Goal: Task Accomplishment & Management: Manage account settings

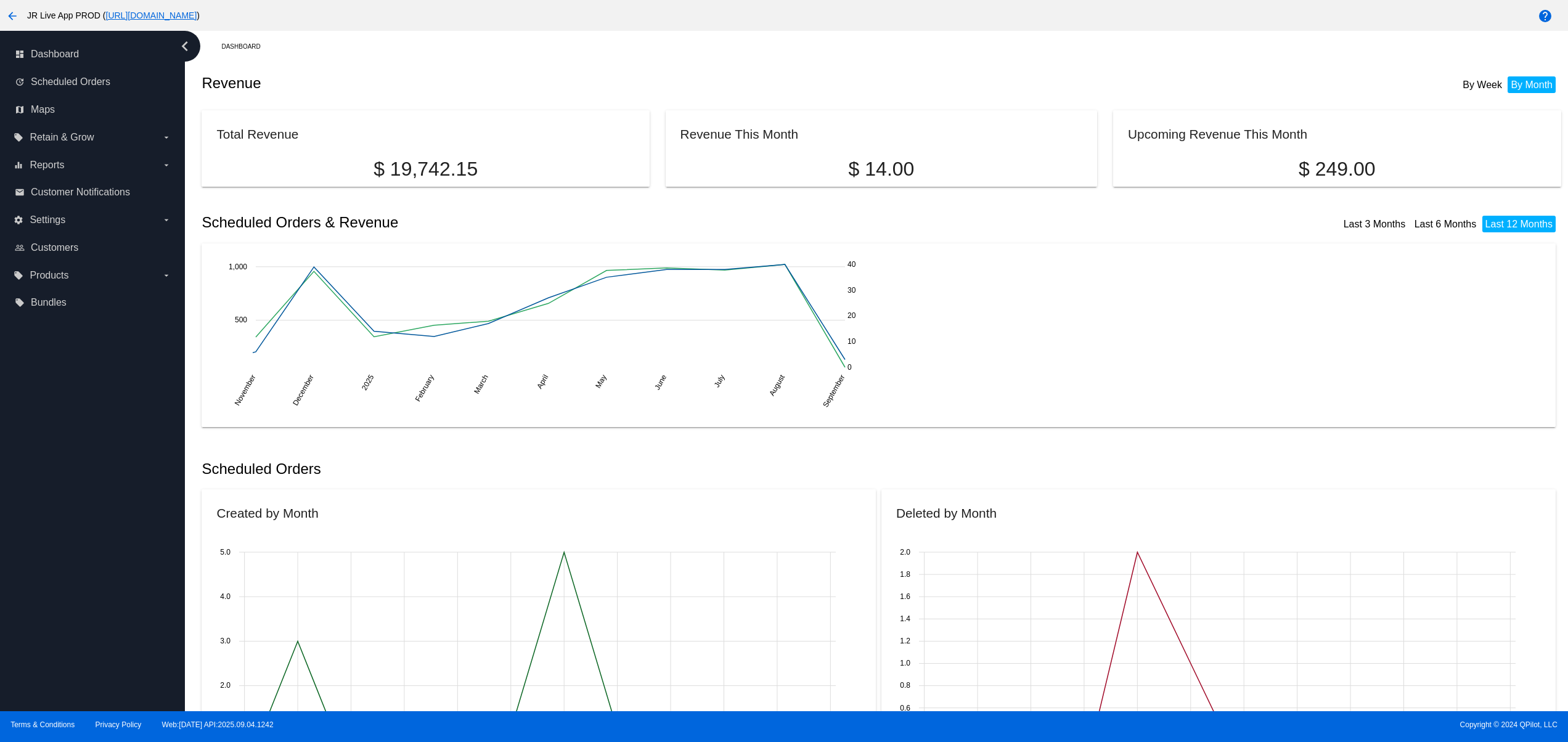
drag, startPoint x: 824, startPoint y: 262, endPoint x: 545, endPoint y: 243, distance: 279.6
click at [666, 146] on mat-card "Revenue This Month $ 14.00" at bounding box center [882, 149] width 432 height 77
click at [943, 353] on div "November November December [DATE] 2025 February February March March April Apri…" at bounding box center [879, 335] width 1324 height 154
drag, startPoint x: 779, startPoint y: 129, endPoint x: 661, endPoint y: 132, distance: 118.0
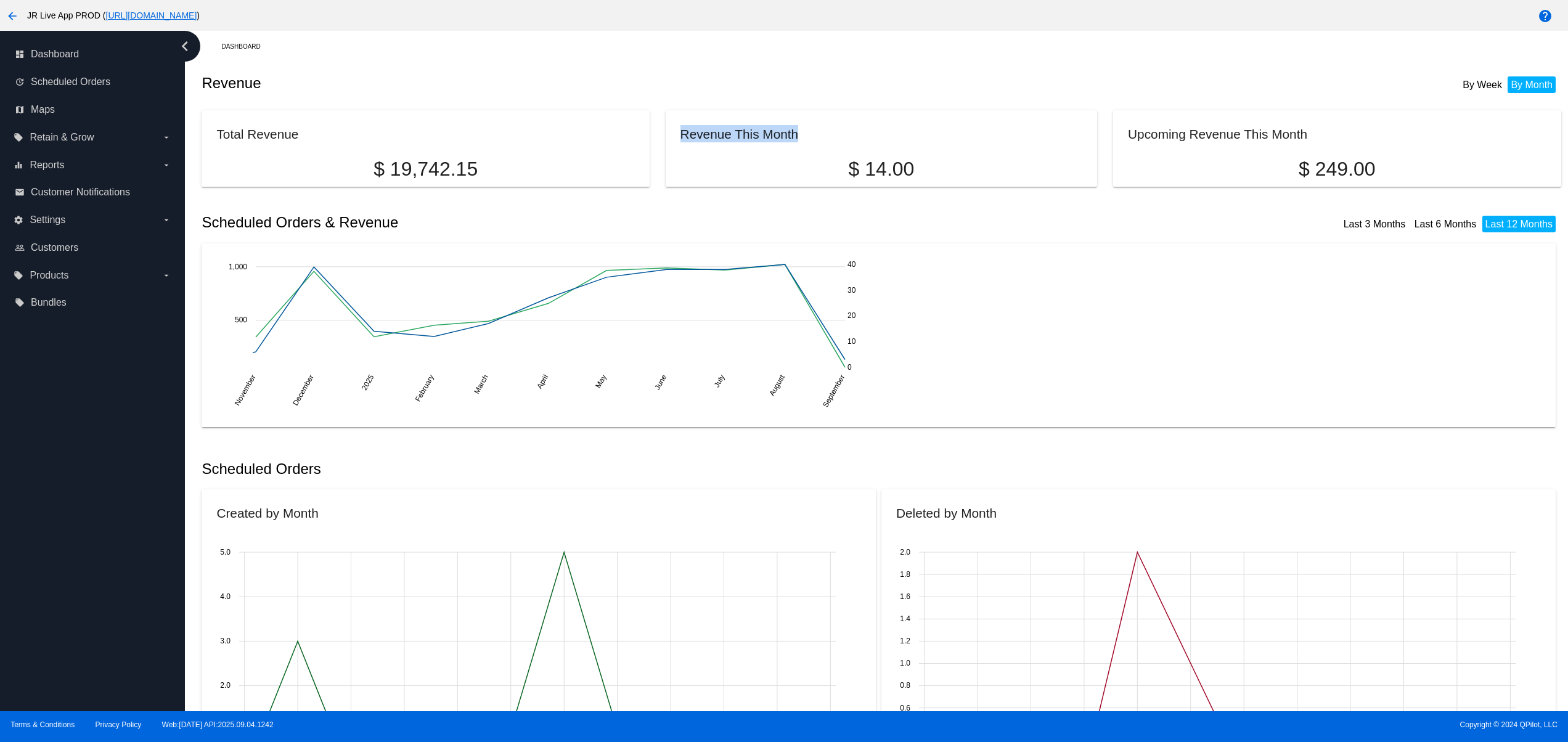
click at [666, 132] on mat-card "Revenue This Month $ 14.00" at bounding box center [882, 149] width 432 height 77
click at [984, 368] on div "November November December December 2025 2025 February February March March Apr…" at bounding box center [879, 335] width 1324 height 154
click at [108, 518] on div "dashboard Dashboard update Scheduled Orders map Maps local_offer Retain & Grow …" at bounding box center [93, 371] width 185 height 680
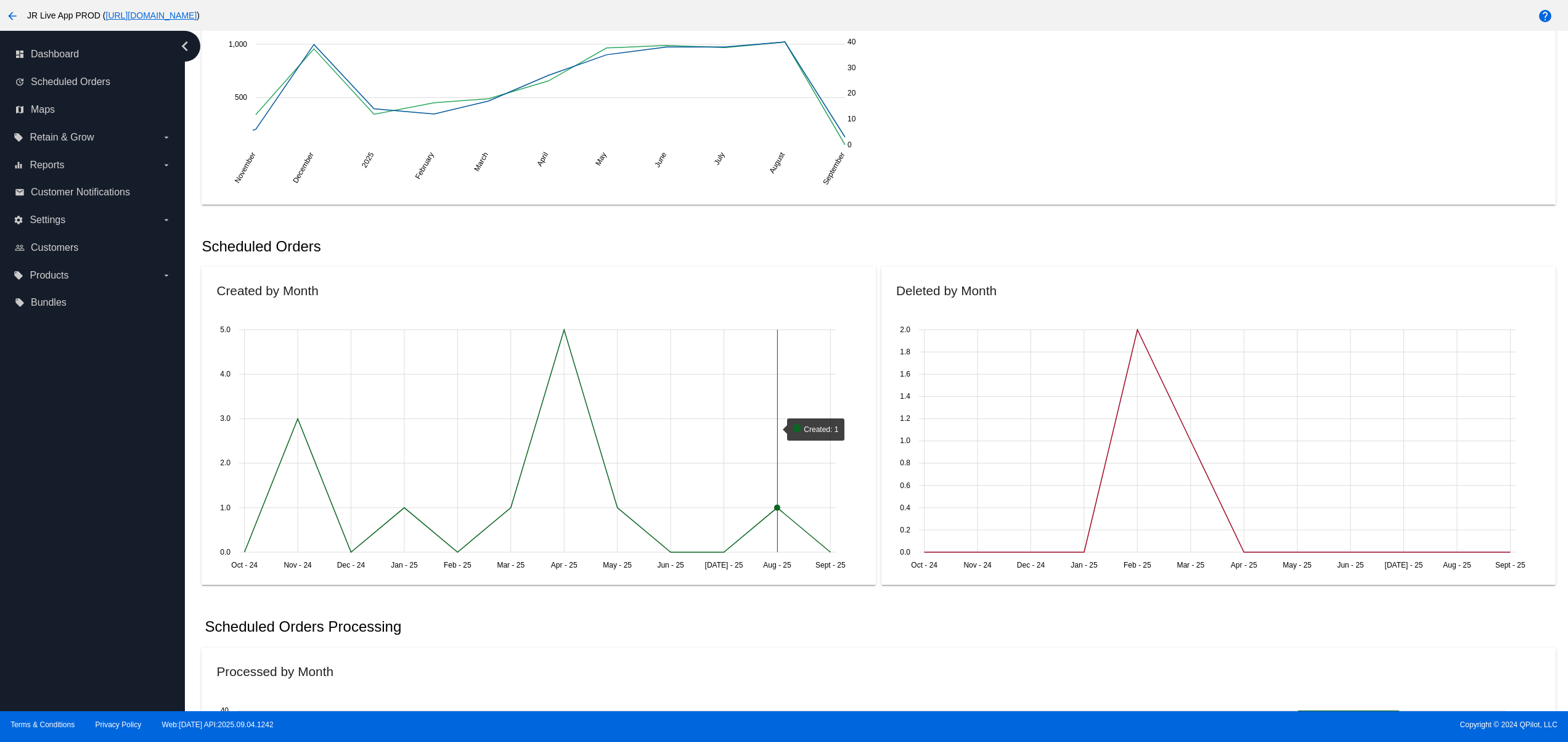
scroll to position [247, 0]
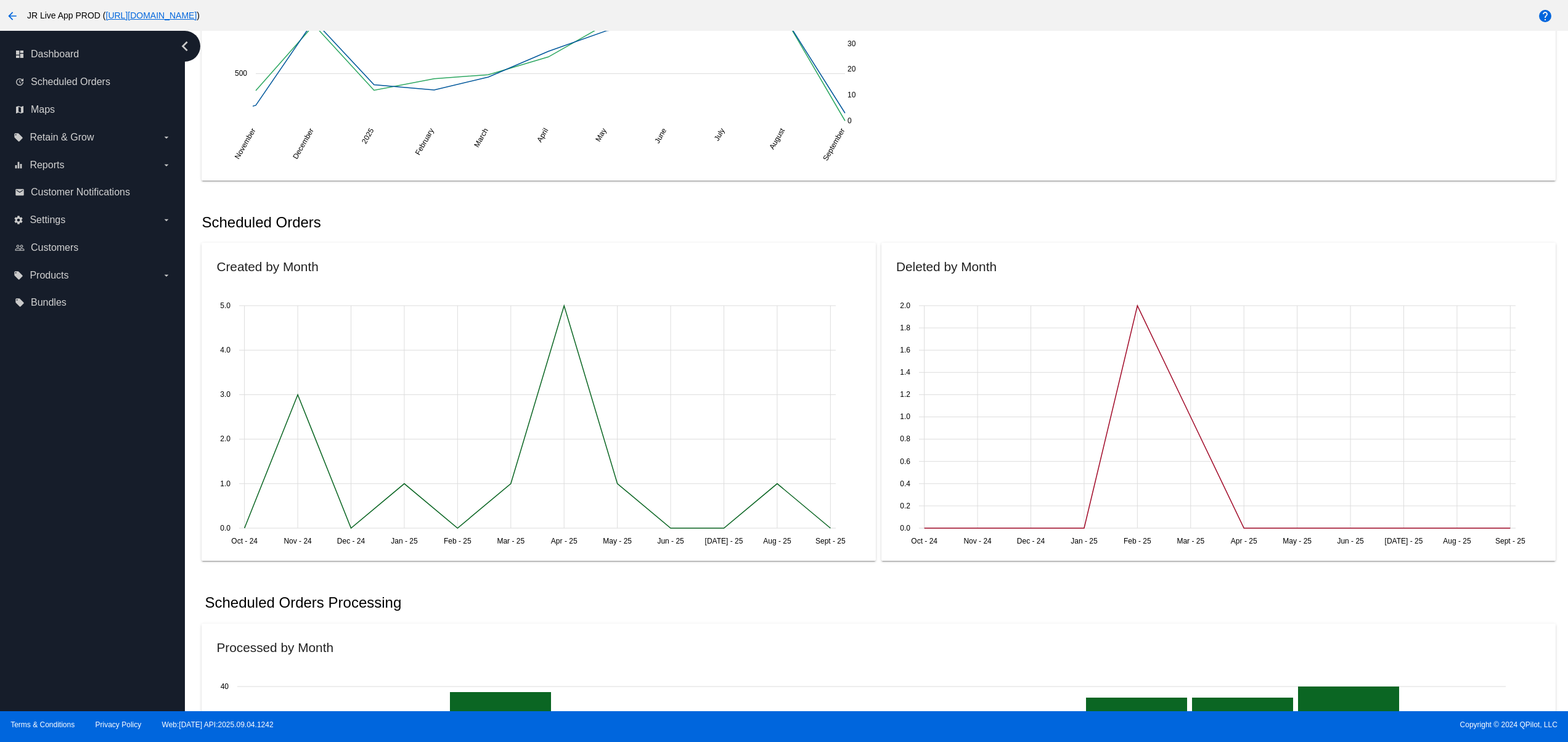
click at [77, 439] on div "dashboard Dashboard update Scheduled Orders map Maps local_offer Retain & Grow …" at bounding box center [93, 371] width 185 height 680
click at [116, 513] on div "dashboard Dashboard update Scheduled Orders map Maps local_offer Retain & Grow …" at bounding box center [93, 371] width 185 height 680
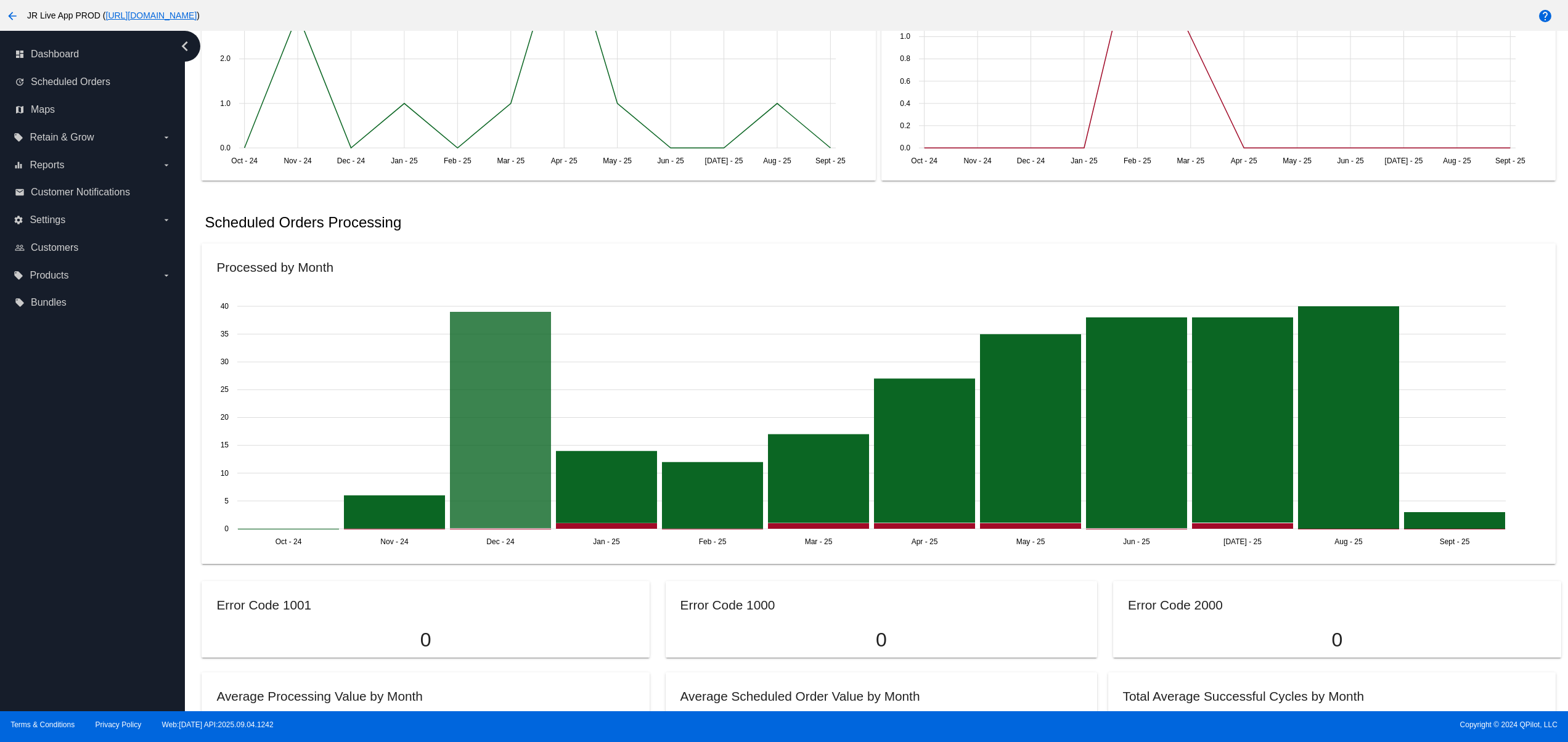
scroll to position [740, 0]
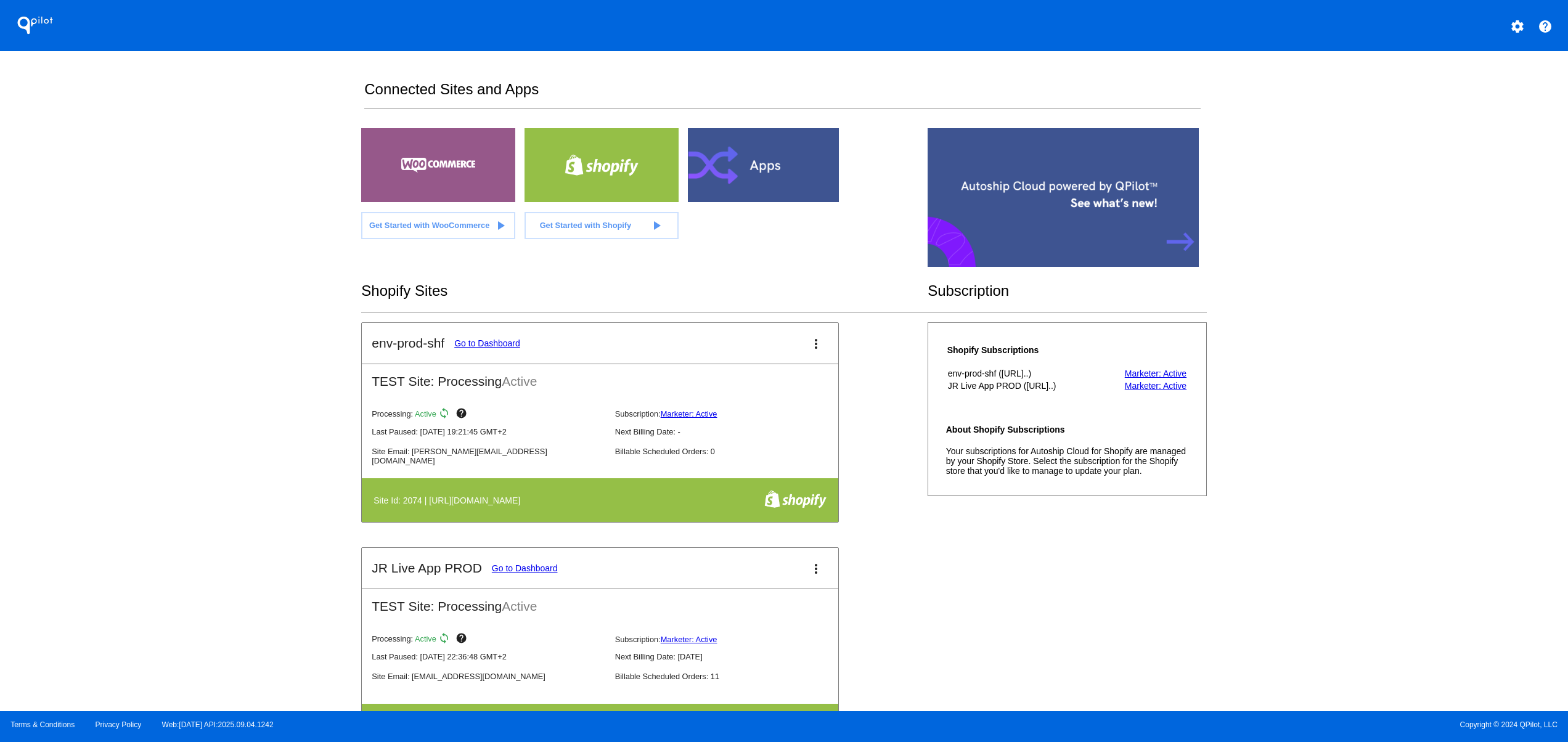
click at [1515, 22] on mat-icon "settings" at bounding box center [1517, 27] width 15 height 15
click at [1450, 98] on button "person Log out" at bounding box center [1470, 91] width 118 height 29
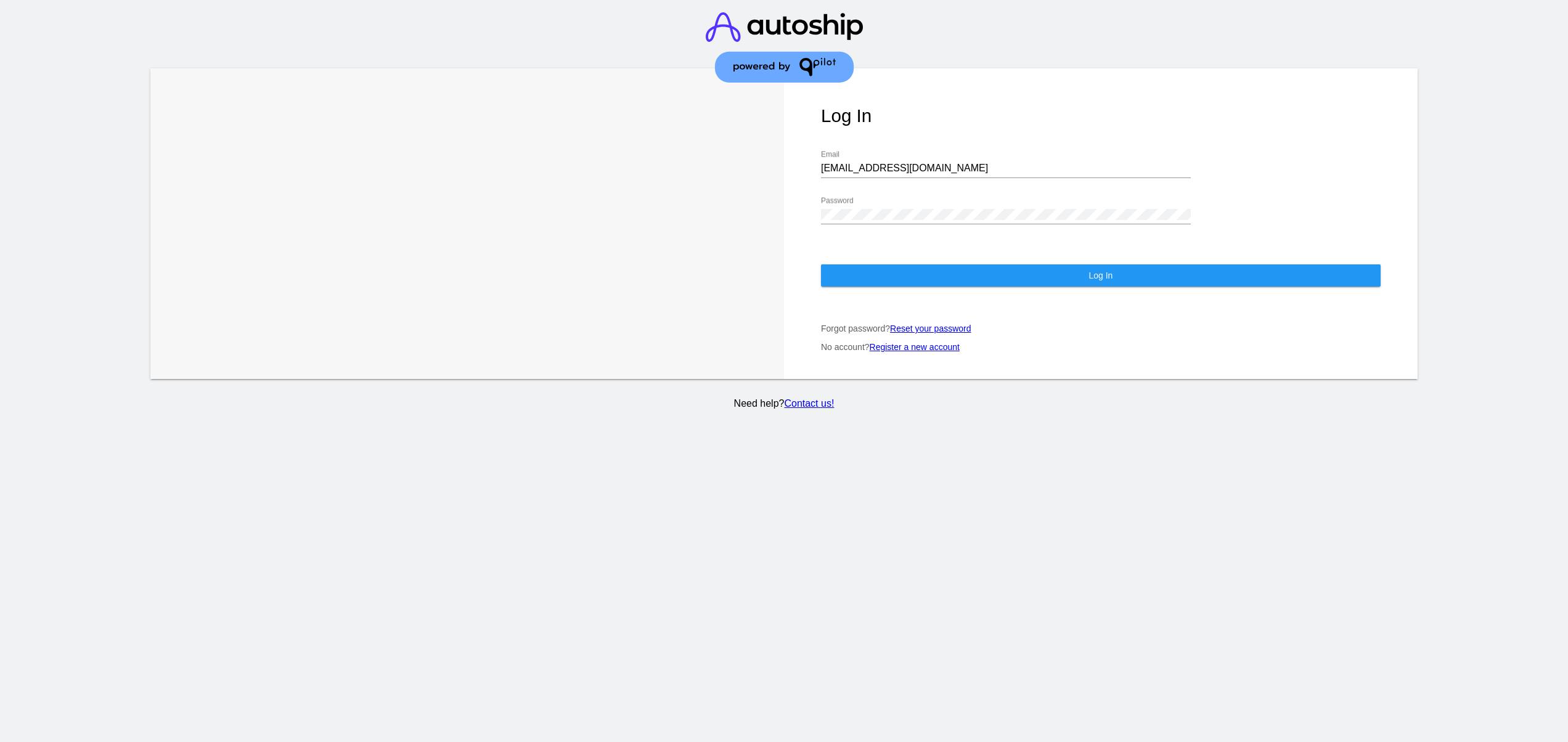
click at [968, 170] on input "support@patternsinthecloud.com" at bounding box center [1005, 168] width 369 height 11
type input "jr@patternsinthecloud.com"
click at [950, 261] on div "Log In jr@patternsinthecloud.com Email Password Log In Forgot password? Reset y…" at bounding box center [1100, 223] width 633 height 311
click at [945, 277] on button "Log In" at bounding box center [1100, 276] width 559 height 22
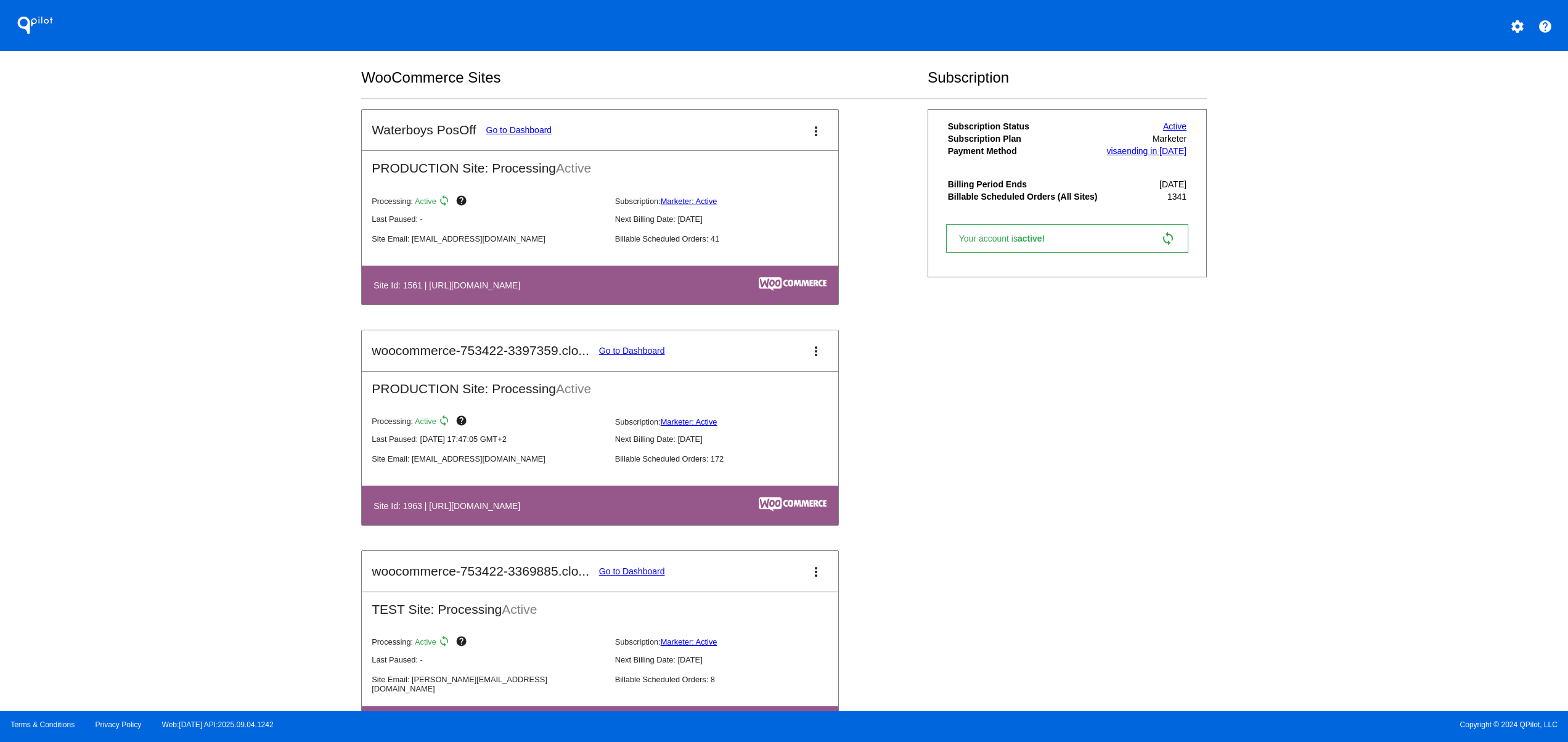
scroll to position [740, 0]
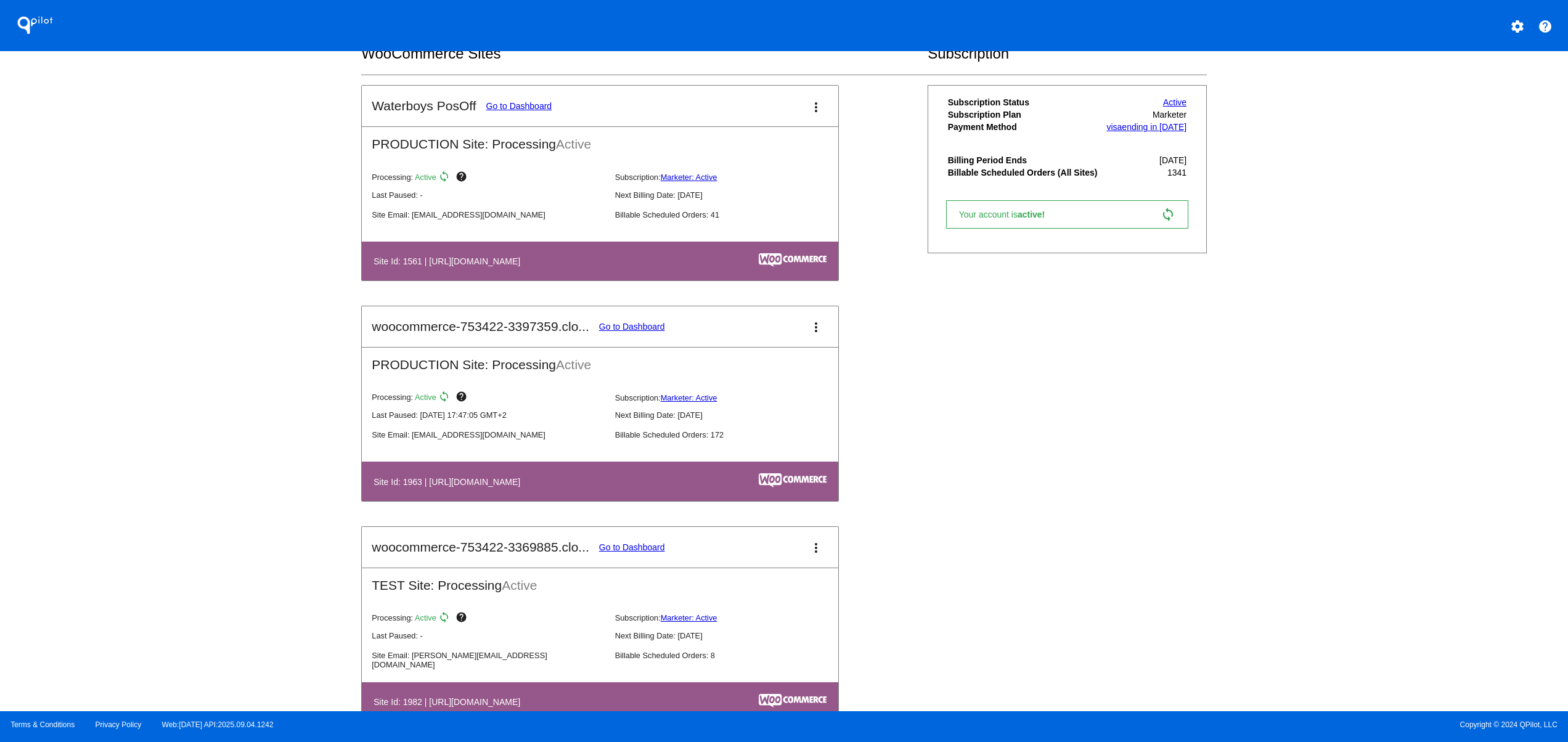
click at [627, 316] on mat-card-header "woocommerce-753422-3397359.clo... Go to Dashboard more_vert" at bounding box center [600, 327] width 476 height 41
click at [633, 326] on mat-card-title "woocommerce-753422-3397359.clo... Go to Dashboard" at bounding box center [518, 327] width 293 height 15
click at [636, 329] on link "Go to Dashboard" at bounding box center [632, 327] width 66 height 10
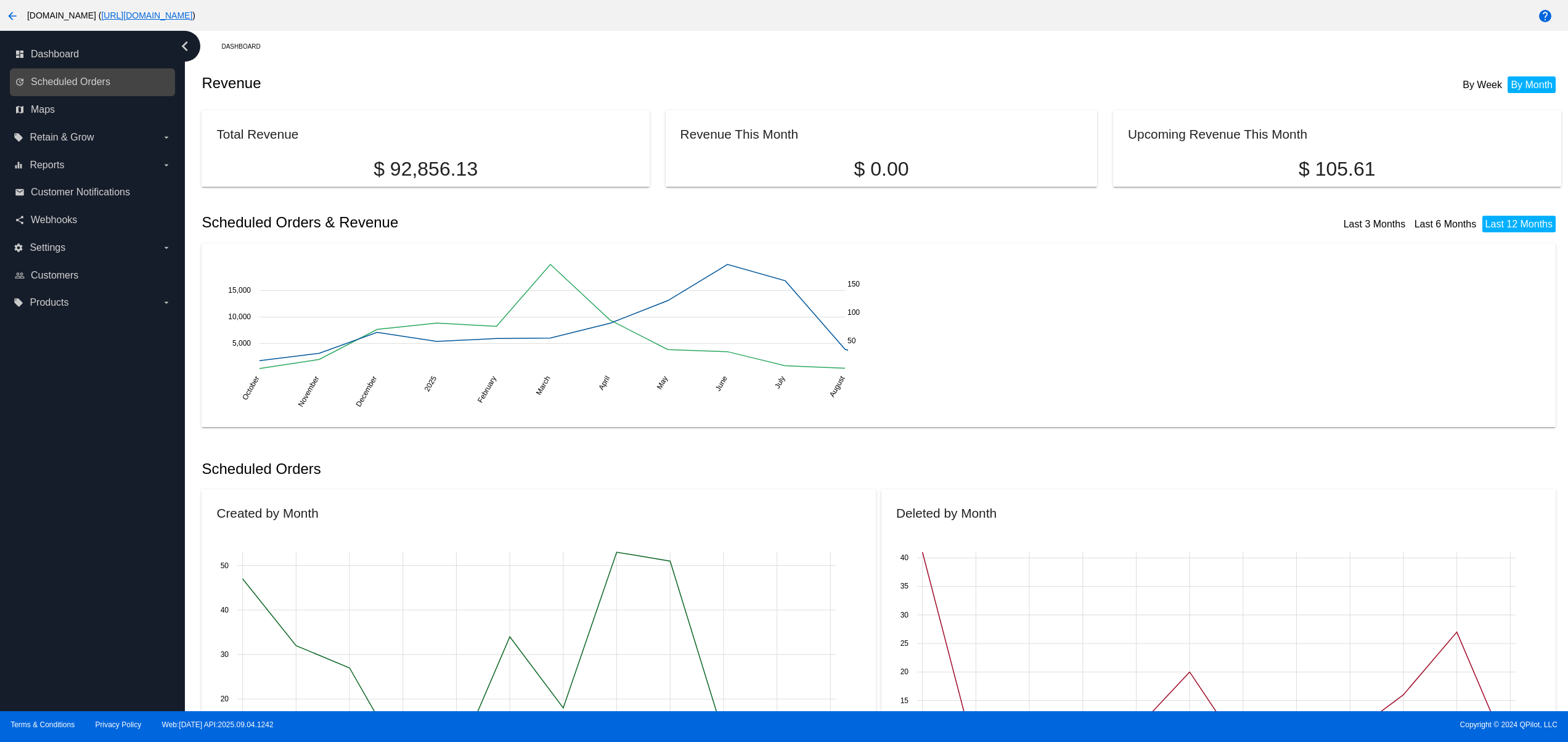
click at [113, 88] on link "update Scheduled Orders" at bounding box center [93, 82] width 156 height 19
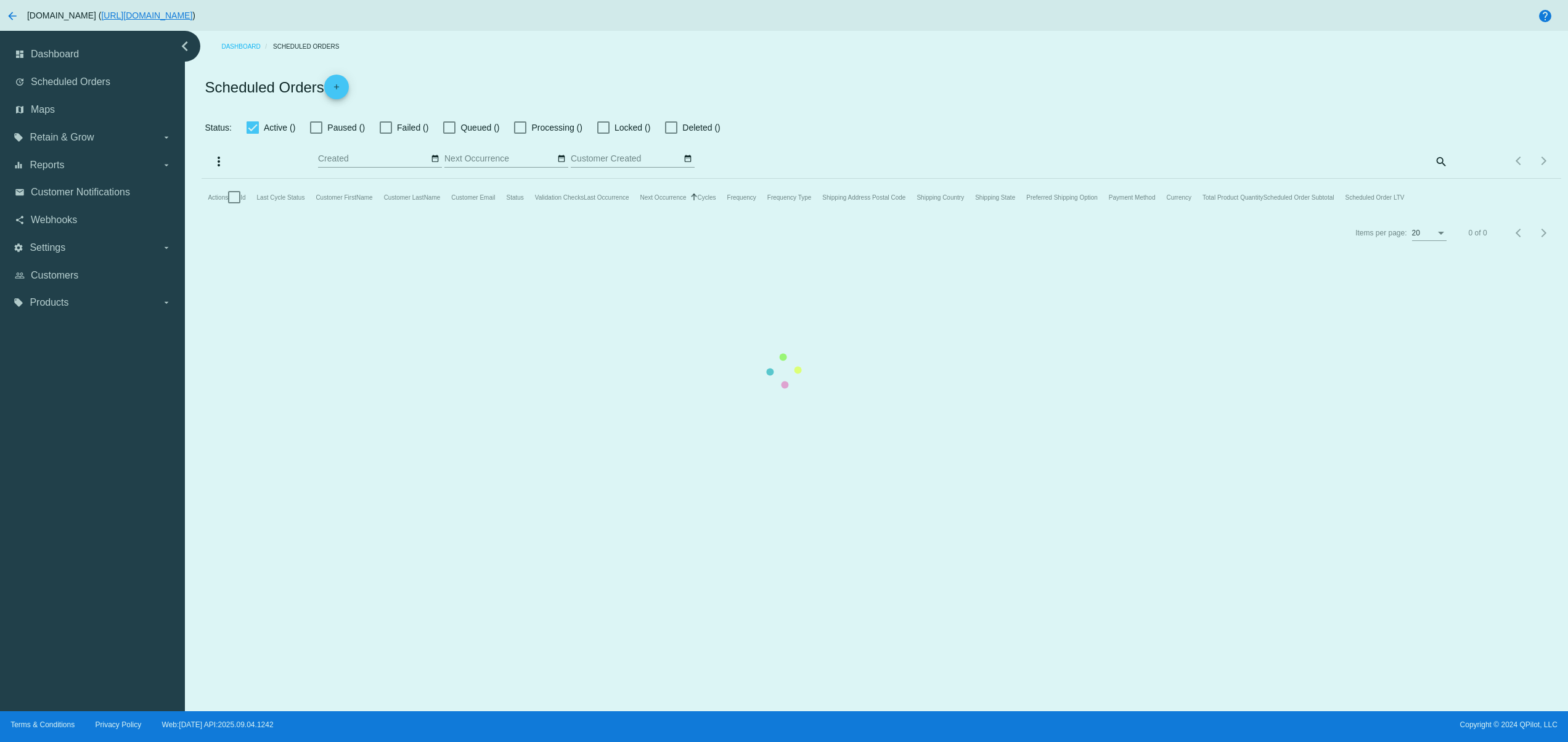
checkbox input "true"
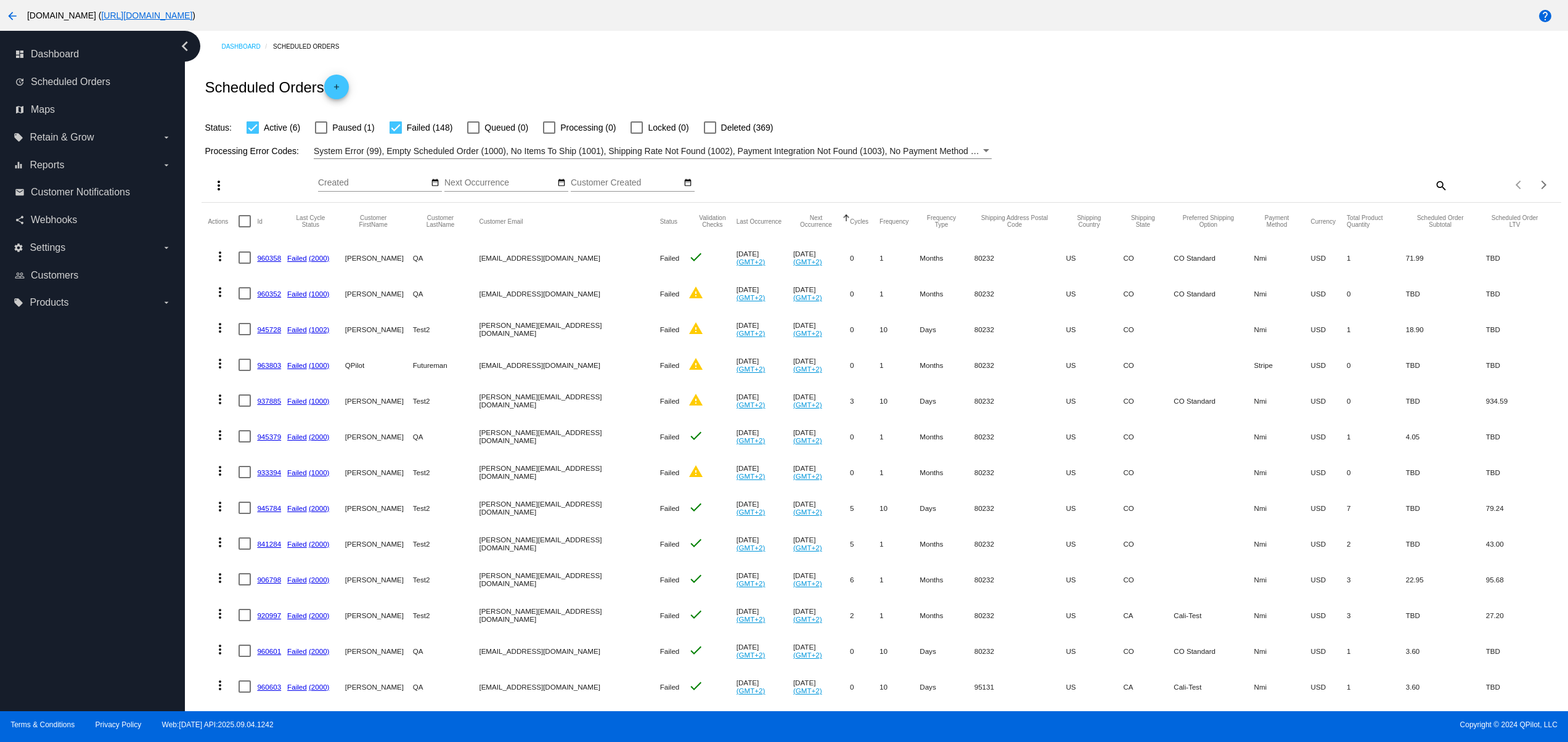
click at [331, 79] on span "add" at bounding box center [336, 90] width 15 height 30
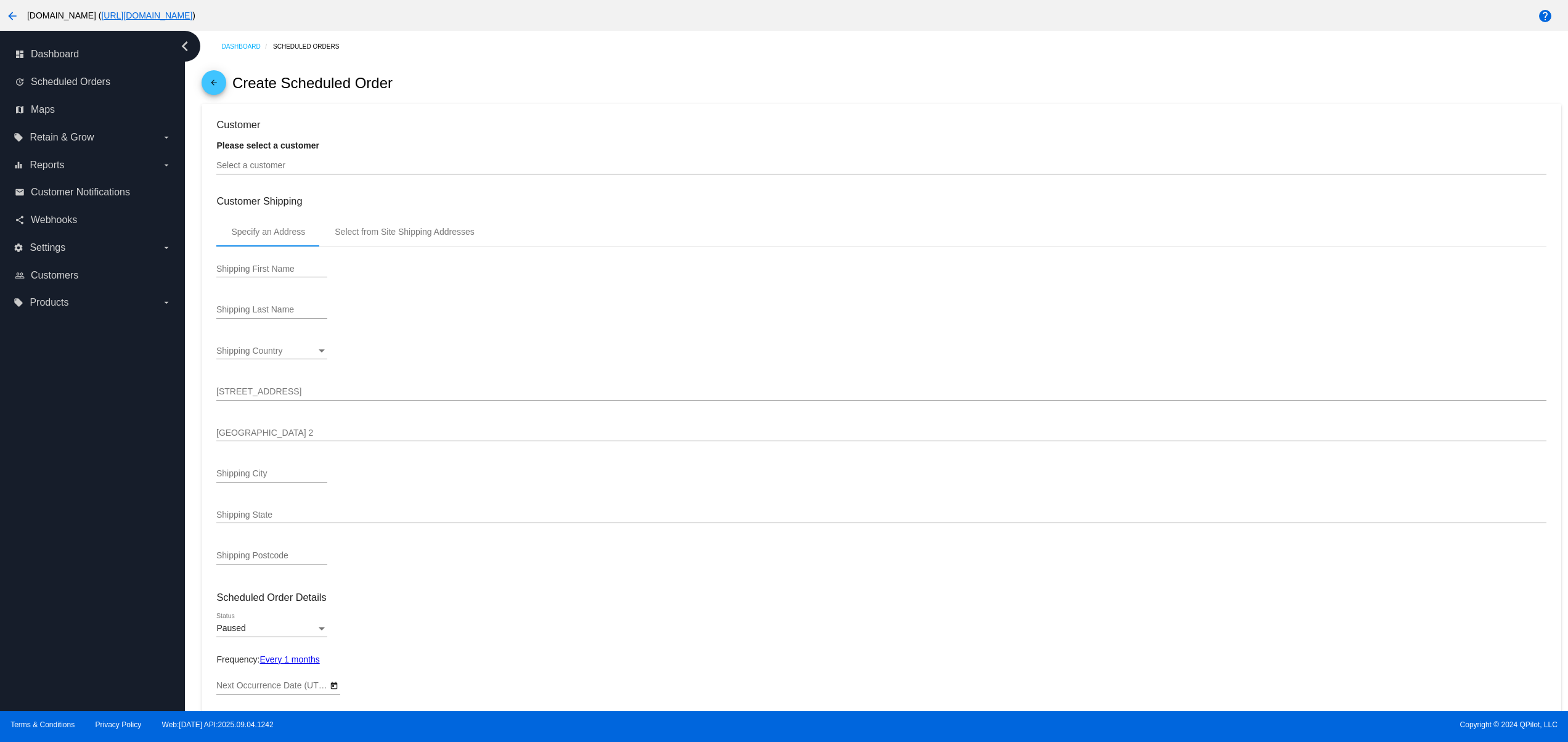
type input "[DATE]"
click at [422, 166] on input "Select a customer" at bounding box center [881, 166] width 1329 height 10
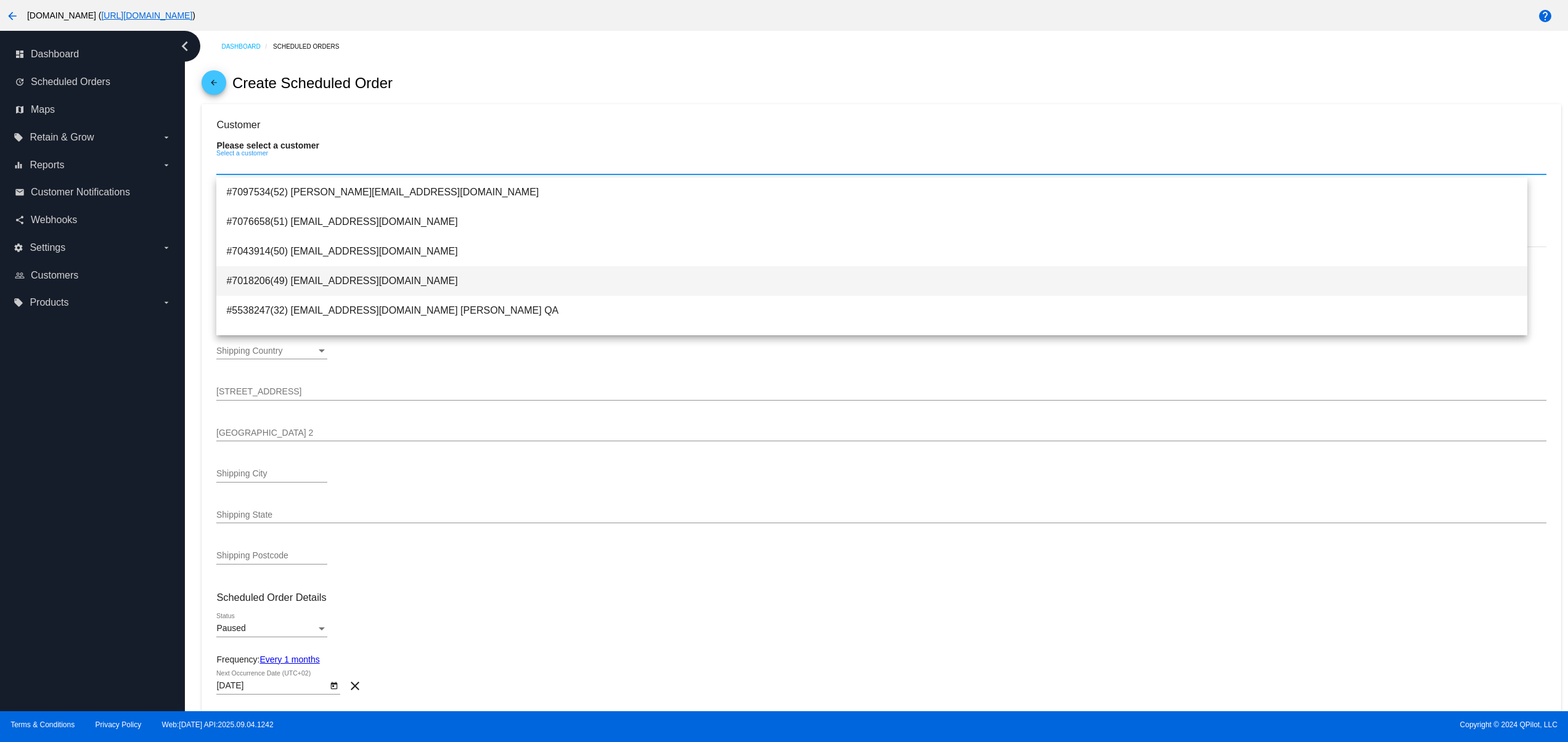
click at [402, 284] on span "#7018206(49) svetglus3+123@gmail.com" at bounding box center [872, 281] width 1291 height 29
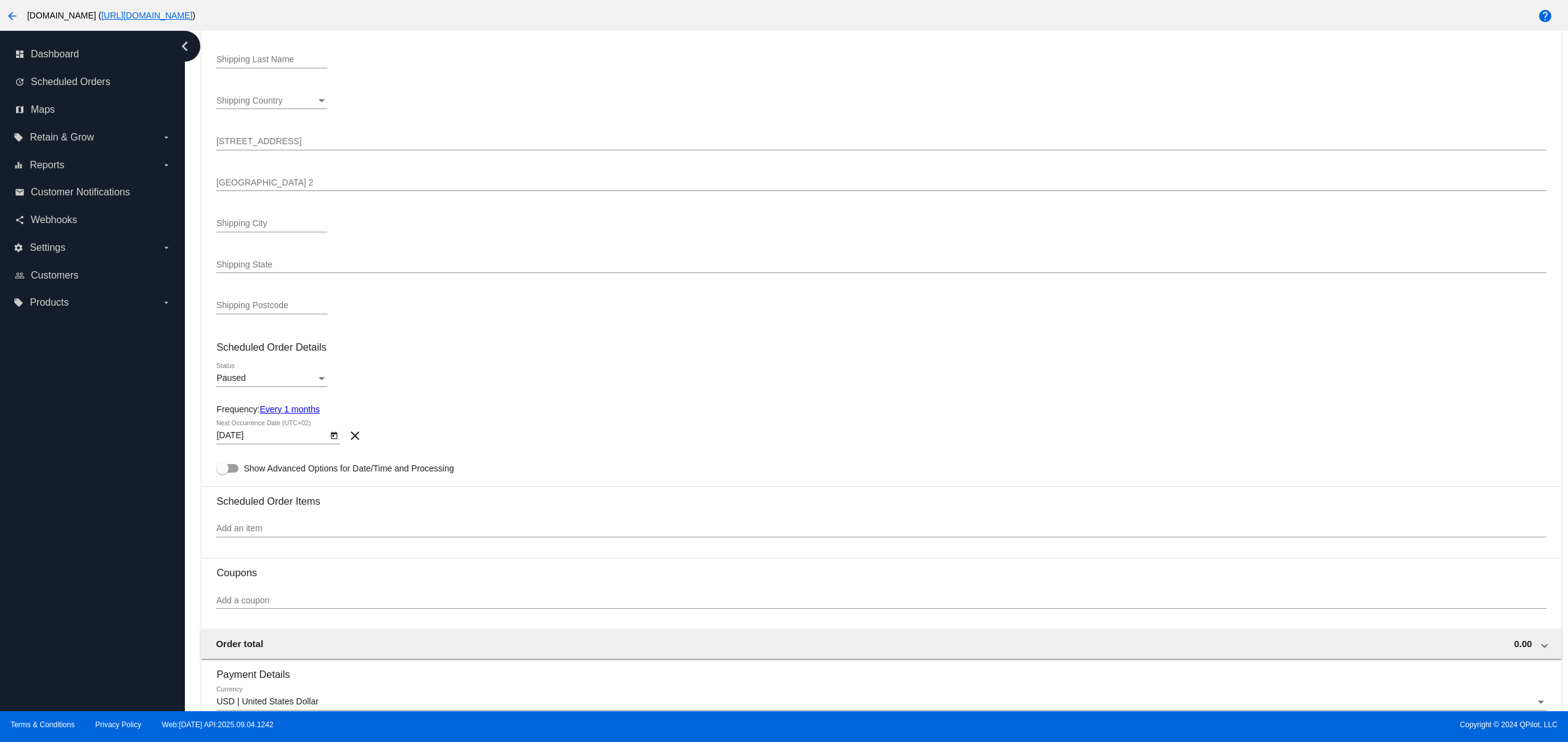
scroll to position [247, 0]
click at [286, 366] on div "Paused Status" at bounding box center [272, 369] width 111 height 24
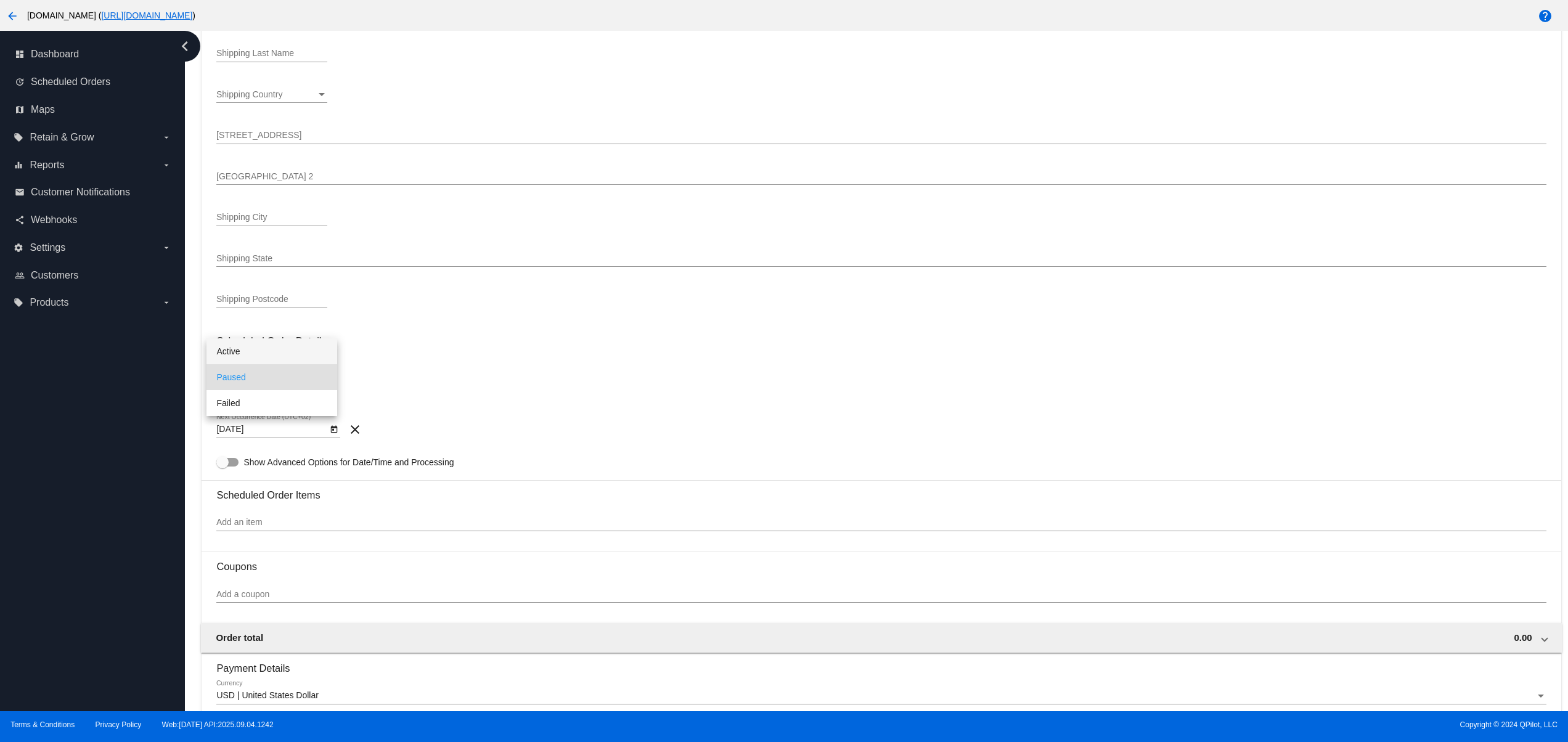
click at [252, 354] on span "Active" at bounding box center [272, 352] width 111 height 26
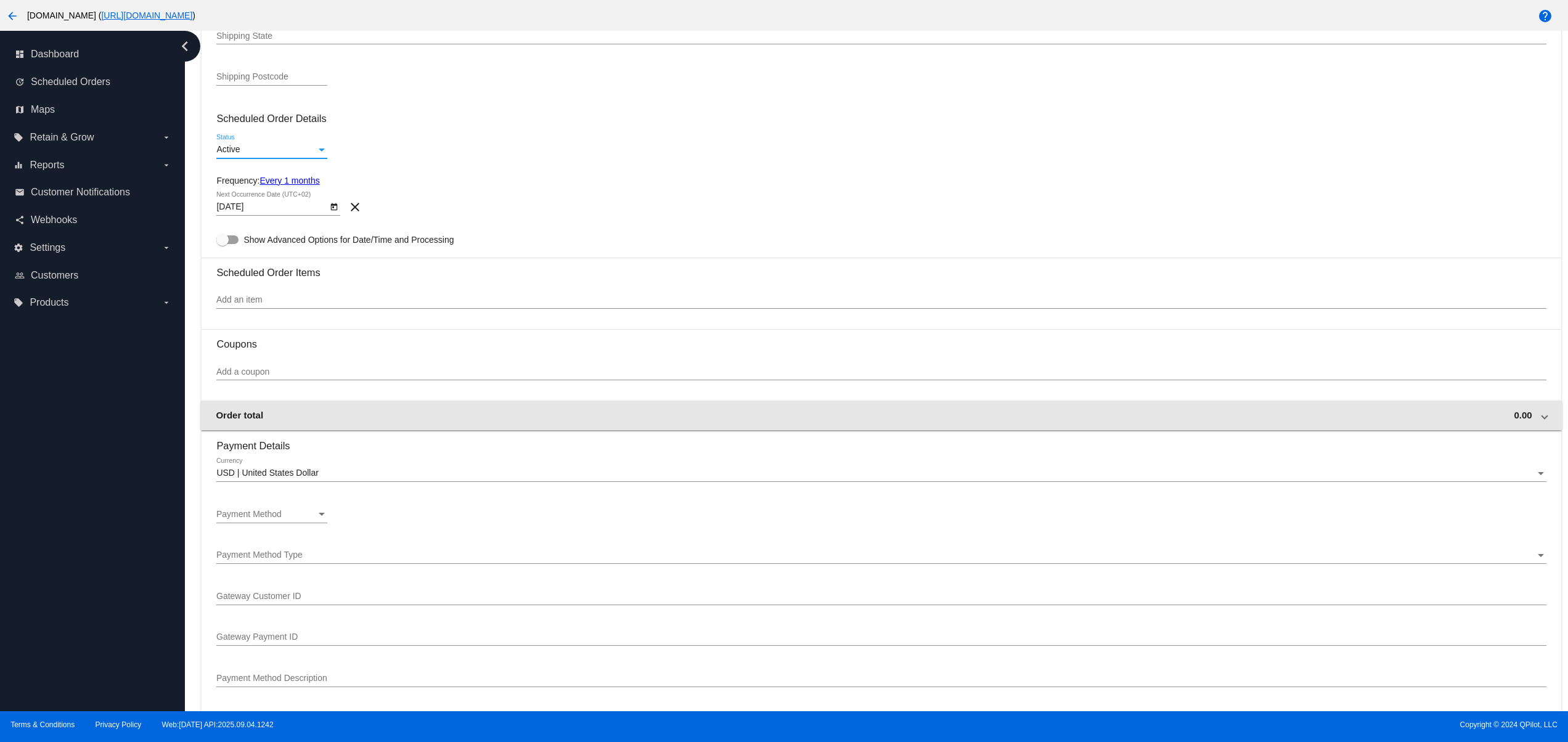
scroll to position [493, 0]
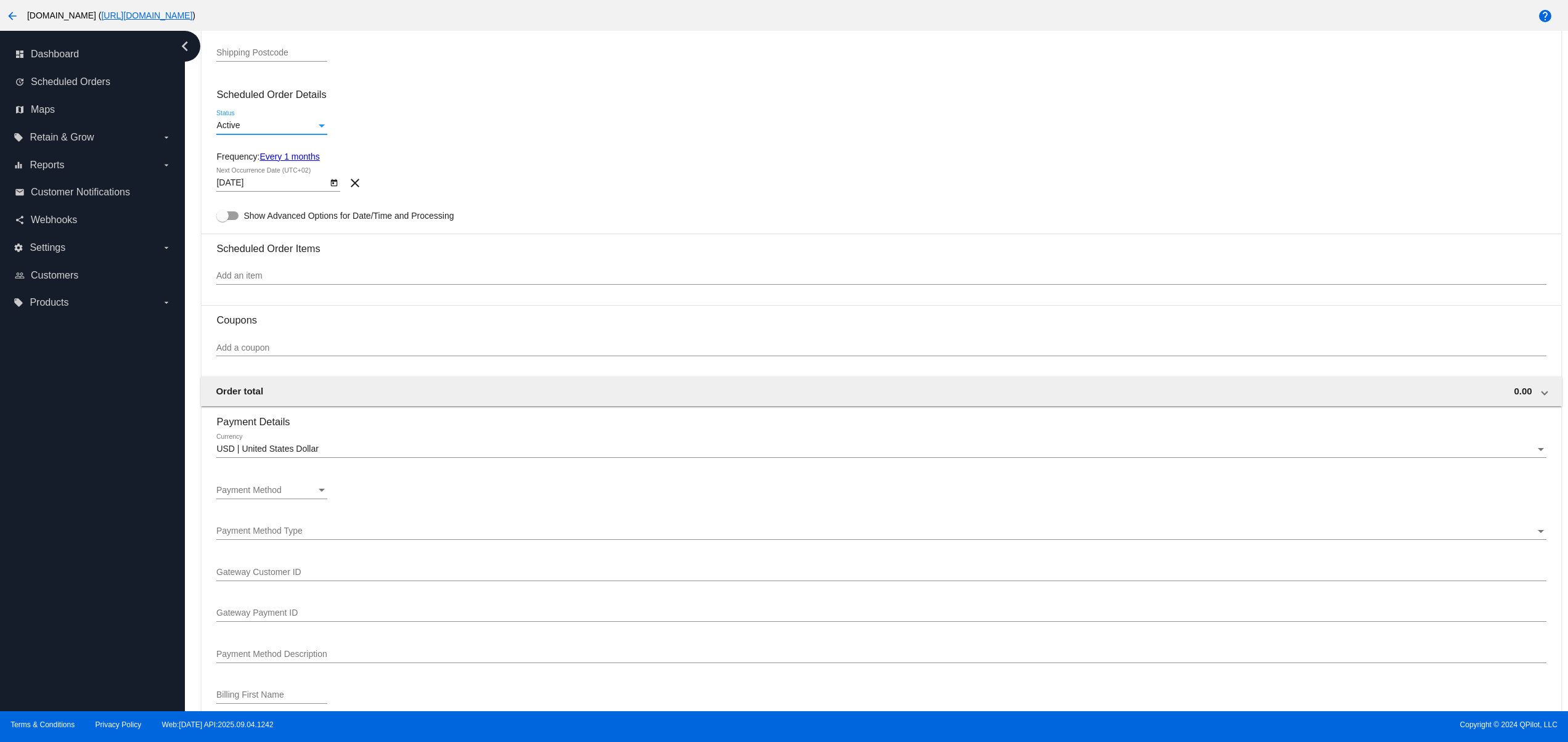
click at [311, 278] on input "Add an item" at bounding box center [881, 276] width 1329 height 10
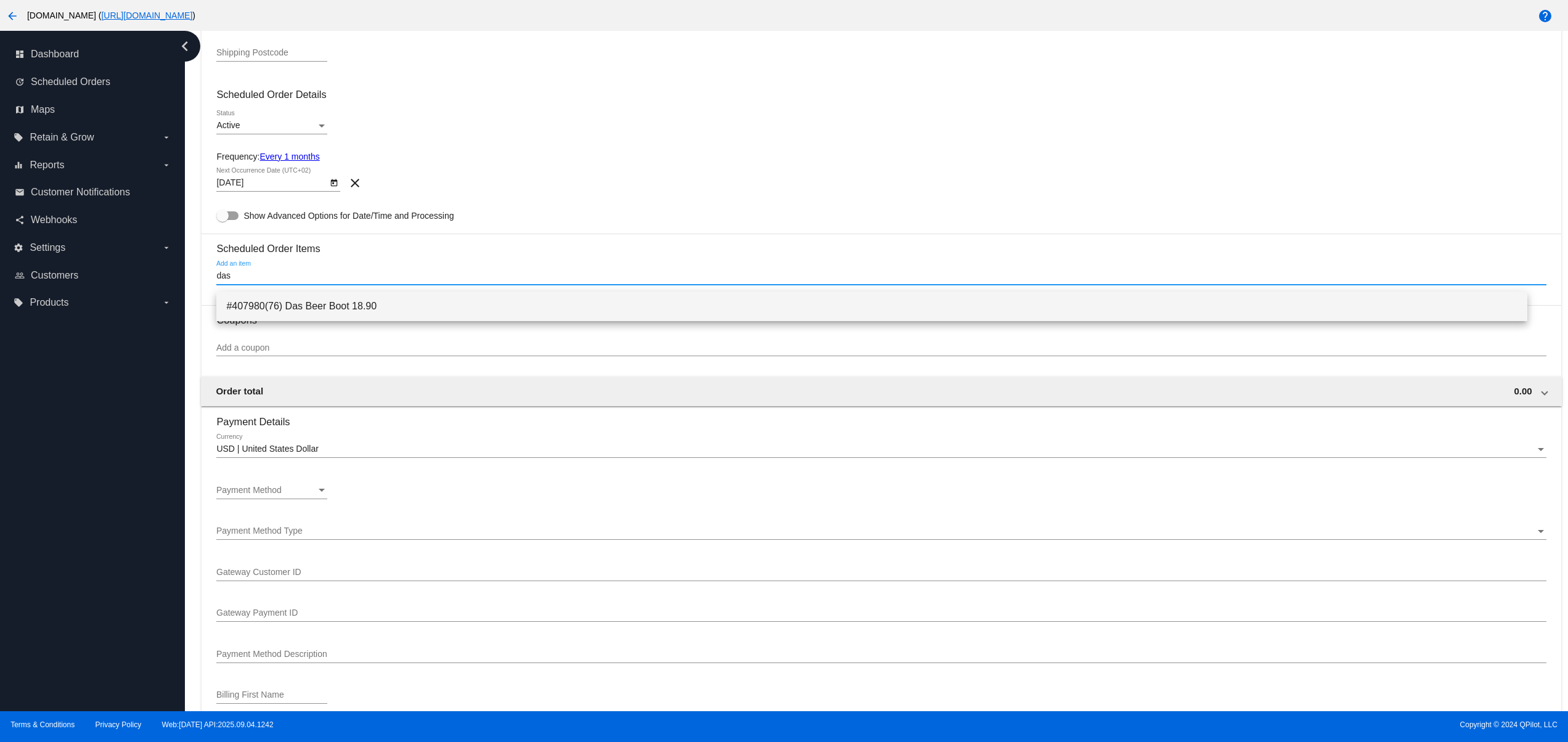
type input "das"
click at [370, 316] on span "#407980(76) Das Beer Boot 18.90" at bounding box center [872, 306] width 1291 height 29
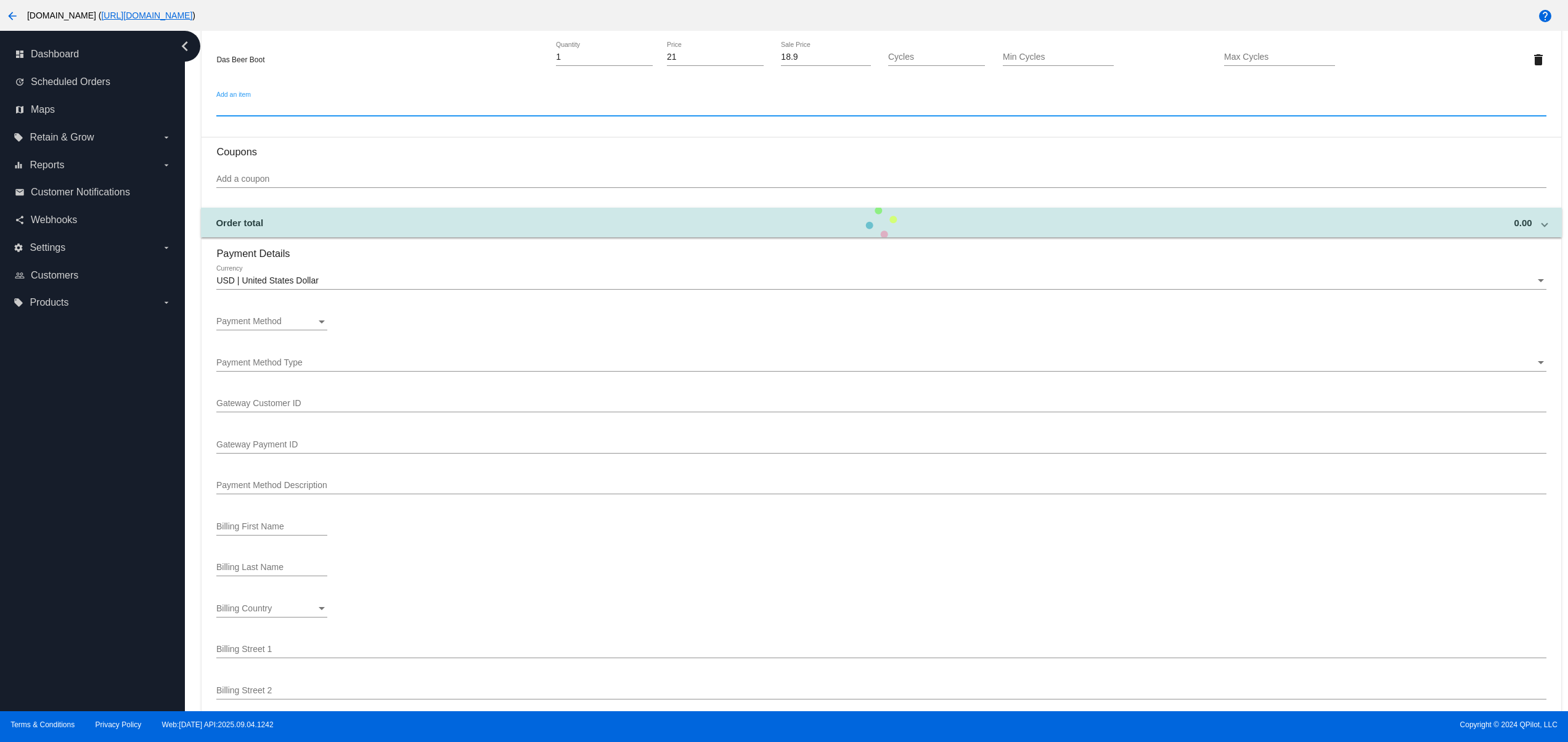
scroll to position [740, 0]
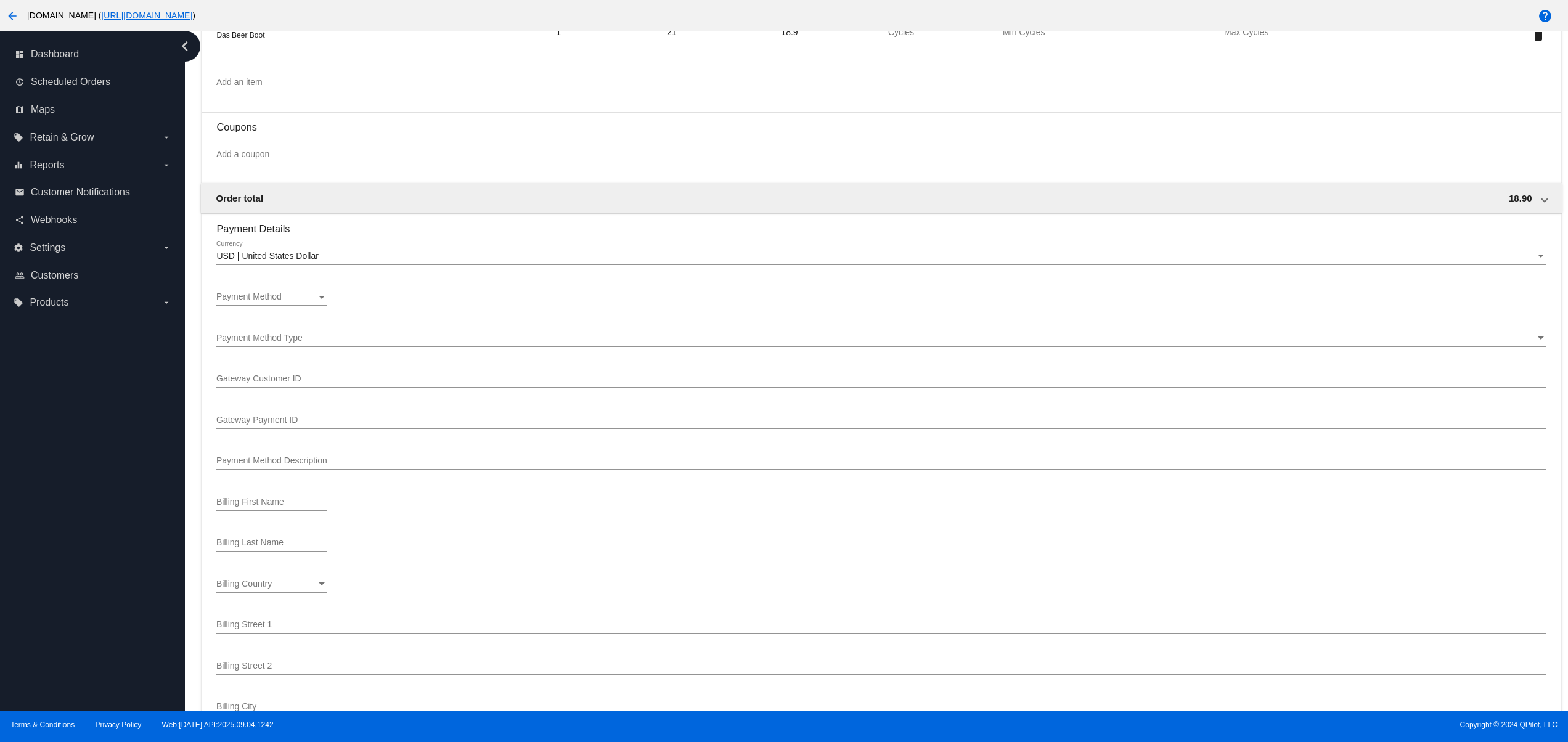
click at [276, 293] on div "Payment Method Payment Method" at bounding box center [272, 294] width 111 height 24
click at [518, 285] on div at bounding box center [784, 371] width 1568 height 742
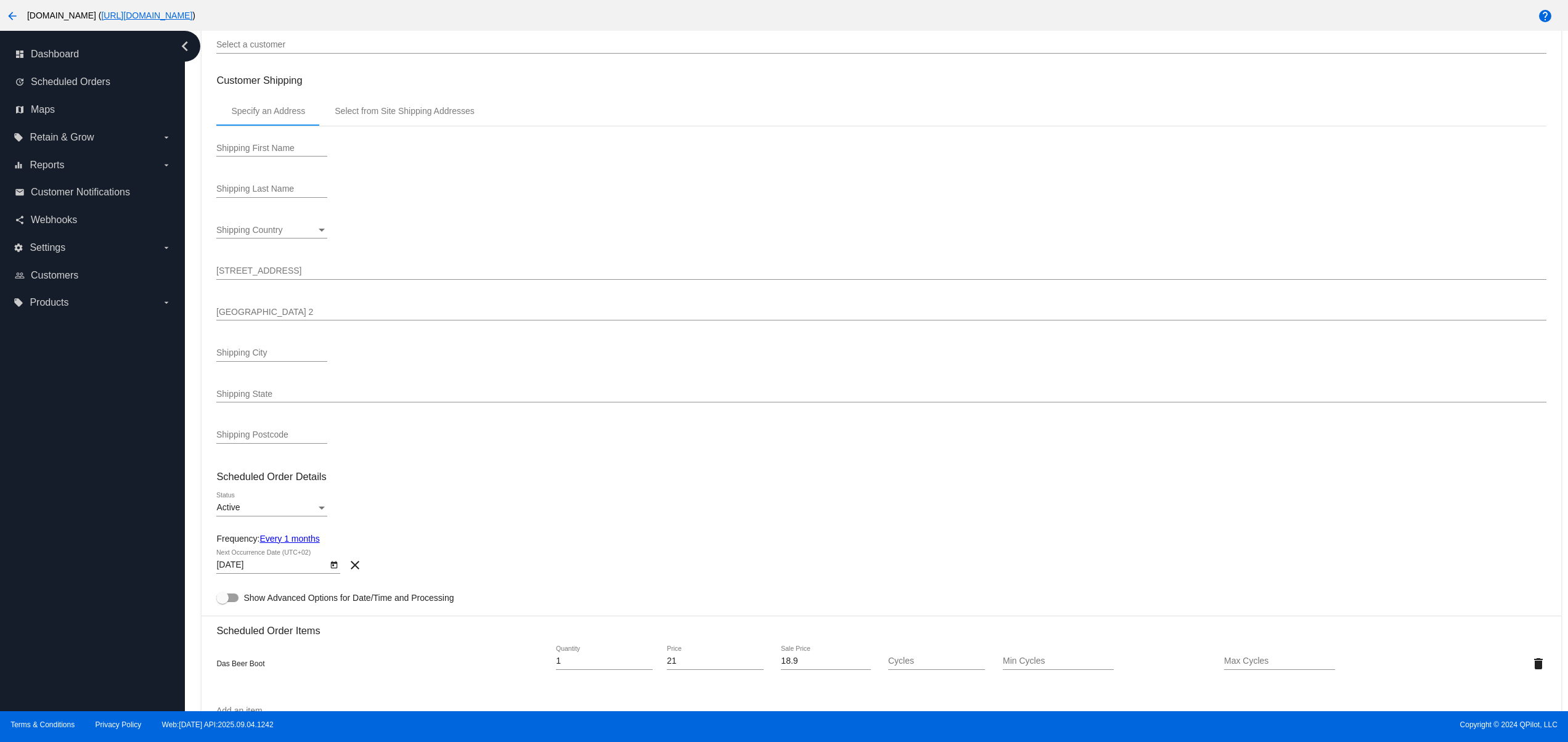
scroll to position [0, 0]
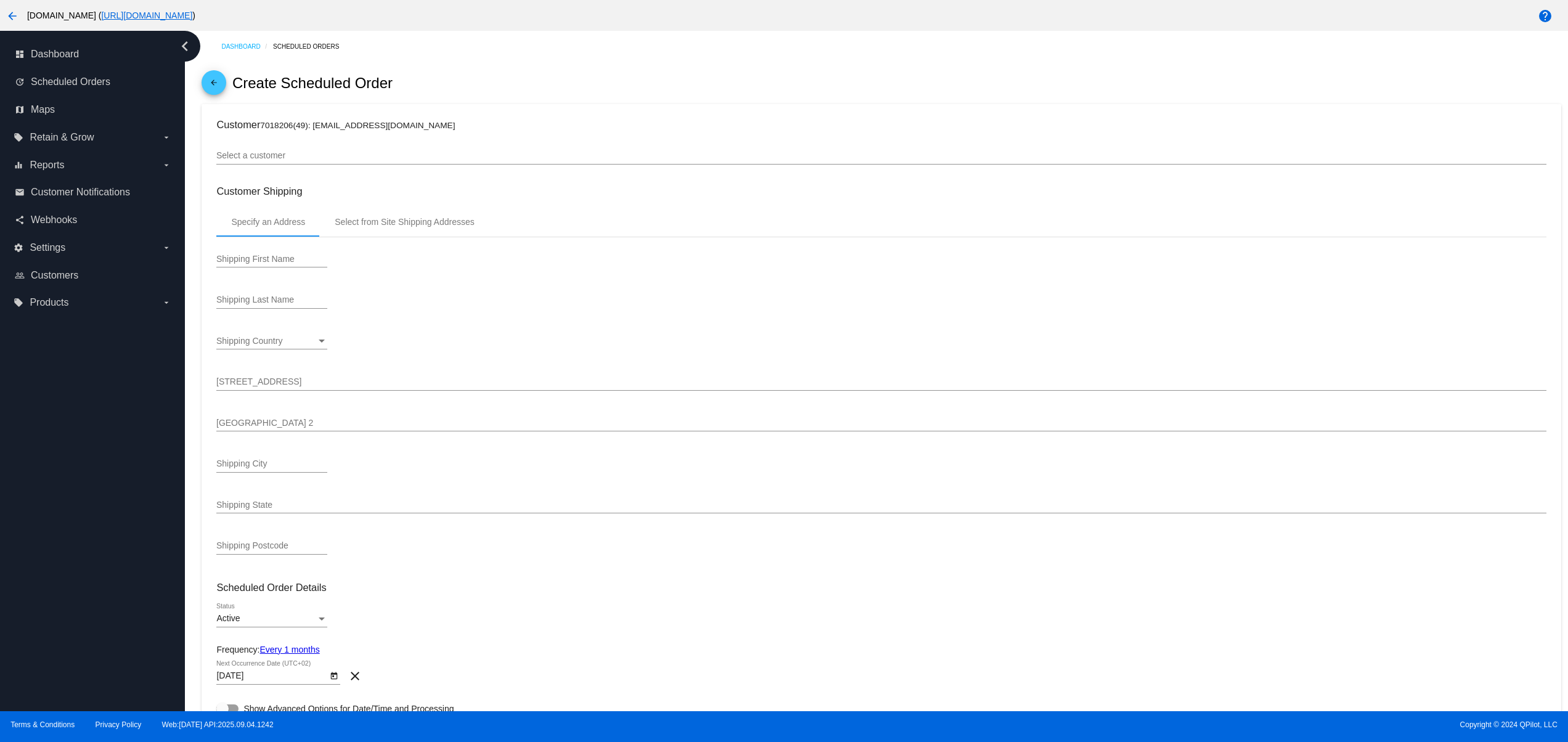
click at [357, 158] on input "Select a customer" at bounding box center [881, 156] width 1329 height 10
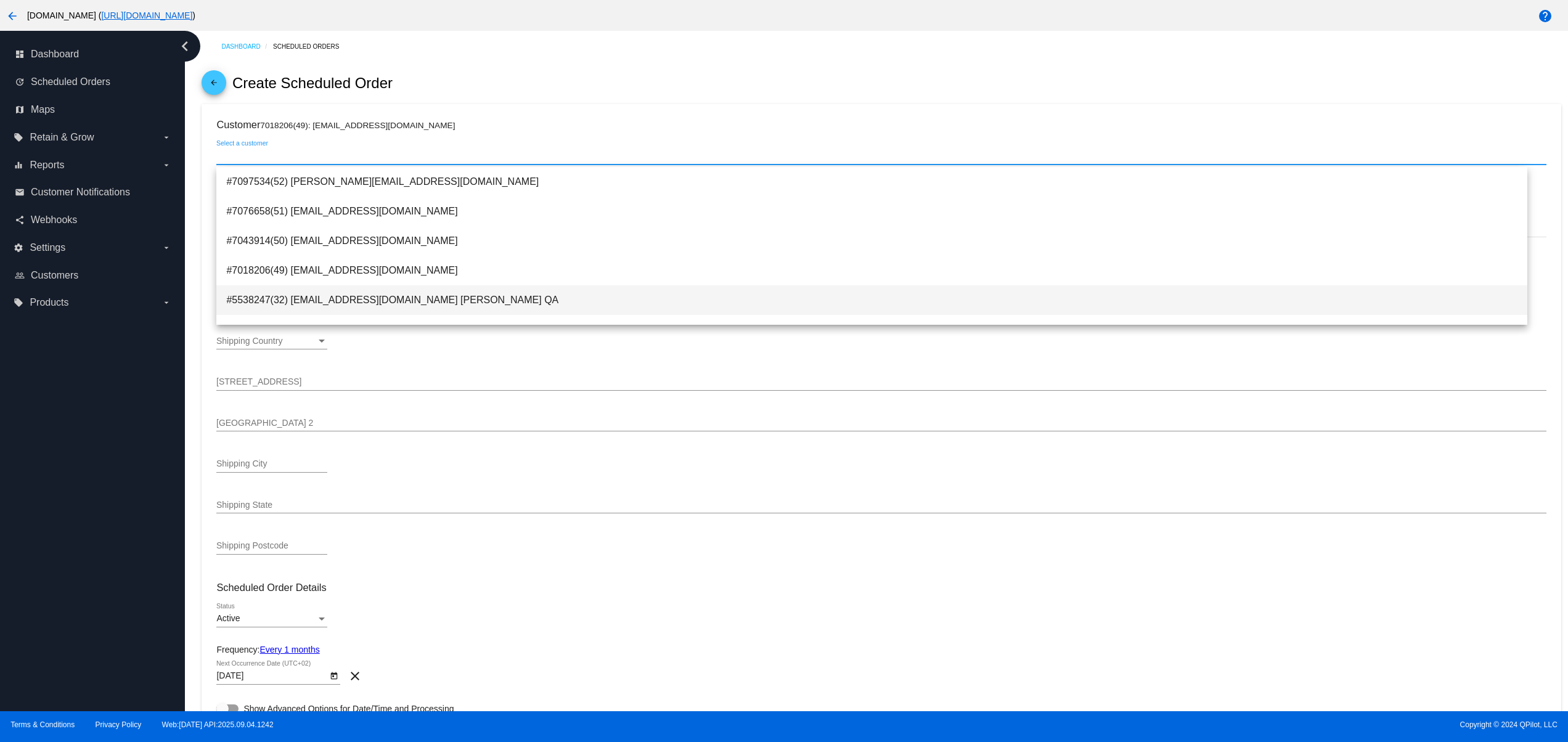
click at [466, 301] on span "#5538247(32) svitglus@gmail.com Svitlana QA" at bounding box center [872, 300] width 1291 height 29
type input "Renata"
type input "Klein"
type input "100000 Wads"
type input "Mountain View"
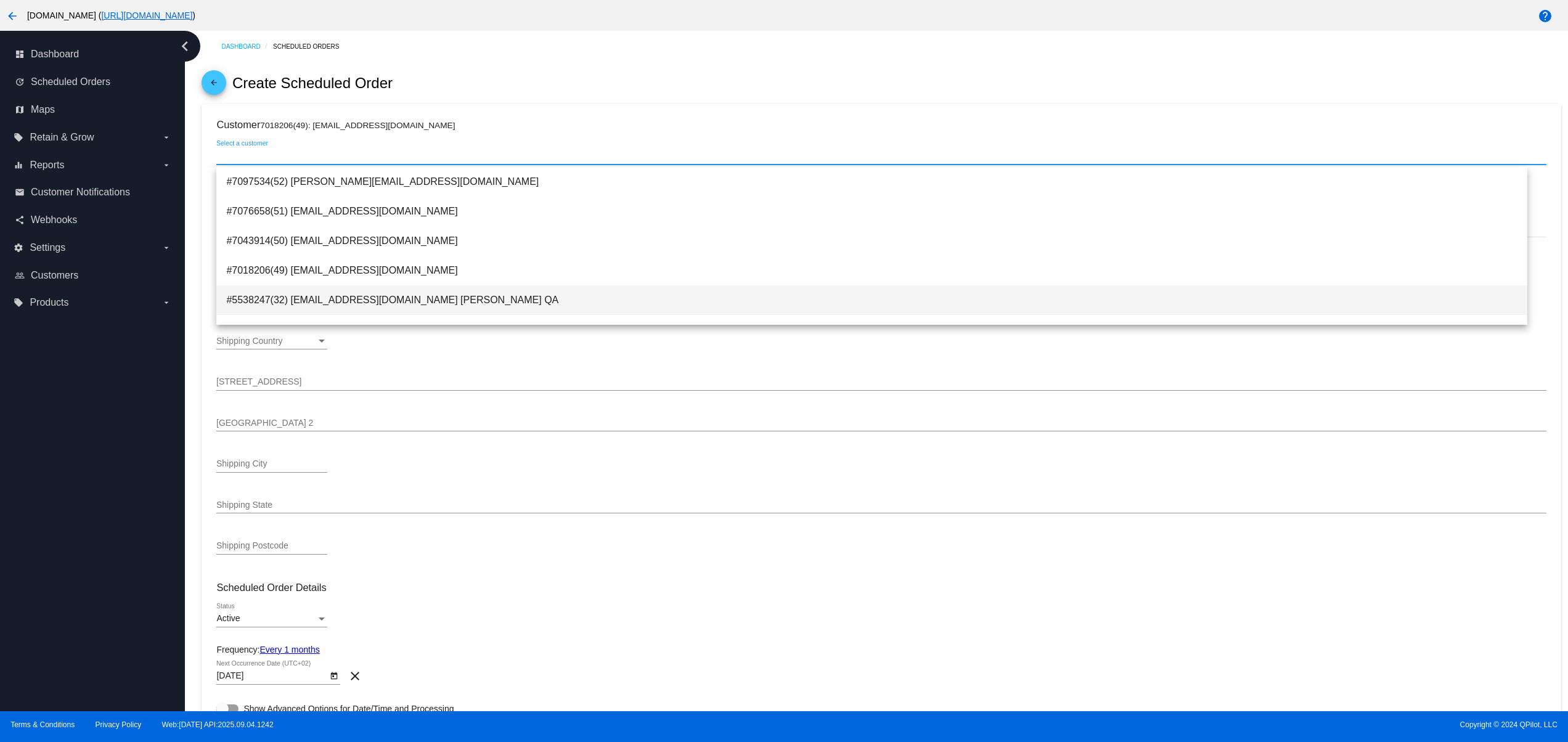
type input "94043"
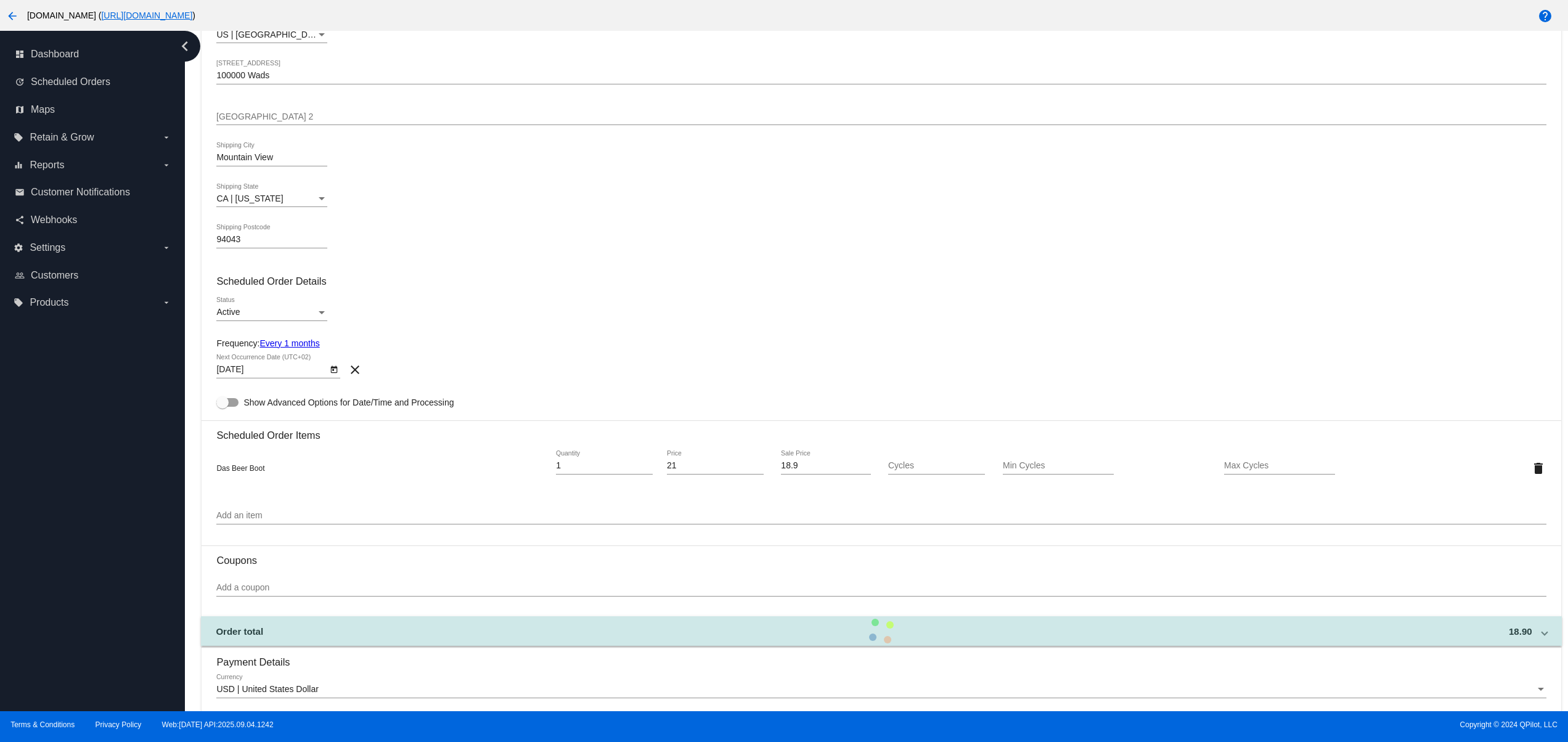
scroll to position [493, 0]
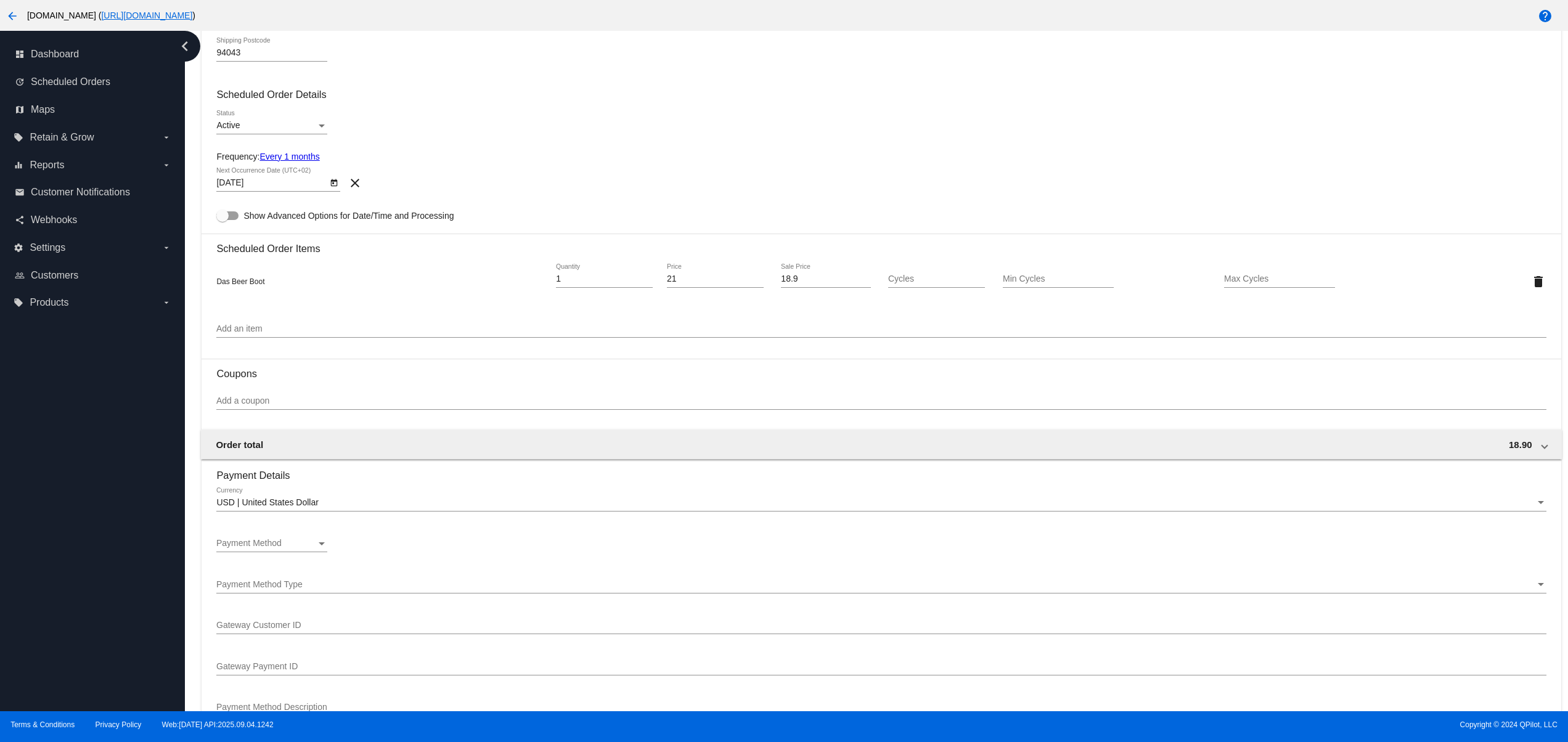
click at [286, 545] on div "Payment Method Payment Method" at bounding box center [272, 540] width 111 height 24
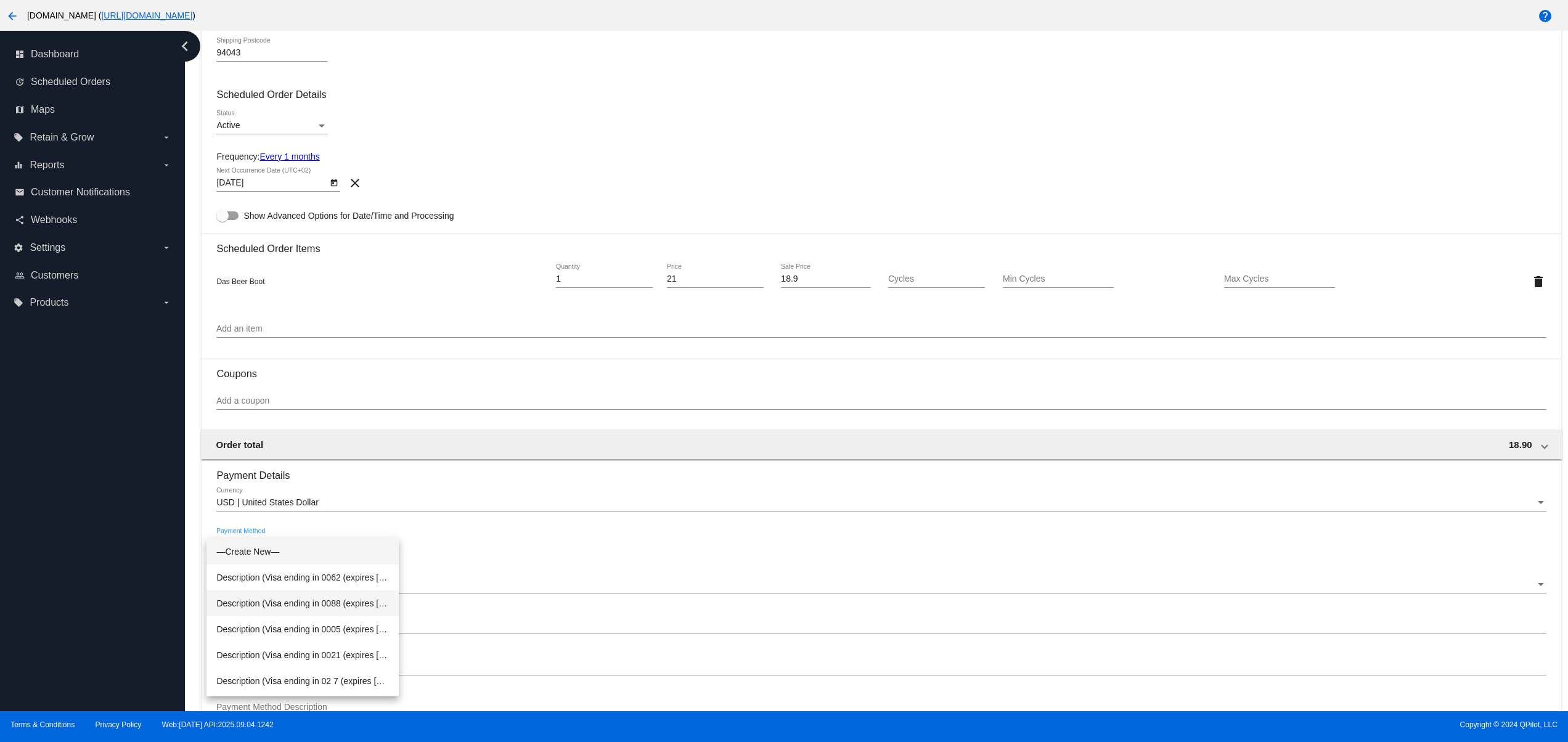
click at [313, 600] on span "Description (Visa ending in 0088 (expires 02/29)) GatewayCustomerId (cus_hkdmrl…" at bounding box center [303, 604] width 173 height 26
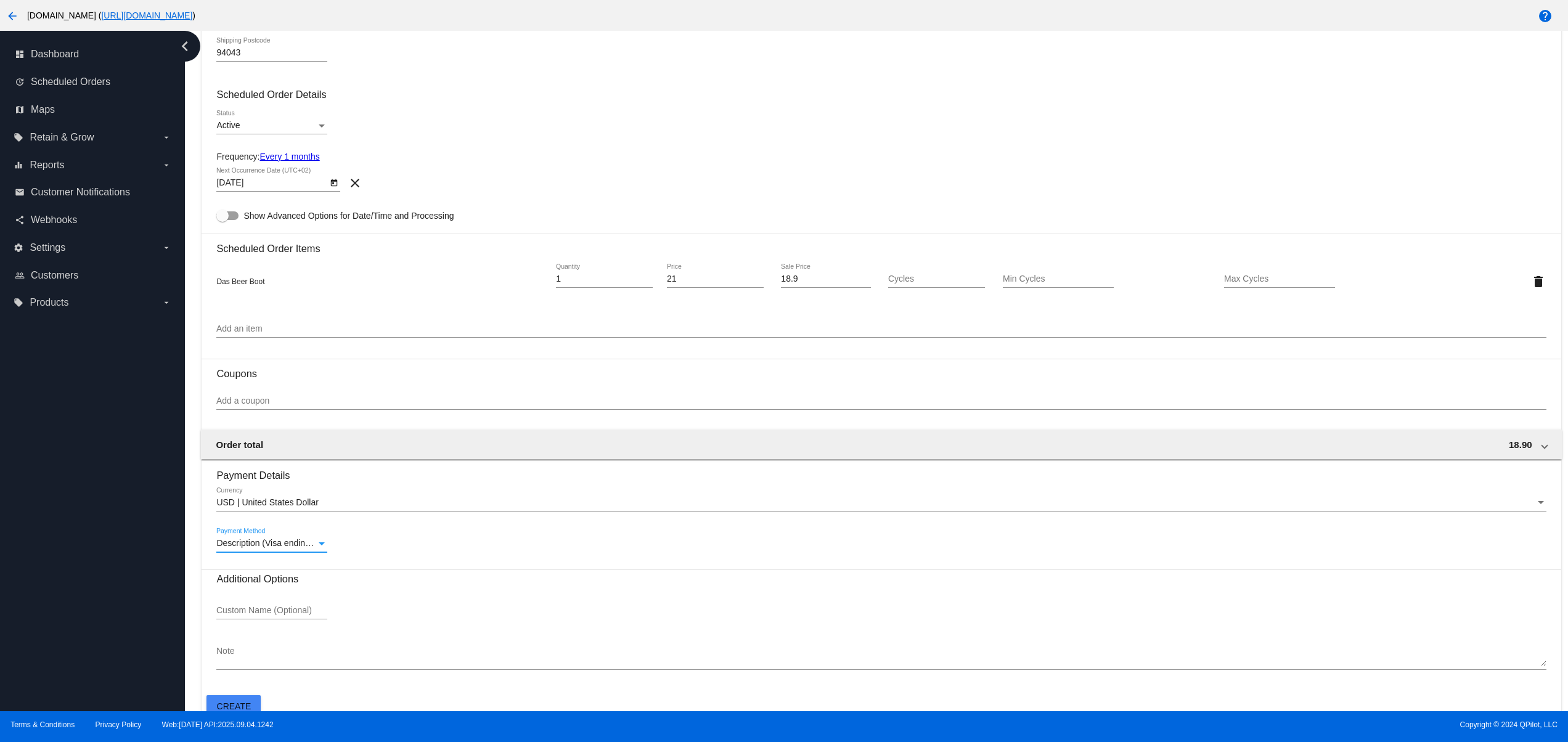
click at [245, 397] on div "Add a coupon" at bounding box center [881, 398] width 1329 height 24
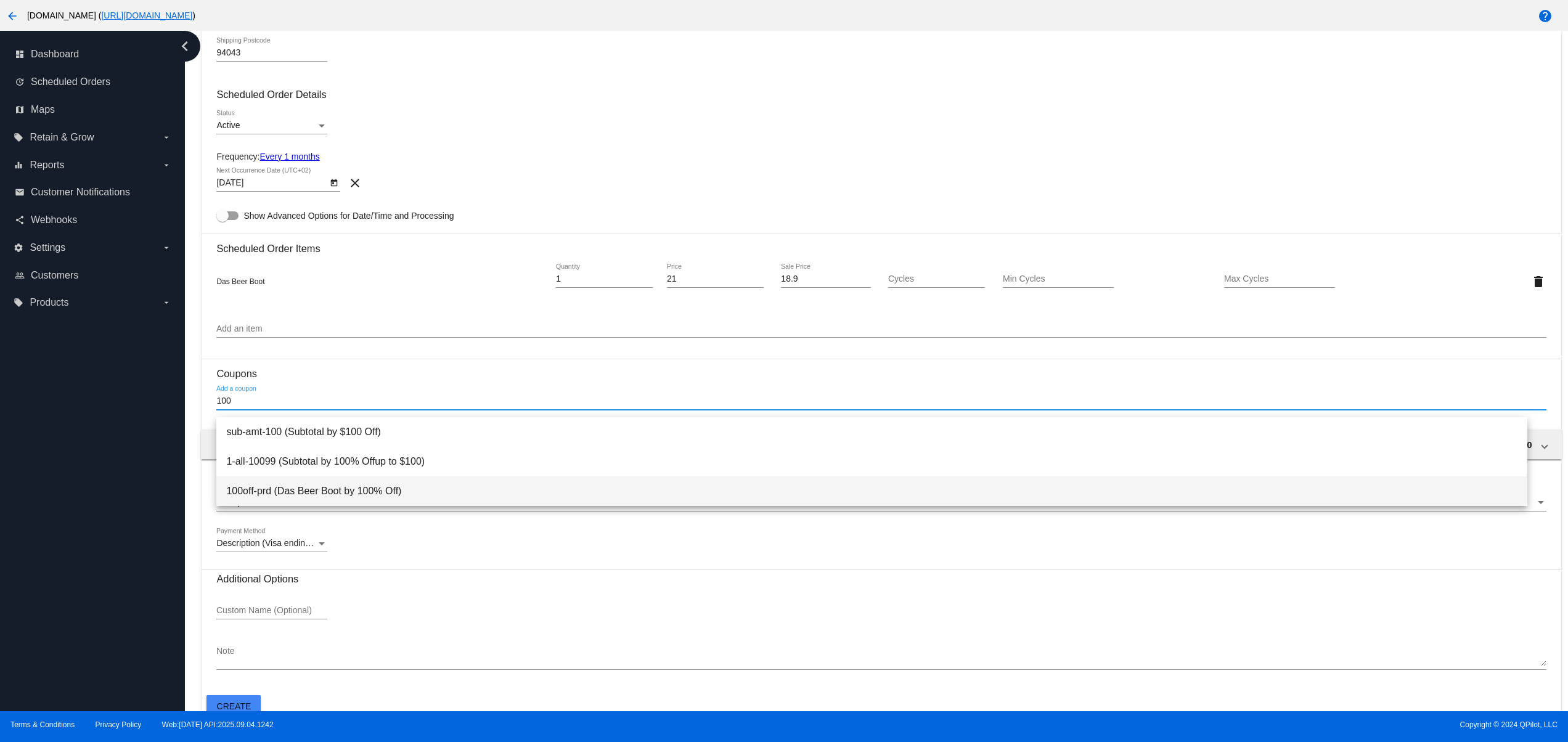
type input "100"
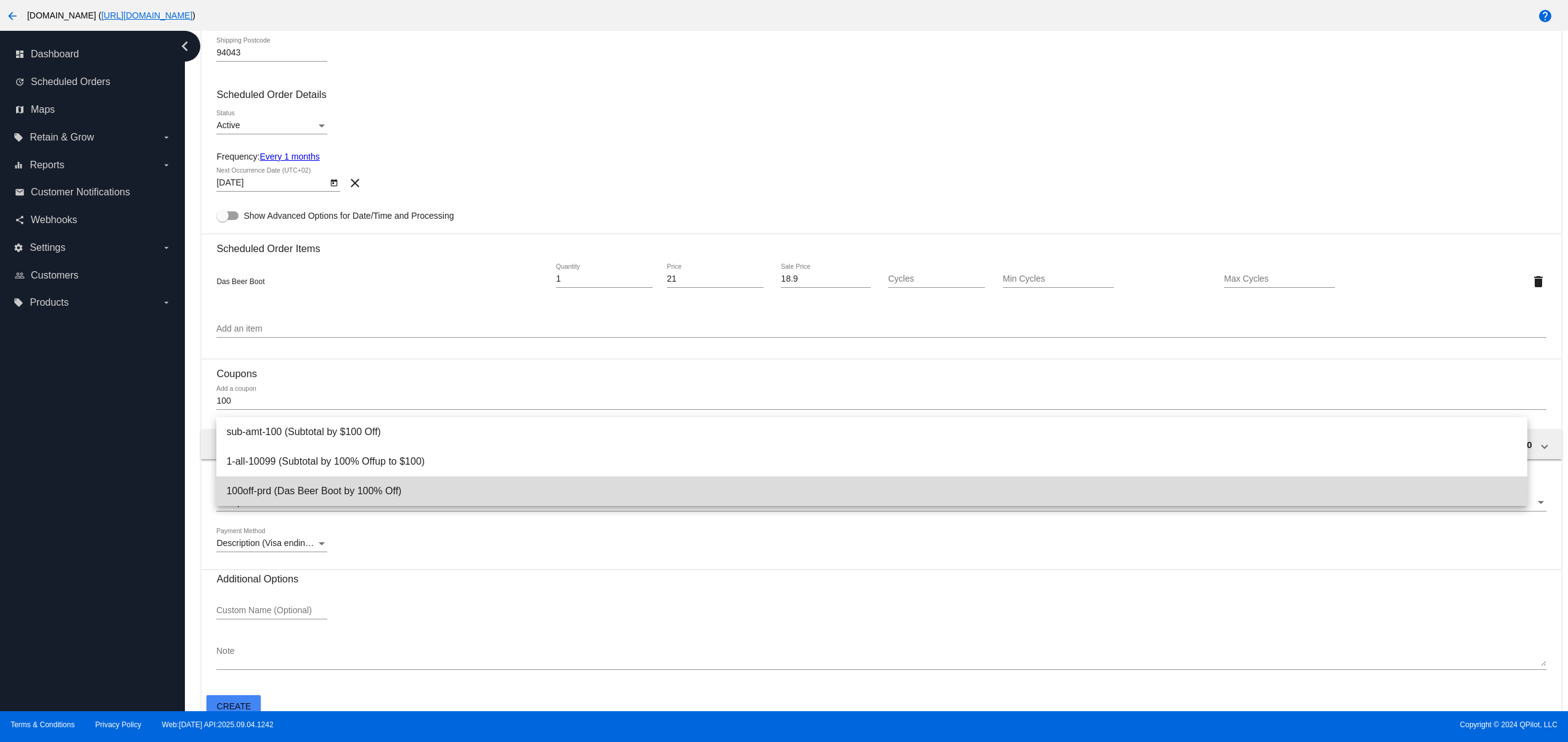
click at [334, 493] on span "100off-prd (Das Beer Boot by 100% Off)" at bounding box center [872, 491] width 1291 height 29
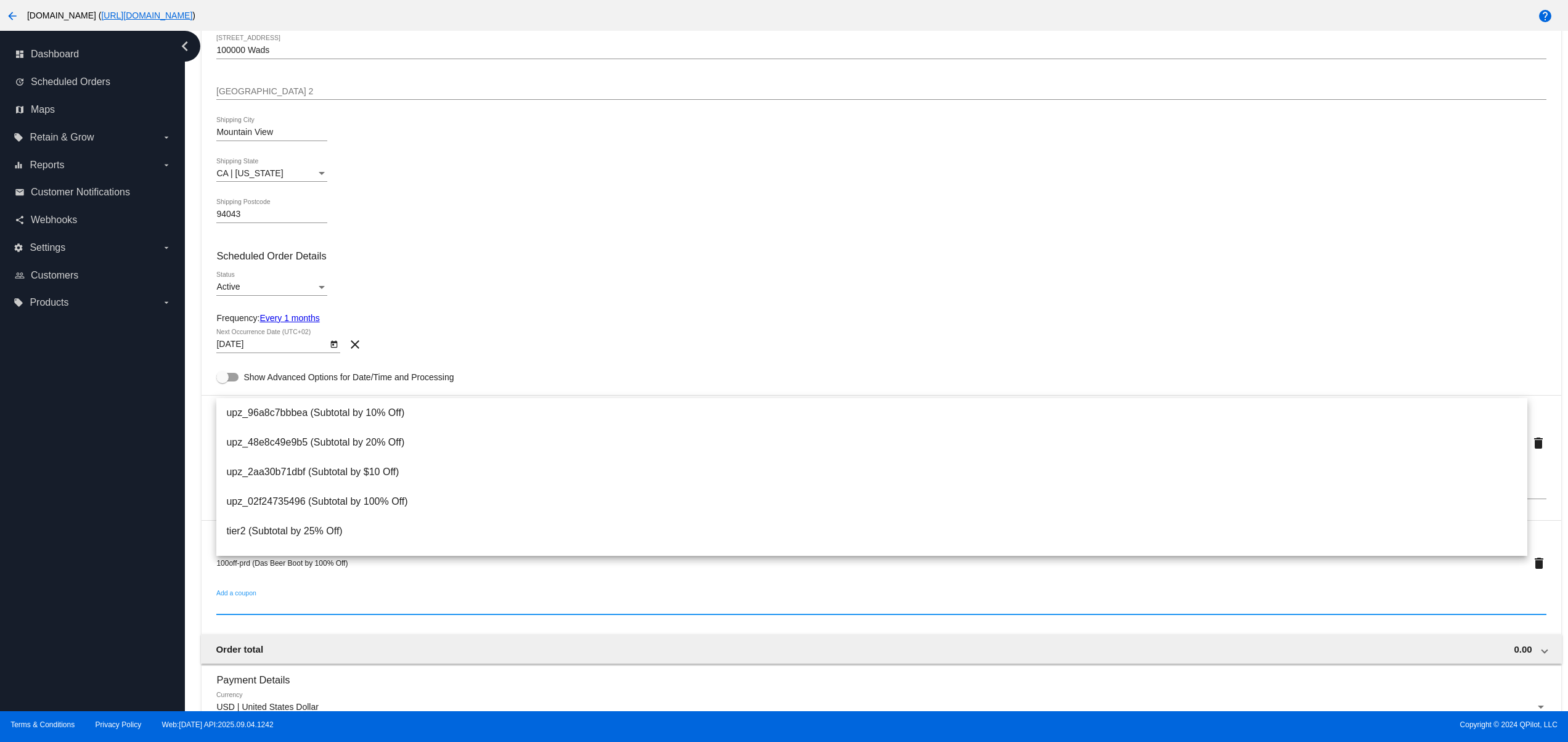
scroll to position [309, 0]
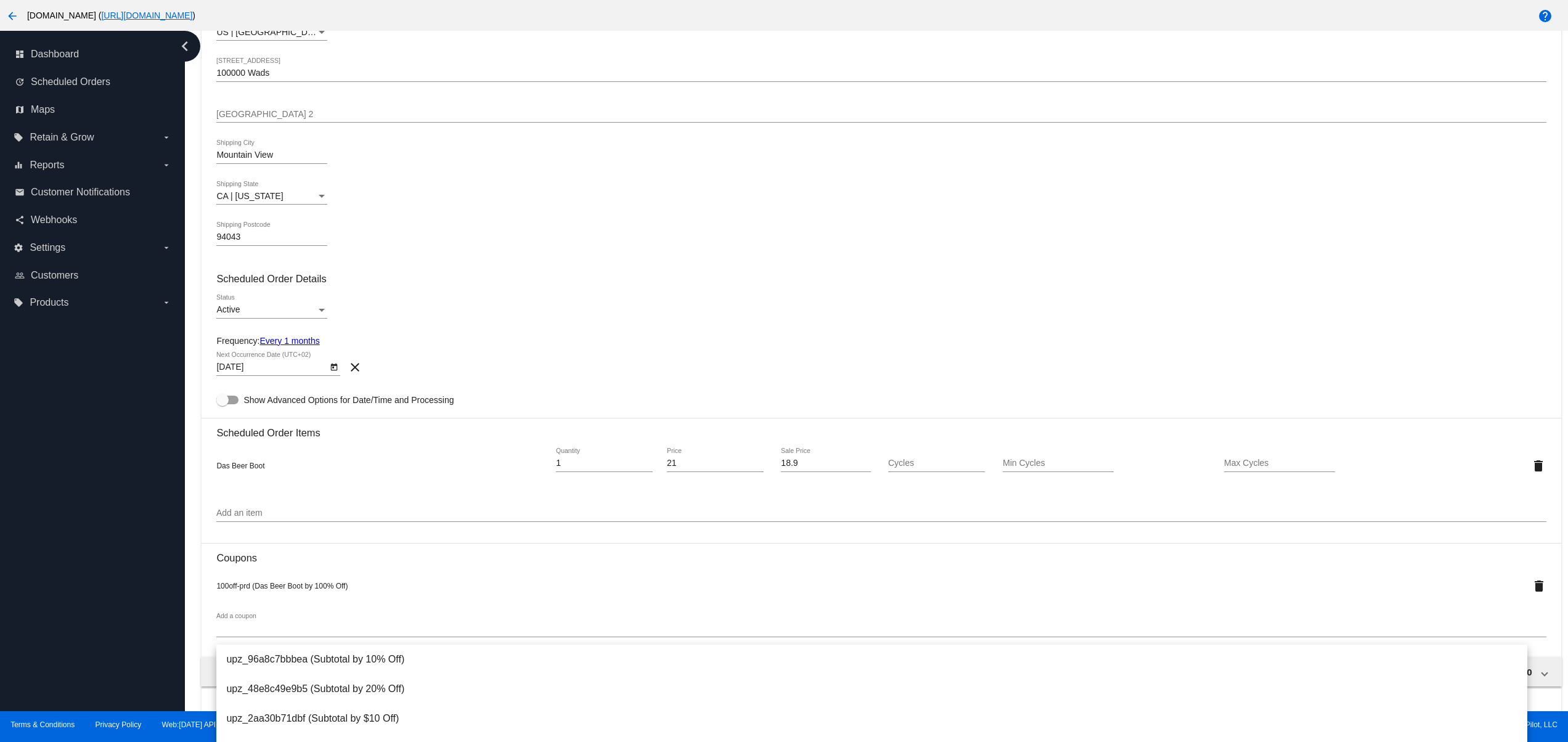
click at [127, 571] on div "dashboard Dashboard update Scheduled Orders map Maps local_offer Retain & Grow …" at bounding box center [93, 371] width 185 height 680
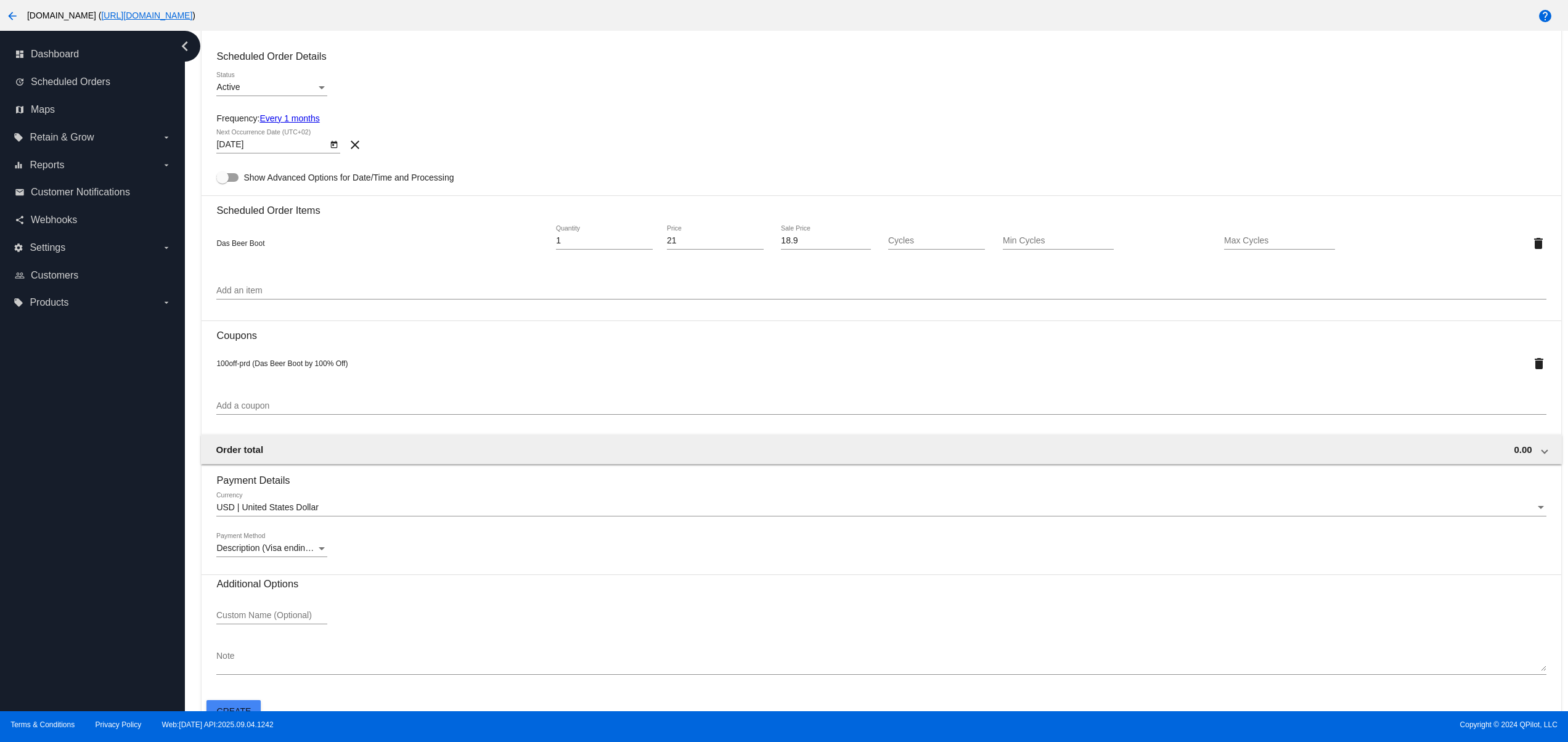
scroll to position [555, 0]
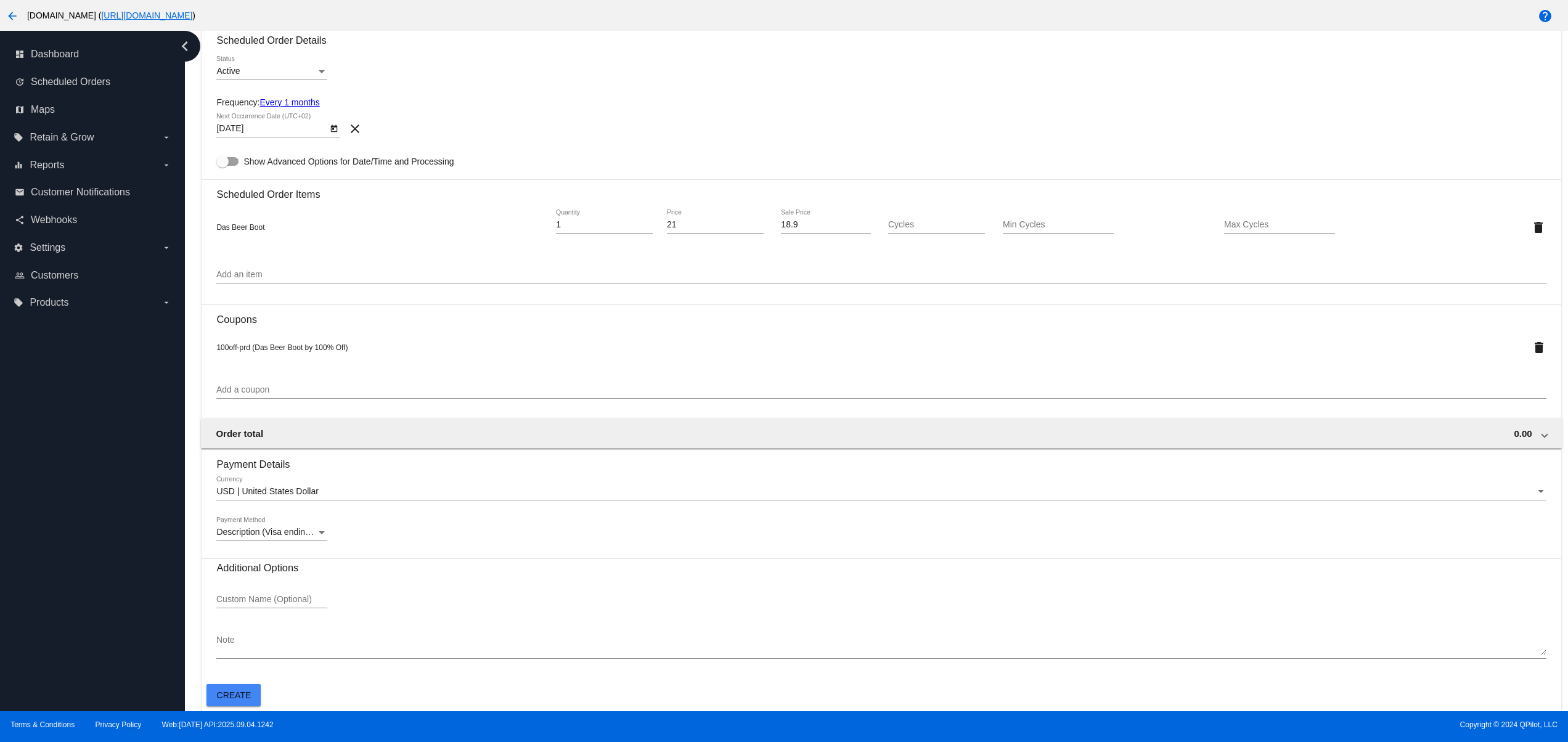
click at [235, 701] on button "Create" at bounding box center [234, 695] width 55 height 22
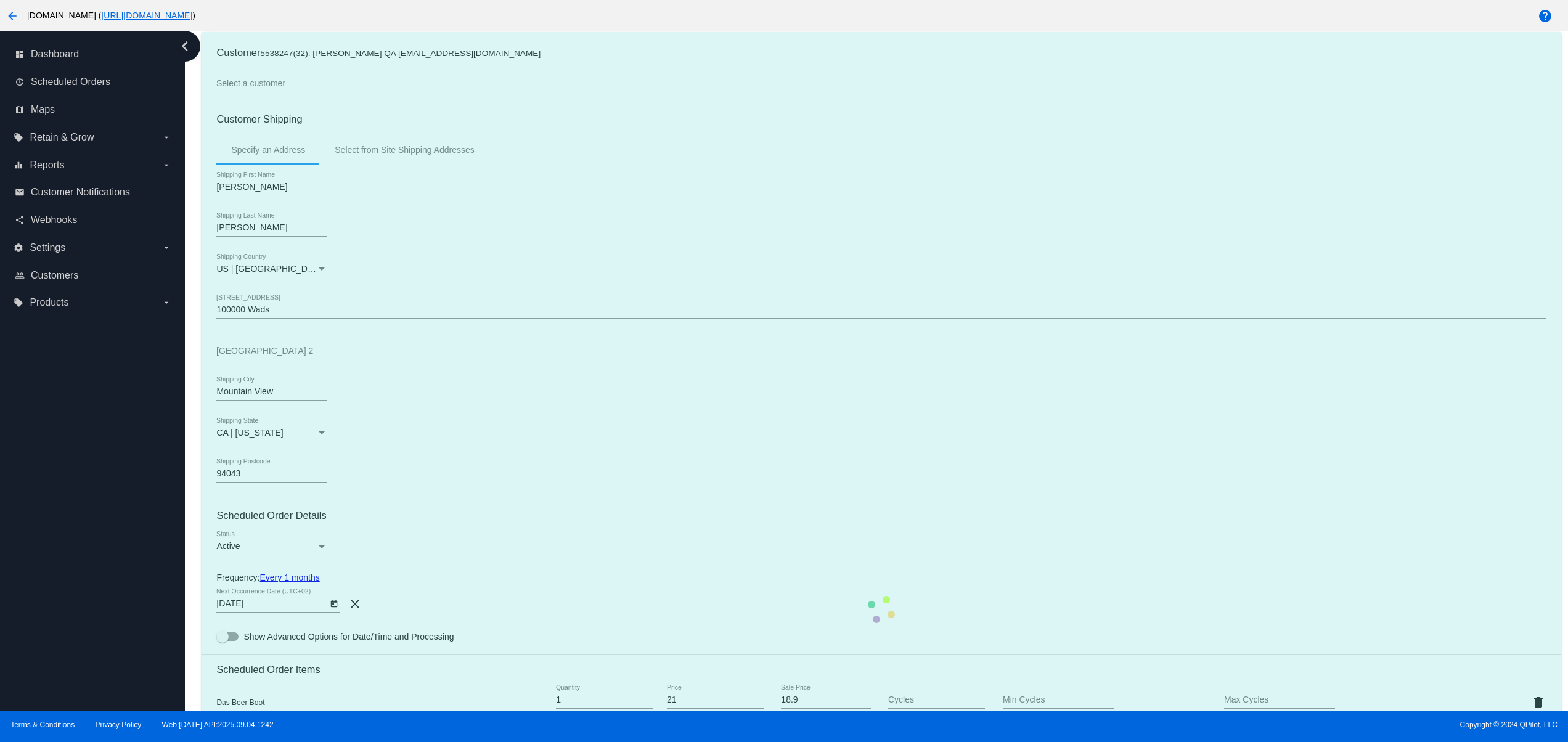
scroll to position [0, 0]
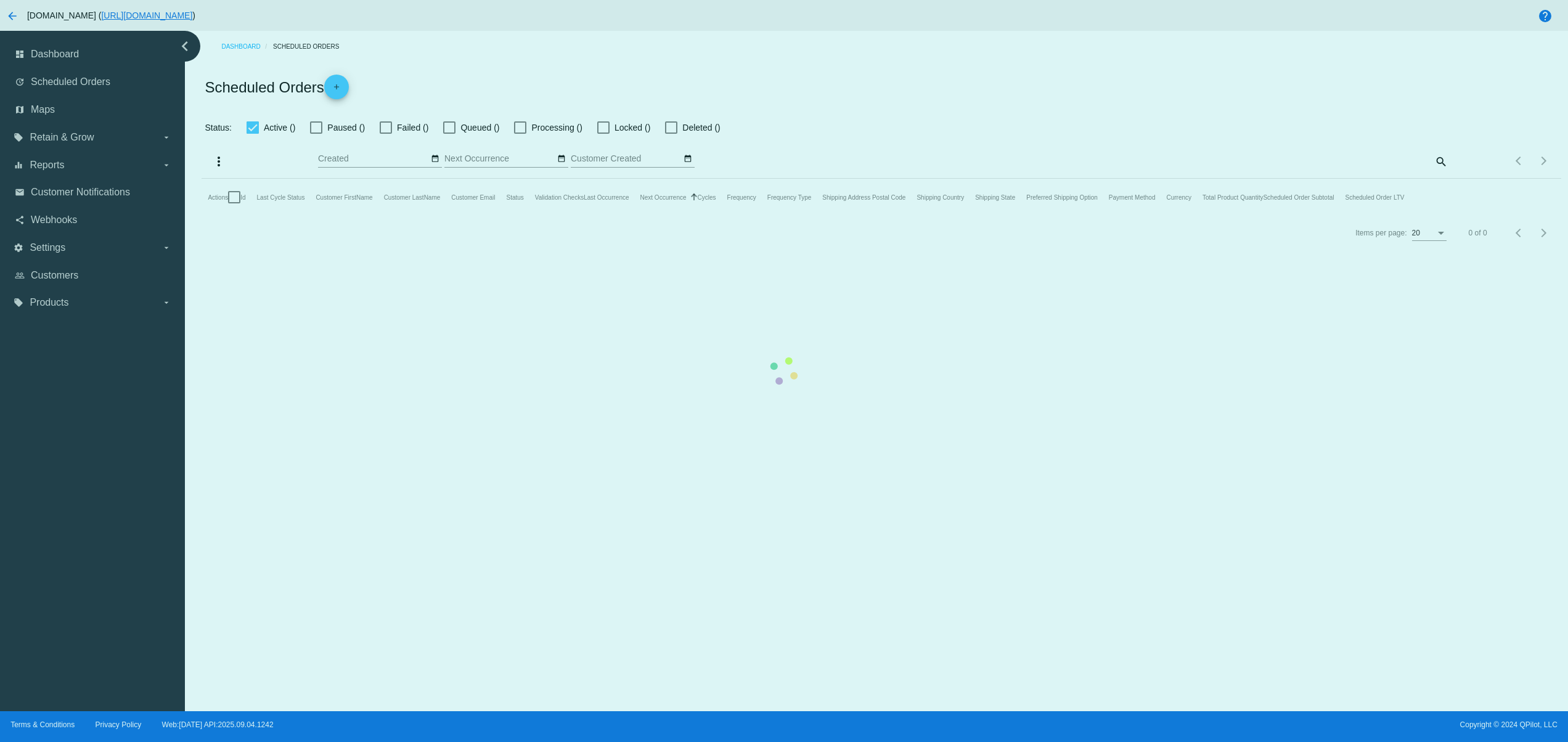
checkbox input "true"
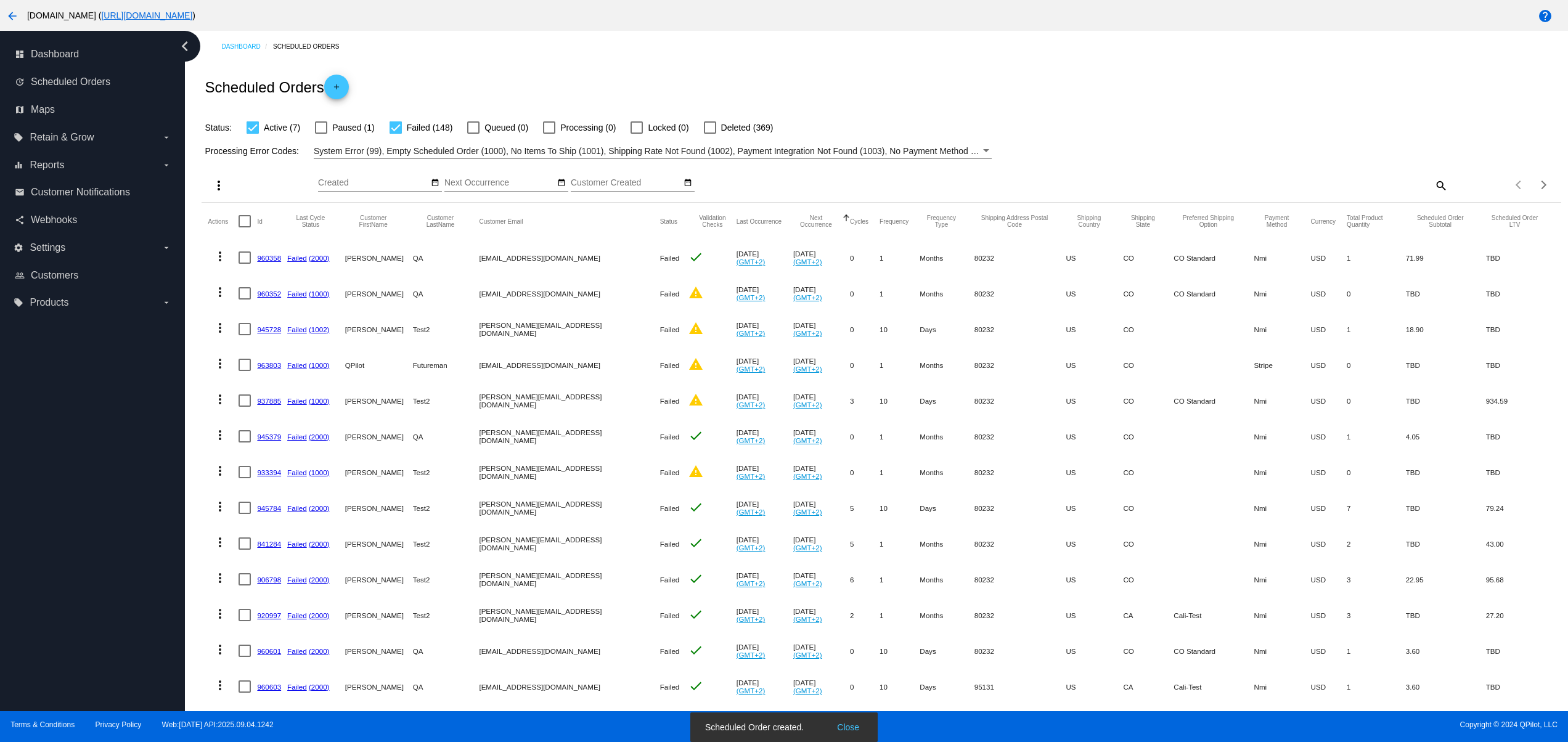
click at [855, 728] on button "Close" at bounding box center [848, 727] width 29 height 12
click at [440, 181] on button "date_range" at bounding box center [435, 184] width 13 height 13
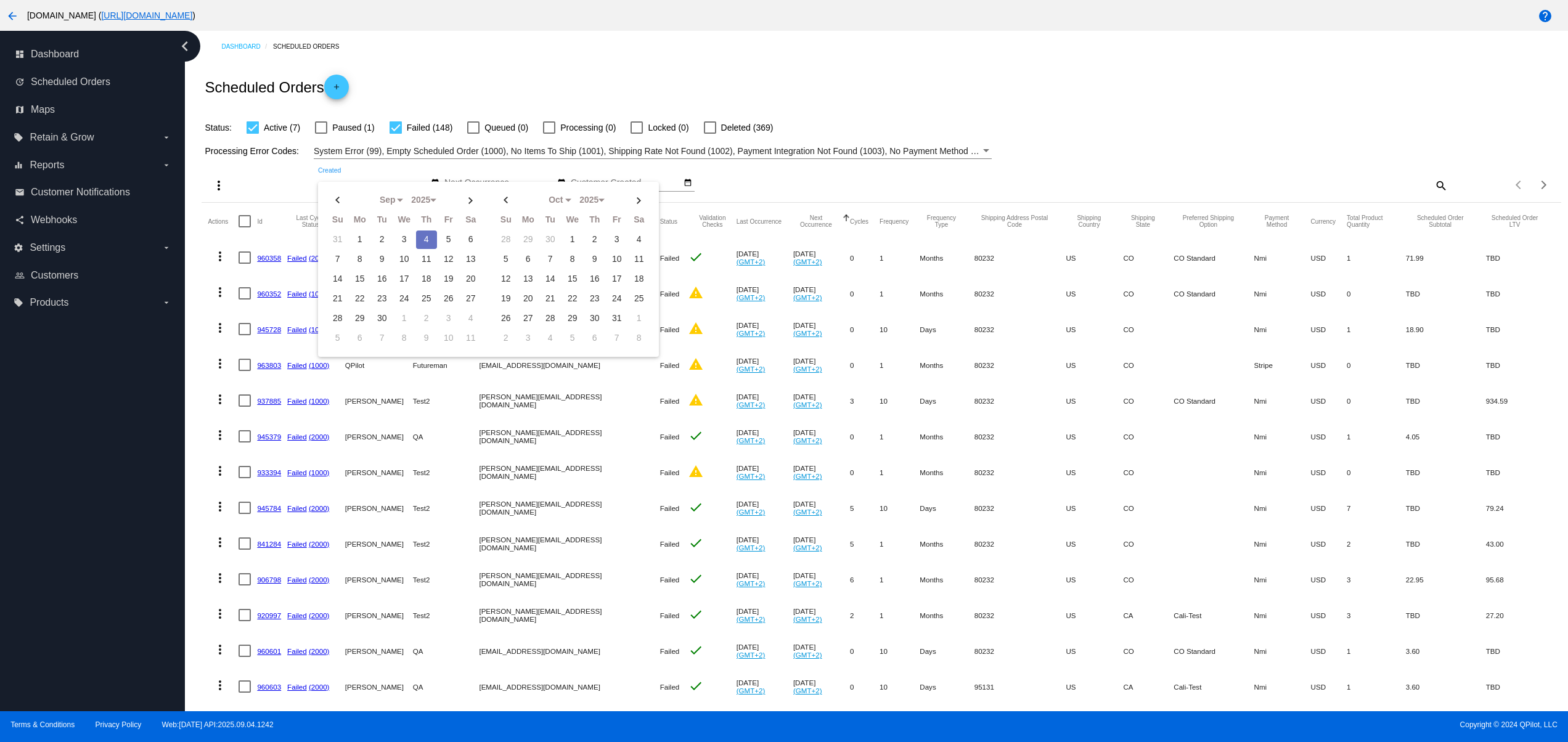
click at [430, 238] on td "4" at bounding box center [426, 240] width 21 height 19
type input "09/04/2025 - 09/04/2025"
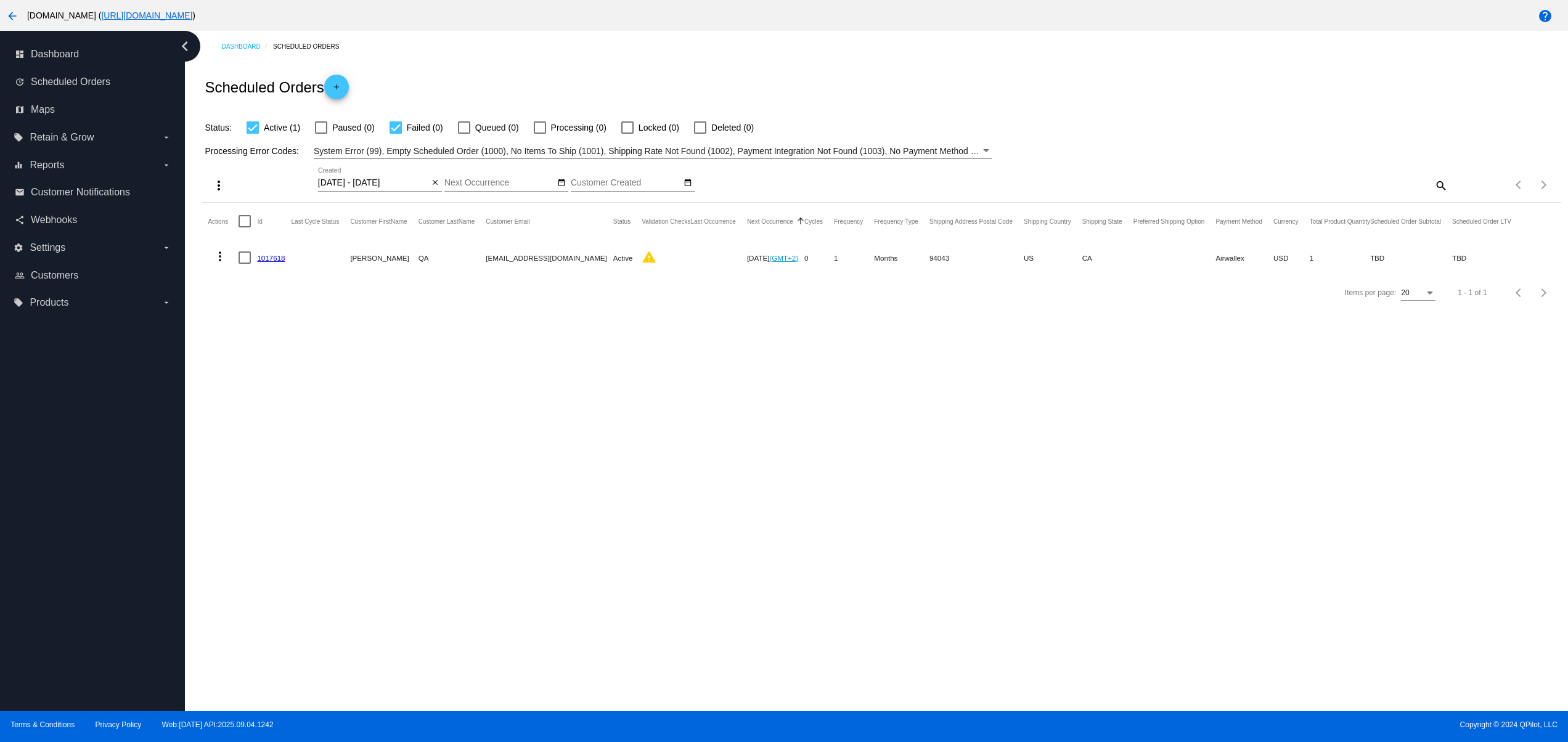
drag, startPoint x: 372, startPoint y: 261, endPoint x: 686, endPoint y: 260, distance: 314.0
click at [686, 260] on mat-row "more_vert 1017618 Svitlana QA svitglus@gmail.com Active warning Oct 4 2025 (GMT…" at bounding box center [865, 258] width 1314 height 36
click at [690, 398] on div "Dashboard Scheduled Orders Scheduled Orders add Status: Active (1) Paused (0) F…" at bounding box center [877, 371] width 1383 height 680
click at [282, 257] on link "1017618" at bounding box center [270, 258] width 28 height 8
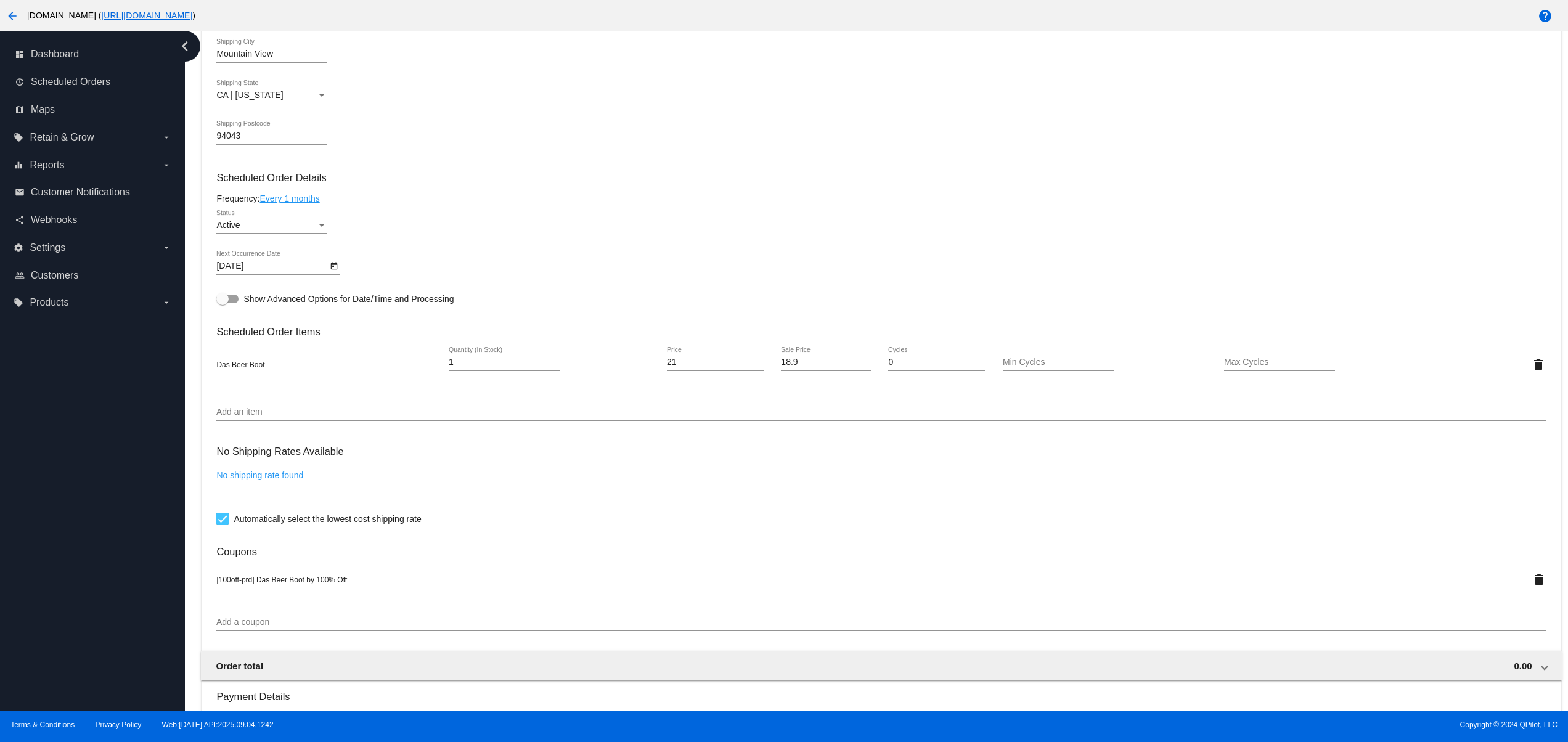
scroll to position [787, 0]
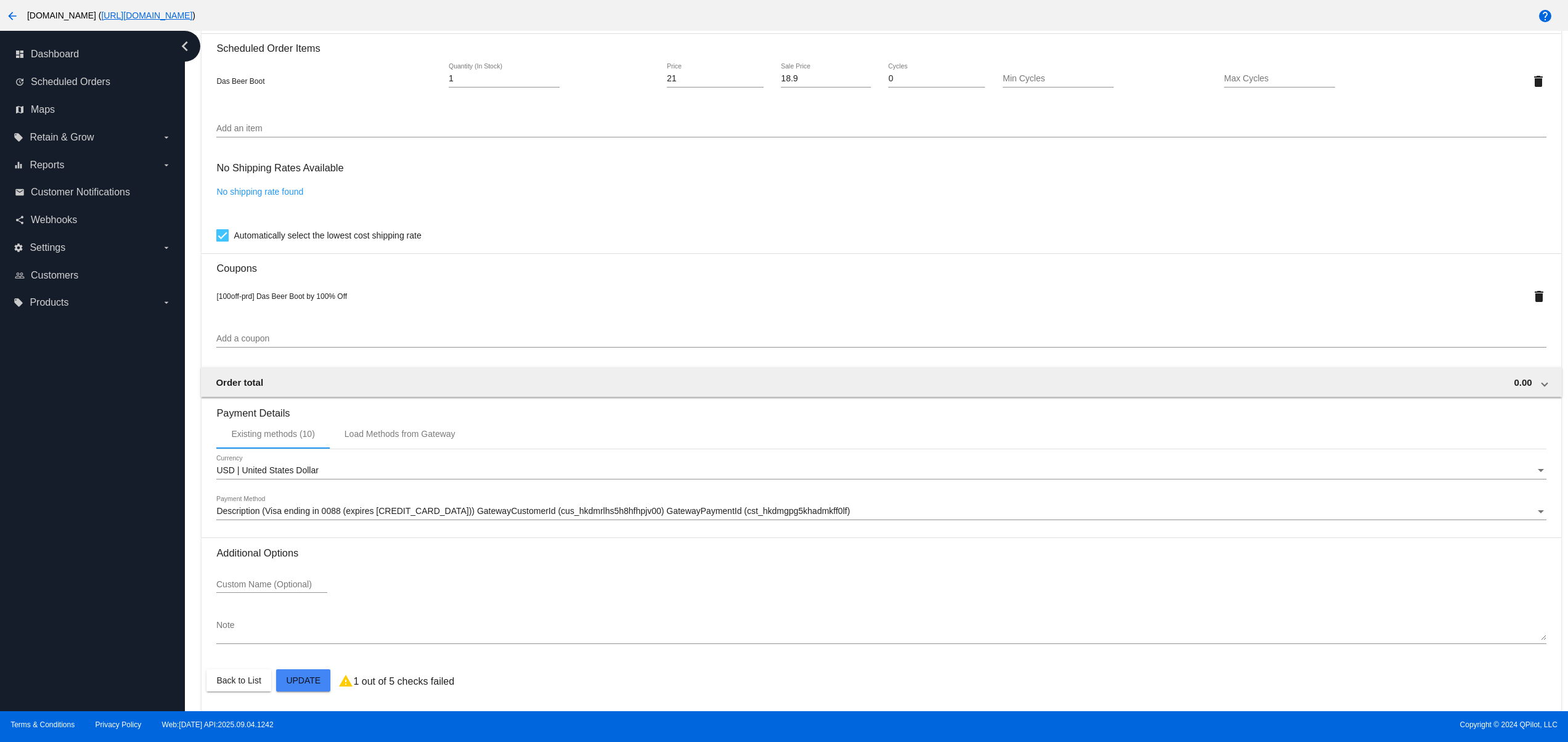
click at [316, 685] on mat-card "Customer 5538247: Svitlana QA svitglus@gmail.com Customer Shipping Enter Shippi…" at bounding box center [881, 74] width 1359 height 1276
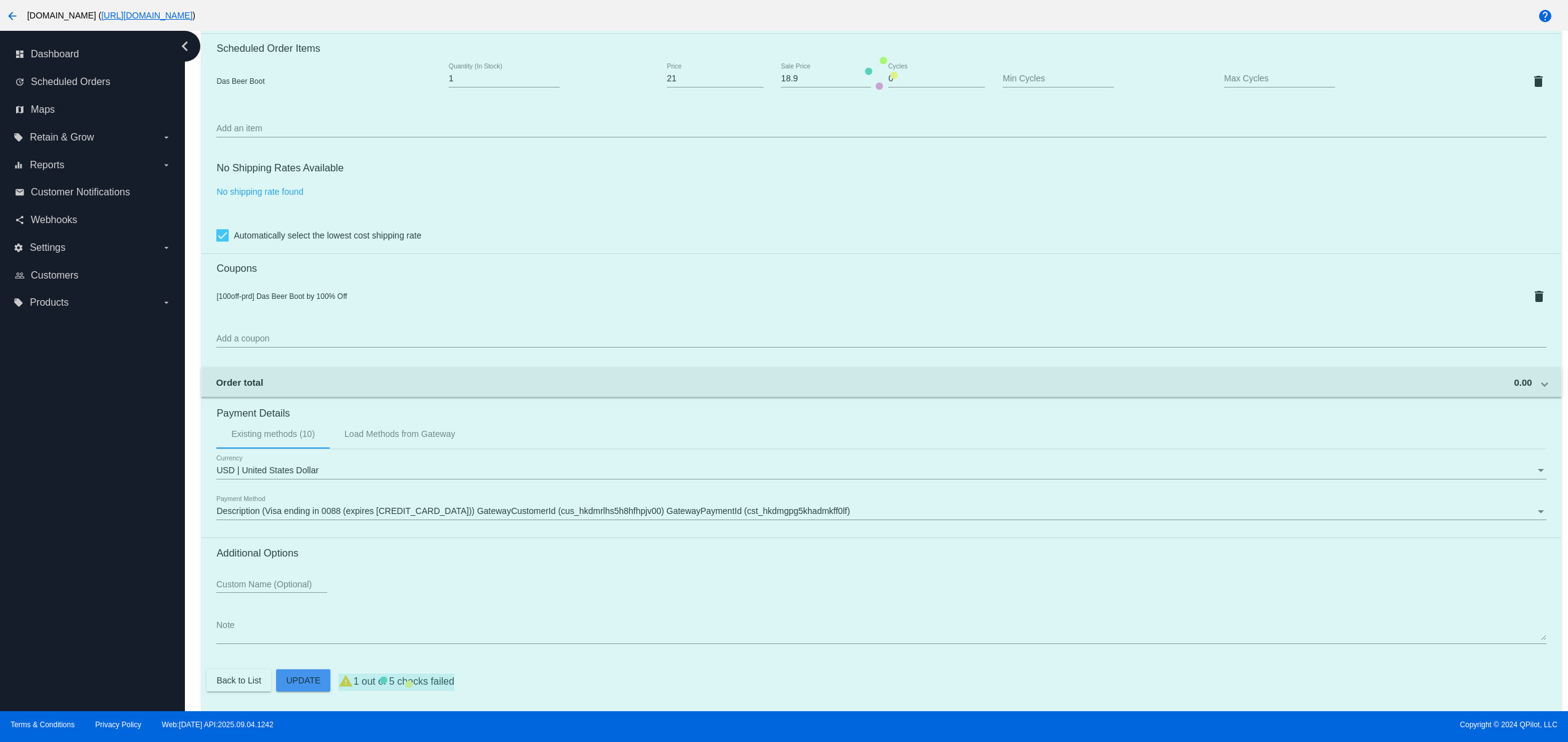
click at [1492, 388] on mat-card "Customer 5538247: Svitlana QA svitglus@gmail.com Customer Shipping Enter Shippi…" at bounding box center [881, 74] width 1359 height 1276
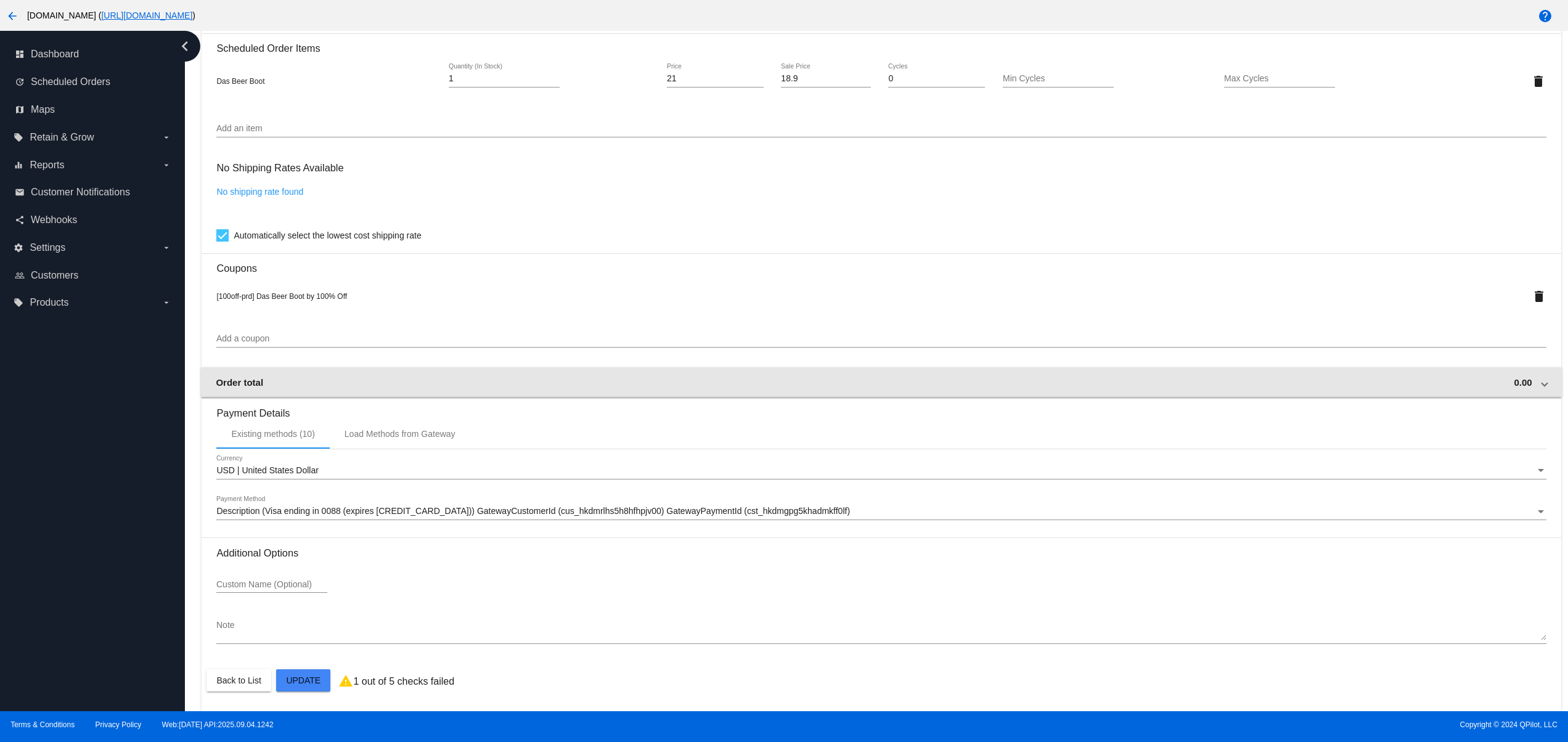
click at [1489, 388] on div "Order total 0.00" at bounding box center [879, 382] width 1326 height 11
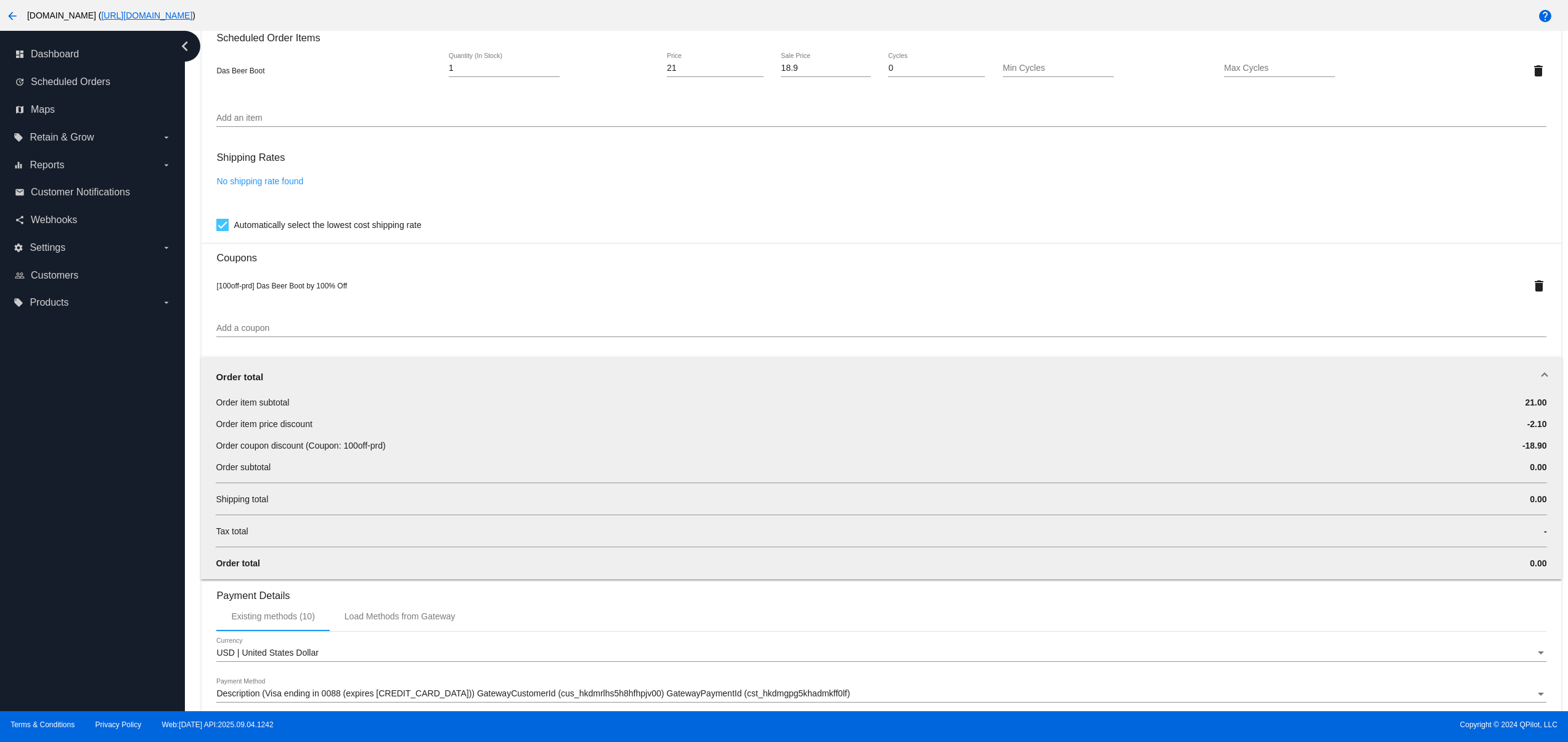
drag, startPoint x: 200, startPoint y: 587, endPoint x: 363, endPoint y: 576, distance: 163.4
click at [363, 576] on div "Order item subtotal 21.00 Order item price discount -2.10 Order coupon discount…" at bounding box center [881, 487] width 1360 height 183
click at [111, 589] on div "dashboard Dashboard update Scheduled Orders map Maps local_offer Retain & Grow …" at bounding box center [93, 371] width 185 height 680
drag, startPoint x: 1538, startPoint y: 580, endPoint x: 153, endPoint y: 566, distance: 1385.1
click at [153, 566] on div "dashboard Dashboard update Scheduled Orders map Maps local_offer Retain & Grow …" at bounding box center [784, 371] width 1568 height 680
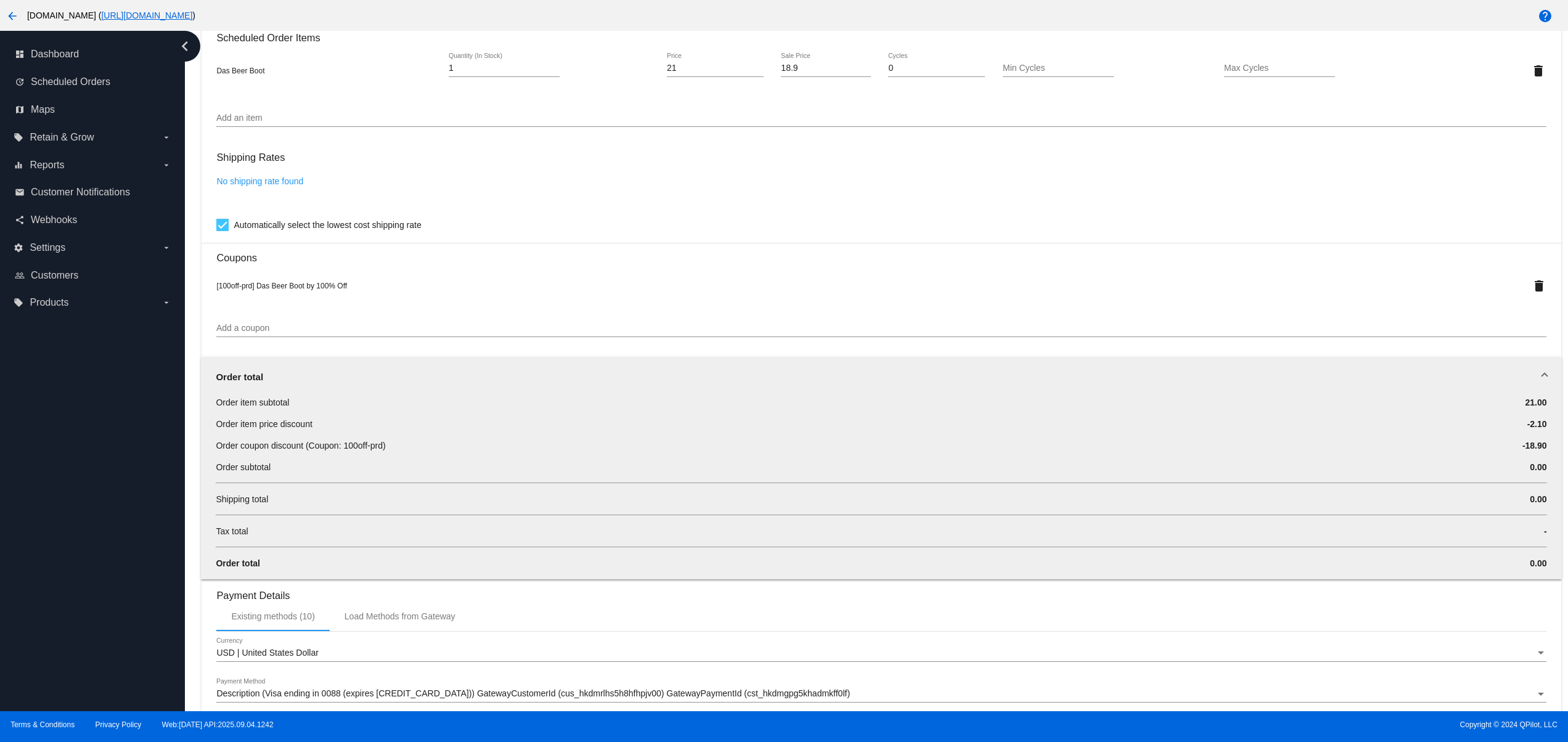
click at [210, 619] on mat-card "Customer 5538247: Svitlana QA svitglus@gmail.com Customer Shipping Enter Shippi…" at bounding box center [881, 159] width 1359 height 1469
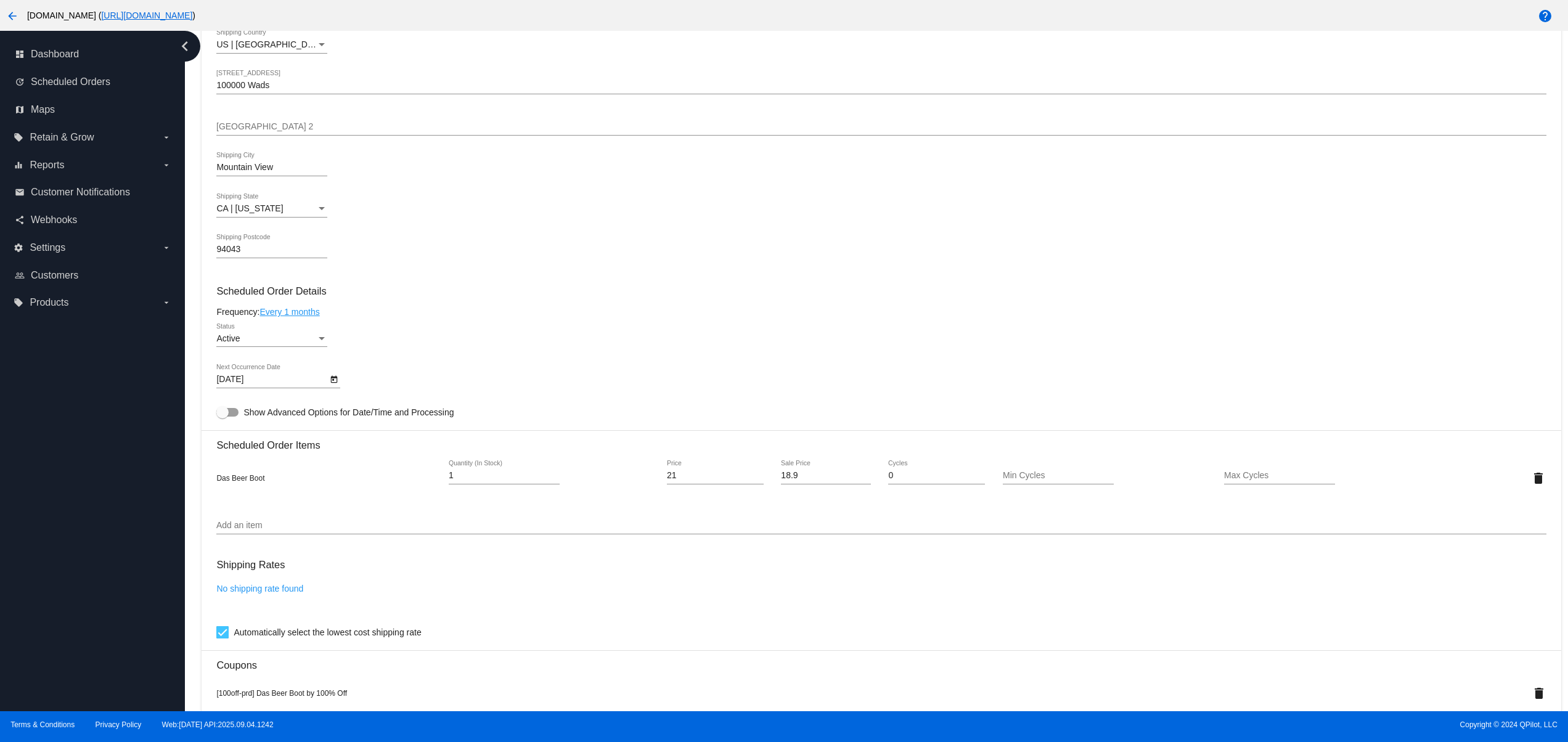
scroll to position [0, 0]
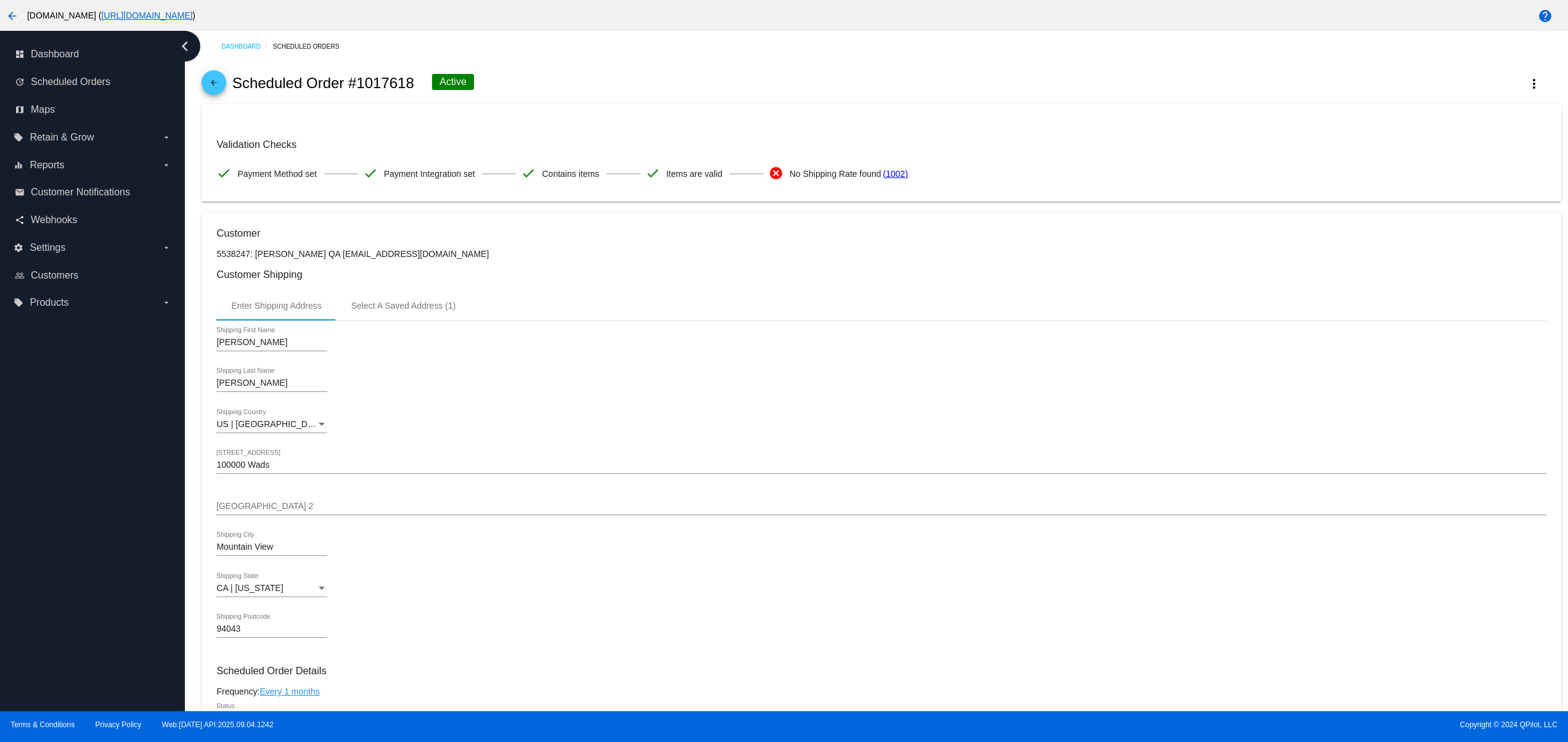
drag, startPoint x: 819, startPoint y: 169, endPoint x: 1148, endPoint y: 137, distance: 330.6
click at [1120, 138] on mat-card-content "Validation Checks check Payment Method set check Payment Integration set check …" at bounding box center [881, 153] width 1329 height 68
click at [526, 95] on div "arrow_back Scheduled Order #1017618 Active more_vert" at bounding box center [881, 83] width 1359 height 42
click at [77, 77] on span "Scheduled Orders" at bounding box center [70, 82] width 80 height 11
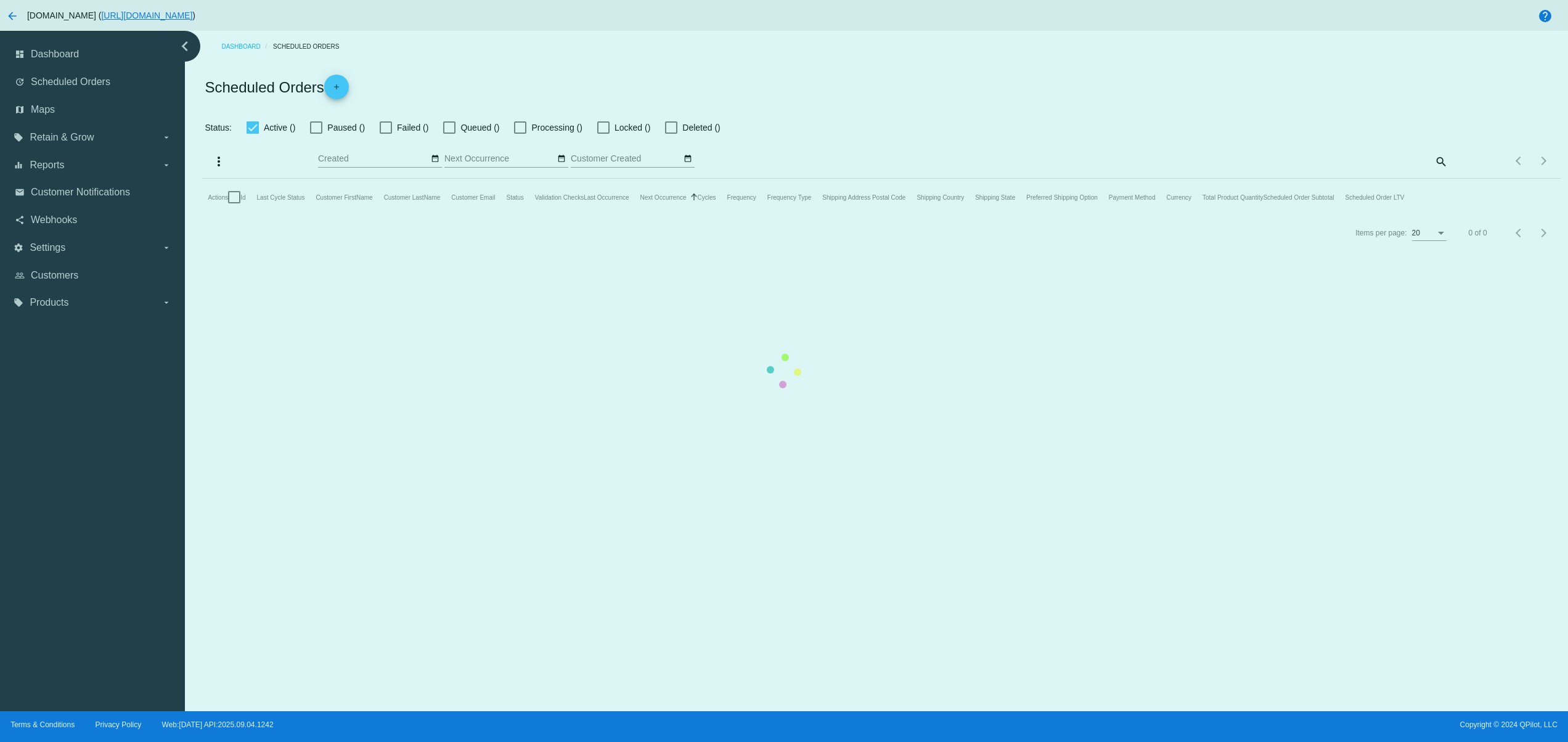
checkbox input "true"
type input "09/04/2025 - 09/04/2025"
click at [434, 203] on mat-table "Actions Id Last Cycle Status Customer FirstName Customer LastName Customer Emai…" at bounding box center [881, 222] width 1359 height 37
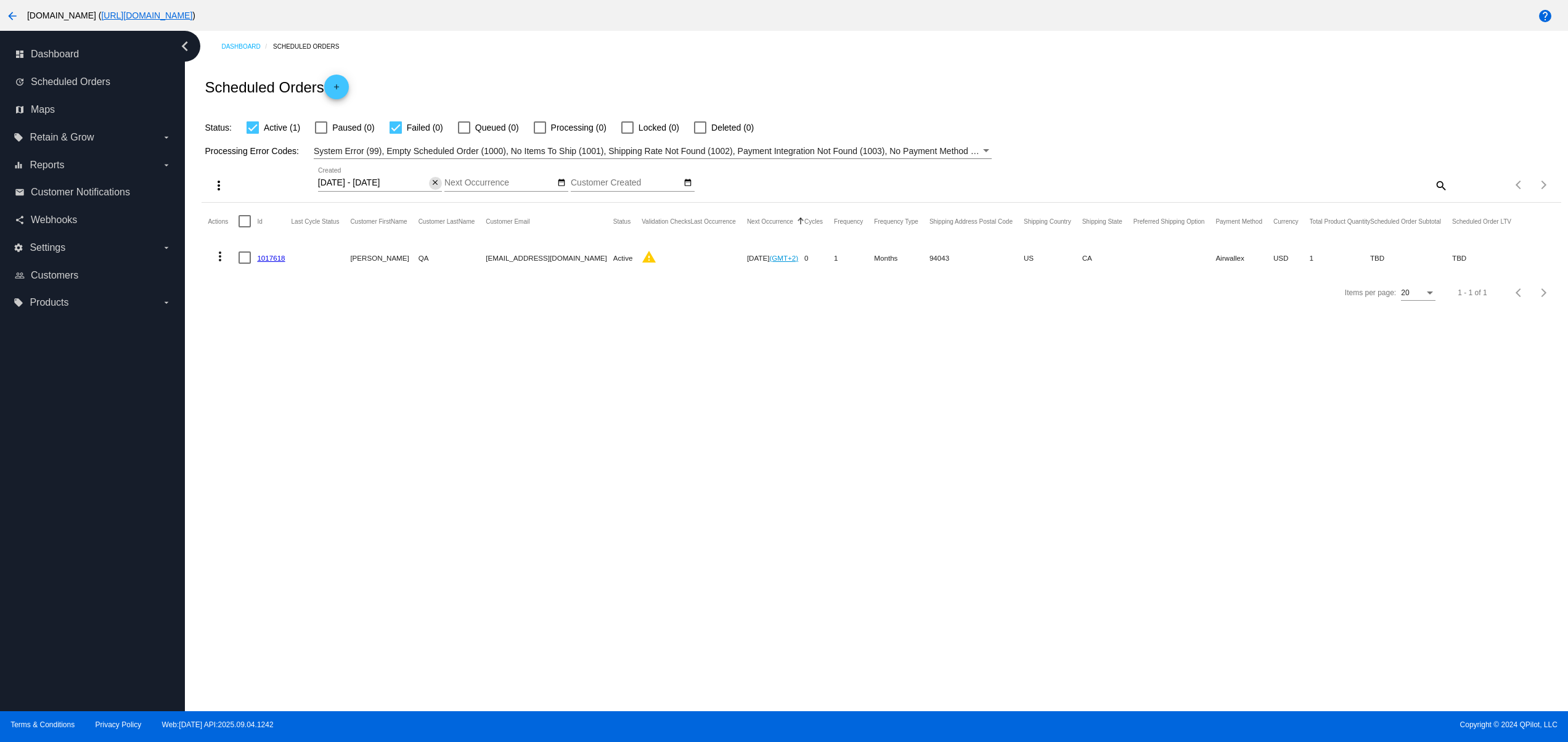
click at [432, 183] on mat-icon "close" at bounding box center [435, 183] width 9 height 10
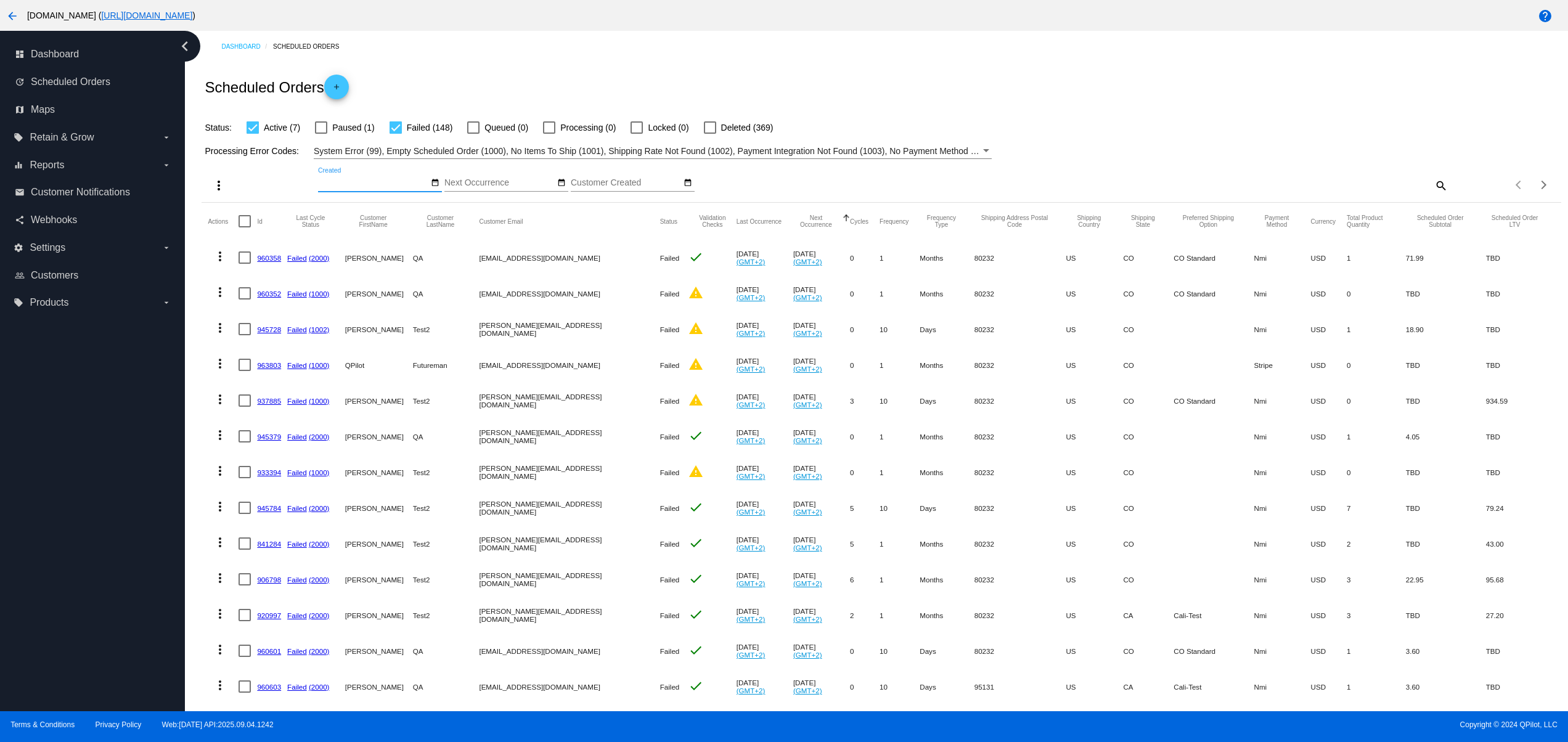
click at [335, 90] on mat-icon "add" at bounding box center [336, 90] width 15 height 15
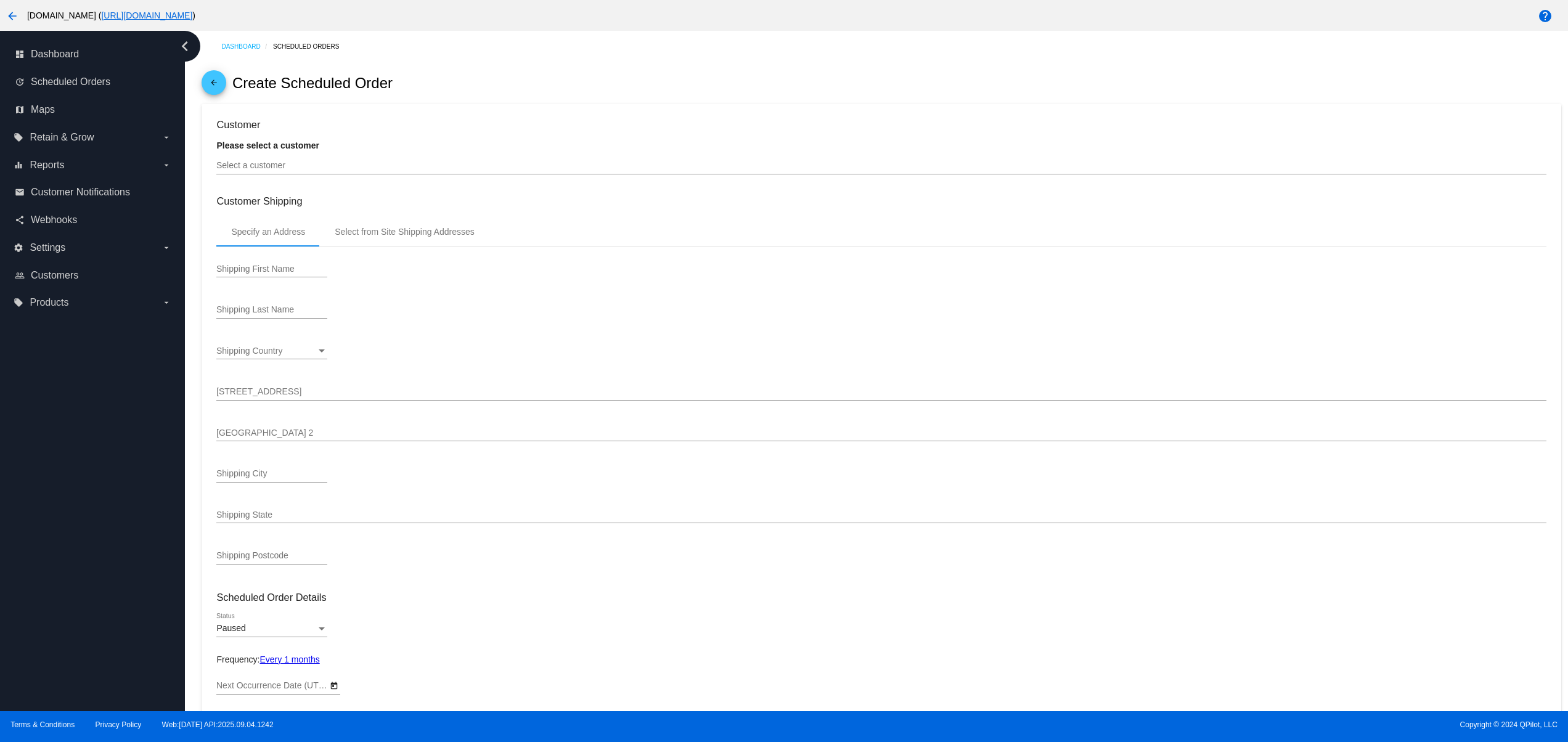
type input "10/4/2025"
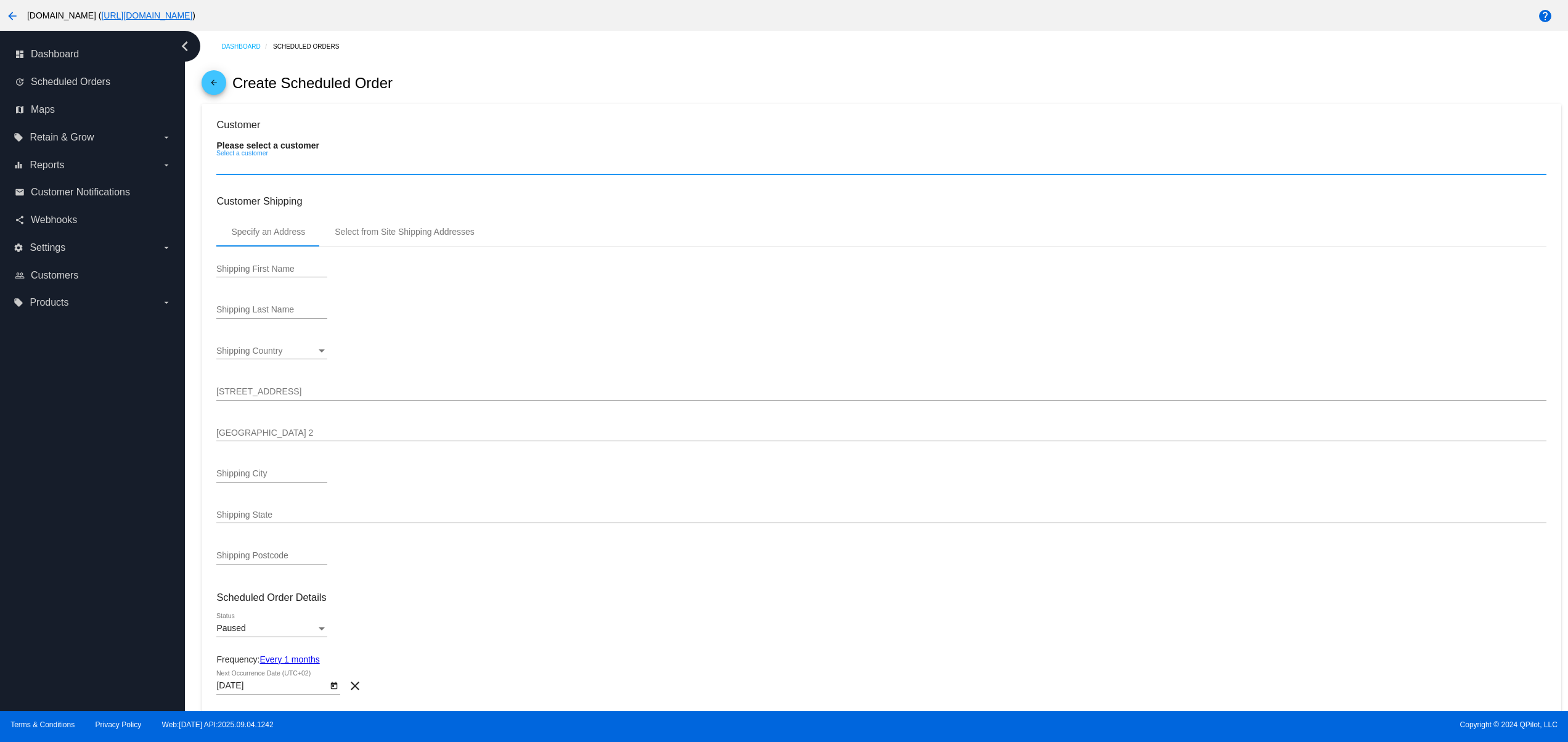
click at [336, 164] on input "Select a customer" at bounding box center [881, 166] width 1329 height 10
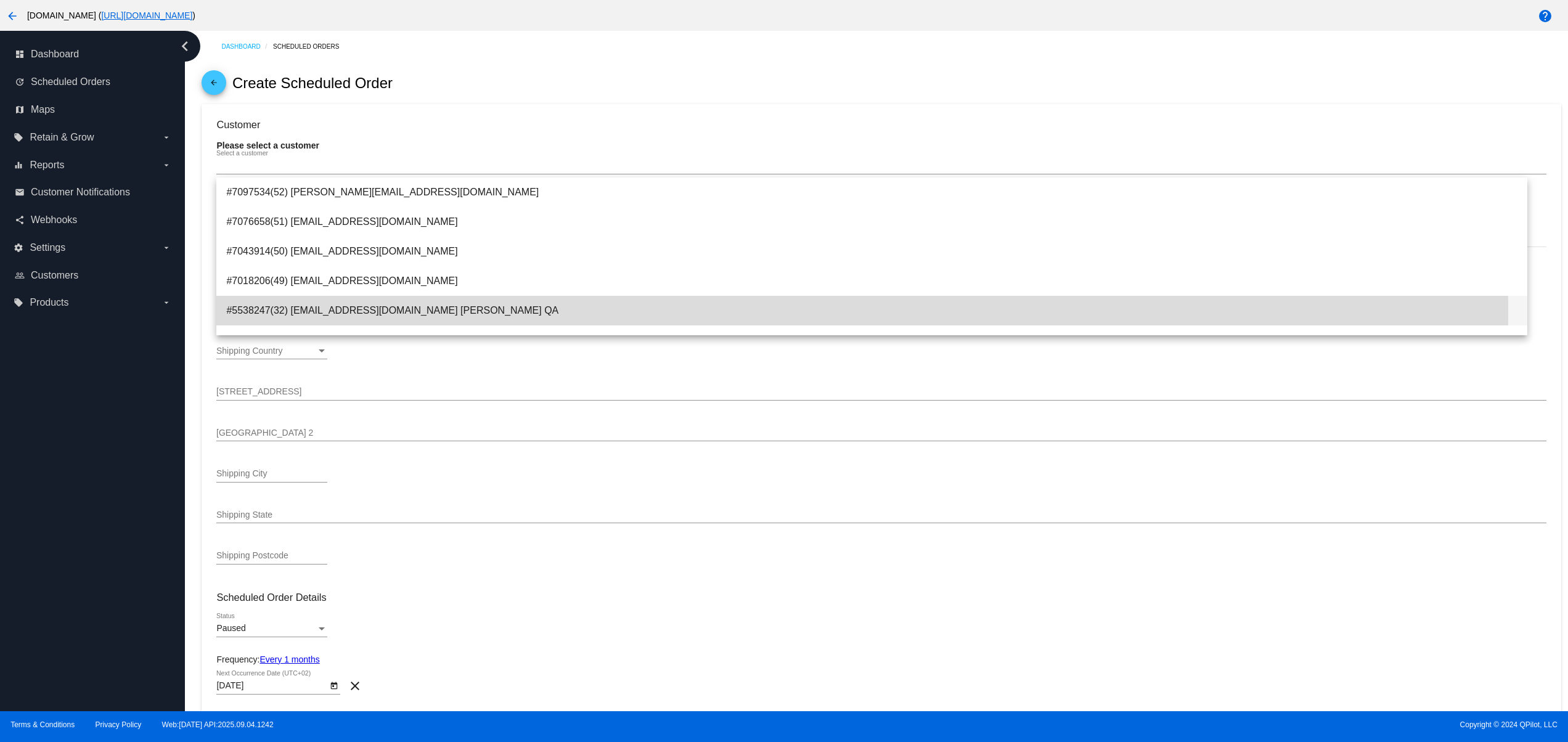
click at [425, 311] on span "#5538247(32) svitglus@gmail.com Svitlana QA" at bounding box center [872, 310] width 1291 height 29
type input "Renata"
type input "Klein"
type input "100000 Wads"
type input "Mountain View"
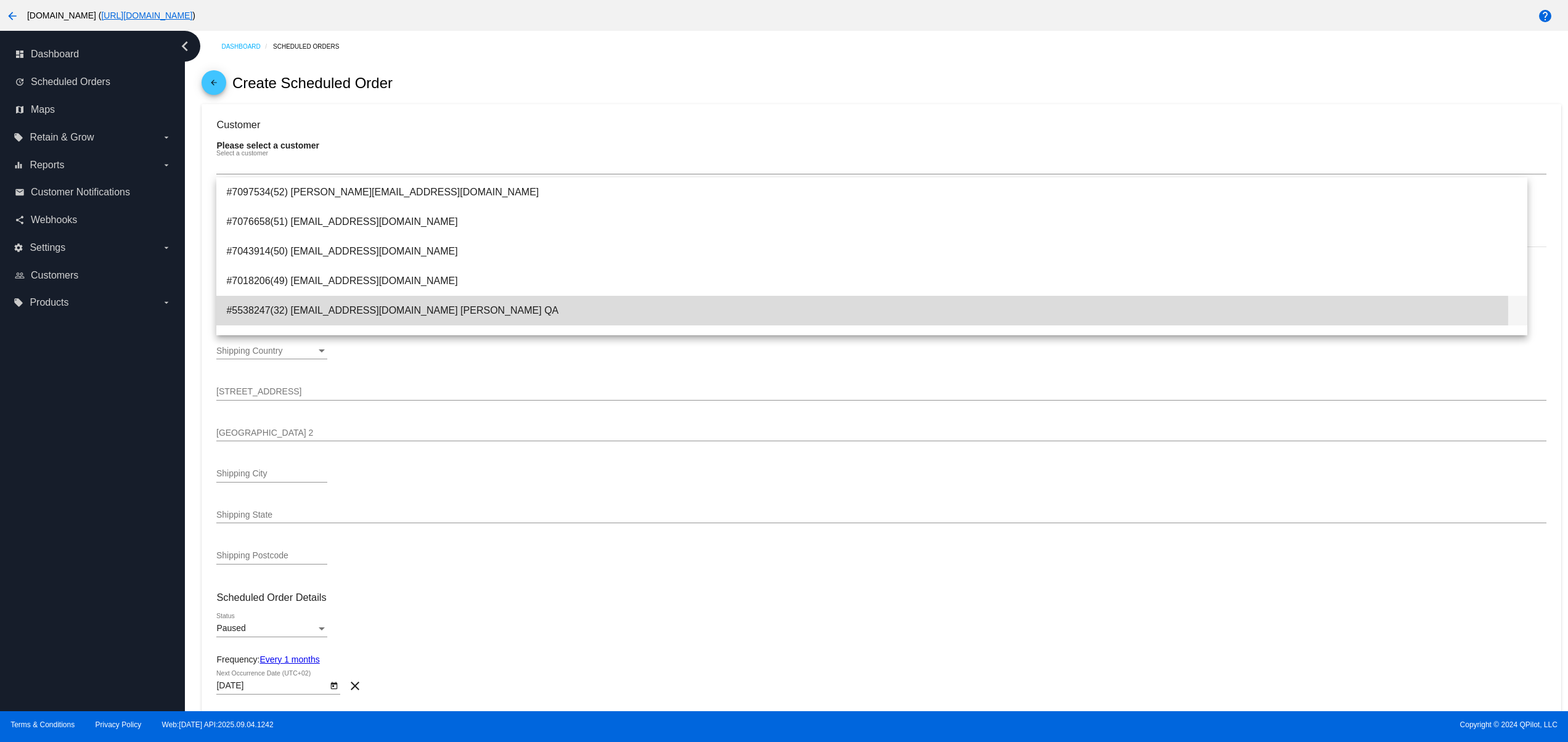
type input "94043"
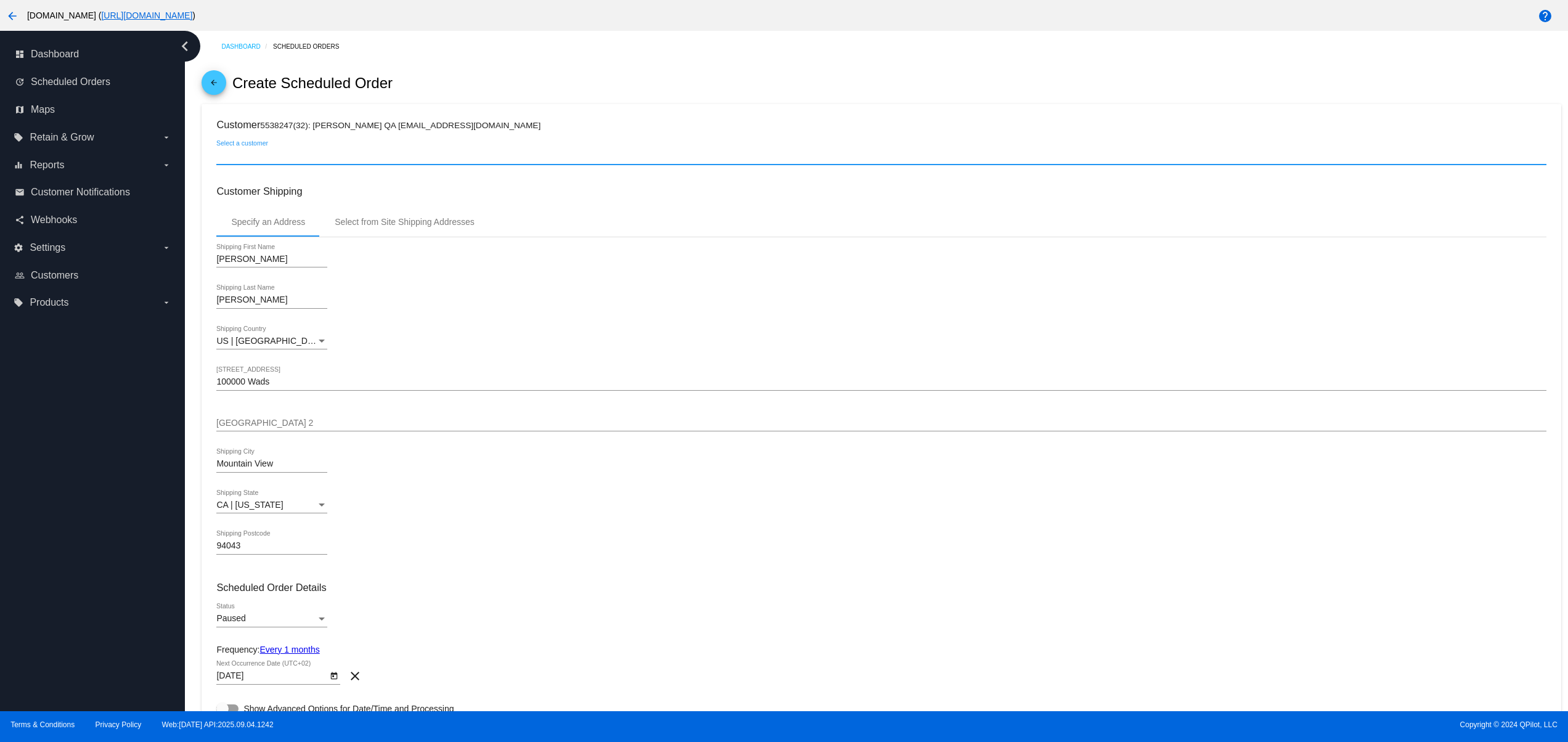
scroll to position [247, 0]
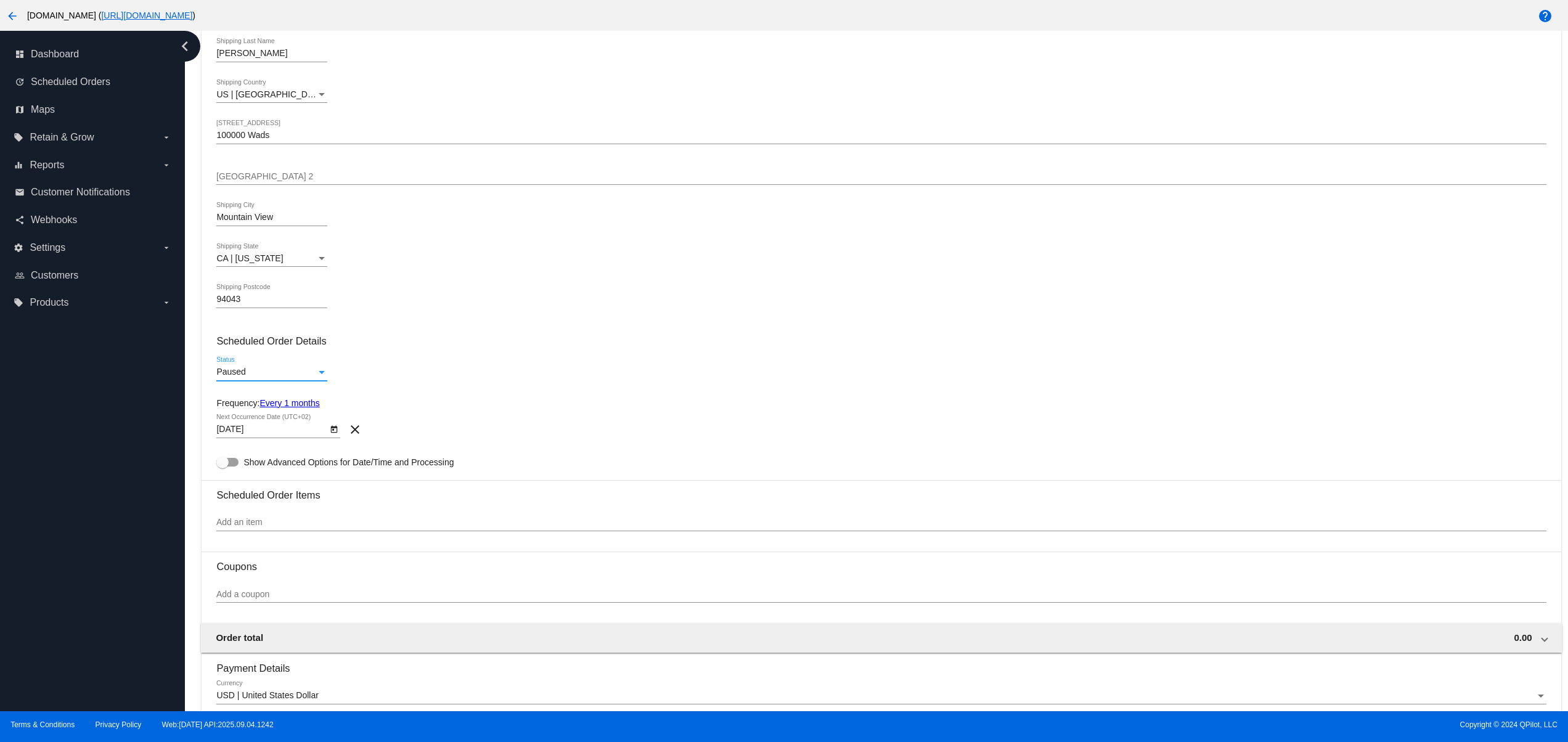
click at [301, 377] on div "Paused" at bounding box center [266, 372] width 100 height 10
click at [283, 351] on span "Active" at bounding box center [272, 352] width 111 height 26
click at [265, 523] on input "Add an item" at bounding box center [881, 523] width 1329 height 10
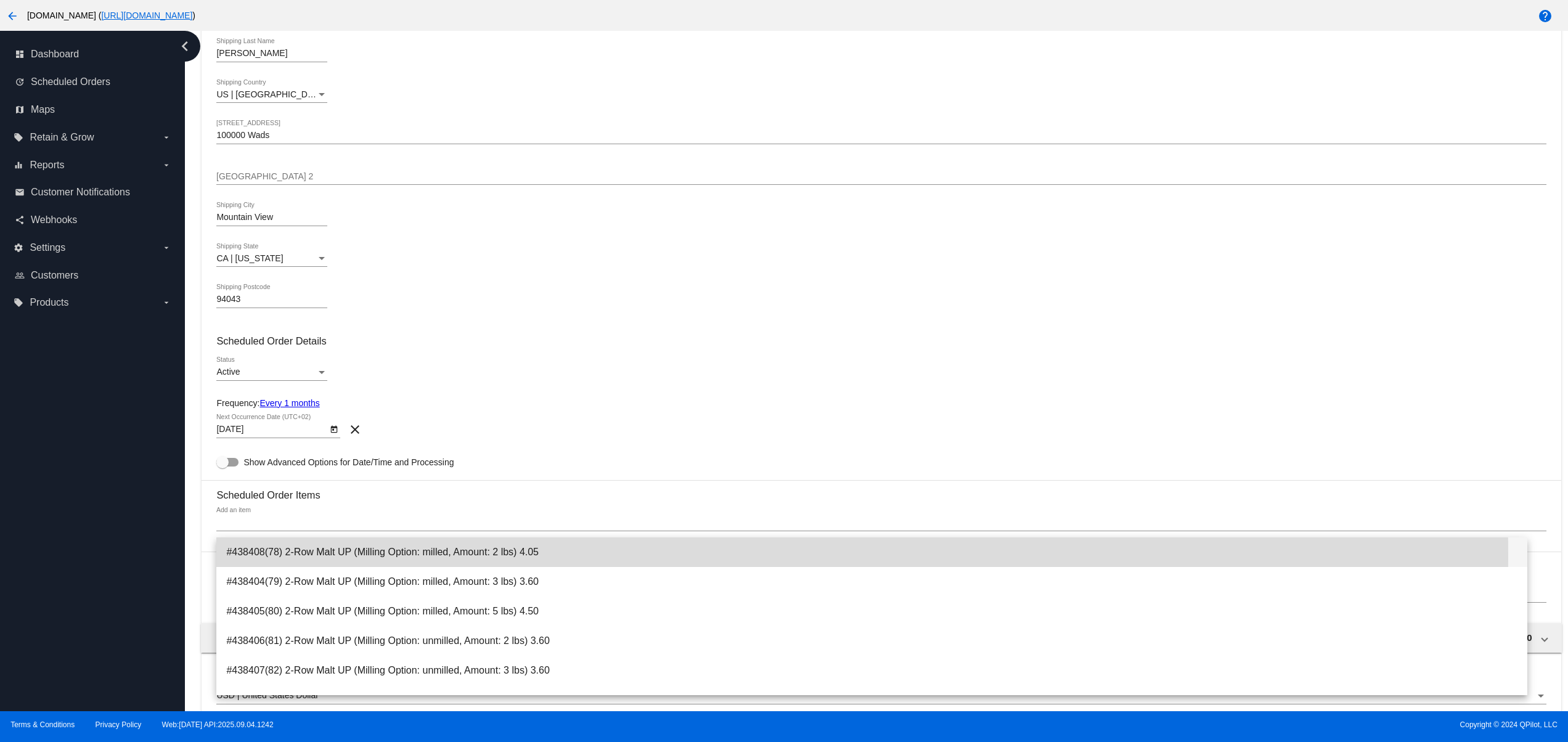
click at [318, 556] on span "#438408(78) 2-Row Malt UP (Milling Option: milled, Amount: 2 lbs) 4.05" at bounding box center [872, 552] width 1291 height 29
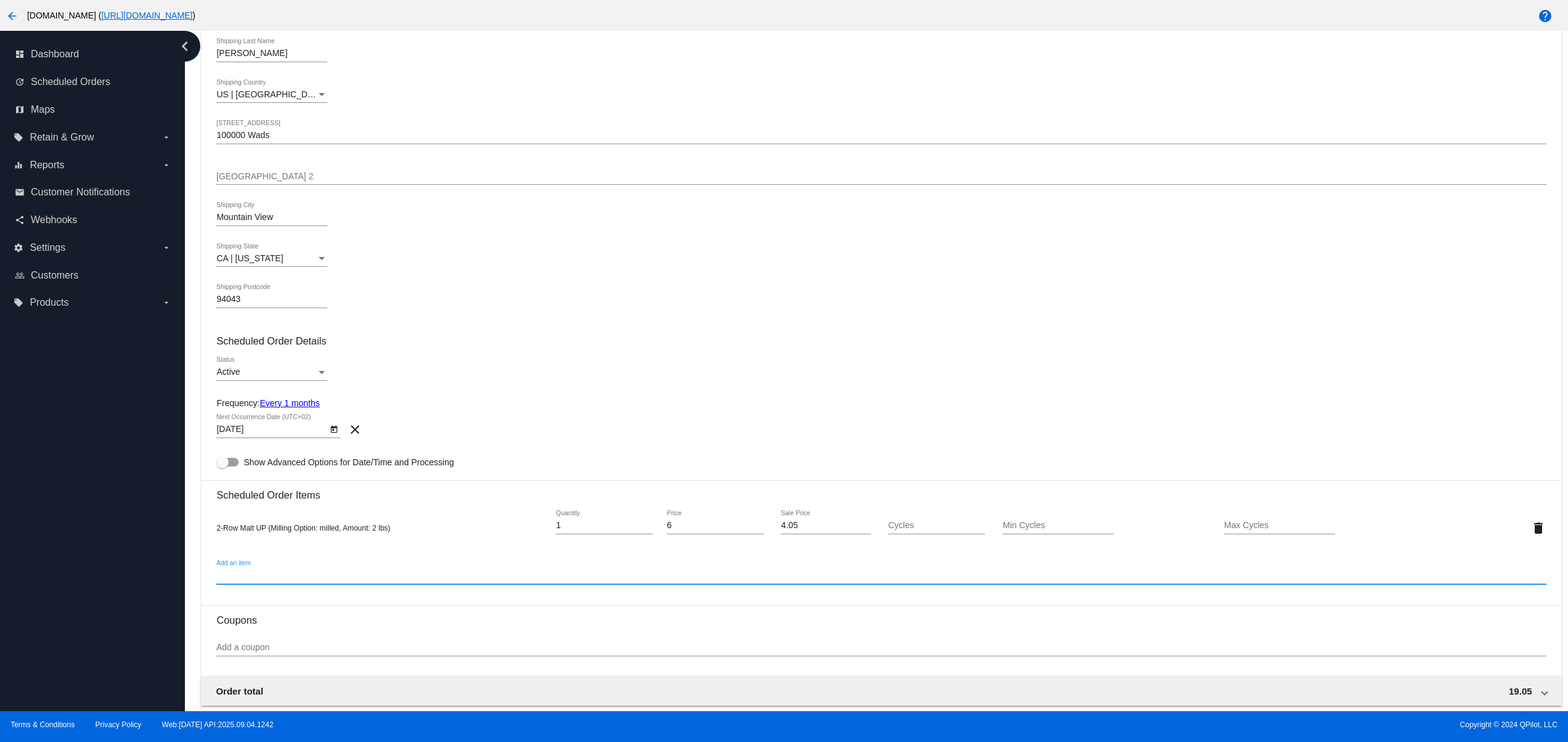
scroll to position [493, 0]
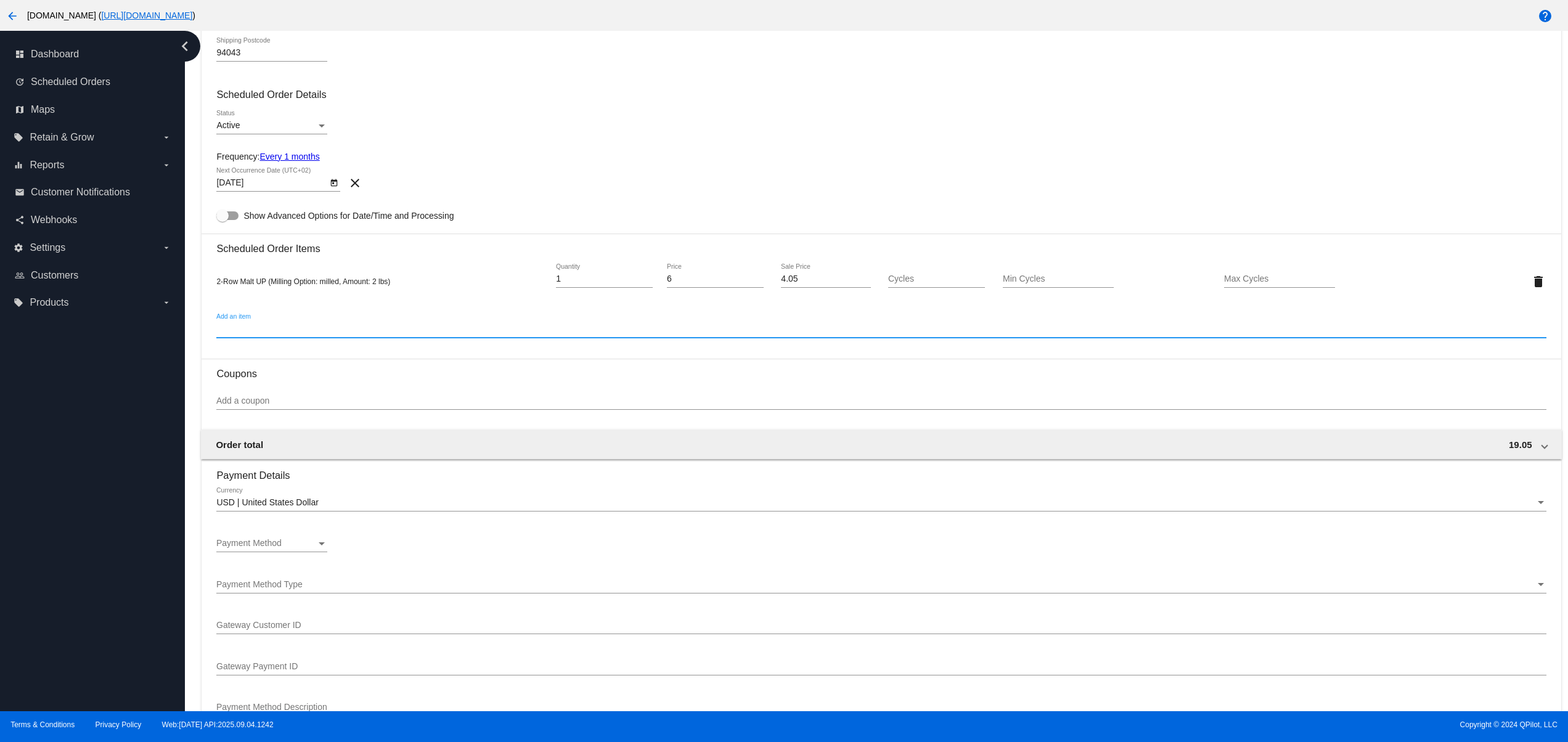
click at [286, 538] on div "Payment Method Payment Method" at bounding box center [272, 540] width 111 height 24
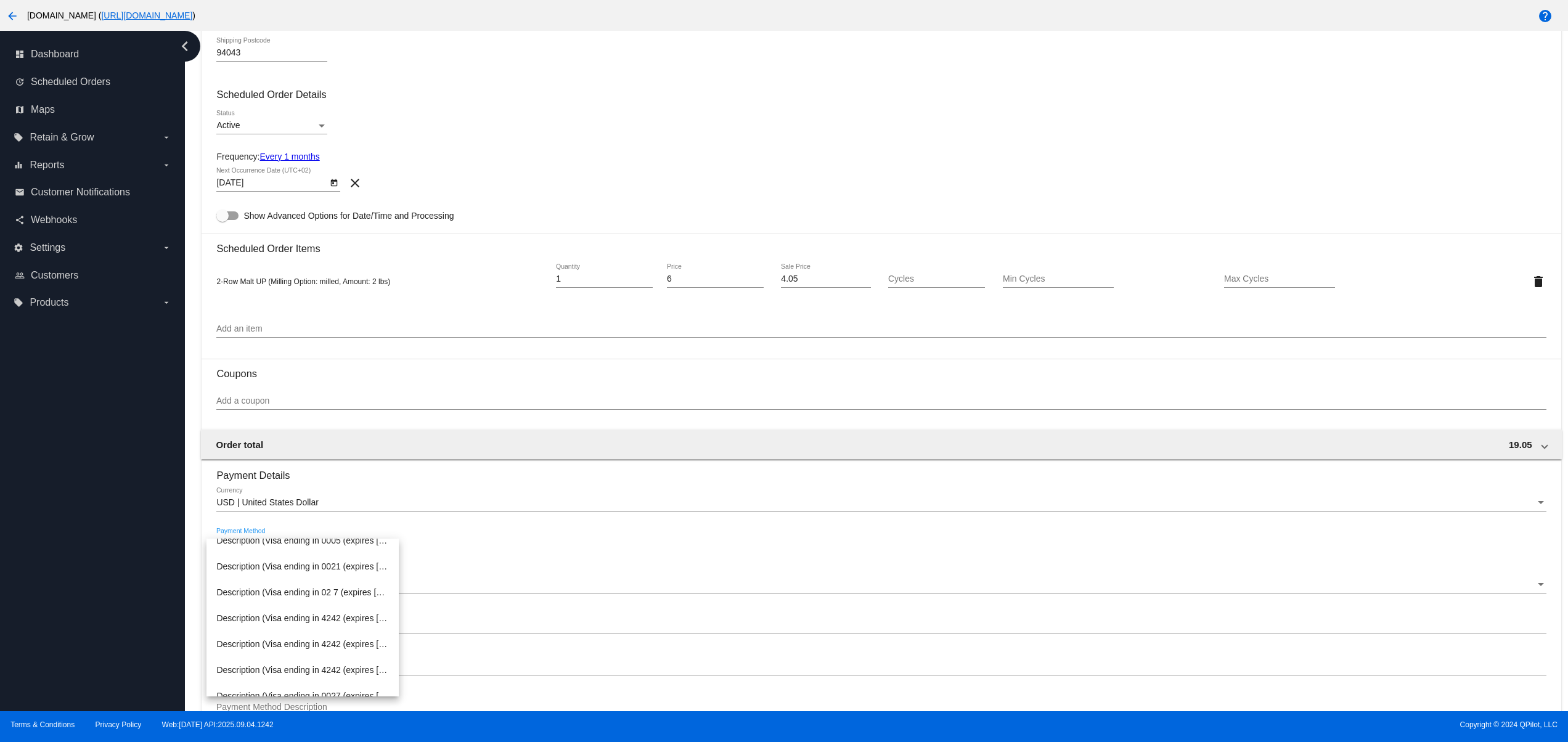
scroll to position [127, 0]
click at [336, 637] on span "Description (Visa ending in 4242 (expires 02/28)) GatewayCustomerId (cus_QxNufP…" at bounding box center [303, 632] width 173 height 26
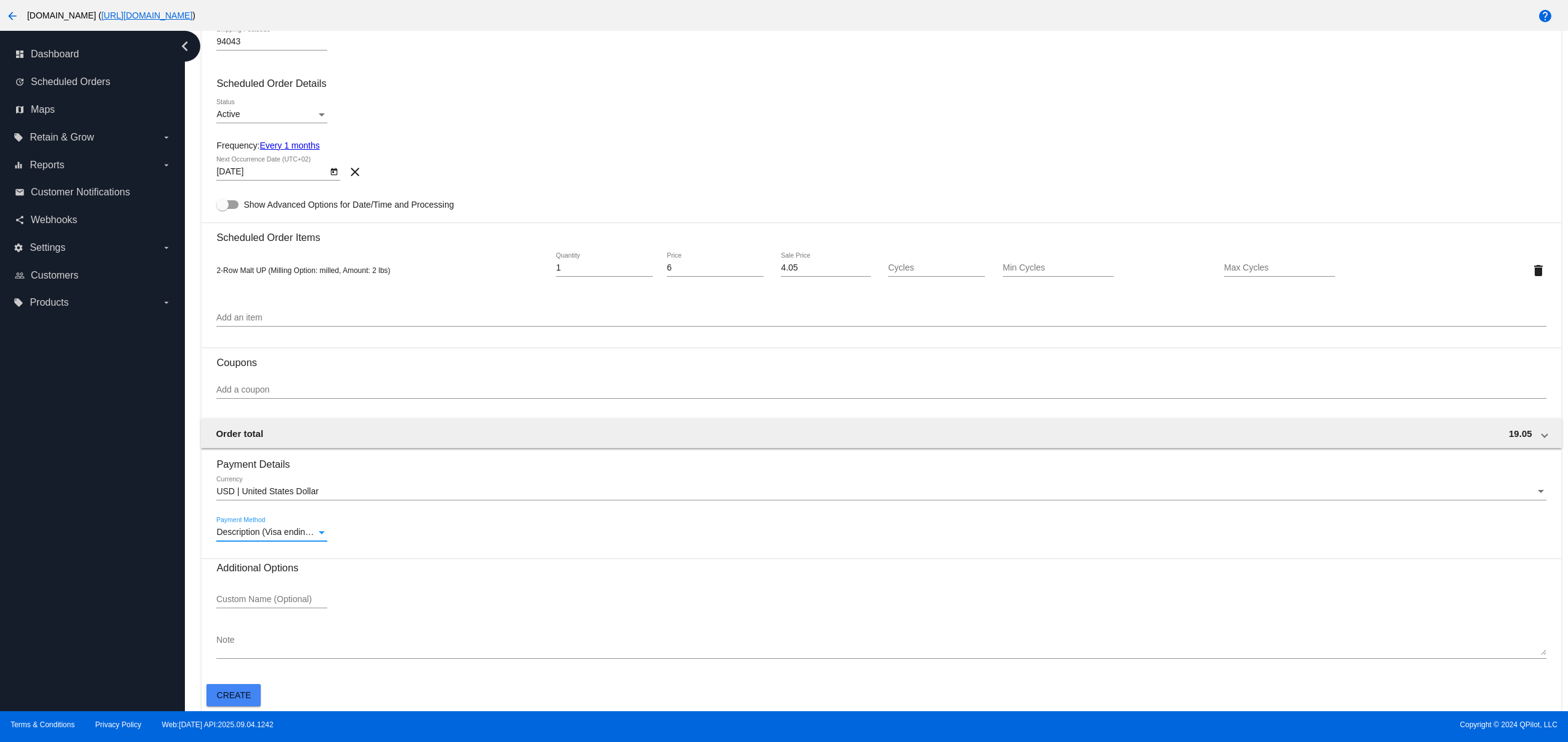
scroll to position [512, 0]
click at [247, 685] on button "Create" at bounding box center [234, 695] width 55 height 22
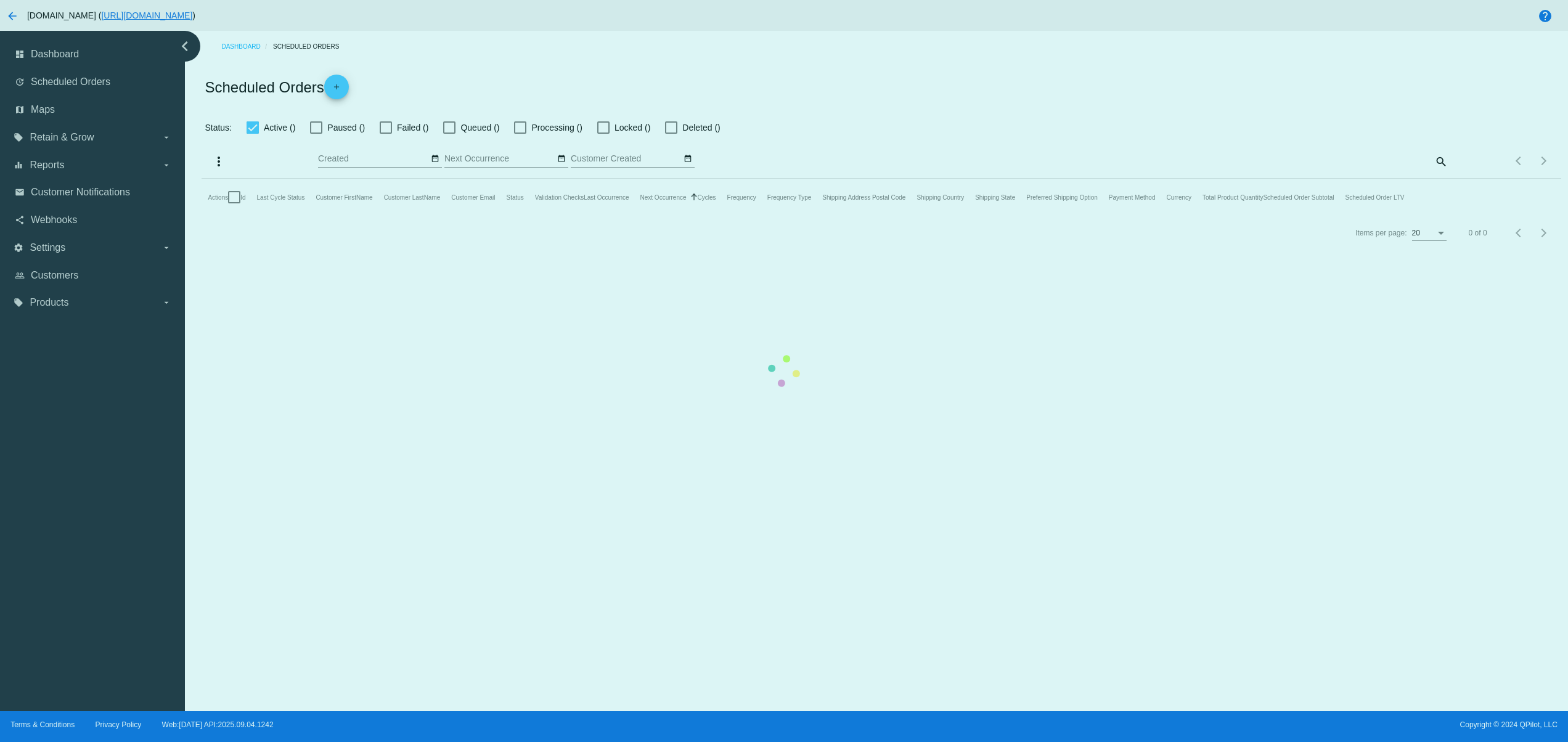
checkbox input "true"
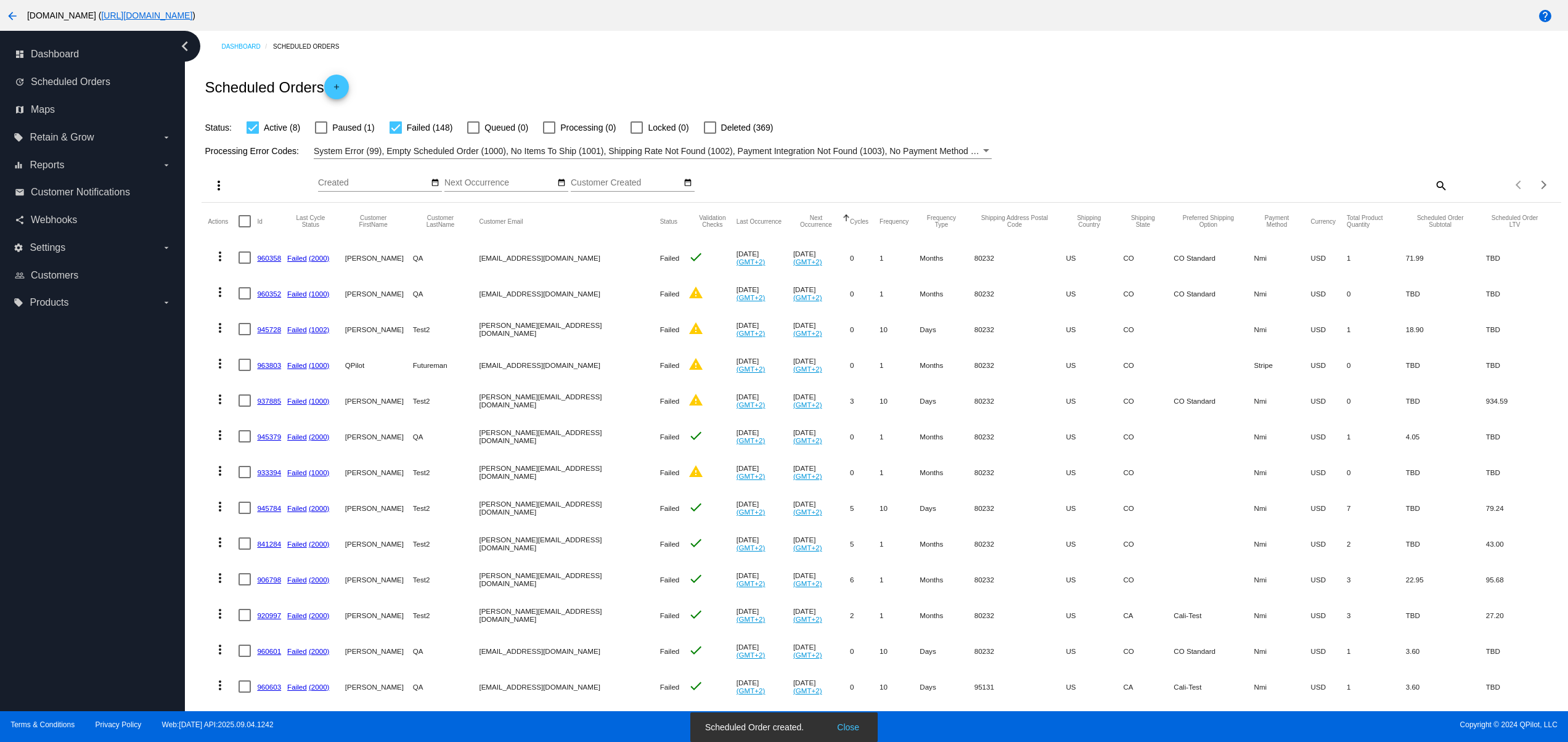
click at [853, 728] on button "Close" at bounding box center [848, 727] width 29 height 12
click at [435, 183] on button "date_range" at bounding box center [435, 184] width 13 height 13
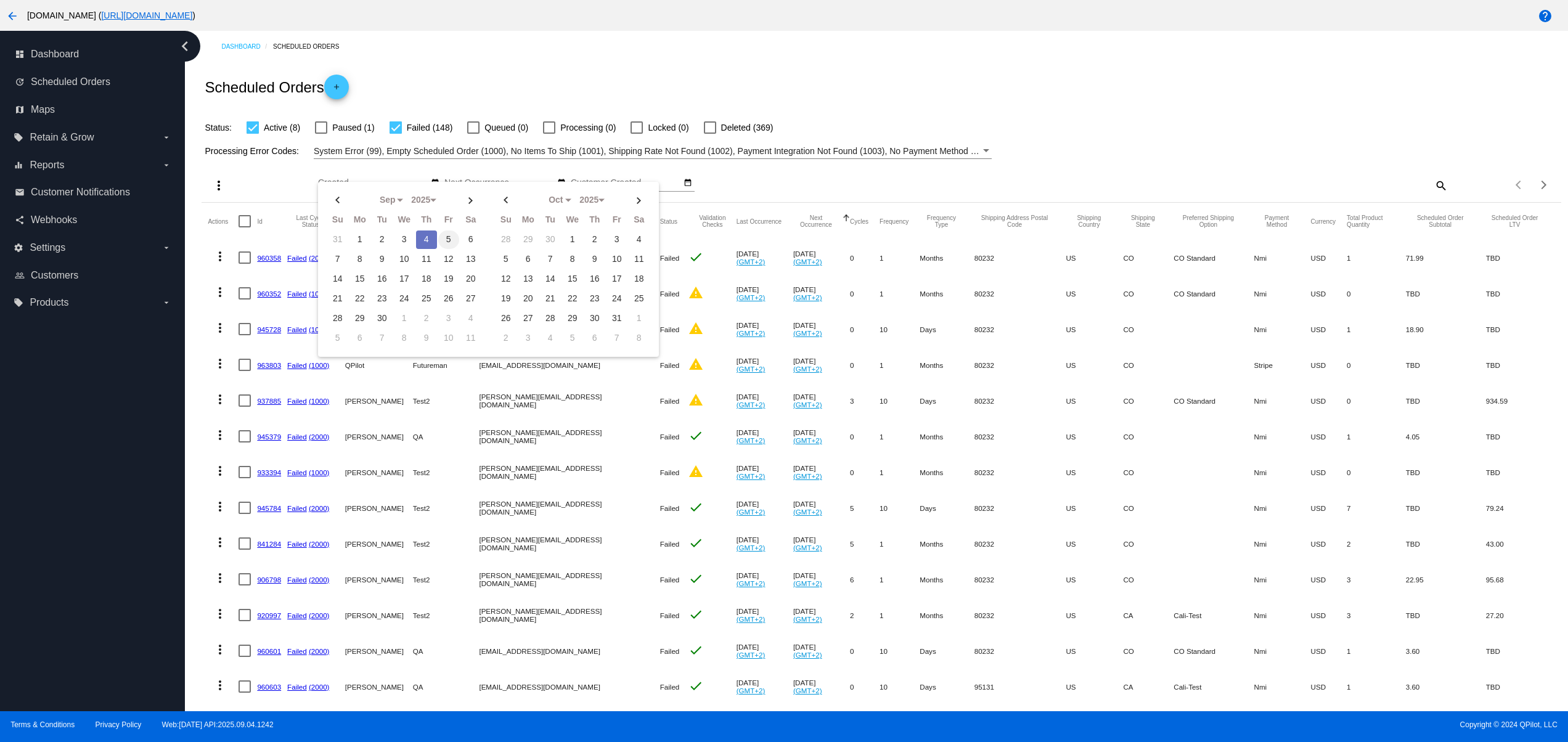
click at [438, 240] on td "5" at bounding box center [448, 240] width 21 height 19
type input "09/05/2025 - 09/05/2025"
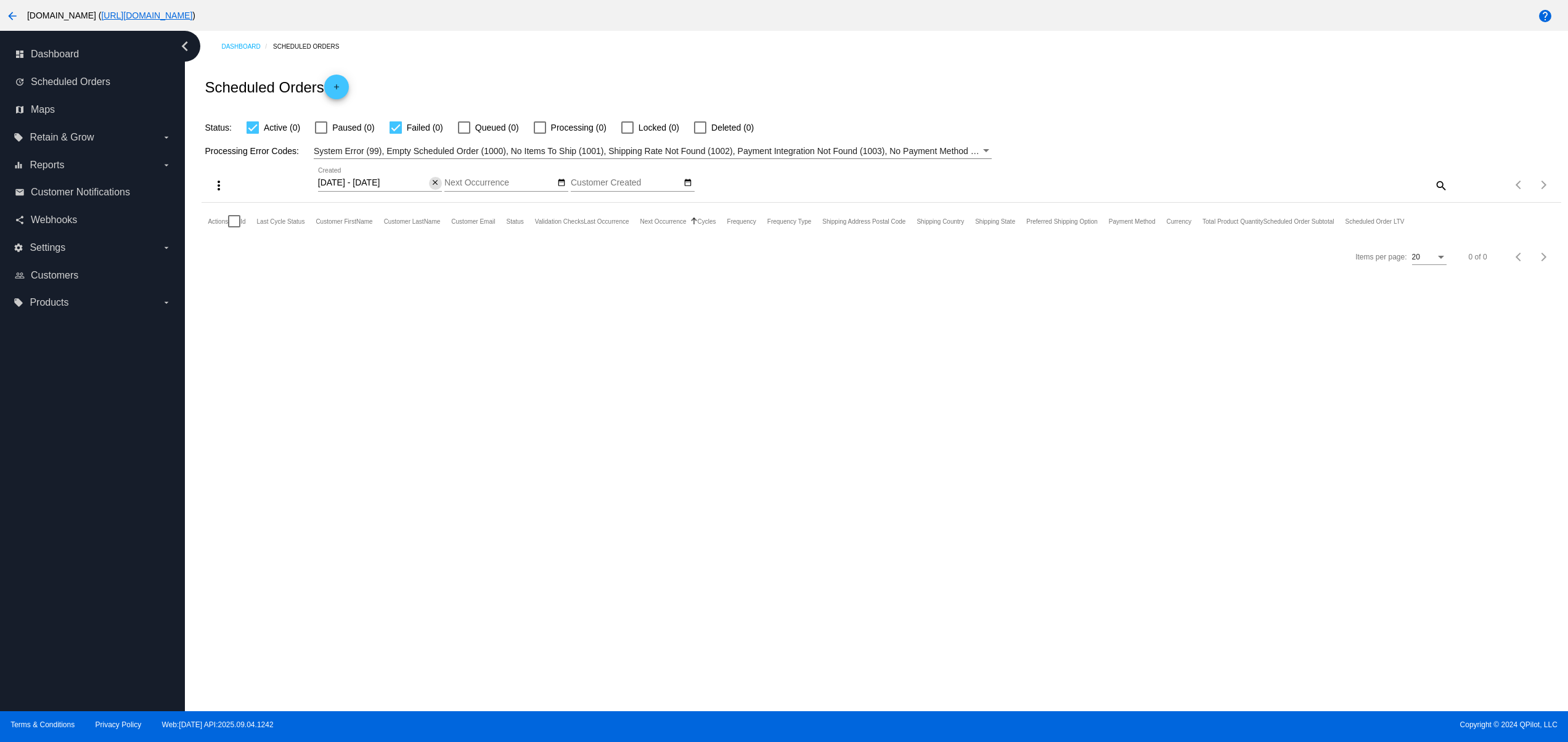
click at [434, 177] on button "close" at bounding box center [435, 184] width 13 height 13
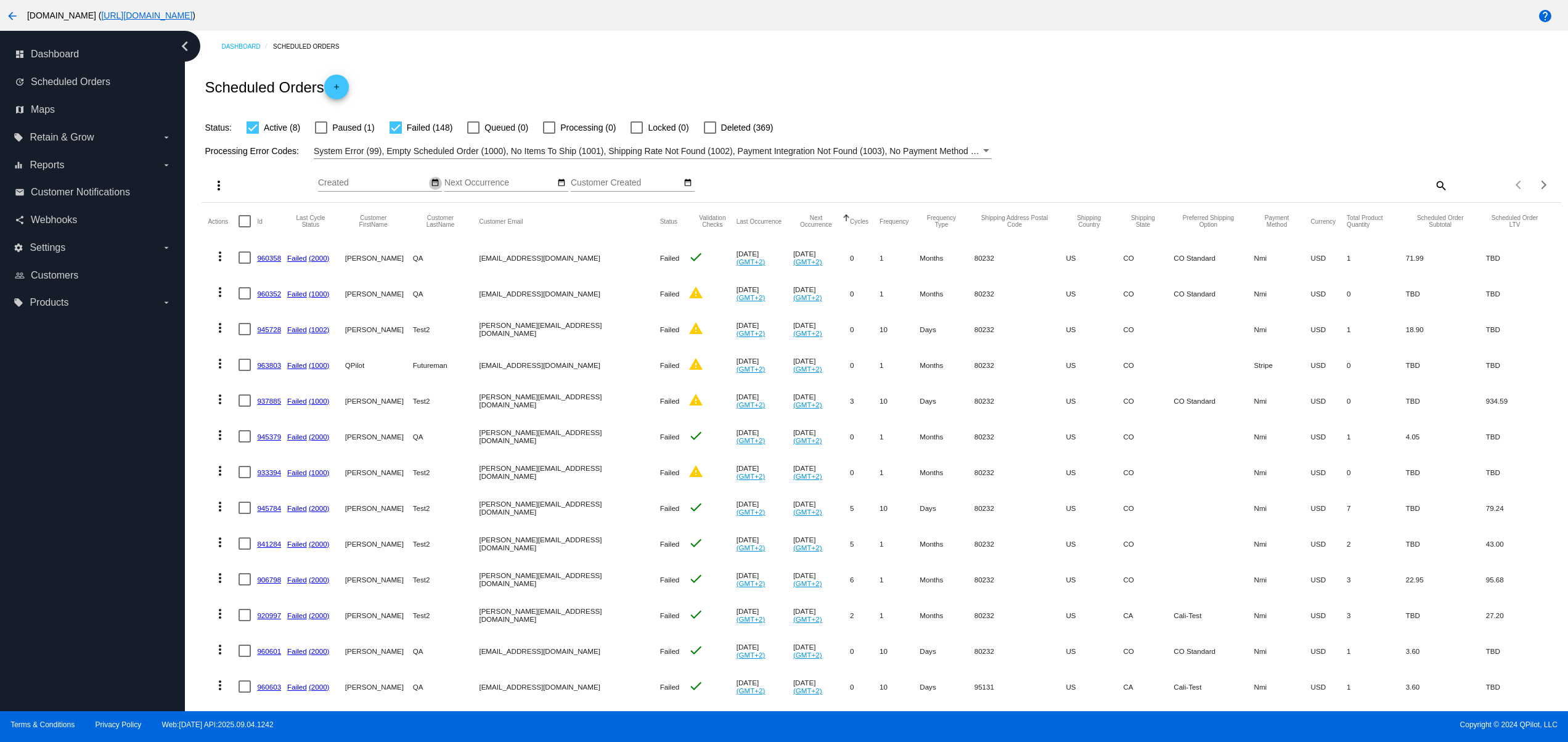
click at [440, 186] on button "date_range" at bounding box center [435, 184] width 13 height 13
click at [425, 237] on td "4" at bounding box center [426, 240] width 21 height 19
type input "09/04/2025 - 09/04/2025"
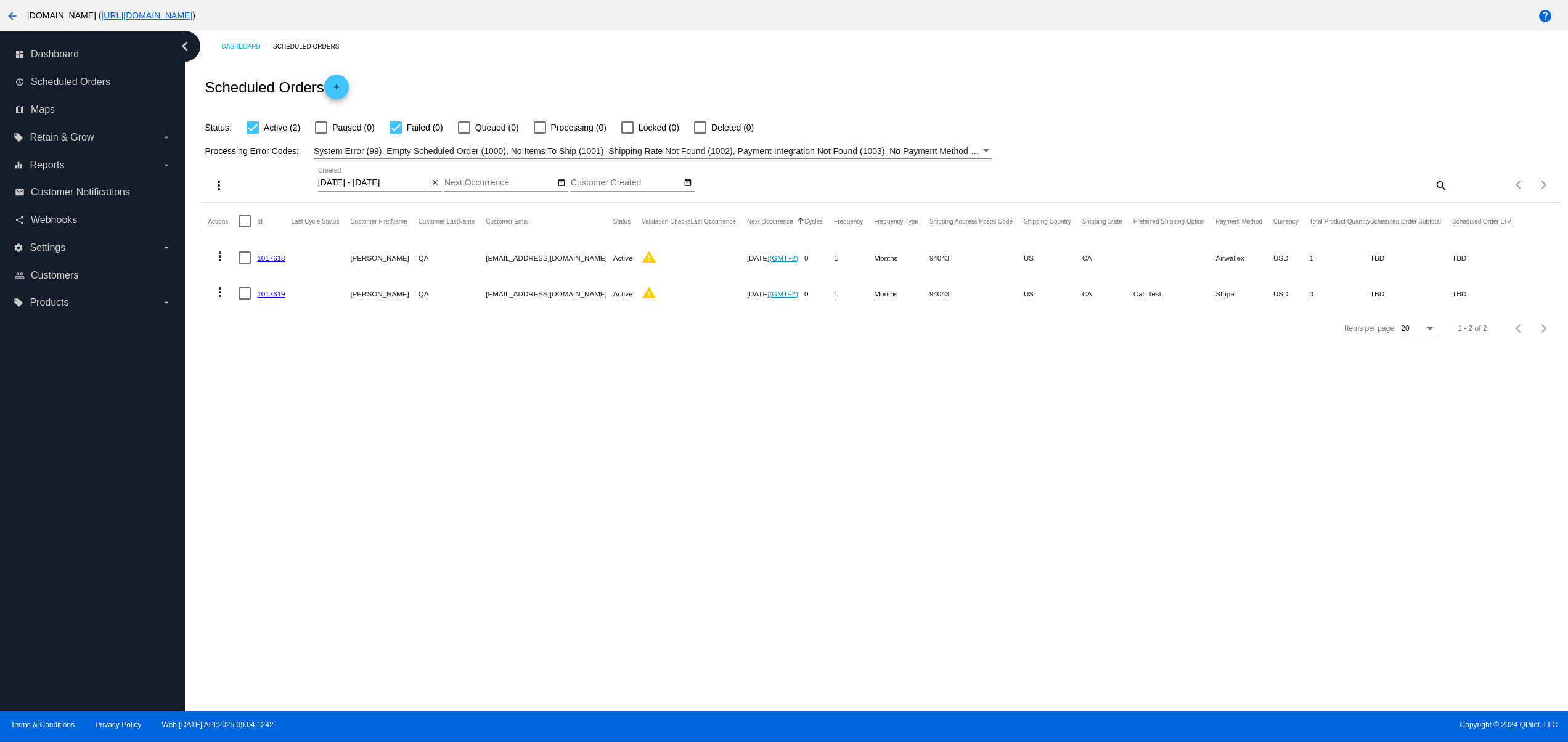
drag, startPoint x: 676, startPoint y: 388, endPoint x: 661, endPoint y: 391, distance: 15.3
click at [673, 388] on div "Dashboard Scheduled Orders Scheduled Orders add Status: Active (2) Paused (0) F…" at bounding box center [877, 371] width 1383 height 680
drag, startPoint x: 466, startPoint y: 243, endPoint x: 628, endPoint y: 346, distance: 192.0
click at [567, 245] on mat-row "more_vert 1017618 Svitlana QA svitglus@gmail.com Active warning Oct 4 2025 (GMT…" at bounding box center [865, 258] width 1314 height 36
click at [636, 400] on div "Dashboard Scheduled Orders Scheduled Orders add Status: Active (2) Paused (0) F…" at bounding box center [877, 371] width 1383 height 680
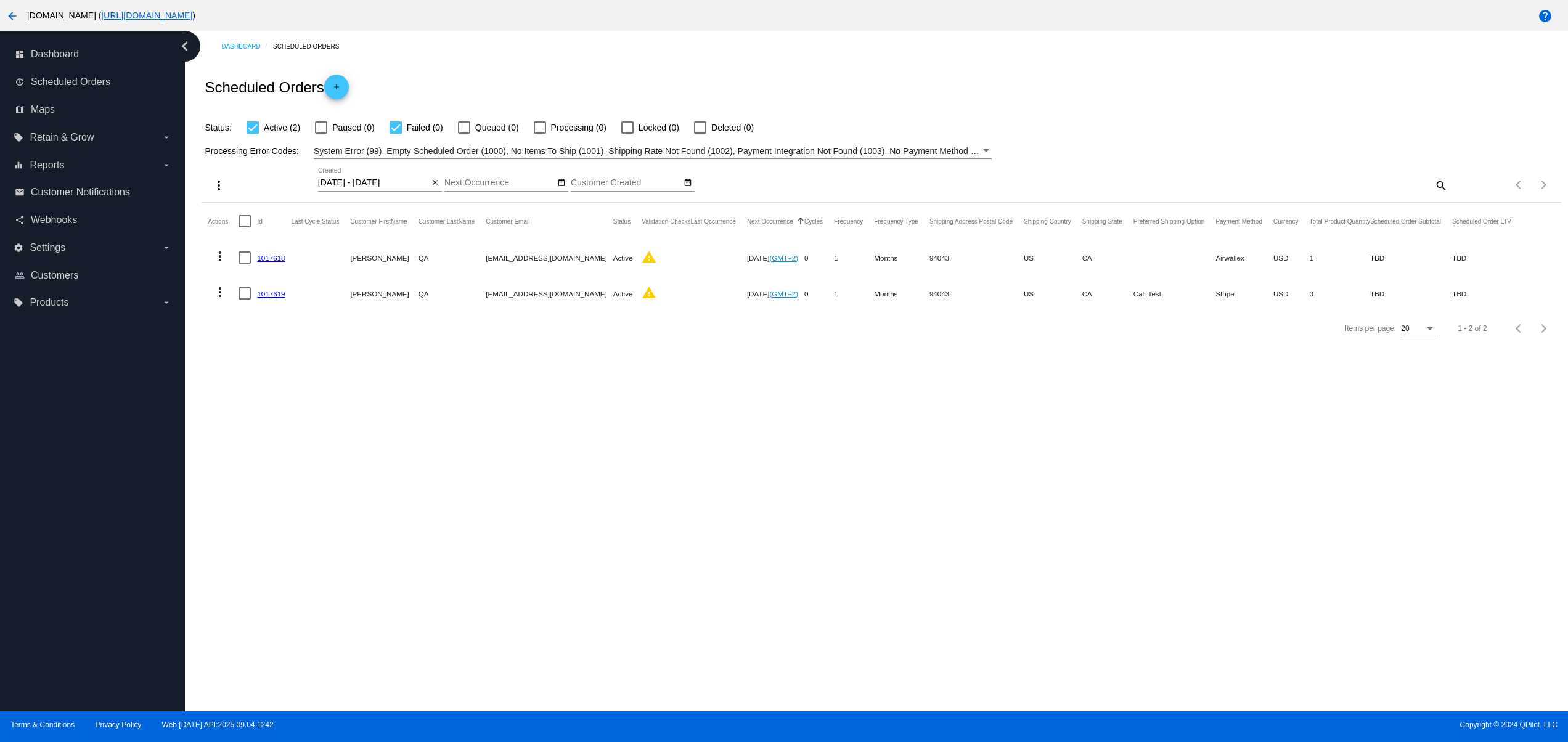
drag, startPoint x: 1043, startPoint y: 299, endPoint x: 784, endPoint y: 334, distance: 261.4
click at [875, 311] on section "Actions Id Last Cycle Status Customer FirstName Customer LastName Customer Emai…" at bounding box center [881, 257] width 1359 height 108
click at [277, 291] on link "1017619" at bounding box center [270, 293] width 28 height 8
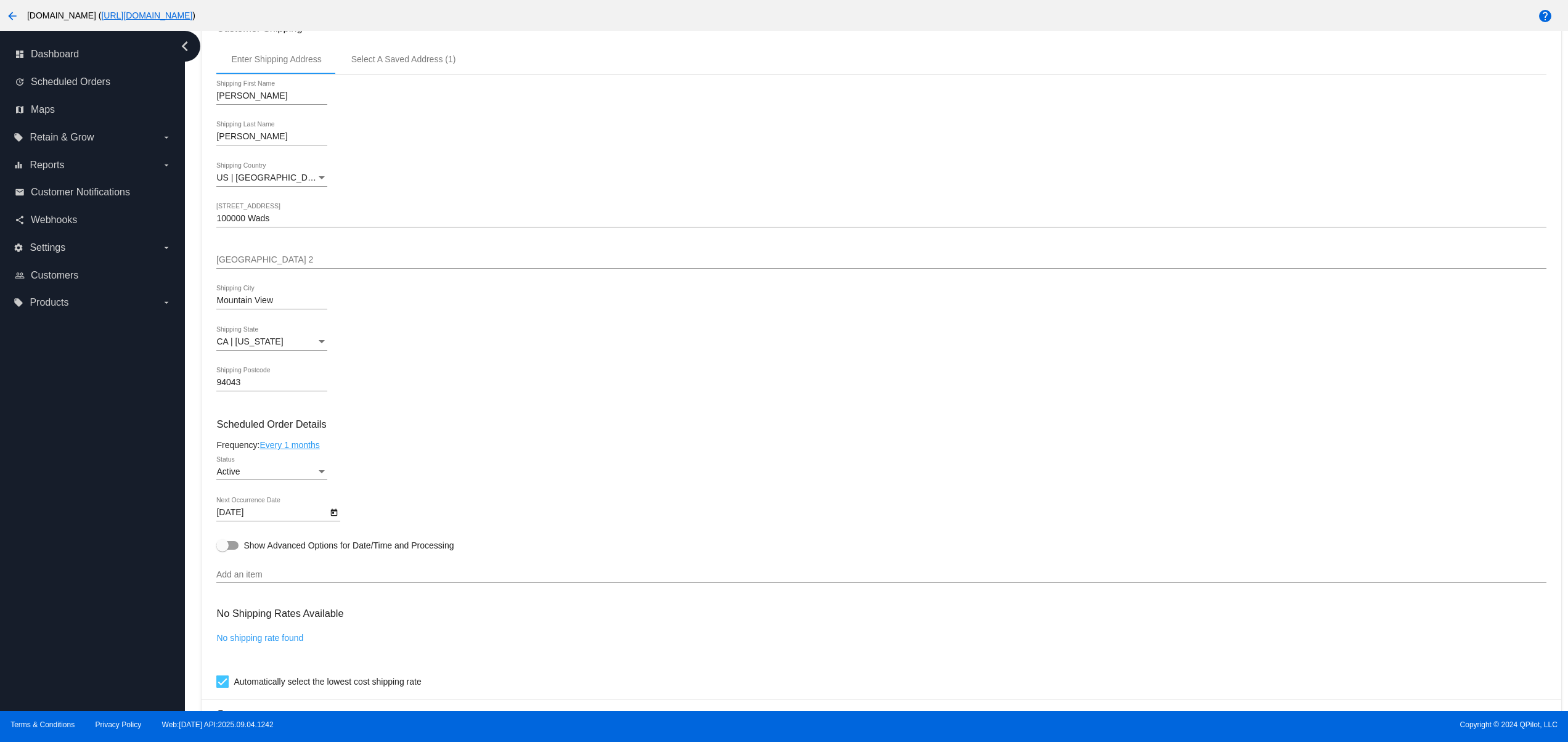
scroll to position [493, 0]
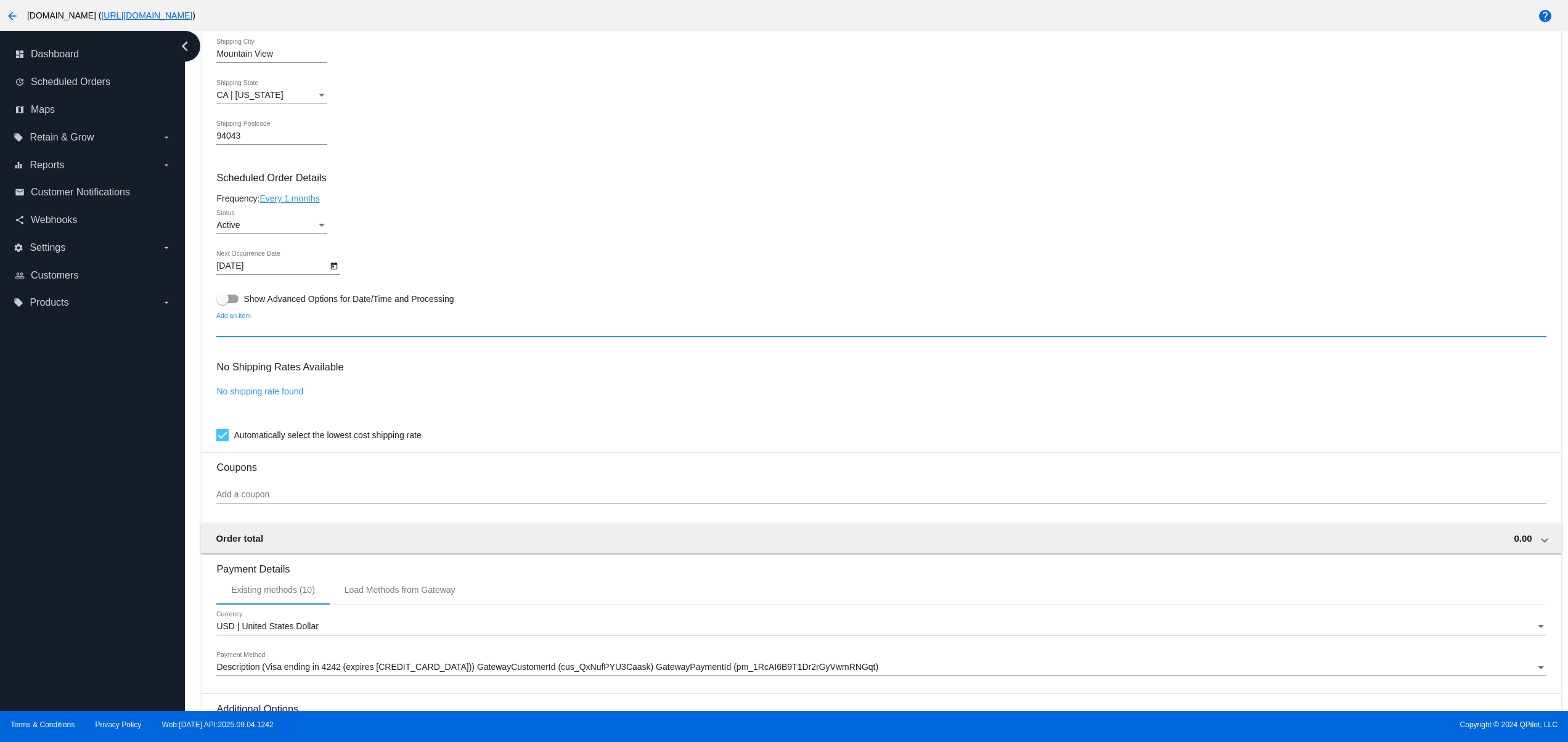
click at [356, 334] on input "Add an item" at bounding box center [881, 329] width 1329 height 10
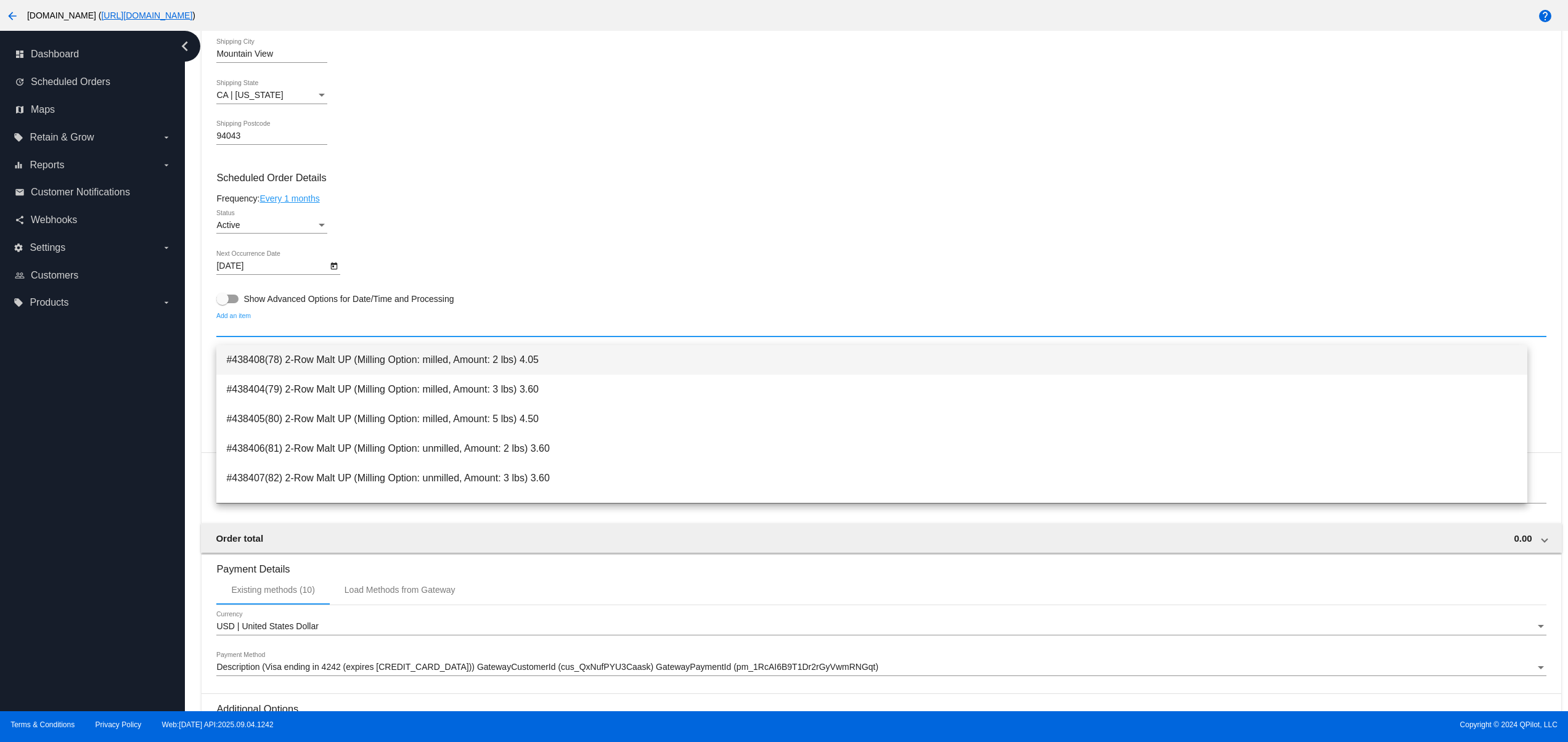
click at [344, 367] on span "#438408(78) 2-Row Malt UP (Milling Option: milled, Amount: 2 lbs) 4.05" at bounding box center [872, 360] width 1291 height 29
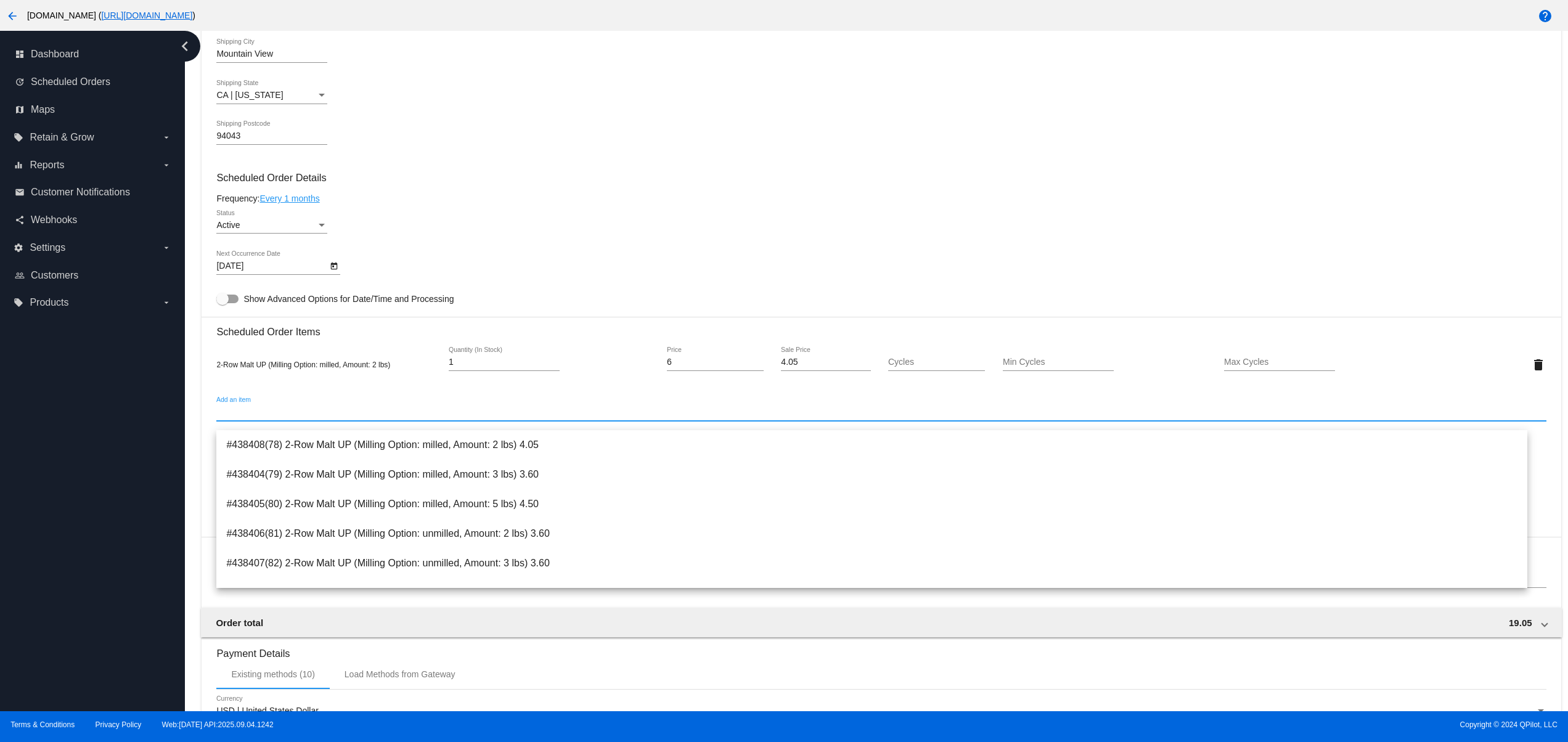
click at [75, 496] on div "dashboard Dashboard update Scheduled Orders map Maps local_offer Retain & Grow …" at bounding box center [93, 371] width 185 height 680
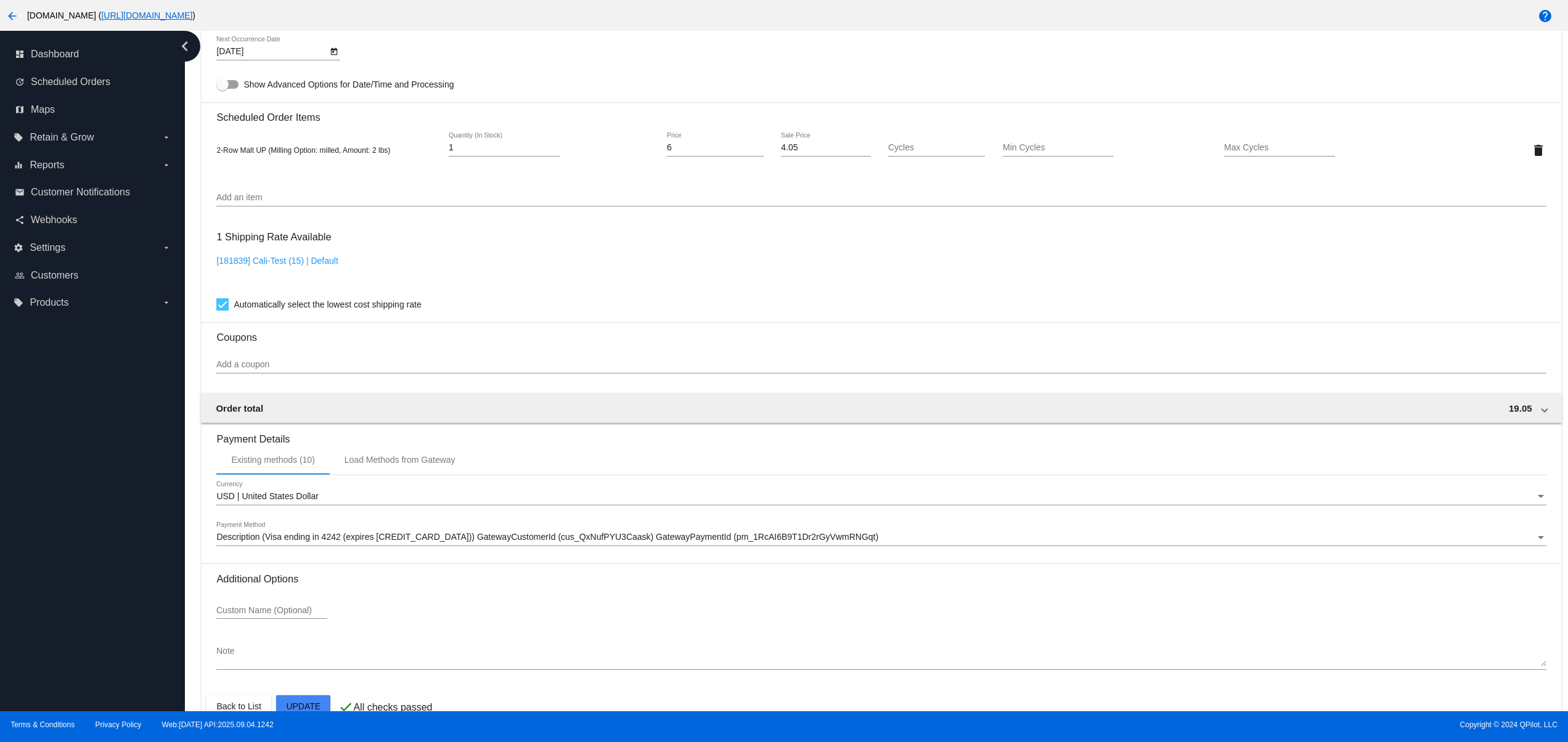
scroll to position [743, 0]
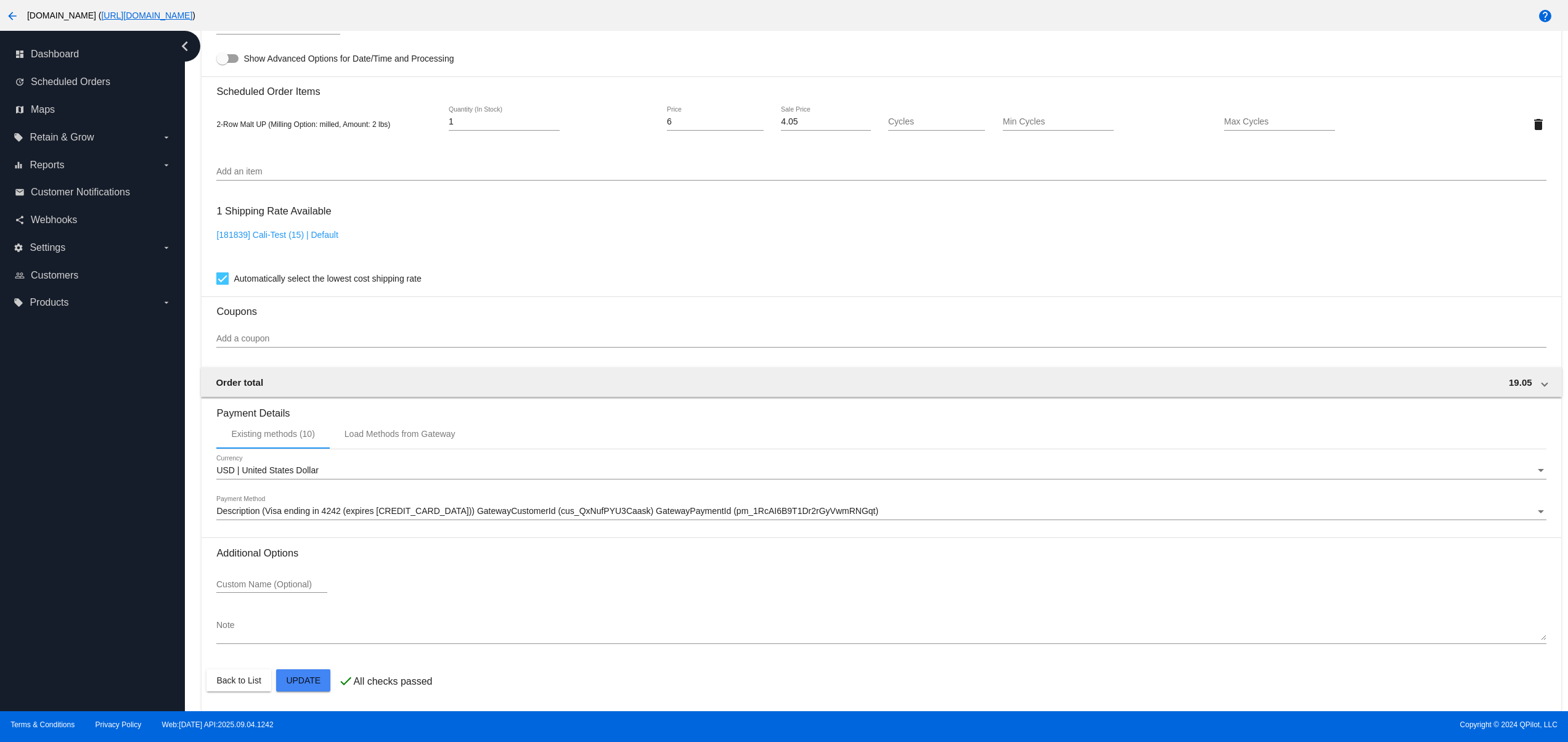
click at [321, 680] on mat-card "Customer 5538247: Svitlana QA svitglus@gmail.com Customer Shipping Enter Shippi…" at bounding box center [881, 95] width 1359 height 1233
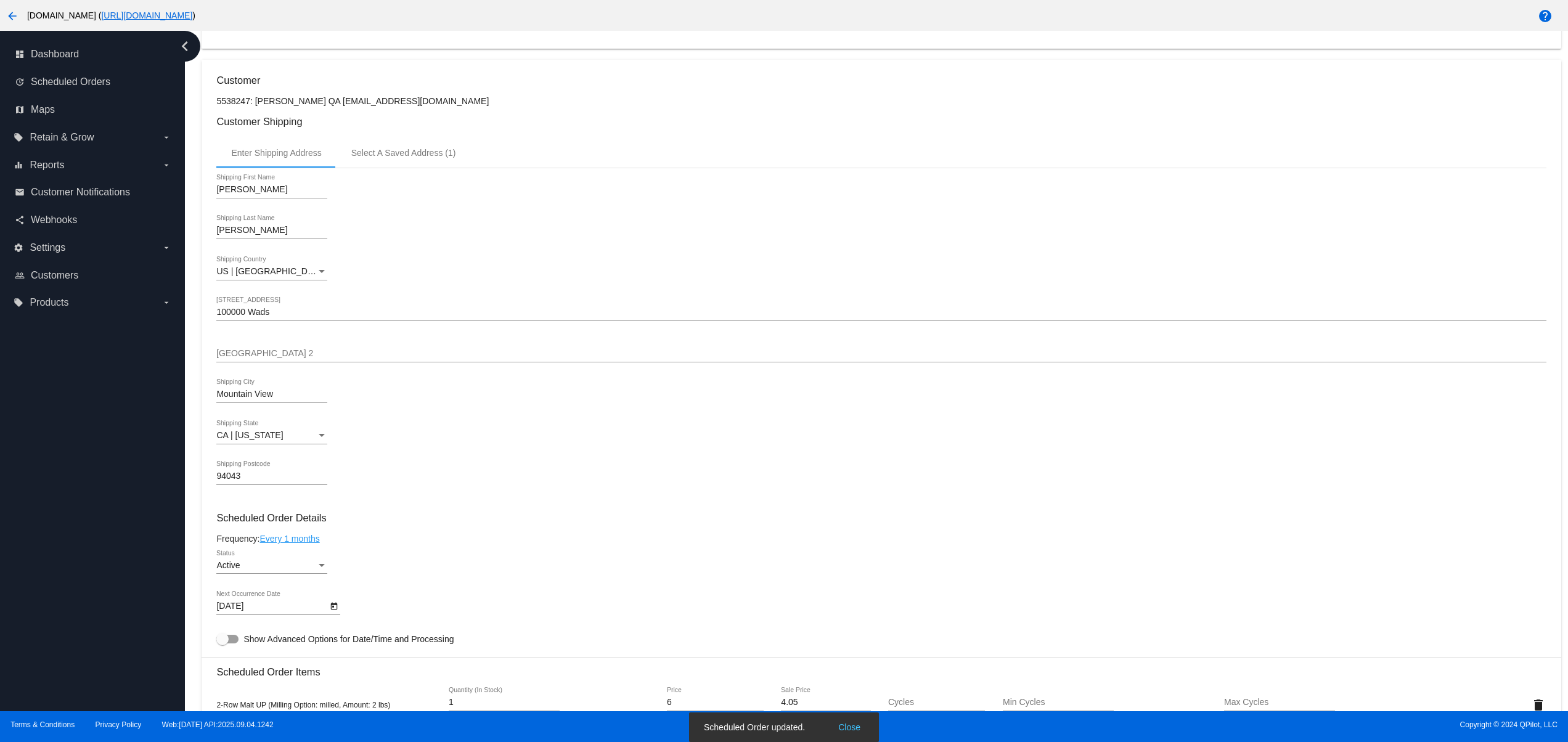
scroll to position [0, 0]
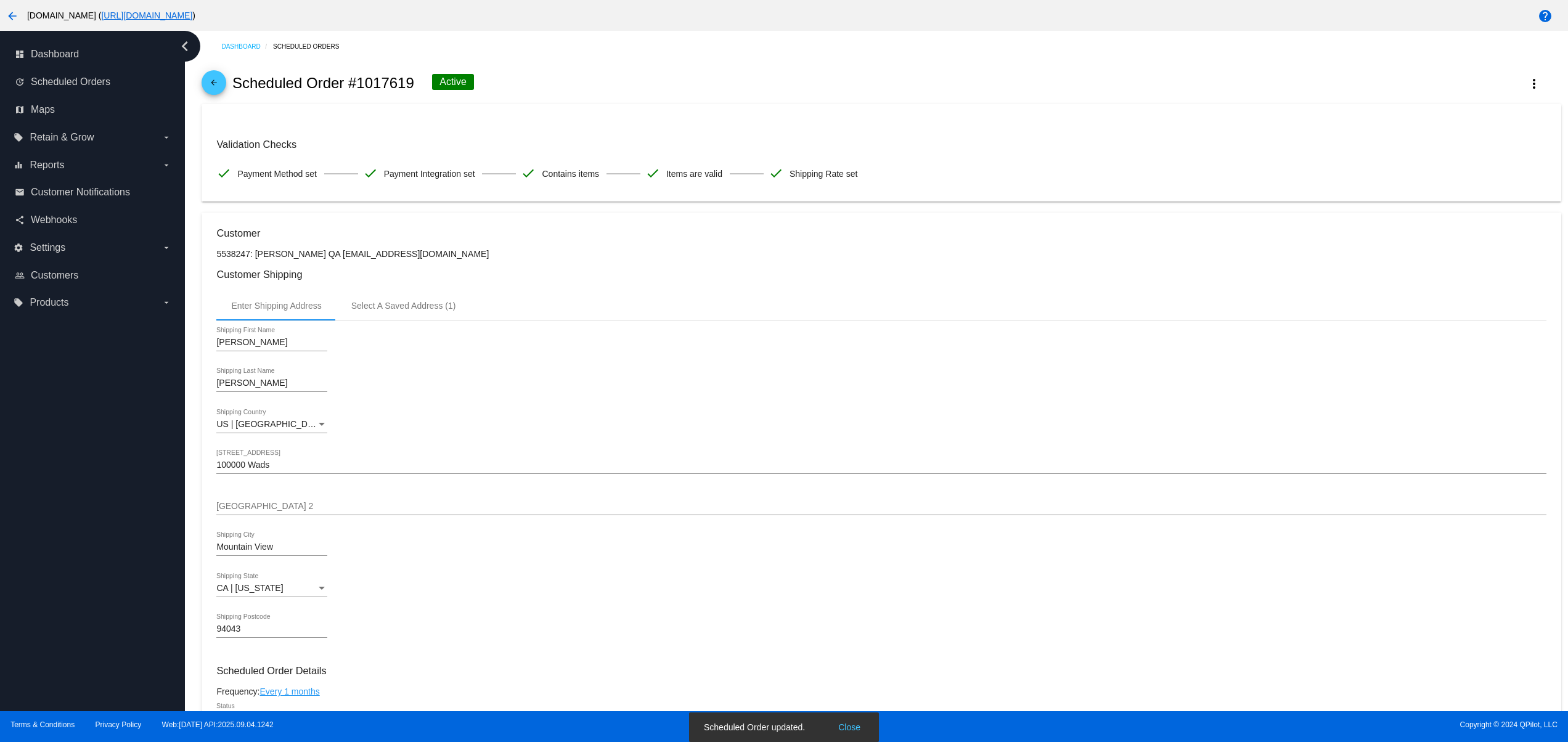
click at [863, 728] on button "Close" at bounding box center [849, 727] width 29 height 12
click at [856, 725] on span "Copyright © 2024 QPilot, LLC" at bounding box center [1176, 725] width 763 height 9
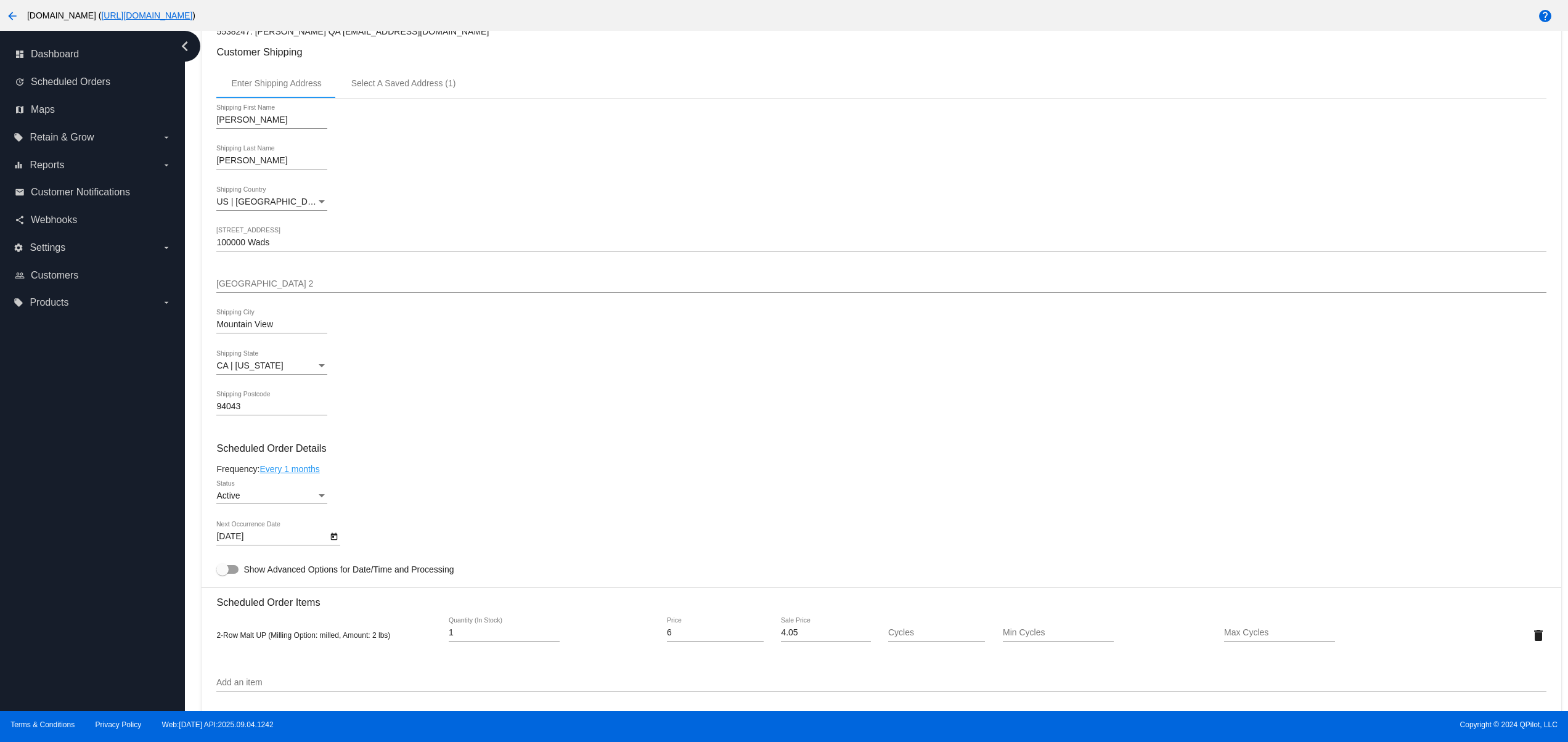
scroll to position [247, 0]
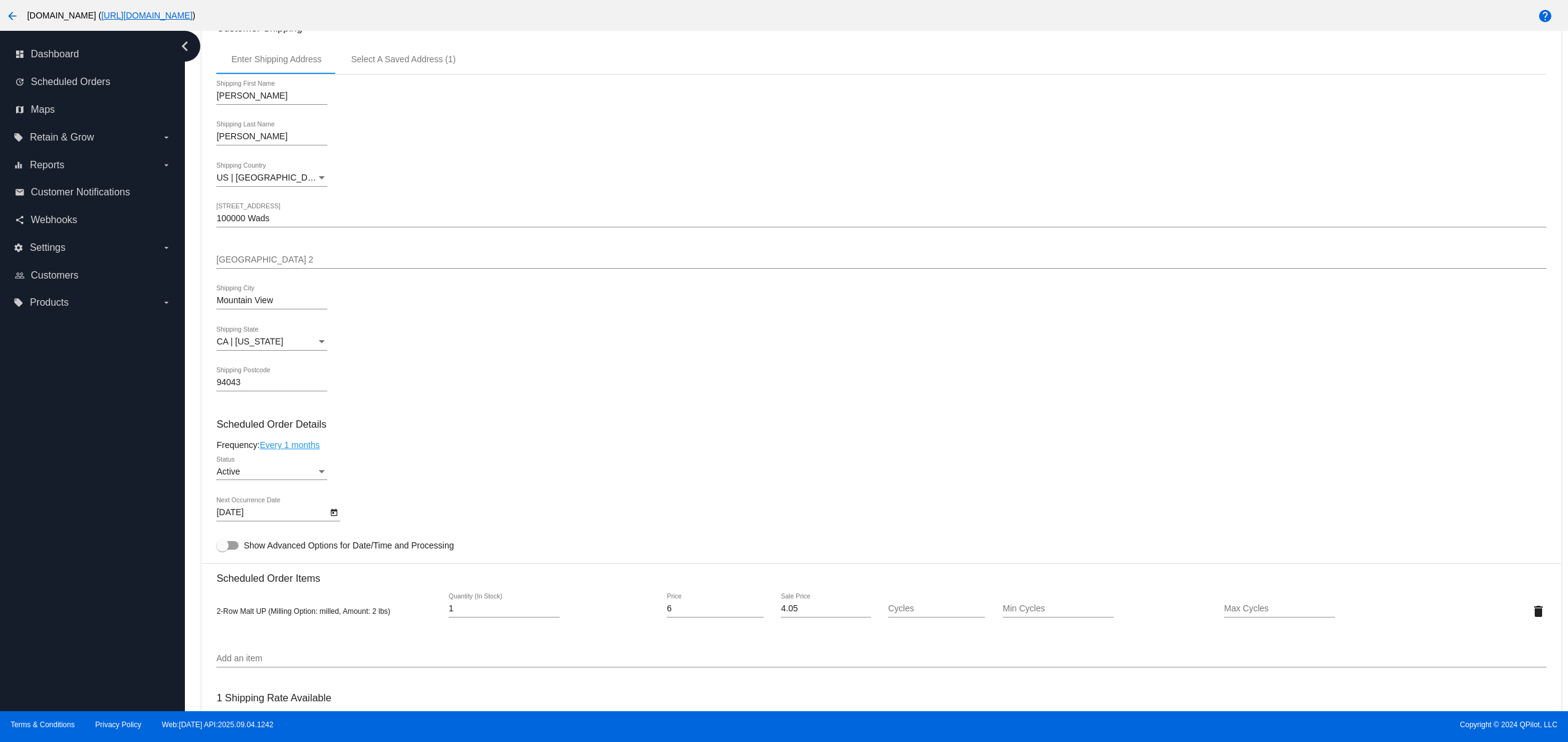
click at [91, 491] on div "dashboard Dashboard update Scheduled Orders map Maps local_offer Retain & Grow …" at bounding box center [93, 371] width 185 height 680
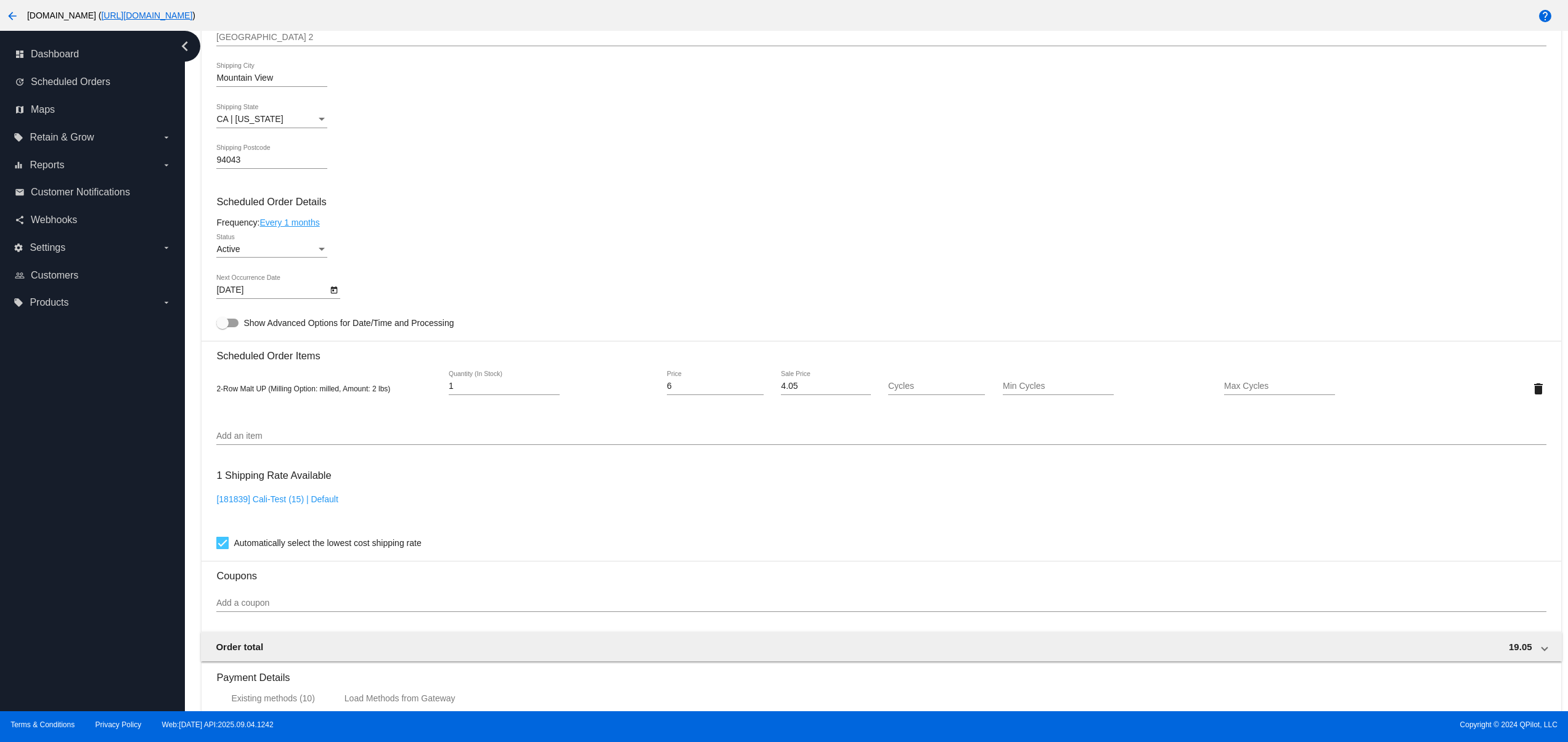
scroll to position [493, 0]
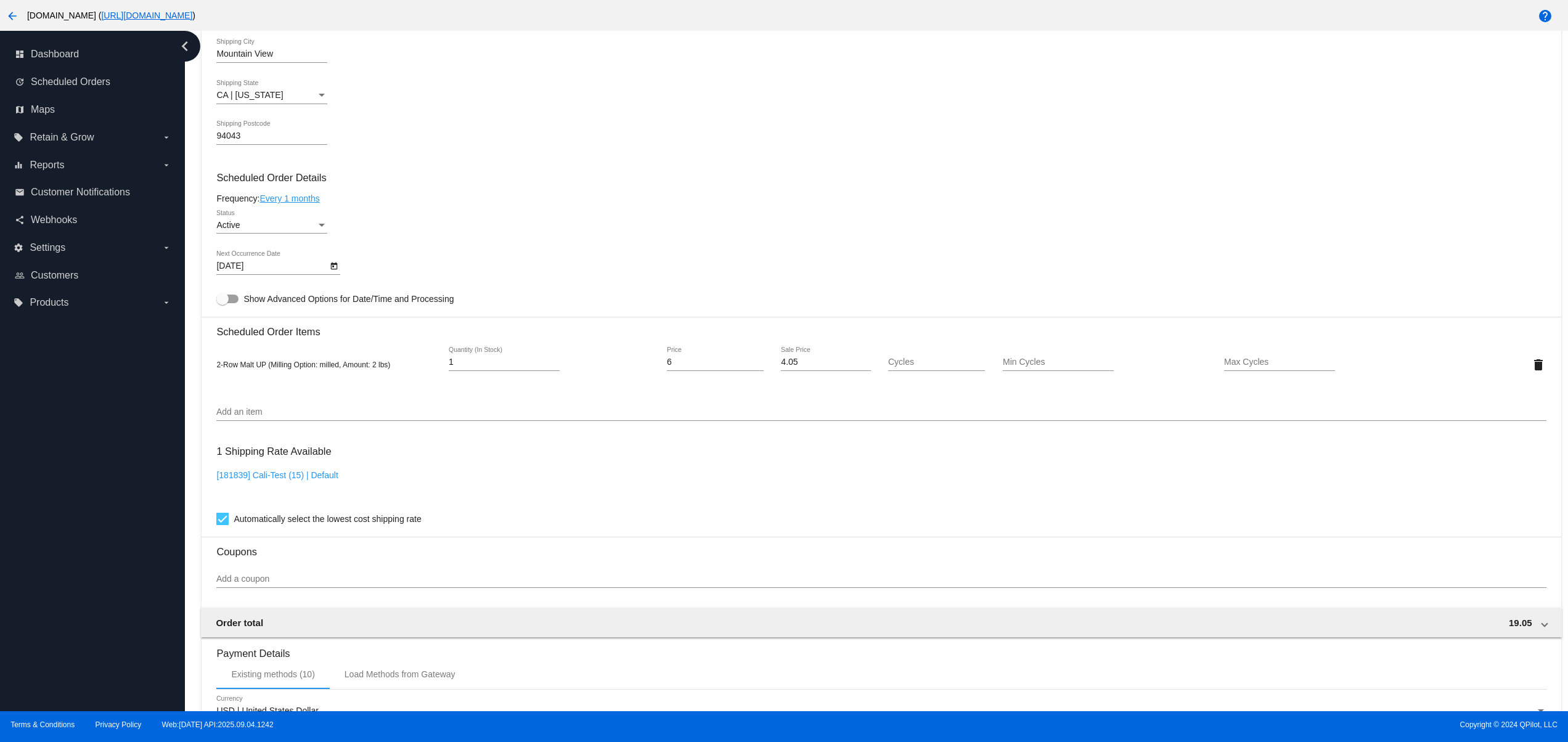
click at [280, 584] on input "Add a coupon" at bounding box center [881, 580] width 1329 height 10
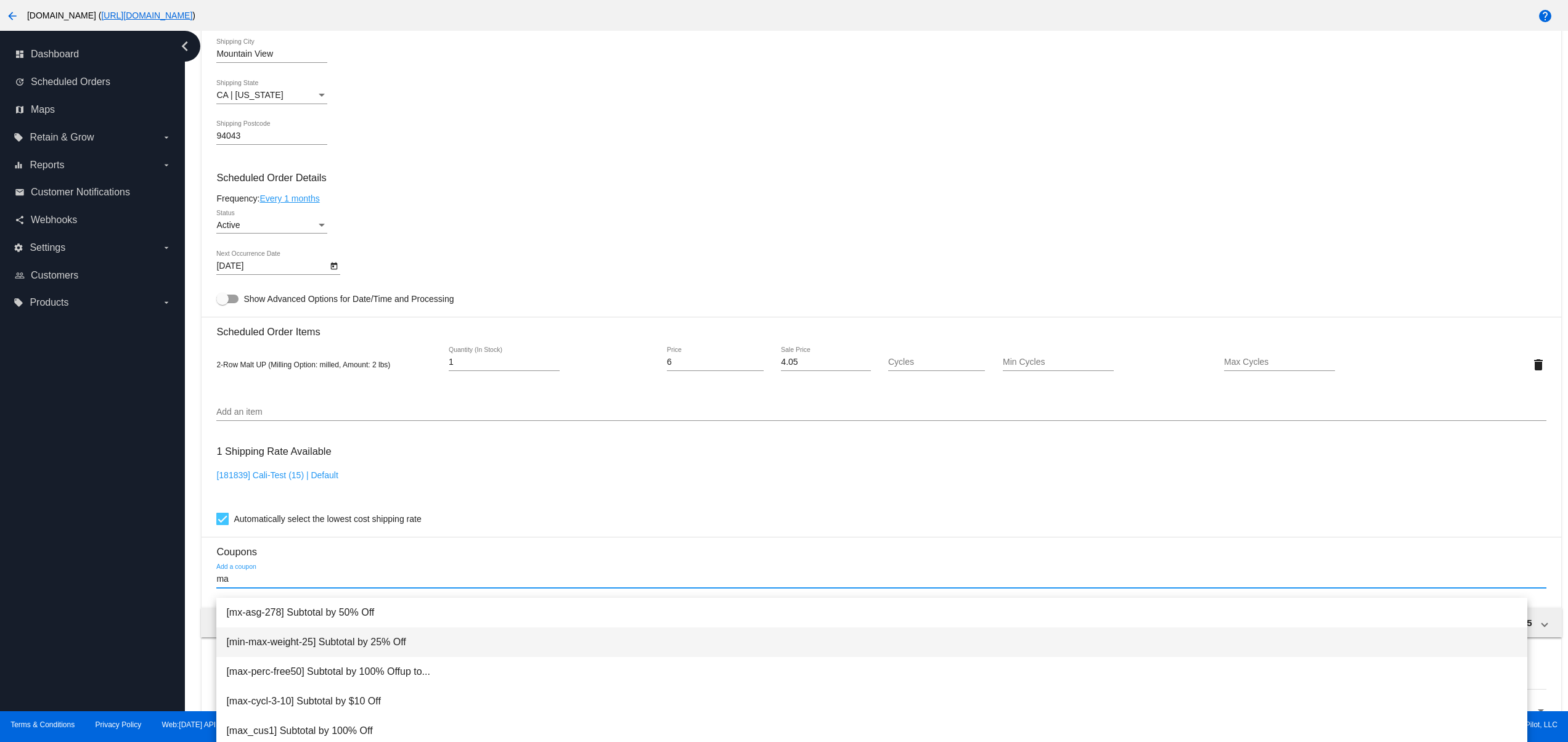
type input "ma"
click at [321, 640] on span "[min-max-weight-25] Subtotal by 25% Off" at bounding box center [872, 642] width 1291 height 29
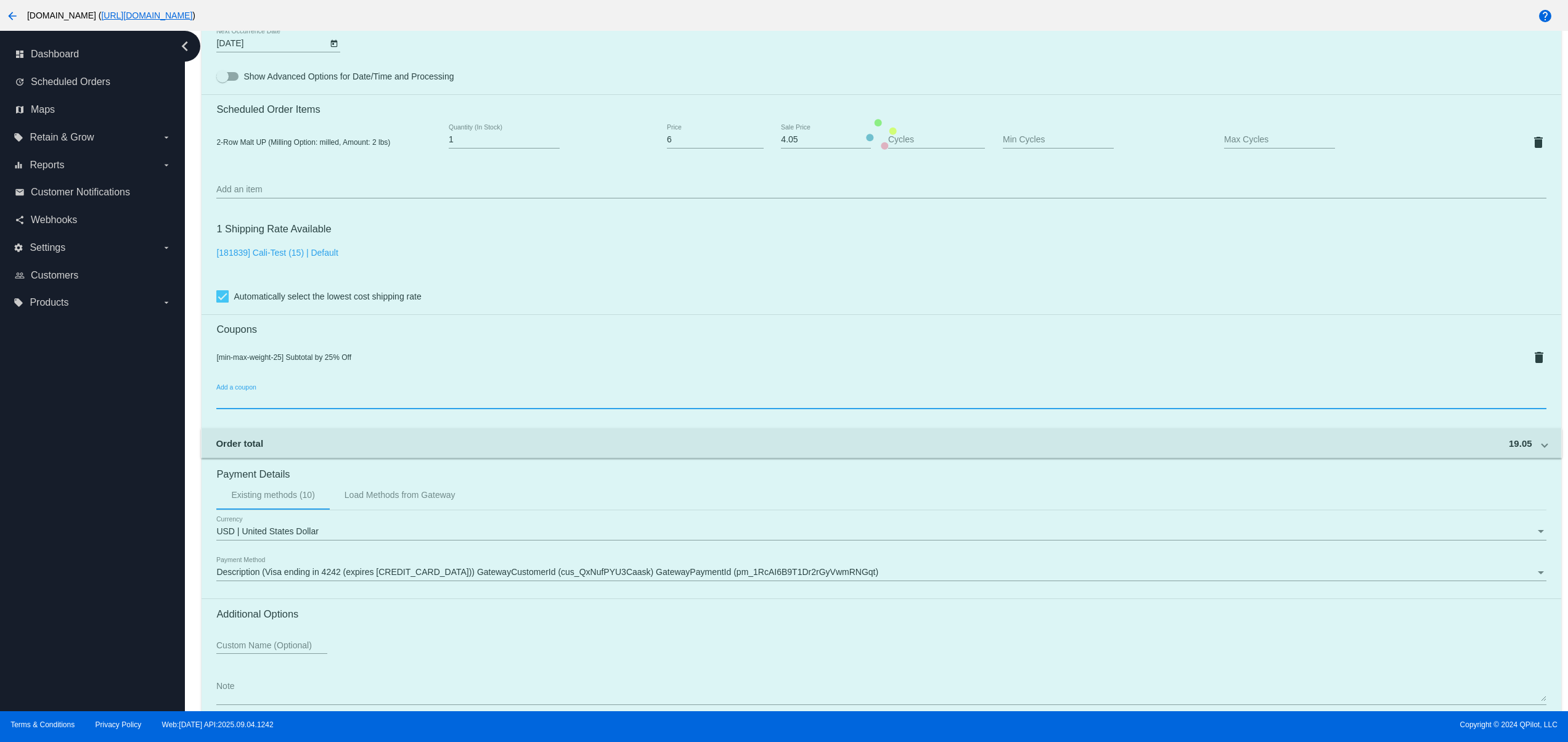
scroll to position [740, 0]
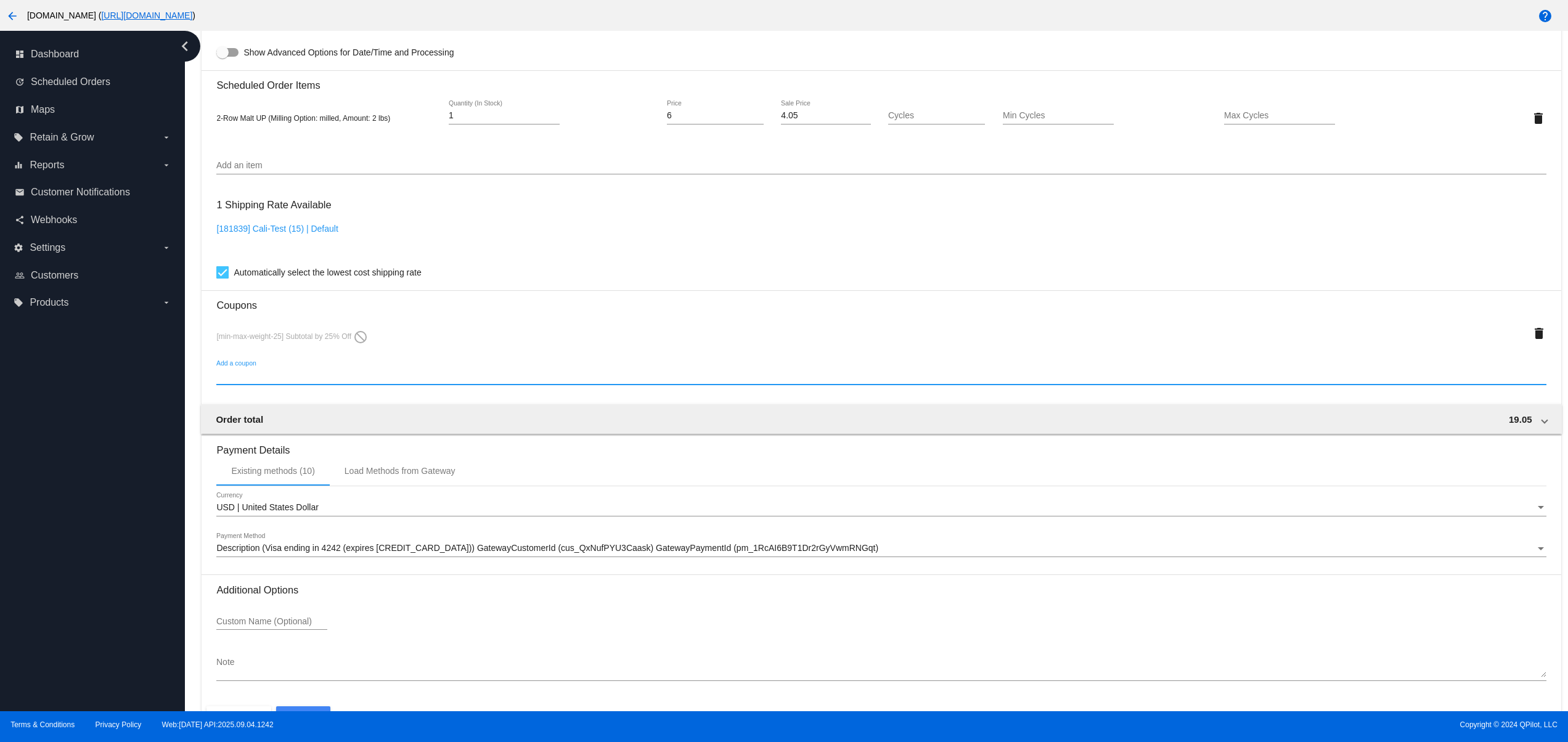
click at [242, 377] on div "Add a coupon" at bounding box center [881, 373] width 1329 height 24
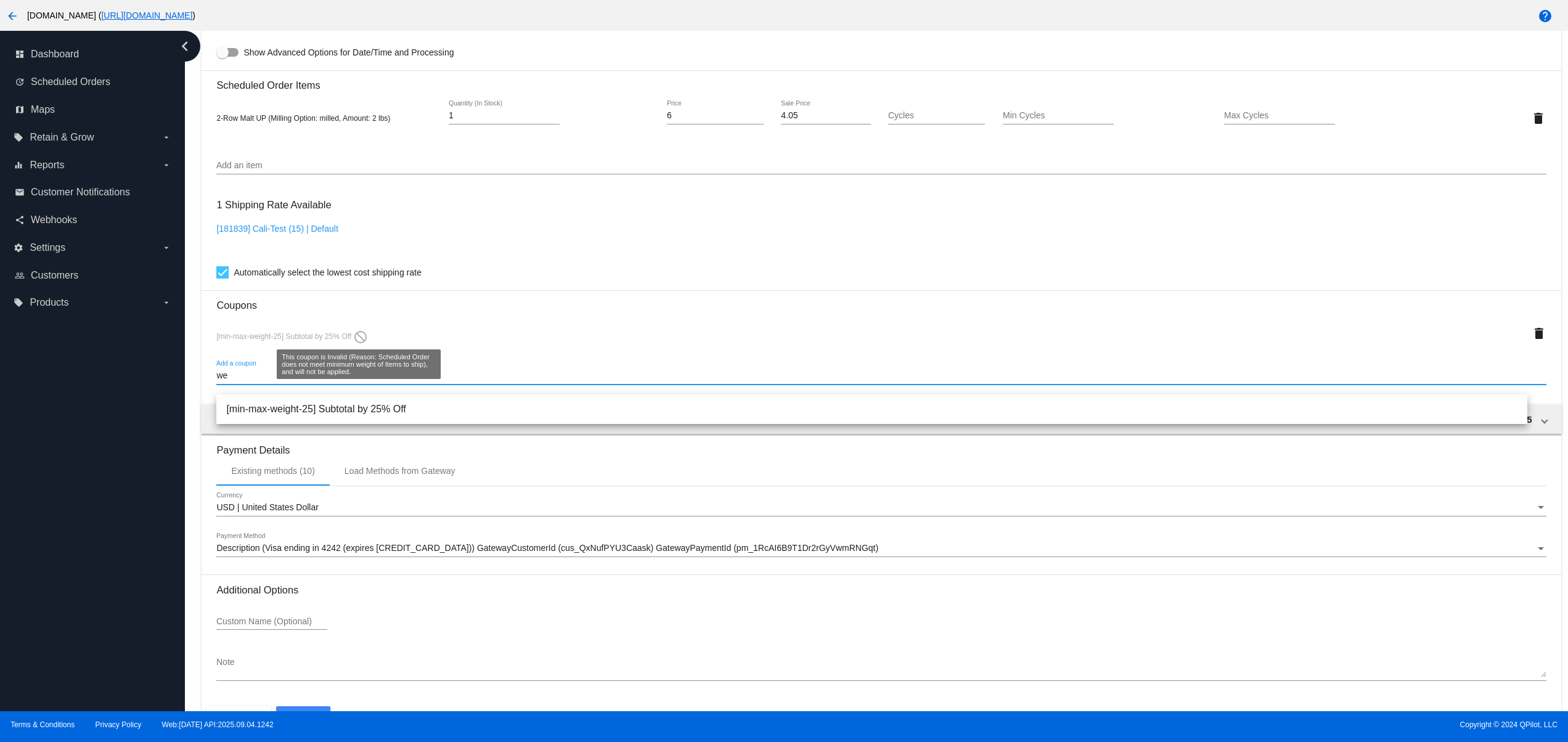
type input "we"
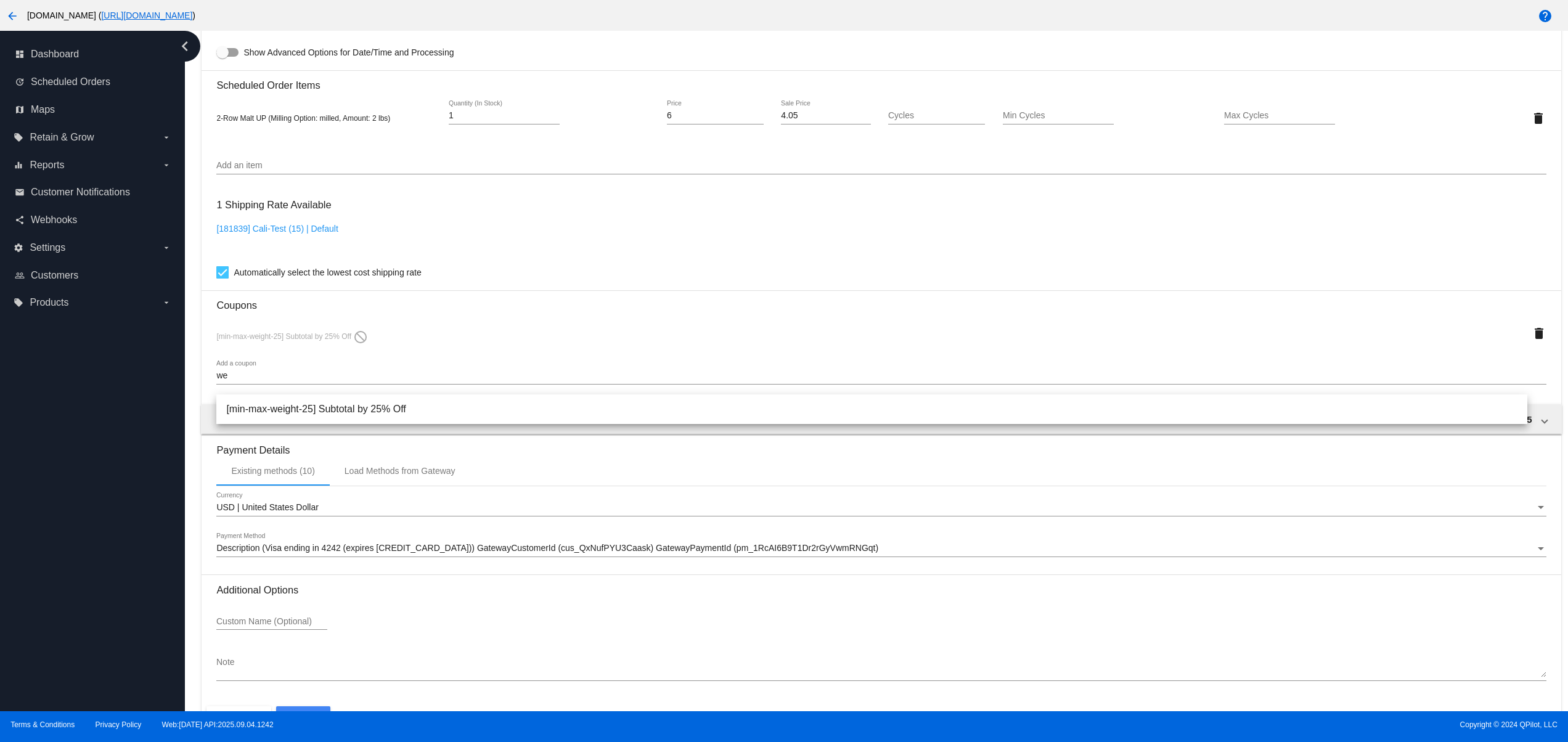
click at [366, 311] on h3 "Coupons" at bounding box center [881, 301] width 1329 height 21
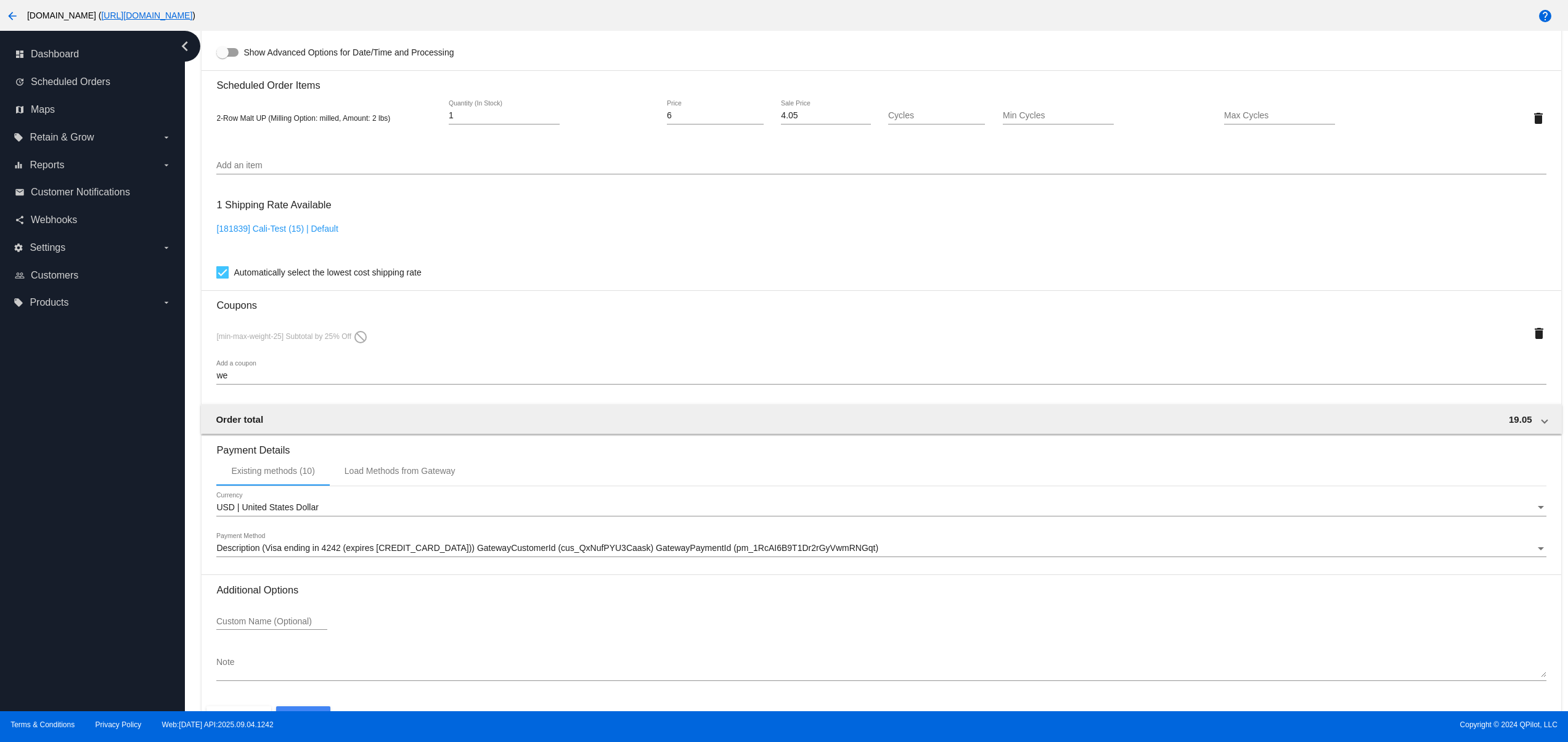
drag, startPoint x: 407, startPoint y: 343, endPoint x: 198, endPoint y: 339, distance: 209.0
click at [198, 339] on div "Dashboard Scheduled Orders arrow_back Scheduled Order #1017619 Active more_vert…" at bounding box center [881, 19] width 1373 height 1457
click at [275, 381] on input "we" at bounding box center [881, 376] width 1329 height 10
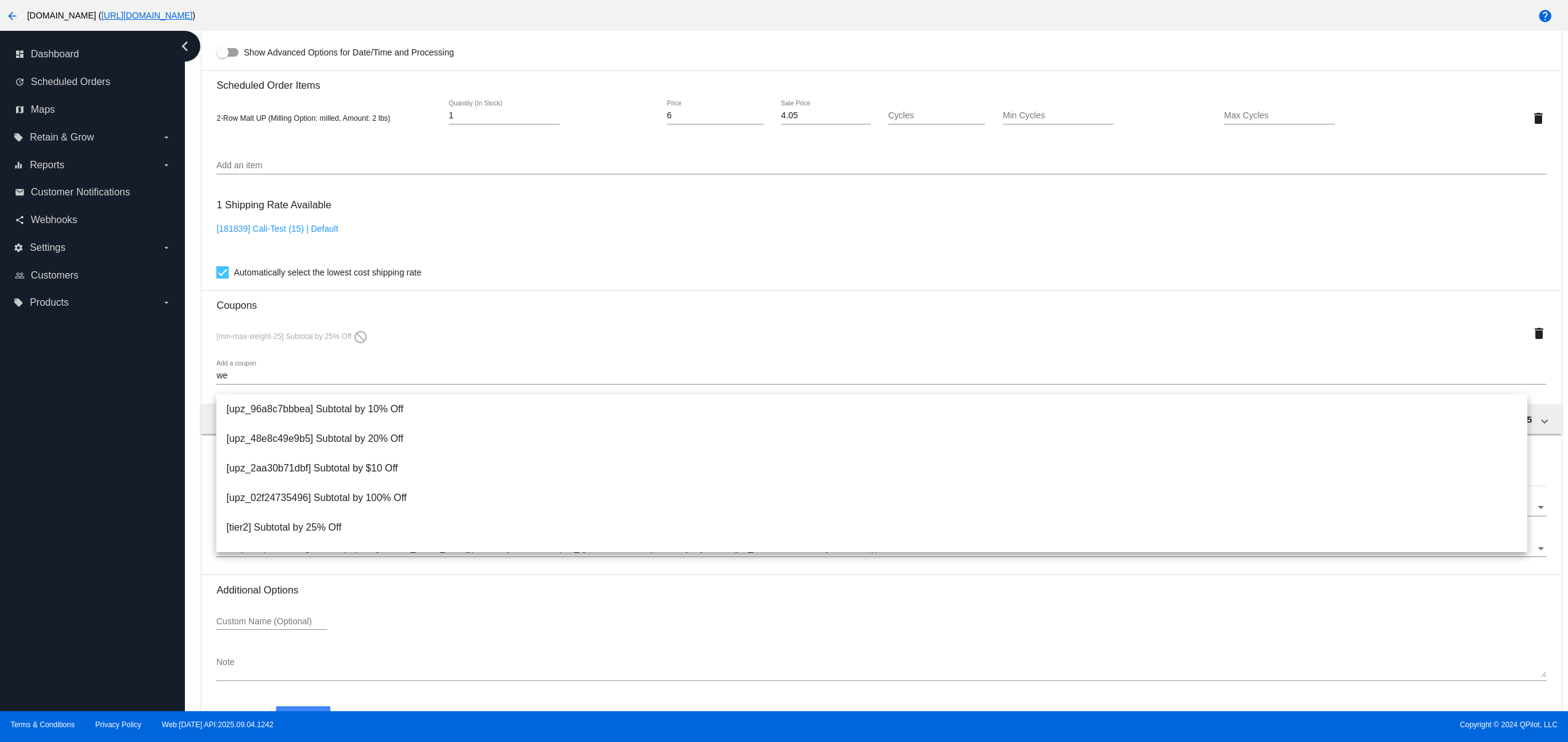
click at [84, 400] on div "dashboard Dashboard update Scheduled Orders map Maps local_offer Retain & Grow …" at bounding box center [93, 371] width 185 height 680
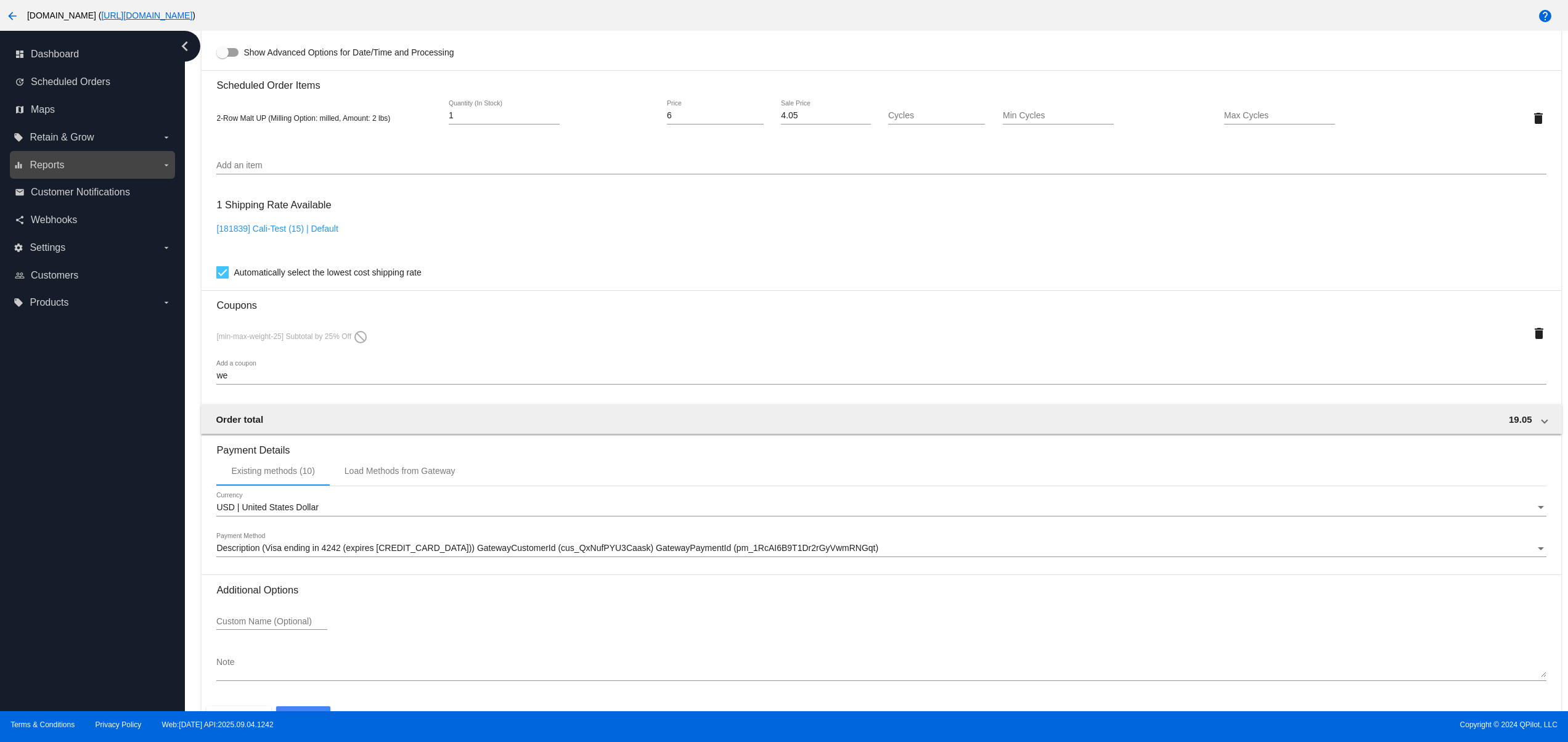
click at [68, 164] on label "equalizer Reports arrow_drop_down" at bounding box center [92, 164] width 157 height 19
click at [0, 0] on input "equalizer Reports arrow_drop_down" at bounding box center [0, 0] width 0 height 0
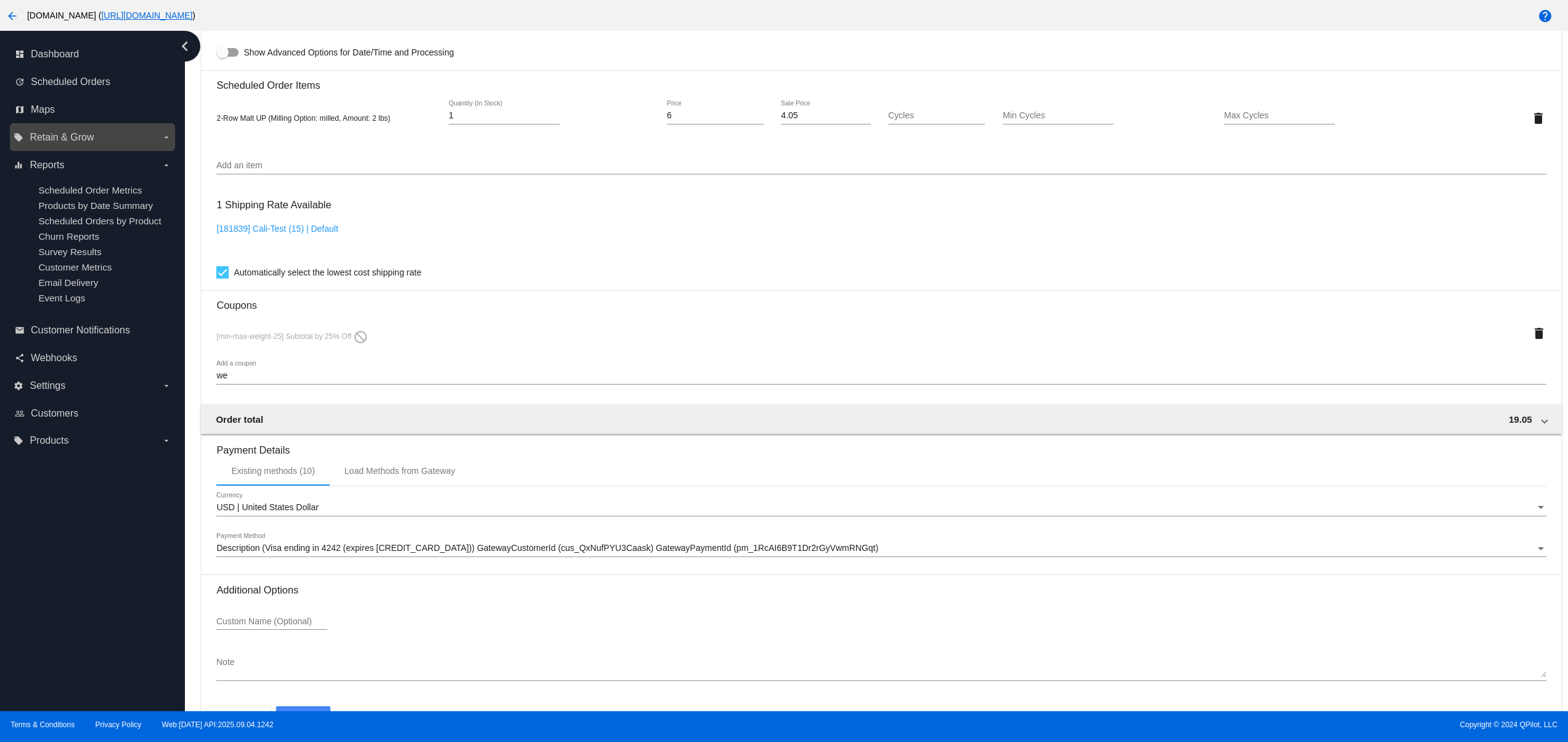
click at [85, 141] on span "Retain & Grow" at bounding box center [61, 137] width 64 height 11
click at [0, 0] on input "local_offer Retain & Grow arrow_drop_down" at bounding box center [0, 0] width 0 height 0
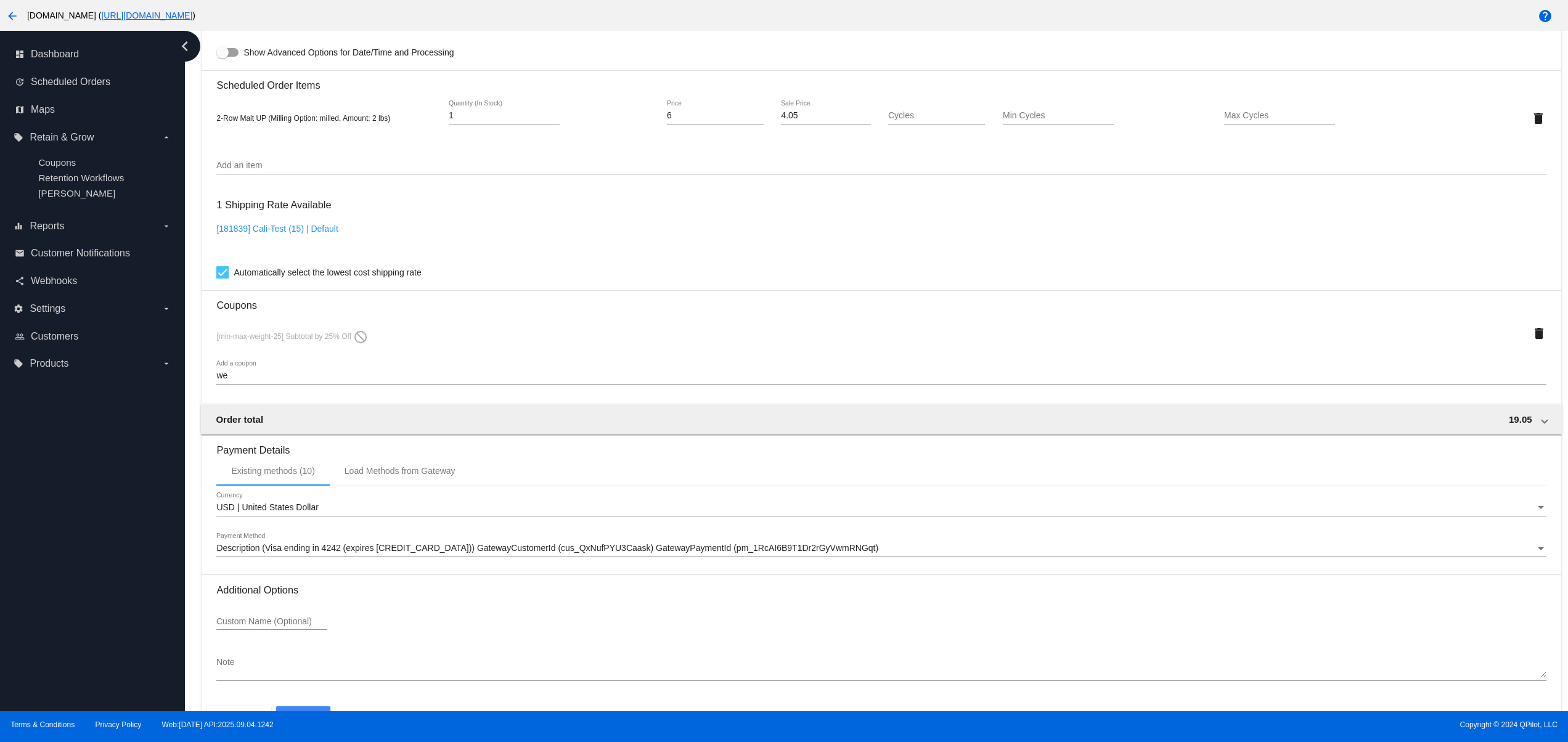
drag, startPoint x: 268, startPoint y: 342, endPoint x: 367, endPoint y: 342, distance: 99.0
click at [365, 341] on span "[min-max-weight-25] Subtotal by 25% Off do_not_disturb" at bounding box center [292, 337] width 151 height 9
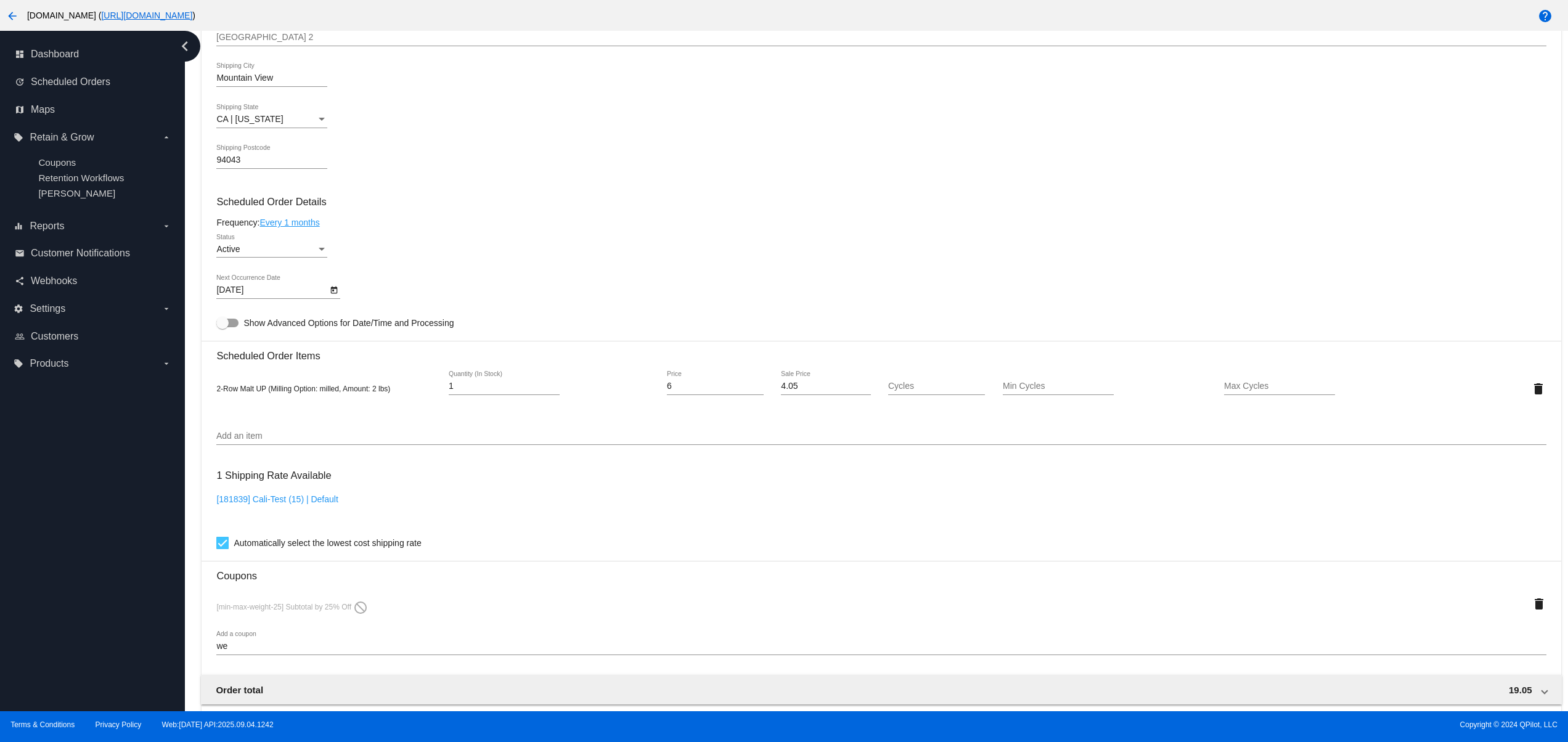
scroll to position [493, 0]
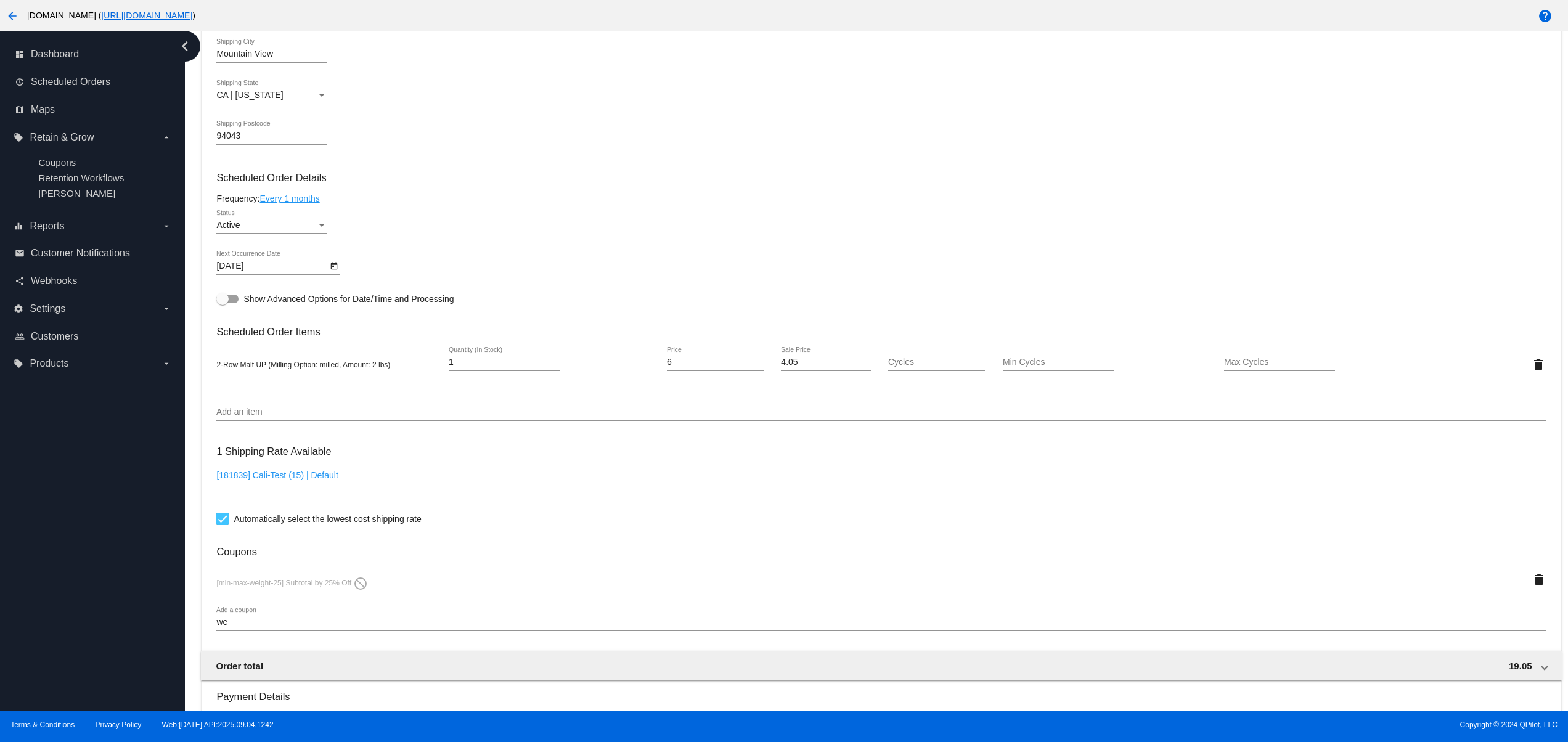
click at [103, 461] on div "dashboard Dashboard update Scheduled Orders map Maps local_offer Retain & Grow …" at bounding box center [93, 371] width 185 height 680
click at [297, 418] on input "Add an item" at bounding box center [881, 413] width 1329 height 10
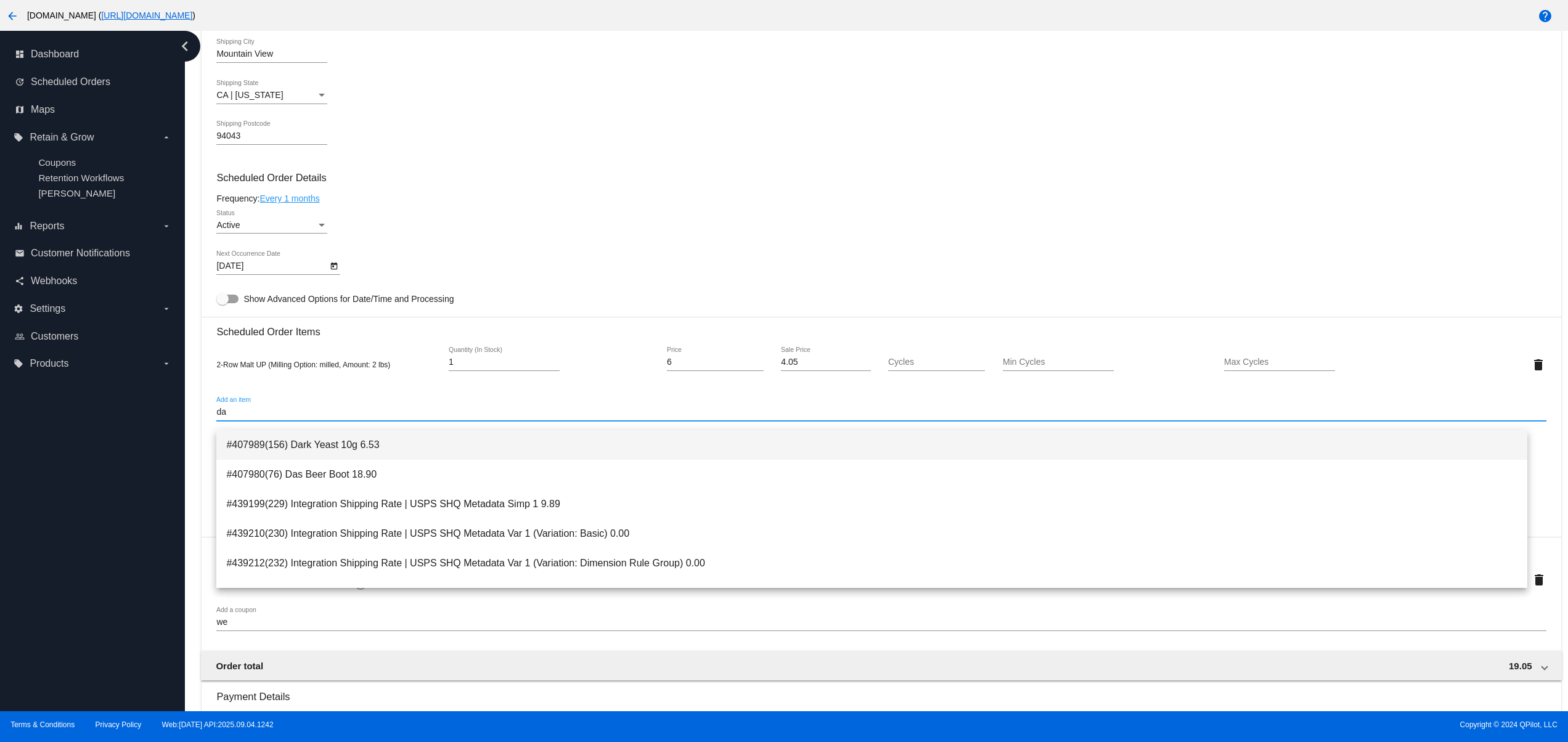
type input "da"
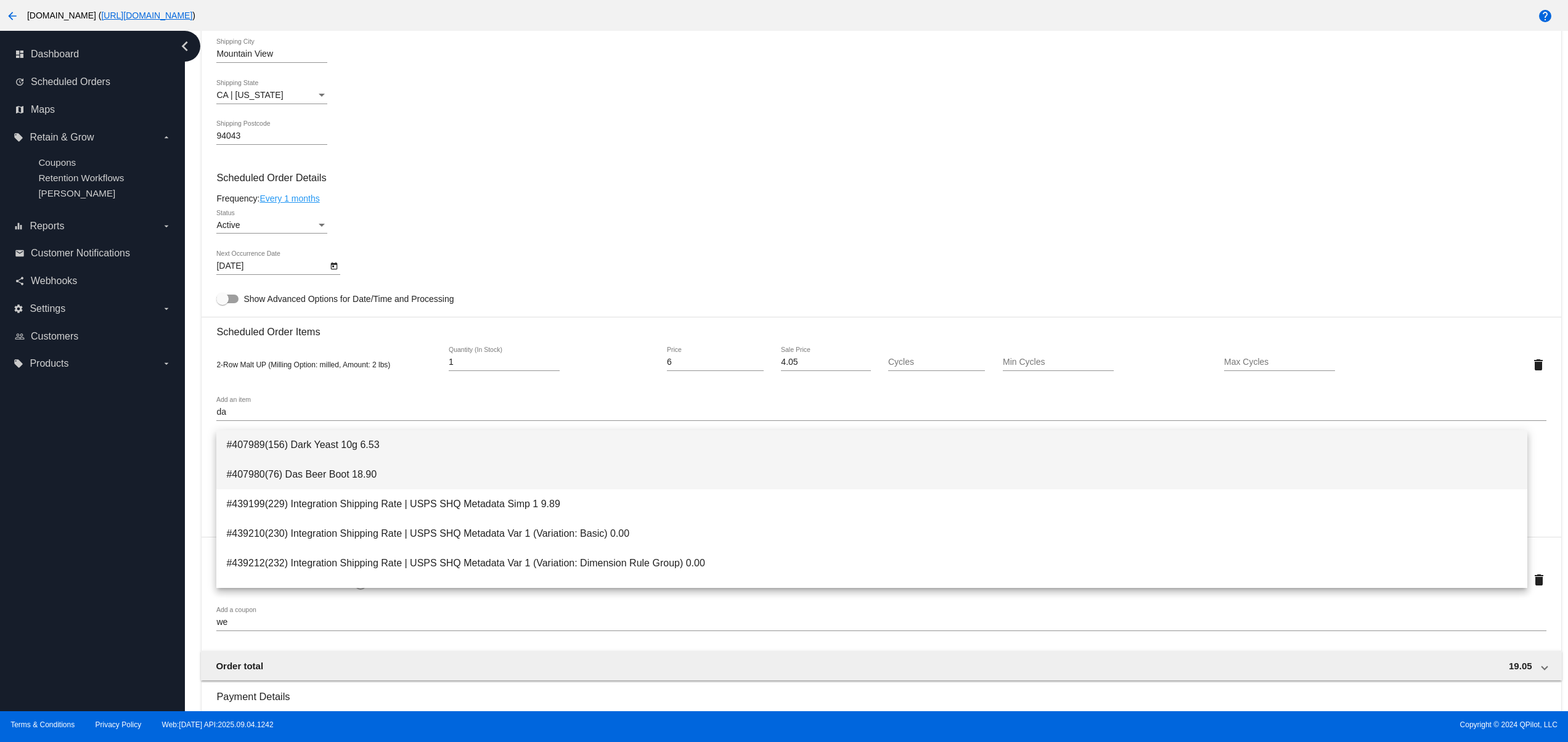
drag, startPoint x: 370, startPoint y: 451, endPoint x: 370, endPoint y: 469, distance: 18.0
click at [370, 469] on div "#407989(156) Dark Yeast 10g 6.53 #407980(76) Das Beer Boot 18.90 #439199(229) I…" at bounding box center [872, 509] width 1310 height 158
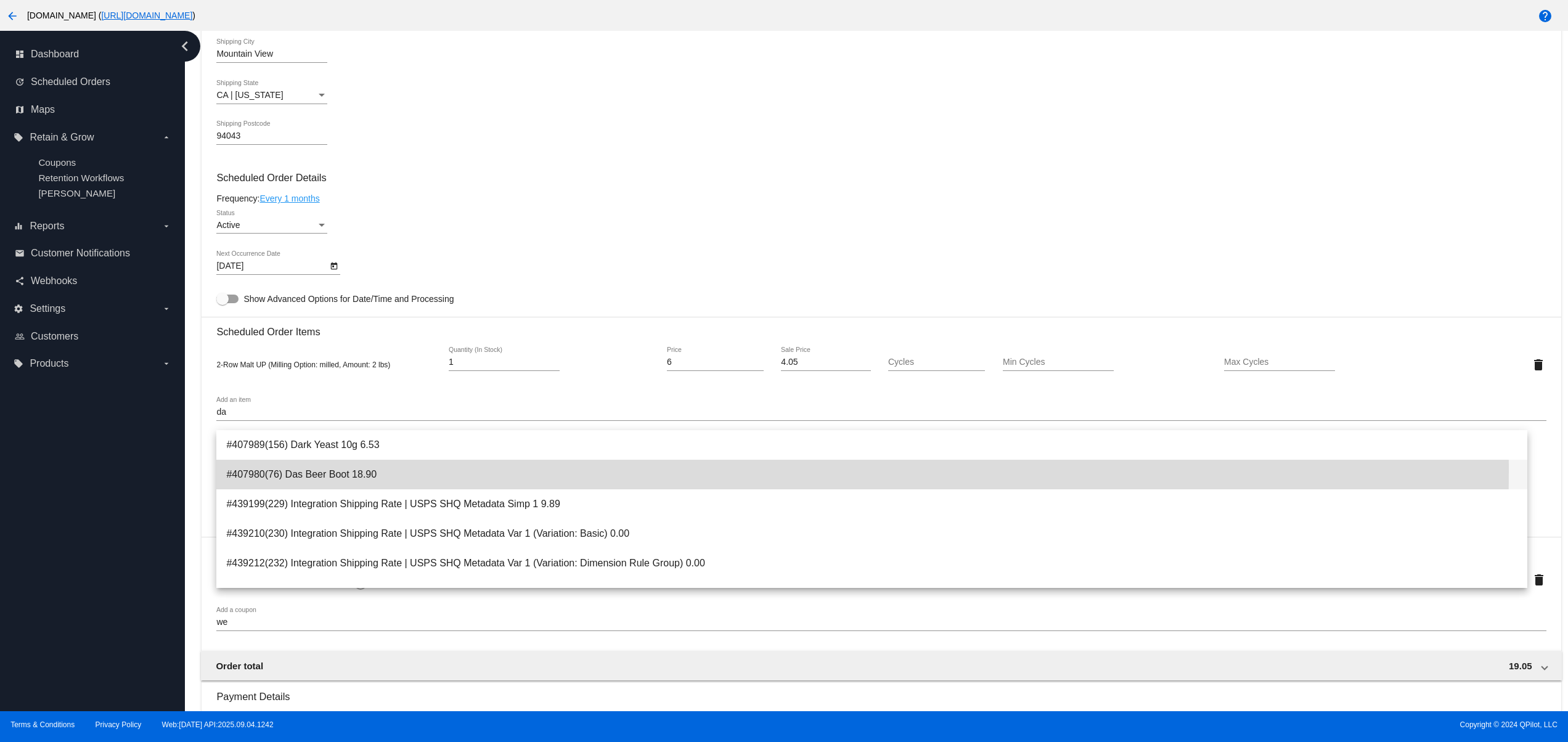
click at [370, 469] on span "#407980(76) Das Beer Boot 18.90" at bounding box center [872, 474] width 1291 height 29
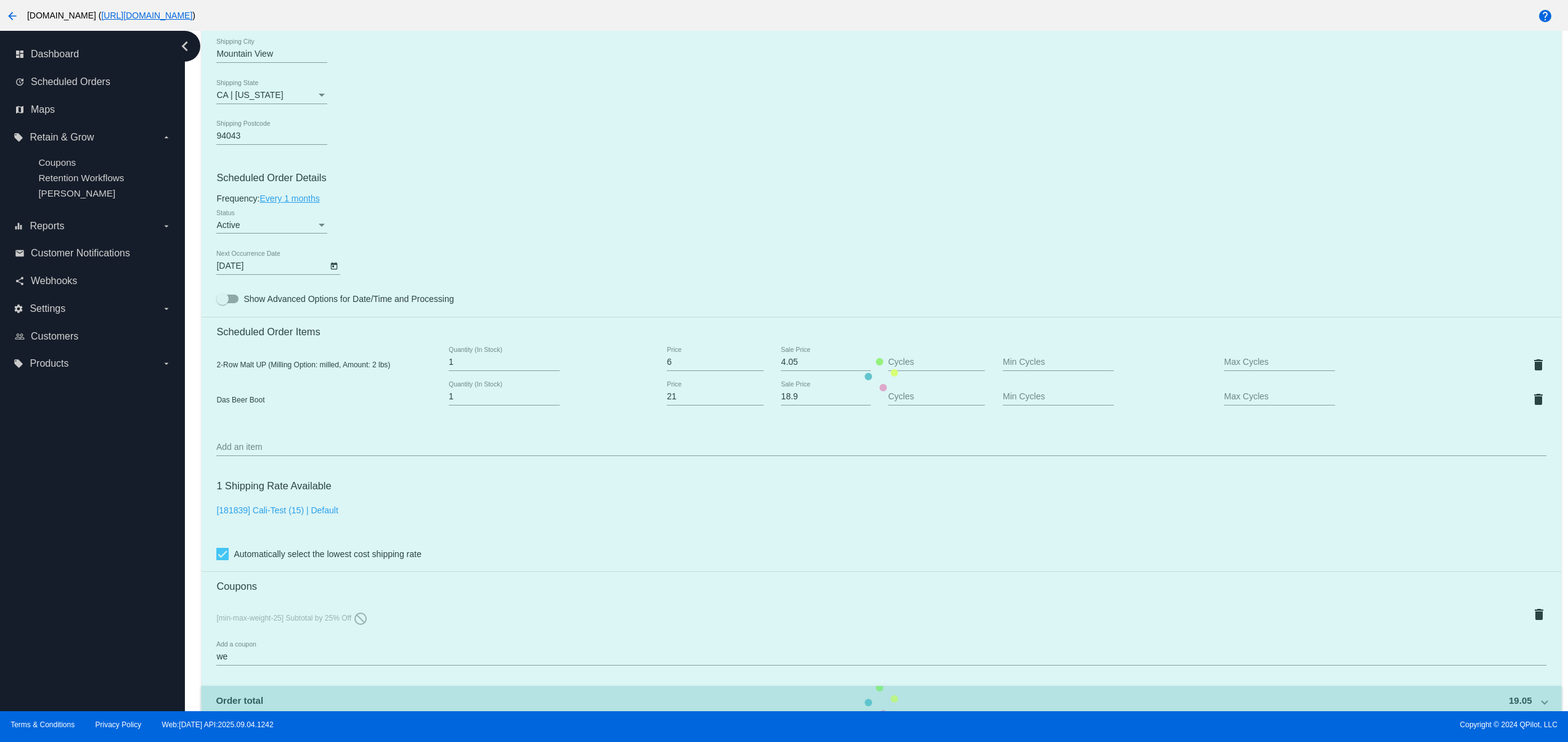
click at [1512, 366] on mat-card "Customer 5538247: Svitlana QA svitglus@gmail.com Customer Shipping Enter Shippi…" at bounding box center [881, 375] width 1359 height 1310
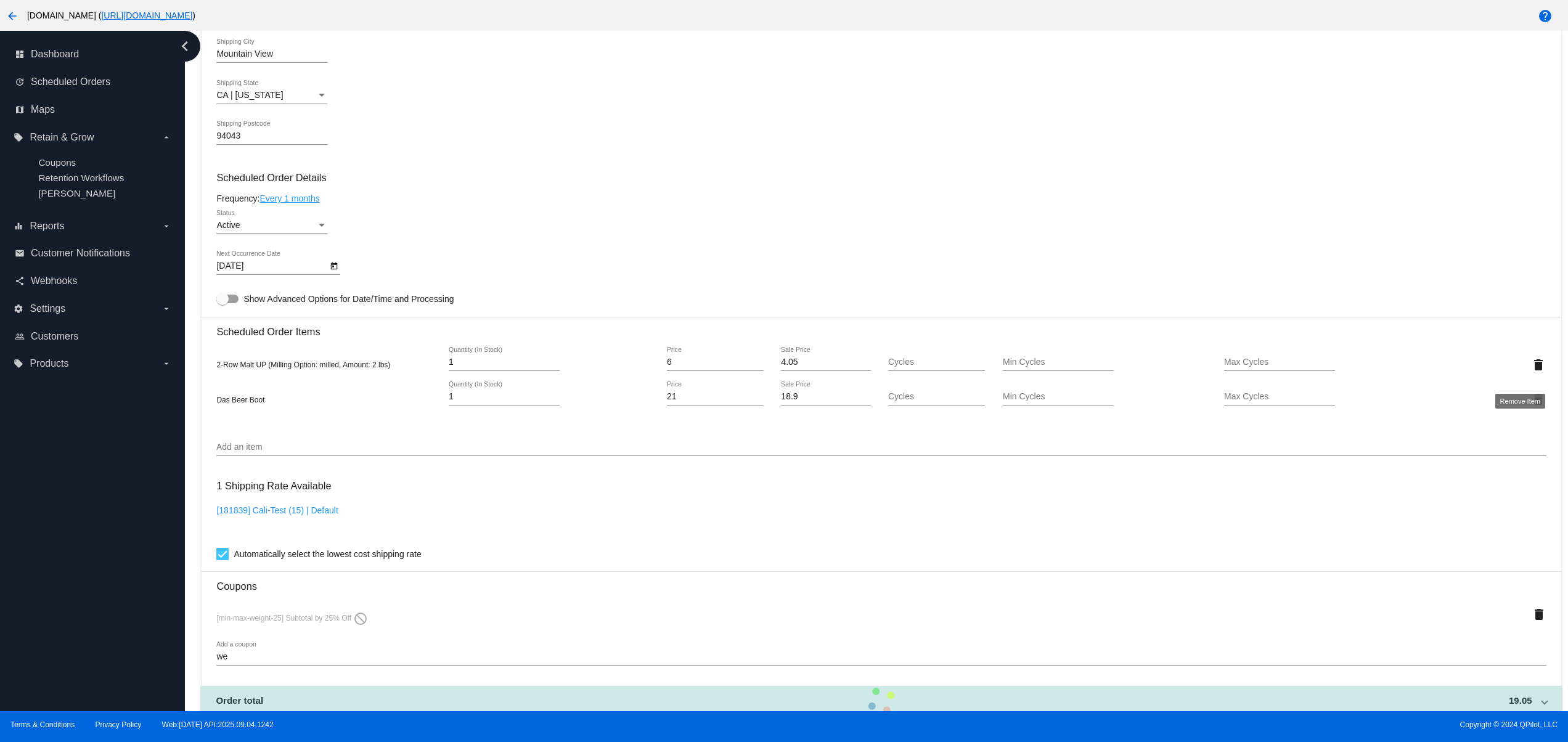
click at [1531, 372] on mat-icon "delete" at bounding box center [1538, 365] width 15 height 15
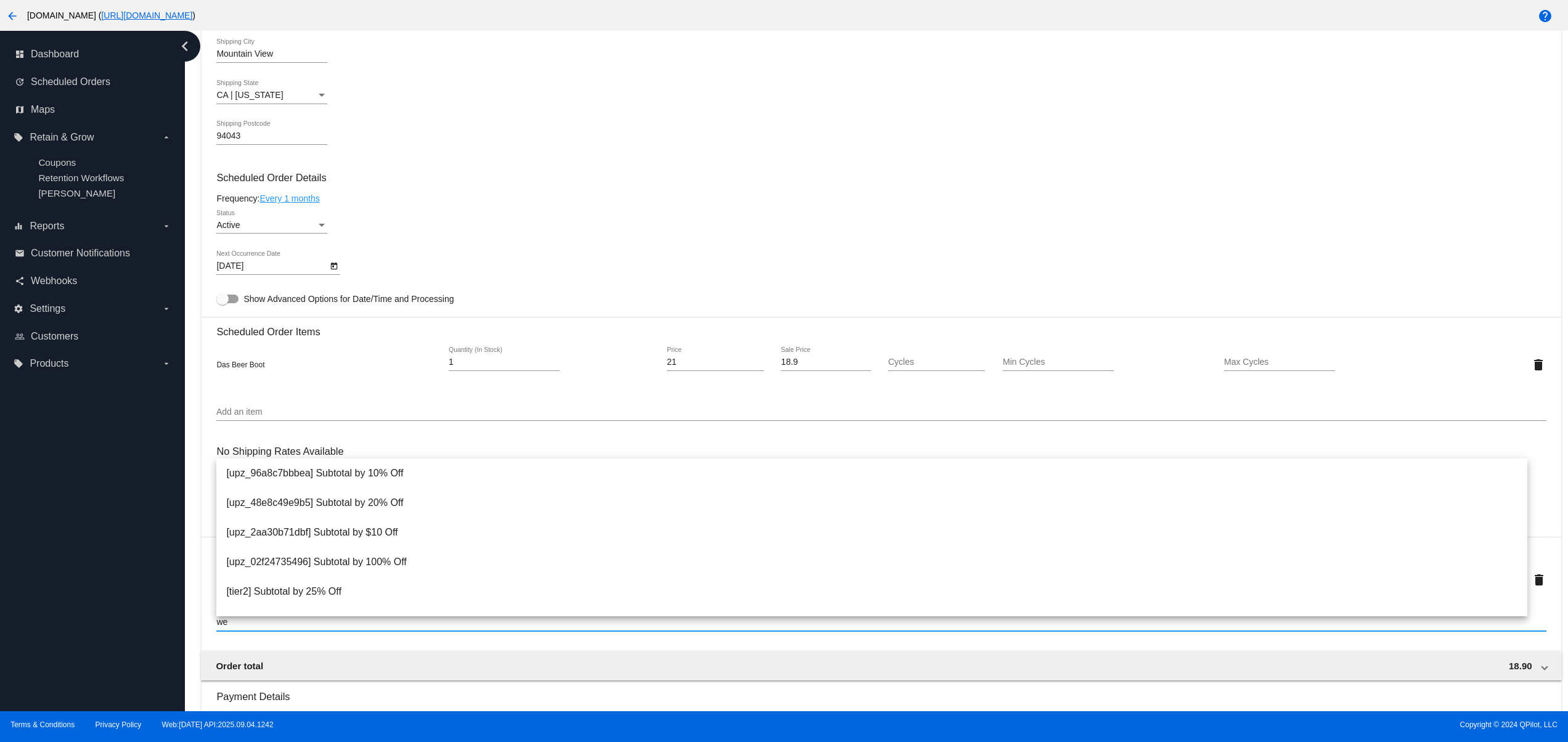
drag, startPoint x: 272, startPoint y: 629, endPoint x: 143, endPoint y: 639, distance: 129.4
click at [143, 639] on div "dashboard Dashboard update Scheduled Orders map Maps local_offer Retain & Grow …" at bounding box center [784, 371] width 1568 height 680
click at [70, 587] on div "dashboard Dashboard update Scheduled Orders map Maps local_offer Retain & Grow …" at bounding box center [93, 371] width 185 height 680
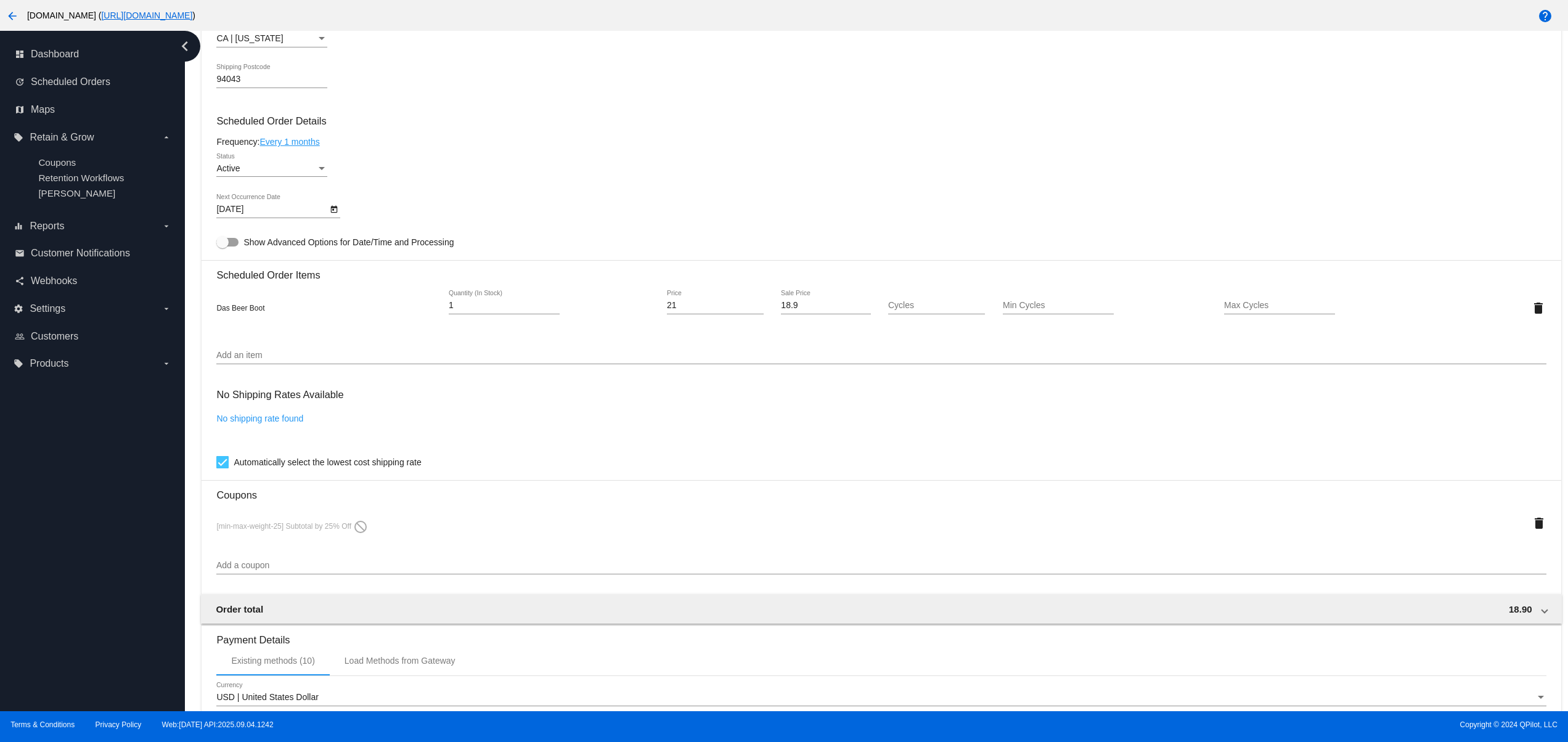
scroll to position [740, 0]
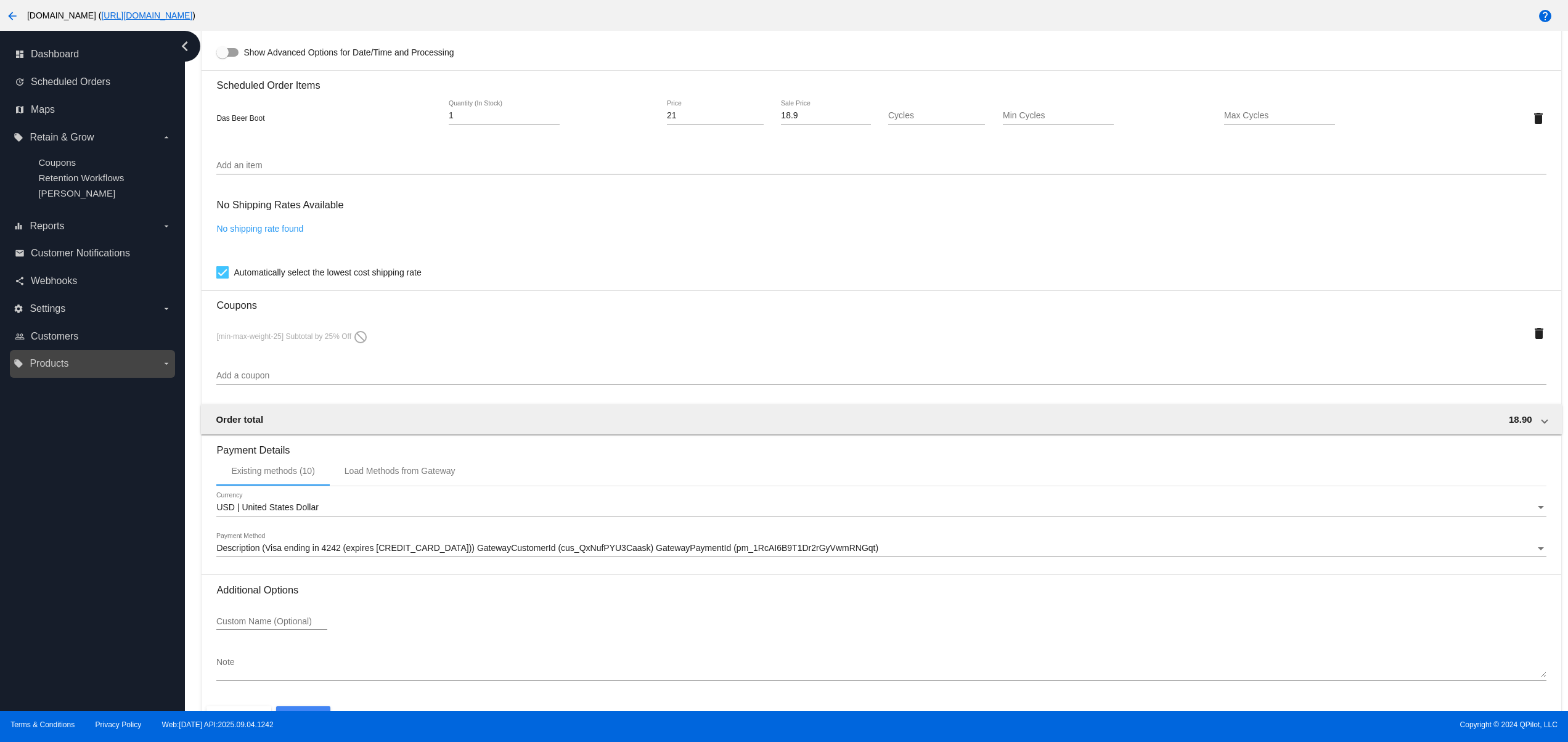
click at [64, 361] on label "local_offer Products arrow_drop_down" at bounding box center [92, 363] width 157 height 19
click at [0, 0] on input "local_offer Products arrow_drop_down" at bounding box center [0, 0] width 0 height 0
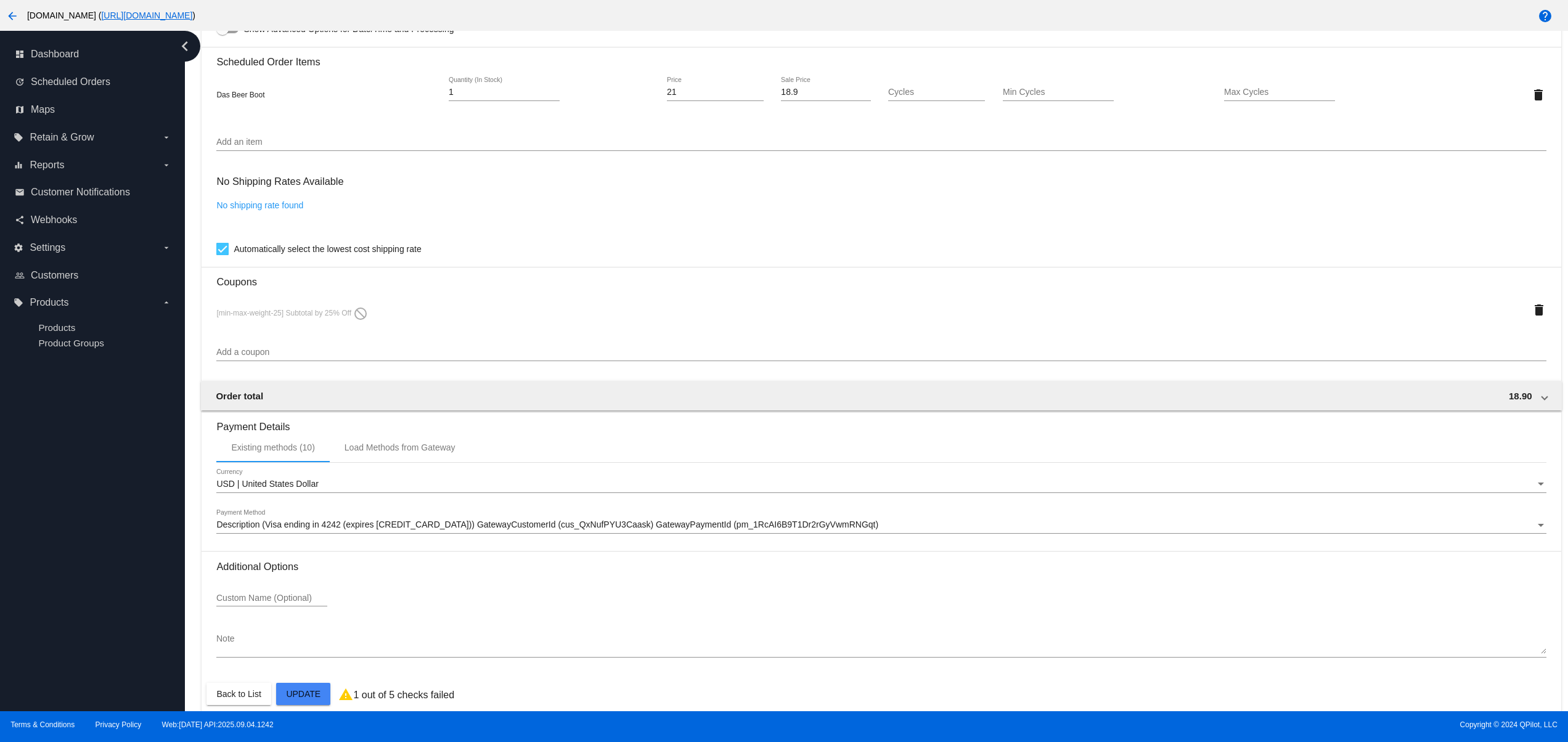
scroll to position [787, 0]
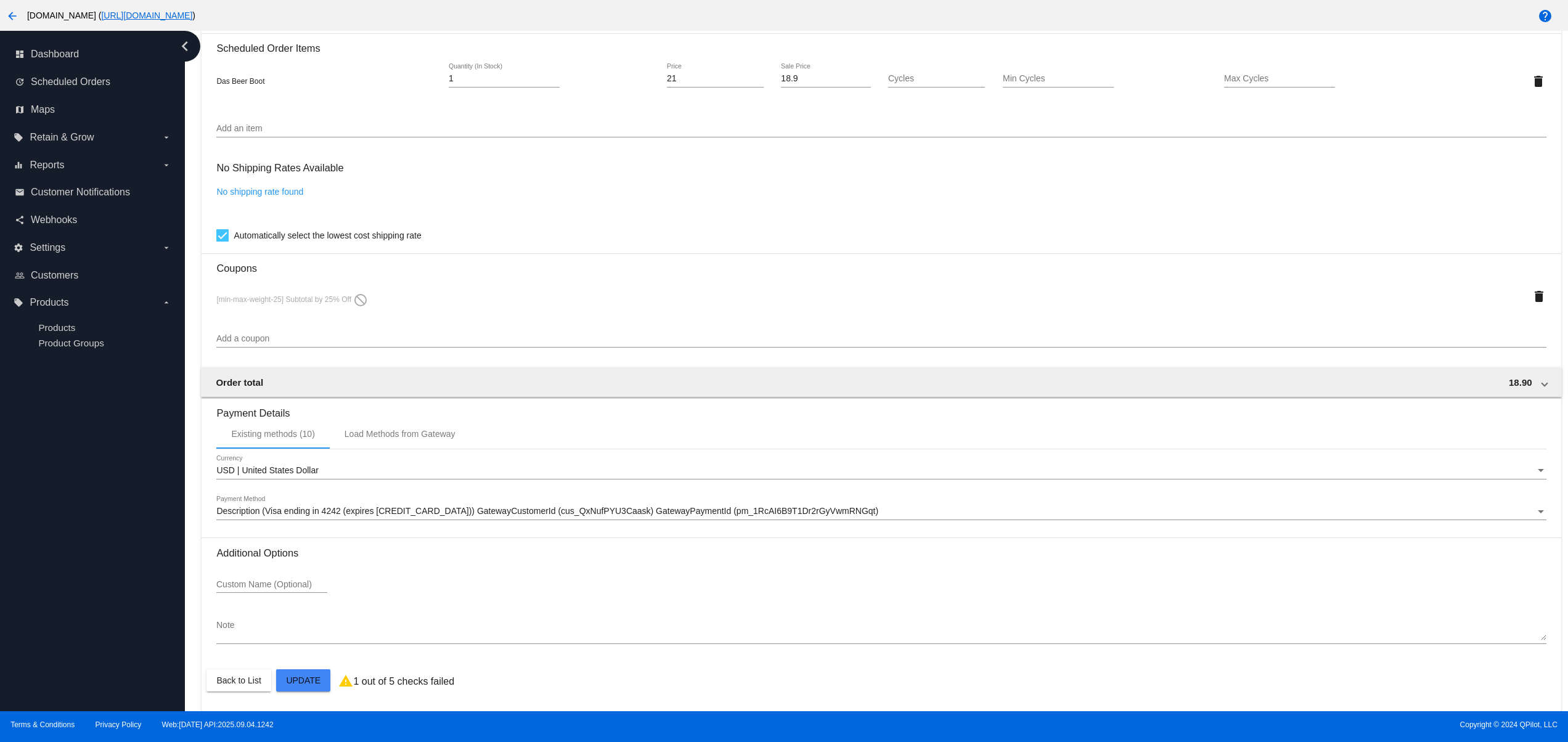
click at [292, 334] on input "Add a coupon" at bounding box center [881, 339] width 1329 height 10
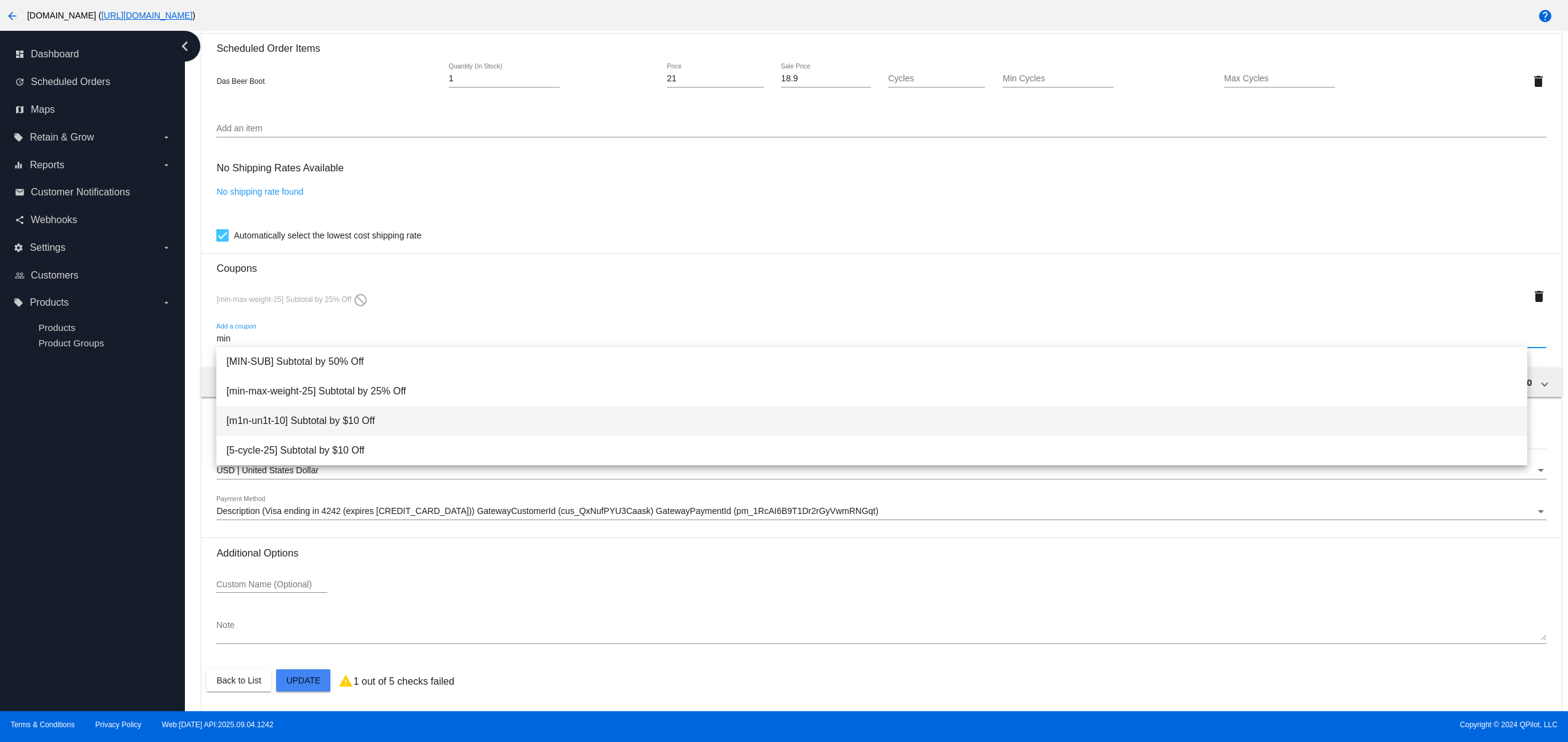
type input "min"
click at [364, 422] on span "[m1n-un1t-10] Subtotal by $10 Off" at bounding box center [872, 421] width 1291 height 29
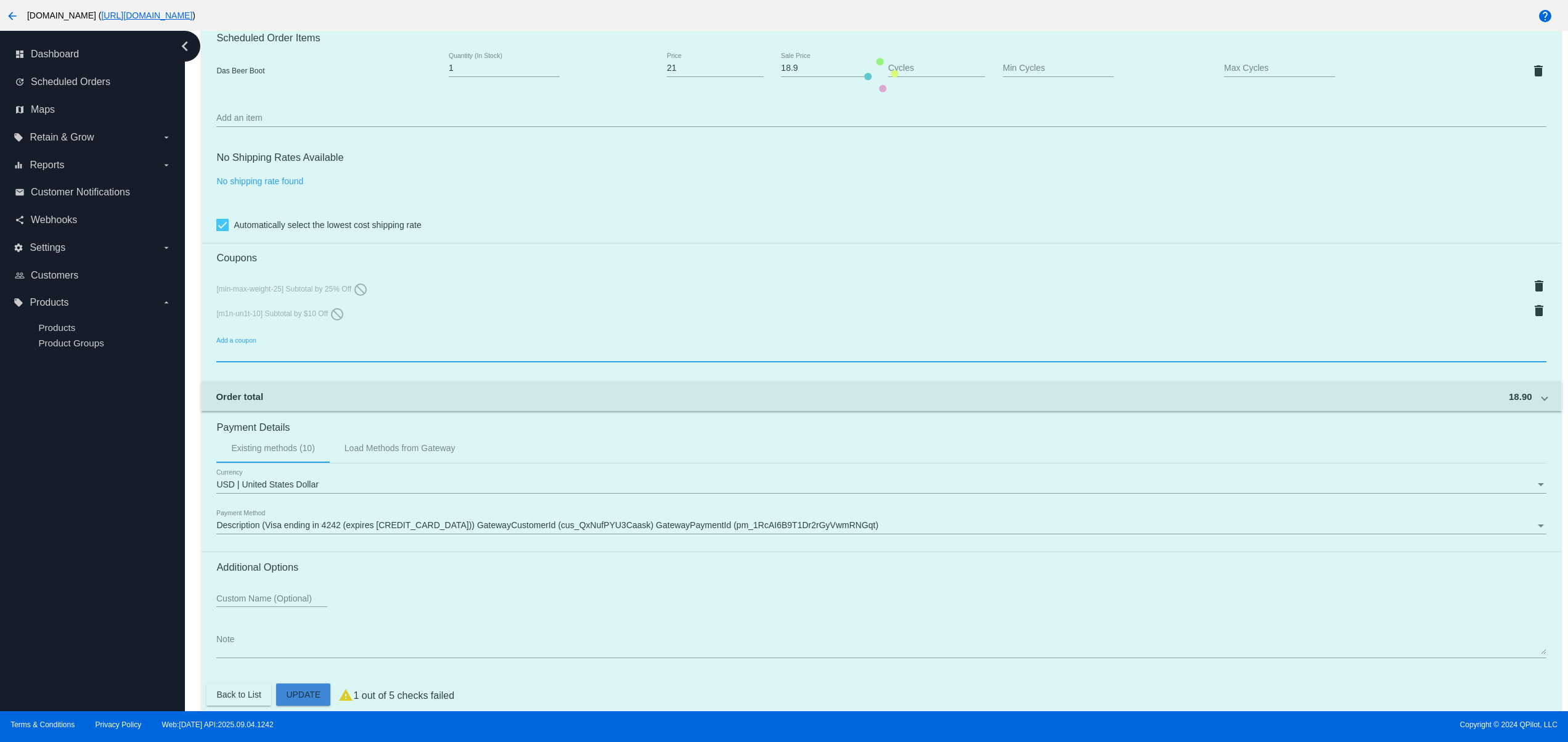
click at [293, 703] on mat-card "Customer 5538247: Svitlana QA svitglus@gmail.com Customer Shipping Enter Shippi…" at bounding box center [881, 75] width 1359 height 1301
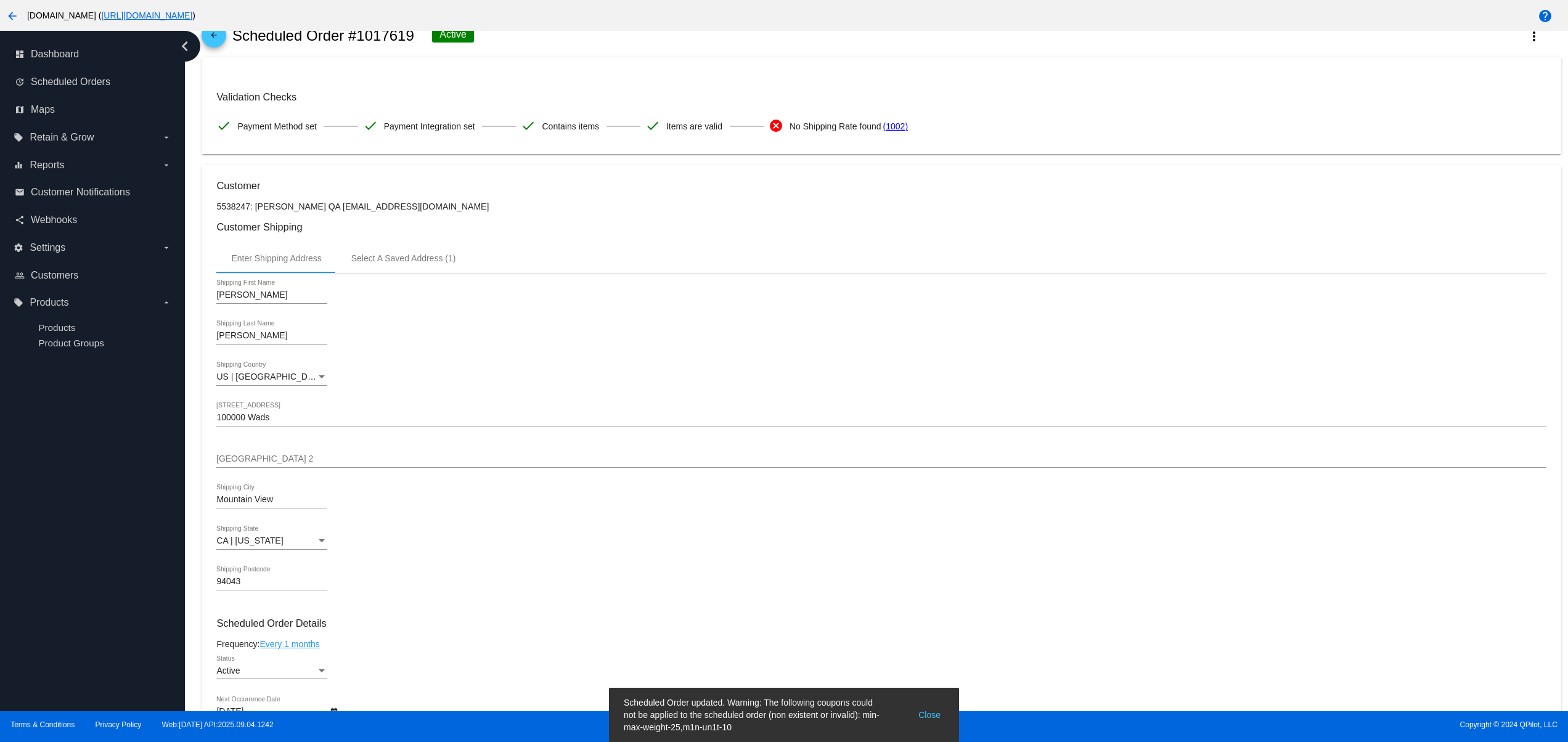
click at [930, 709] on button "Close" at bounding box center [929, 715] width 29 height 37
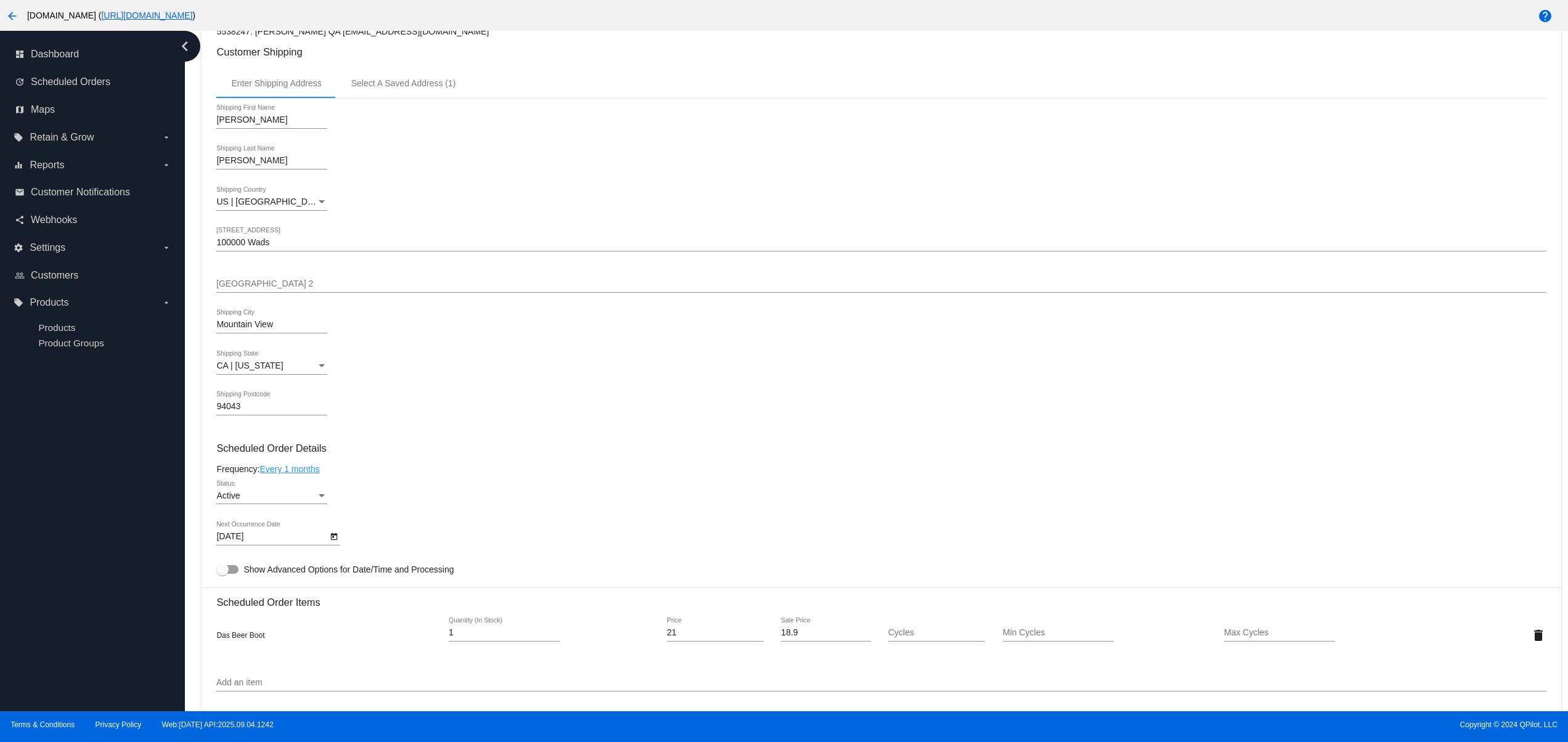
scroll to position [247, 0]
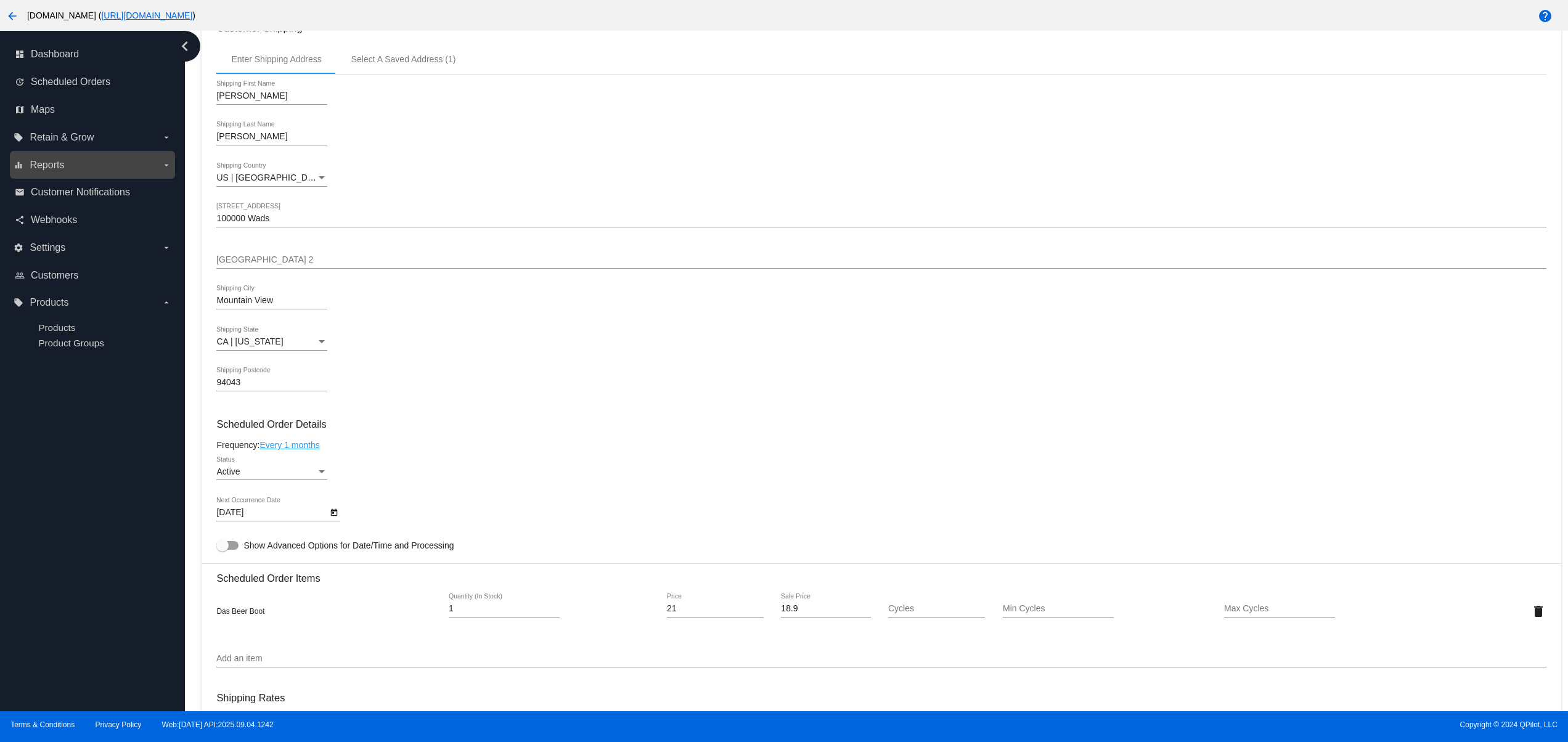
click at [80, 161] on label "equalizer Reports arrow_drop_down" at bounding box center [92, 164] width 157 height 19
click at [0, 0] on input "equalizer Reports arrow_drop_down" at bounding box center [0, 0] width 0 height 0
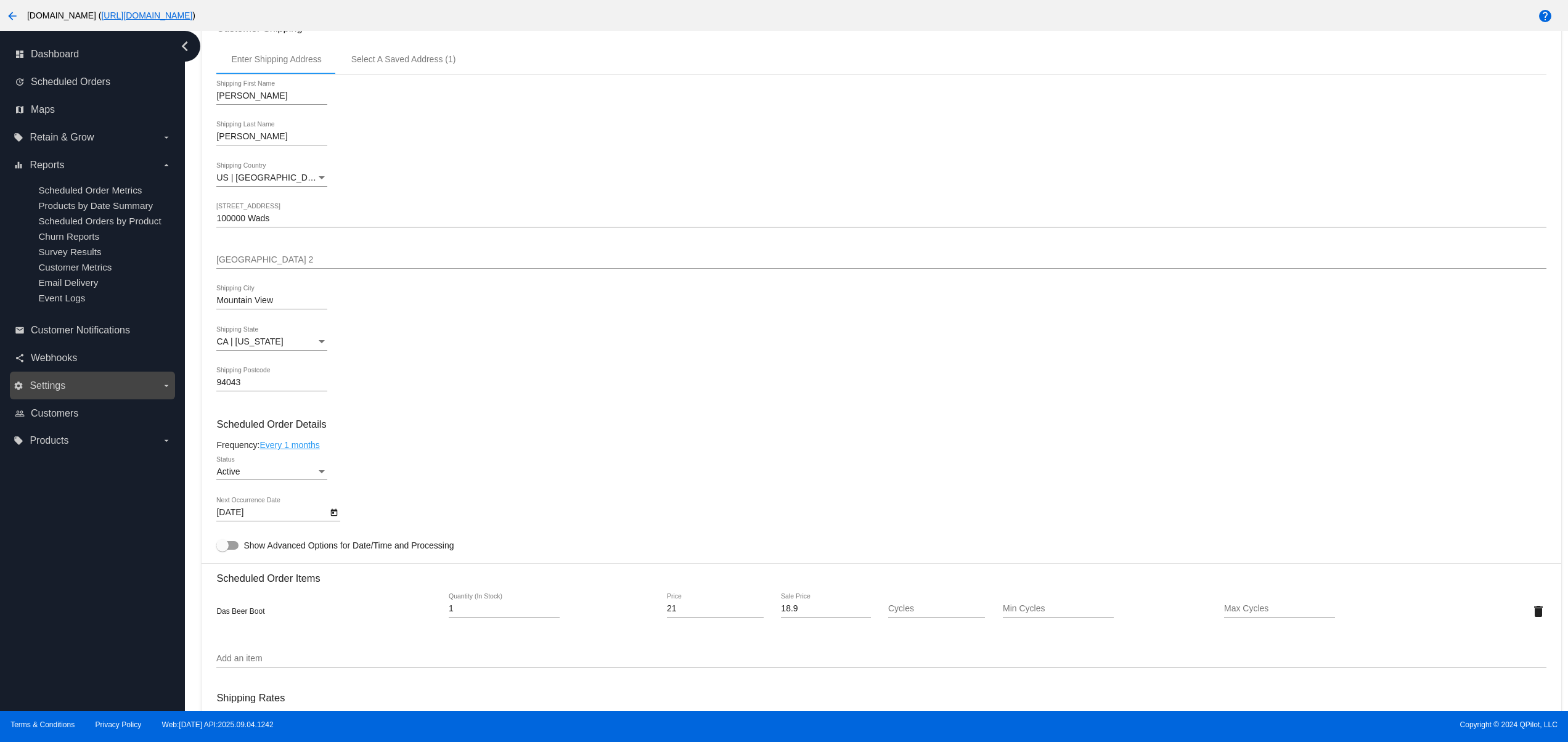
click at [62, 392] on span "Settings" at bounding box center [47, 385] width 36 height 11
click at [0, 0] on input "settings Settings arrow_drop_down" at bounding box center [0, 0] width 0 height 0
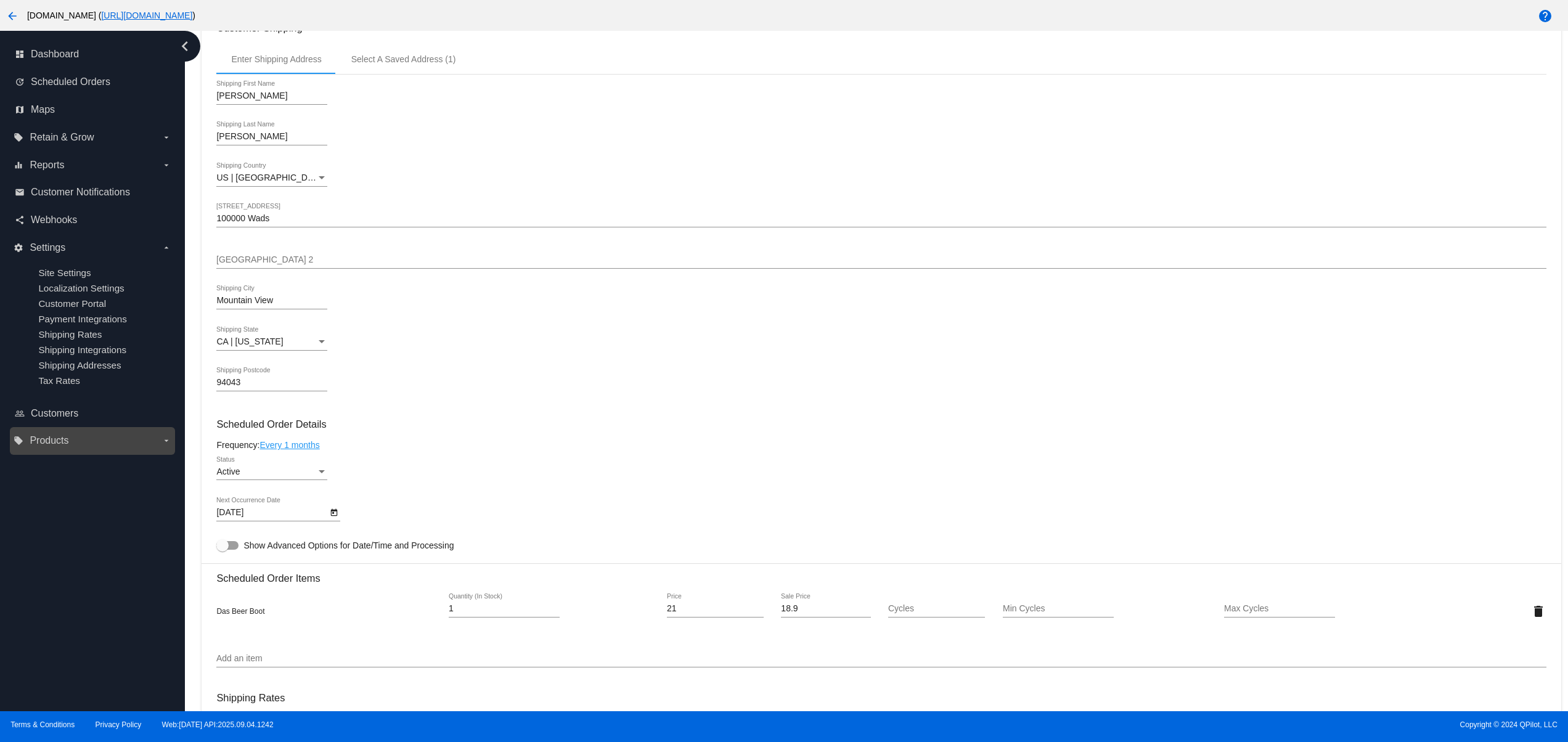
click at [57, 446] on span "Products" at bounding box center [49, 441] width 39 height 11
click at [0, 0] on input "local_offer Products arrow_drop_down" at bounding box center [0, 0] width 0 height 0
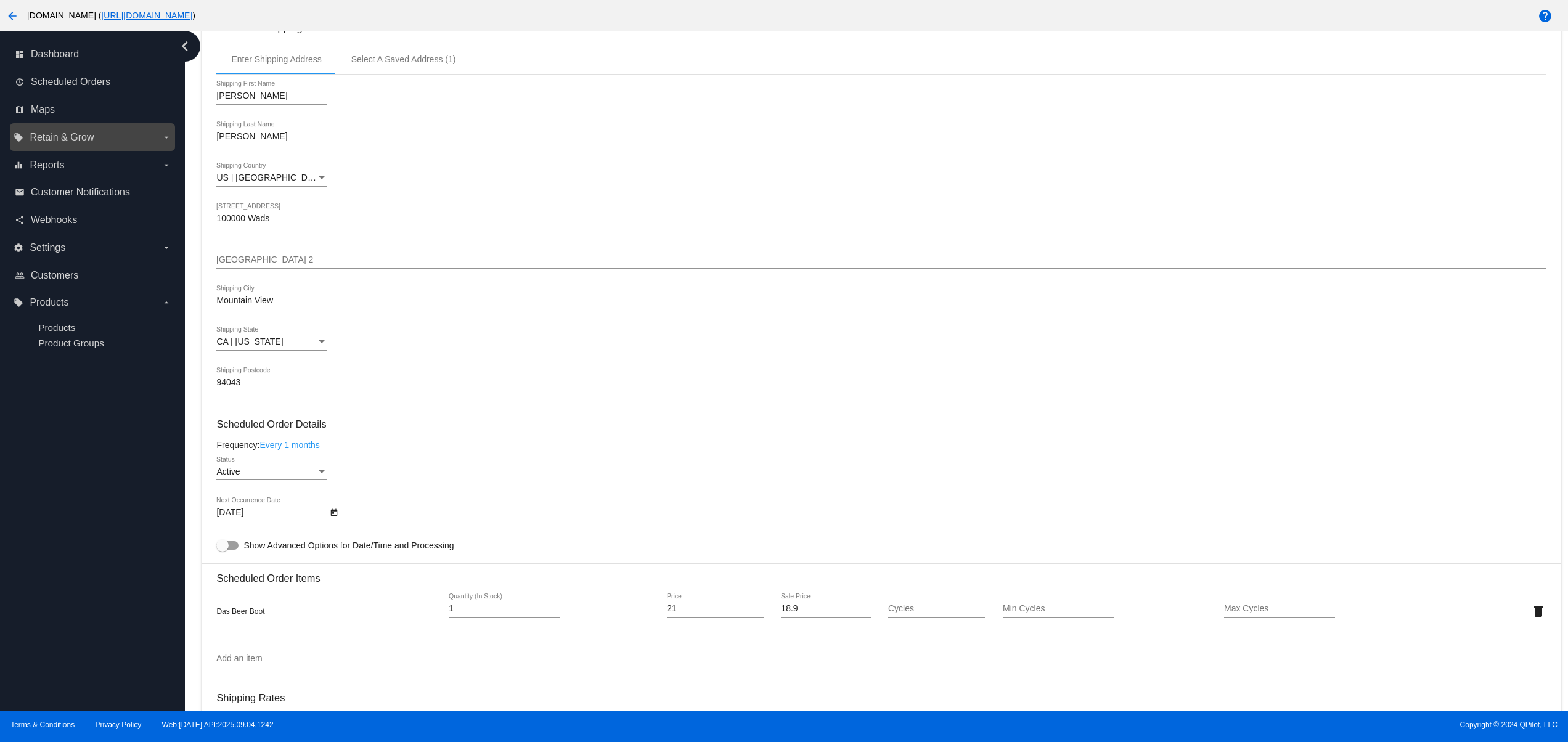
click at [64, 141] on span "Retain & Grow" at bounding box center [61, 137] width 64 height 11
click at [0, 0] on input "local_offer Retain & Grow arrow_drop_down" at bounding box center [0, 0] width 0 height 0
click at [64, 157] on span "Coupons" at bounding box center [57, 162] width 37 height 11
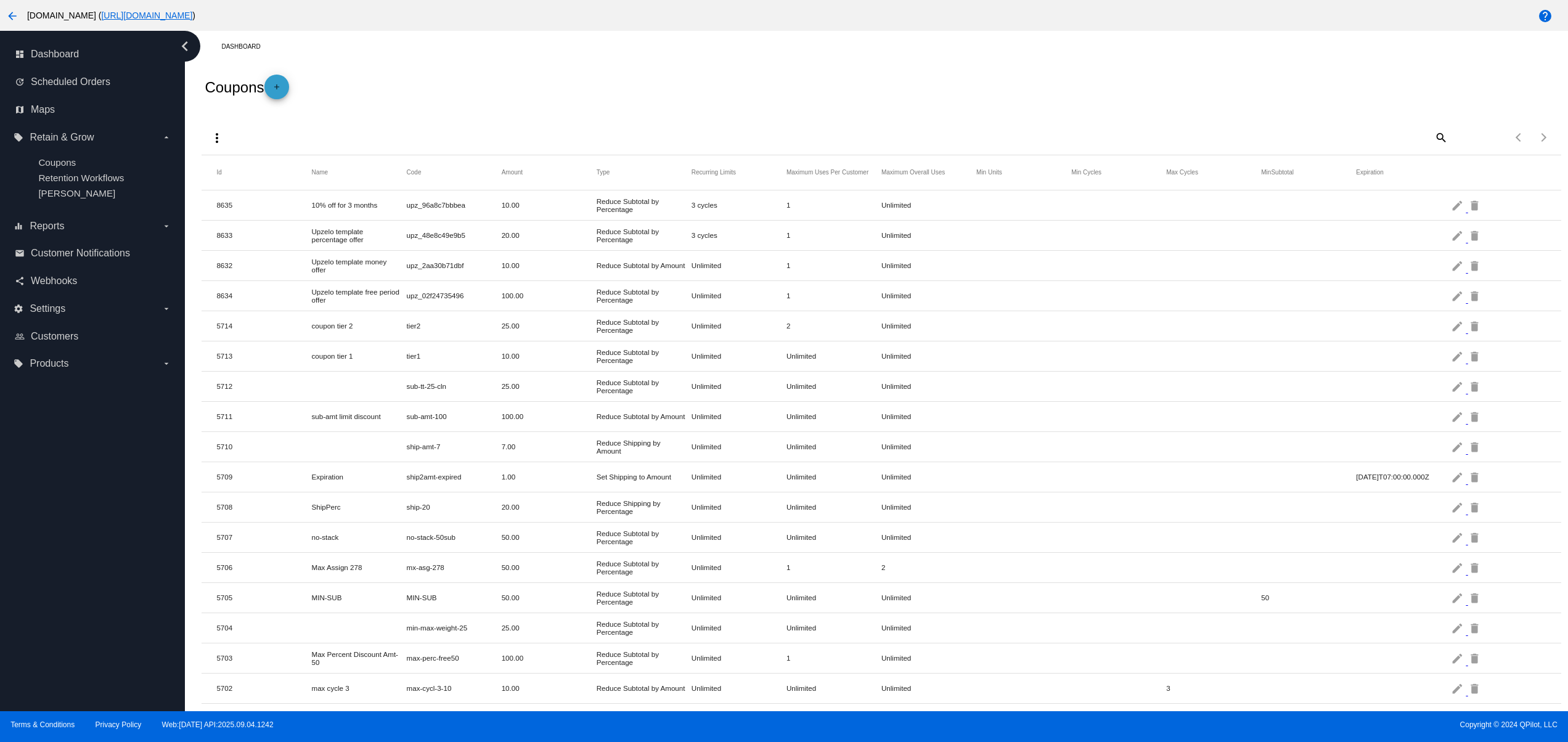
click at [288, 88] on link "add" at bounding box center [277, 87] width 24 height 24
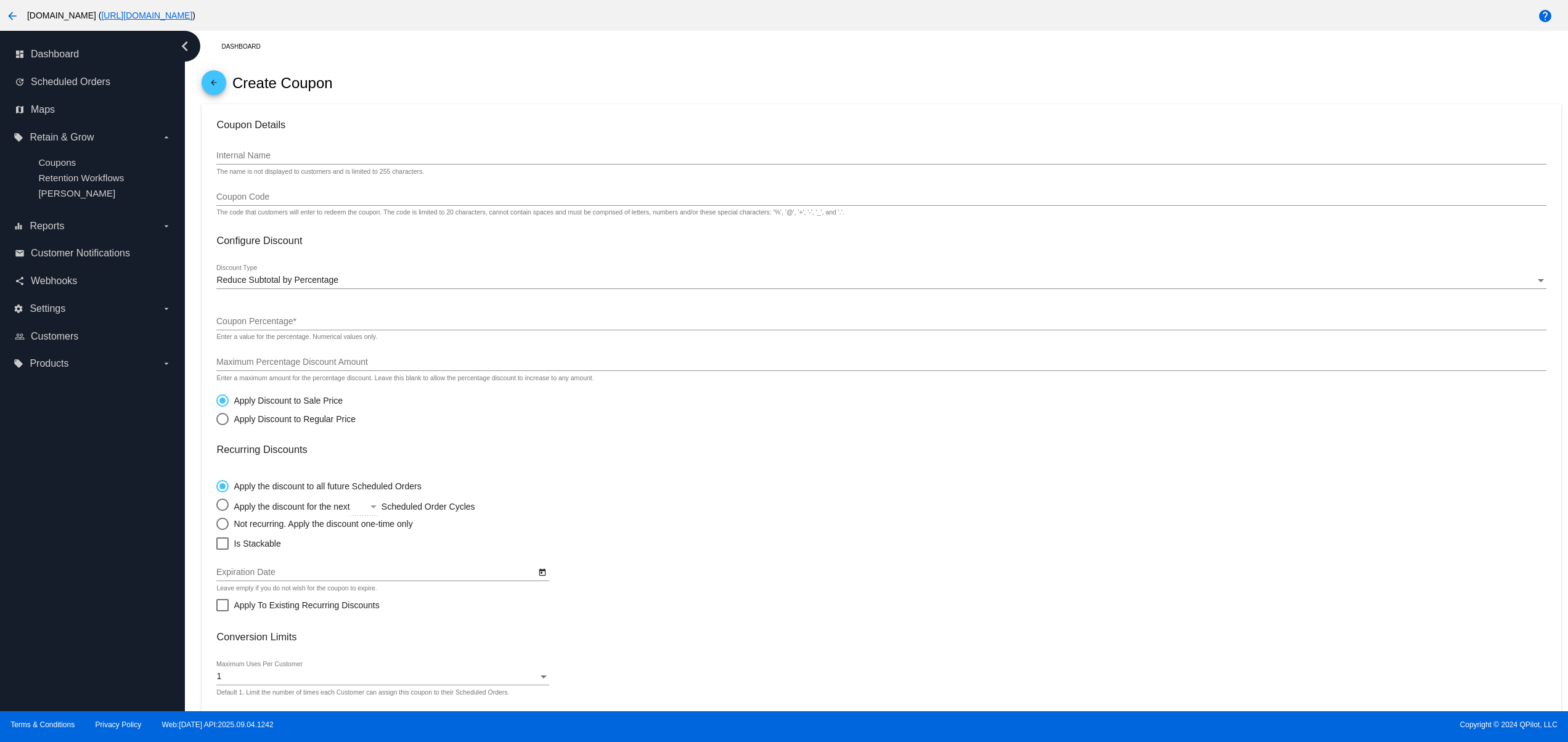
click at [281, 182] on mat-card-content "Coupon Details Internal Name The name is not displayed to customers and is limi…" at bounding box center [881, 445] width 1329 height 652
click at [272, 198] on input "Coupon Code" at bounding box center [881, 197] width 1329 height 10
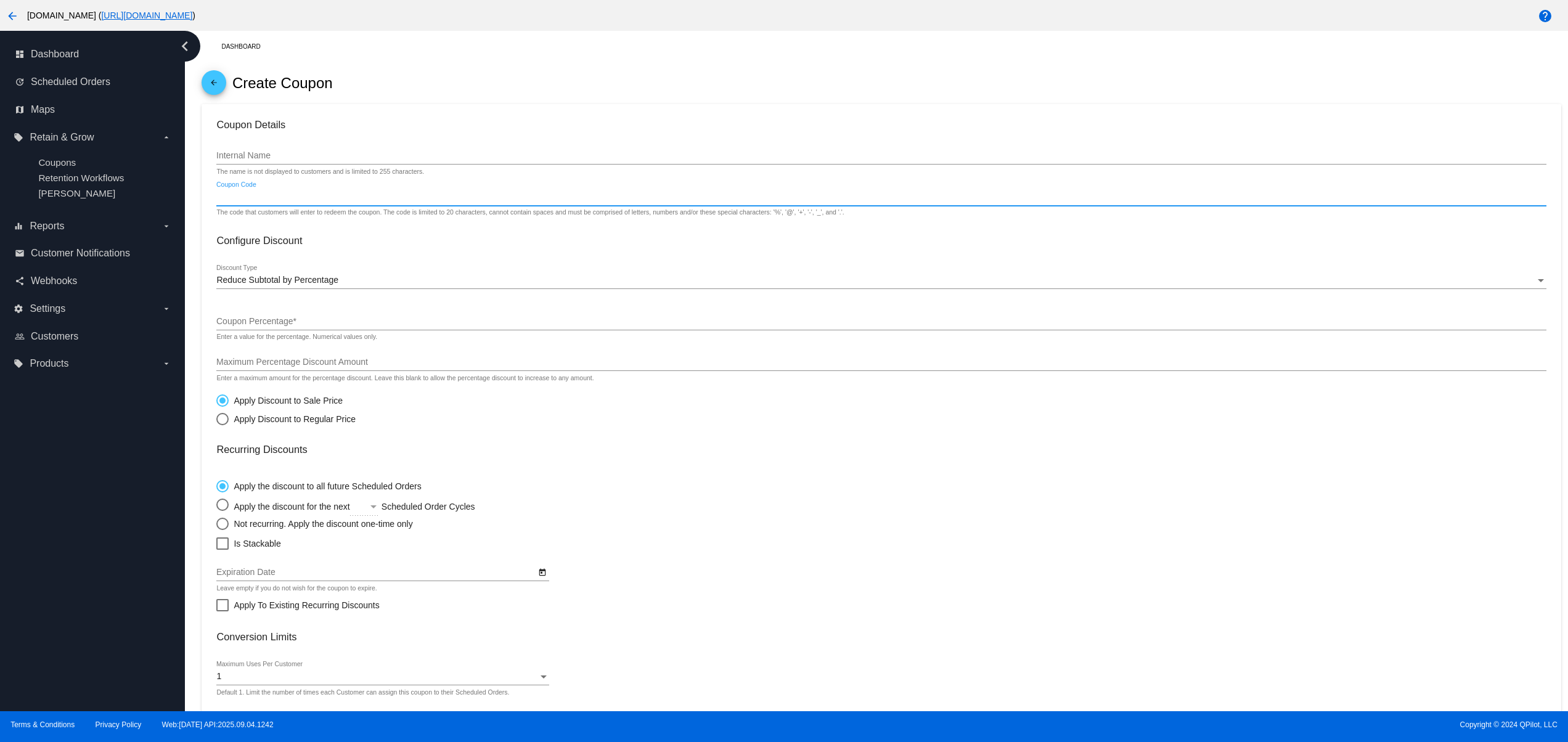
click at [271, 149] on div "Internal Name" at bounding box center [881, 153] width 1329 height 24
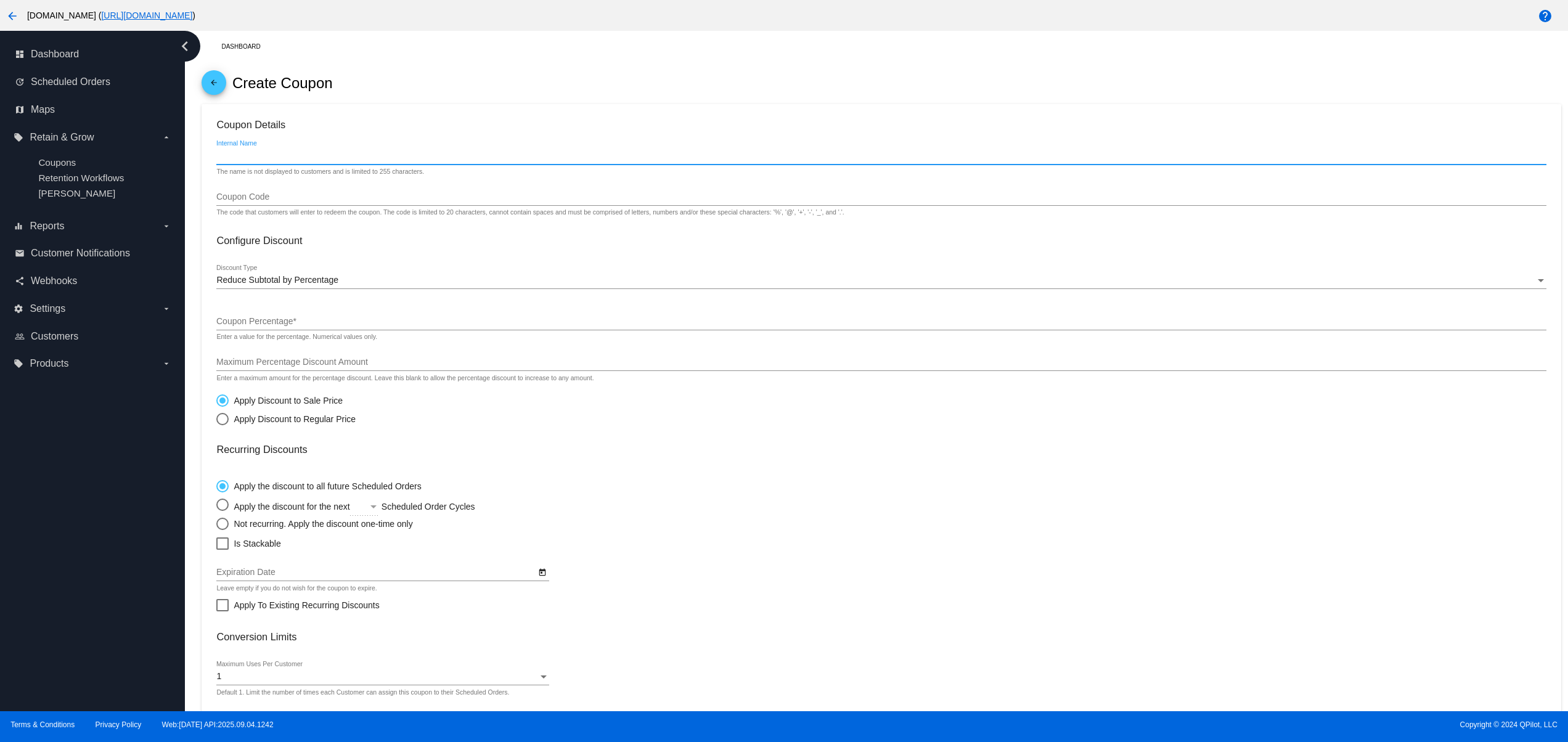
click at [264, 199] on input "Coupon Code" at bounding box center [881, 197] width 1329 height 10
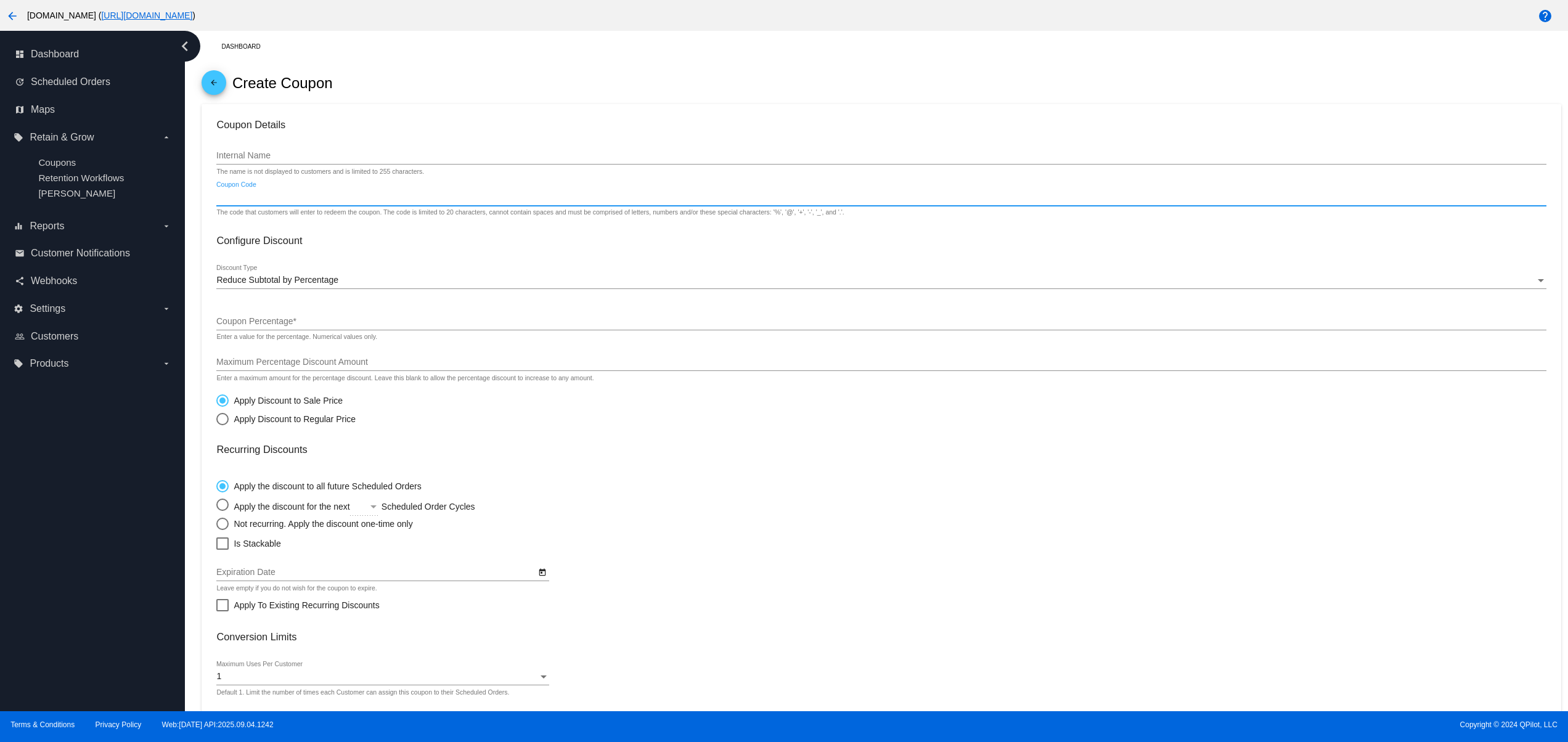
click at [259, 164] on div at bounding box center [881, 164] width 1329 height 1
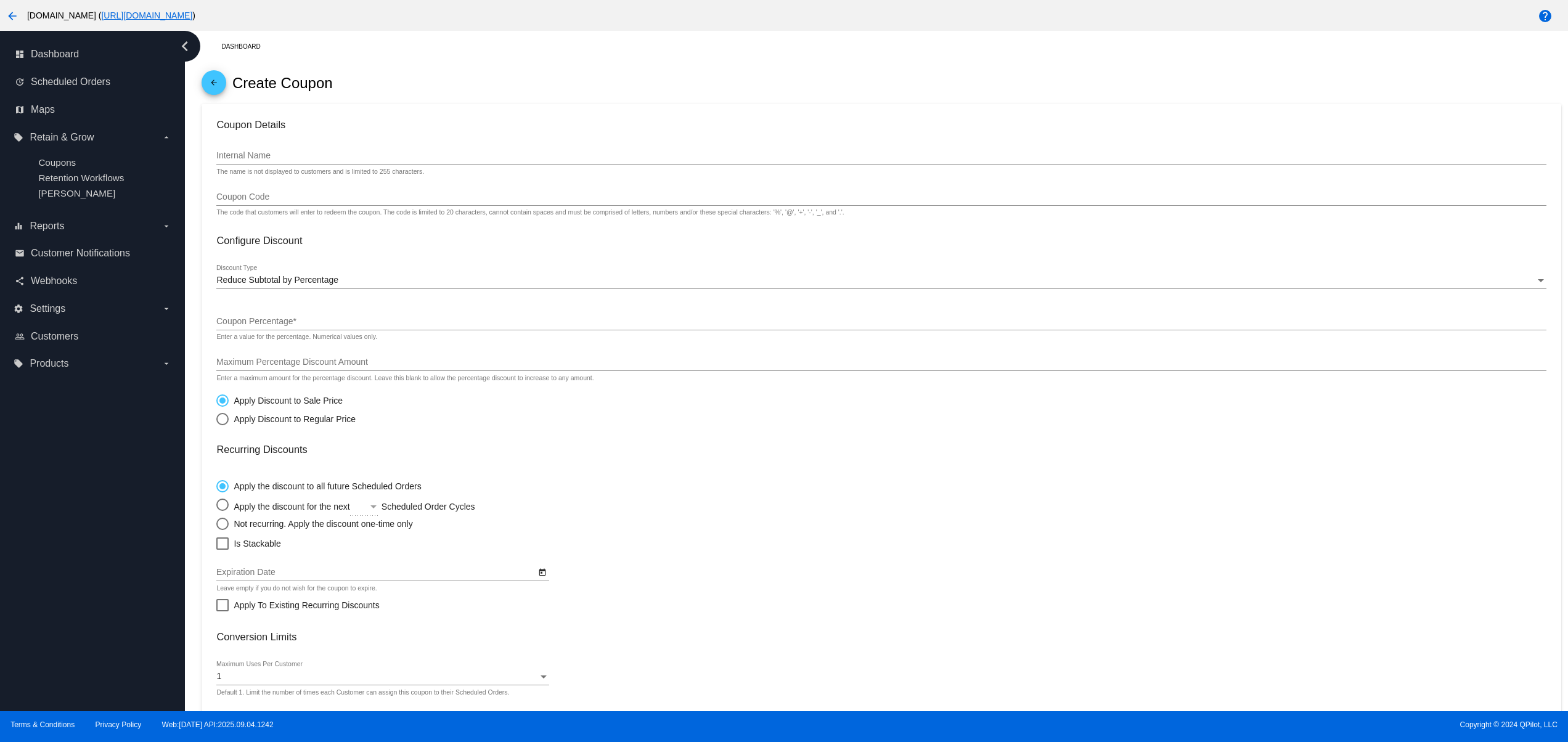
click at [259, 164] on div "Internal Name" at bounding box center [881, 153] width 1329 height 24
click at [259, 194] on div "Coupon Code" at bounding box center [881, 194] width 1329 height 24
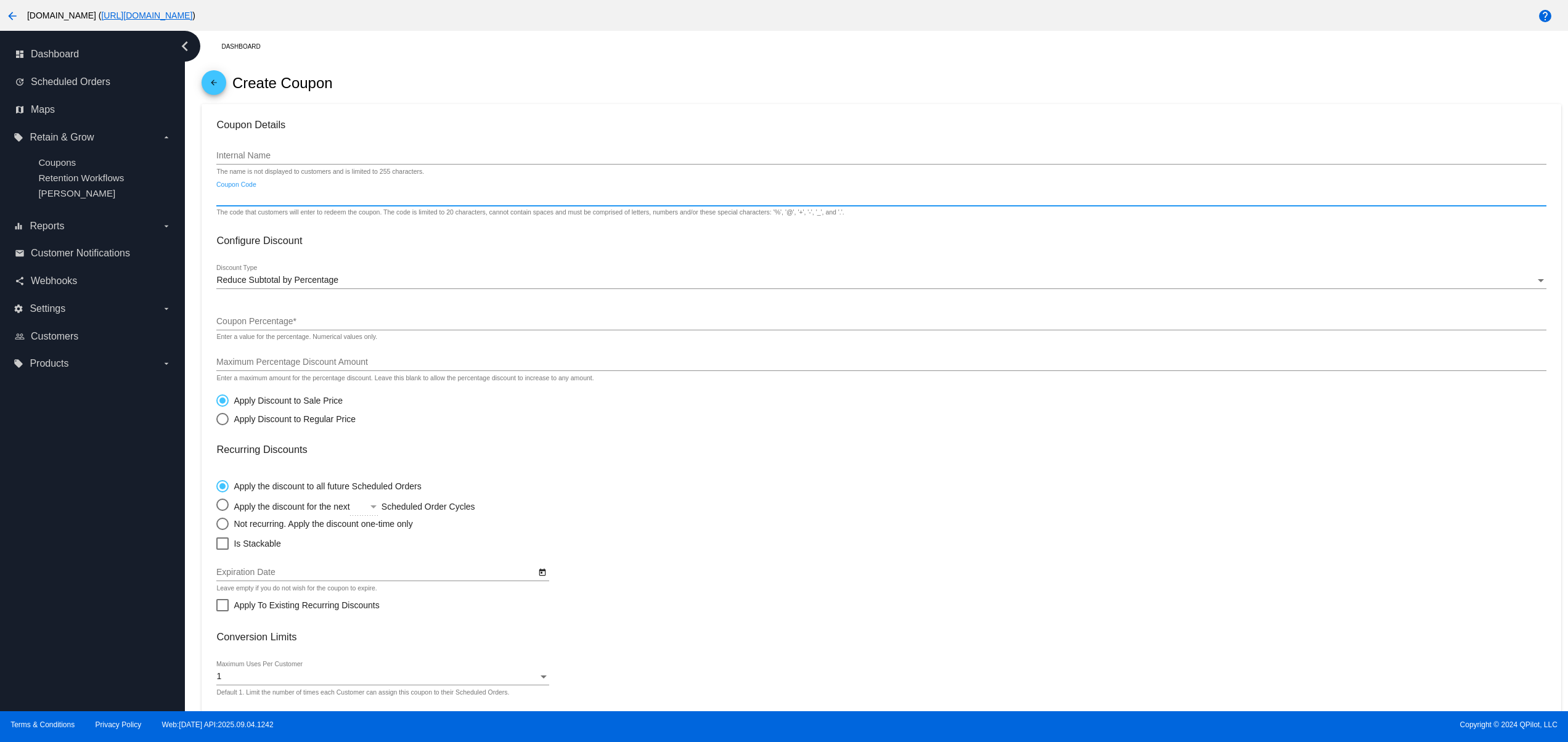
click at [264, 156] on input "Internal Name" at bounding box center [881, 156] width 1329 height 10
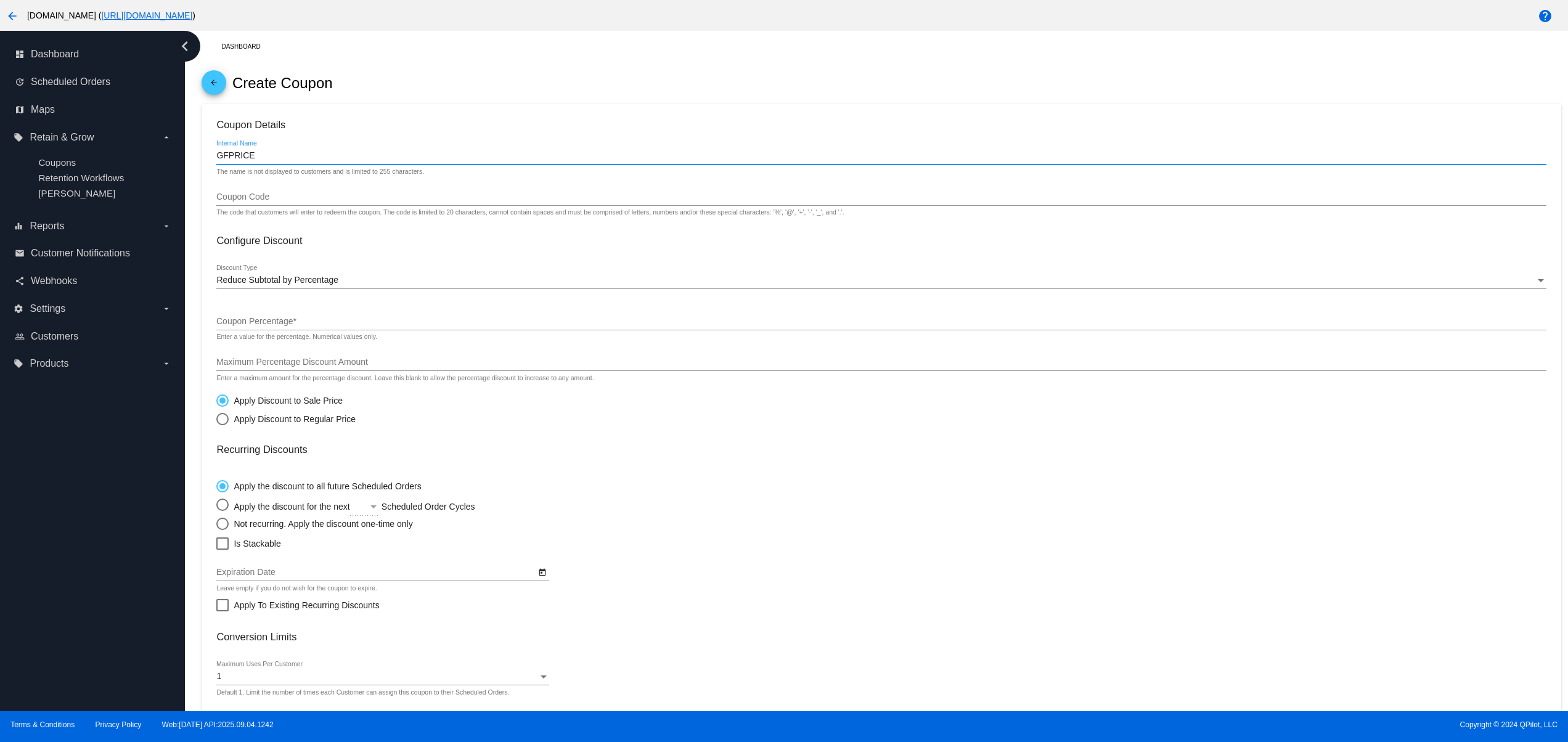
type input "GFPRICE"
drag, startPoint x: 263, startPoint y: 164, endPoint x: 219, endPoint y: 164, distance: 44.0
click at [219, 164] on div "GFPRICE Internal Name" at bounding box center [881, 153] width 1329 height 24
click at [223, 156] on input "GFPRICE" at bounding box center [881, 156] width 1329 height 10
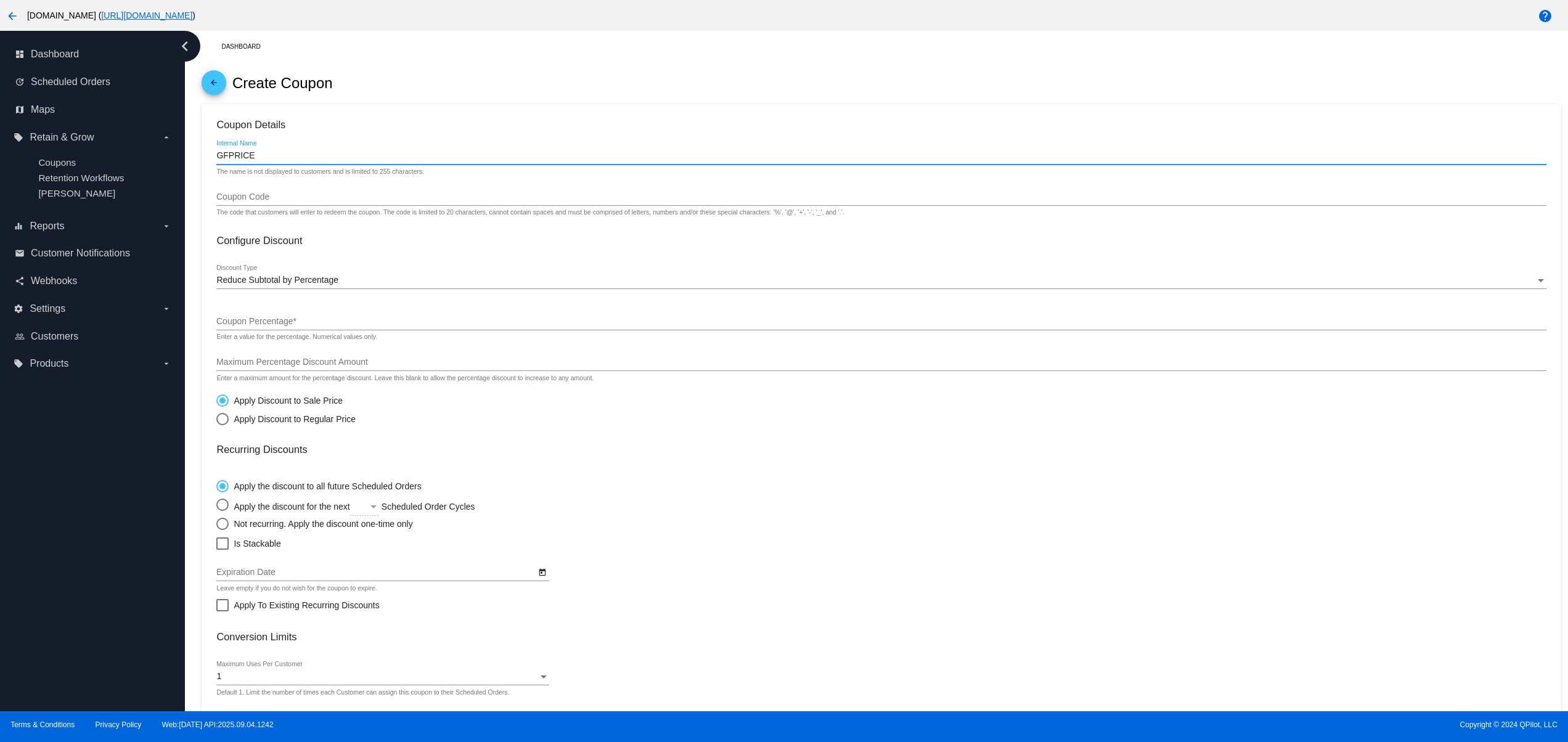
click at [256, 206] on div "Coupon Code" at bounding box center [881, 194] width 1329 height 24
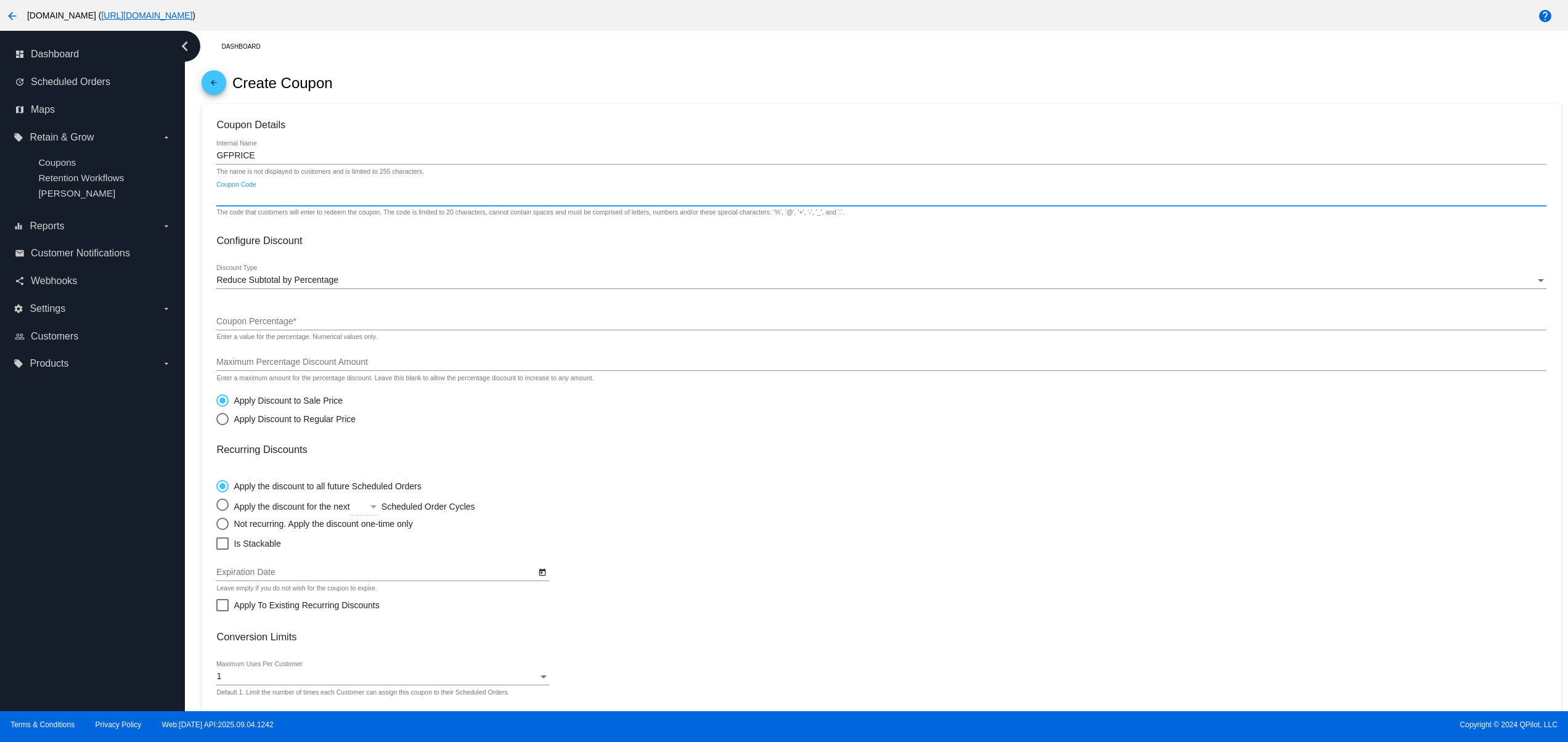
paste input "GFPRICE"
type input "GFPRICE"
click at [303, 282] on span "Reduce Subtotal by Percentage" at bounding box center [278, 280] width 122 height 10
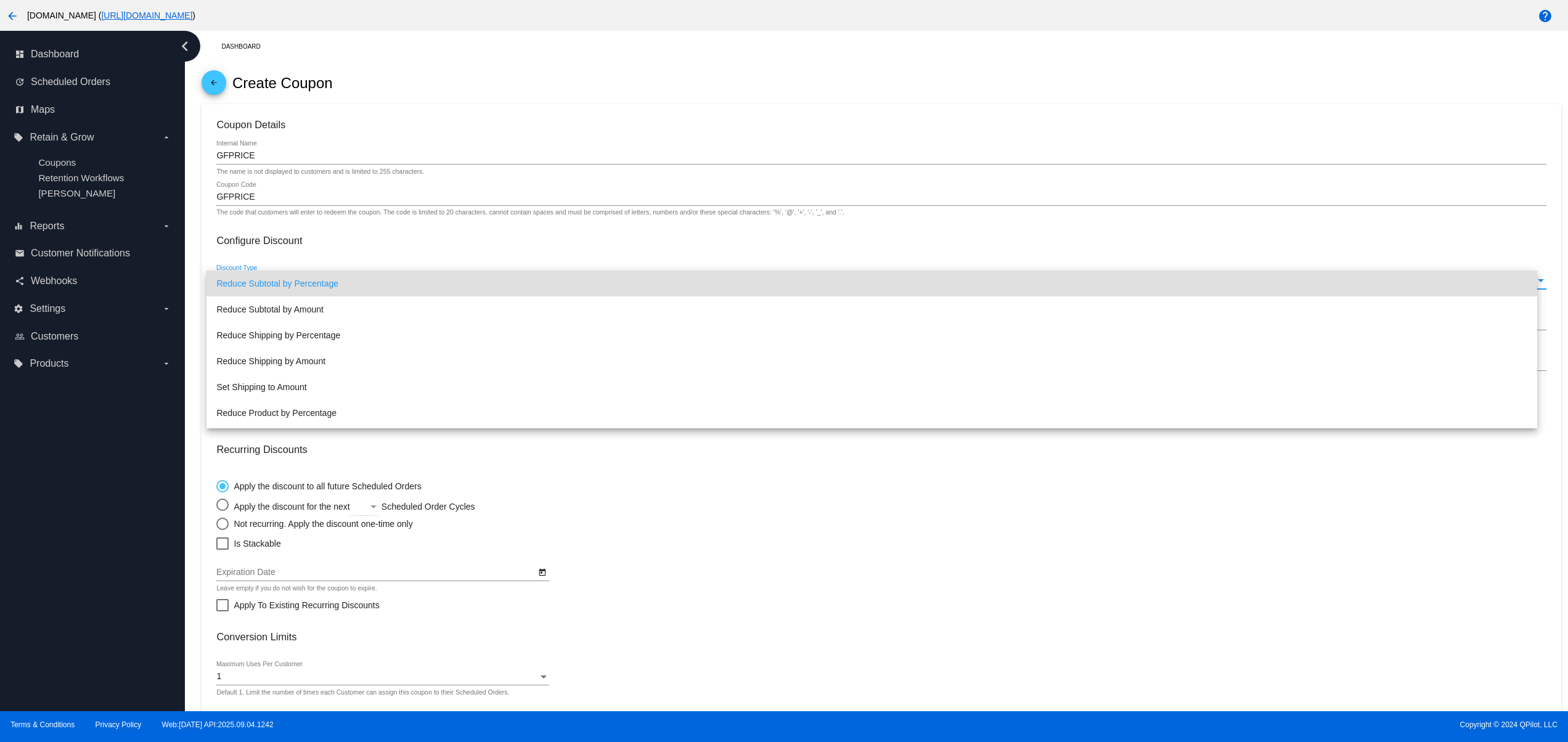
click at [133, 512] on div at bounding box center [784, 371] width 1568 height 742
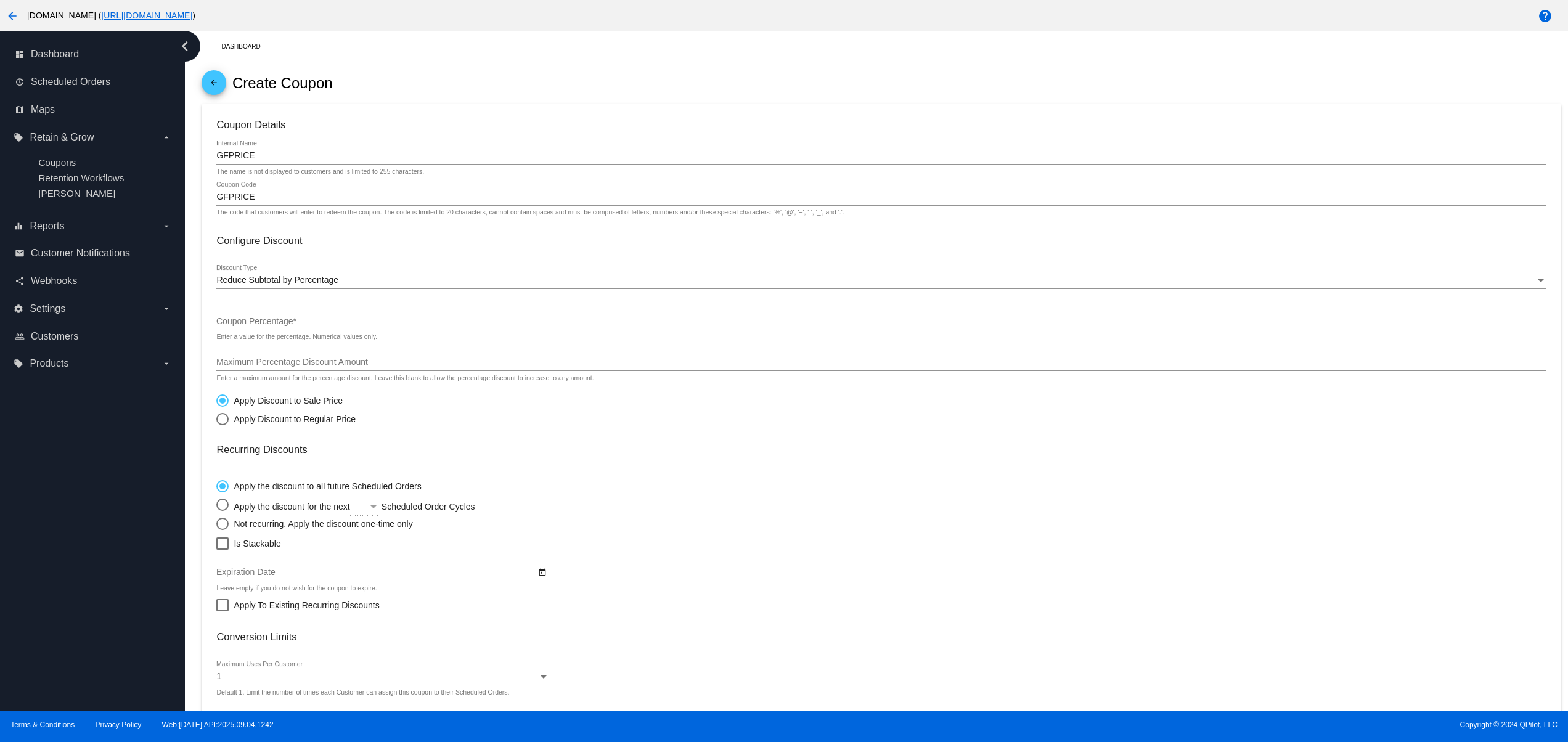
click at [262, 314] on div "Coupon Percentage *" at bounding box center [881, 319] width 1329 height 24
type input "18"
type input "18.26"
click at [218, 426] on div "Select an option" at bounding box center [222, 419] width 12 height 12
click at [217, 419] on input "Apply Discount to Regular Price" at bounding box center [216, 418] width 1 height 1
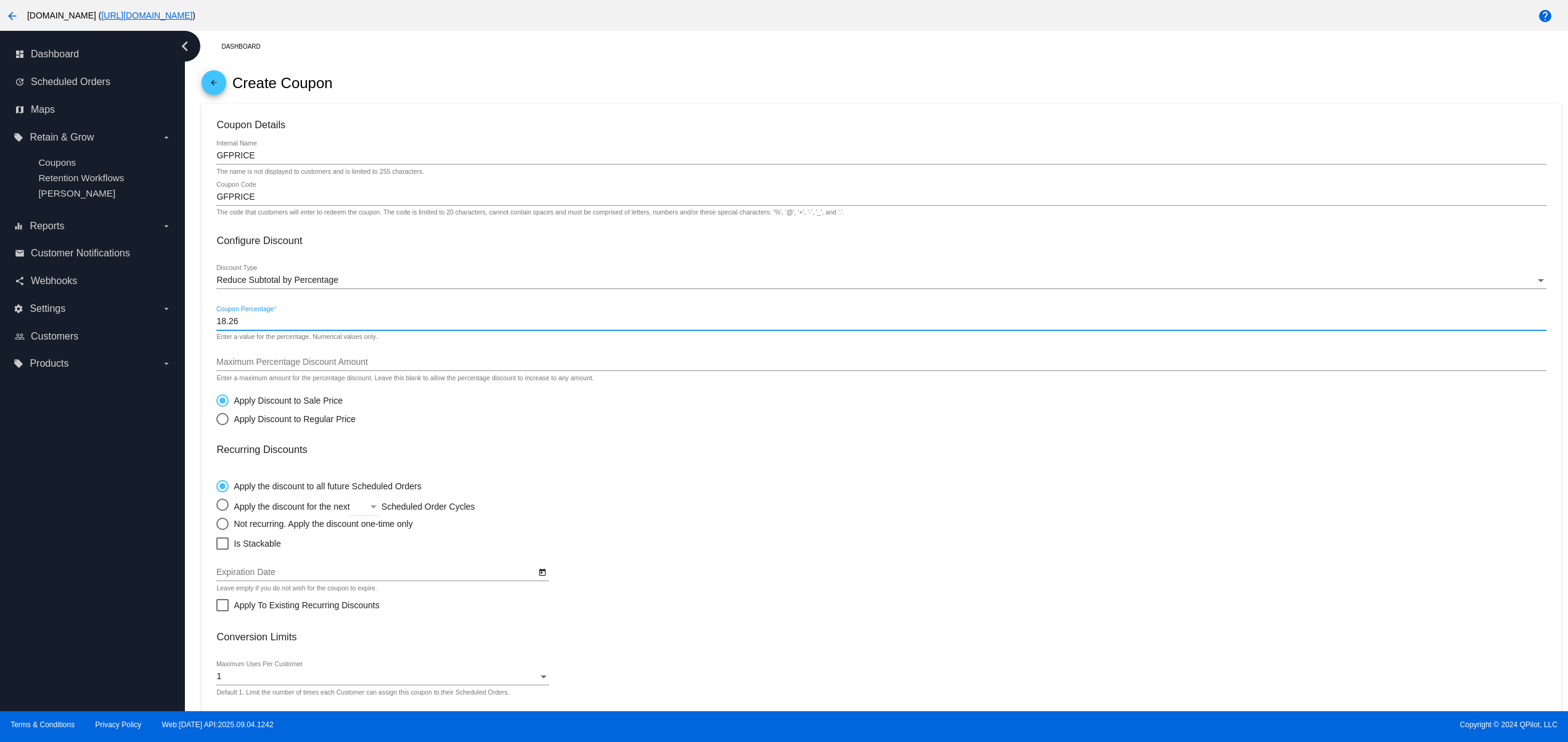
radio input "true"
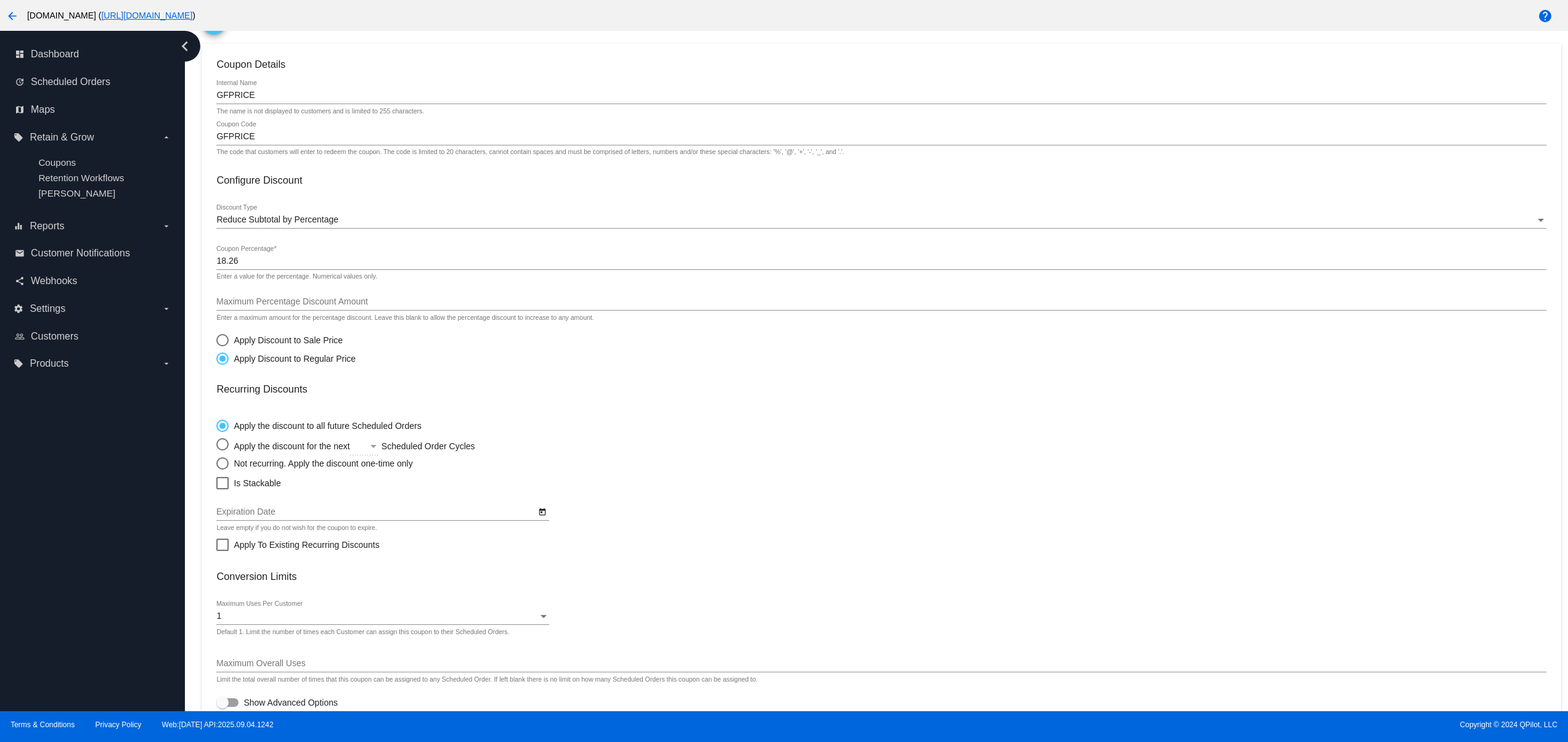
scroll to position [111, 0]
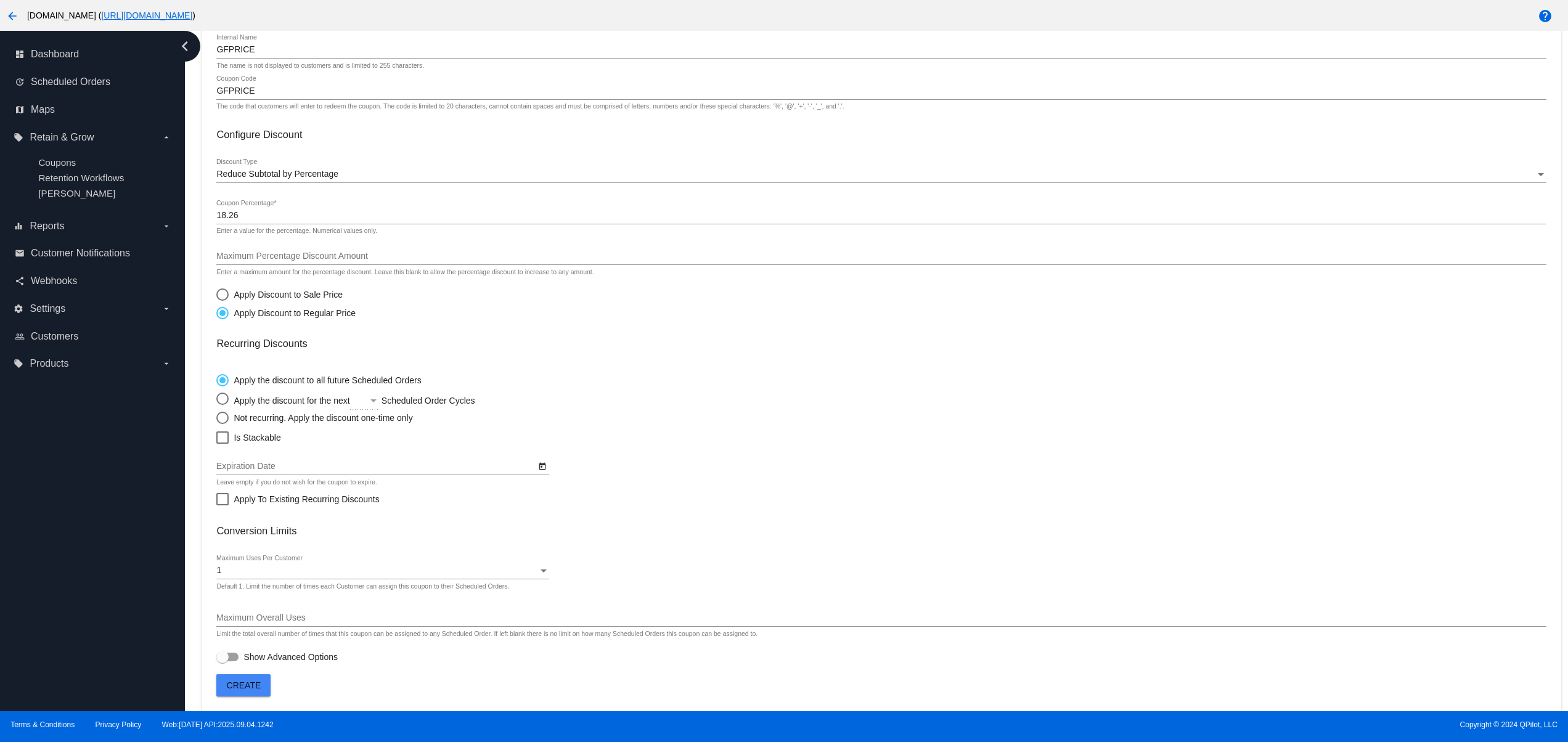
click at [245, 681] on span "Create" at bounding box center [244, 685] width 34 height 10
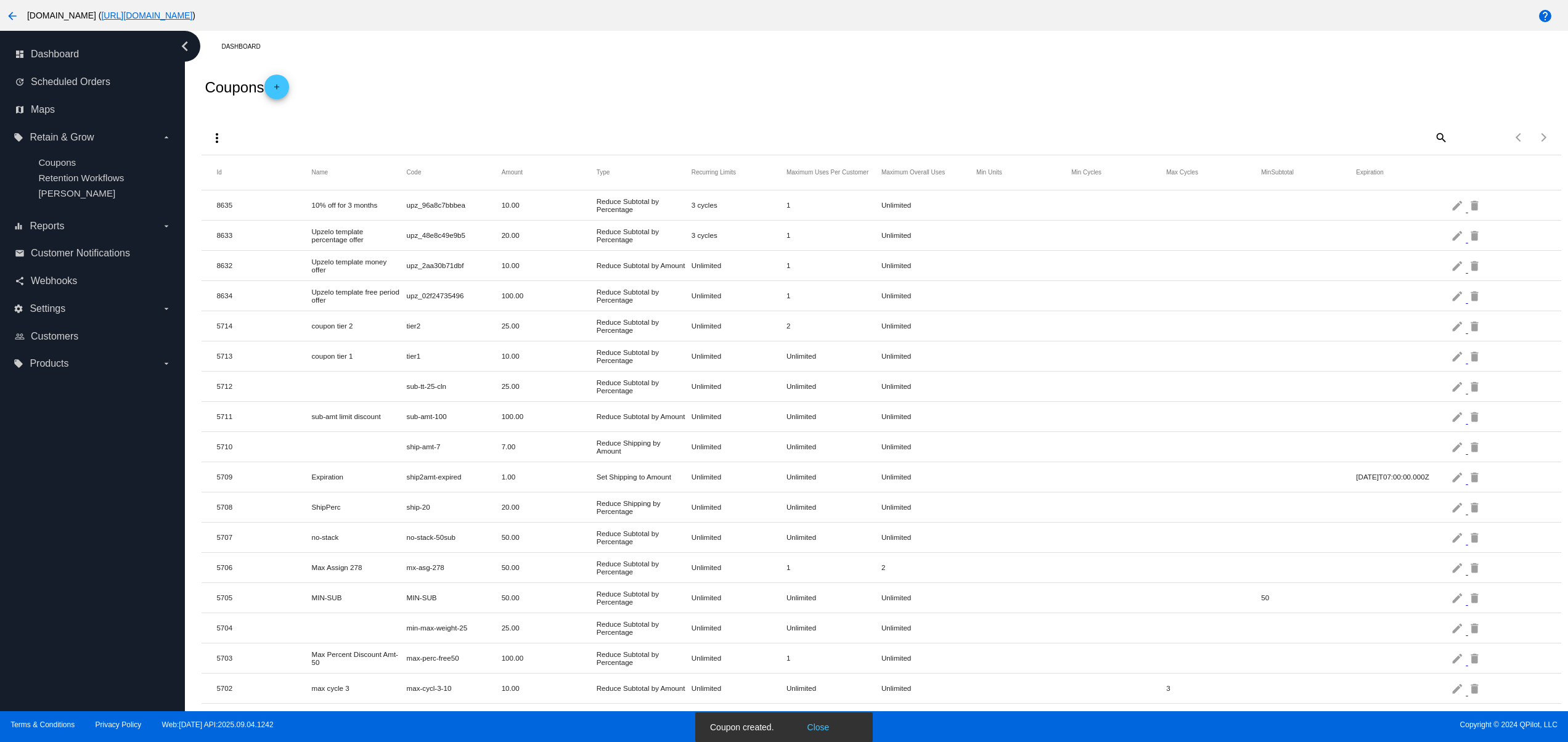
click at [819, 726] on button "Close" at bounding box center [818, 727] width 29 height 12
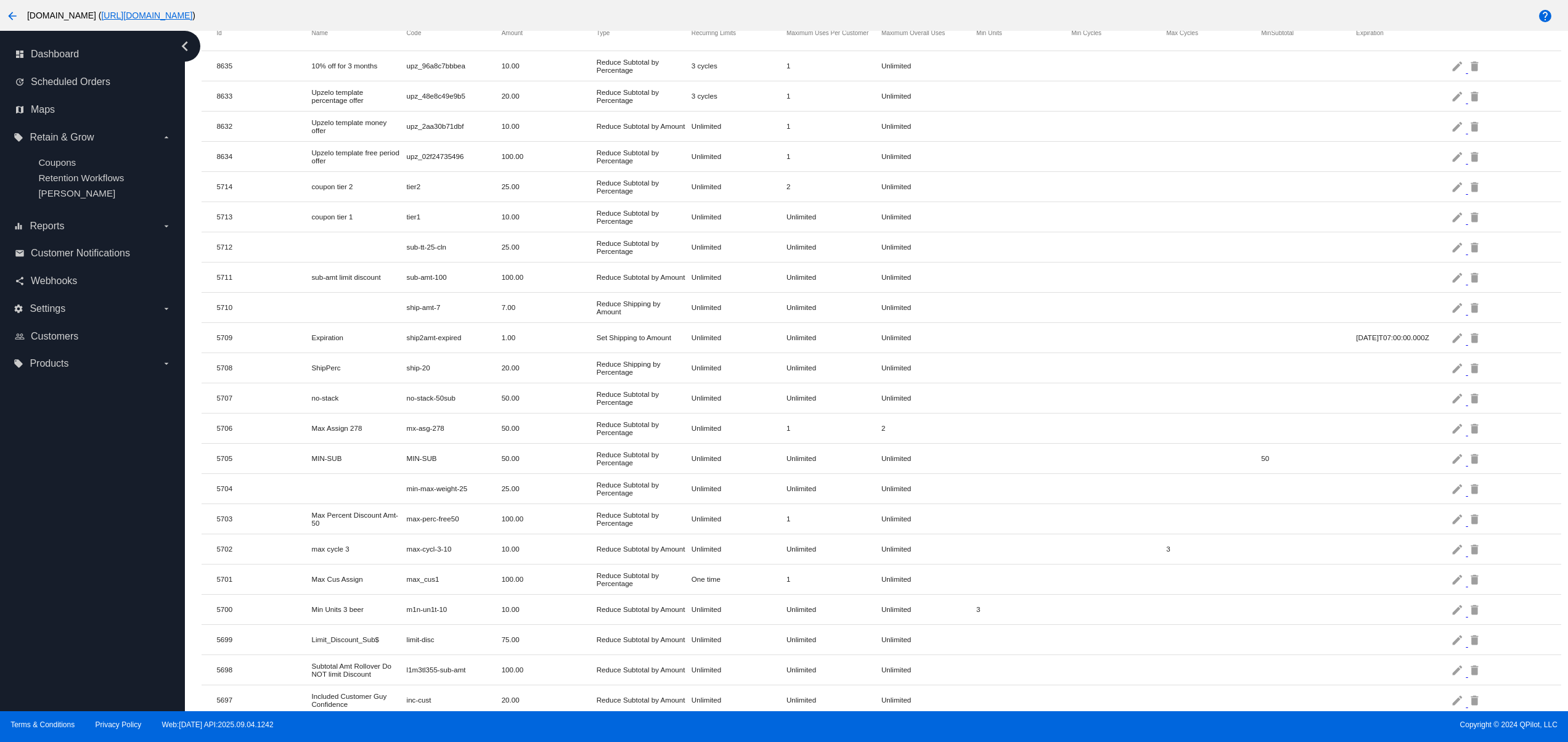
scroll to position [74, 0]
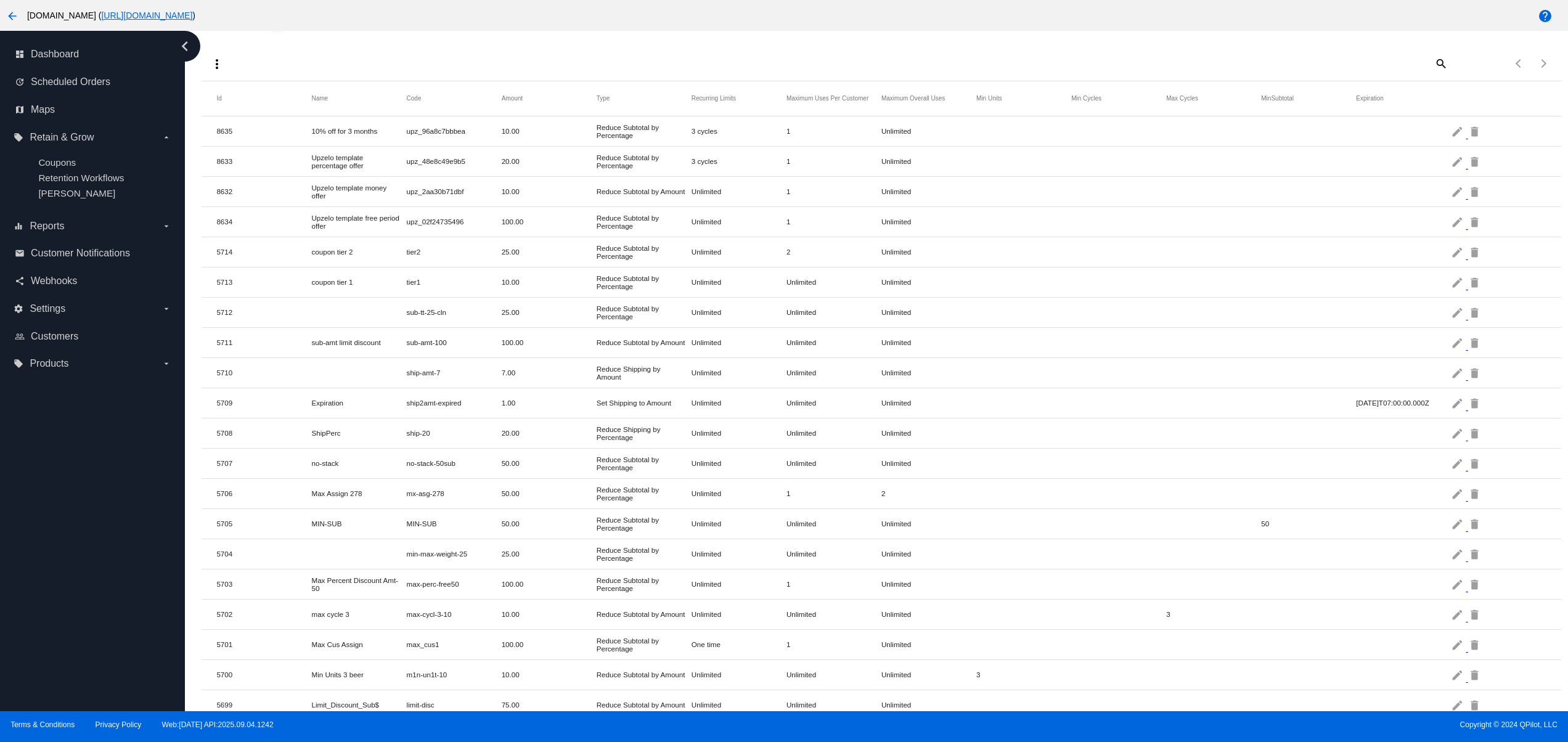
drag, startPoint x: 308, startPoint y: 309, endPoint x: 492, endPoint y: 332, distance: 185.4
click at [415, 319] on mat-row "5712 sub-tt-25-cln 25.00 Reduce Subtotal by Percentage Unlimited Unlimited Unli…" at bounding box center [881, 313] width 1359 height 30
click at [711, 509] on mat-row "5706 Max Assign 278 mx-asg-278 50.00 Reduce Subtotal by Percentage Unlimited 1 …" at bounding box center [881, 494] width 1359 height 30
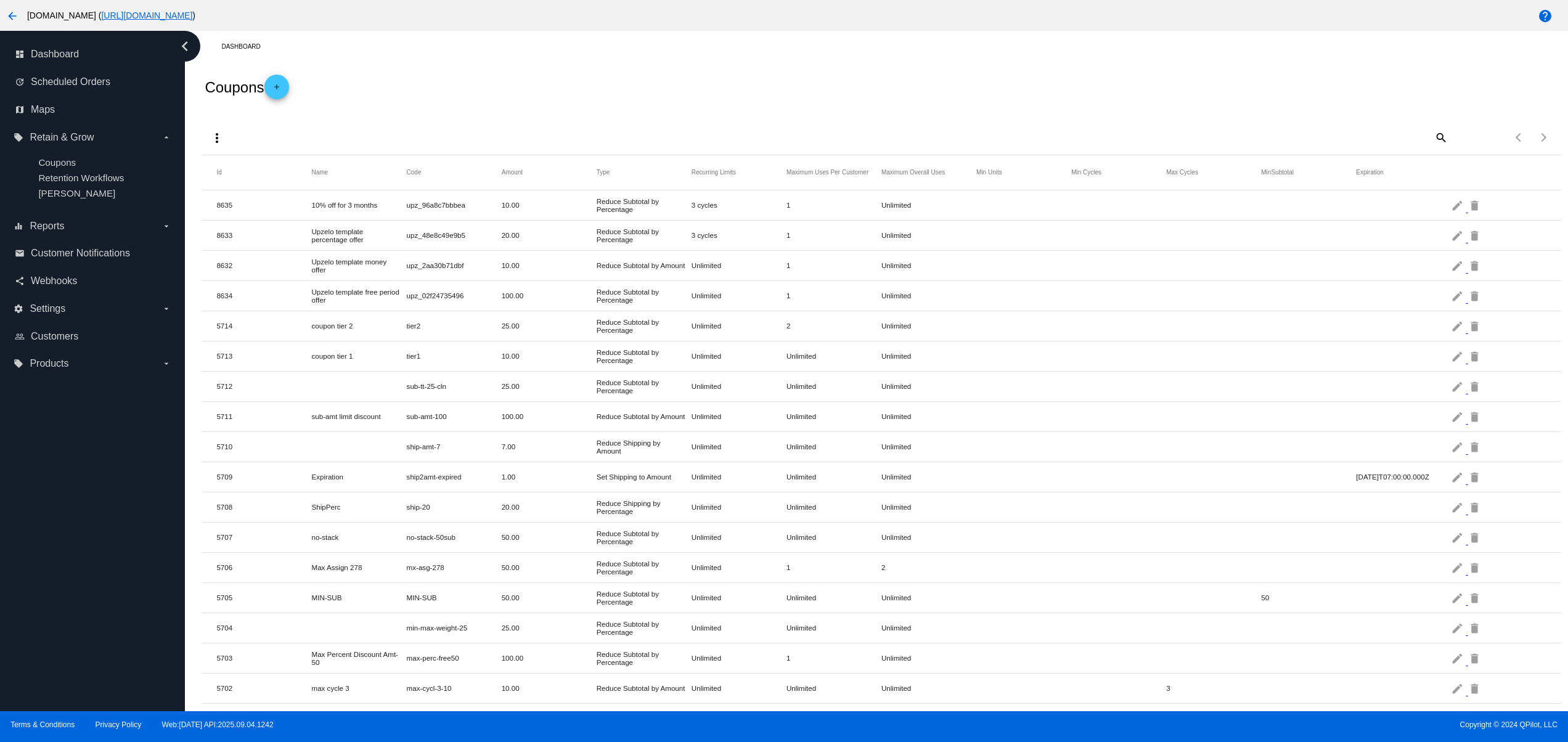
click at [1432, 138] on mat-icon "search" at bounding box center [1440, 137] width 15 height 19
click at [1146, 124] on div "Search" at bounding box center [1278, 133] width 339 height 24
click at [1432, 136] on mat-icon "search" at bounding box center [1440, 137] width 15 height 19
click at [1328, 137] on input "Search" at bounding box center [1278, 136] width 339 height 10
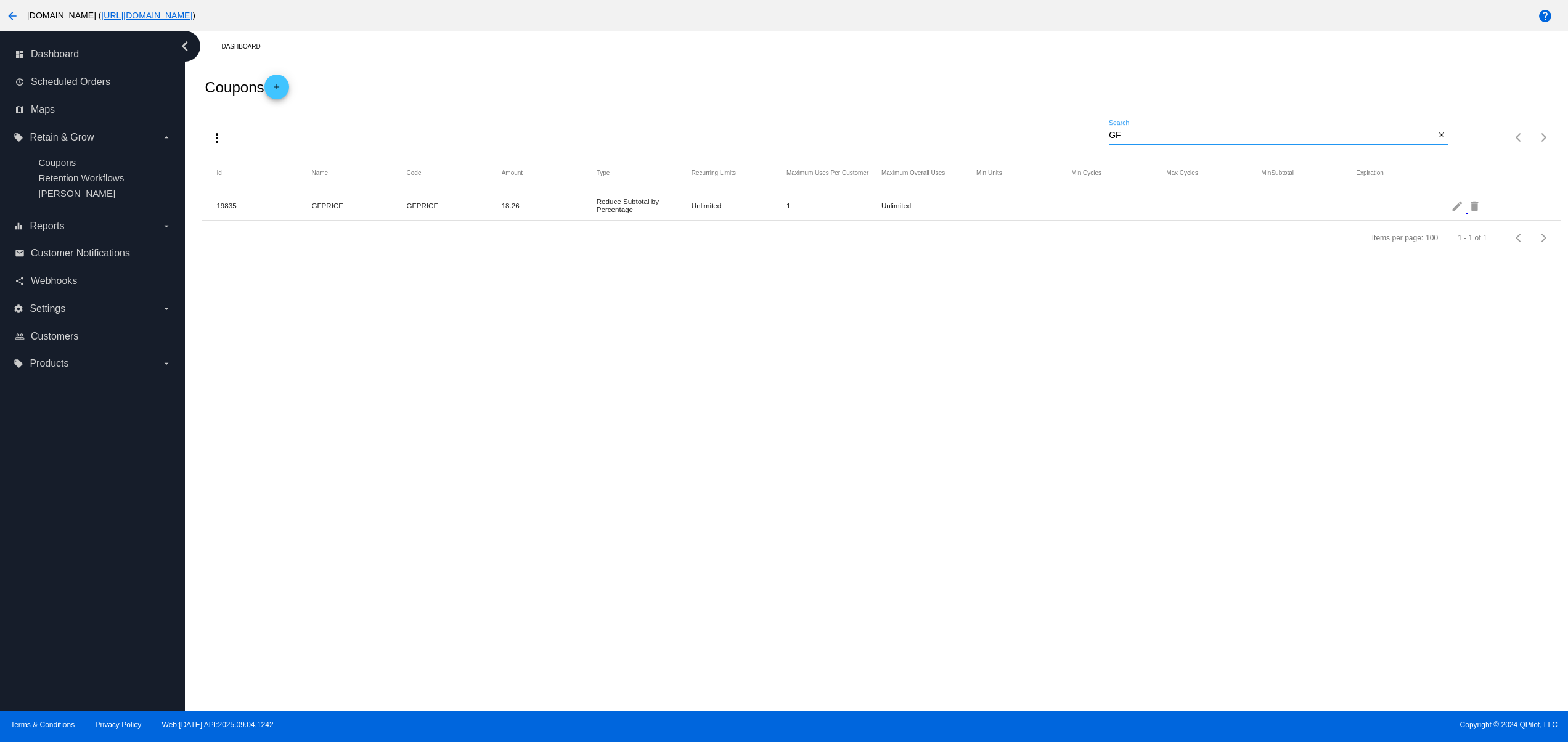
type input "GF"
drag, startPoint x: 594, startPoint y: 201, endPoint x: 928, endPoint y: 260, distance: 339.2
click at [827, 201] on mat-row "19835 GFPRICE GFPRICE 18.26 Reduce Subtotal by Percentage Unlimited 1 Unlimited…" at bounding box center [881, 205] width 1359 height 30
click at [940, 302] on div "Dashboard Coupons add more_vert GF Search close Items per page: 100 1 - 1 of 1 …" at bounding box center [877, 371] width 1383 height 680
drag, startPoint x: 294, startPoint y: 206, endPoint x: 499, endPoint y: 200, distance: 205.1
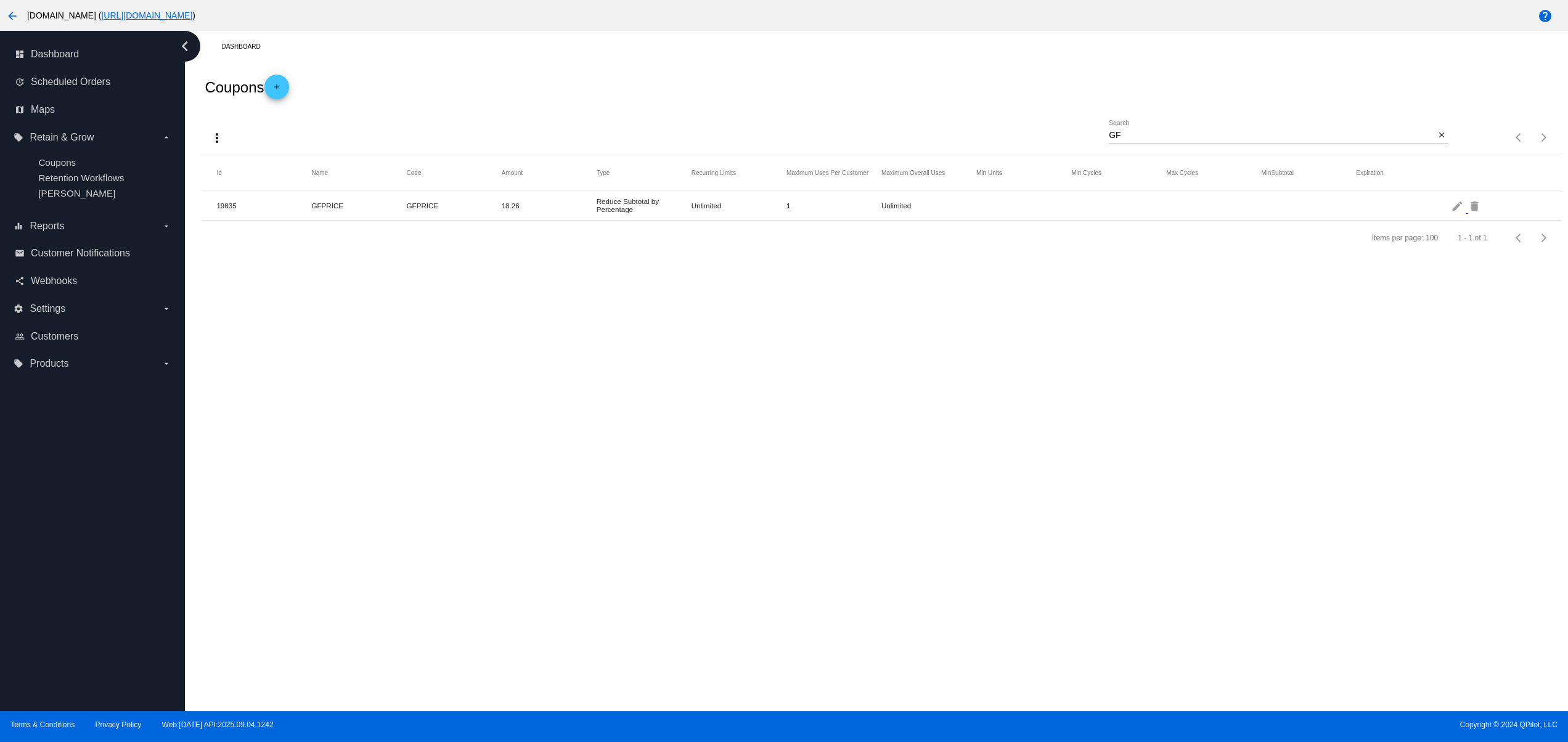
click at [499, 200] on mat-row "19835 GFPRICE GFPRICE 18.26 Reduce Subtotal by Percentage Unlimited 1 Unlimited…" at bounding box center [881, 205] width 1359 height 30
click at [583, 329] on div "Dashboard Coupons add more_vert GF Search close Items per page: 100 1 - 1 of 1 …" at bounding box center [877, 371] width 1383 height 680
click at [592, 380] on div "Dashboard Coupons add more_vert GF Search close Items per page: 100 1 - 1 of 1 …" at bounding box center [877, 371] width 1383 height 680
click at [99, 90] on link "update Scheduled Orders" at bounding box center [93, 82] width 156 height 19
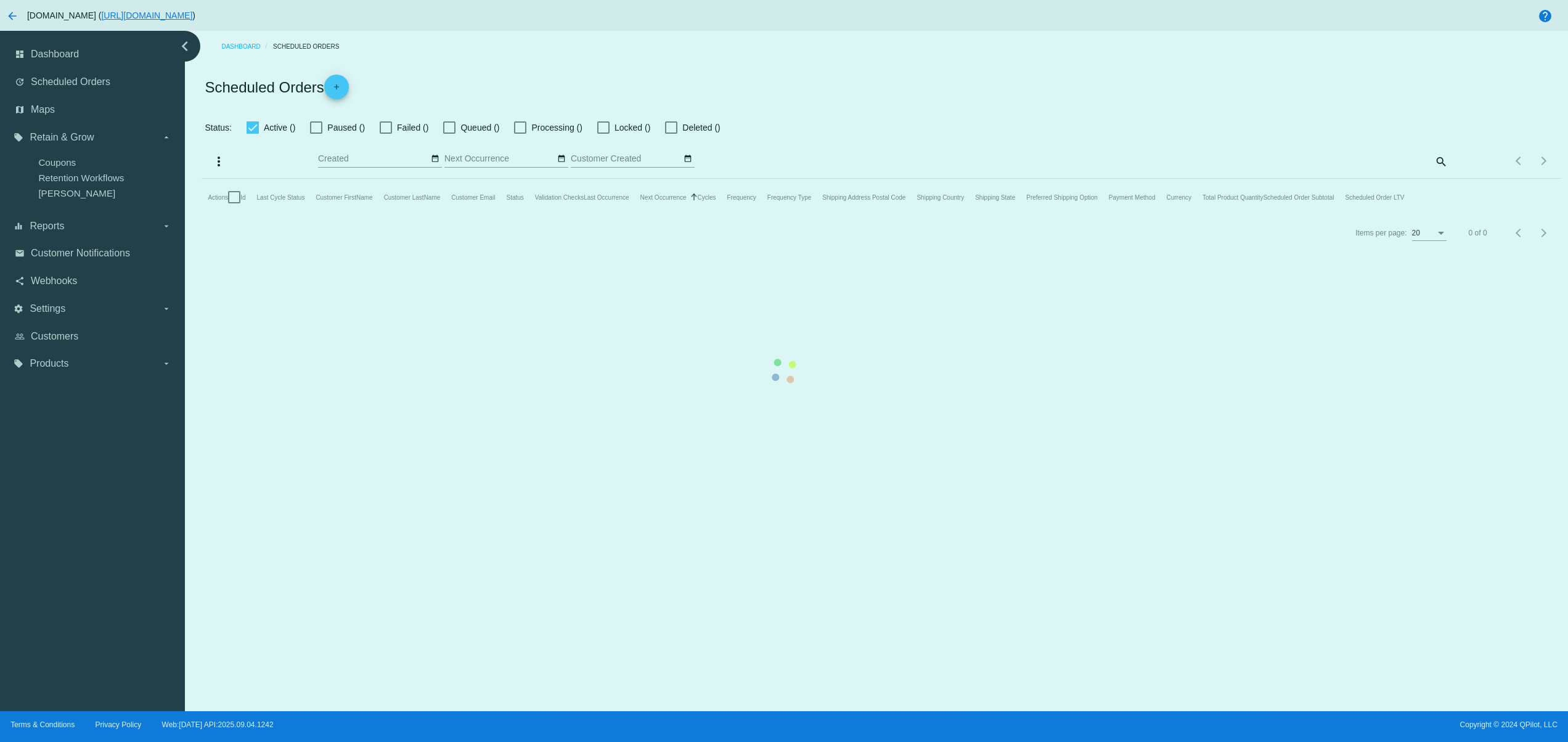
checkbox input "true"
type input "09/04/2025 - 09/04/2025"
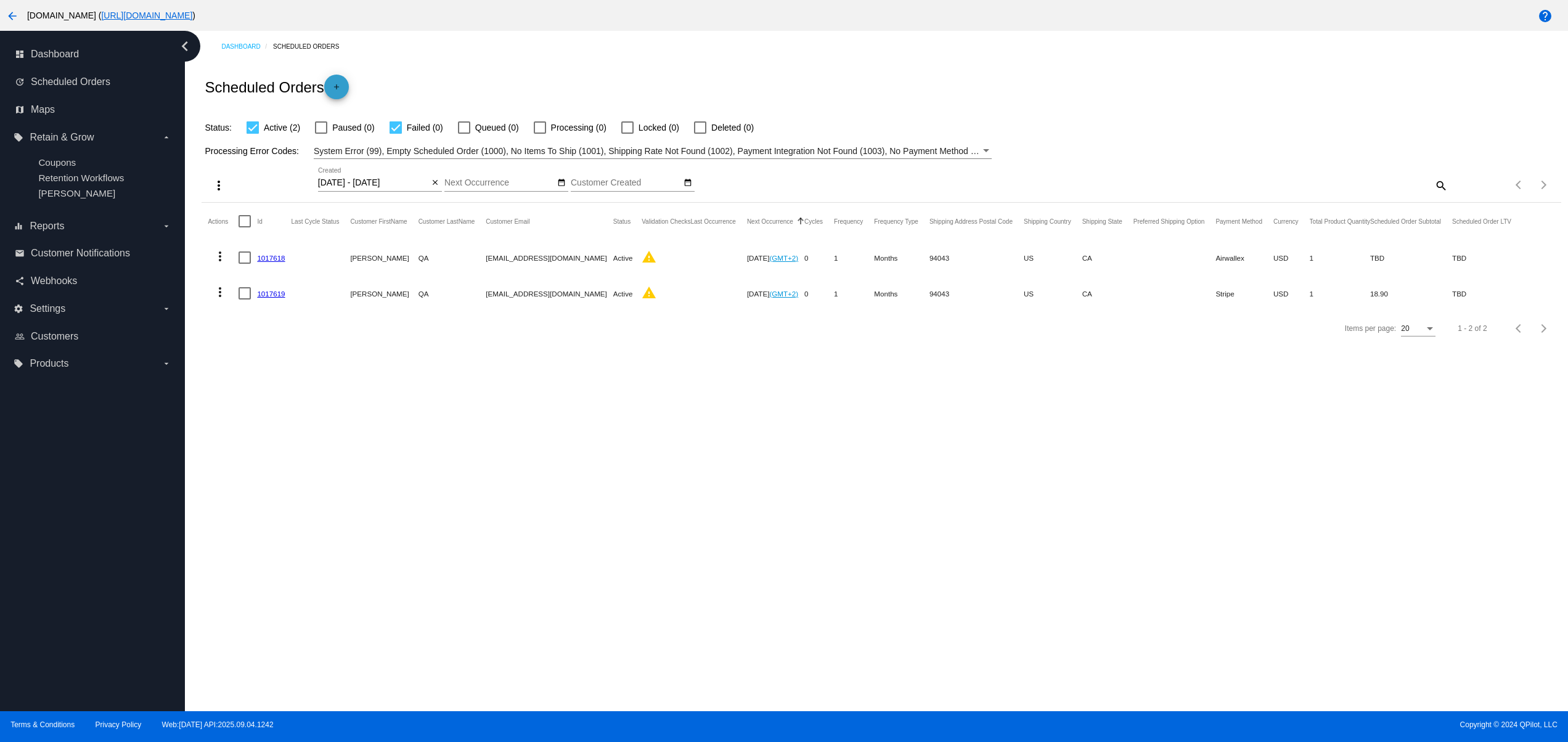
click at [339, 91] on mat-icon "add" at bounding box center [336, 90] width 15 height 15
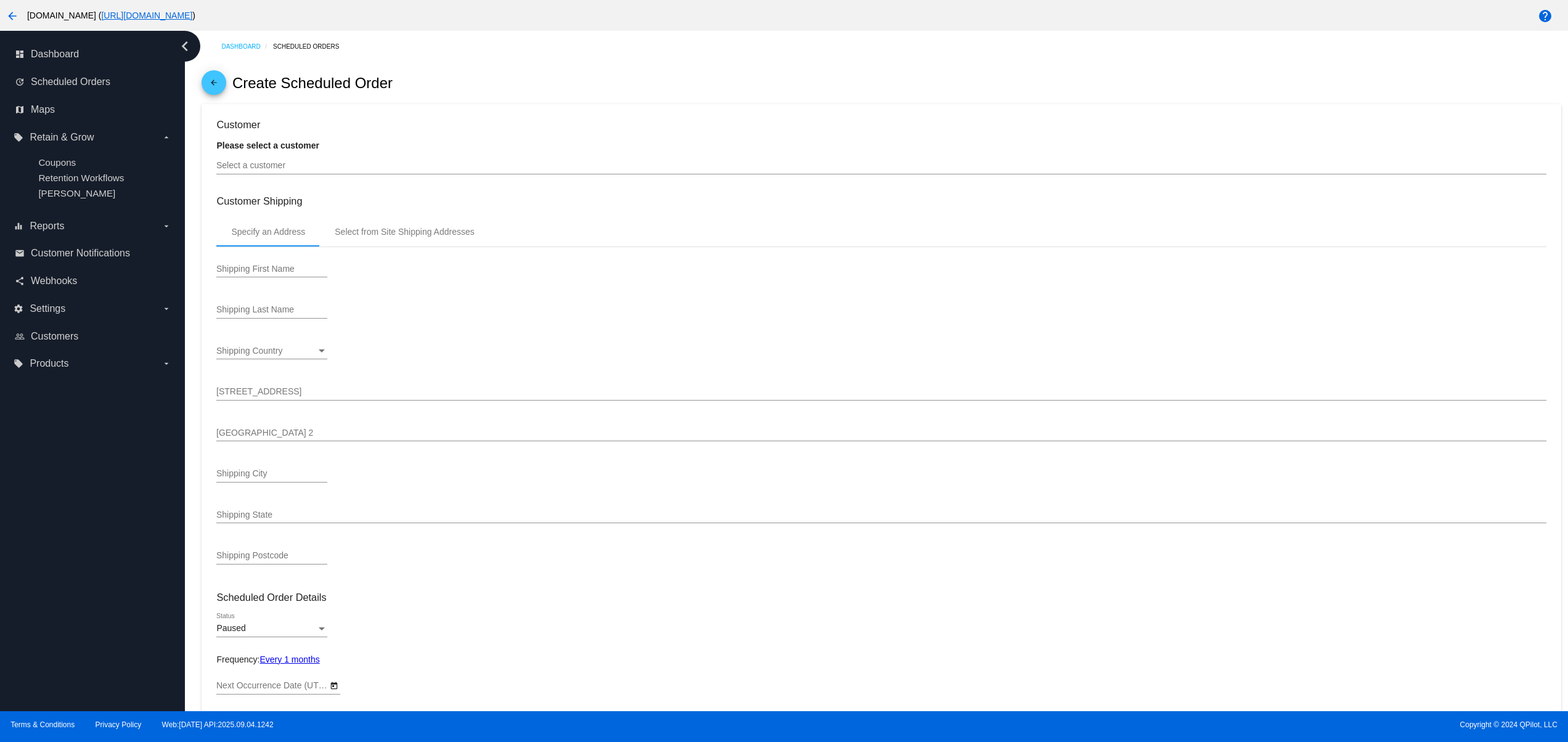
type input "10/4/2025"
click at [288, 174] on div "Select a customer" at bounding box center [881, 163] width 1329 height 24
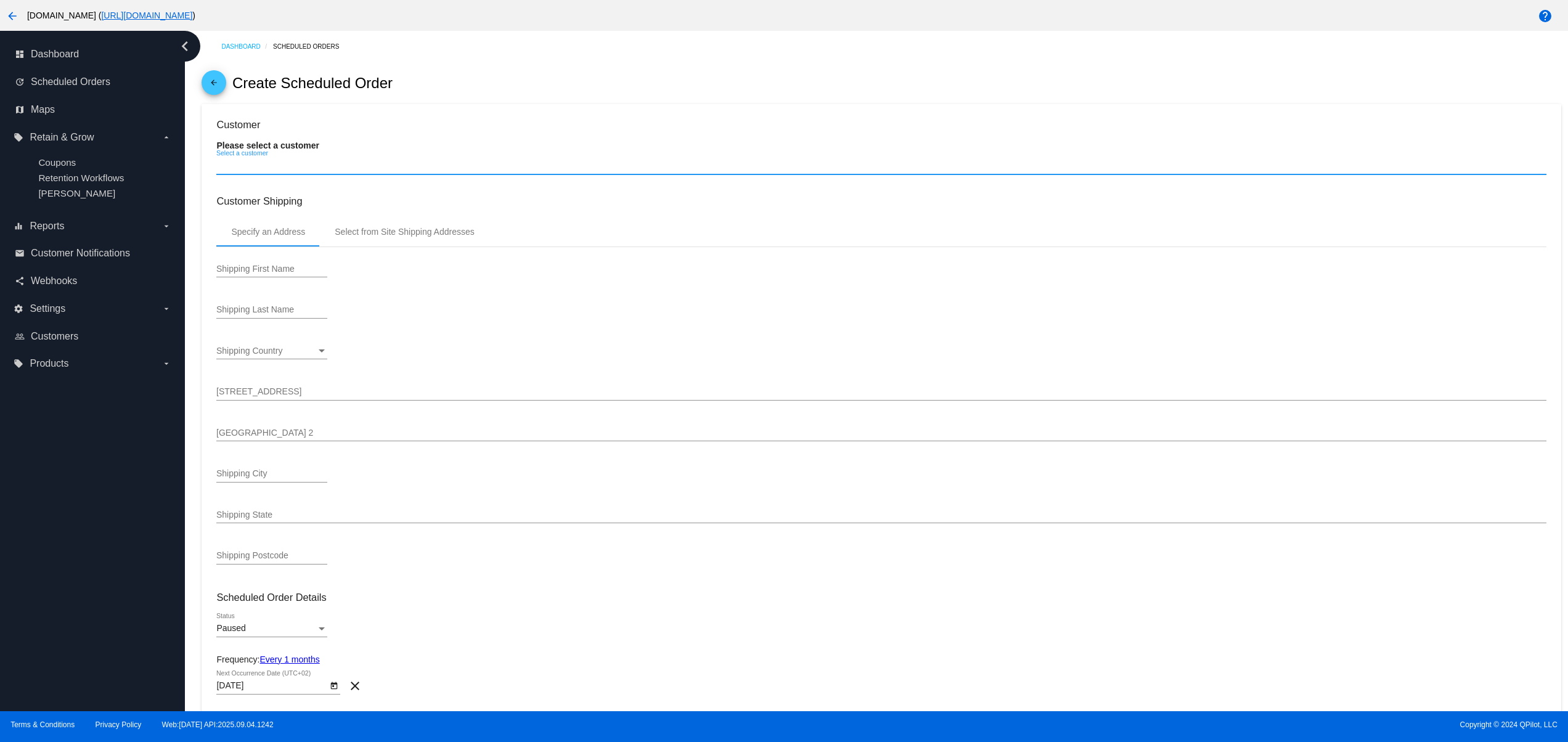
click at [284, 171] on input "Select a customer" at bounding box center [881, 166] width 1329 height 10
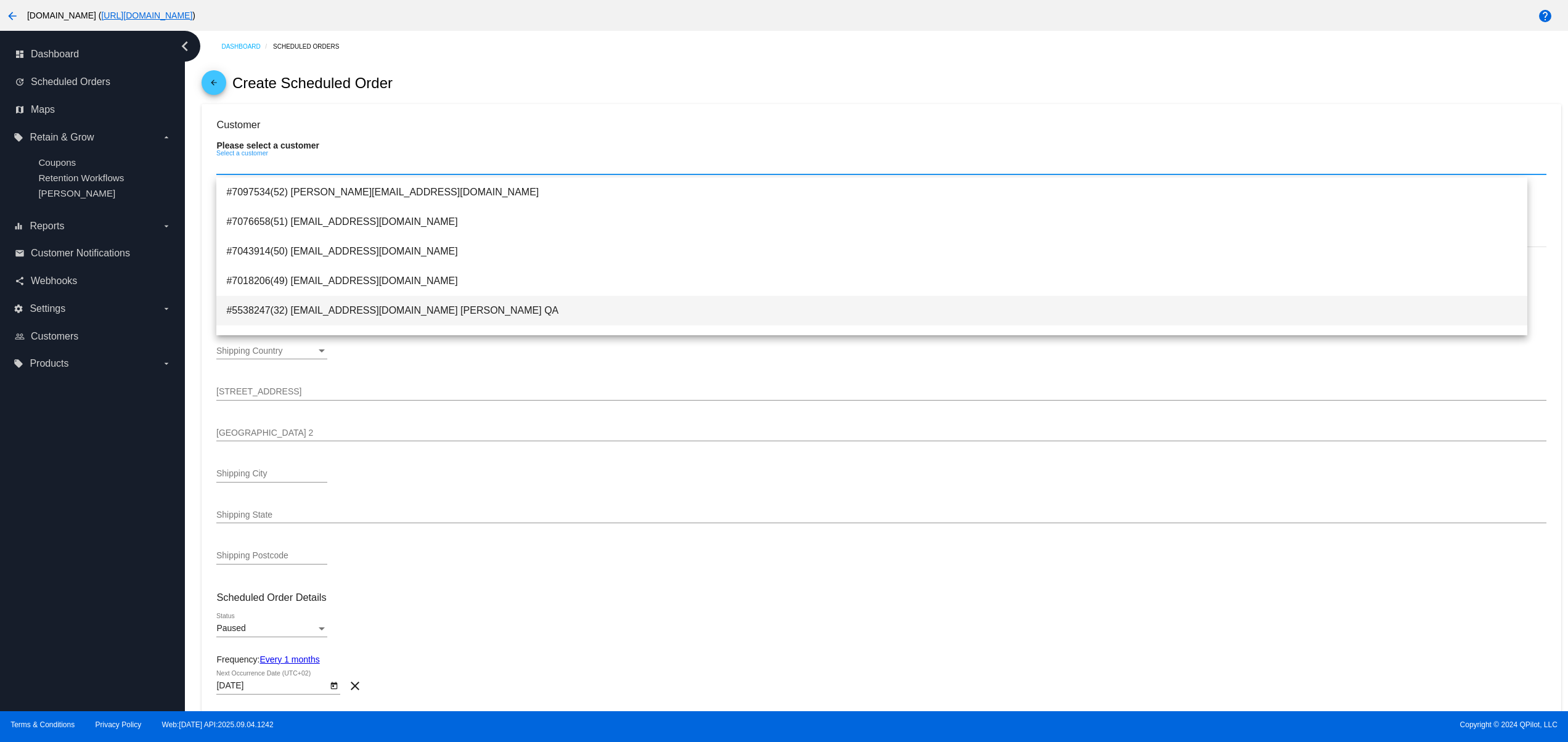
click at [375, 309] on span "#5538247(32) svitglus@gmail.com Svitlana QA" at bounding box center [872, 310] width 1291 height 29
type input "Renata"
type input "Klein"
type input "100000 Wads"
type input "Mountain View"
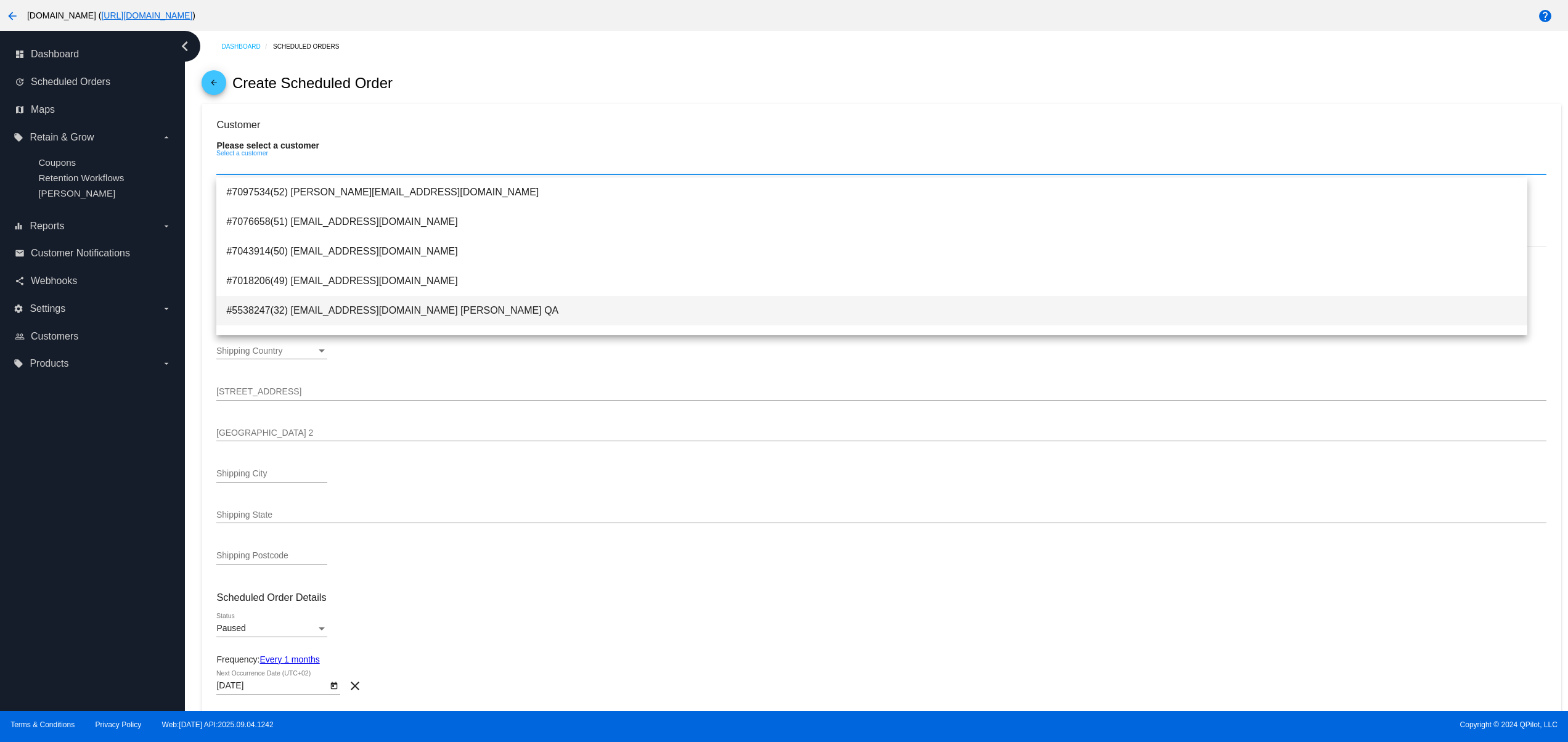
type input "94043"
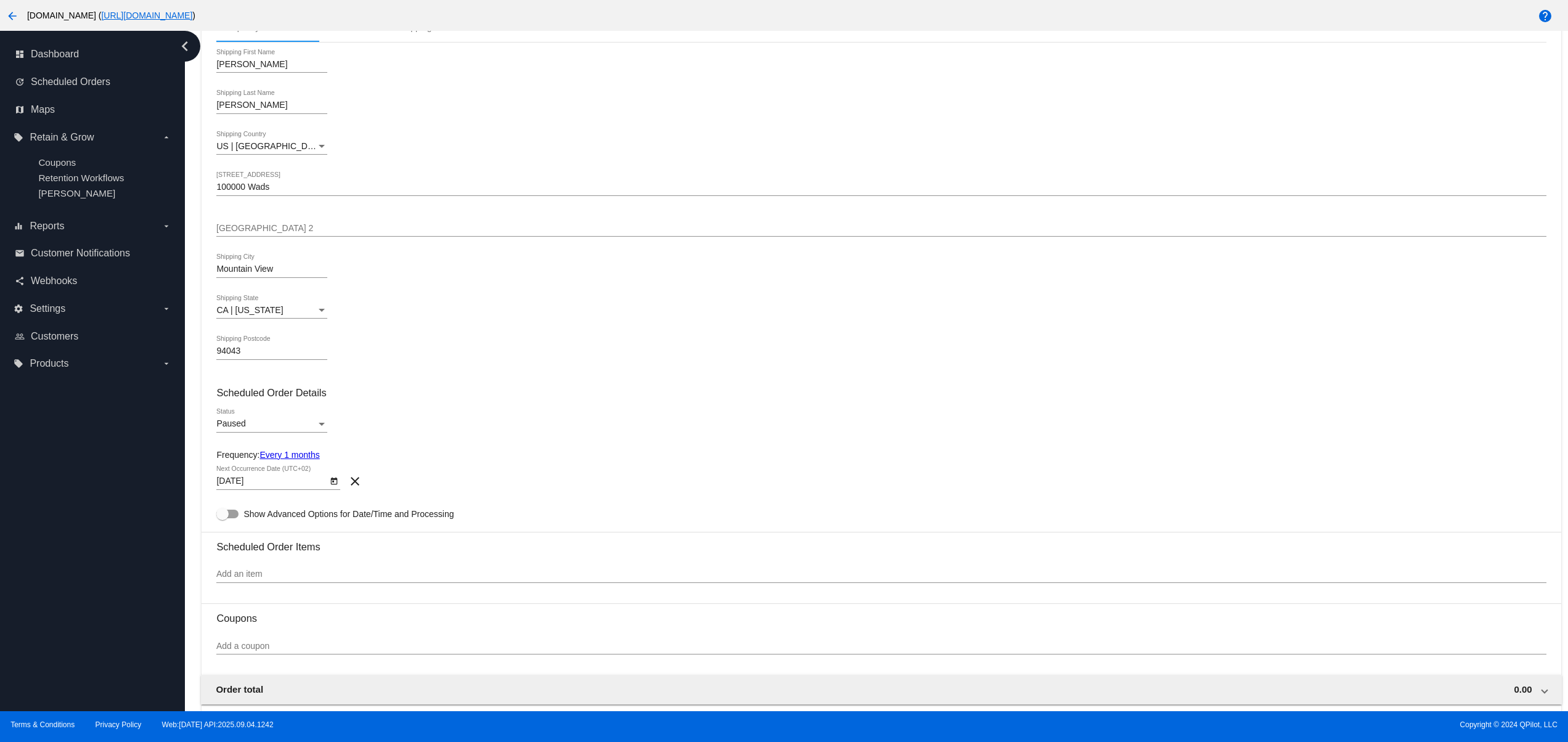
scroll to position [247, 0]
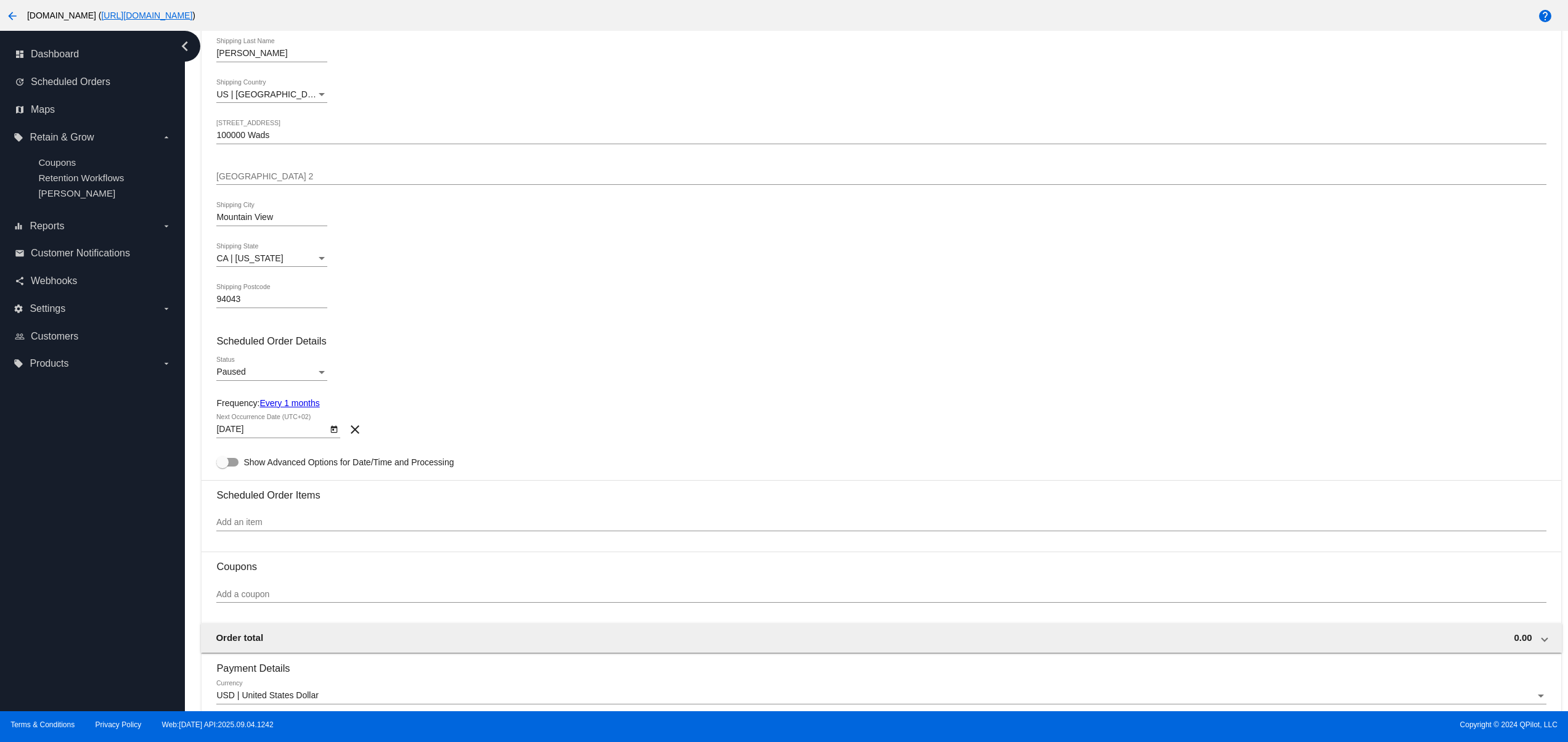
click at [256, 373] on div "Paused" at bounding box center [266, 372] width 100 height 10
click at [249, 353] on span "Active" at bounding box center [272, 352] width 111 height 26
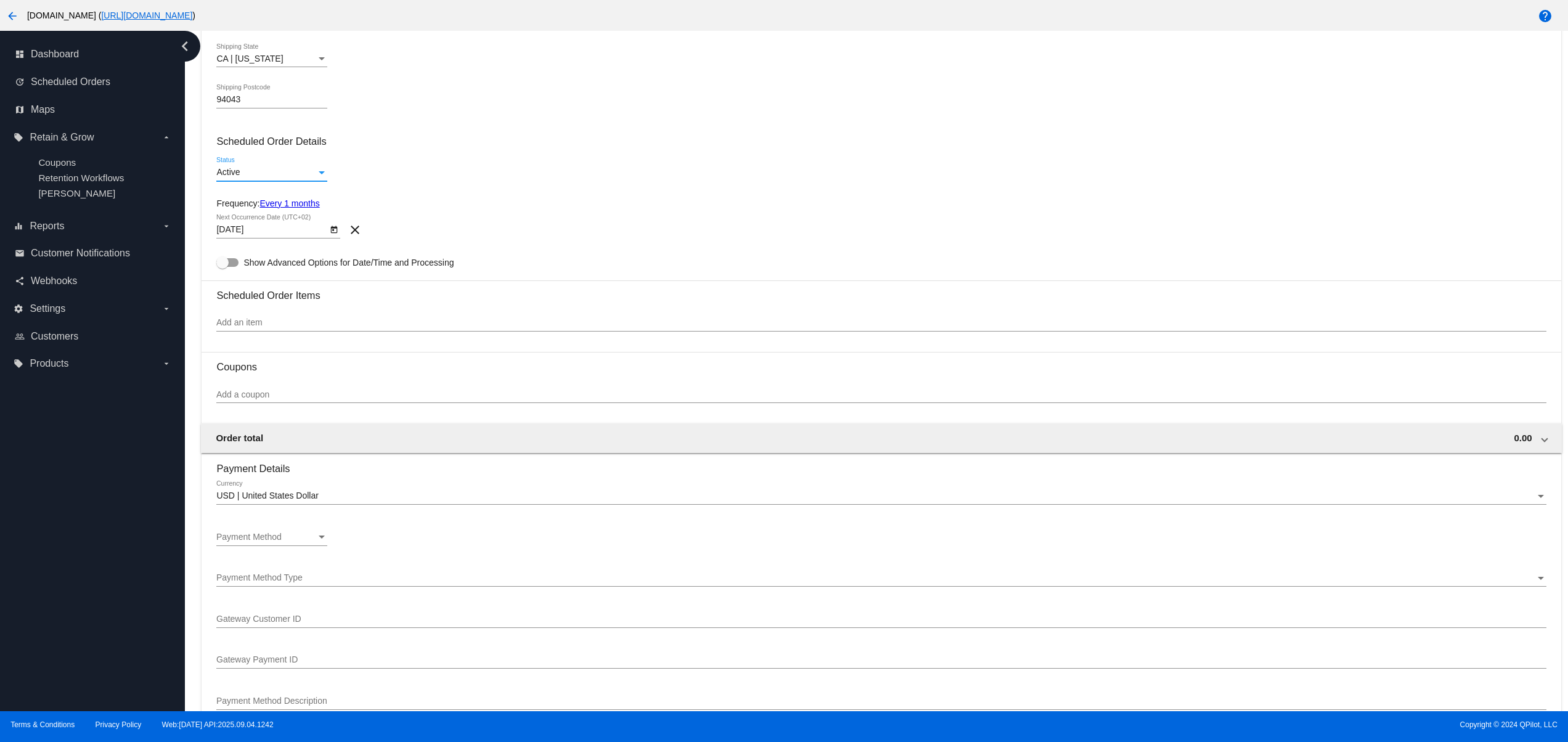
scroll to position [493, 0]
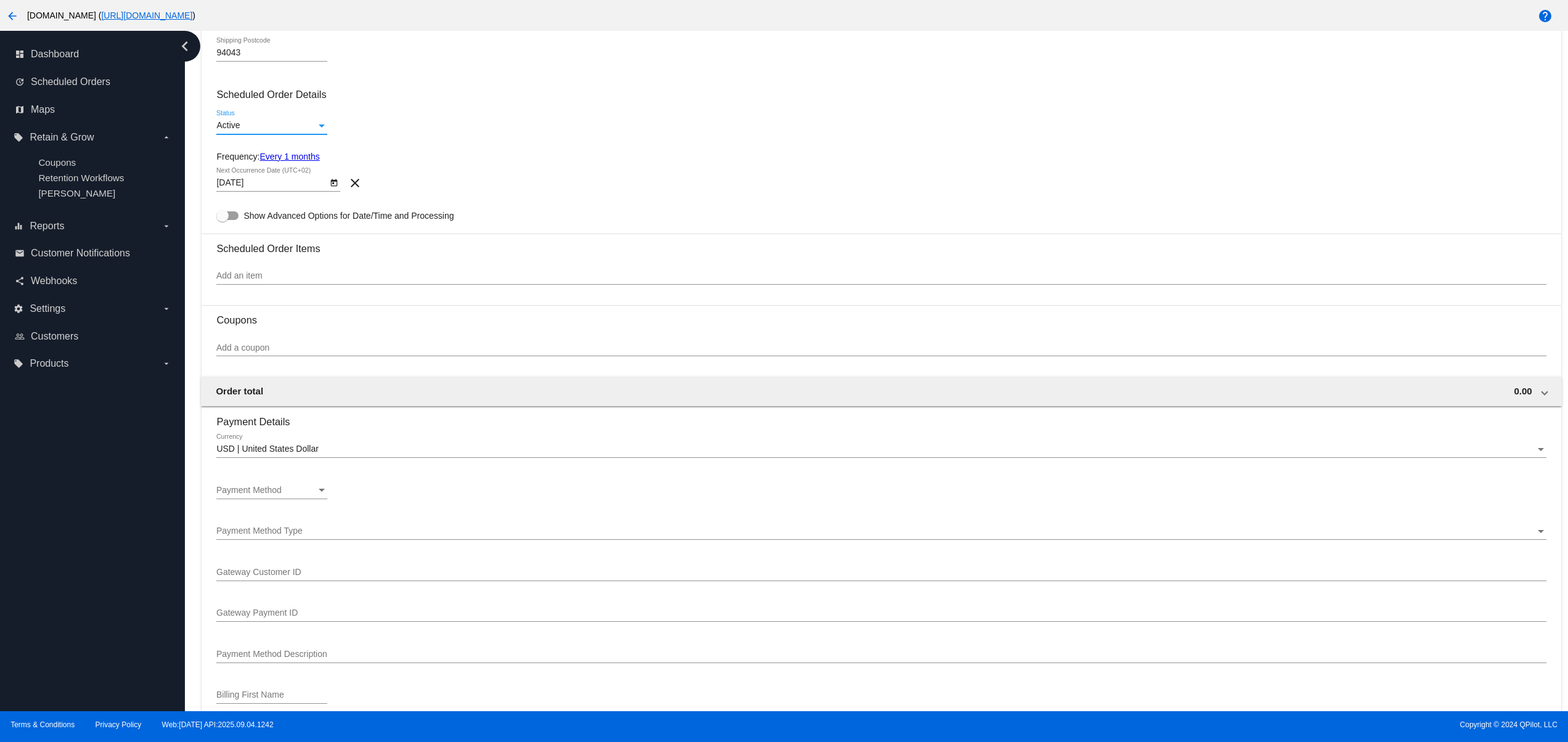
click at [294, 269] on div "Add an item" at bounding box center [881, 273] width 1329 height 24
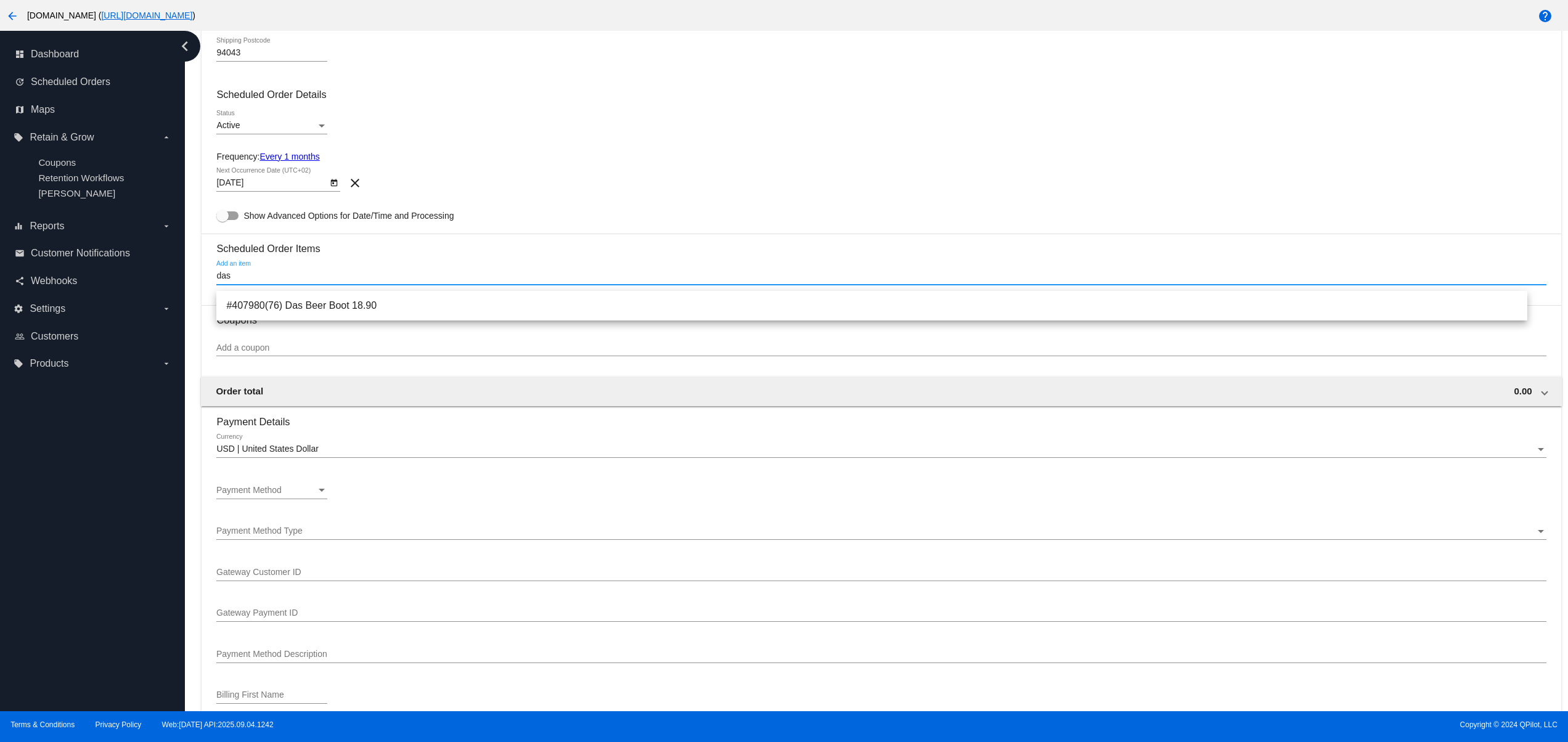
type input "das"
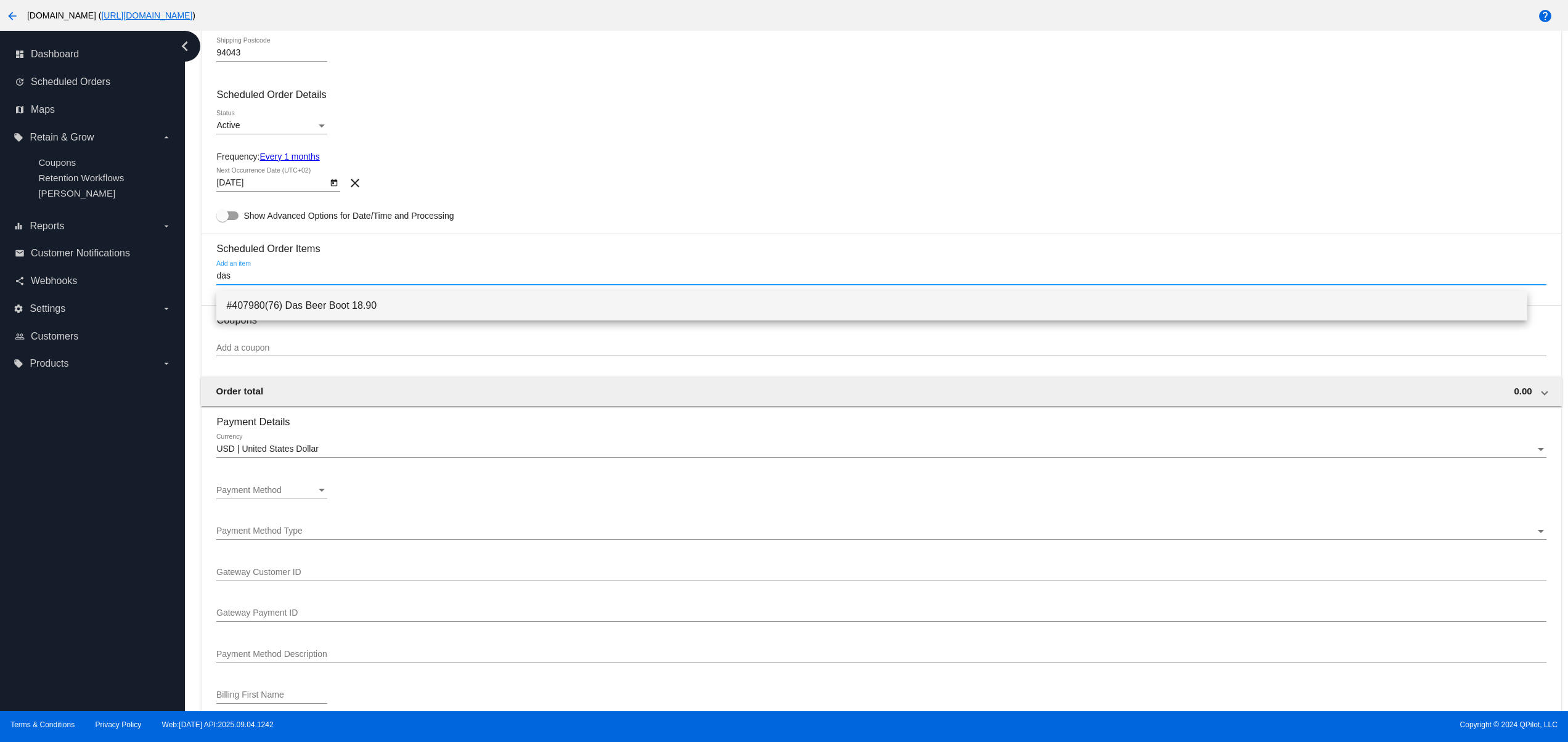
click at [297, 299] on span "#407980(76) Das Beer Boot 18.90" at bounding box center [872, 305] width 1291 height 29
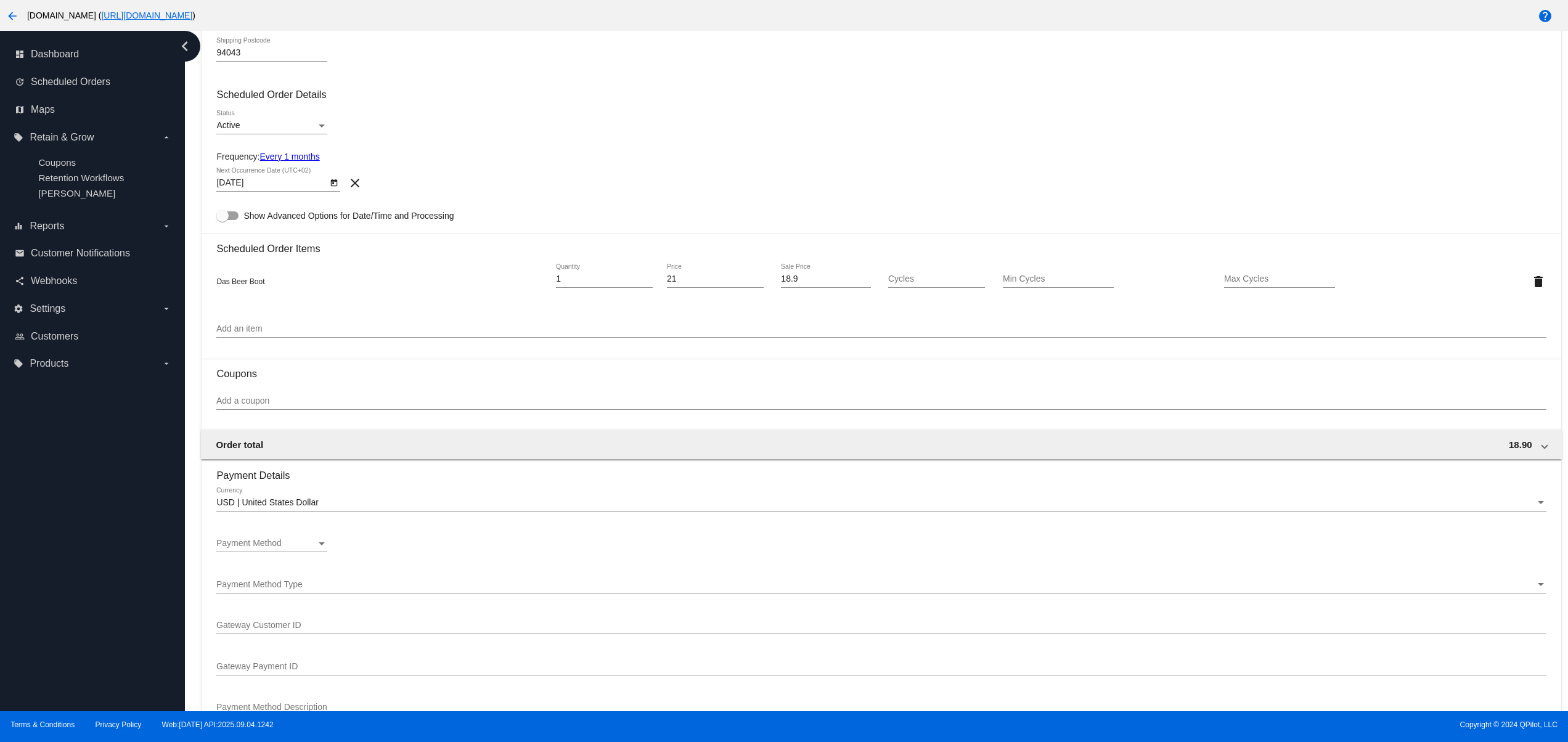
drag, startPoint x: 663, startPoint y: 266, endPoint x: 725, endPoint y: 269, distance: 62.1
click at [725, 269] on div "Das Beer Boot 1 Quantity 21 Price 18.9 Sale Price Cycles Min Cycles Max Cycles …" at bounding box center [881, 281] width 1329 height 54
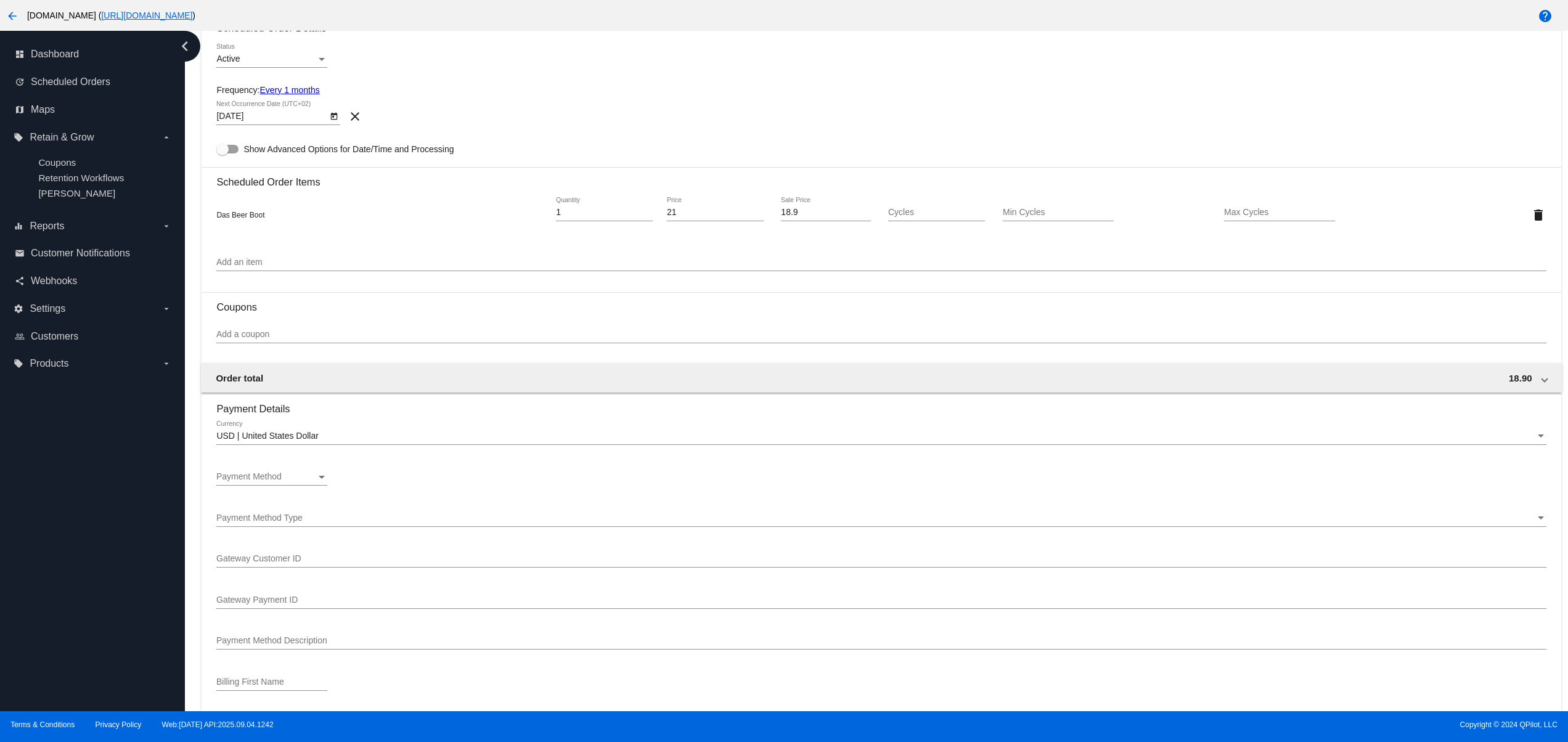
scroll to position [740, 0]
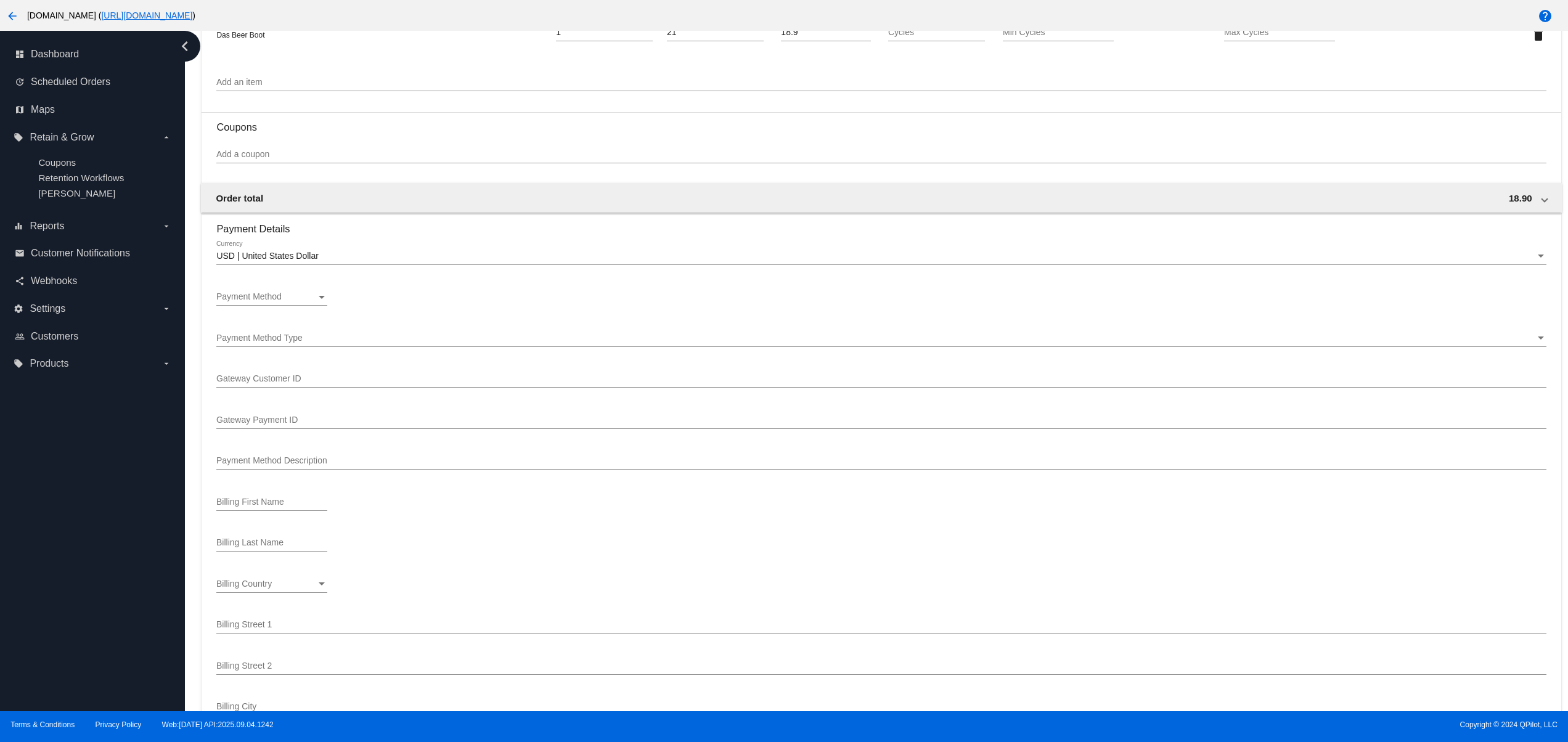
click at [272, 301] on span "Payment Method" at bounding box center [249, 296] width 65 height 10
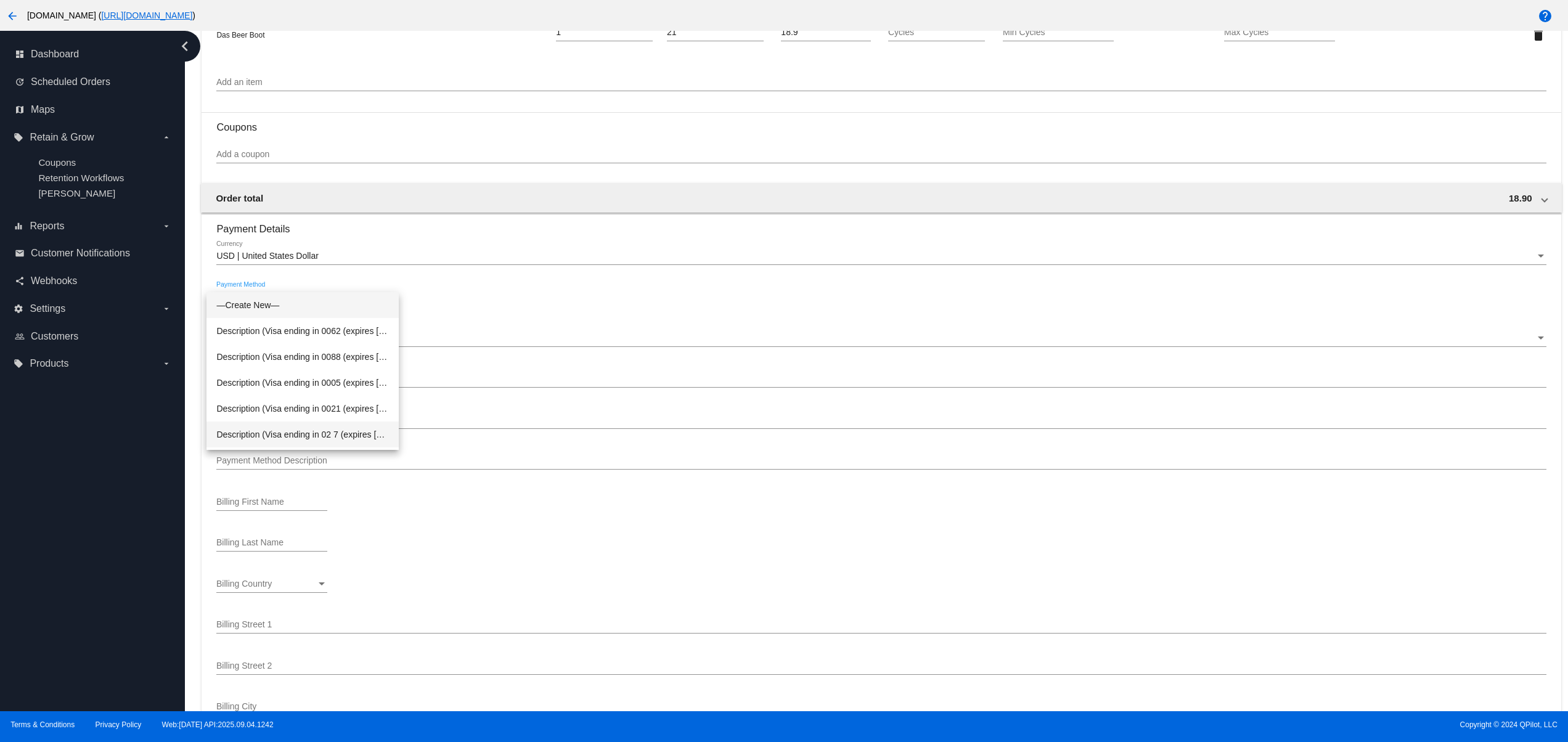
scroll to position [127, 0]
click at [334, 381] on span "Description (Visa ending in 4242 (expires 02/28)) GatewayCustomerId (cus_QxNufP…" at bounding box center [303, 385] width 173 height 26
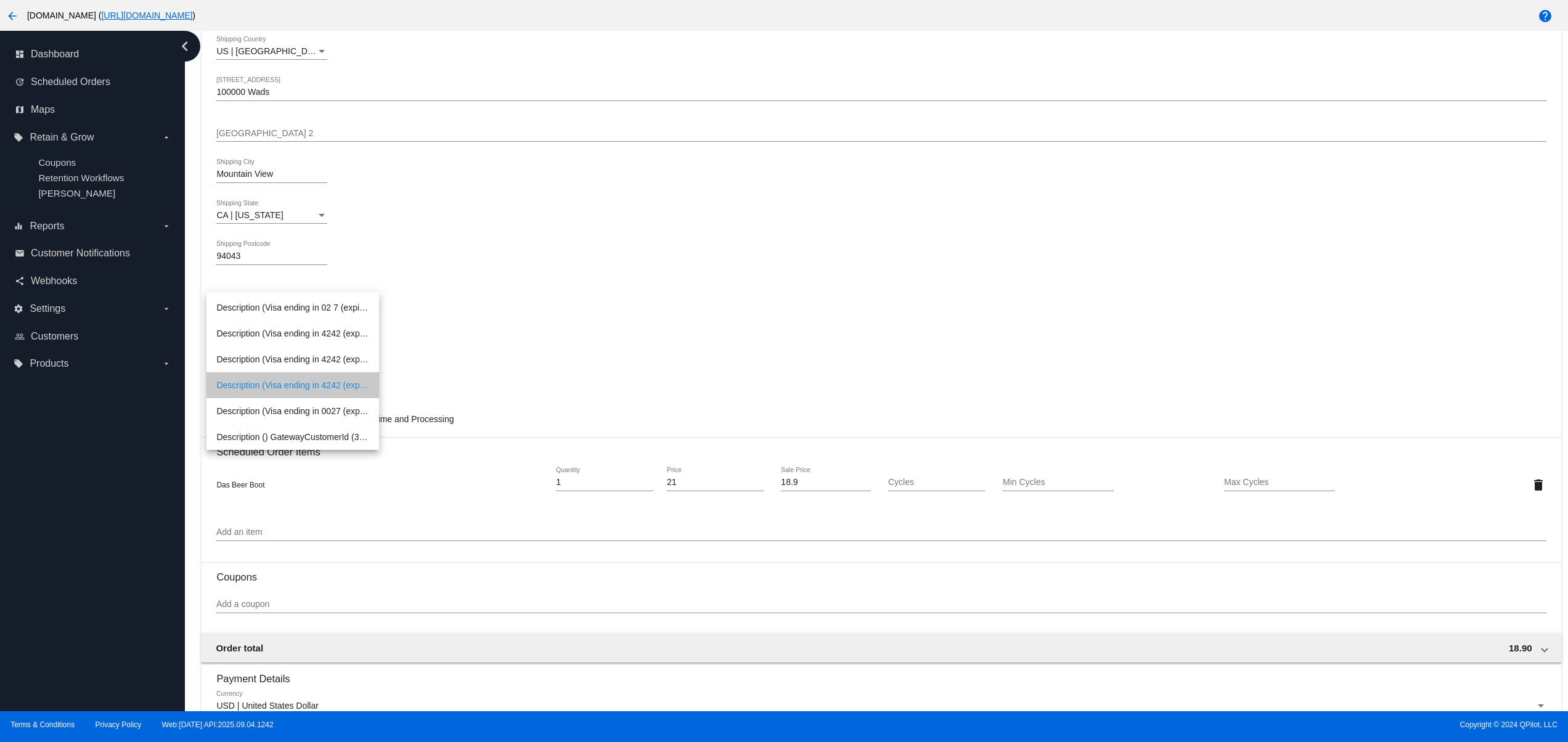
scroll to position [266, 0]
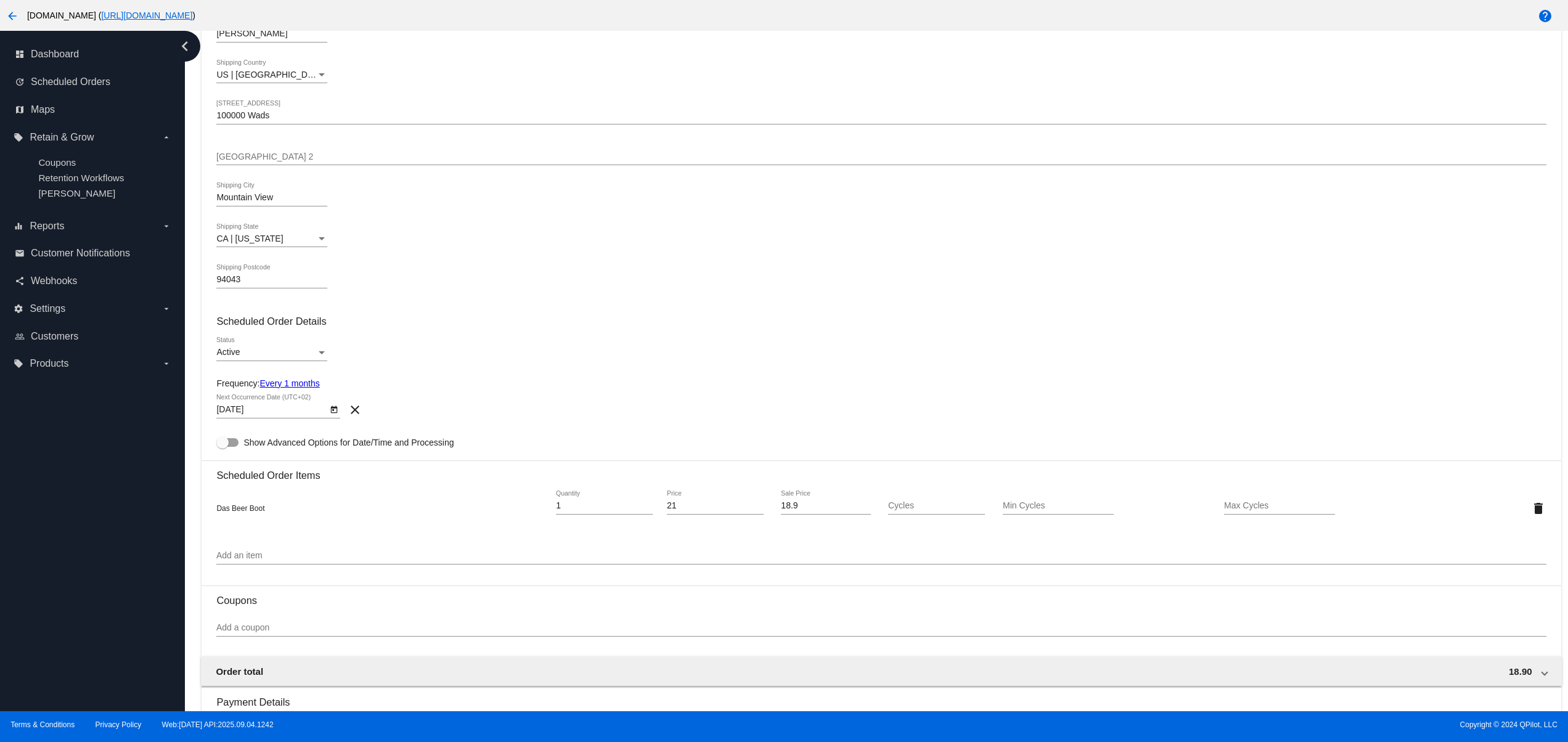
drag, startPoint x: 189, startPoint y: 491, endPoint x: 371, endPoint y: 499, distance: 182.2
click at [328, 499] on div "Dashboard Scheduled Orders arrow_back Create Scheduled Order Customer 5538247(3…" at bounding box center [877, 371] width 1383 height 680
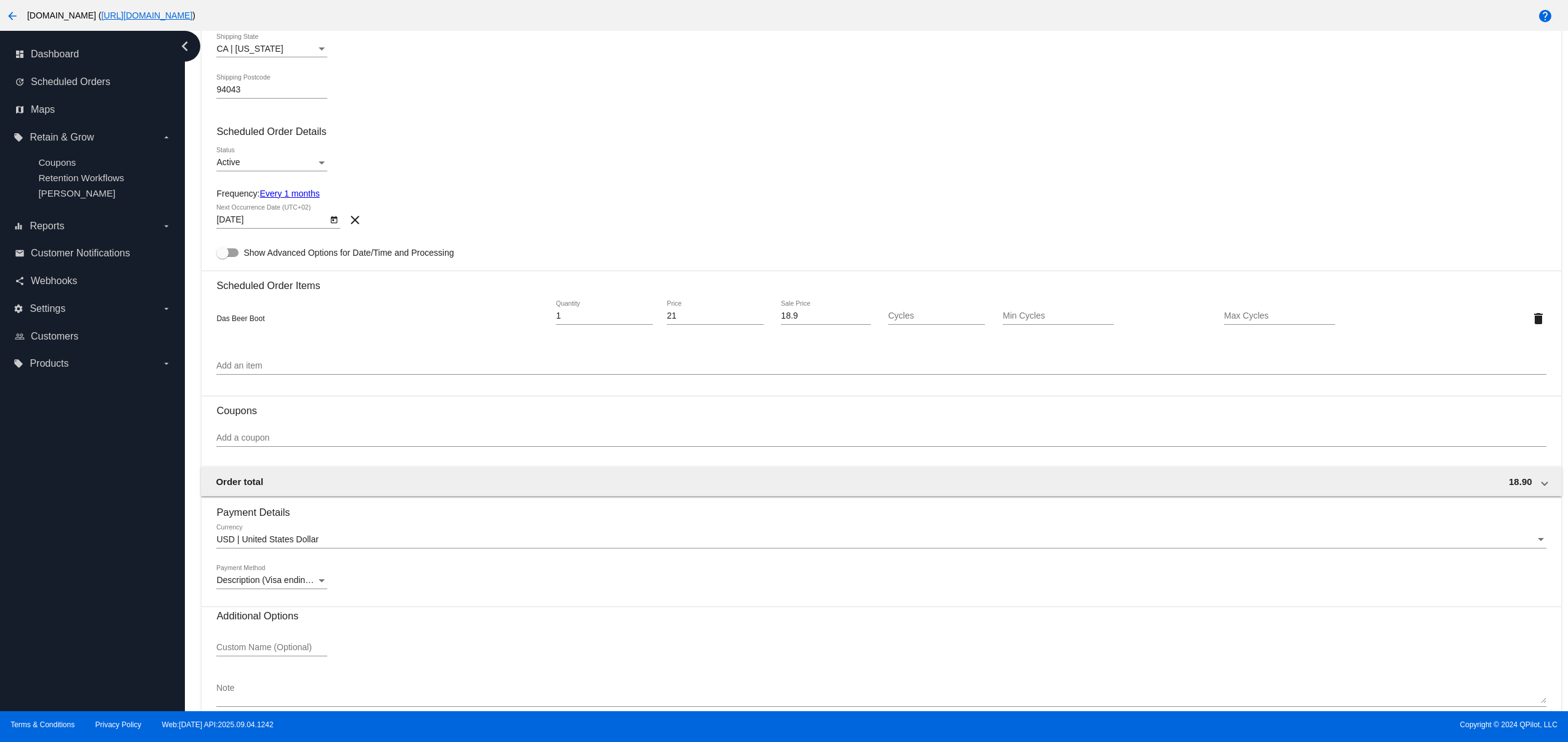
scroll to position [512, 0]
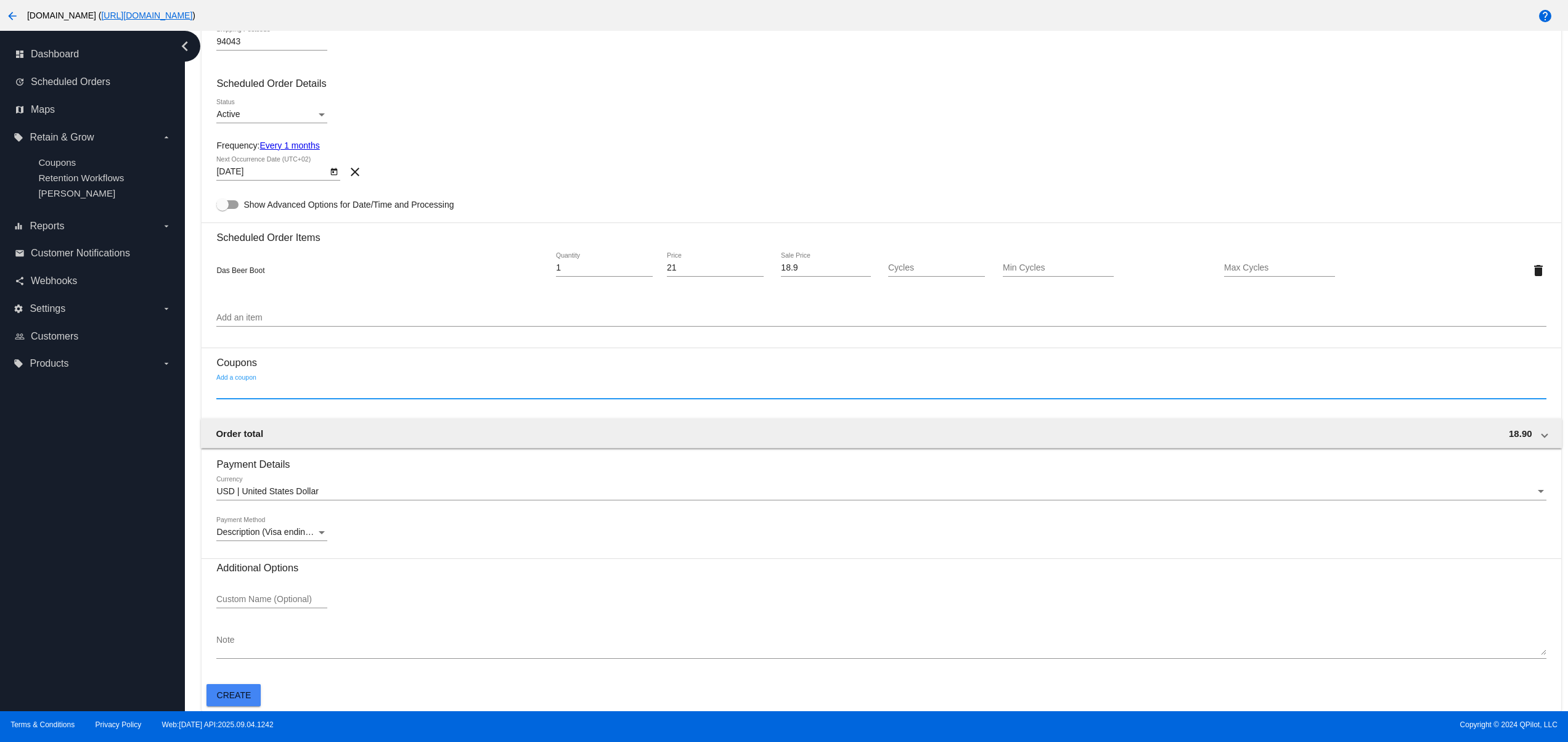
click at [255, 385] on input "Add a coupon" at bounding box center [881, 390] width 1329 height 10
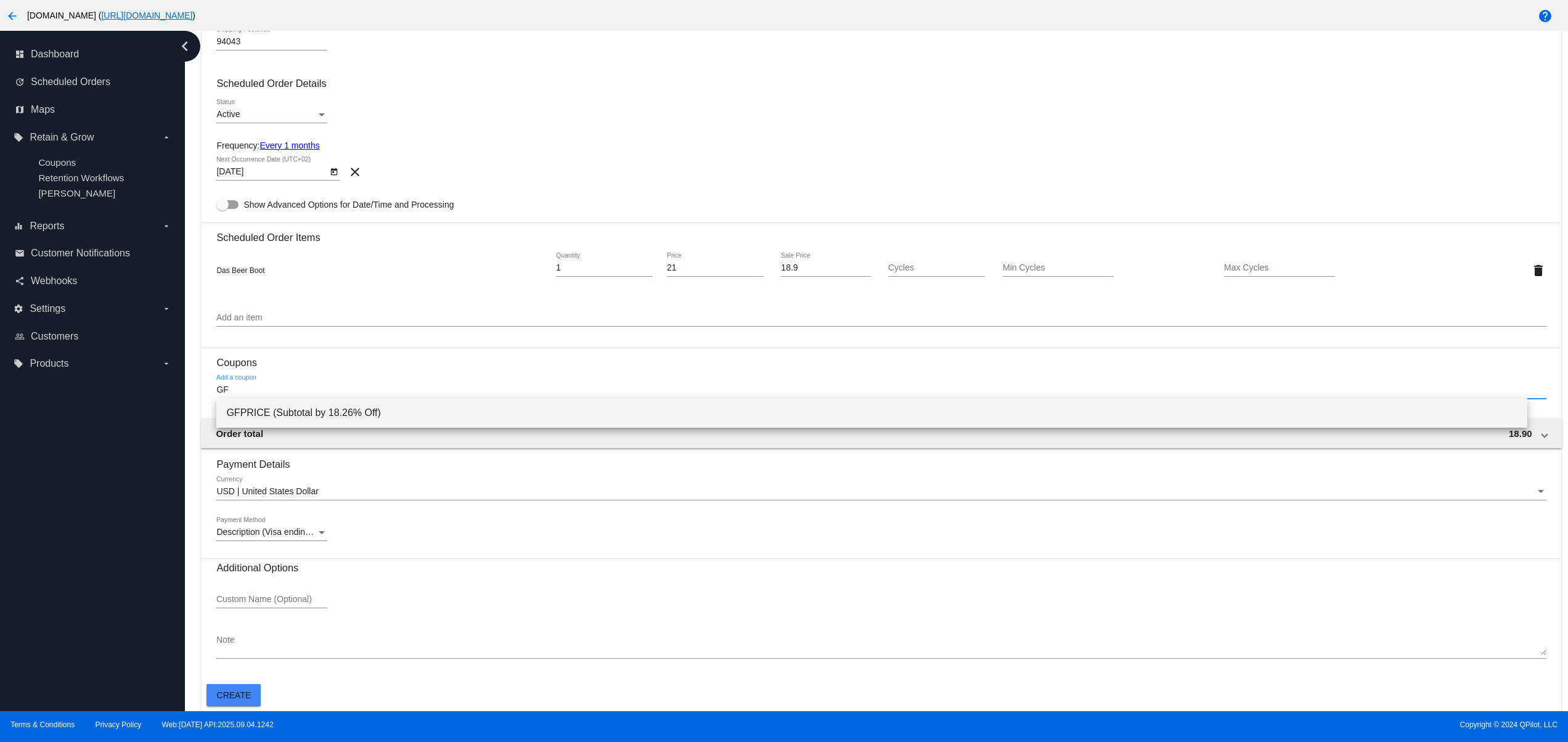
type input "GF"
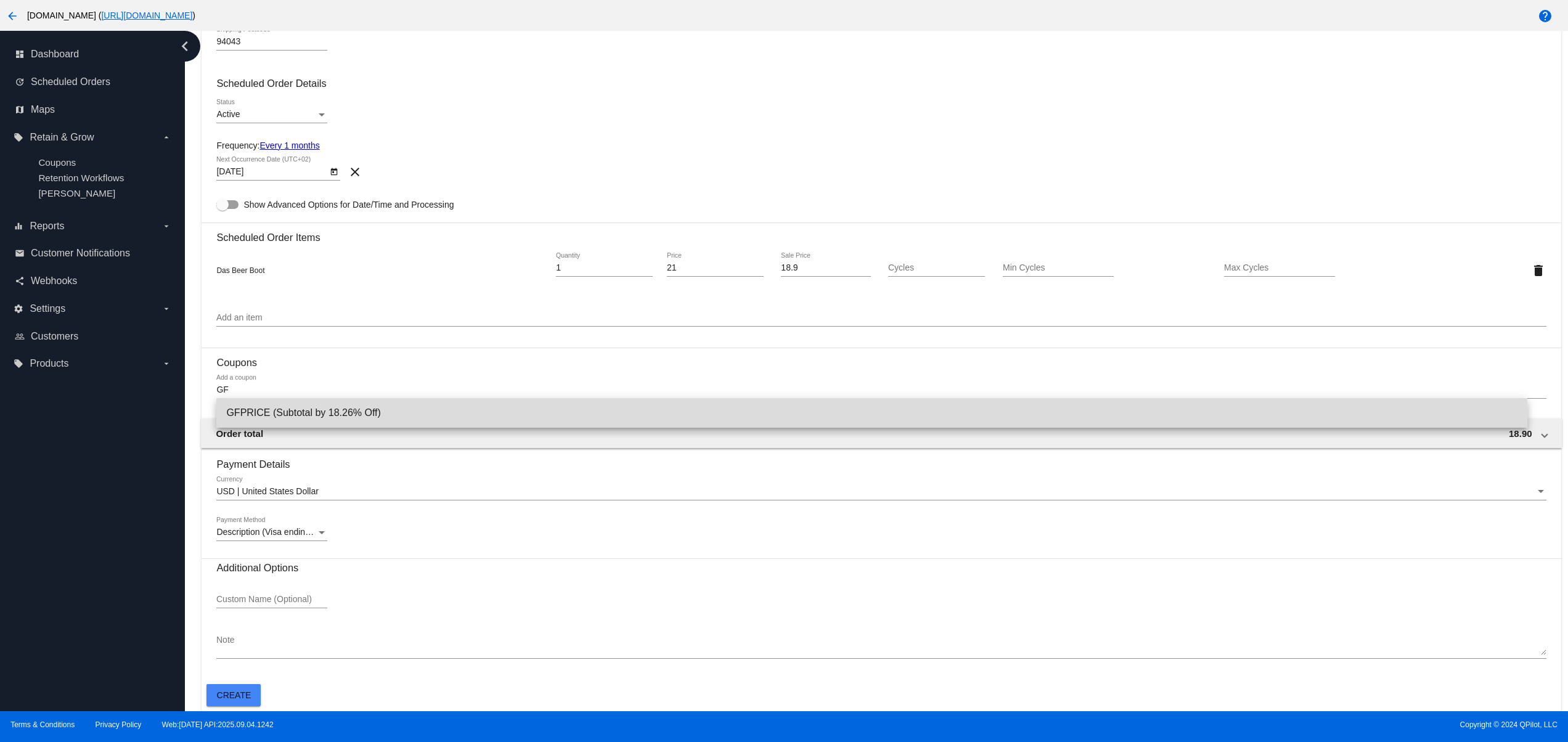
click at [378, 418] on span "GFPRICE (Subtotal by 18.26% Off)" at bounding box center [872, 413] width 1291 height 29
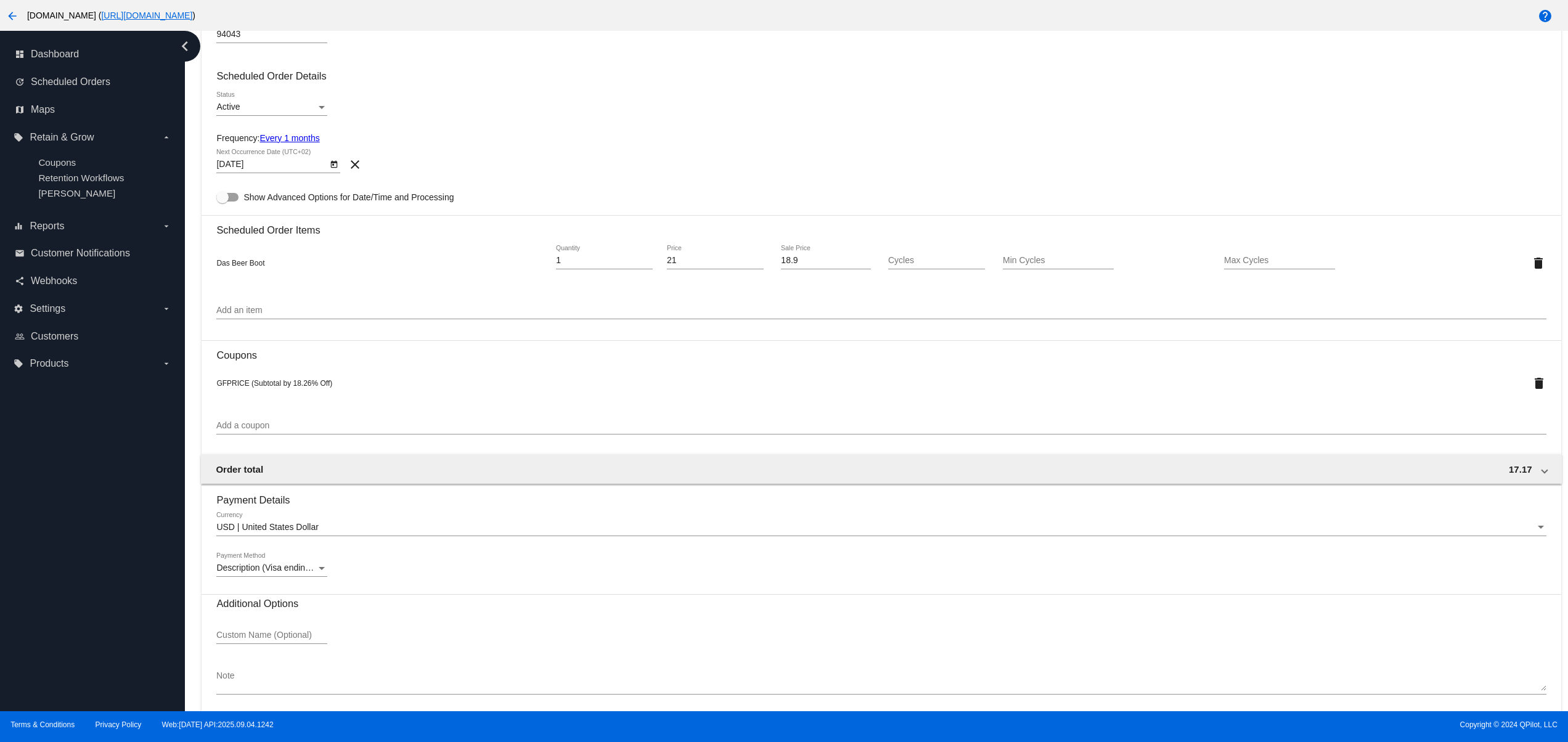
drag, startPoint x: 282, startPoint y: 386, endPoint x: 450, endPoint y: 381, distance: 168.1
click at [419, 381] on div "GFPRICE (Subtotal by 18.26% Off) delete" at bounding box center [881, 382] width 1329 height 24
click at [556, 388] on div "GFPRICE (Subtotal by 18.26% Off)" at bounding box center [826, 383] width 1218 height 10
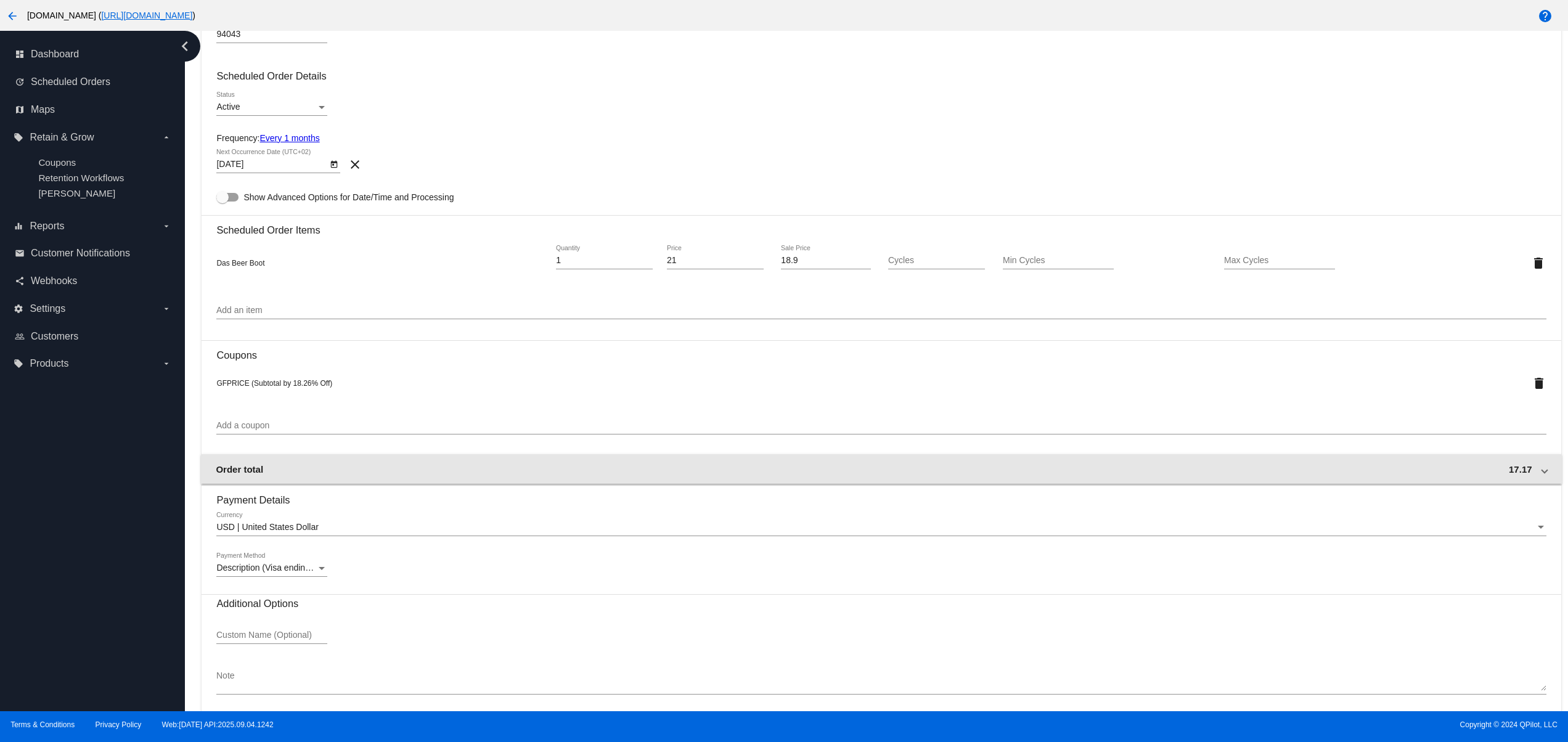
click at [258, 484] on mat-expansion-panel-header "Order total 17.17" at bounding box center [881, 469] width 1360 height 29
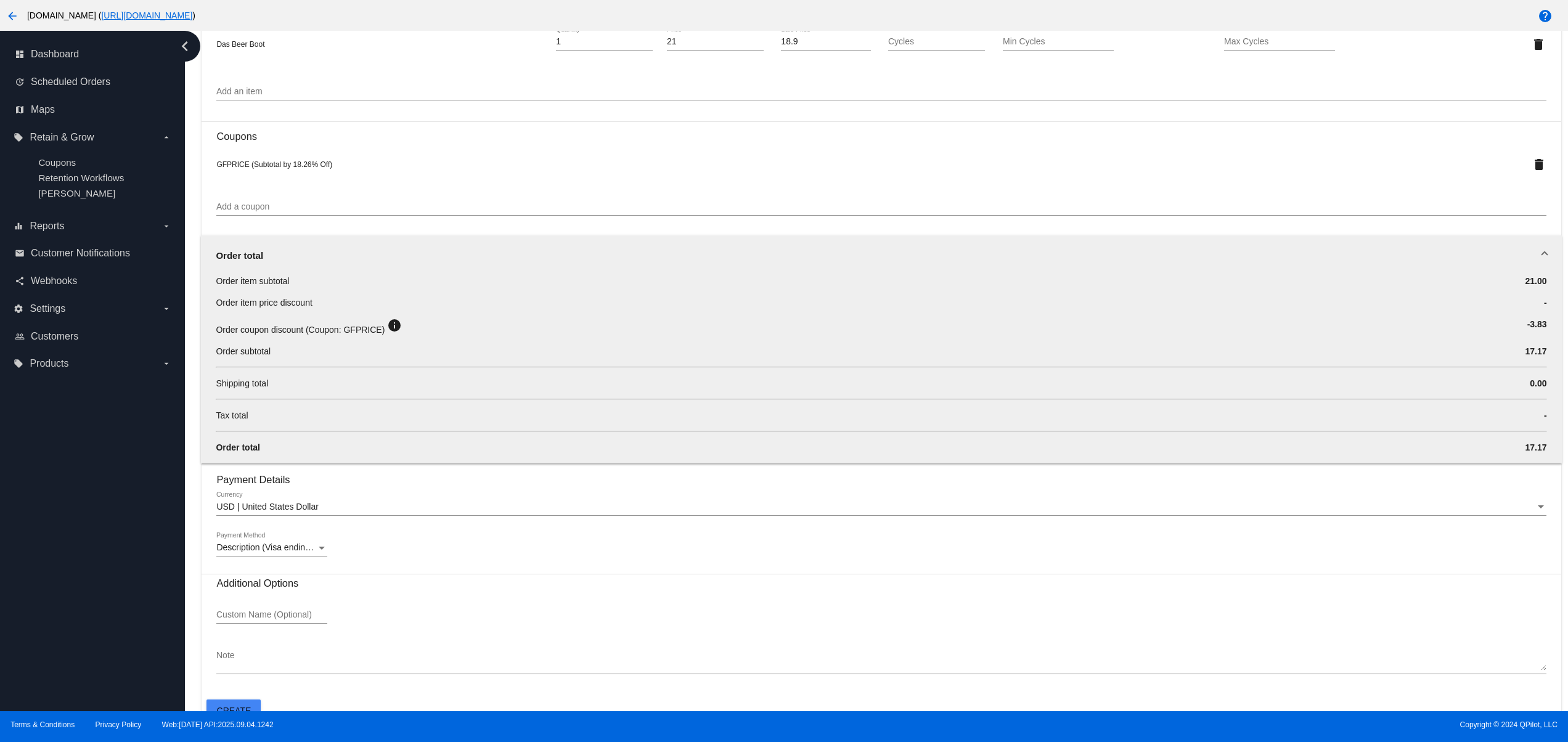
scroll to position [755, 0]
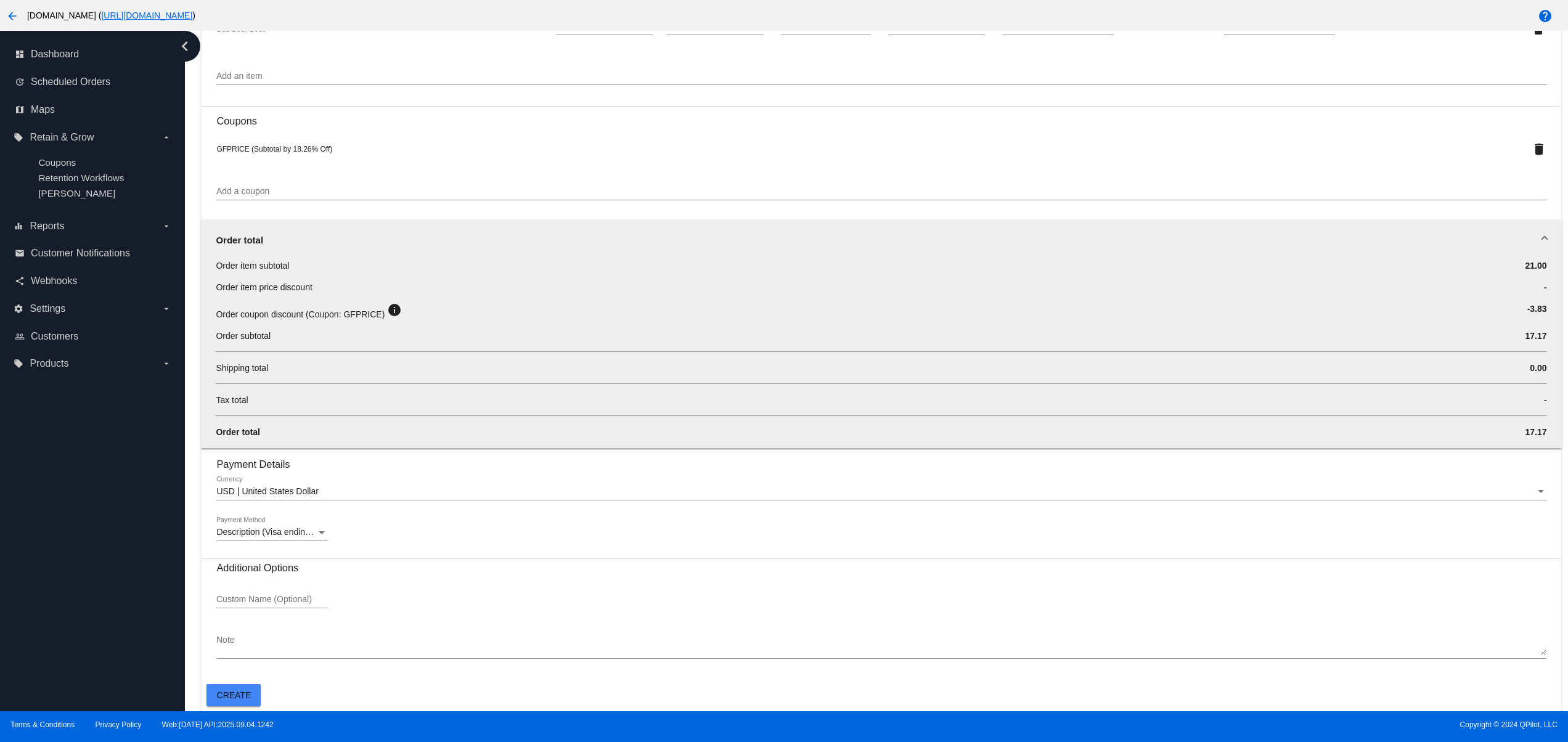
click at [13, 583] on div "dashboard Dashboard update Scheduled Orders map Maps local_offer Retain & Grow …" at bounding box center [93, 371] width 185 height 680
drag, startPoint x: 199, startPoint y: 436, endPoint x: 435, endPoint y: 431, distance: 236.1
click at [513, 431] on div "Order total" at bounding box center [770, 432] width 1109 height 12
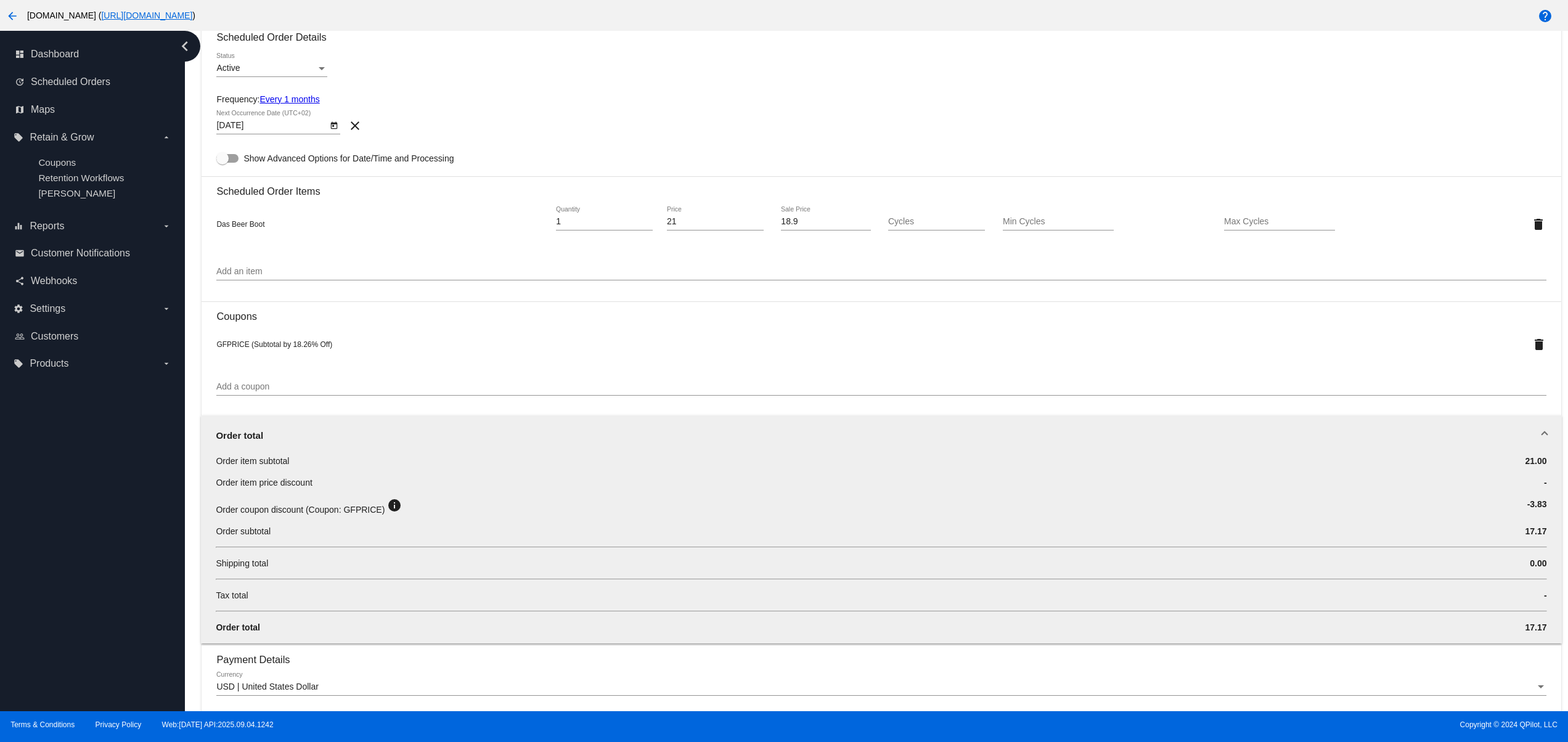
scroll to position [548, 0]
drag, startPoint x: 217, startPoint y: 523, endPoint x: 319, endPoint y: 523, distance: 102.0
click at [318, 523] on div "Dashboard Scheduled Orders arrow_back Create Scheduled Order Customer 5538247(3…" at bounding box center [881, 197] width 1373 height 1427
drag, startPoint x: 308, startPoint y: 540, endPoint x: 225, endPoint y: 536, distance: 83.1
click at [225, 536] on div "Order subtotal" at bounding box center [770, 534] width 1109 height 12
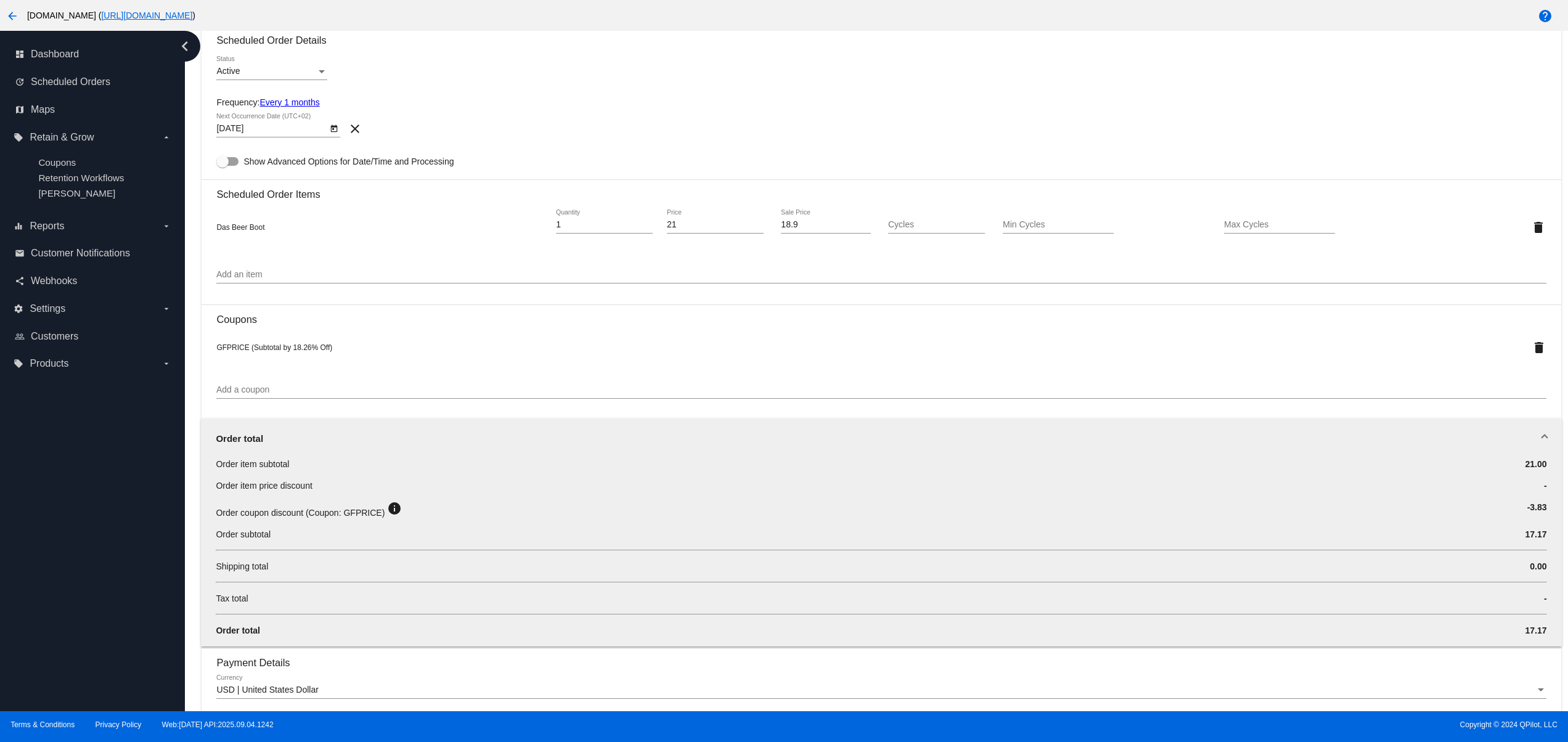
click at [353, 540] on div "Order subtotal" at bounding box center [770, 534] width 1109 height 12
drag, startPoint x: 296, startPoint y: 543, endPoint x: 176, endPoint y: 548, distance: 120.1
click at [176, 548] on div "dashboard Dashboard update Scheduled Orders map Maps local_offer Retain & Grow …" at bounding box center [784, 371] width 1568 height 680
click at [317, 540] on div "Order subtotal" at bounding box center [770, 534] width 1109 height 12
drag, startPoint x: 217, startPoint y: 548, endPoint x: 148, endPoint y: 548, distance: 69.0
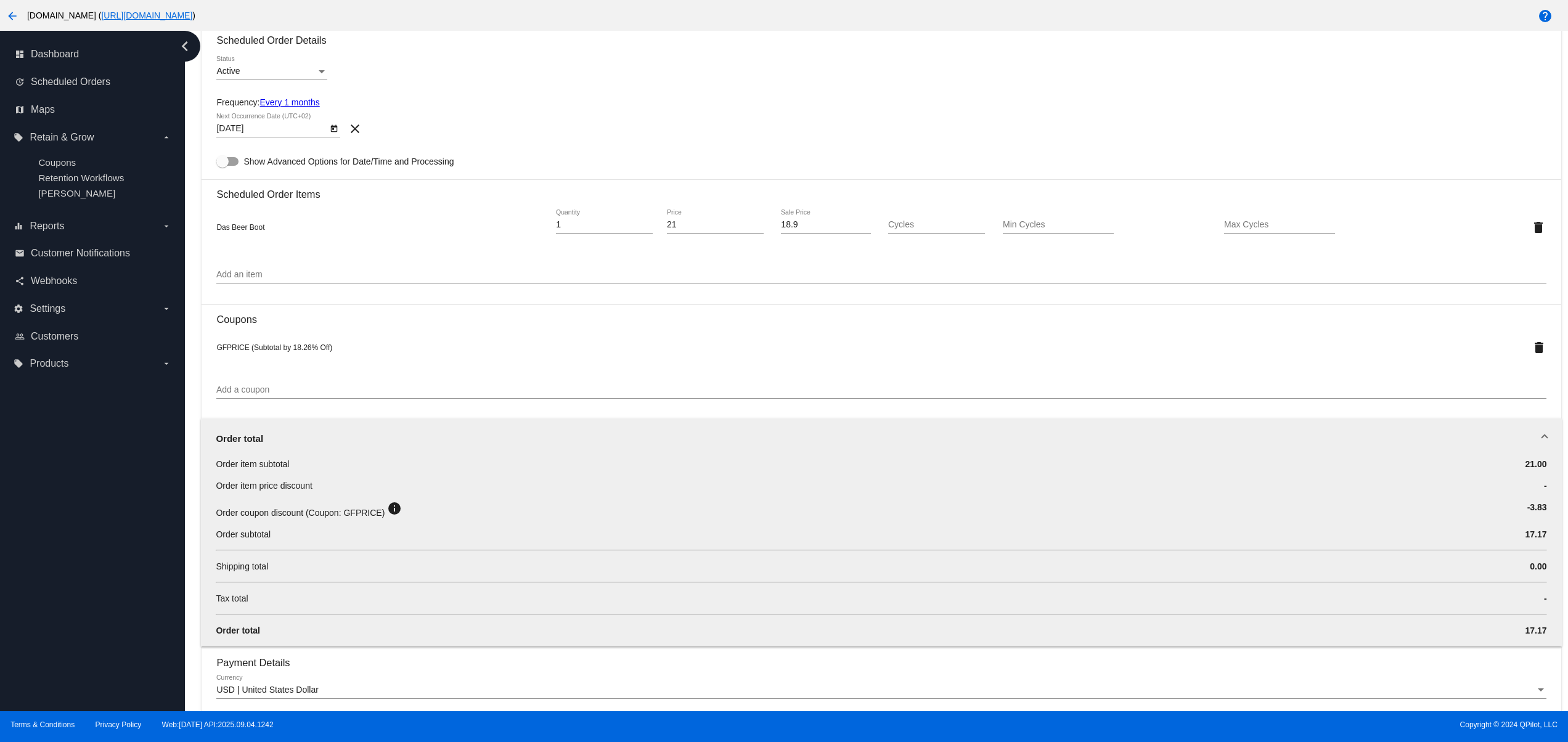
click at [148, 548] on div "dashboard Dashboard update Scheduled Orders map Maps local_offer Retain & Grow …" at bounding box center [784, 371] width 1568 height 680
click at [260, 550] on div "Order subtotal 17.17" at bounding box center [881, 539] width 1331 height 22
drag, startPoint x: 275, startPoint y: 550, endPoint x: 207, endPoint y: 543, distance: 68.4
click at [207, 543] on div "Order item subtotal 21.00 Order item price discount - Order coupon discount (Co…" at bounding box center [881, 552] width 1360 height 189
click at [262, 540] on span "Order subtotal" at bounding box center [243, 535] width 55 height 10
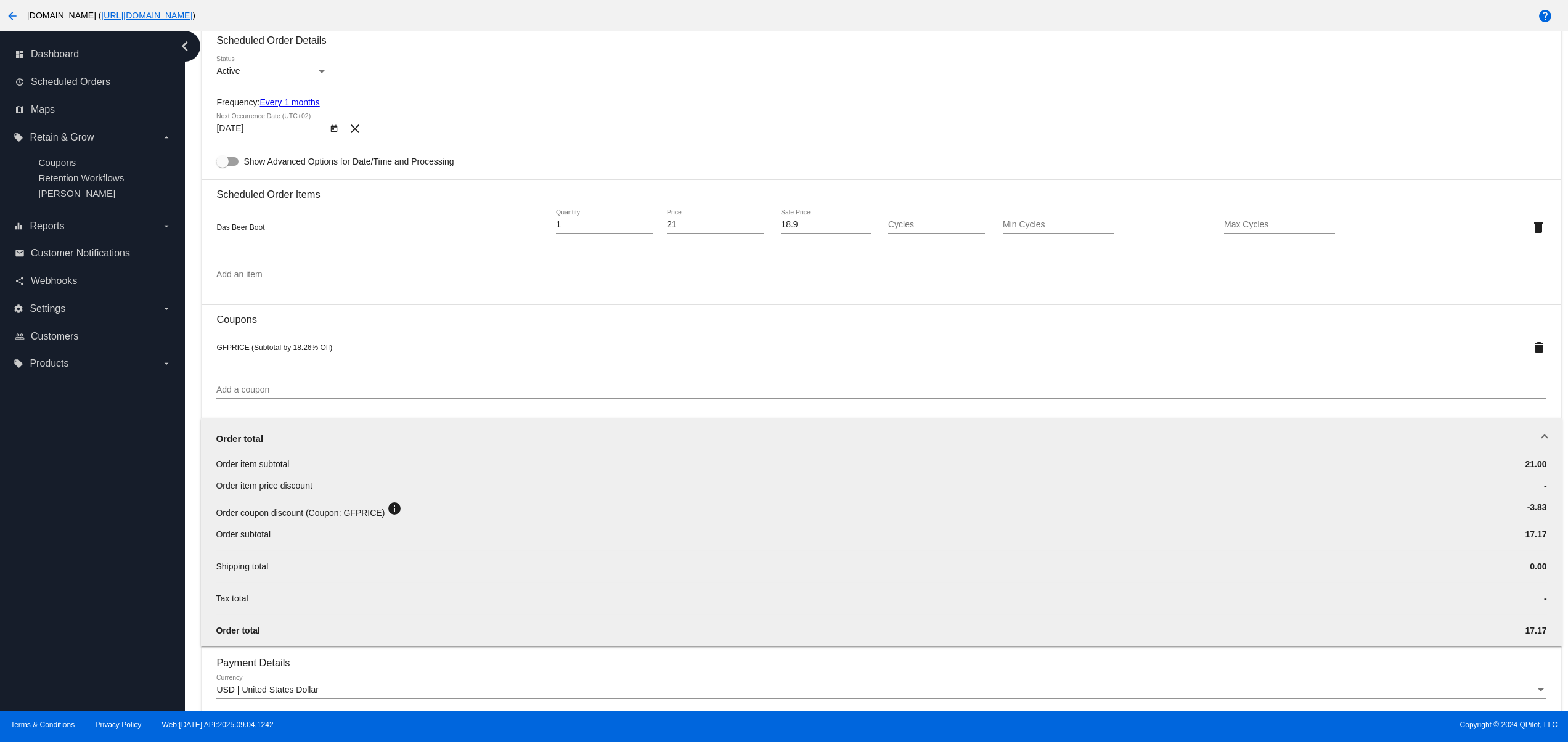
click at [261, 540] on span "Order subtotal" at bounding box center [243, 535] width 55 height 10
click at [114, 558] on div "dashboard Dashboard update Scheduled Orders map Maps local_offer Retain & Grow …" at bounding box center [93, 371] width 185 height 680
drag, startPoint x: 649, startPoint y: 217, endPoint x: 713, endPoint y: 233, distance: 66.0
click at [713, 233] on div "Das Beer Boot 1 Quantity 21 Price 18.9 Sale Price Cycles Min Cycles Max Cycles …" at bounding box center [881, 227] width 1329 height 35
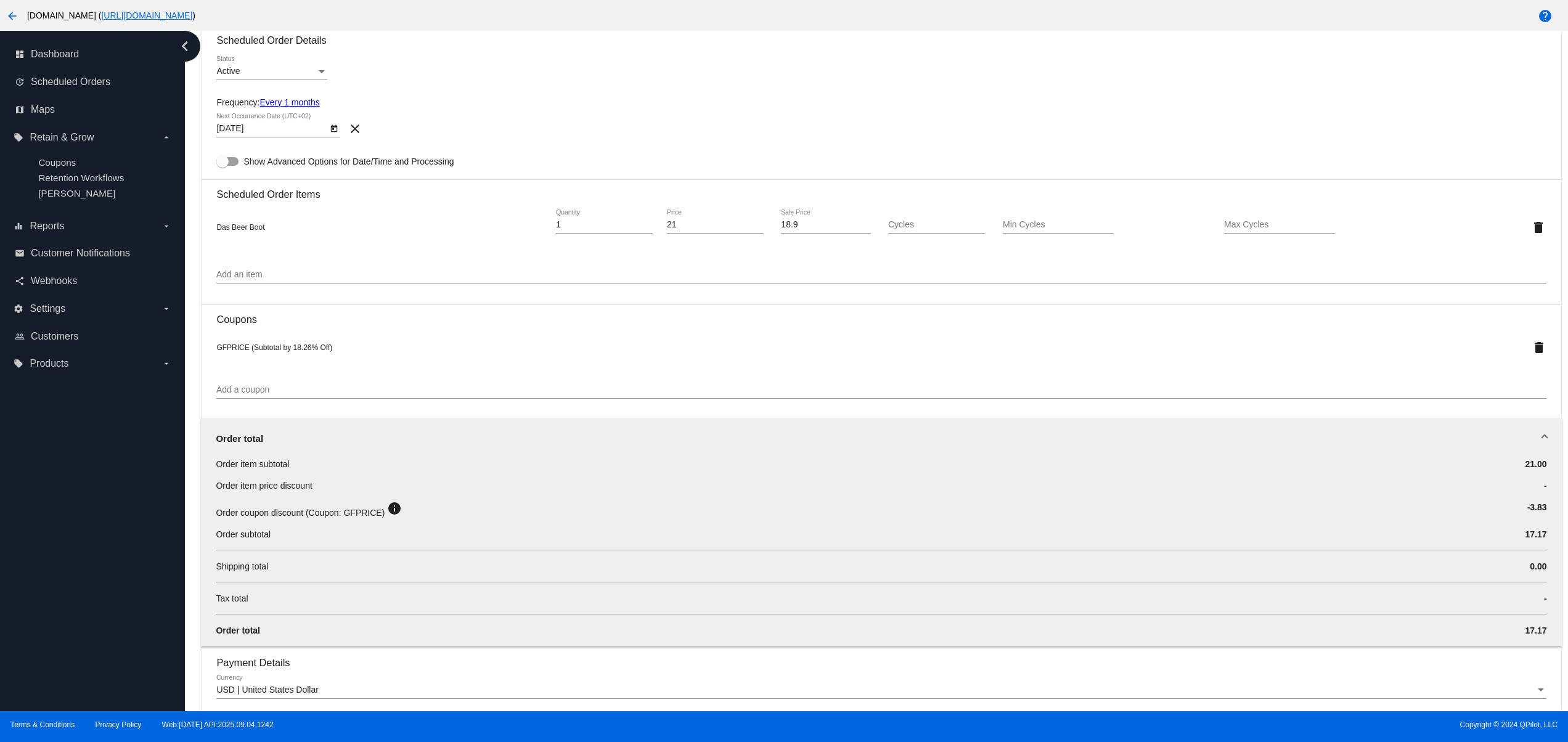
click at [57, 527] on div "dashboard Dashboard update Scheduled Orders map Maps local_offer Retain & Grow …" at bounding box center [93, 371] width 185 height 680
drag, startPoint x: 264, startPoint y: 519, endPoint x: 556, endPoint y: 516, distance: 292.0
click at [556, 516] on div "Order coupon discount (Coupon: GFPRICE) info" at bounding box center [770, 509] width 1109 height 18
click at [775, 516] on div "Order coupon discount (Coupon: GFPRICE) info" at bounding box center [770, 509] width 1109 height 18
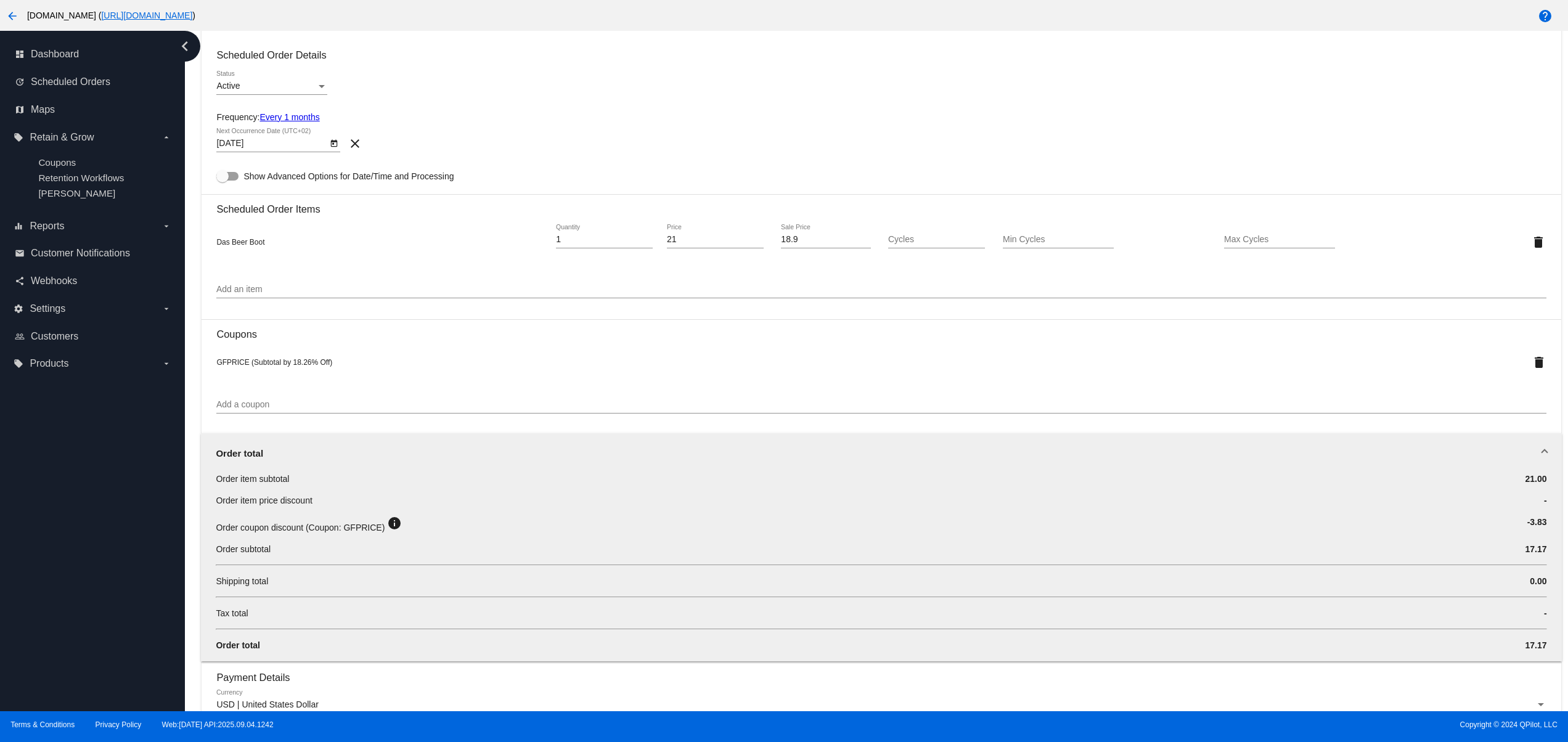
scroll to position [509, 0]
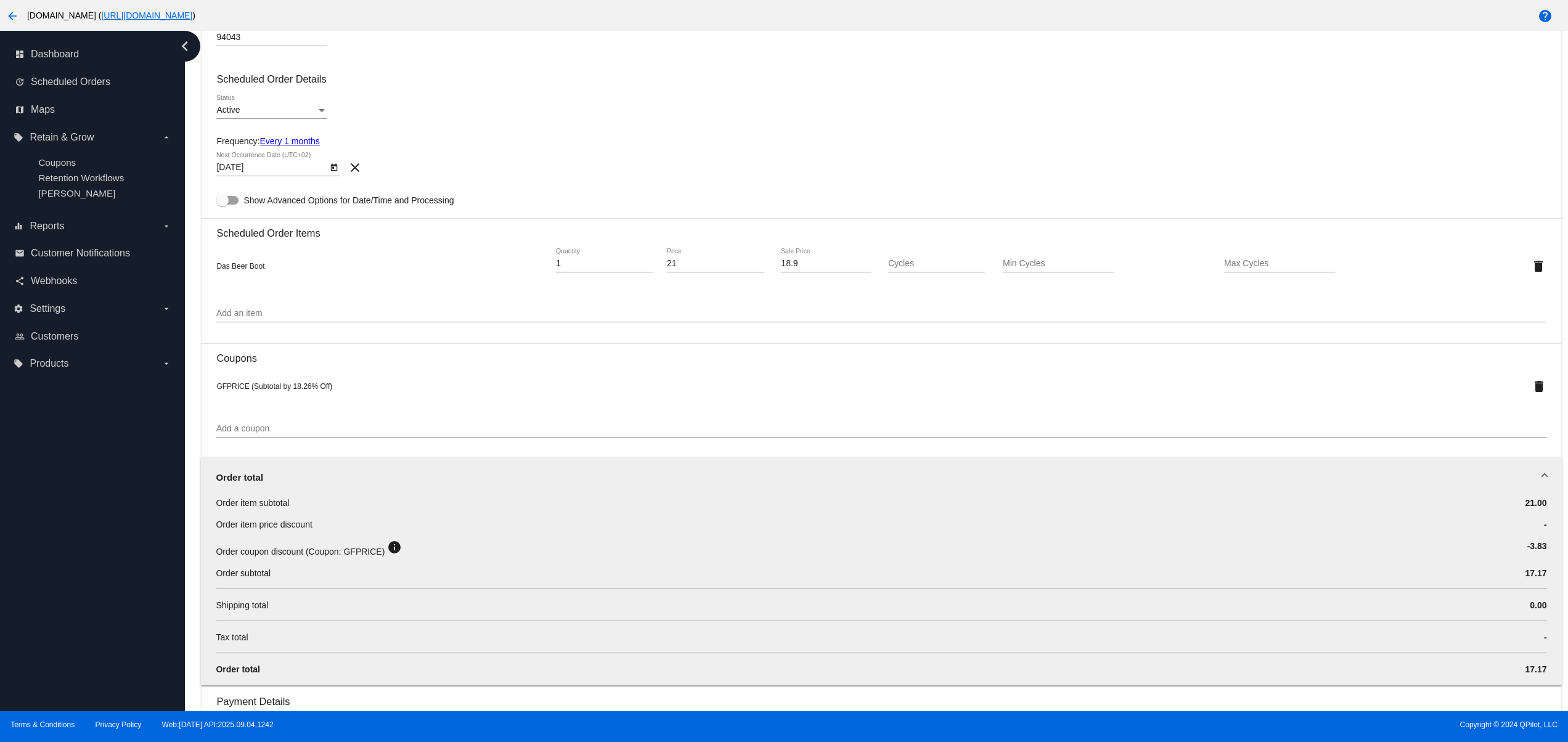
drag, startPoint x: 324, startPoint y: 390, endPoint x: 366, endPoint y: 390, distance: 42.0
click at [354, 390] on div "GFPRICE (Subtotal by 18.26% Off)" at bounding box center [826, 386] width 1218 height 10
click at [443, 391] on div "GFPRICE (Subtotal by 18.26% Off)" at bounding box center [826, 386] width 1218 height 10
drag, startPoint x: 279, startPoint y: 576, endPoint x: 222, endPoint y: 573, distance: 57.1
click at [222, 573] on div "Order item subtotal 21.00 Order item price discount - Order coupon discount (Co…" at bounding box center [881, 591] width 1360 height 189
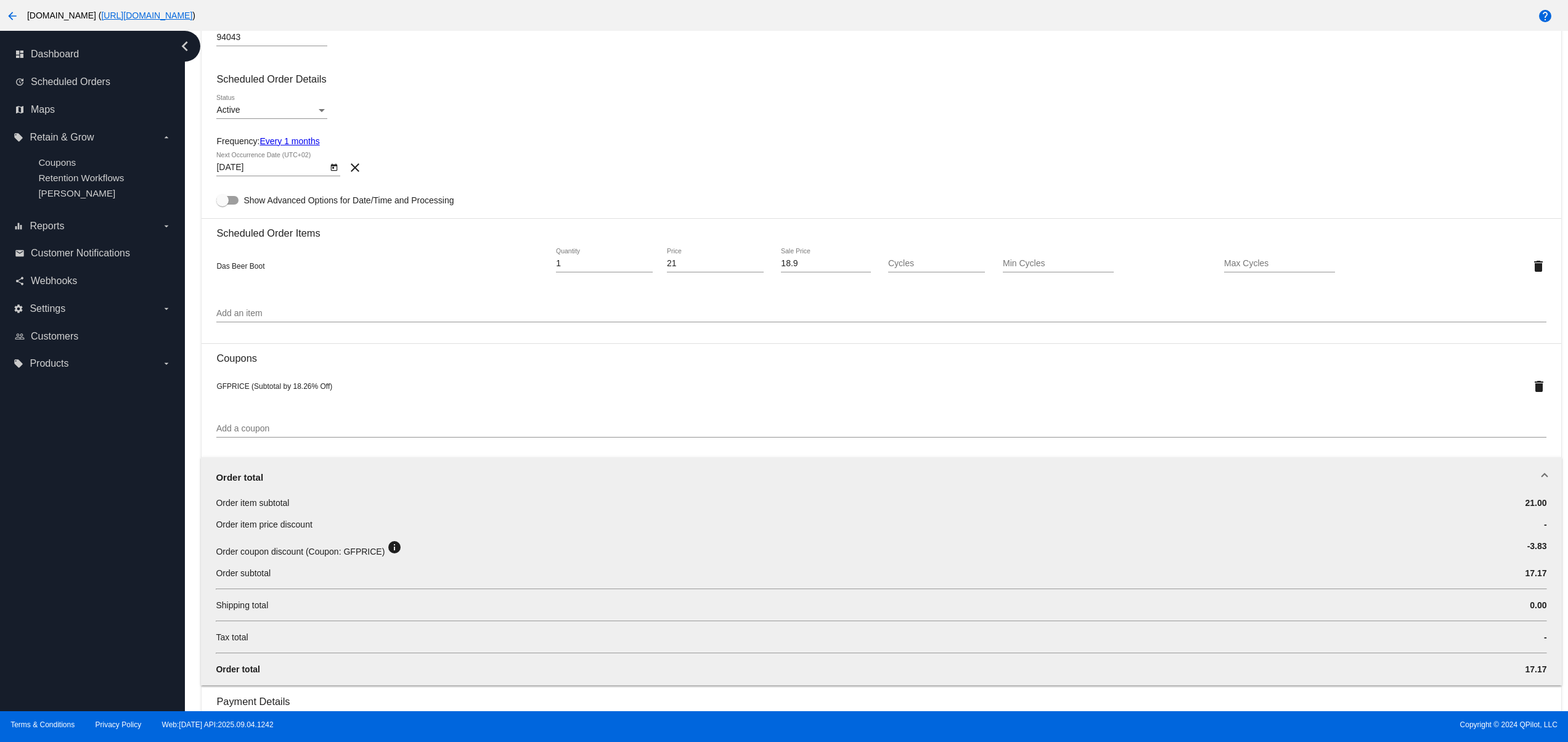
click at [270, 575] on div "Order subtotal" at bounding box center [770, 573] width 1109 height 12
click at [247, 577] on span "Order subtotal" at bounding box center [243, 573] width 55 height 10
drag, startPoint x: 289, startPoint y: 388, endPoint x: 308, endPoint y: 391, distance: 19.2
click at [308, 391] on span "GFPRICE (Subtotal by 18.26% Off)" at bounding box center [275, 387] width 116 height 9
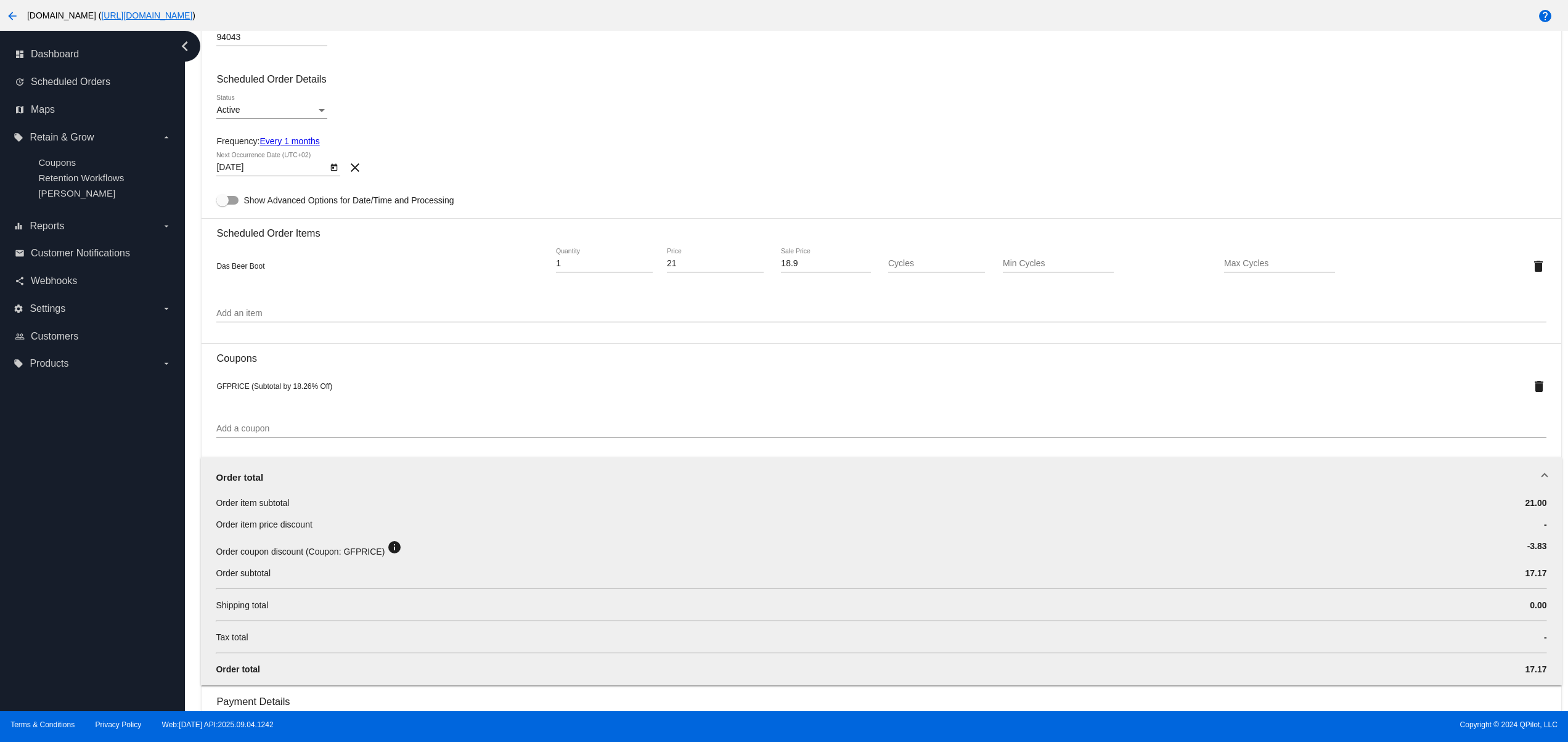
click at [312, 385] on div "GFPRICE (Subtotal by 18.26% Off) delete" at bounding box center [881, 386] width 1329 height 24
drag, startPoint x: 314, startPoint y: 391, endPoint x: 288, endPoint y: 392, distance: 26.0
click at [288, 391] on span "GFPRICE (Subtotal by 18.26% Off)" at bounding box center [275, 387] width 116 height 9
copy span "18.26%"
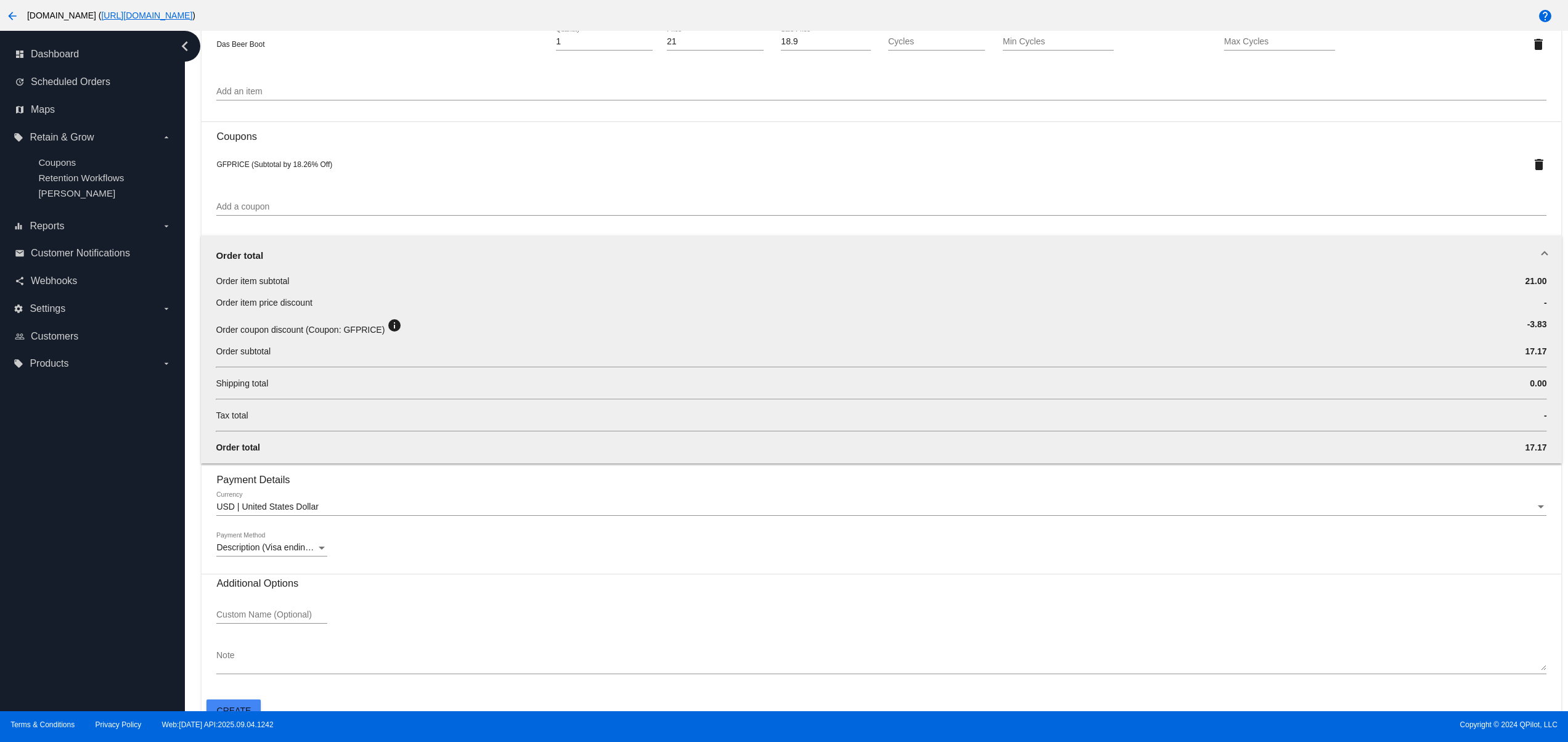
scroll to position [755, 0]
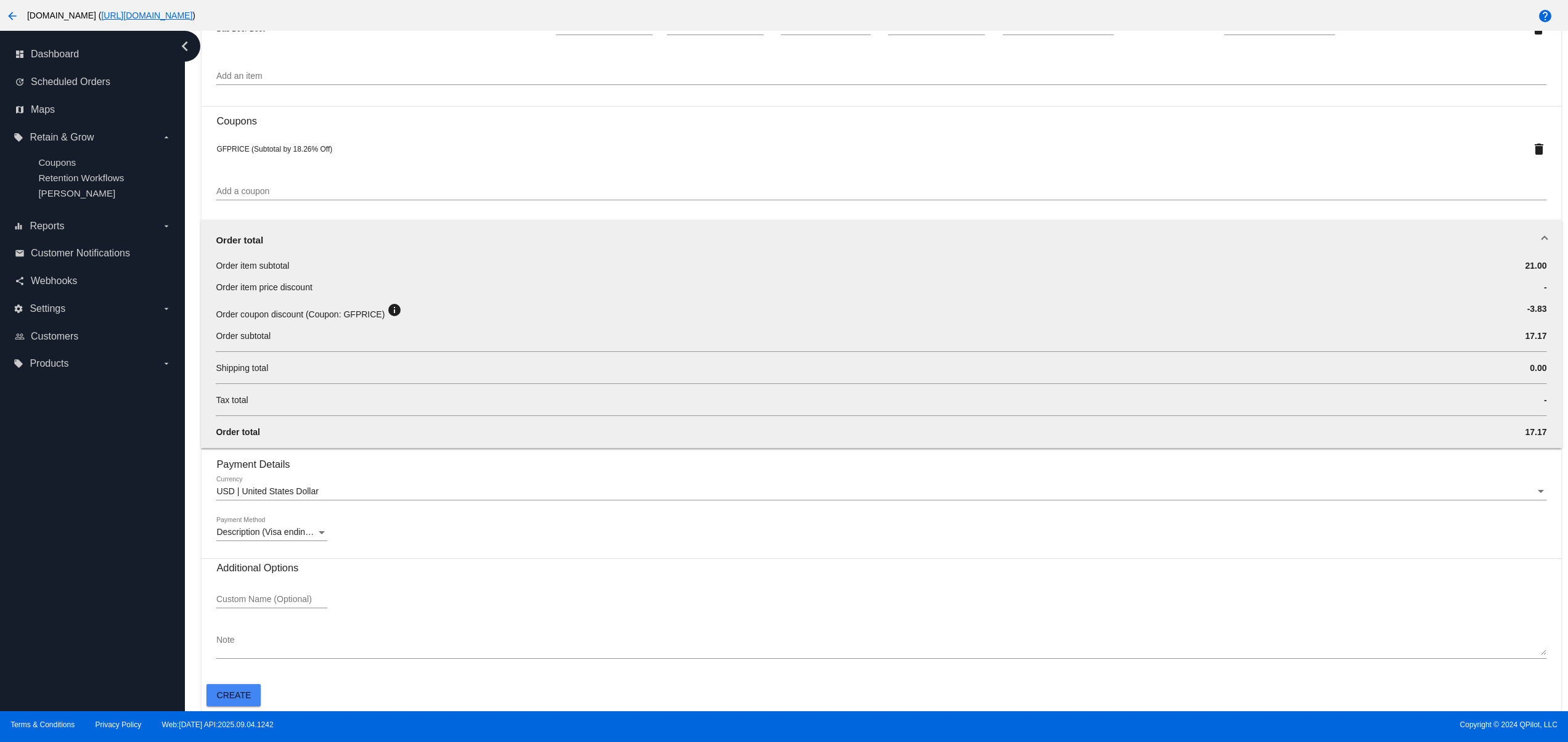
drag, startPoint x: 1532, startPoint y: 431, endPoint x: 211, endPoint y: 433, distance: 1321.0
click at [211, 433] on div "Order item subtotal 21.00 Order item price discount - Order coupon discount (Co…" at bounding box center [881, 354] width 1360 height 189
click at [292, 444] on div "Order item subtotal 21.00 Order item price discount - Order coupon discount (Co…" at bounding box center [881, 354] width 1360 height 189
drag, startPoint x: 211, startPoint y: 436, endPoint x: 133, endPoint y: 436, distance: 78.0
click at [133, 436] on div "dashboard Dashboard update Scheduled Orders map Maps local_offer Retain & Grow …" at bounding box center [784, 371] width 1568 height 680
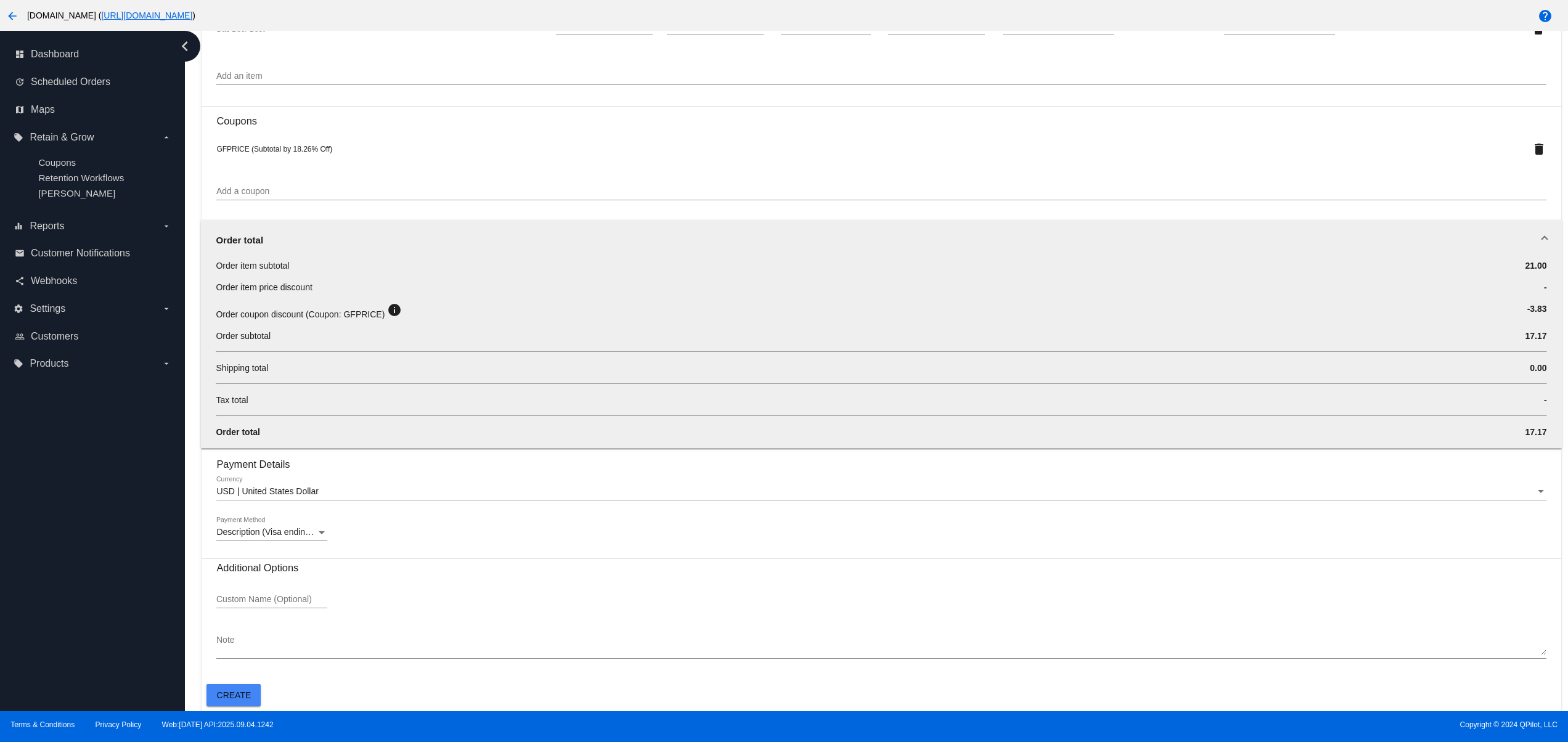
click at [256, 454] on h3 "Payment Details" at bounding box center [881, 459] width 1329 height 21
click at [225, 690] on span "Create" at bounding box center [234, 695] width 34 height 10
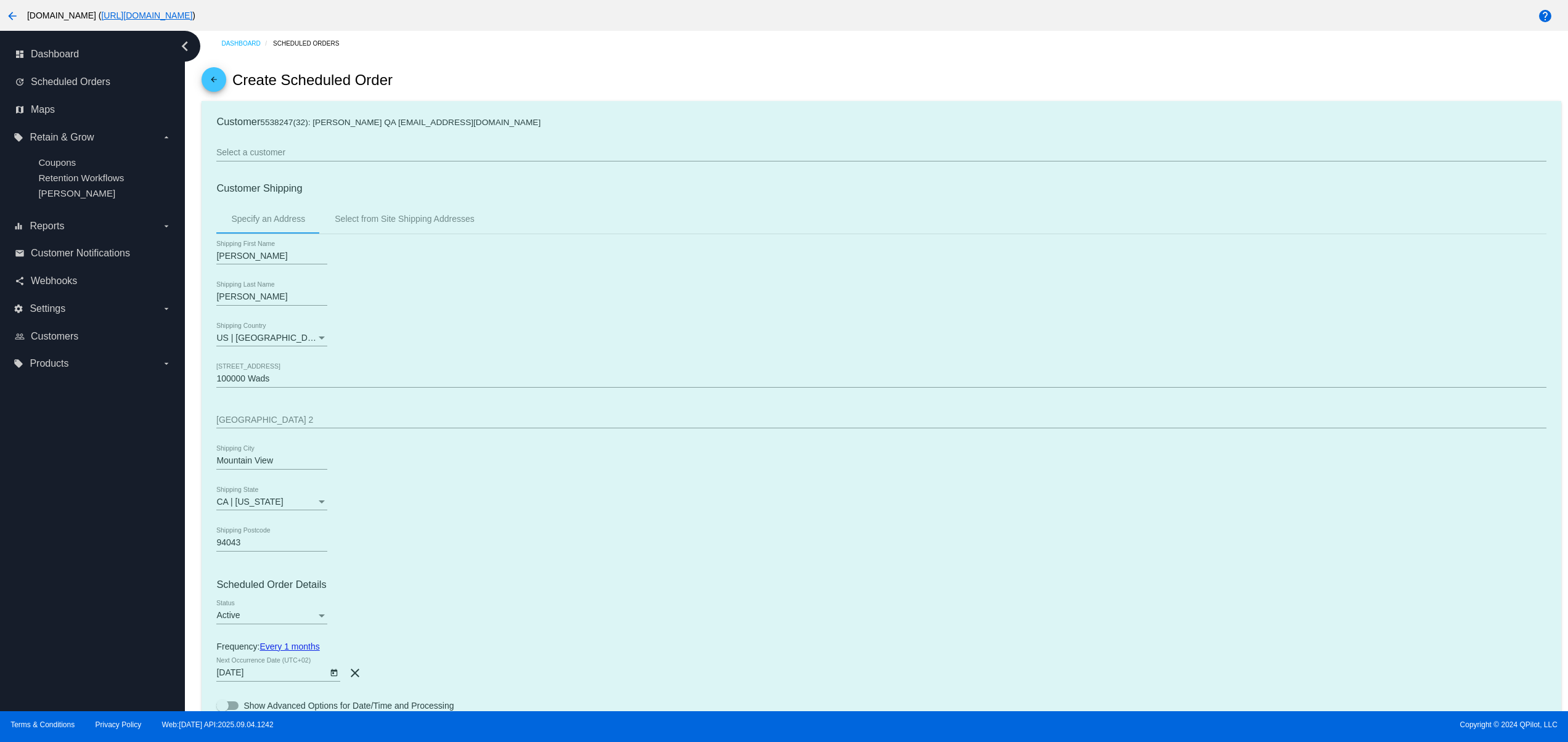
scroll to position [0, 0]
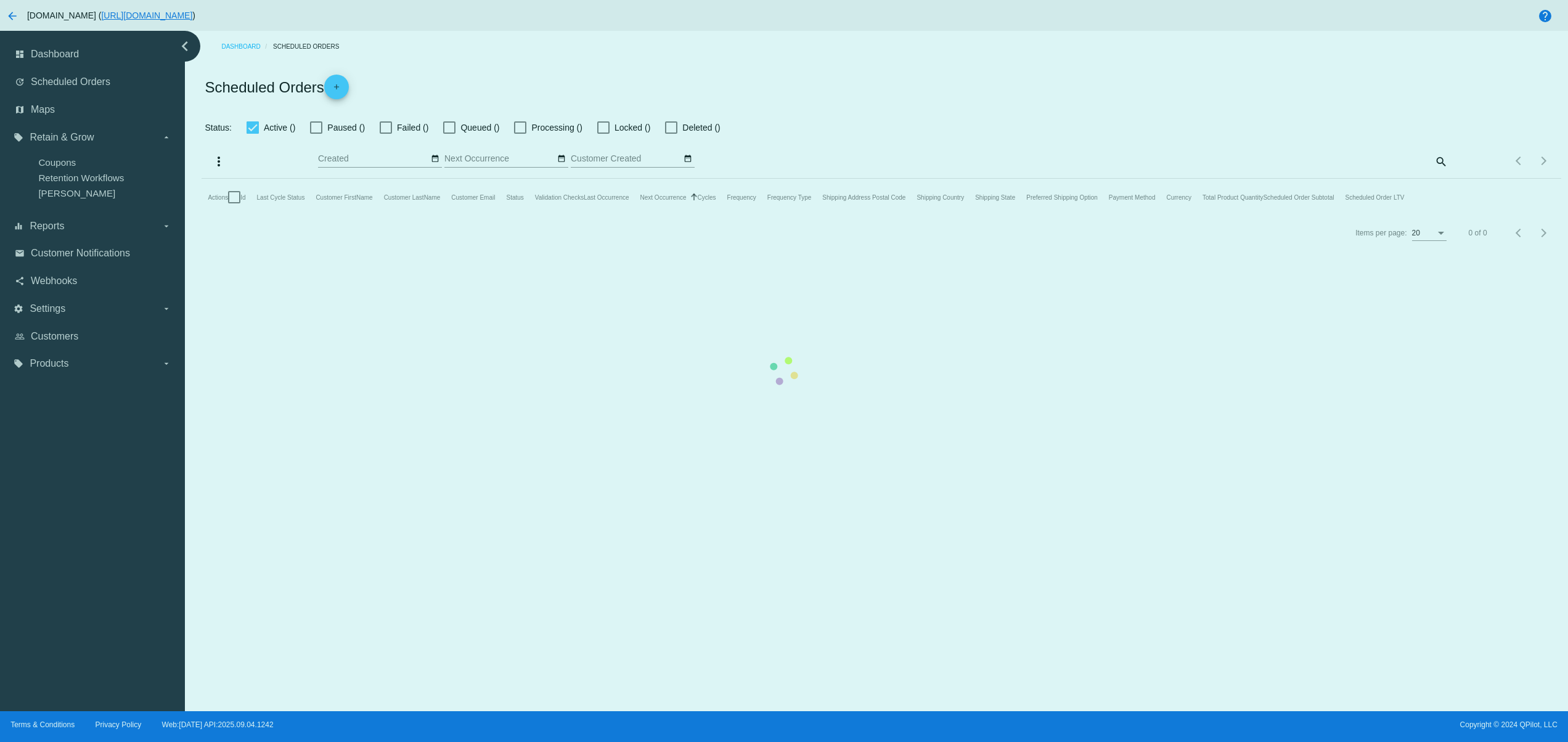
checkbox input "true"
type input "09/04/2025 - 09/04/2025"
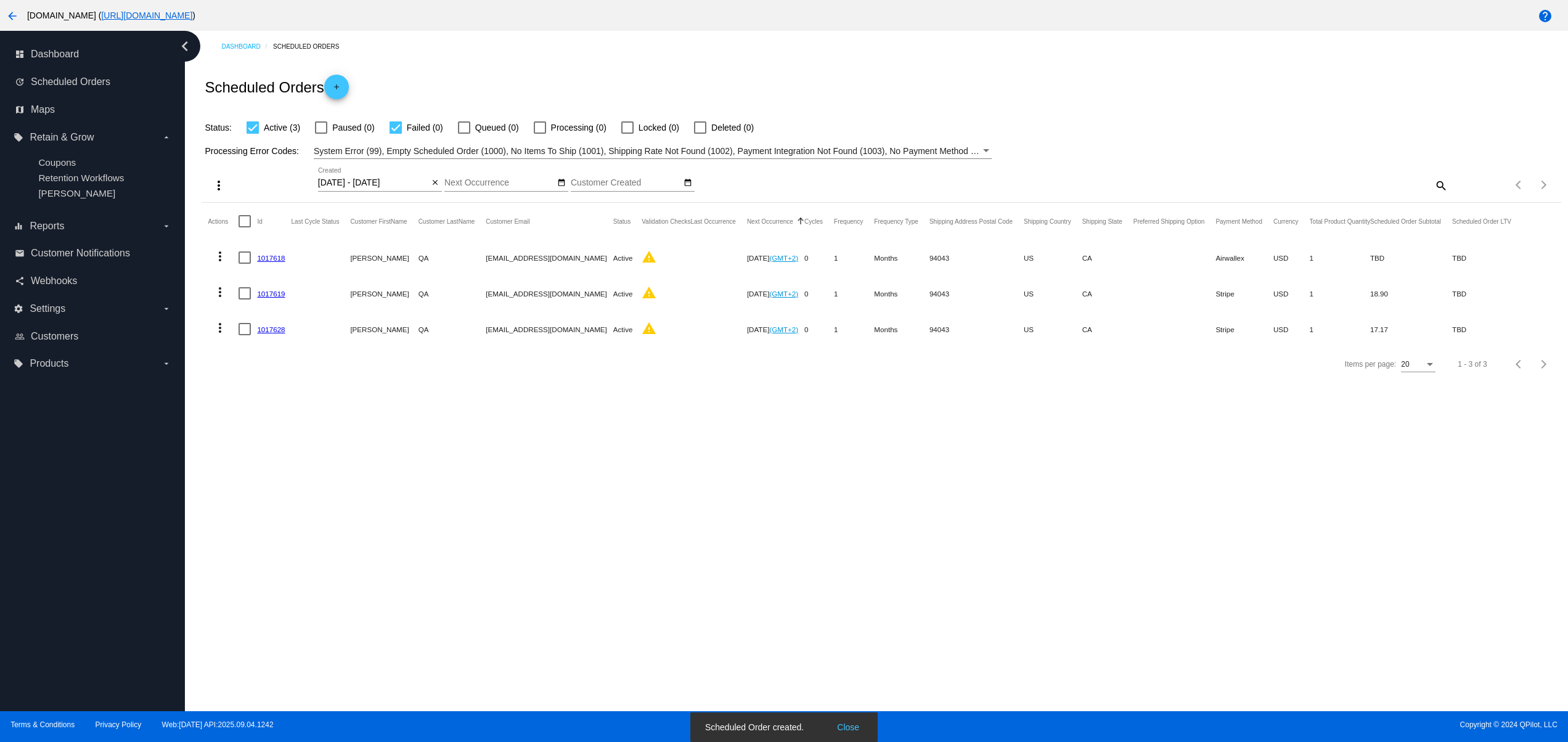
click at [834, 724] on button "Close" at bounding box center [848, 727] width 29 height 12
click at [622, 537] on div "Dashboard Scheduled Orders Scheduled Orders add Status: Active (3) Paused (0) F…" at bounding box center [877, 371] width 1383 height 680
click at [265, 326] on link "1017628" at bounding box center [270, 329] width 28 height 8
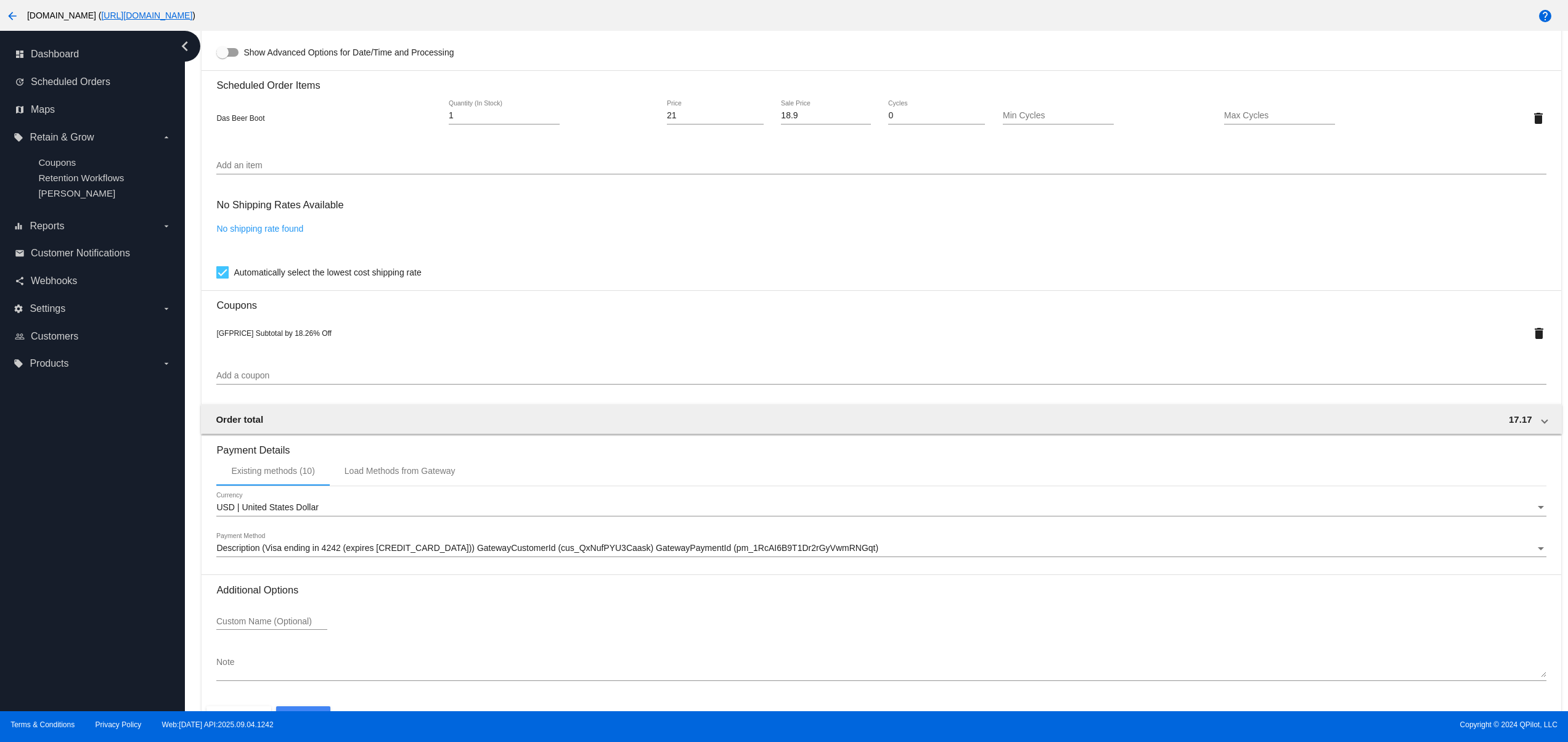
scroll to position [493, 0]
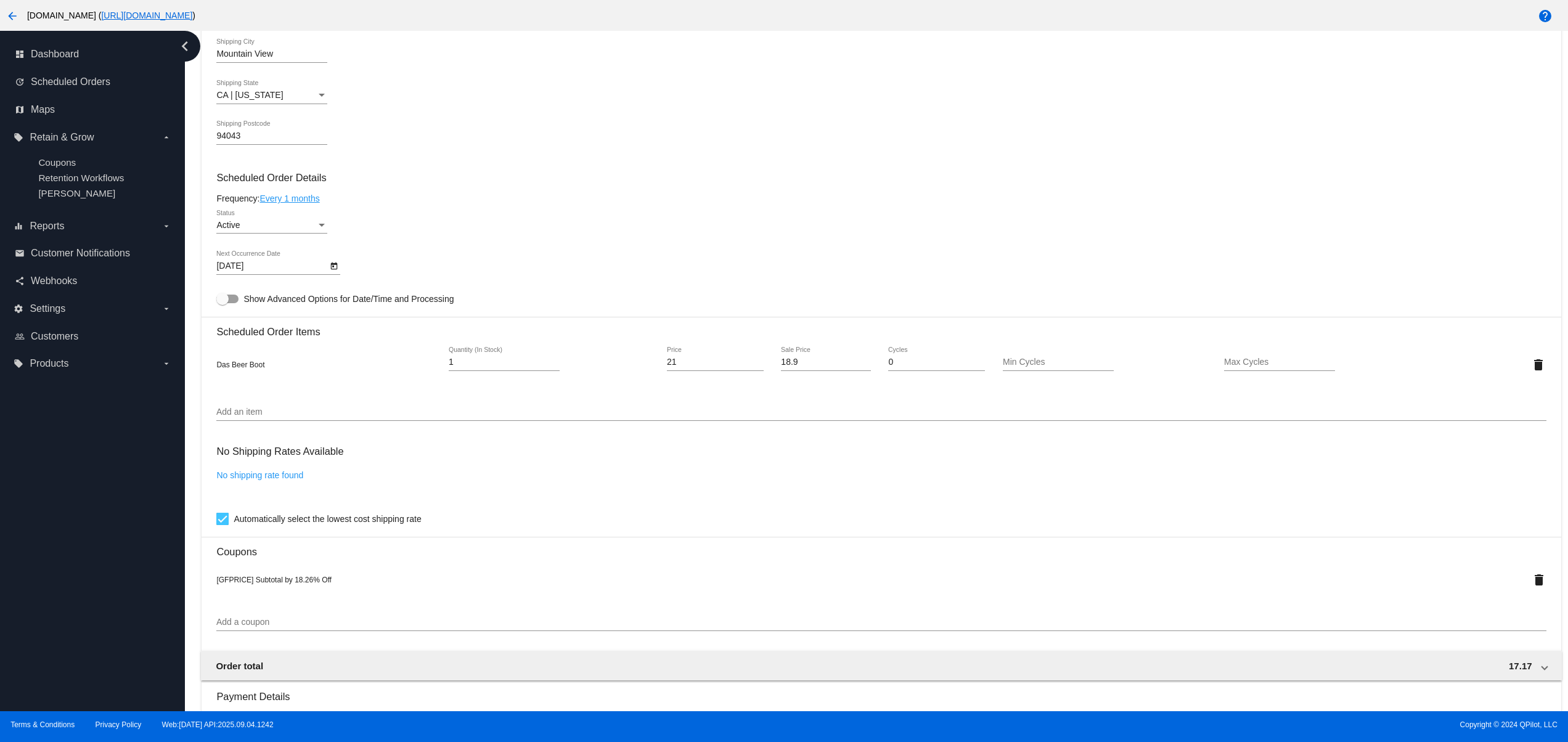
drag, startPoint x: 237, startPoint y: 459, endPoint x: 362, endPoint y: 457, distance: 125.0
click at [345, 457] on div "No Shipping Rates Available" at bounding box center [283, 451] width 133 height 27
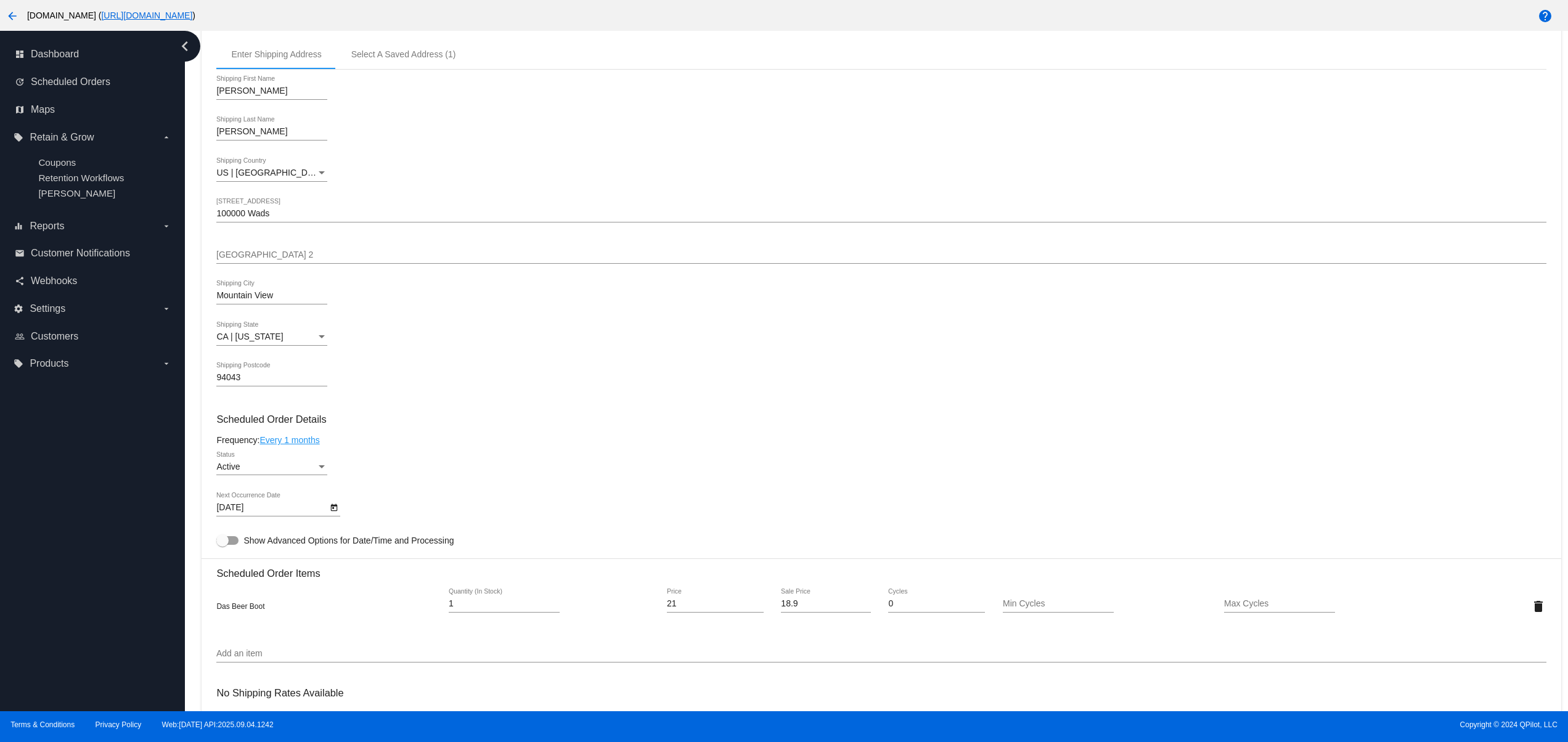
scroll to position [0, 0]
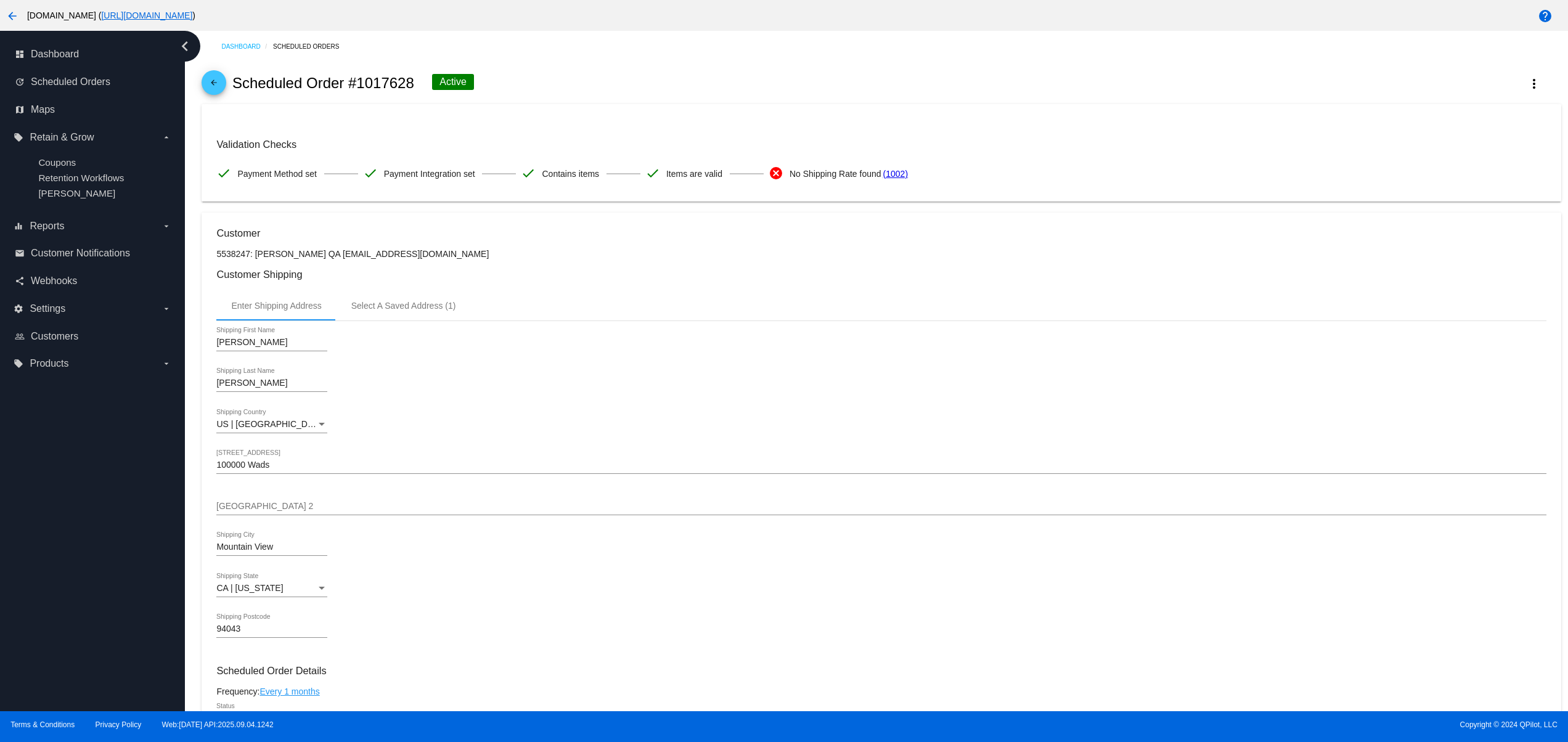
drag, startPoint x: 726, startPoint y: 170, endPoint x: 618, endPoint y: 169, distance: 108.0
click at [640, 169] on div "Validation Checks check Payment Method set check Payment Integration set check …" at bounding box center [881, 162] width 1329 height 47
click at [808, 181] on span "No Shipping Rate found" at bounding box center [836, 174] width 92 height 26
click at [311, 202] on mat-card "Validation Checks check Payment Method set check Payment Integration set check …" at bounding box center [881, 153] width 1359 height 98
drag, startPoint x: 378, startPoint y: 264, endPoint x: 250, endPoint y: 264, distance: 128.0
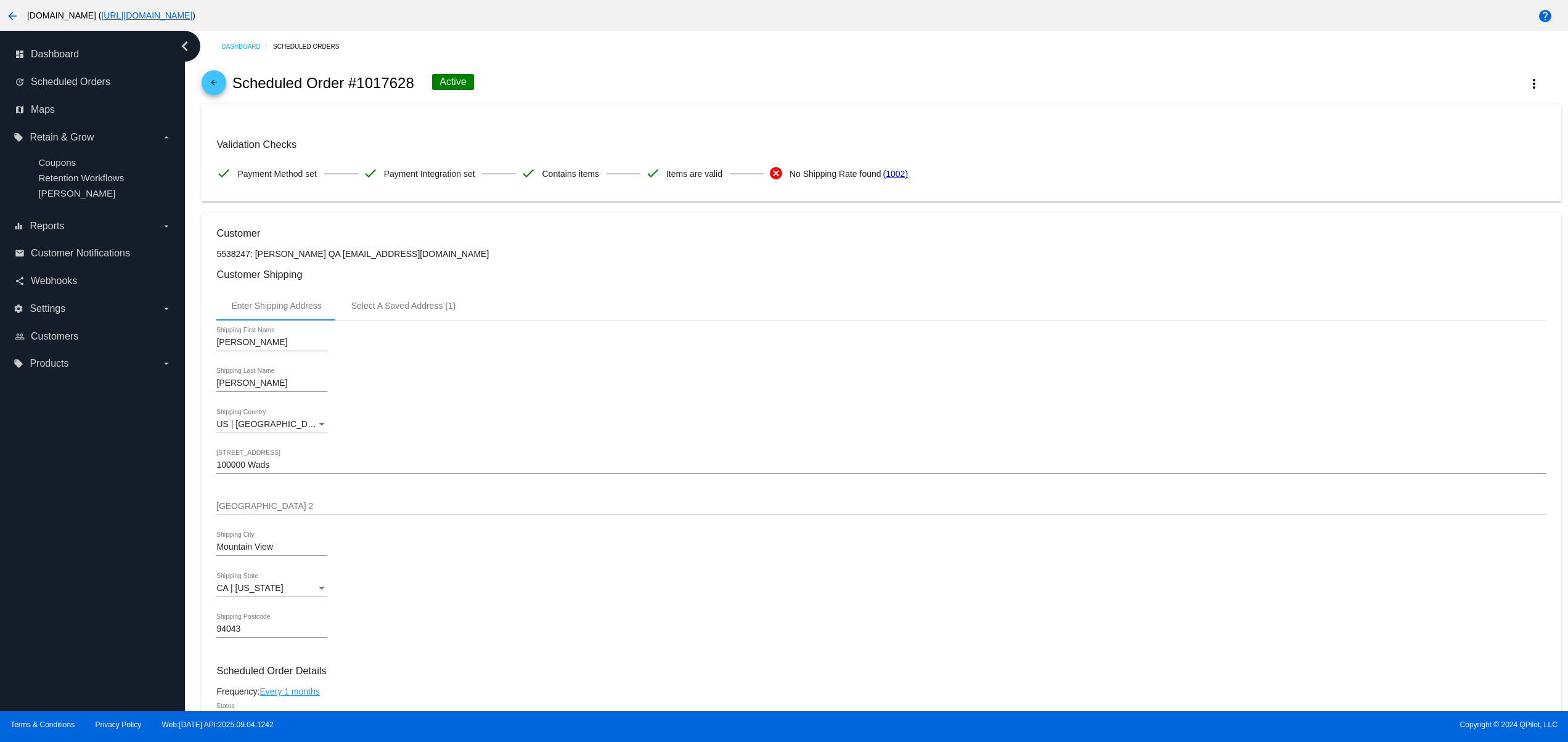
click at [645, 329] on div "Renata Shipping First Name Klein Shipping Last Name US | USA Shipping Country 1…" at bounding box center [881, 489] width 1329 height 334
drag, startPoint x: 942, startPoint y: 149, endPoint x: 1009, endPoint y: 149, distance: 67.0
click at [1009, 149] on mat-card-content "Validation Checks check Payment Method set check Payment Integration set check …" at bounding box center [881, 153] width 1329 height 68
click at [1026, 194] on mat-card "Validation Checks check Payment Method set check Payment Integration set check …" at bounding box center [881, 153] width 1359 height 98
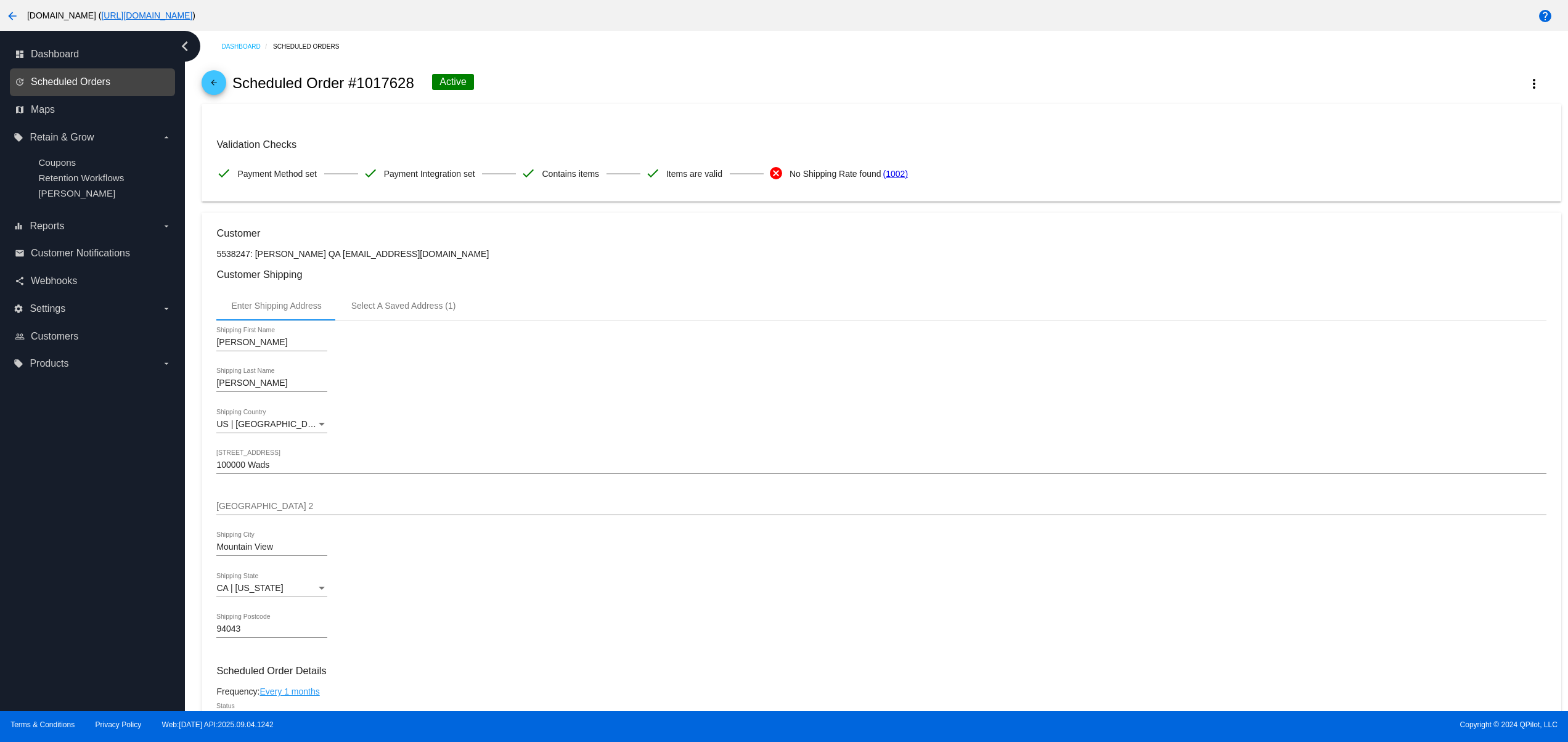
click at [98, 87] on span "Scheduled Orders" at bounding box center [70, 82] width 80 height 11
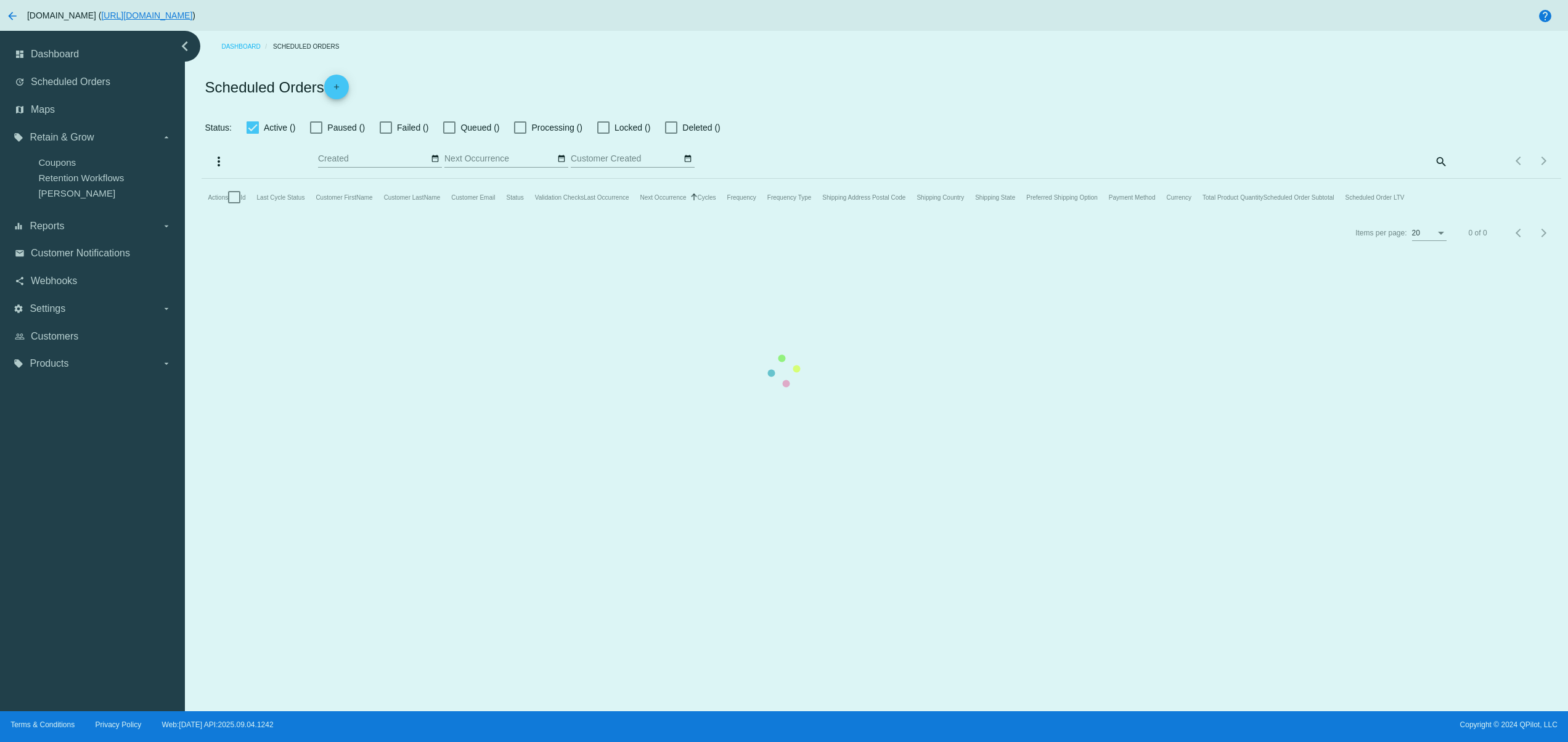
checkbox input "true"
type input "09/04/2025 - 09/04/2025"
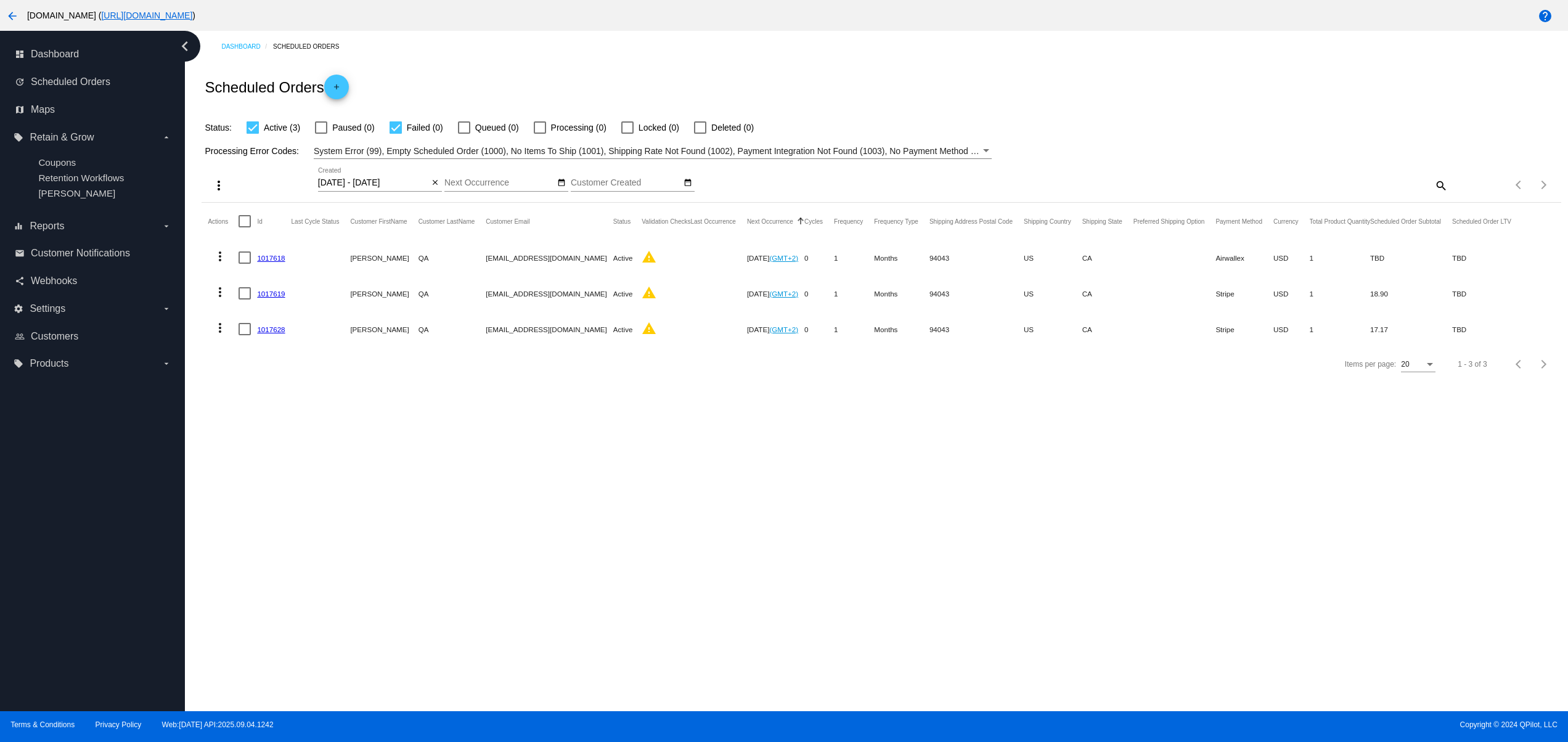
click at [346, 81] on h2 "Scheduled Orders add" at bounding box center [276, 87] width 143 height 24
click at [339, 95] on mat-icon "add" at bounding box center [336, 90] width 15 height 15
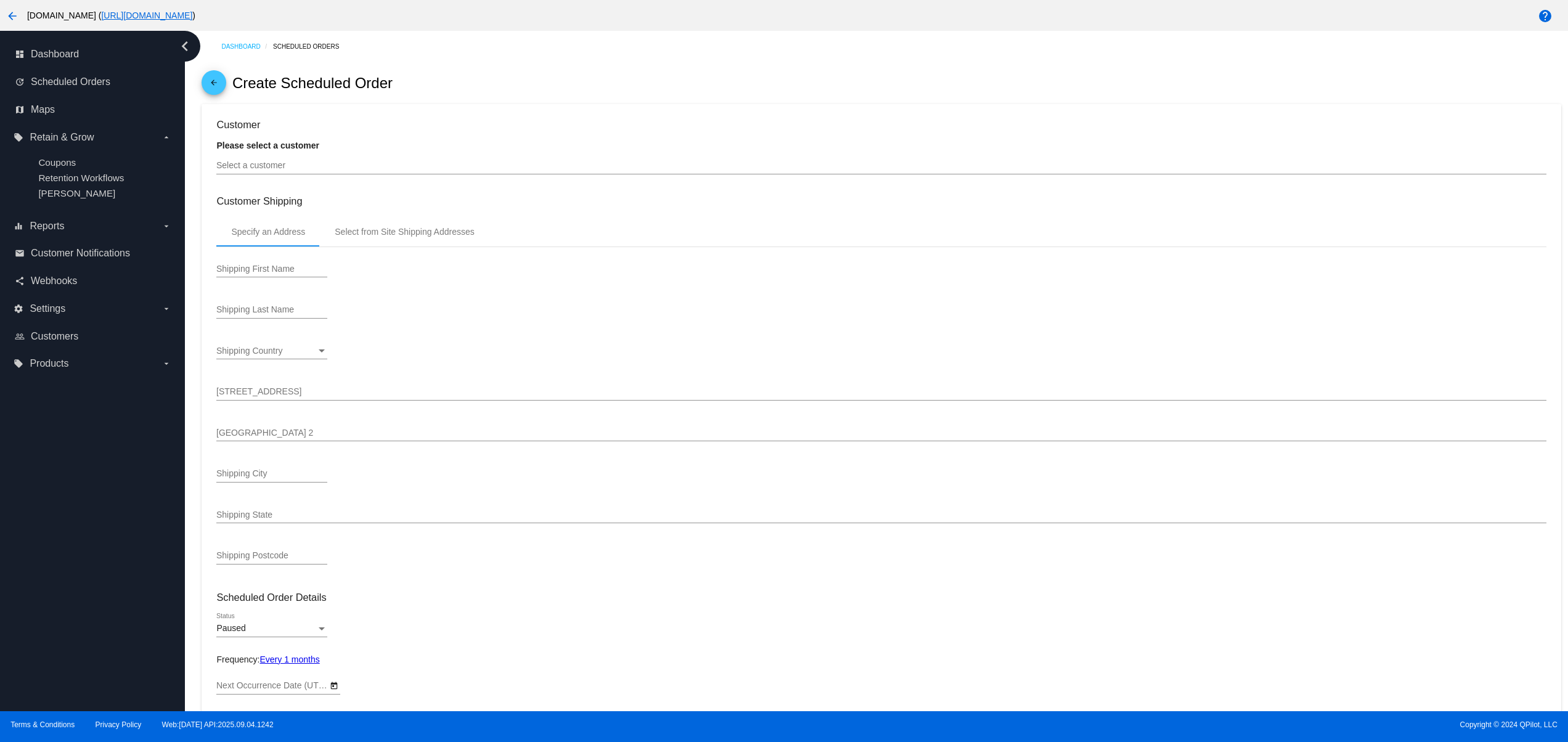
type input "10/4/2025"
click at [344, 168] on input "Select a customer" at bounding box center [881, 166] width 1329 height 10
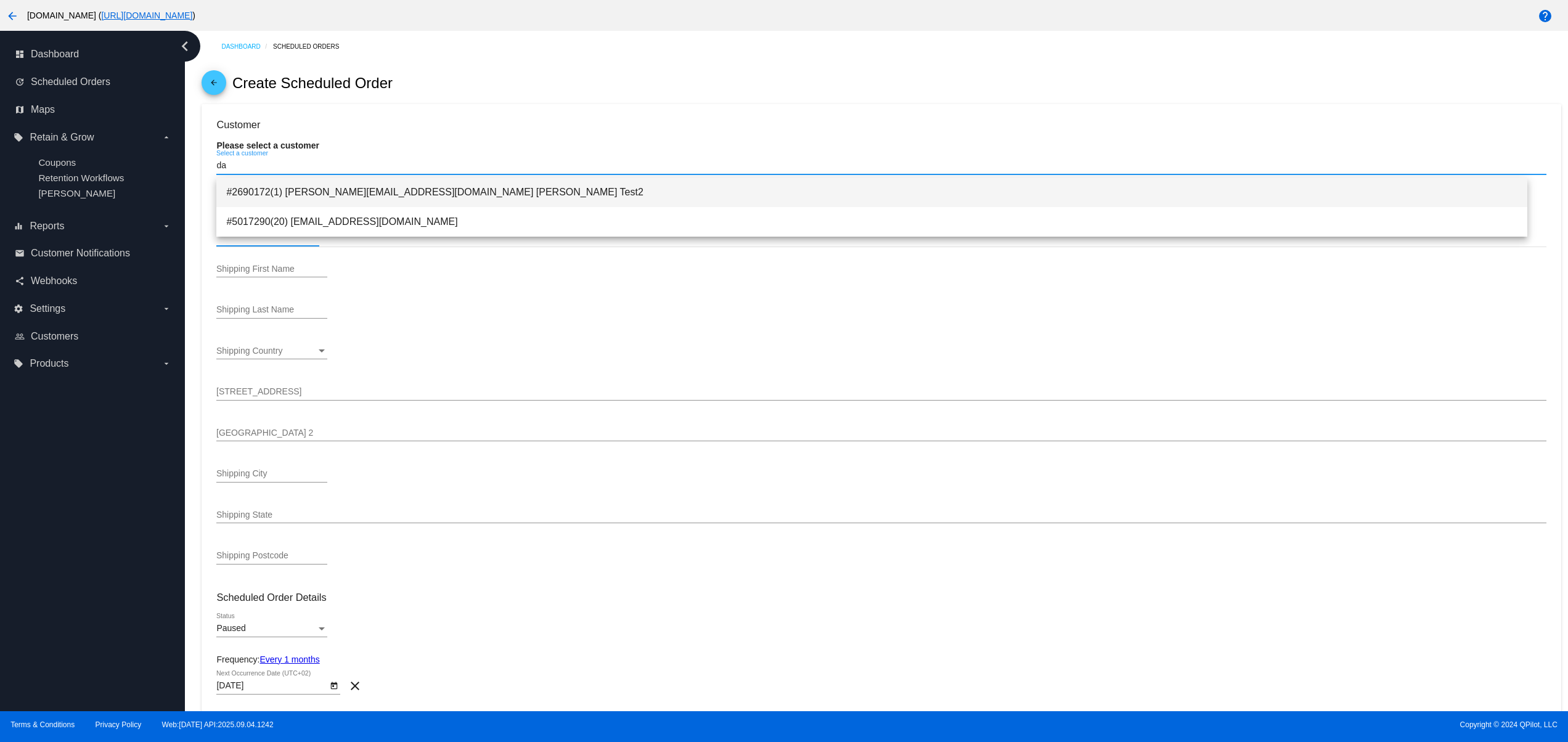
type input "da"
click at [352, 195] on span "#2690172(1) david@qpilot.cloud David Test2" at bounding box center [872, 192] width 1291 height 29
type input "Renata"
type input "Klein"
type input "9025 W Jefferson Ave"
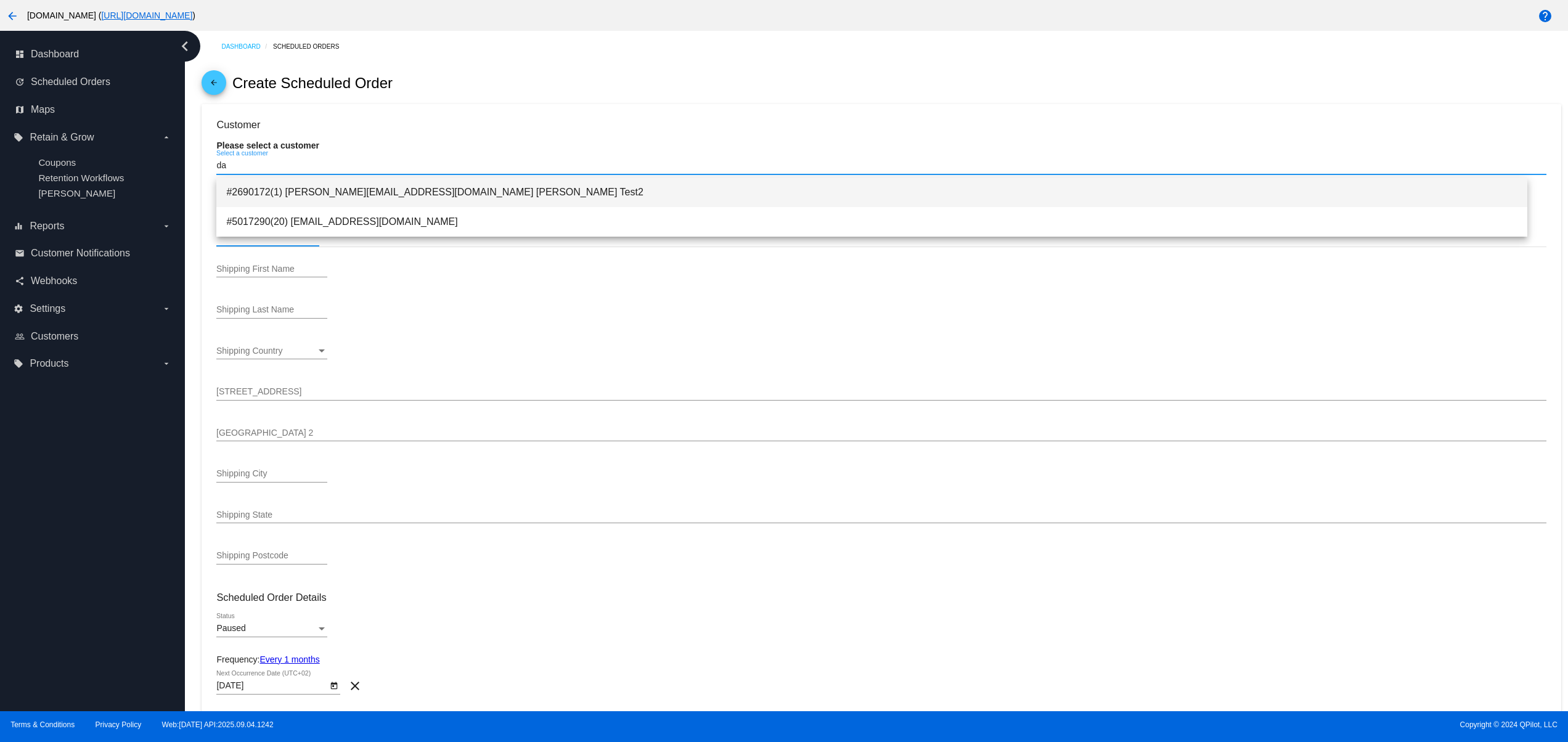
type input "Mountain View"
type input "94043"
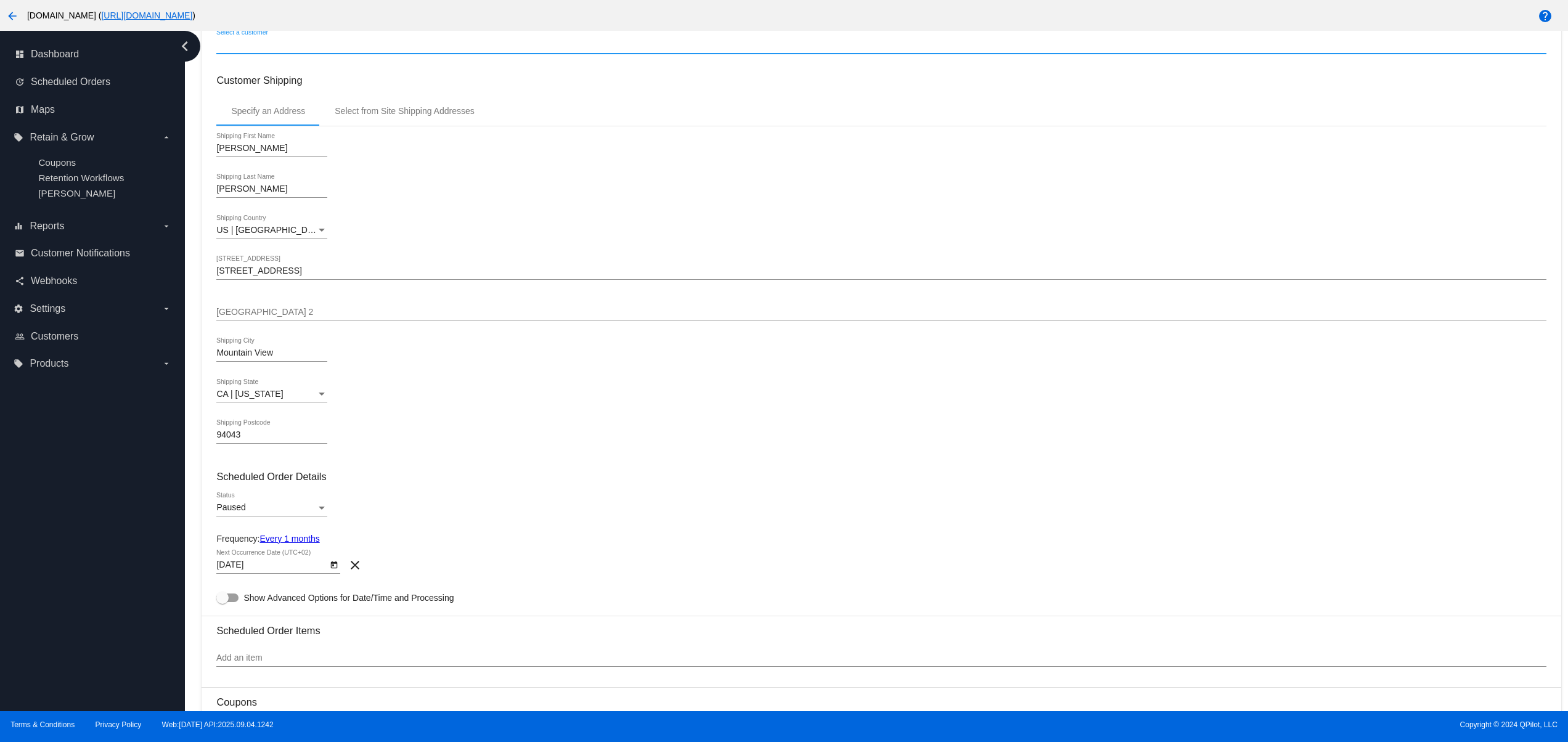
scroll to position [247, 0]
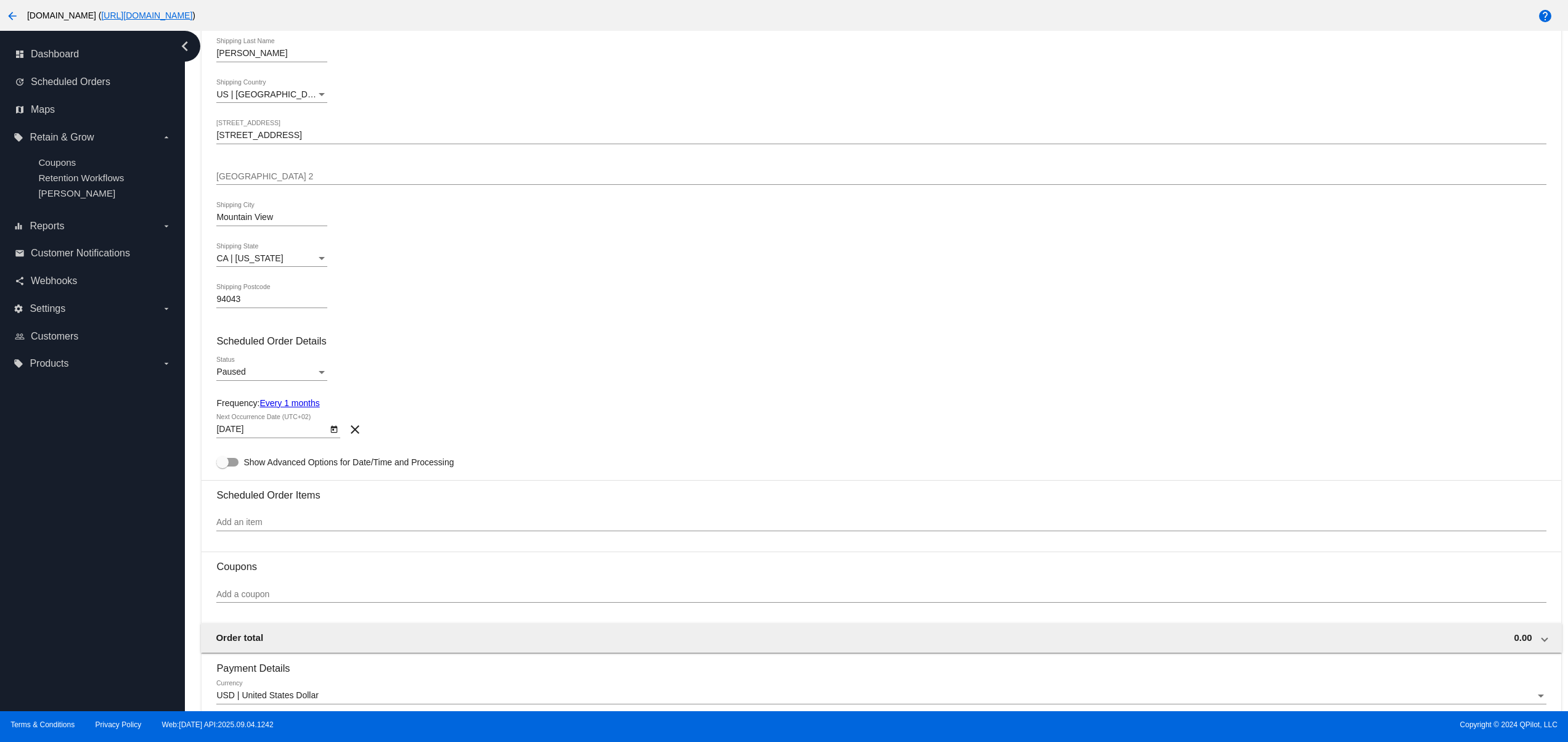
click at [250, 377] on div "Paused" at bounding box center [266, 372] width 100 height 10
click at [252, 351] on span "Active" at bounding box center [272, 352] width 111 height 26
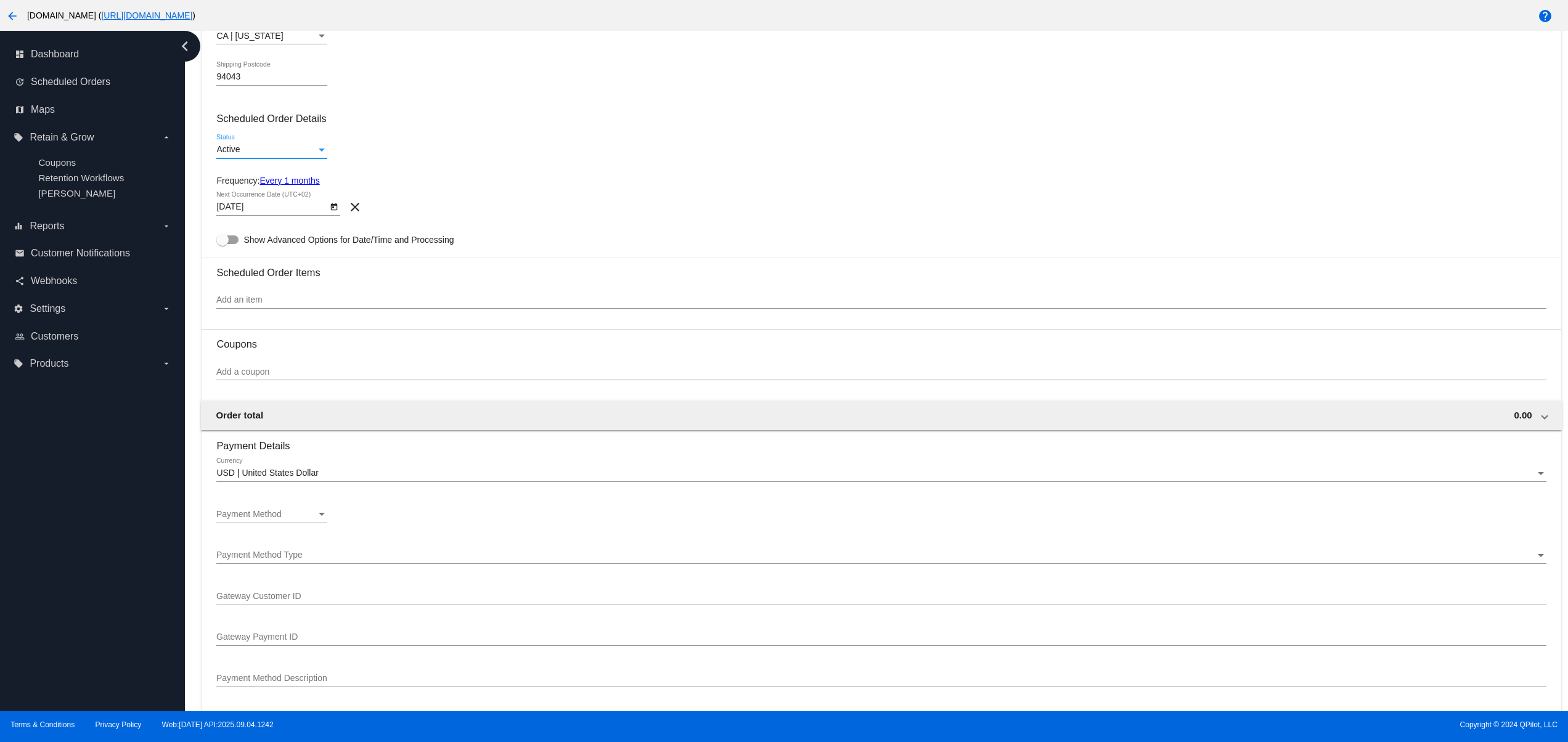
scroll to position [493, 0]
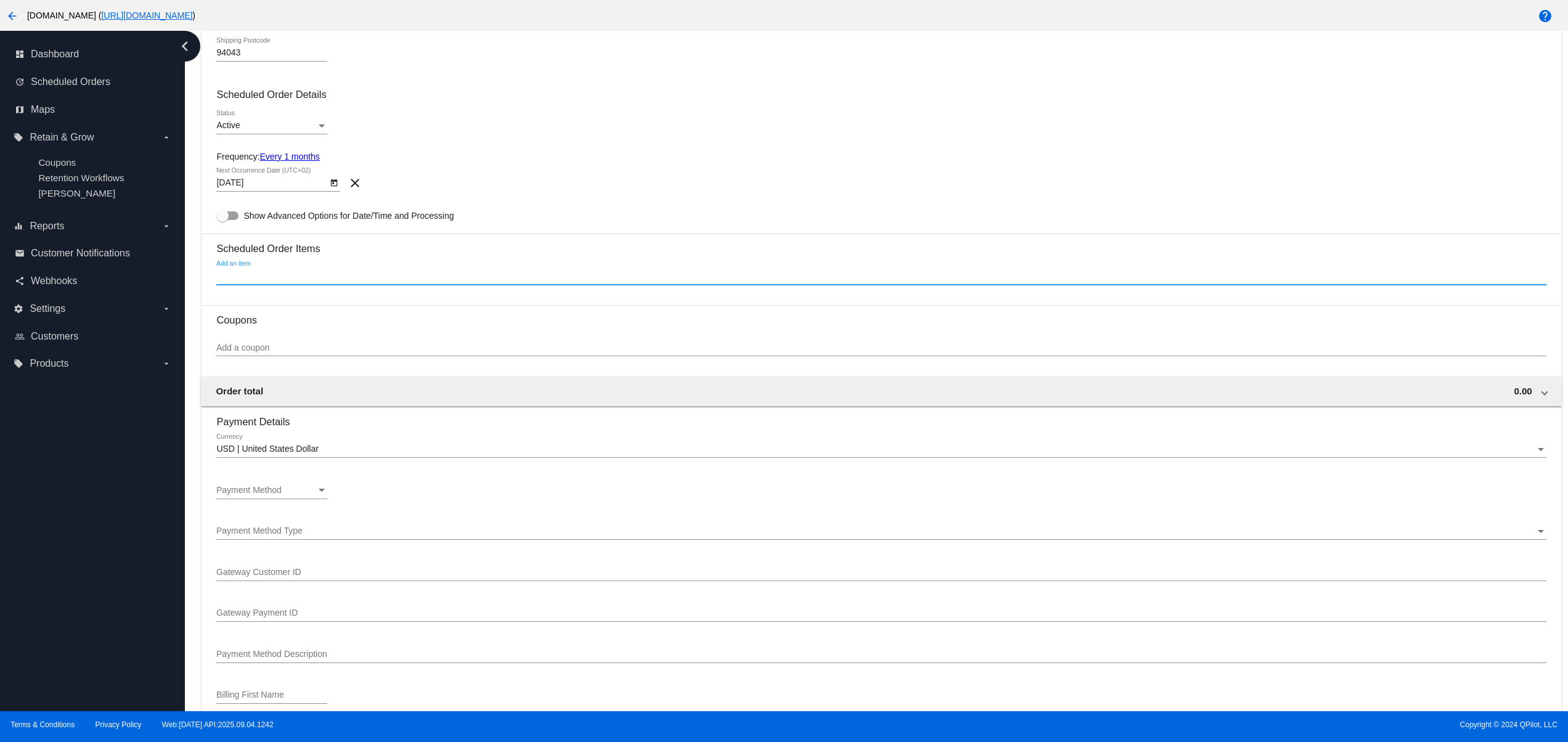
click at [294, 281] on input "Add an item" at bounding box center [881, 276] width 1329 height 10
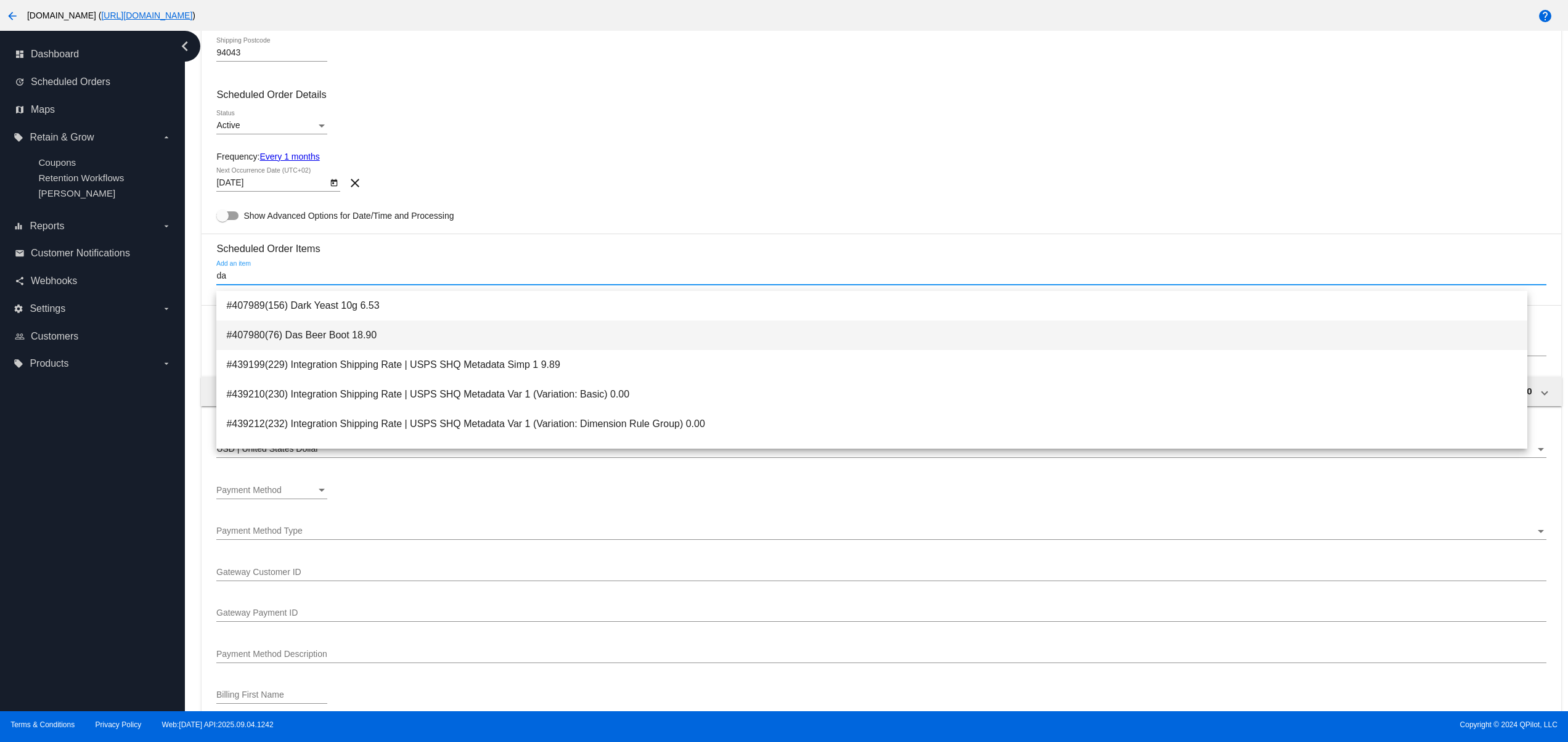
type input "da"
click at [405, 332] on span "#407980(76) Das Beer Boot 18.90" at bounding box center [872, 335] width 1291 height 29
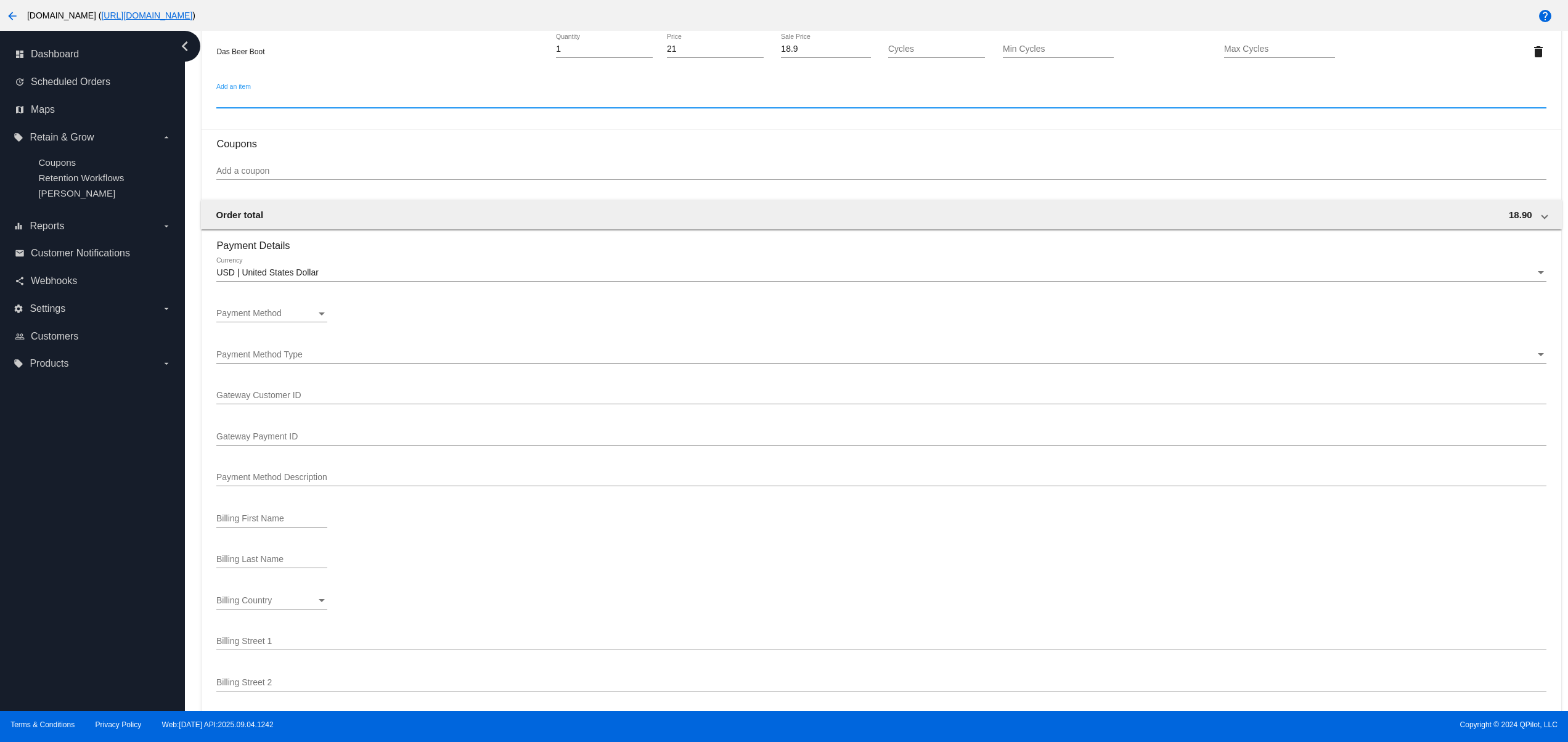
scroll to position [740, 0]
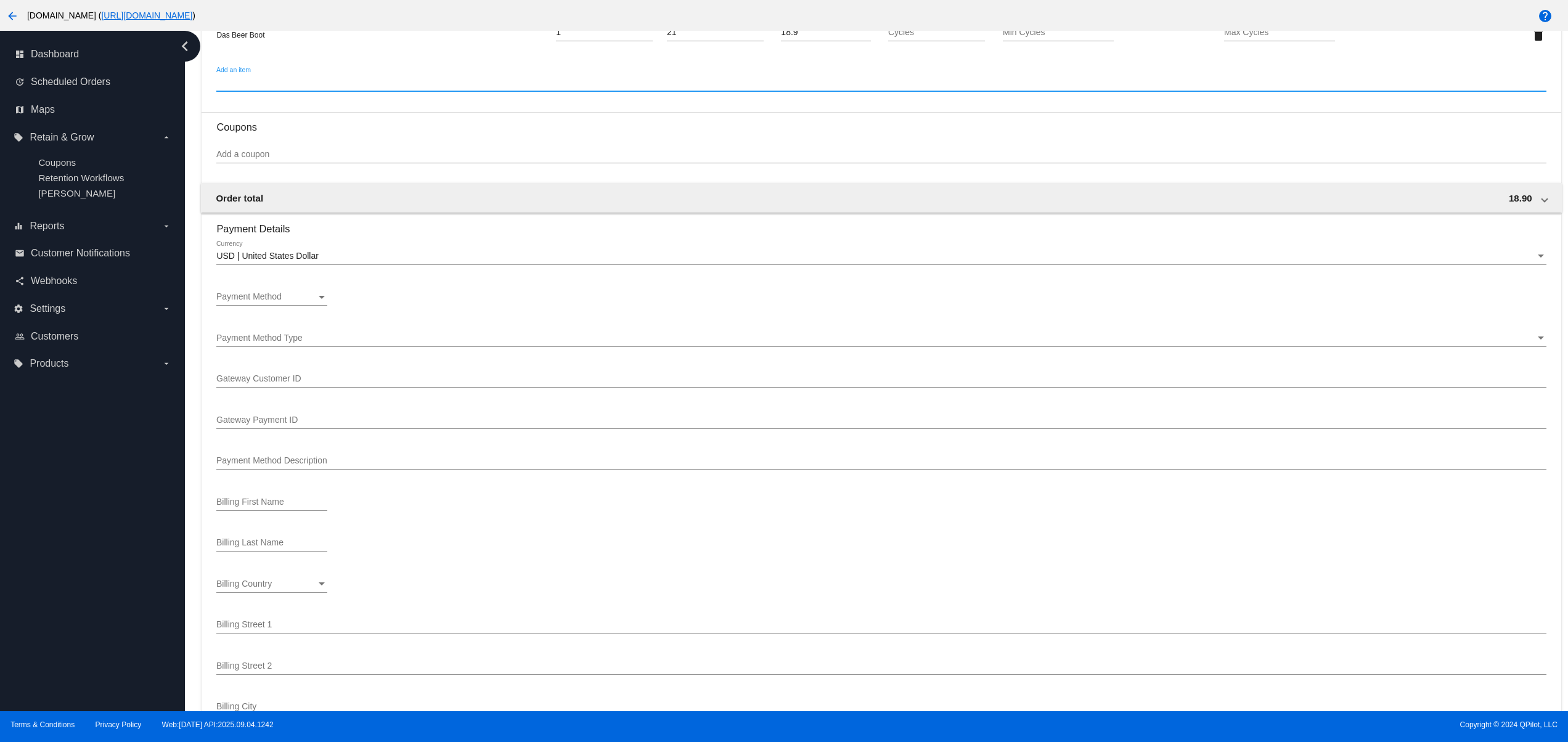
click at [304, 302] on div "Payment Method" at bounding box center [266, 297] width 100 height 10
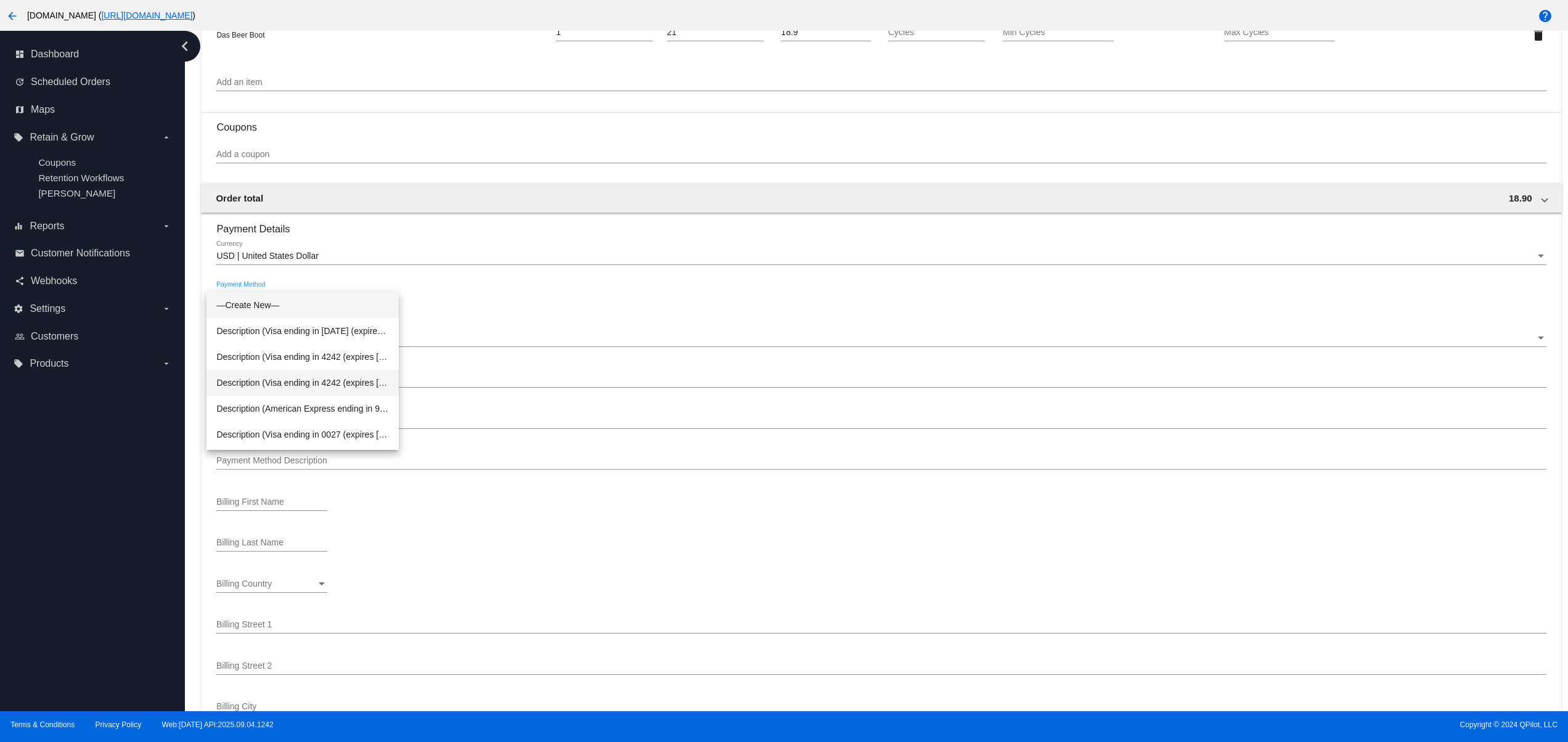
click at [334, 382] on span "Description (Visa ending in 4242 (expires 02/35)) GatewayCustomerId (cus_NZafnK…" at bounding box center [303, 382] width 173 height 26
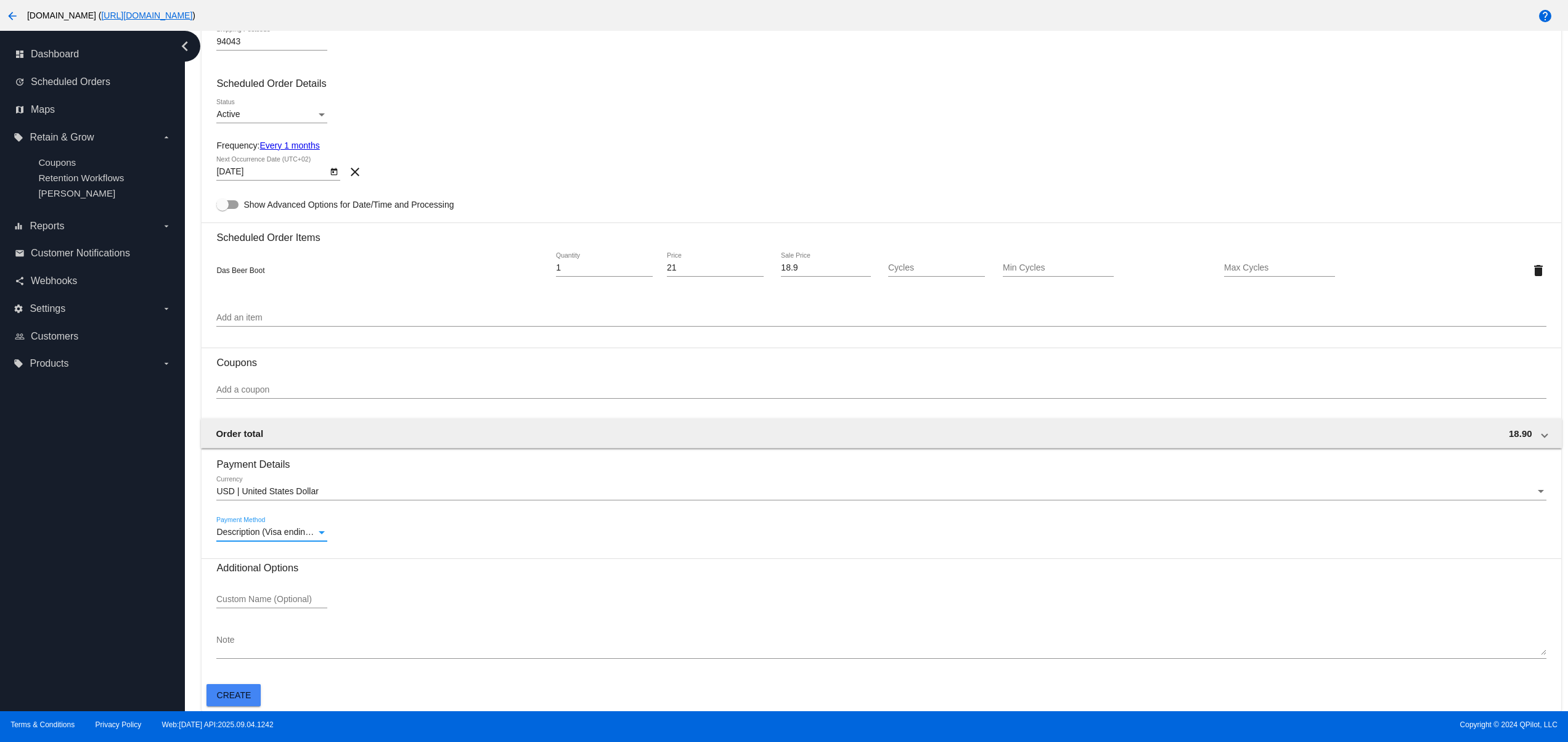
scroll to position [512, 0]
click at [242, 685] on button "Create" at bounding box center [234, 695] width 55 height 22
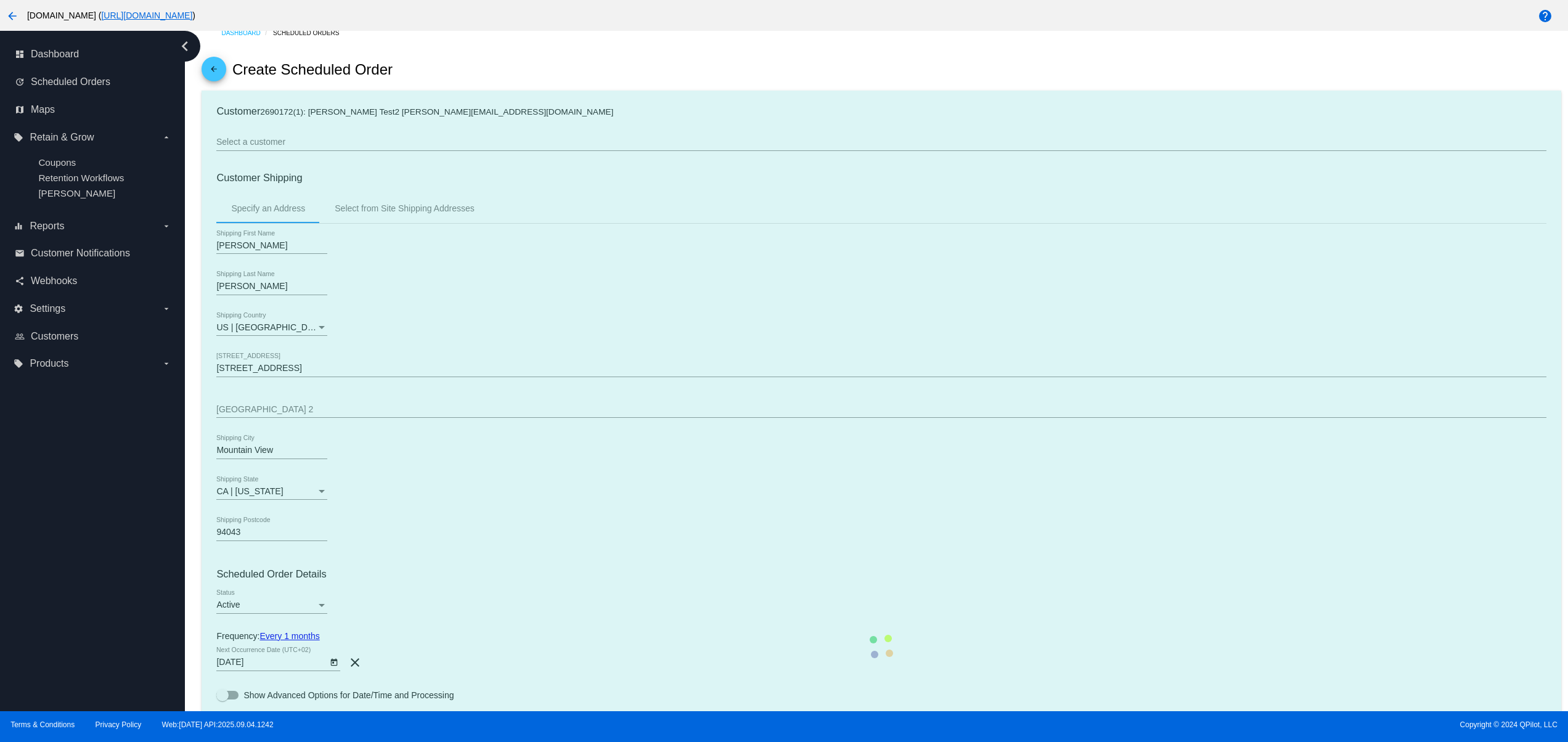
scroll to position [0, 0]
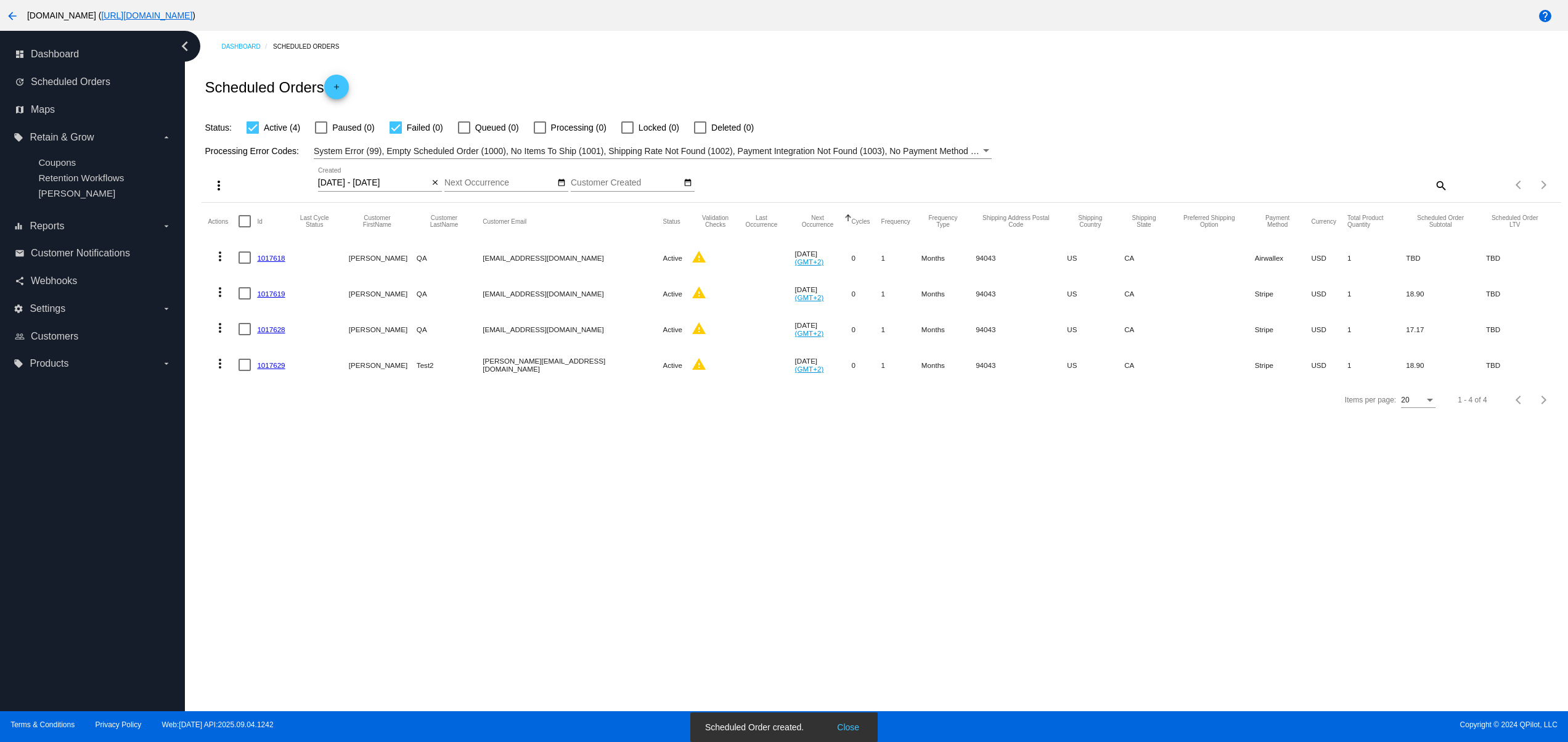
click at [851, 726] on button "Close" at bounding box center [848, 727] width 29 height 12
click at [689, 617] on div "Dashboard Scheduled Orders Scheduled Orders add Status: Active (4) Paused (0) F…" at bounding box center [877, 371] width 1383 height 680
click at [275, 360] on mat-cell "1017629" at bounding box center [273, 365] width 34 height 36
click at [272, 365] on link "1017629" at bounding box center [270, 365] width 28 height 8
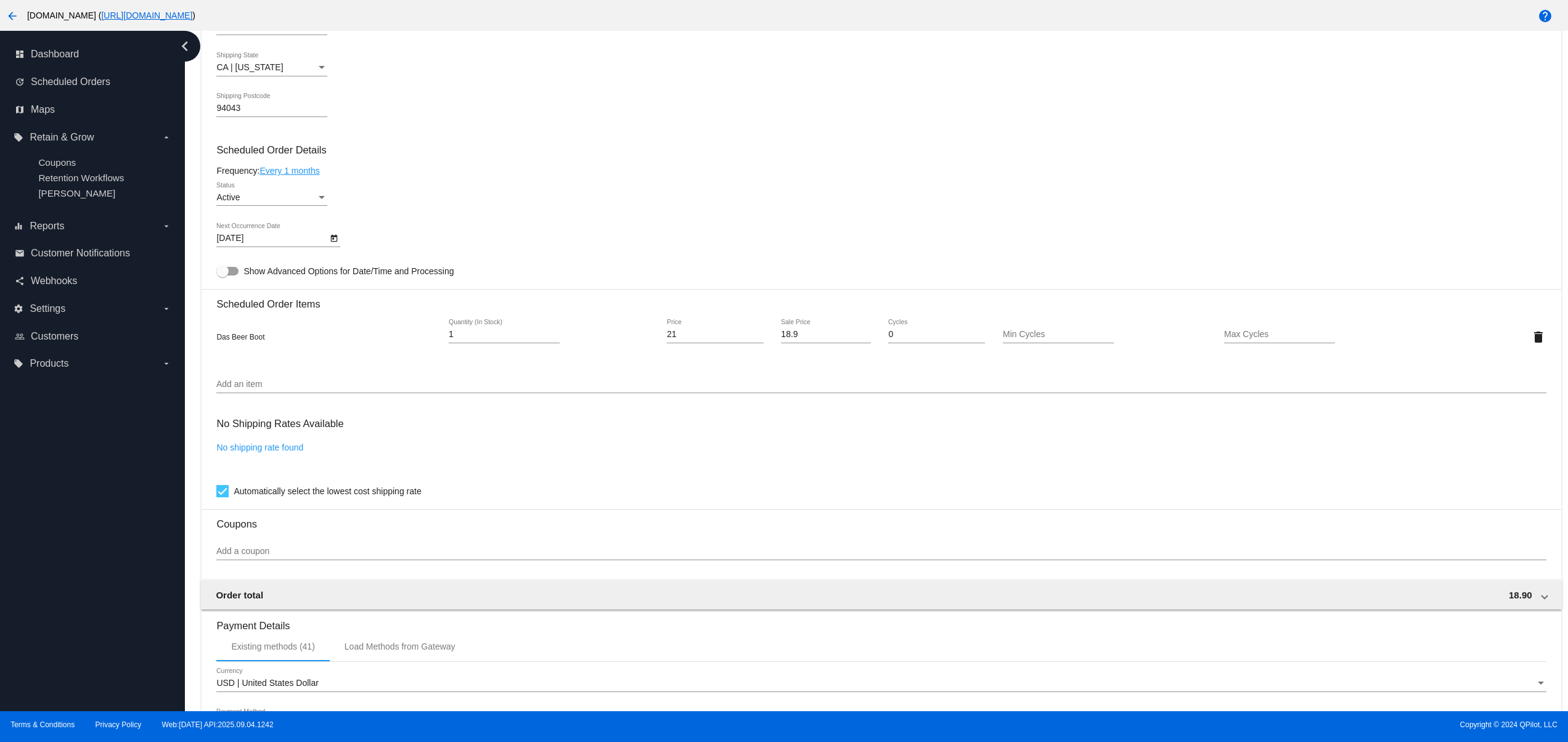
scroll to position [743, 0]
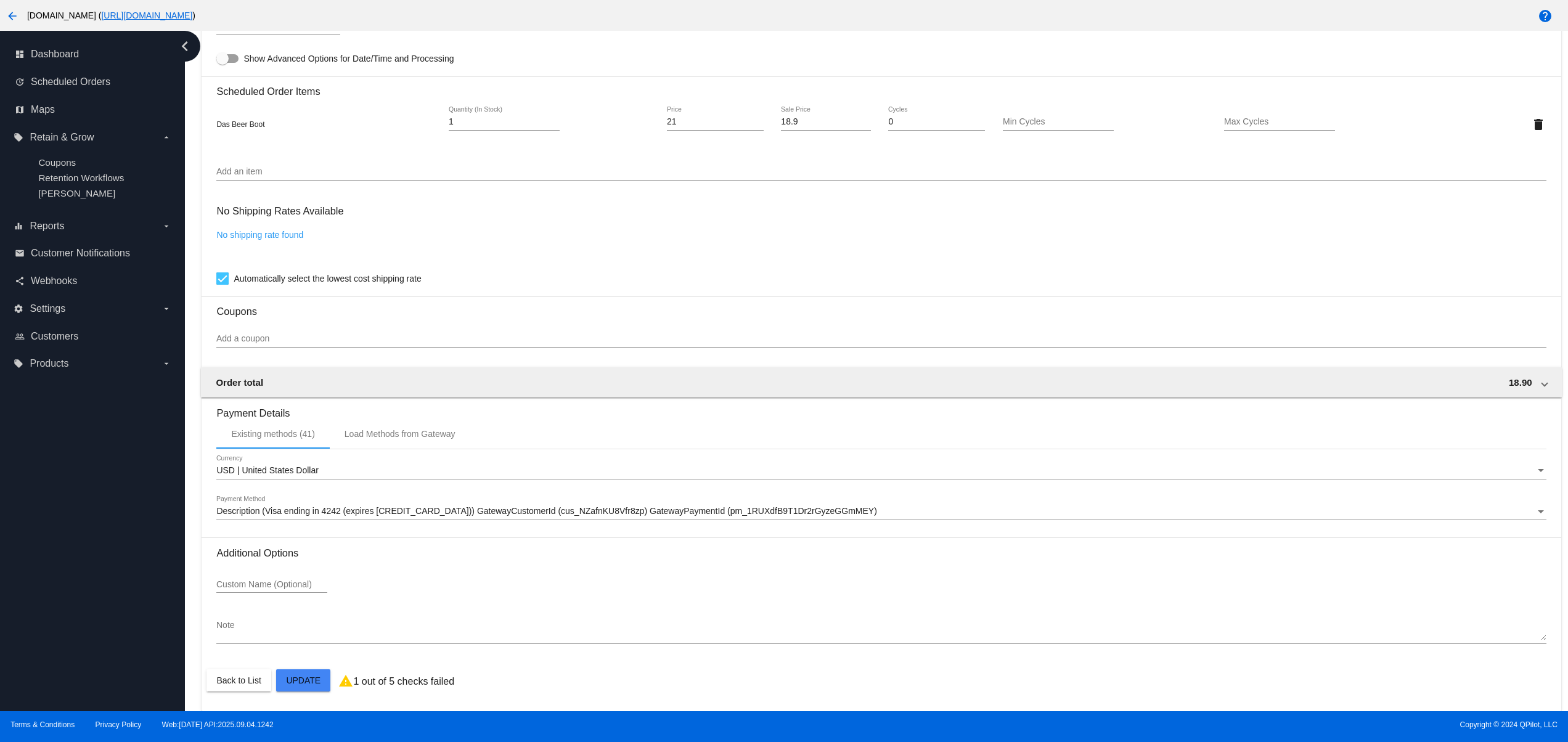
click at [269, 227] on div "No Shipping Rates Available No shipping rate found Automatically select the low…" at bounding box center [881, 243] width 1329 height 89
click at [267, 233] on link "No shipping rate found" at bounding box center [260, 235] width 87 height 10
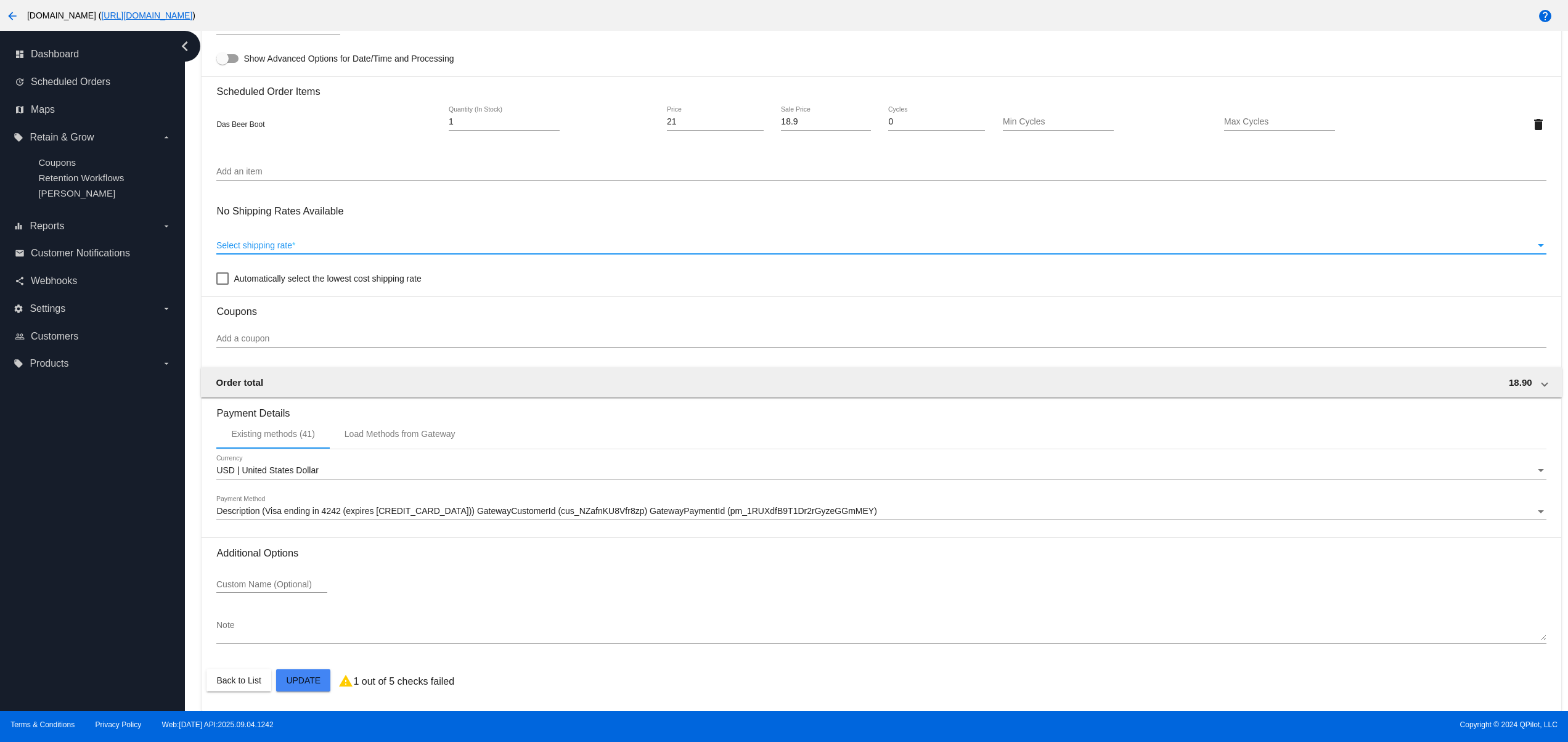
click at [378, 244] on div "Select shipping rate" at bounding box center [876, 246] width 1318 height 10
click at [349, 227] on div "No Shipping Rates Available Select shipping rate Select shipping rate * Automat…" at bounding box center [881, 243] width 1329 height 89
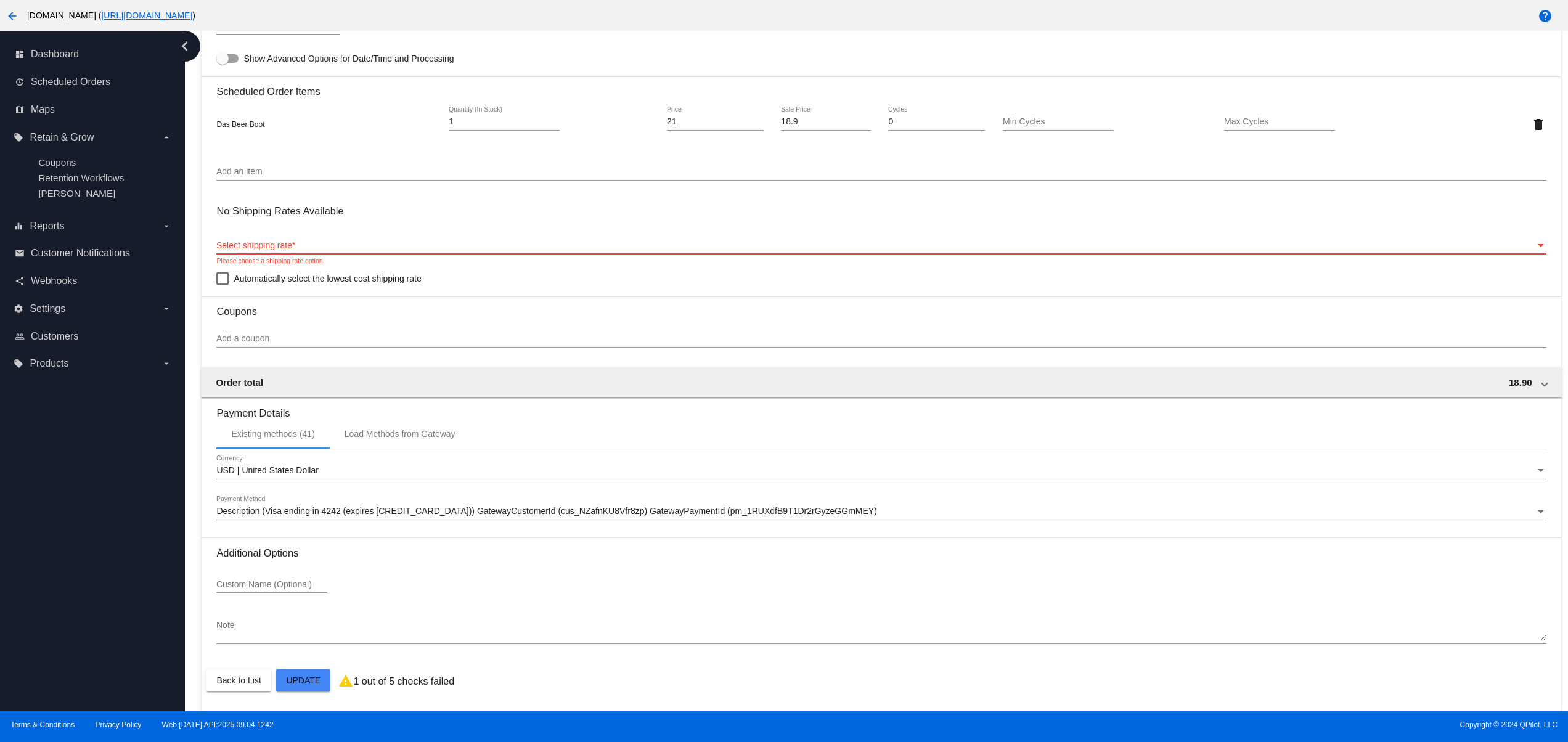
click at [349, 243] on div "Select shipping rate" at bounding box center [876, 246] width 1318 height 10
click at [228, 276] on div at bounding box center [222, 278] width 12 height 12
click at [222, 285] on input "Automatically select the lowest cost shipping rate" at bounding box center [222, 285] width 1 height 1
checkbox input "true"
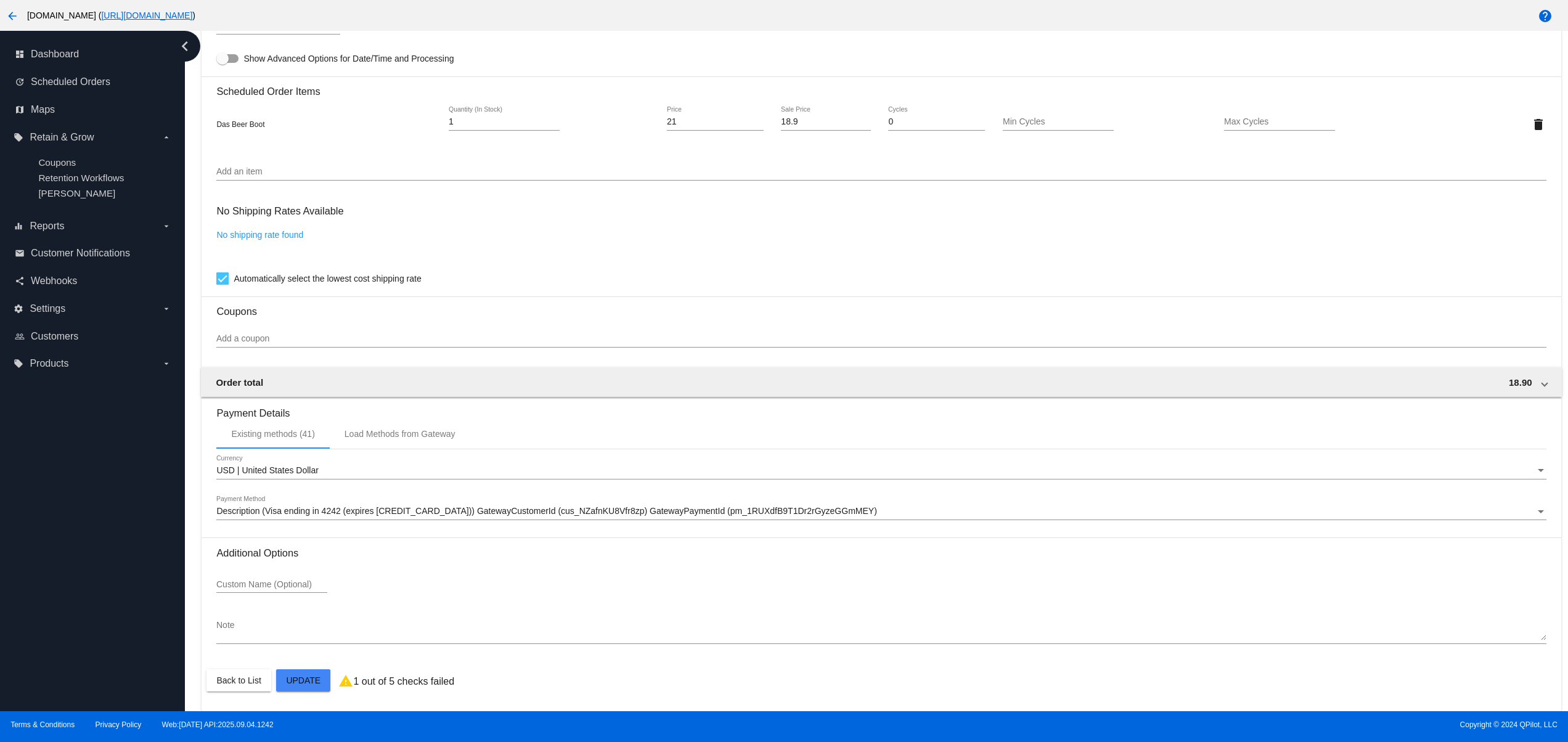
scroll to position [0, 0]
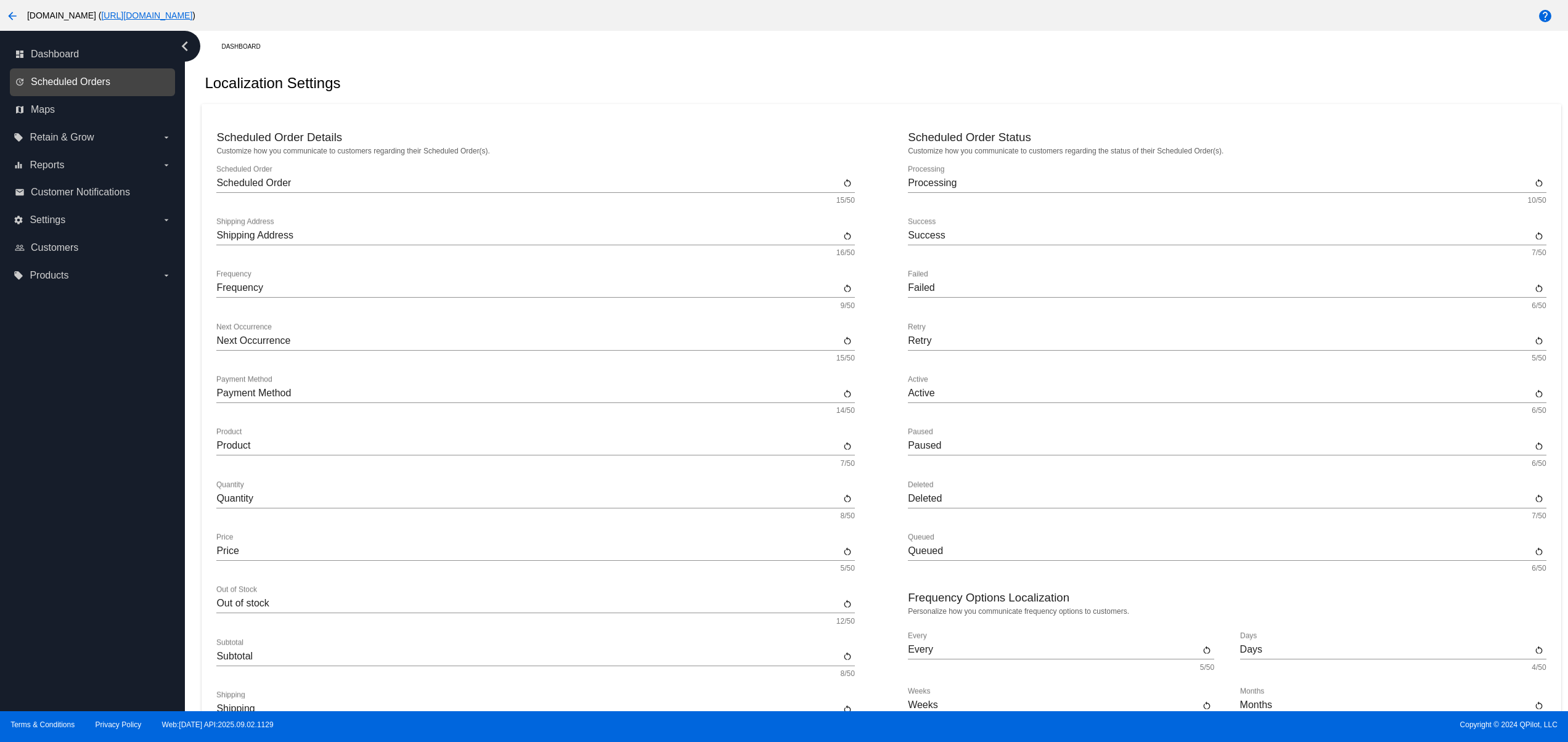
click at [107, 84] on span "Scheduled Orders" at bounding box center [70, 82] width 80 height 11
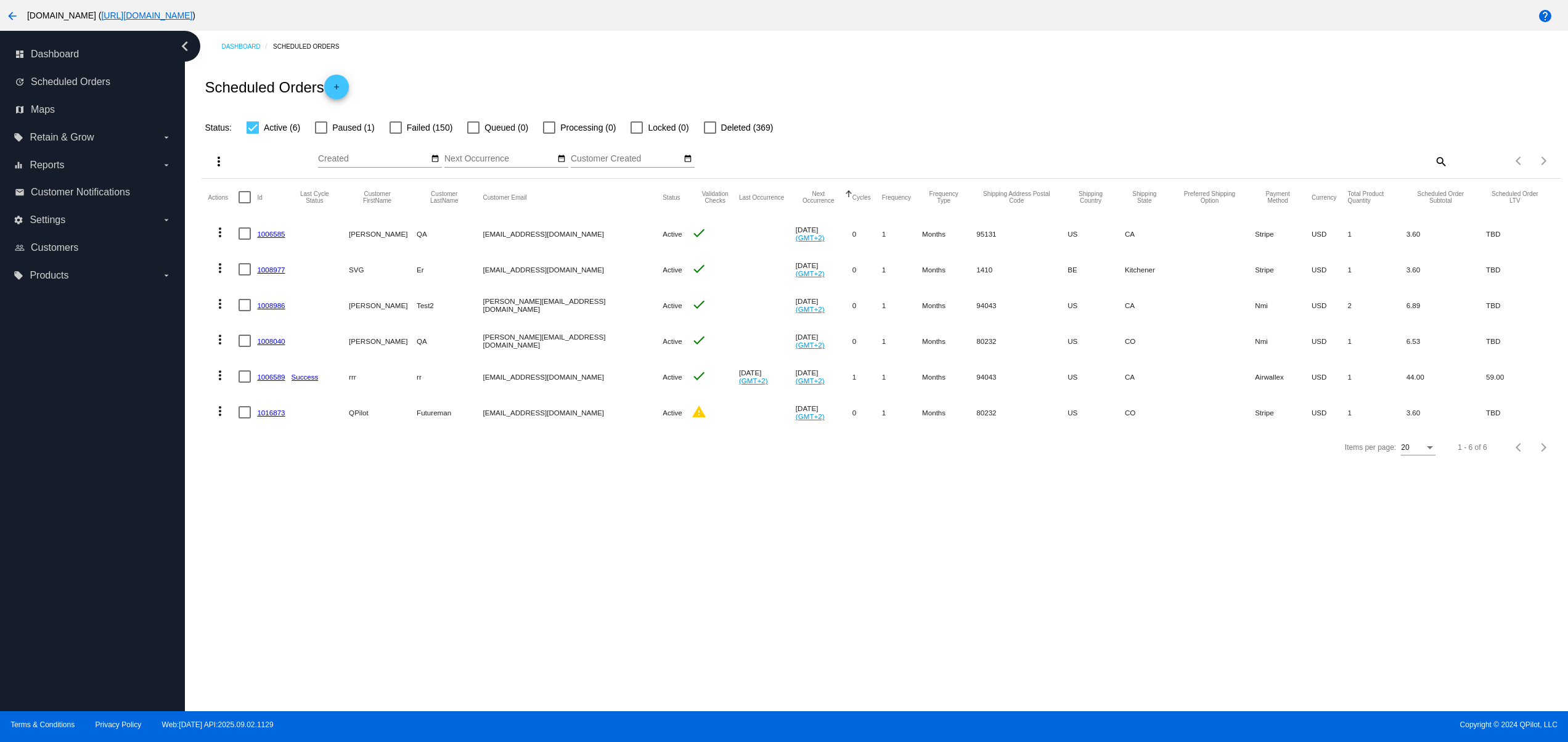
click at [699, 513] on div "Dashboard Scheduled Orders Scheduled Orders add Status: Active (6) Paused (1) F…" at bounding box center [877, 371] width 1383 height 680
click at [691, 558] on div "Dashboard Scheduled Orders Scheduled Orders add Status: Active (6) Paused (1) F…" at bounding box center [877, 371] width 1383 height 680
click at [456, 64] on div "Scheduled Orders add" at bounding box center [881, 87] width 1359 height 50
click at [636, 560] on div "Dashboard Scheduled Orders Scheduled Orders add Status: Active (6) Paused (1) F…" at bounding box center [877, 371] width 1383 height 680
drag, startPoint x: 356, startPoint y: 426, endPoint x: 518, endPoint y: 420, distance: 162.1
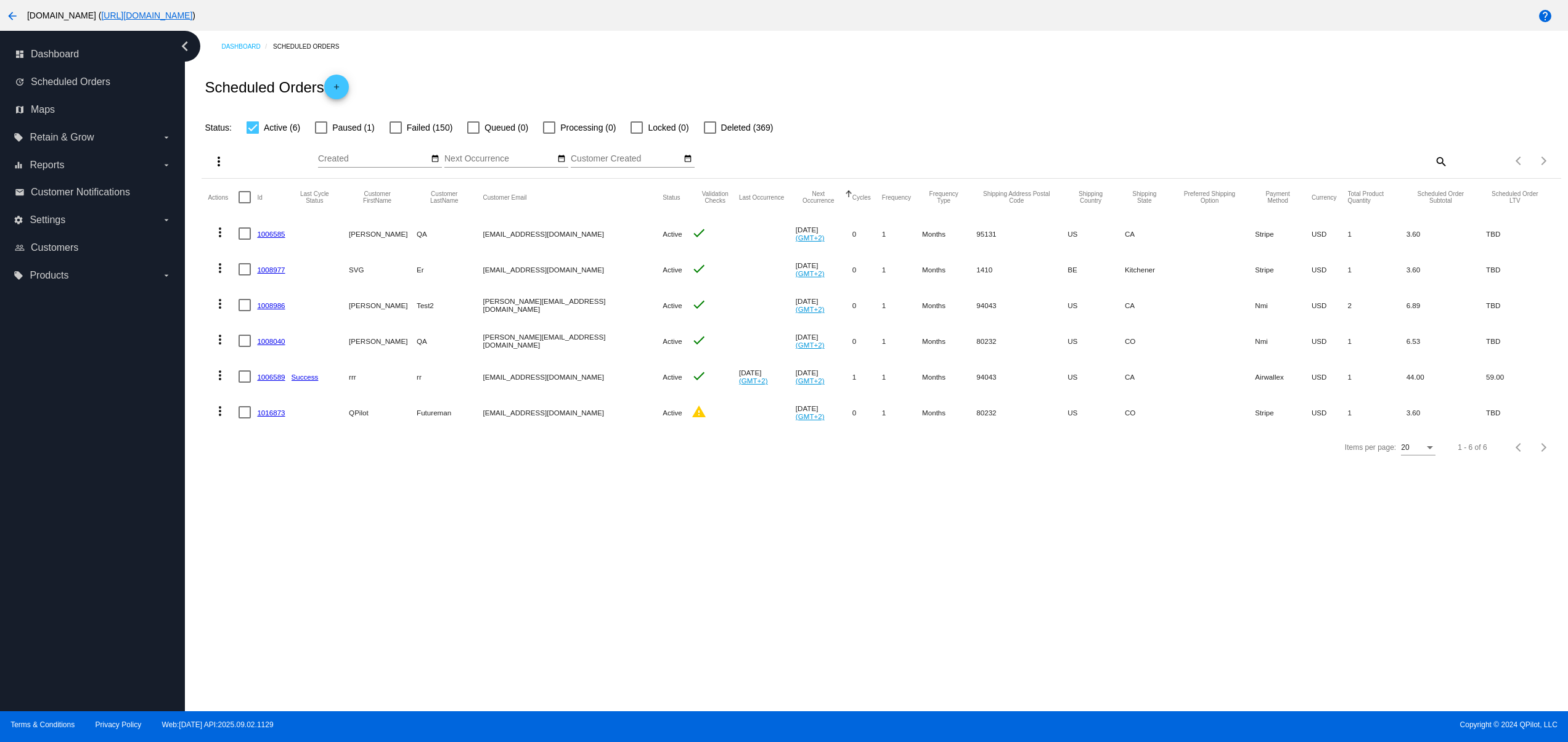
click at [496, 414] on mat-row "more_vert 1016873 QPilot Futureman qpilot.futuremane@yahoo.com Active warning O…" at bounding box center [881, 413] width 1346 height 36
click at [633, 576] on div "Dashboard Scheduled Orders Scheduled Orders add Status: Active (6) Paused (1) F…" at bounding box center [877, 371] width 1383 height 680
click at [667, 580] on div "Dashboard Scheduled Orders Scheduled Orders add Status: Active (6) Paused (1) F…" at bounding box center [877, 371] width 1383 height 680
drag, startPoint x: 396, startPoint y: 417, endPoint x: 515, endPoint y: 414, distance: 119.0
click at [511, 414] on mat-row "more_vert 1016873 QPilot Futureman qpilot.futuremane@yahoo.com Active warning O…" at bounding box center [881, 413] width 1346 height 36
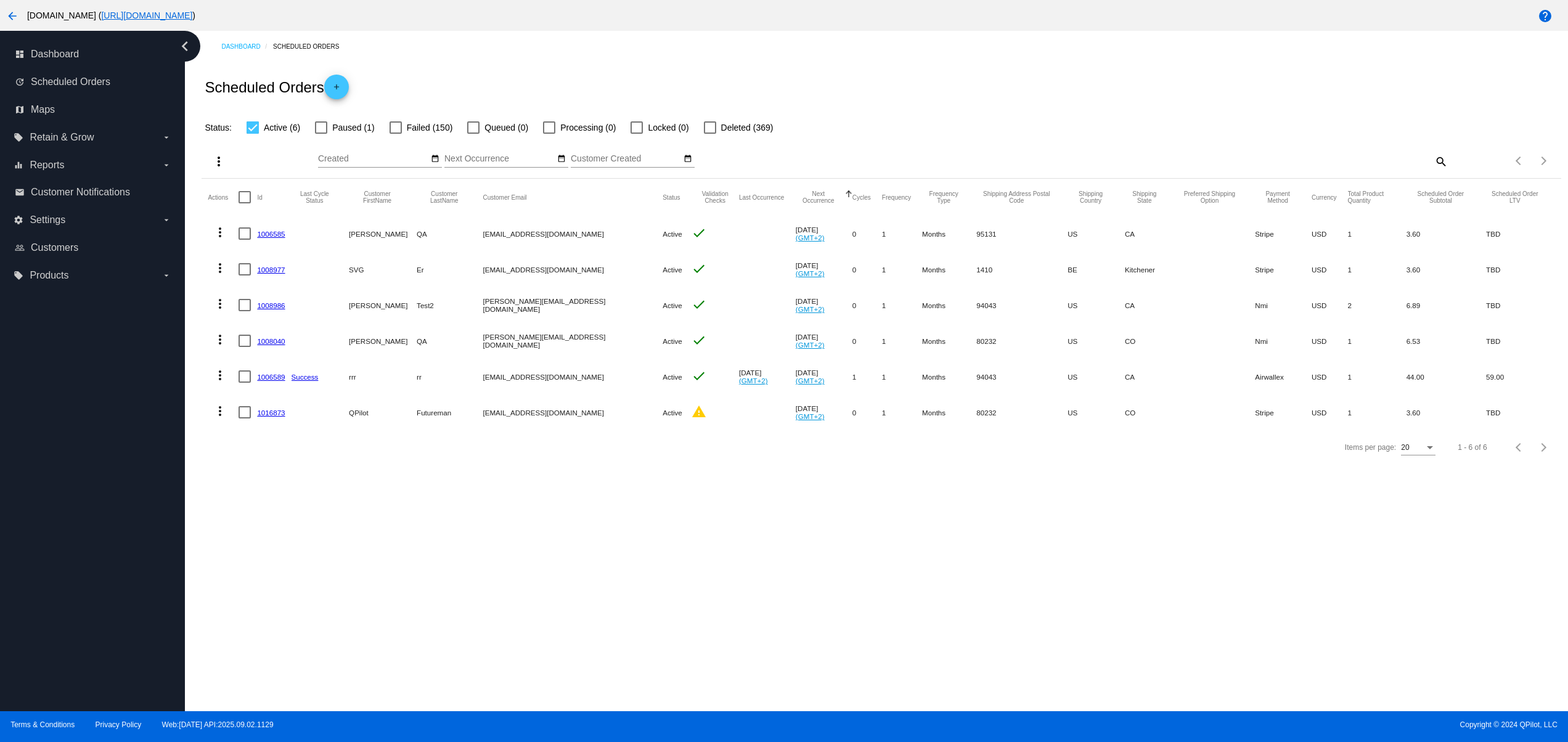
click at [572, 580] on div "Dashboard Scheduled Orders Scheduled Orders add Status: Active (6) Paused (1) F…" at bounding box center [877, 371] width 1383 height 680
click at [412, 132] on span "Failed (150)" at bounding box center [430, 128] width 46 height 15
click at [396, 133] on input "Failed (150)" at bounding box center [395, 133] width 1 height 1
checkbox input "true"
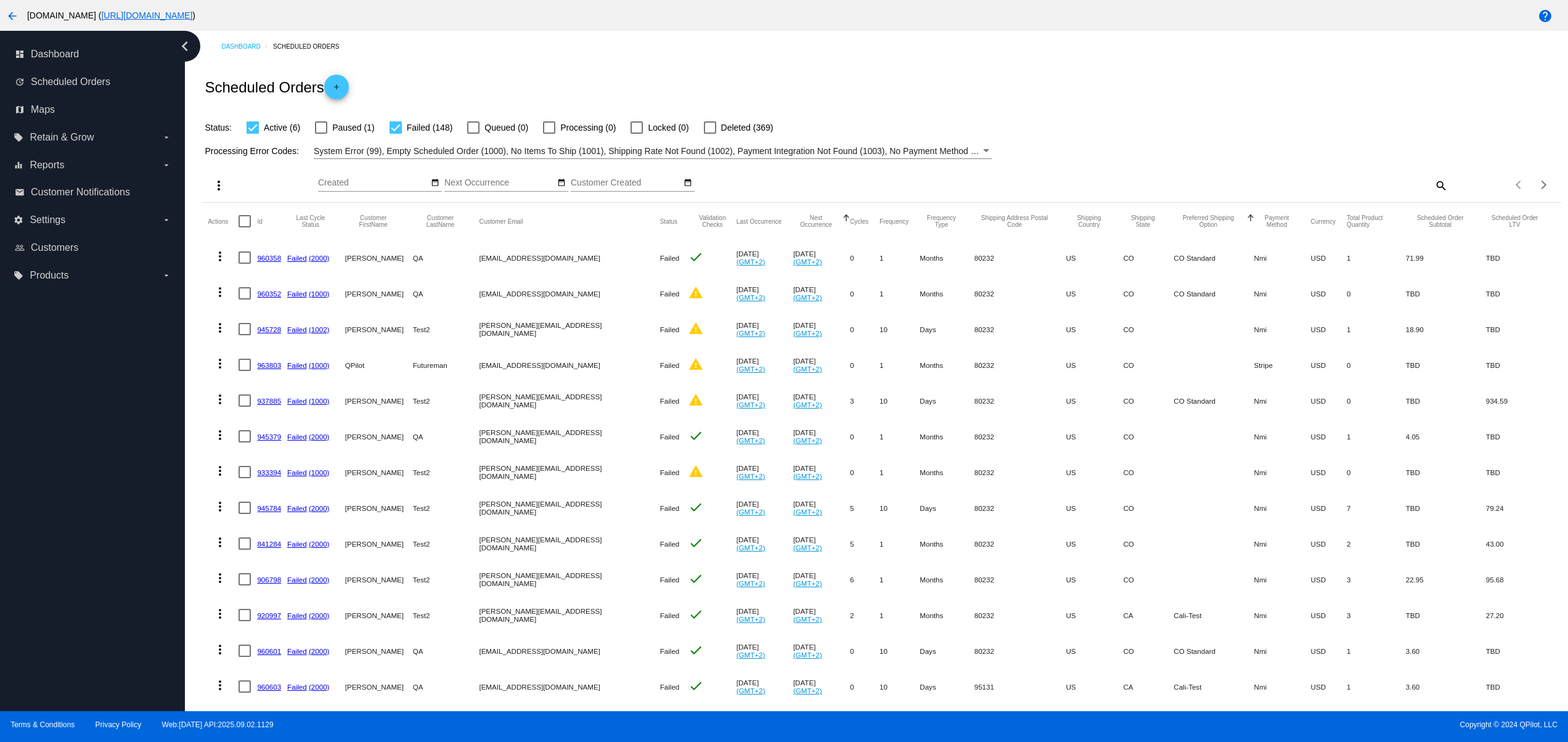
click at [1173, 225] on button "Preferred Shipping Option" at bounding box center [1208, 221] width 69 height 14
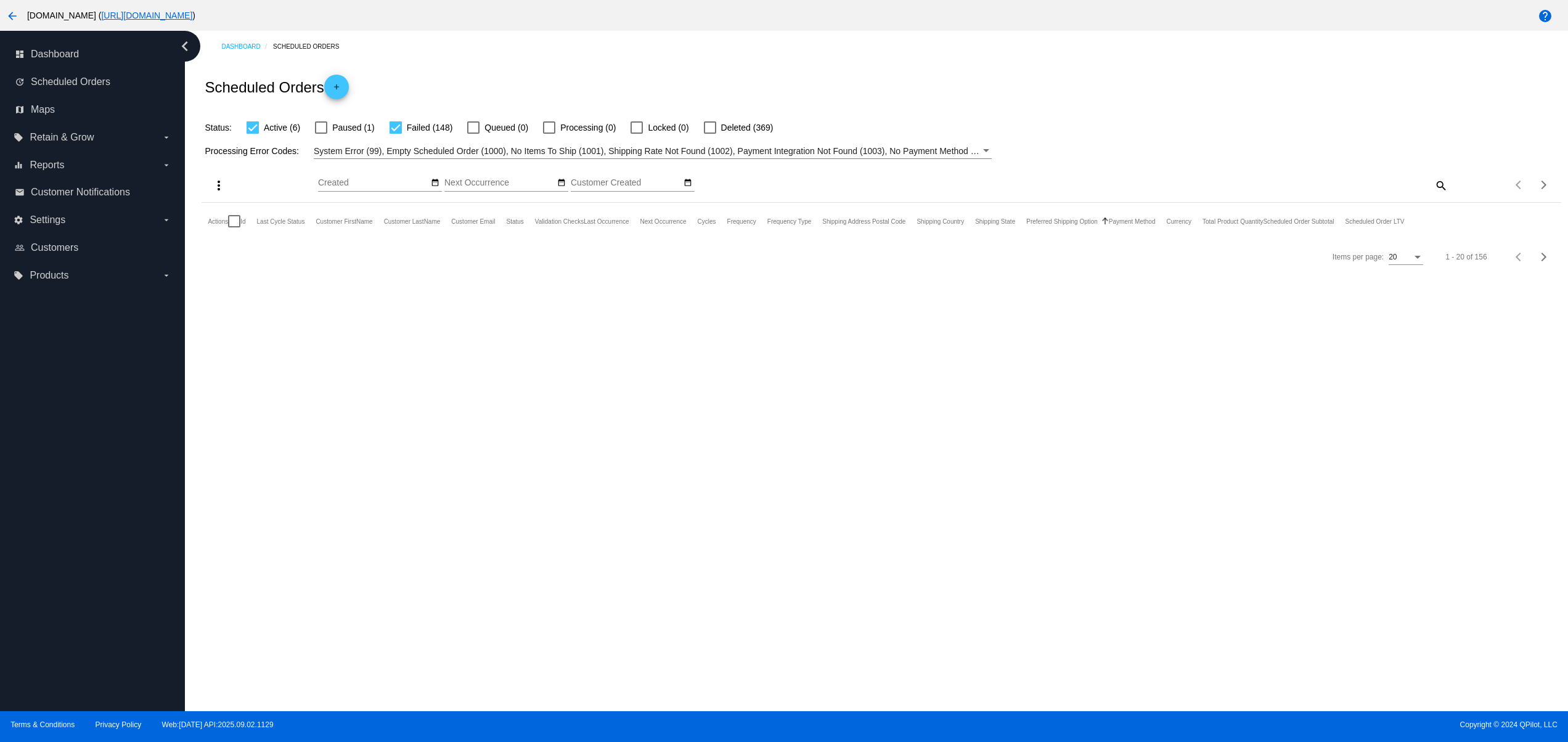
click at [13, 15] on mat-icon "arrow_back" at bounding box center [12, 16] width 15 height 15
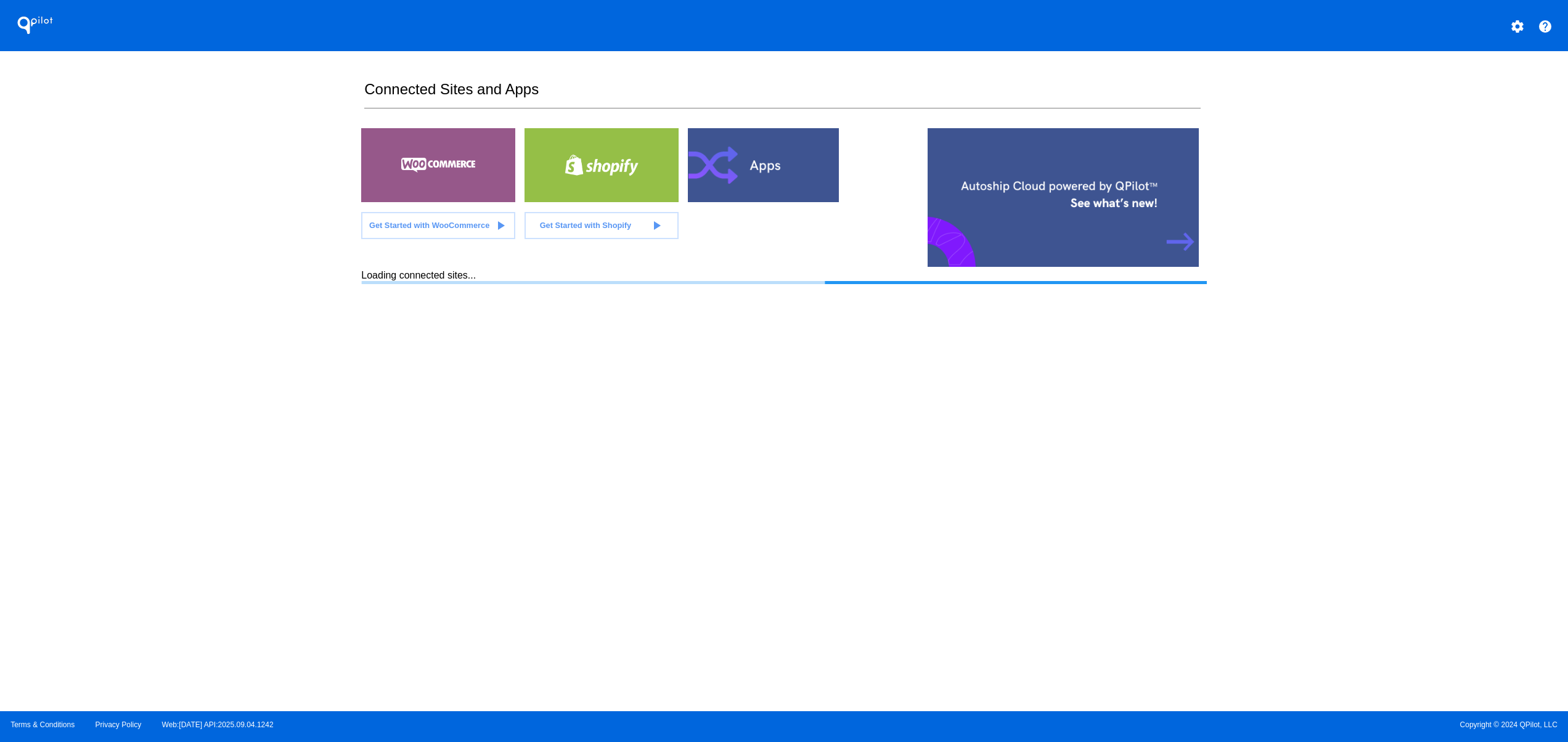
click at [693, 461] on section "Connected Sites and Apps Get Started with WooCommerce play_arrow Get Started wi…" at bounding box center [783, 381] width 845 height 660
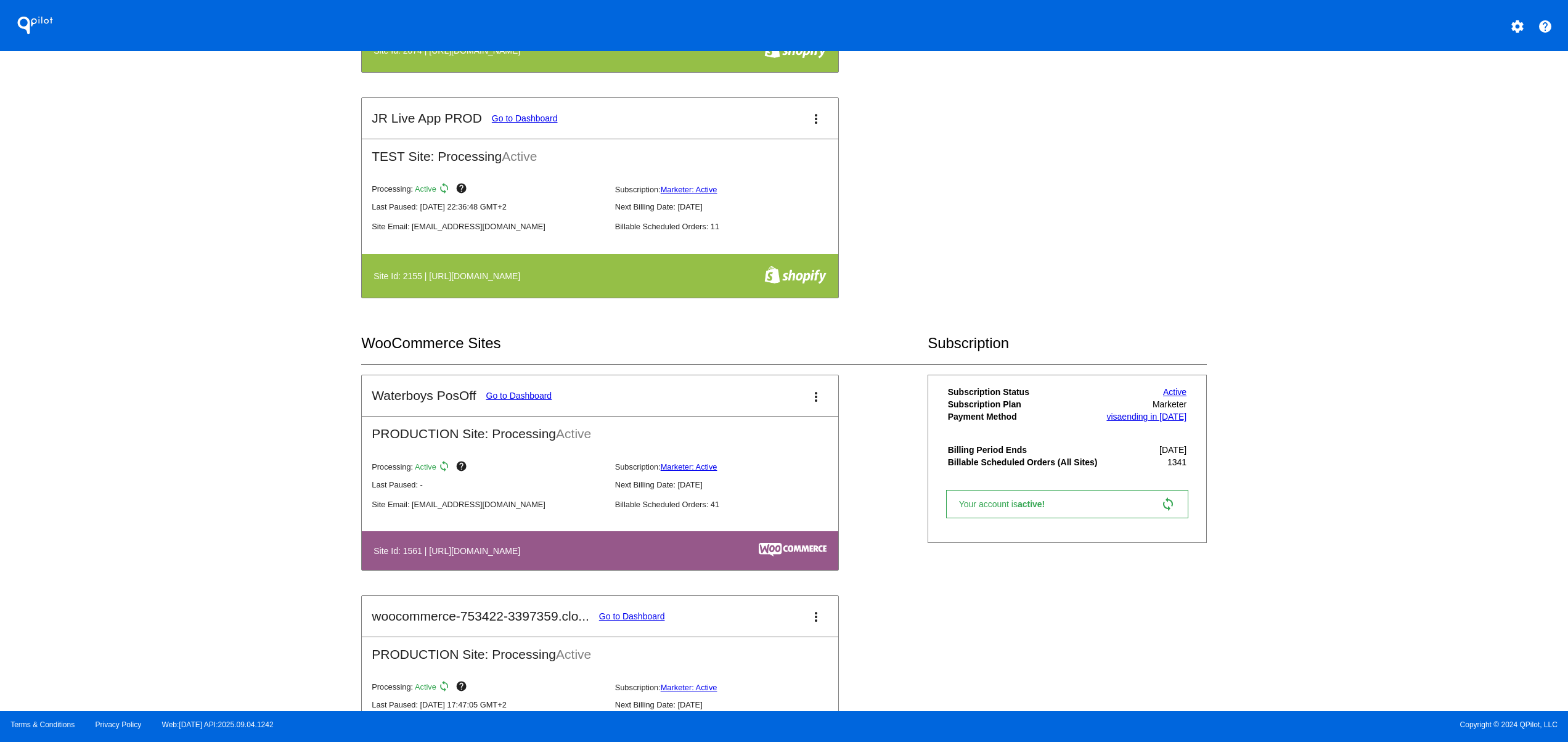
scroll to position [493, 0]
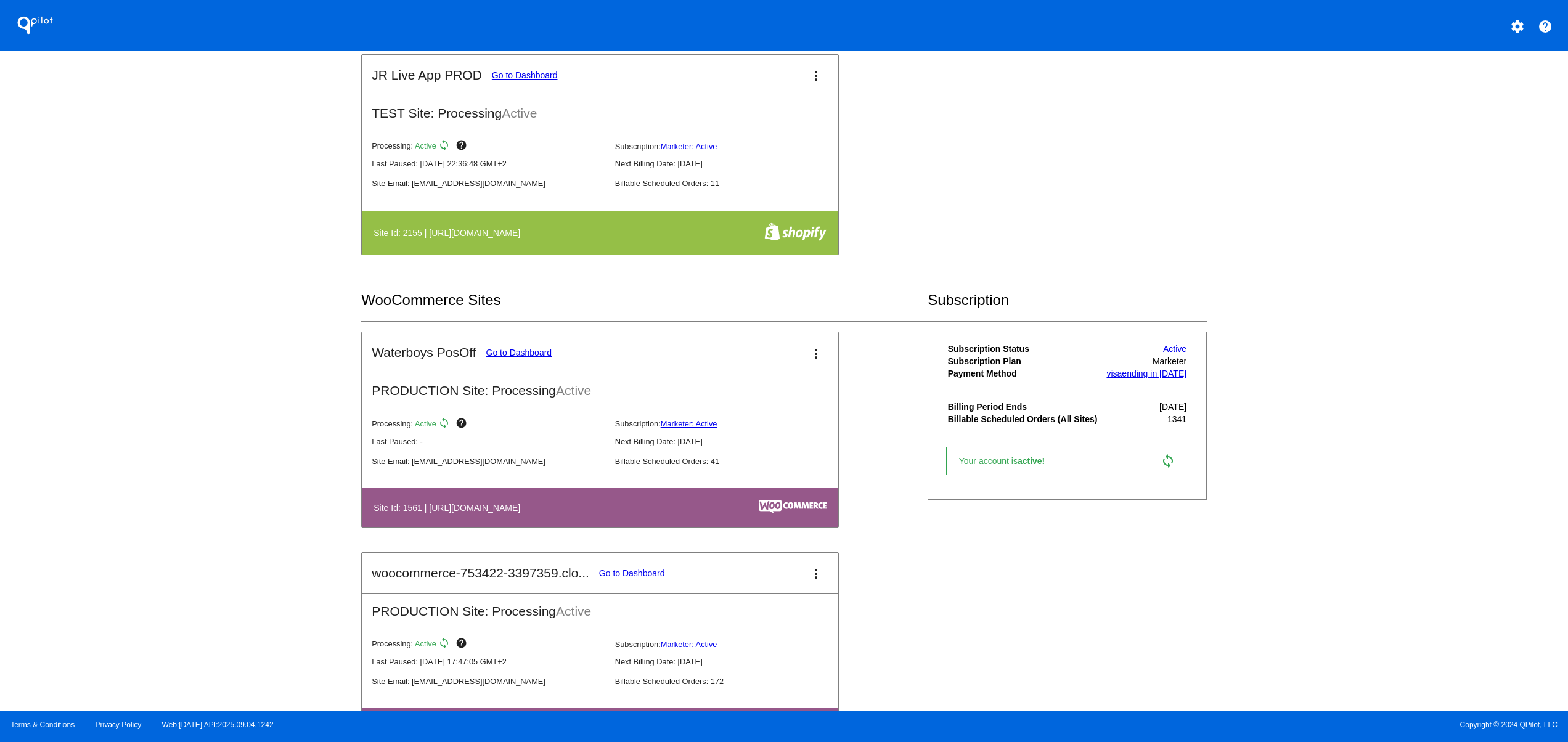
drag, startPoint x: 504, startPoint y: 505, endPoint x: 628, endPoint y: 505, distance: 124.0
click at [628, 505] on th "Site Id: 1561 | https://woocommerce-753422-2603966.cloudwaysapps.com" at bounding box center [529, 507] width 313 height 17
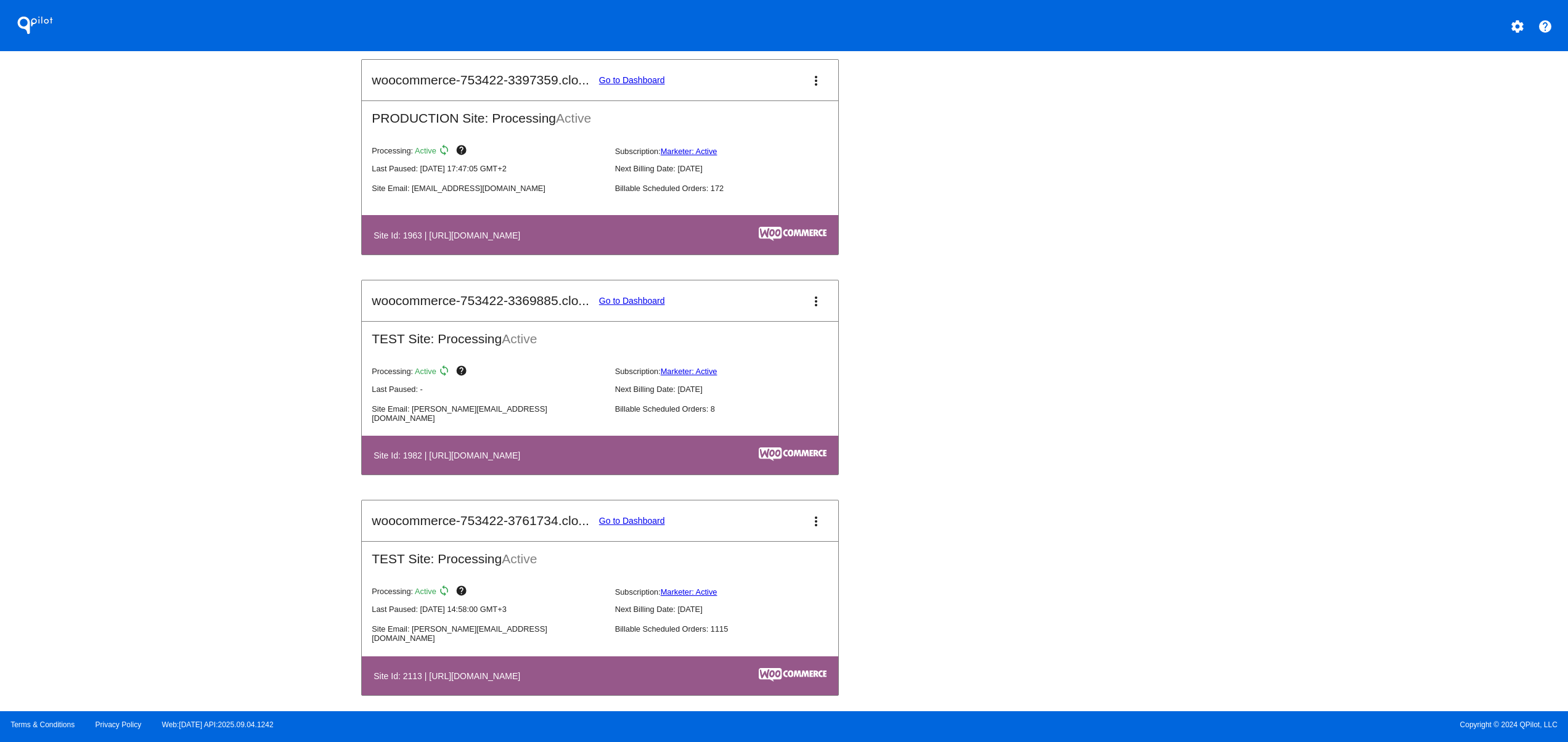
scroll to position [1233, 0]
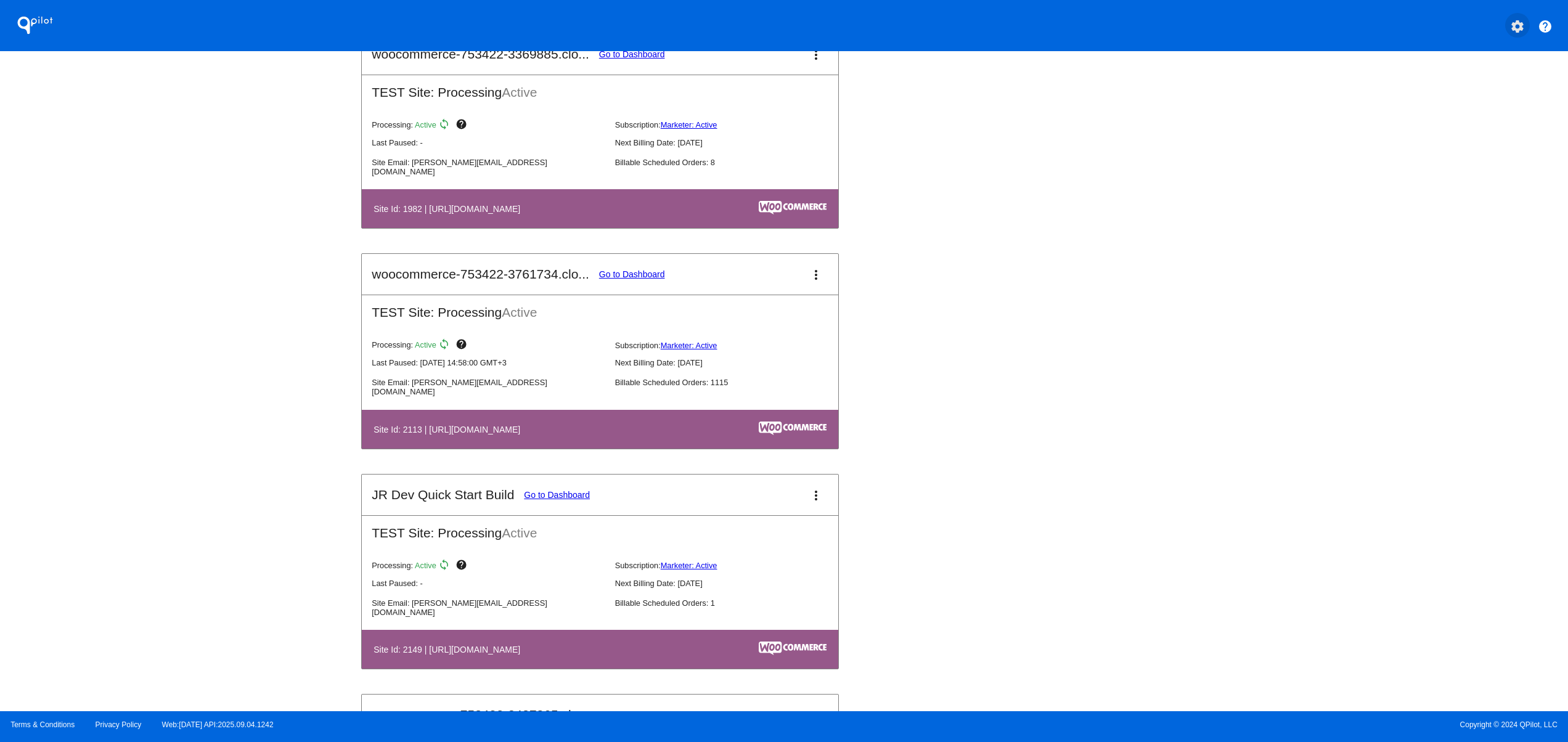
click at [1513, 17] on button "settings" at bounding box center [1517, 25] width 24 height 24
click at [1449, 87] on span "Log out" at bounding box center [1463, 92] width 29 height 10
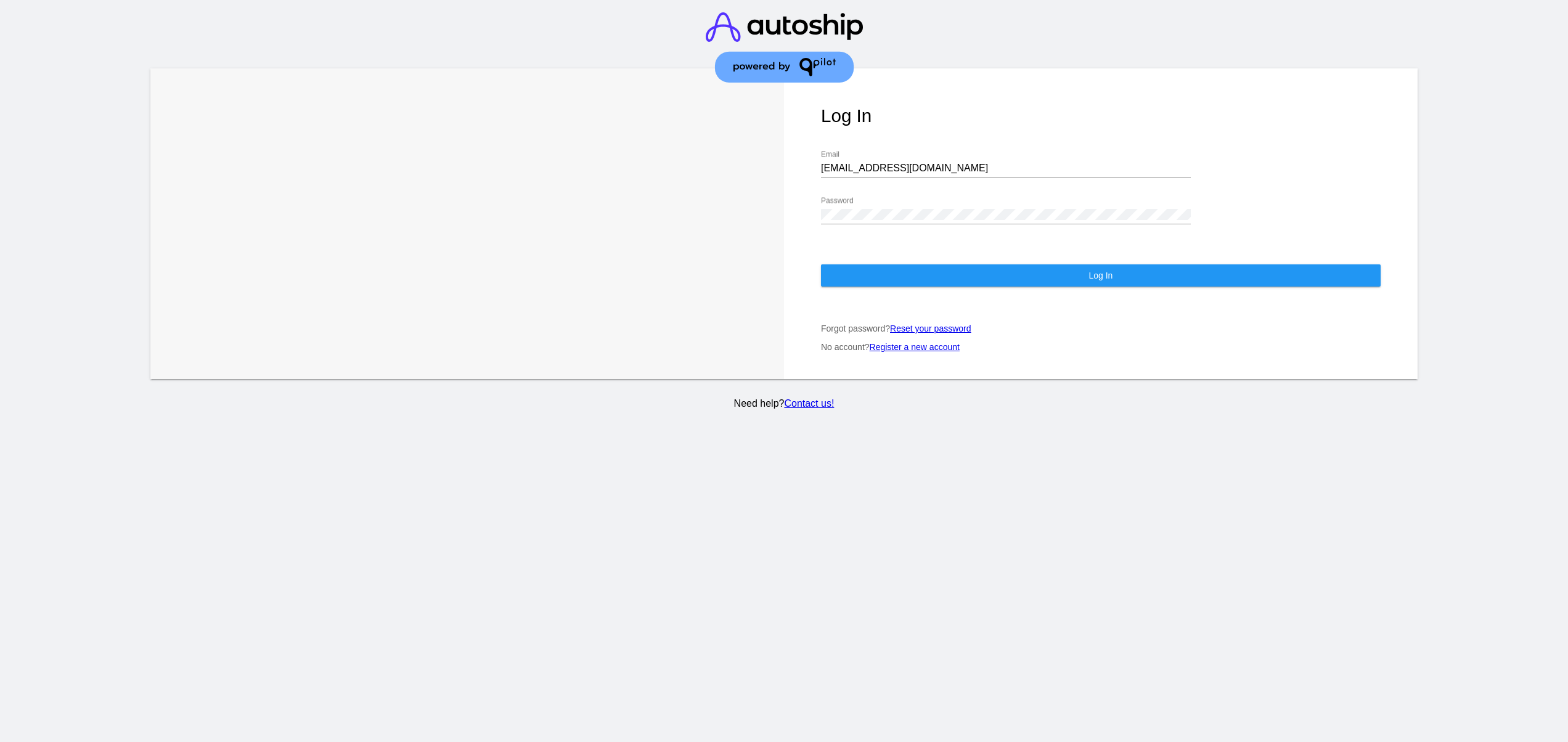
click at [908, 176] on div "jr@patternsinthecloud.com Email" at bounding box center [1005, 164] width 369 height 28
click at [923, 163] on div "jr@patternsinthecloud.com Email" at bounding box center [1005, 164] width 369 height 28
click at [930, 170] on input "jr@patternsinthecloud.com" at bounding box center [1005, 168] width 369 height 11
type input "support@patternsinthecloud.com"
click at [903, 273] on button "Log In" at bounding box center [1100, 276] width 559 height 22
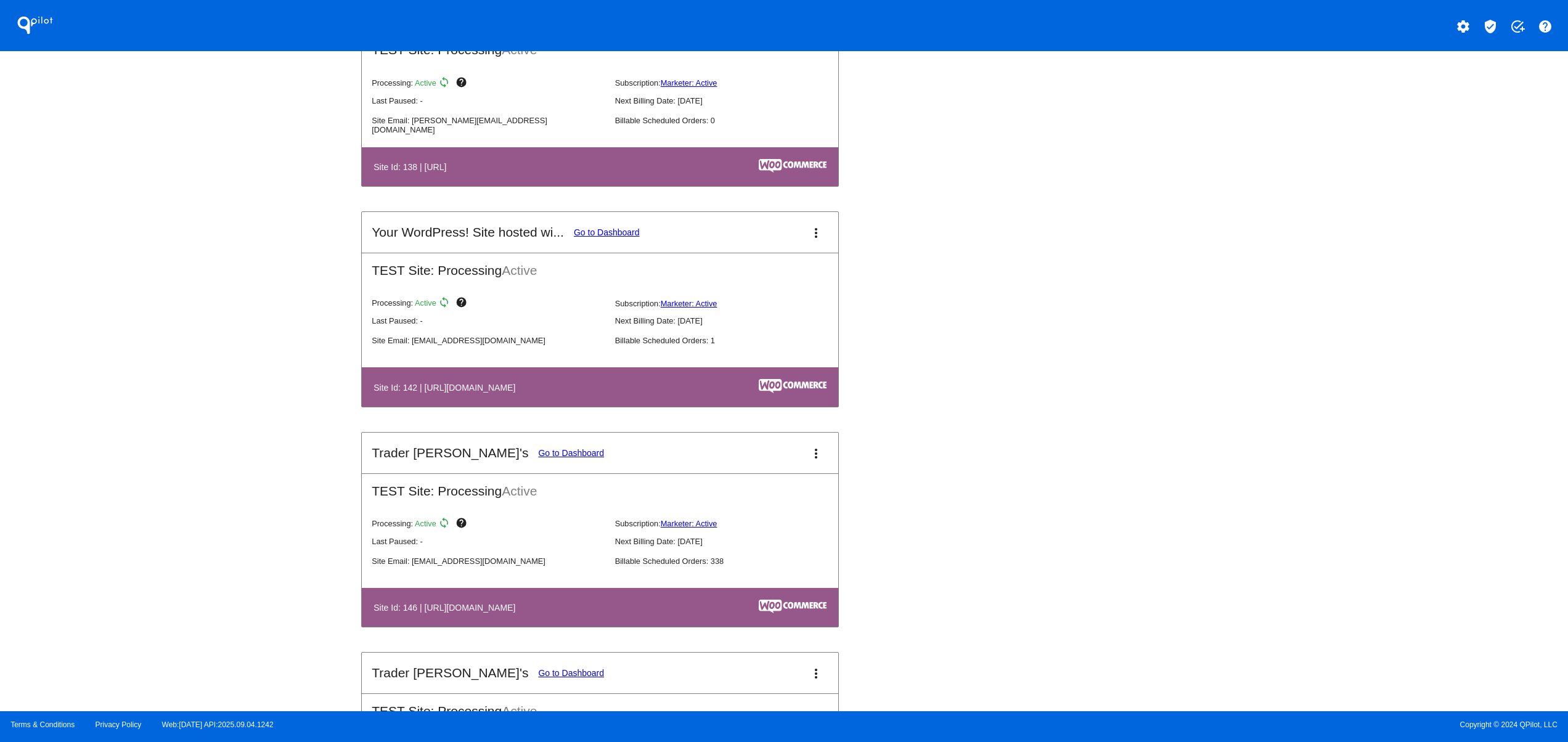
scroll to position [1973, 0]
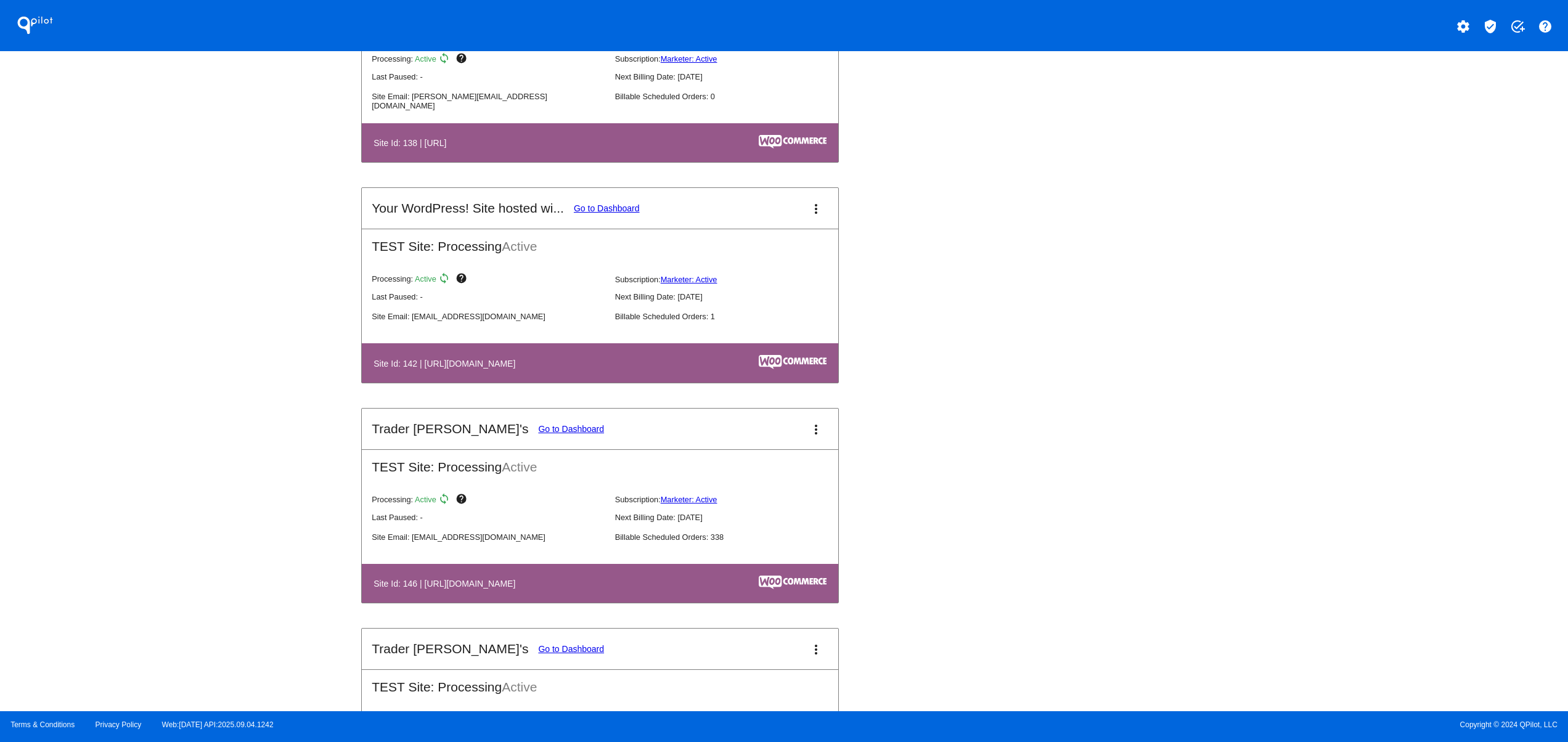
drag, startPoint x: 471, startPoint y: 582, endPoint x: 580, endPoint y: 582, distance: 109.0
click at [567, 582] on table "Site Id: 146 | https://tjclone2.staging.wpengine.com" at bounding box center [600, 583] width 476 height 39
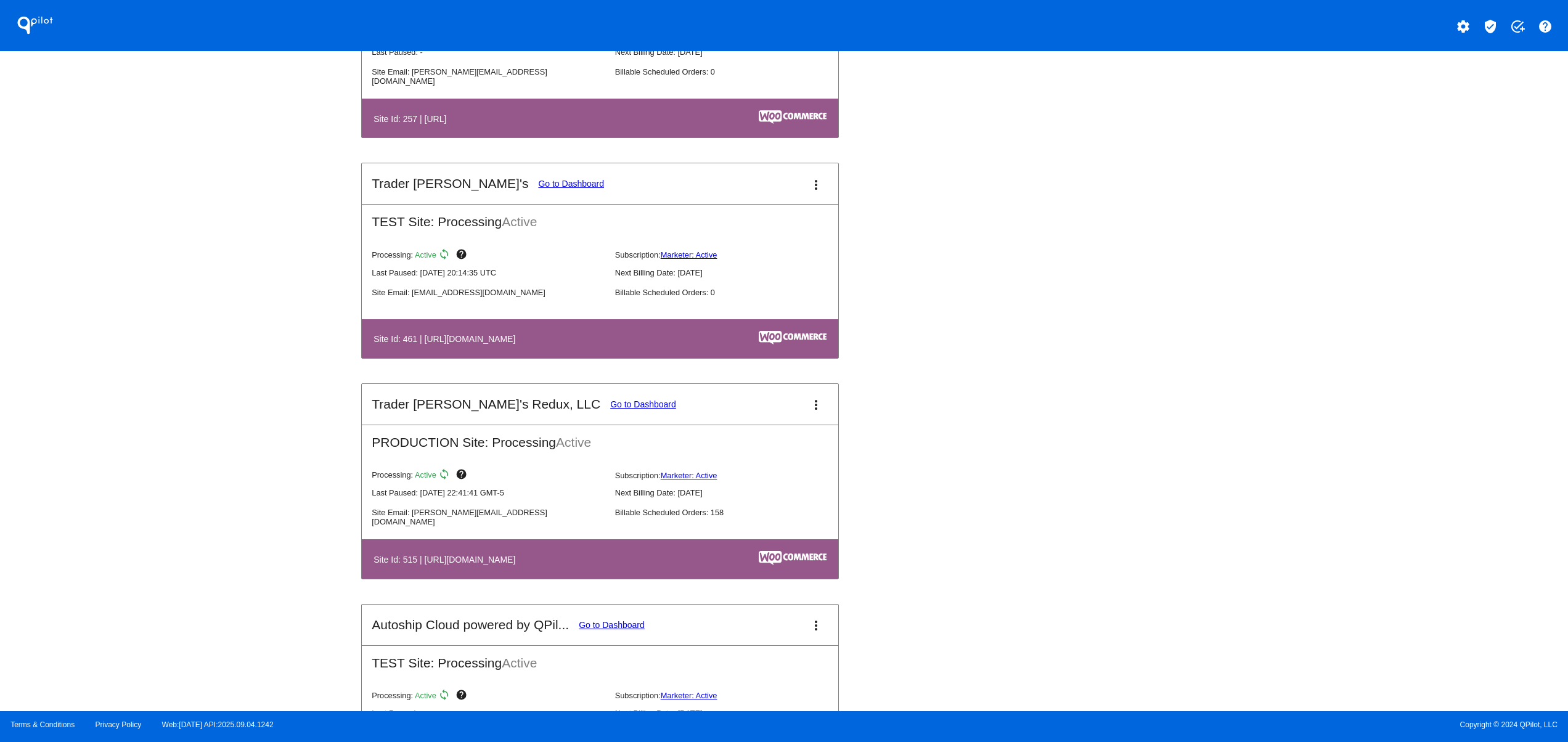
scroll to position [4439, 0]
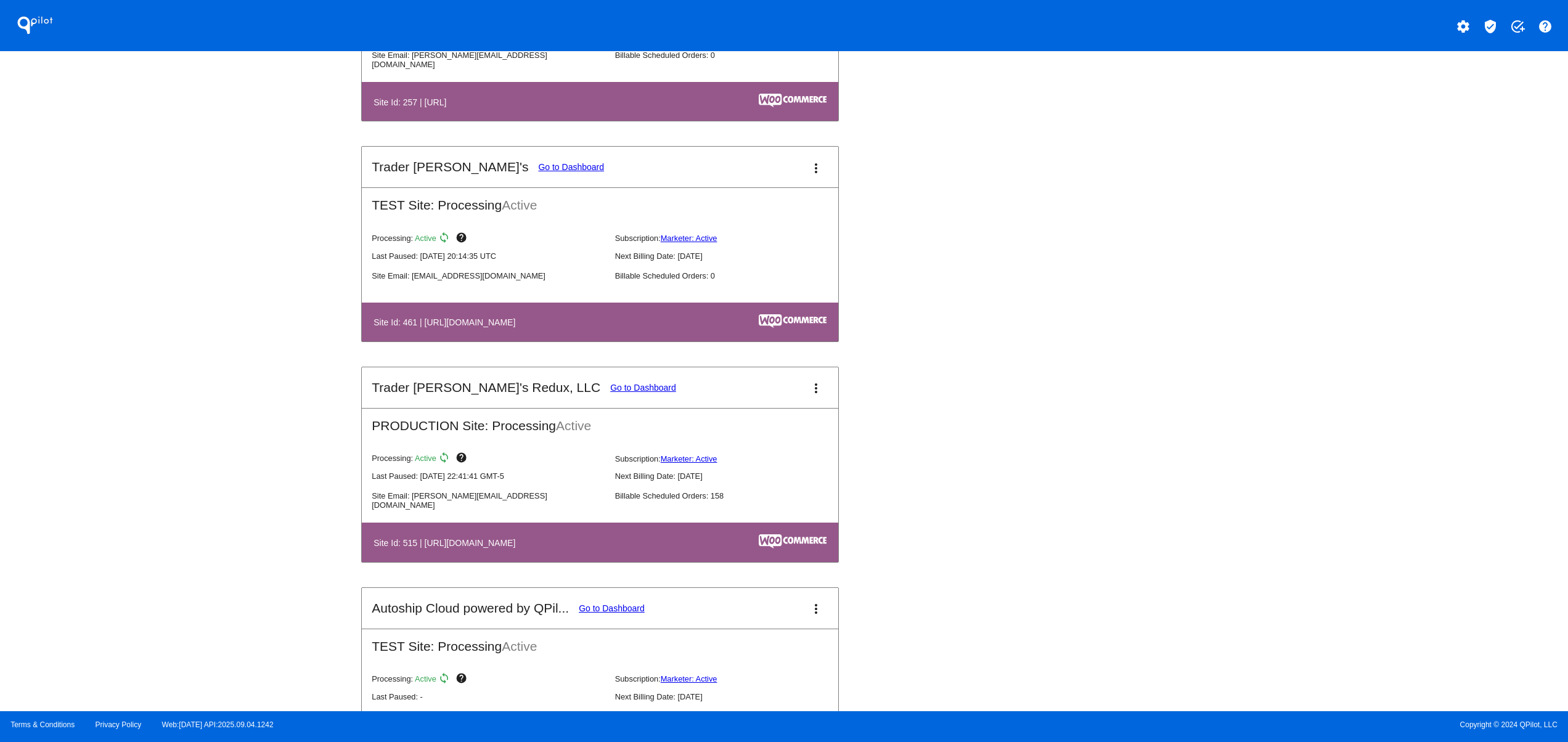
click at [610, 393] on link "Go to Dashboard" at bounding box center [643, 388] width 66 height 10
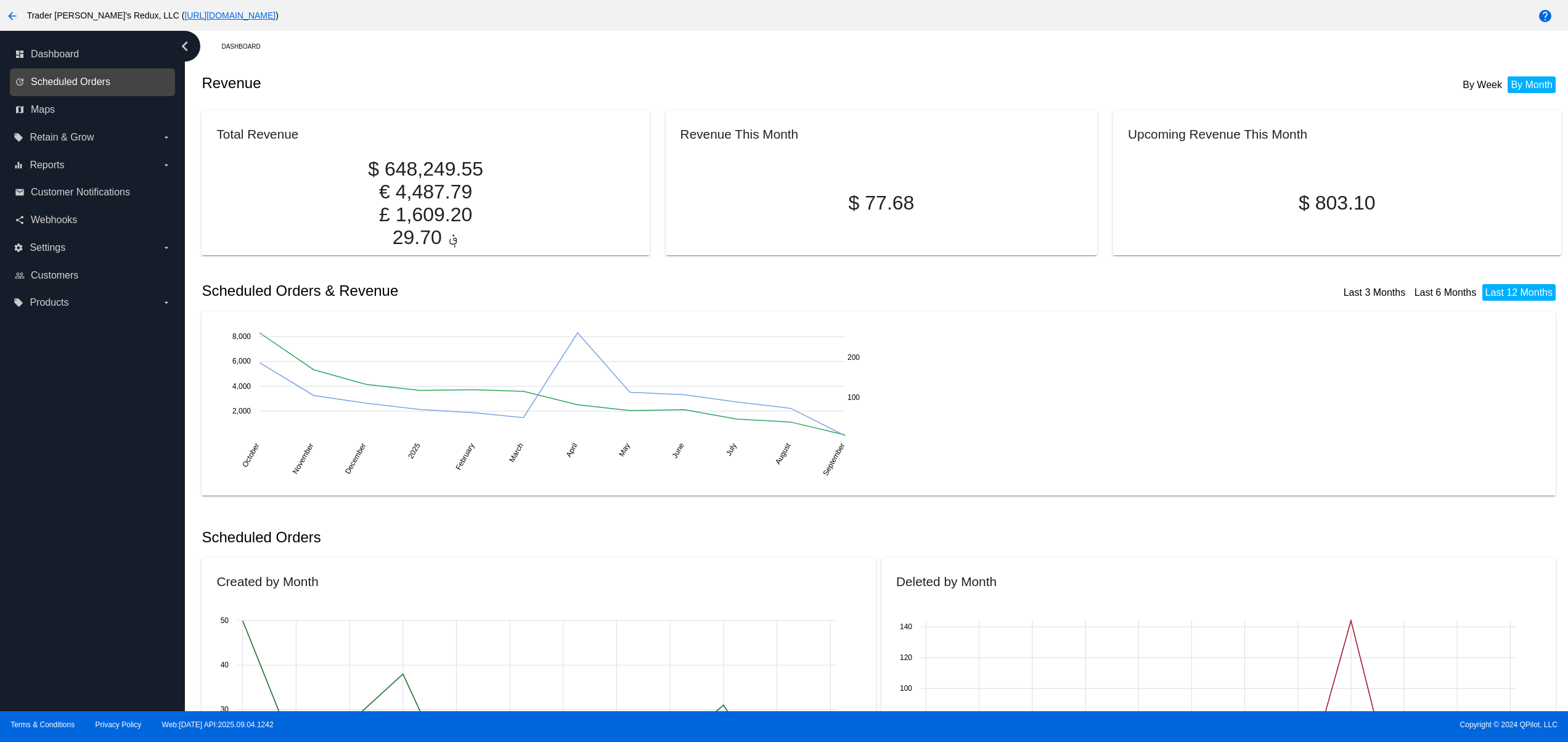
click at [92, 77] on span "Scheduled Orders" at bounding box center [70, 82] width 80 height 11
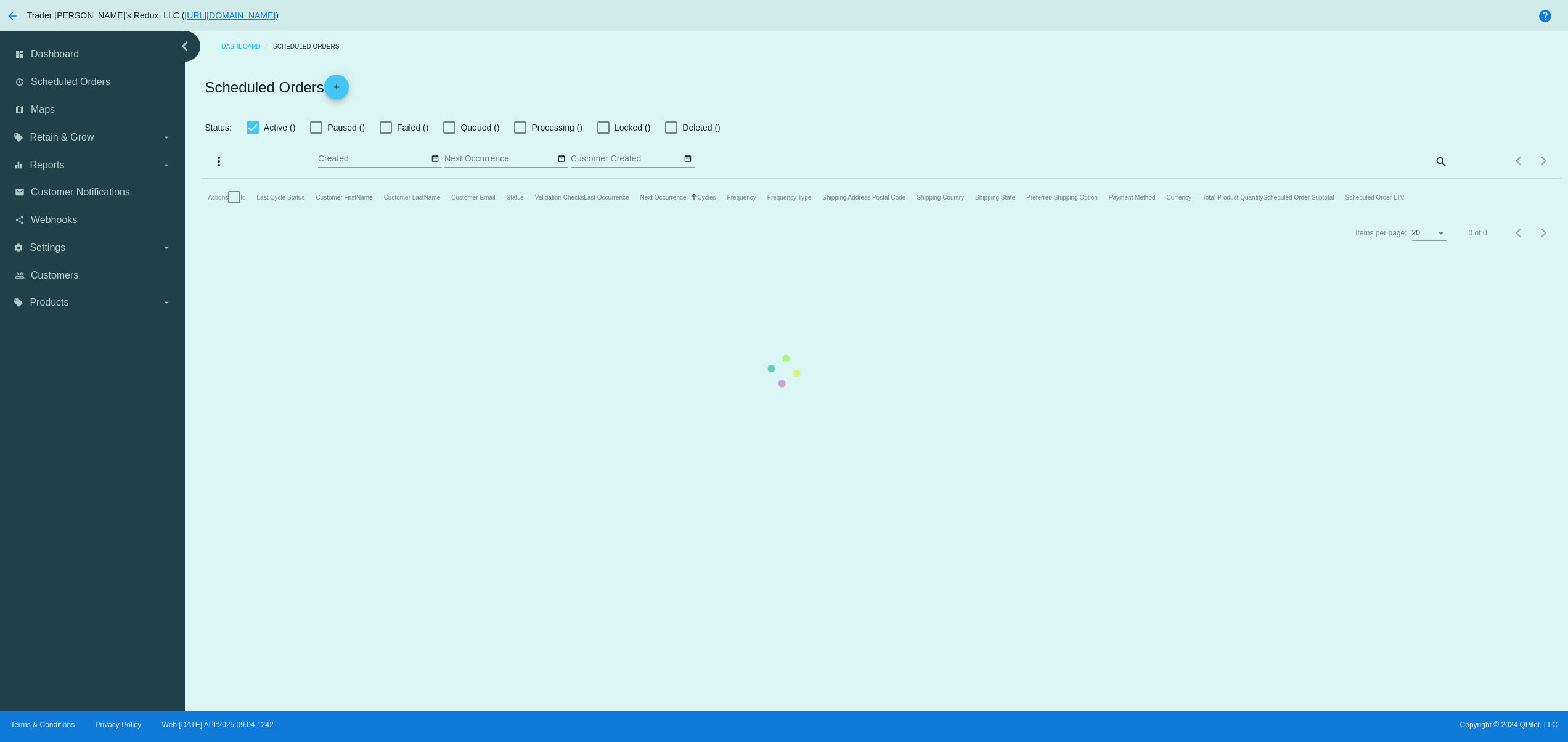
checkbox input "true"
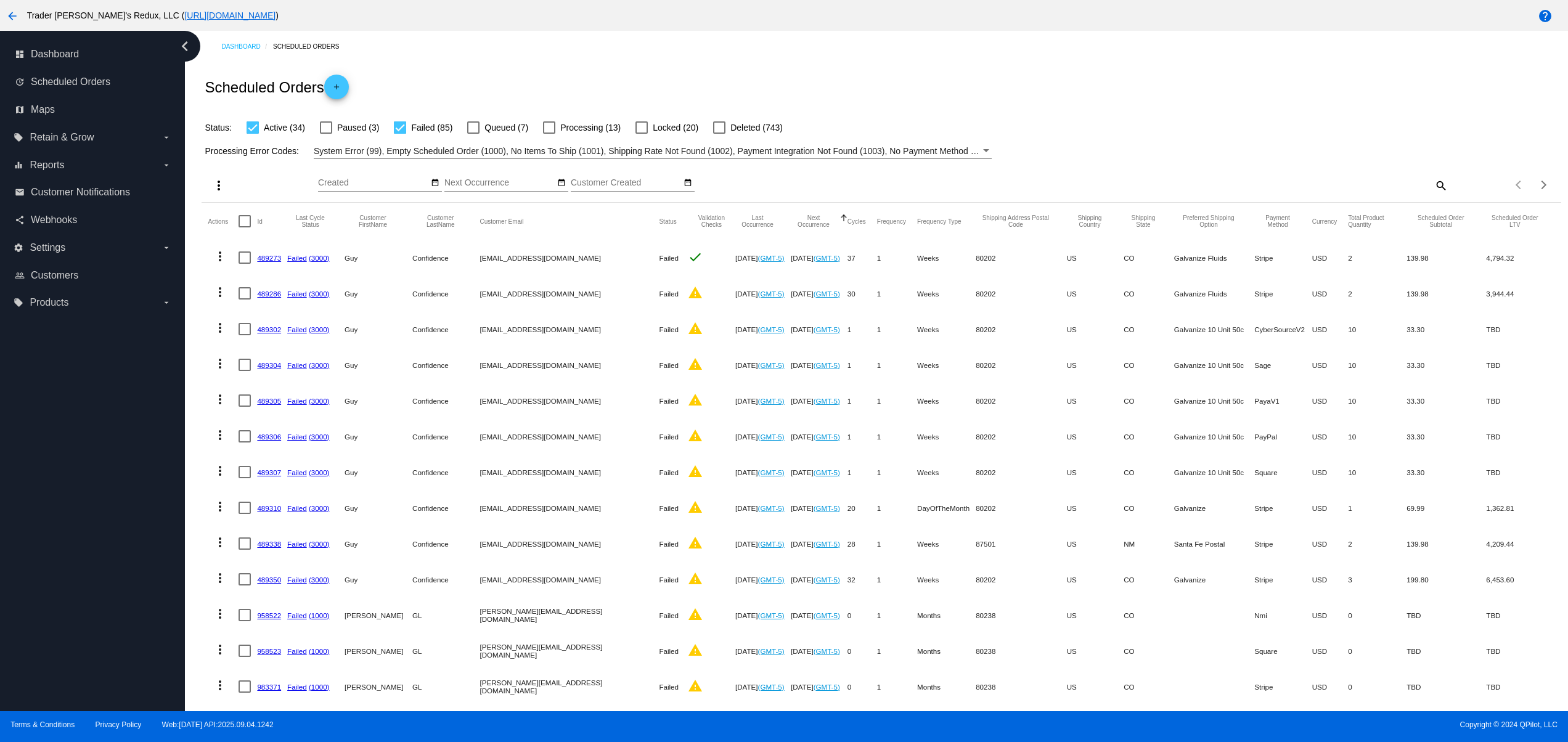
scroll to position [299, 0]
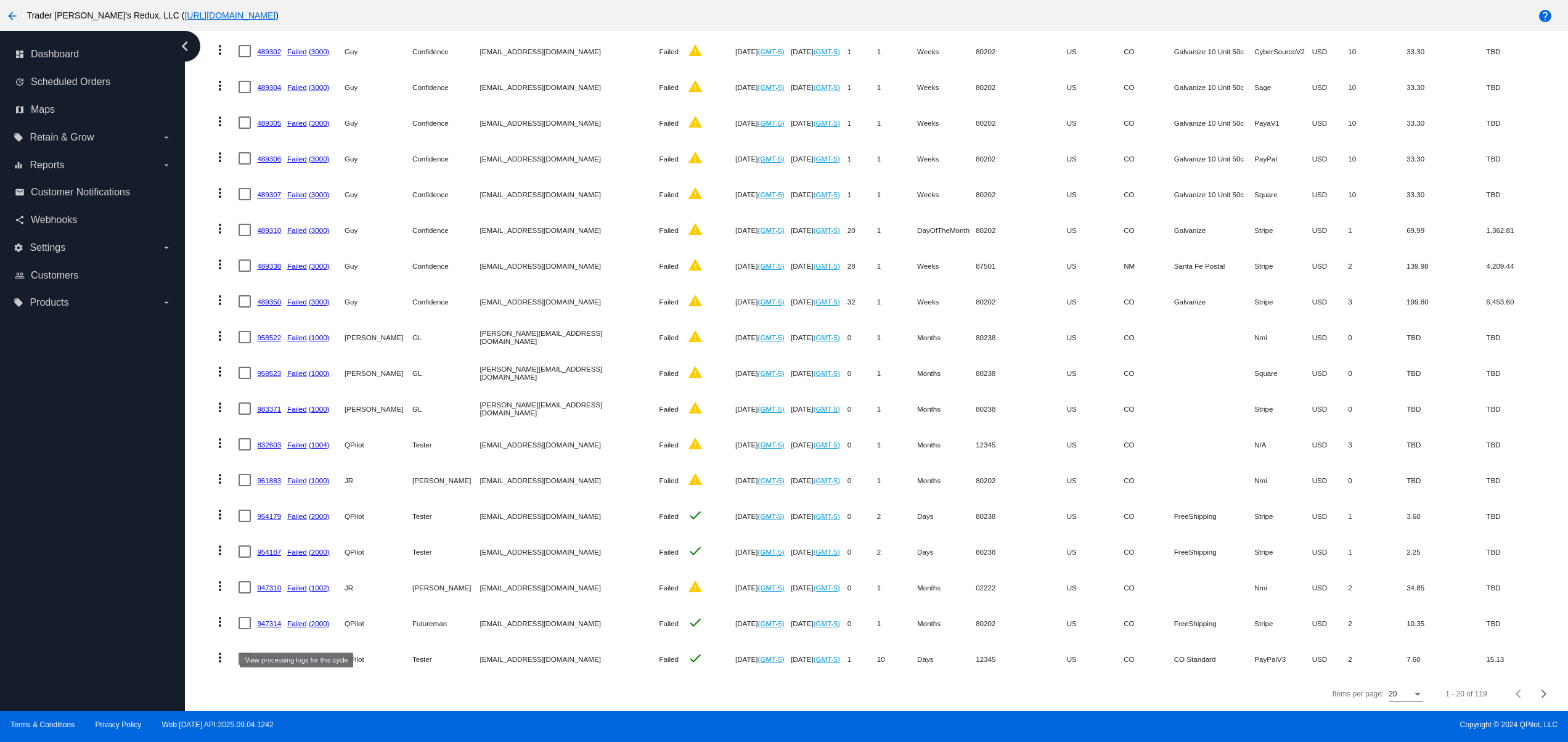
click at [272, 655] on link "959844" at bounding box center [269, 659] width 24 height 8
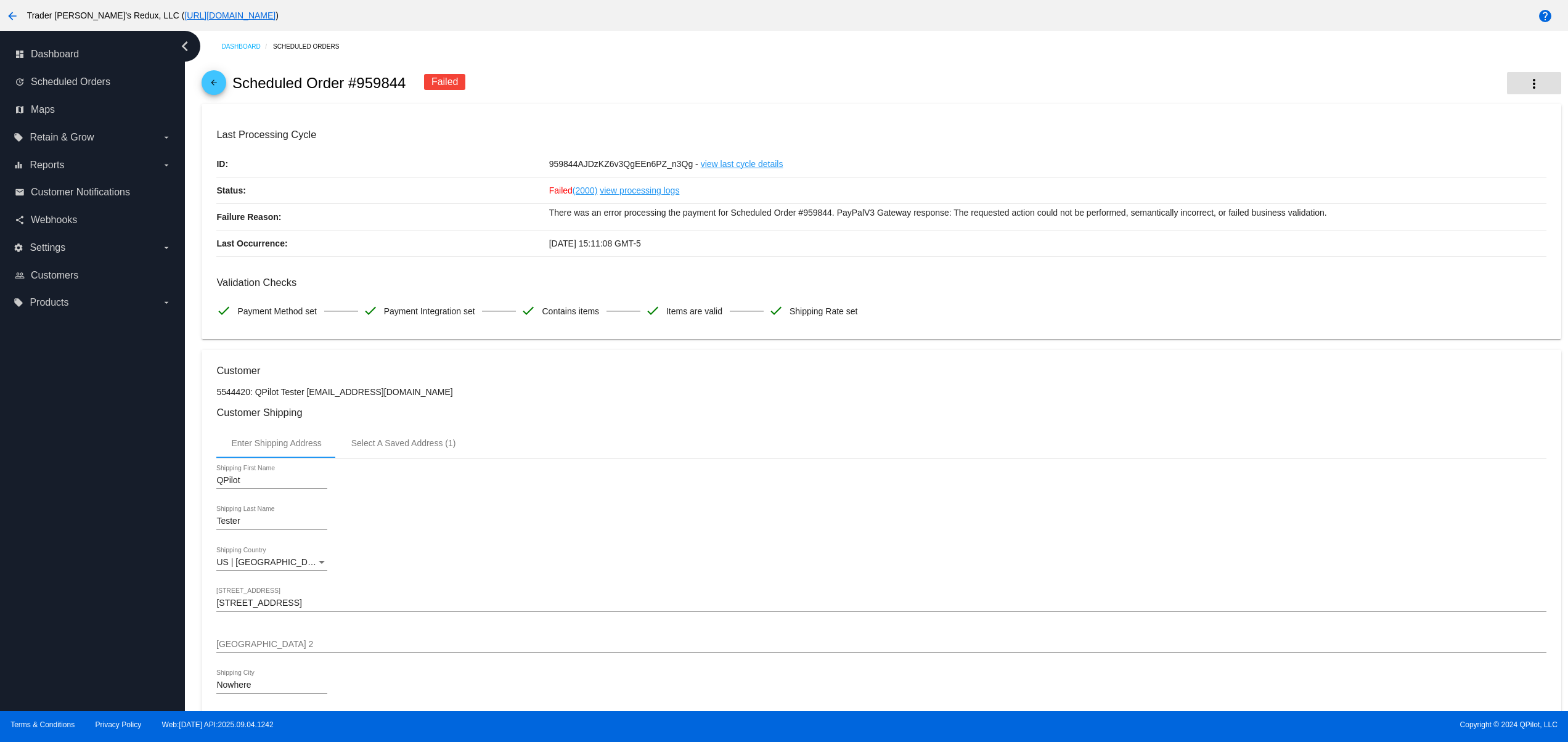
click at [1526, 87] on mat-icon "more_vert" at bounding box center [1534, 84] width 15 height 15
click at [1437, 215] on span "Restart Processing" at bounding box center [1442, 211] width 72 height 10
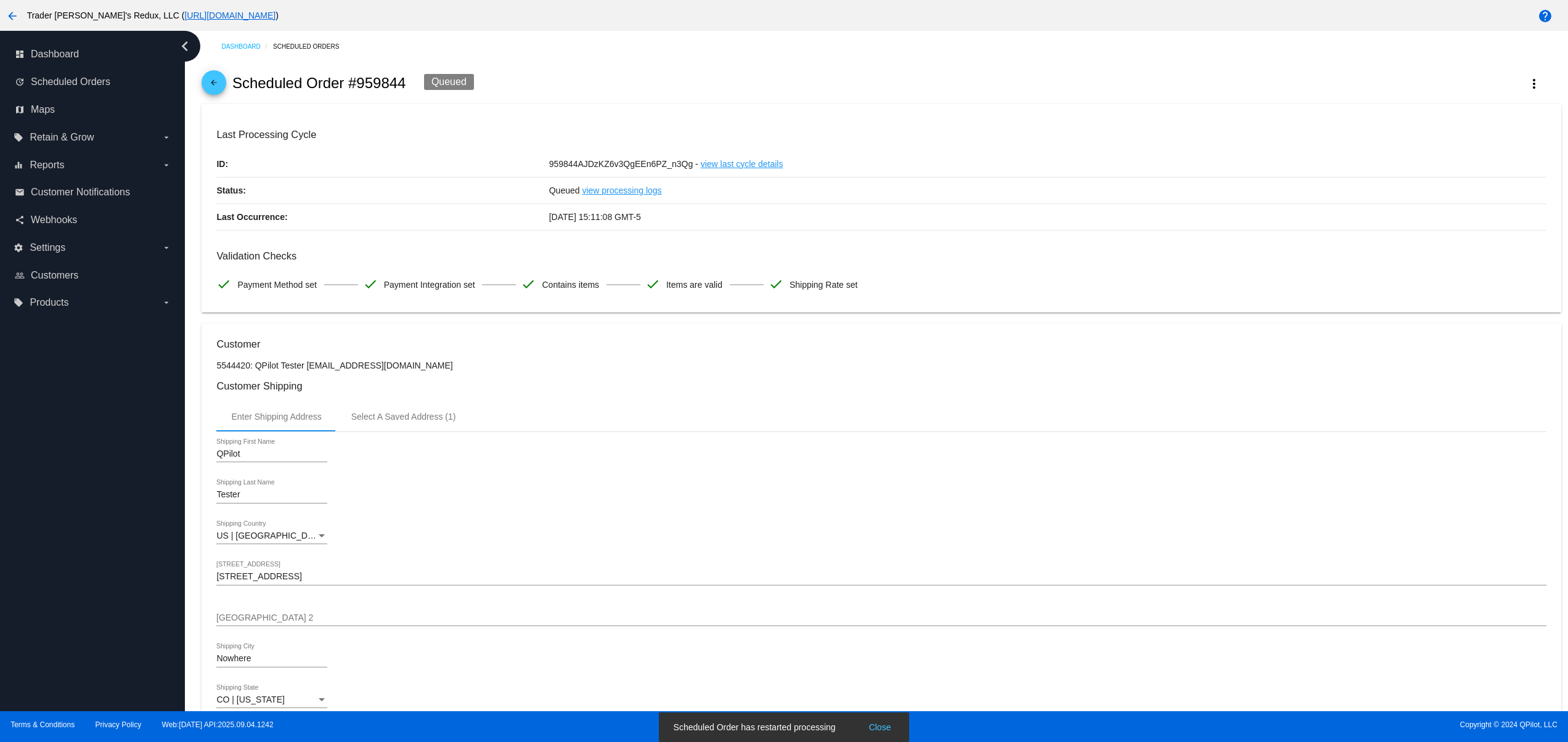
click at [885, 728] on button "Close" at bounding box center [879, 727] width 29 height 12
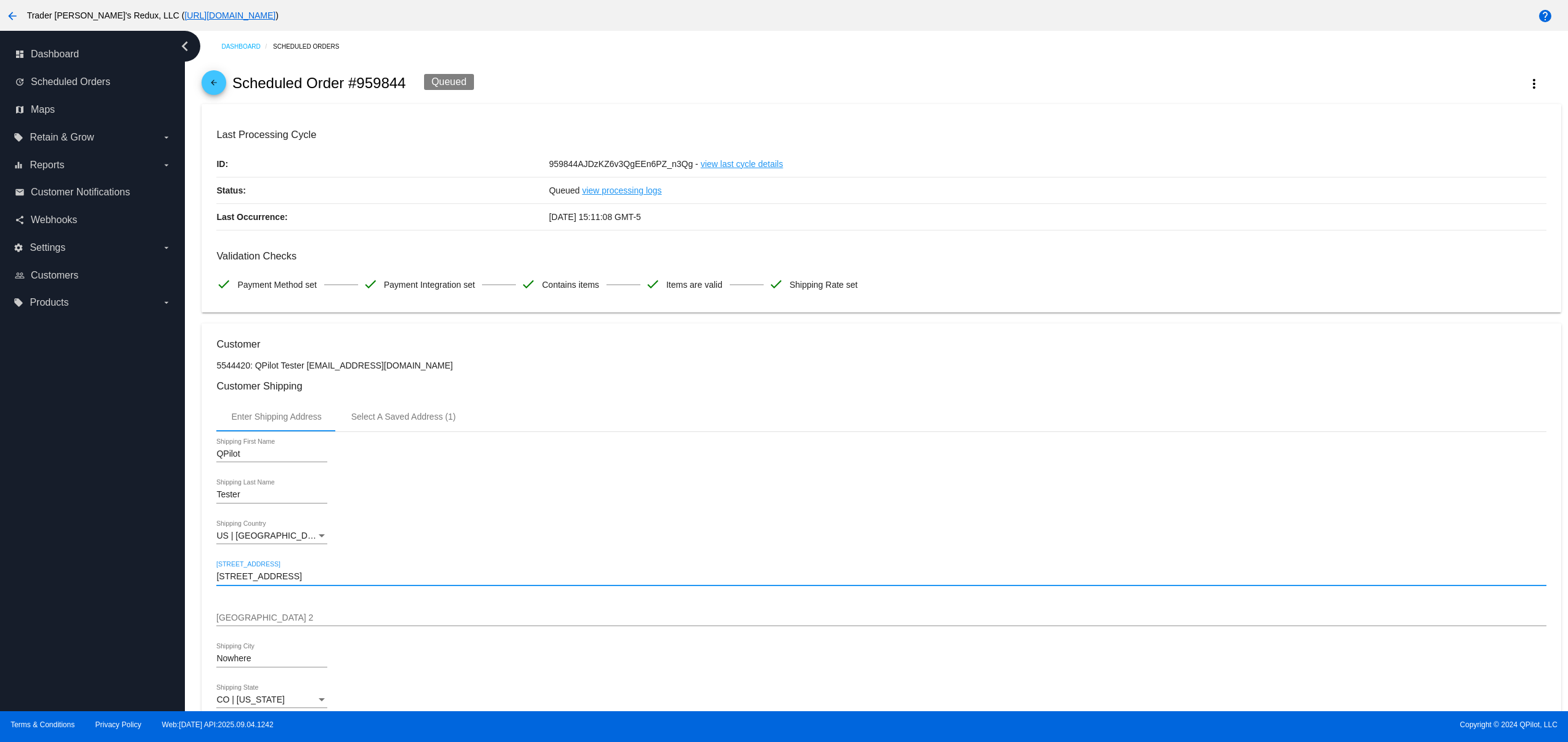
click at [770, 582] on input "6789 Green Ave." at bounding box center [881, 577] width 1329 height 10
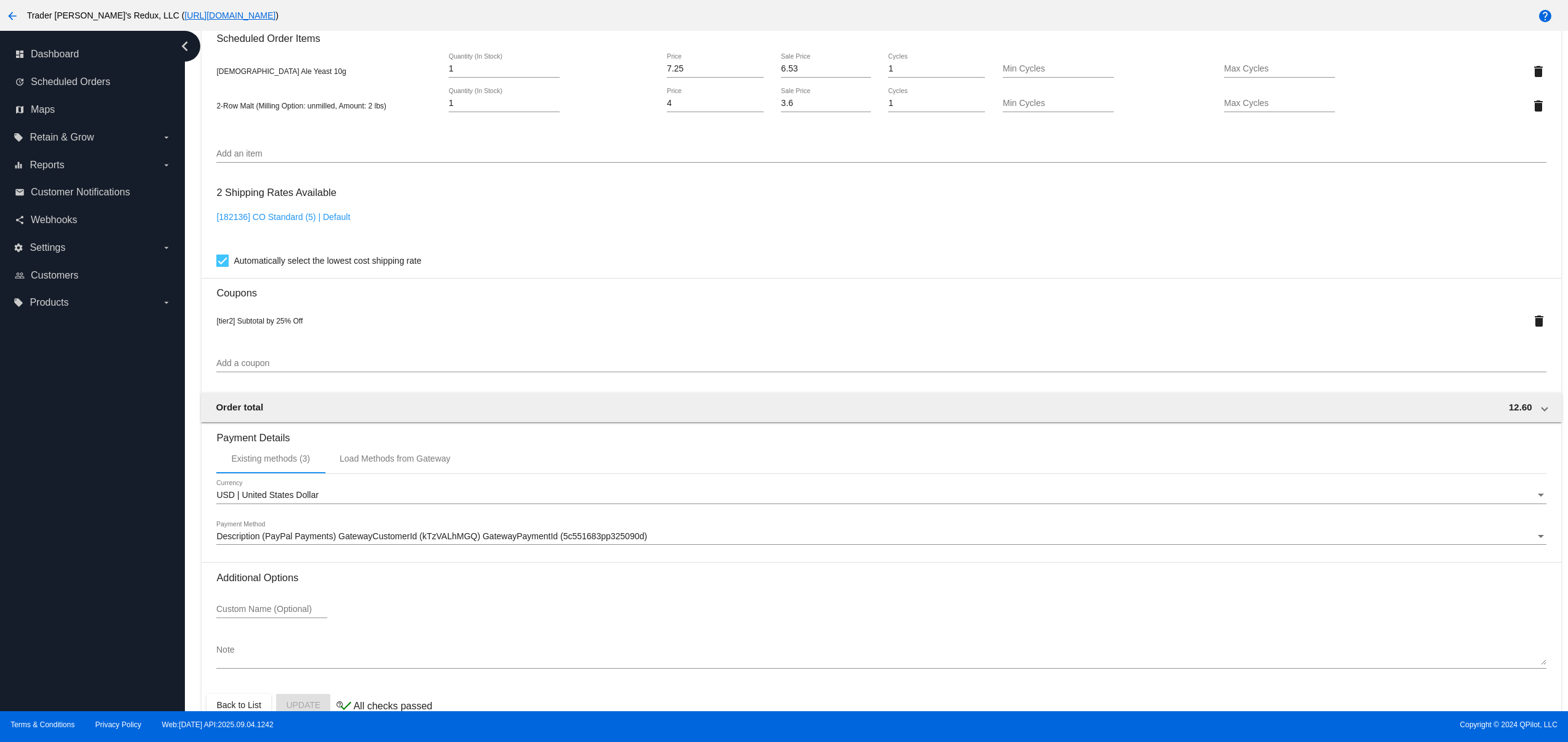
scroll to position [935, 0]
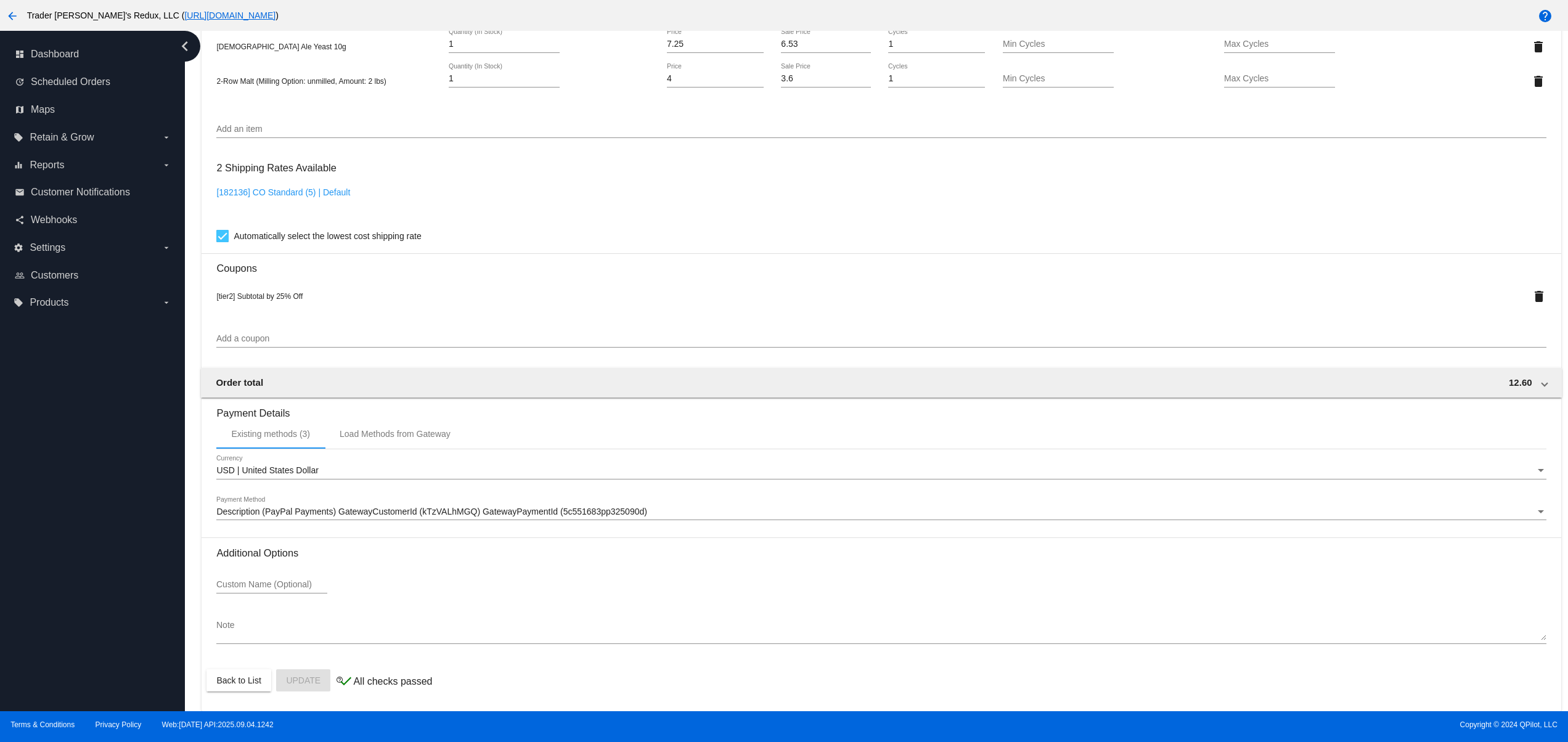
drag, startPoint x: 777, startPoint y: 706, endPoint x: 649, endPoint y: 705, distance: 128.0
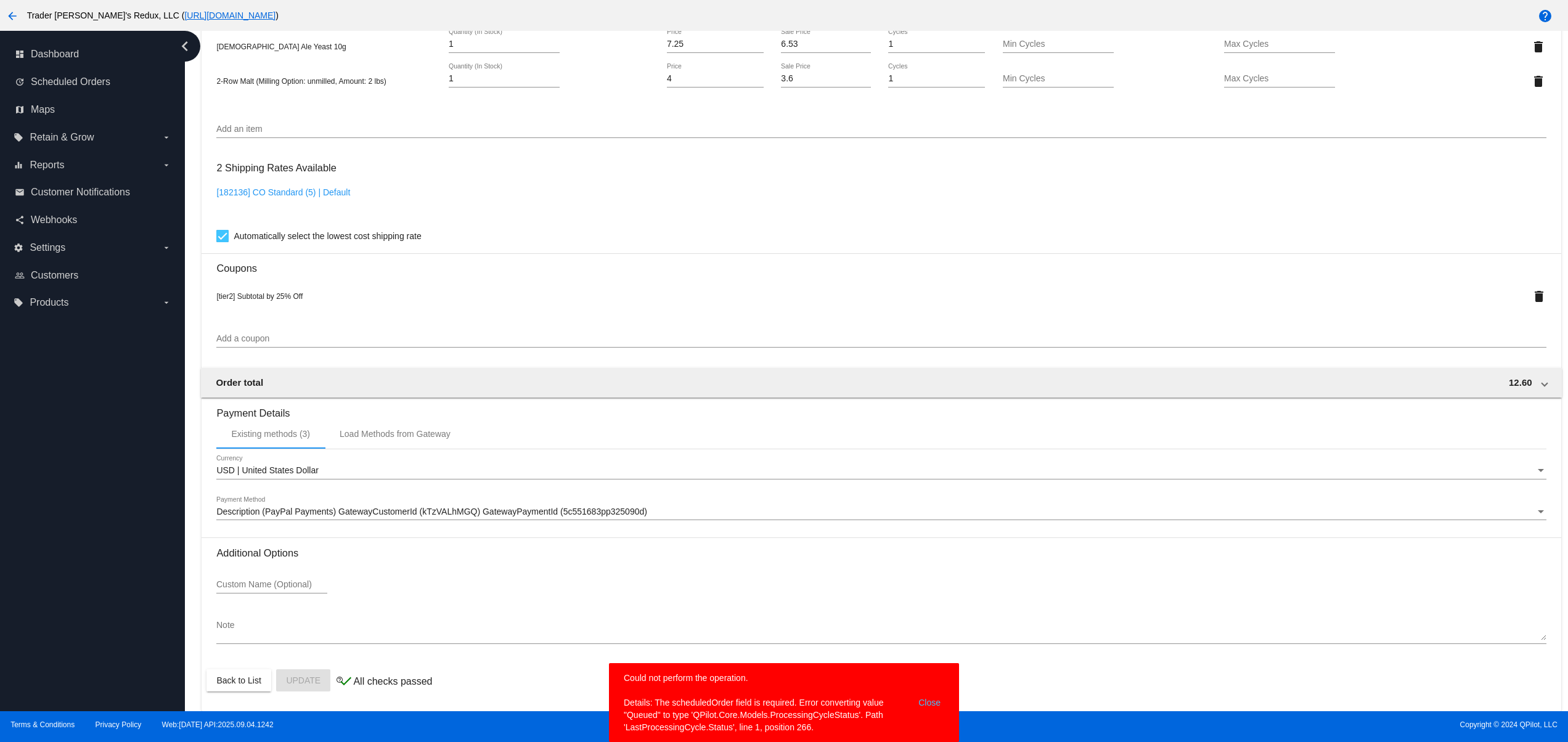
click at [735, 708] on simple-snack-bar "Could not perform the operation. Details: The scheduledOrder field is required.…" at bounding box center [783, 703] width 321 height 62
drag, startPoint x: 661, startPoint y: 695, endPoint x: 805, endPoint y: 723, distance: 146.7
click at [805, 723] on simple-snack-bar "Could not perform the operation. Details: The scheduledOrder field is required.…" at bounding box center [783, 703] width 321 height 62
drag, startPoint x: 676, startPoint y: 718, endPoint x: 597, endPoint y: 706, distance: 79.9
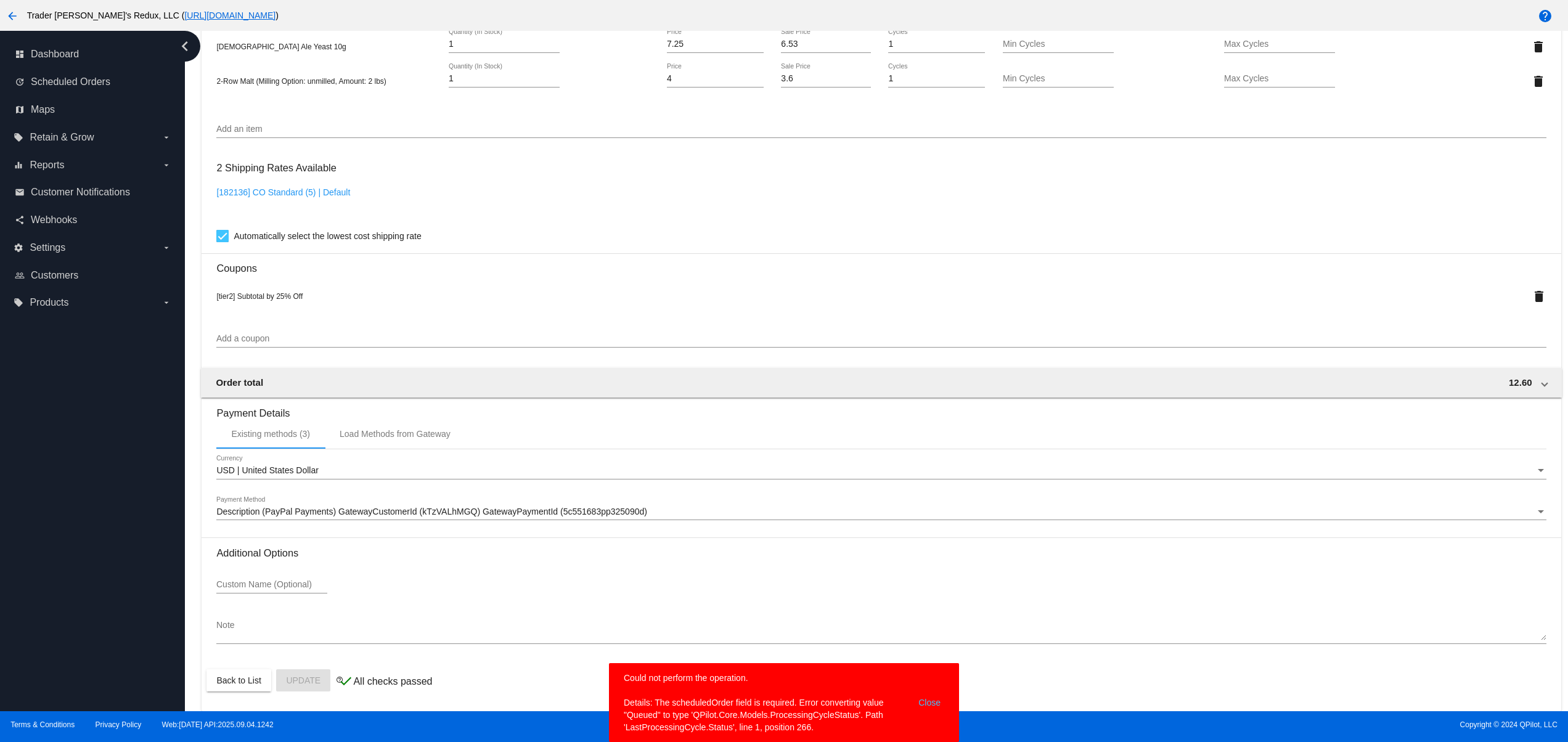
click at [597, 706] on body "arrow_back Trader Joey's Redux, LLC ( https://tjclonenew.wpengine.com ) help da…" at bounding box center [784, 371] width 1568 height 742
click at [661, 713] on simple-snack-bar "Could not perform the operation. Details: The scheduledOrder field is required.…" at bounding box center [783, 703] width 321 height 62
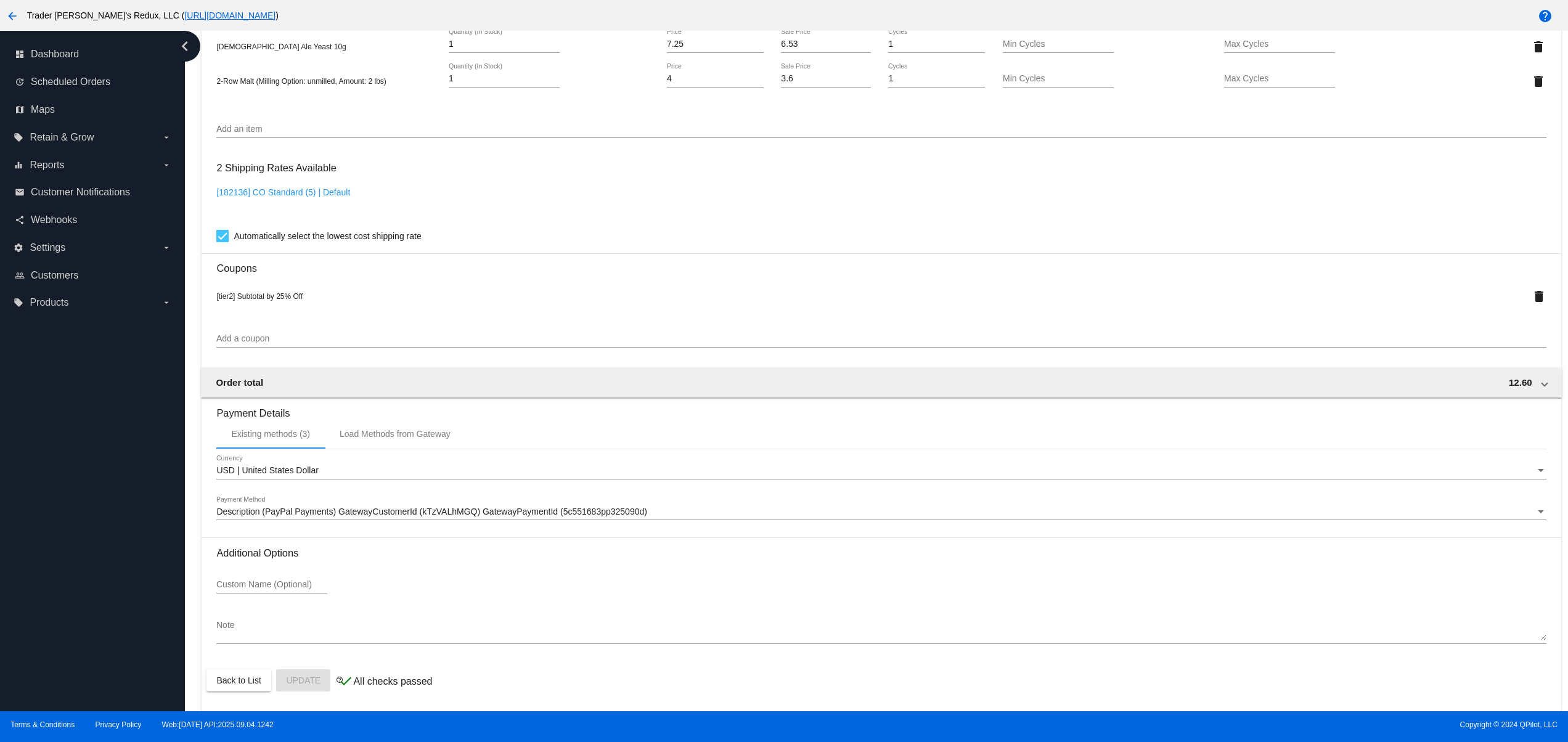
drag, startPoint x: 661, startPoint y: 713, endPoint x: 627, endPoint y: 711, distance: 34.1
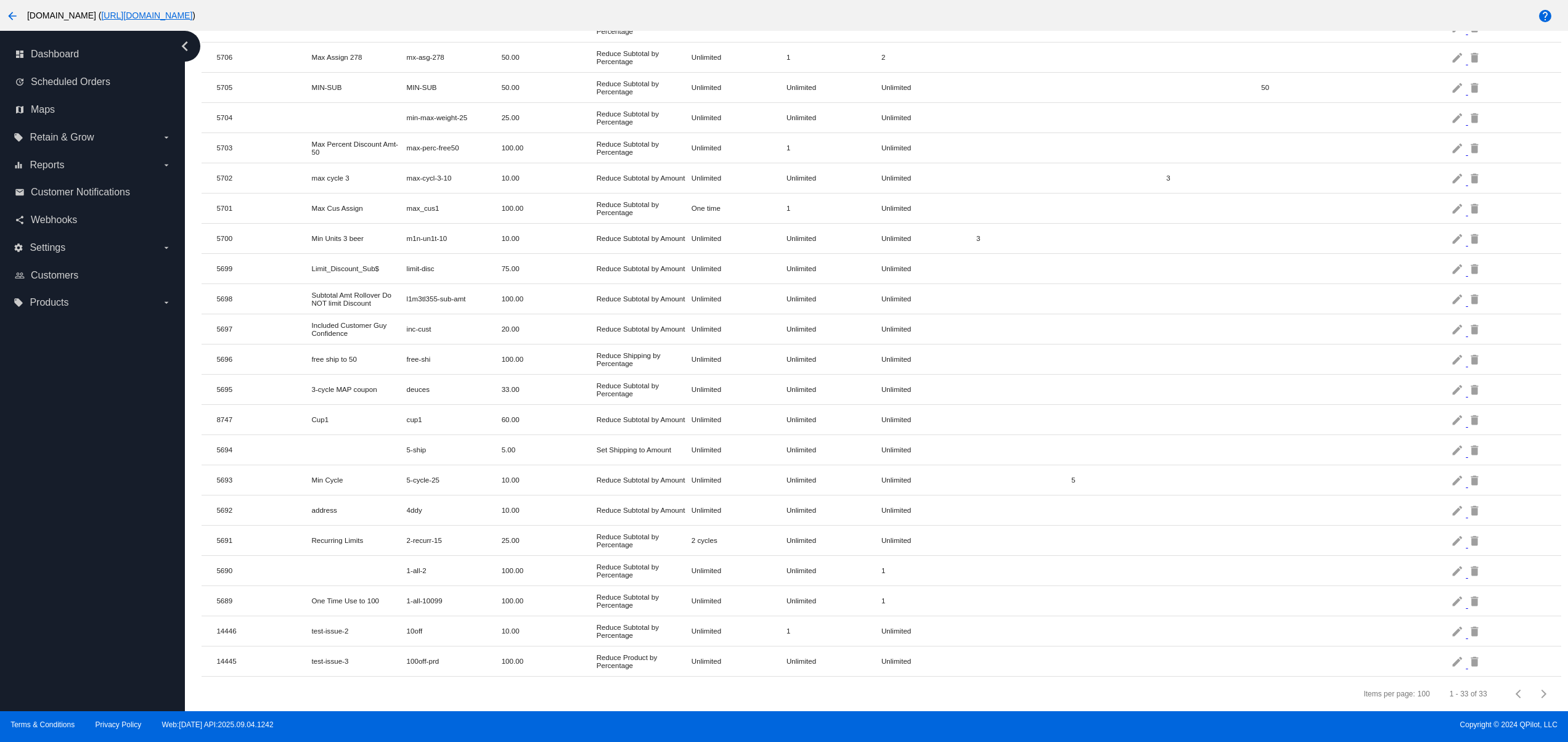
scroll to position [536, 0]
drag, startPoint x: 471, startPoint y: 644, endPoint x: 553, endPoint y: 644, distance: 82.0
click at [516, 647] on mat-row "14445 test-issue-3 100off-prd 100.00 Reduce Product by Percentage Unlimited Unl…" at bounding box center [881, 662] width 1359 height 30
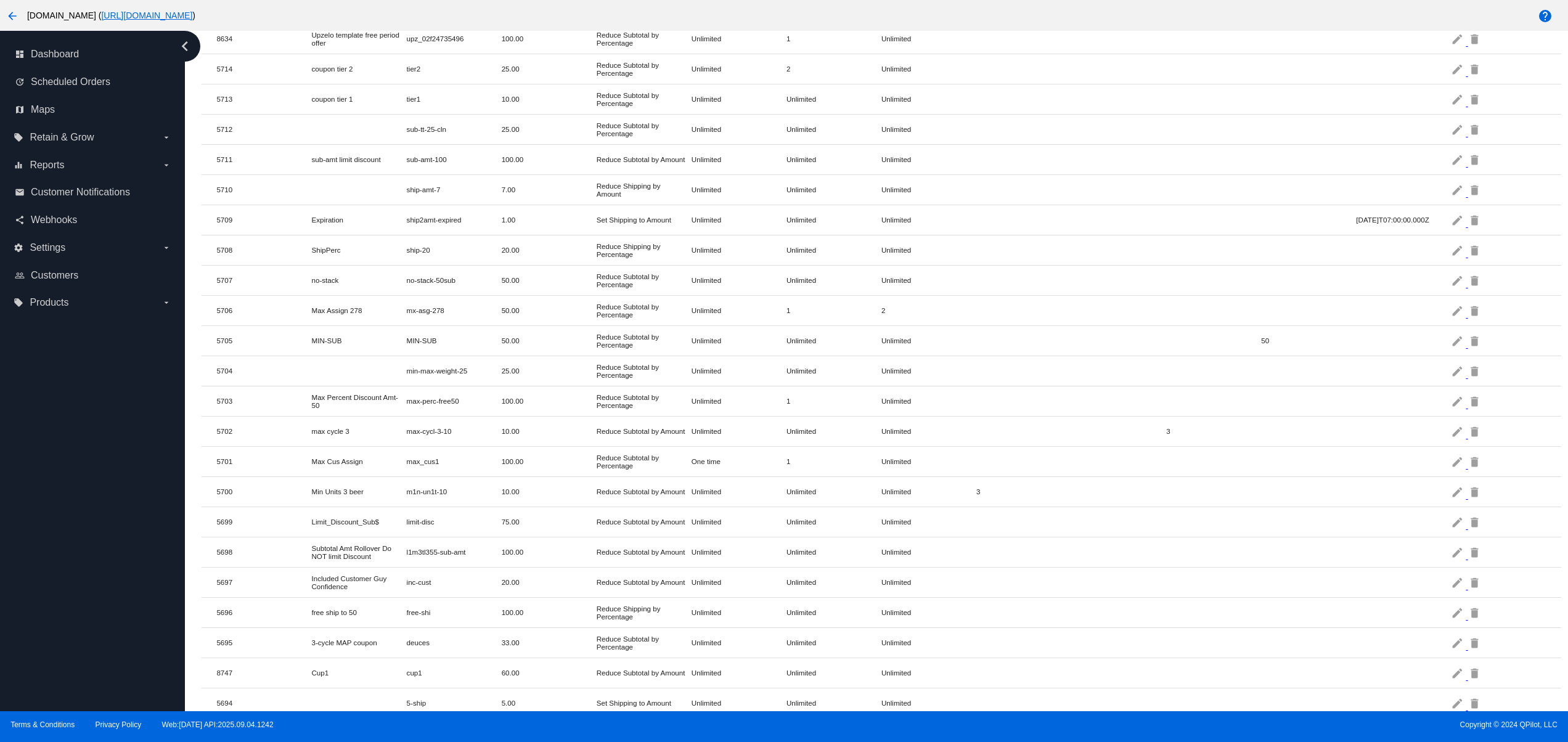
scroll to position [0, 0]
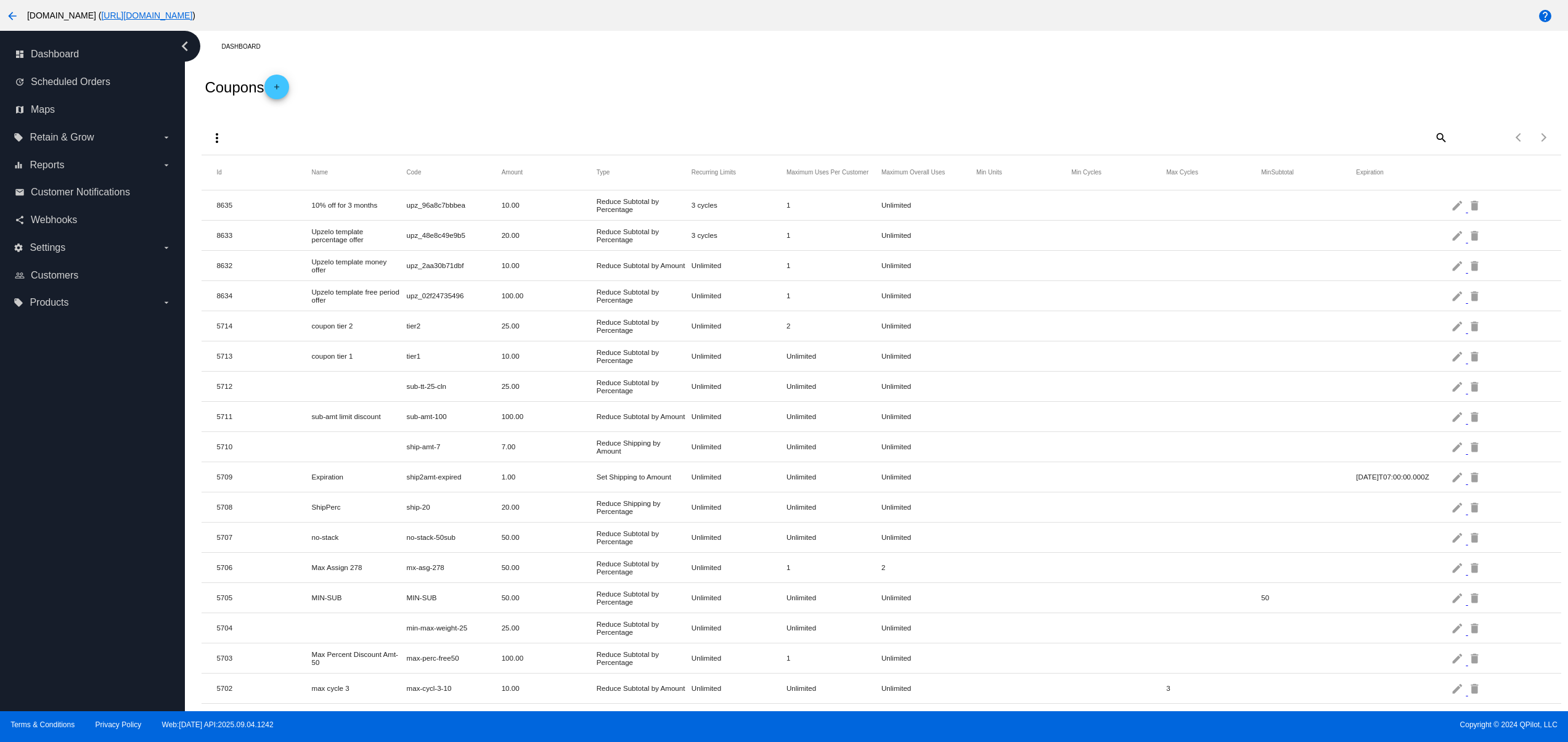
click at [1432, 138] on mat-icon "search" at bounding box center [1440, 137] width 15 height 19
click at [1317, 131] on input "Search" at bounding box center [1278, 136] width 339 height 10
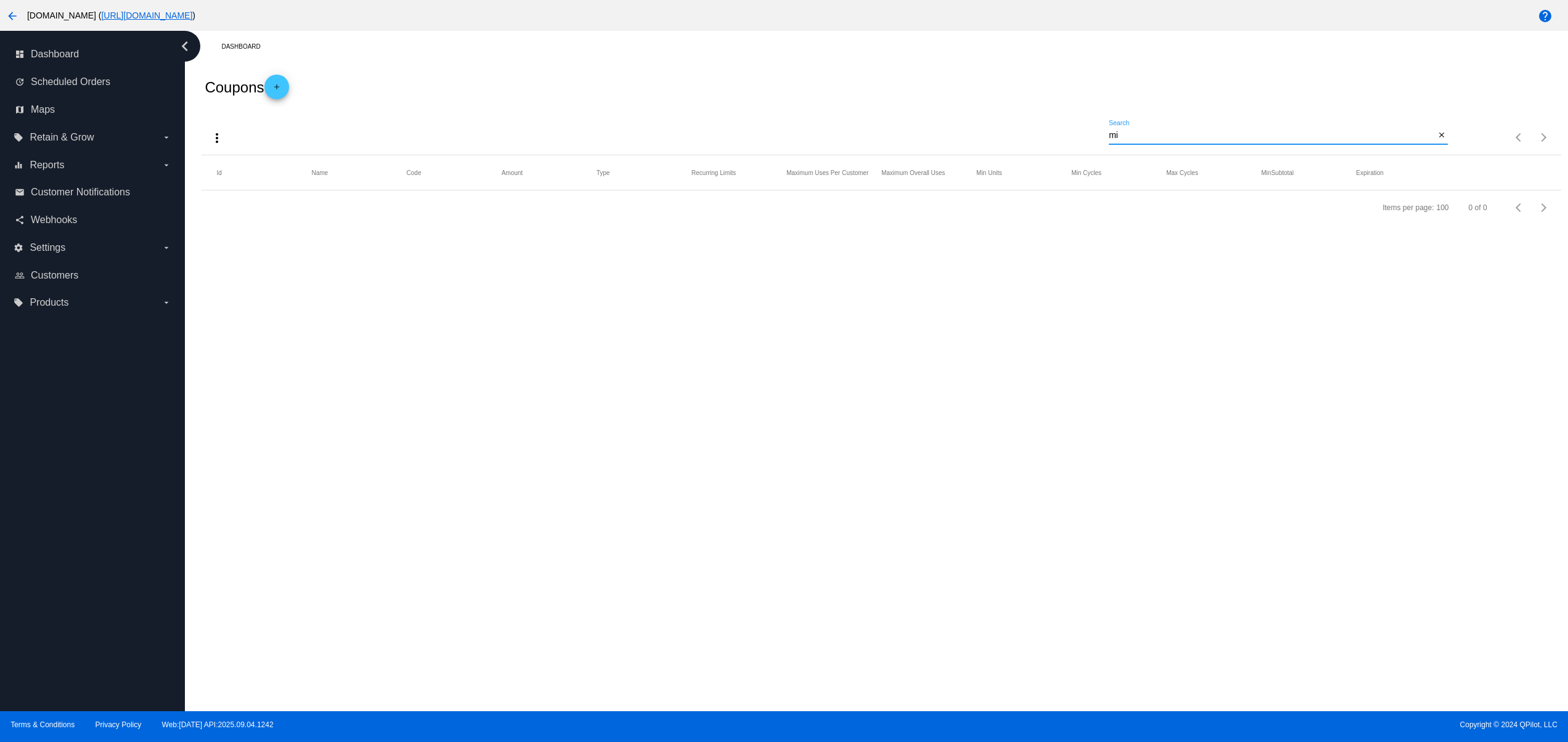
type input "m"
type input "weight"
drag, startPoint x: 449, startPoint y: 210, endPoint x: 874, endPoint y: 216, distance: 425.0
click at [669, 210] on mat-row "5704 min-max-weight-25 25.00 Reduce Subtotal by Percentage Unlimited Unlimited …" at bounding box center [881, 205] width 1359 height 30
click at [1458, 207] on mat-icon "edit" at bounding box center [1458, 205] width 15 height 19
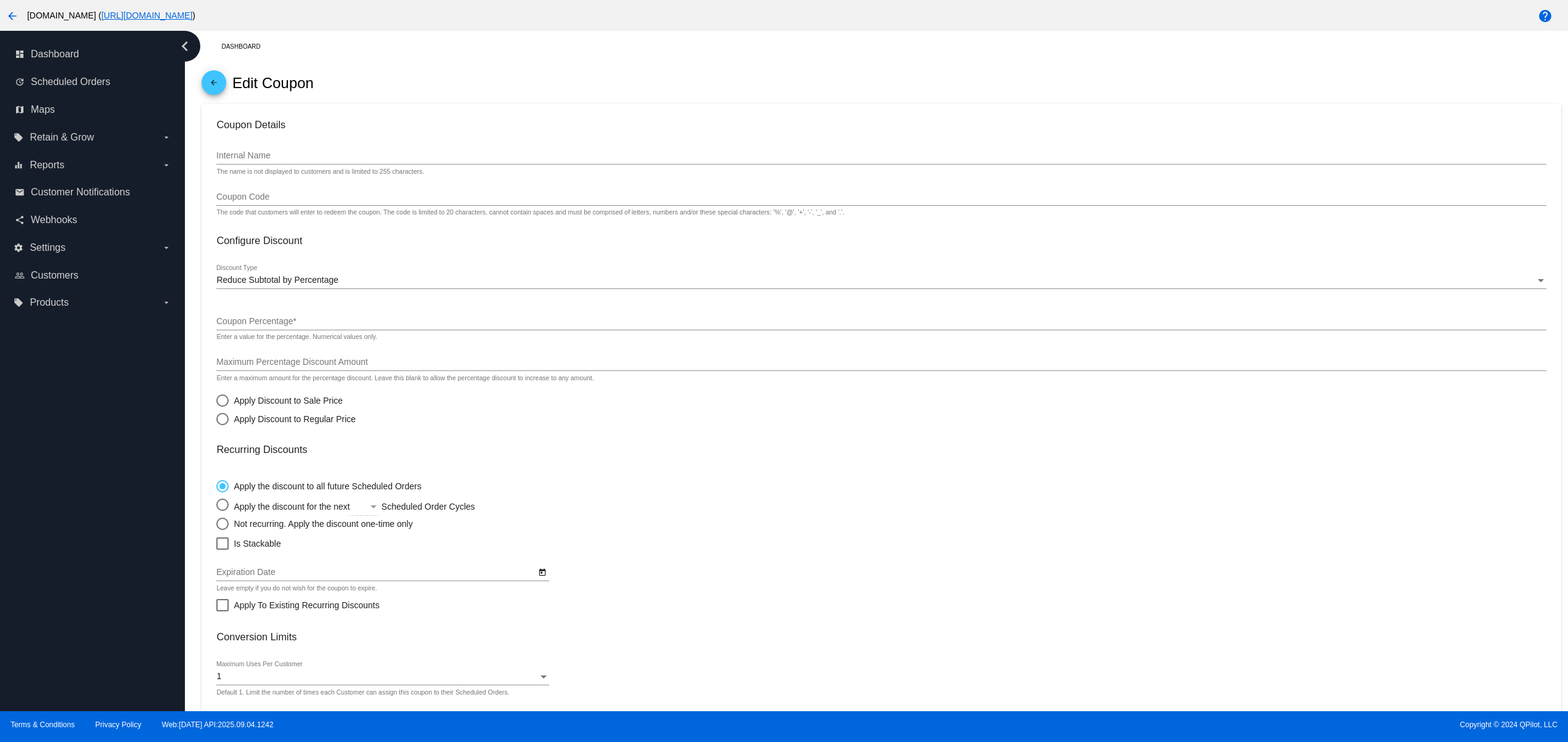
type input "min-max-weight-25"
type input "25"
radio input "true"
checkbox input "true"
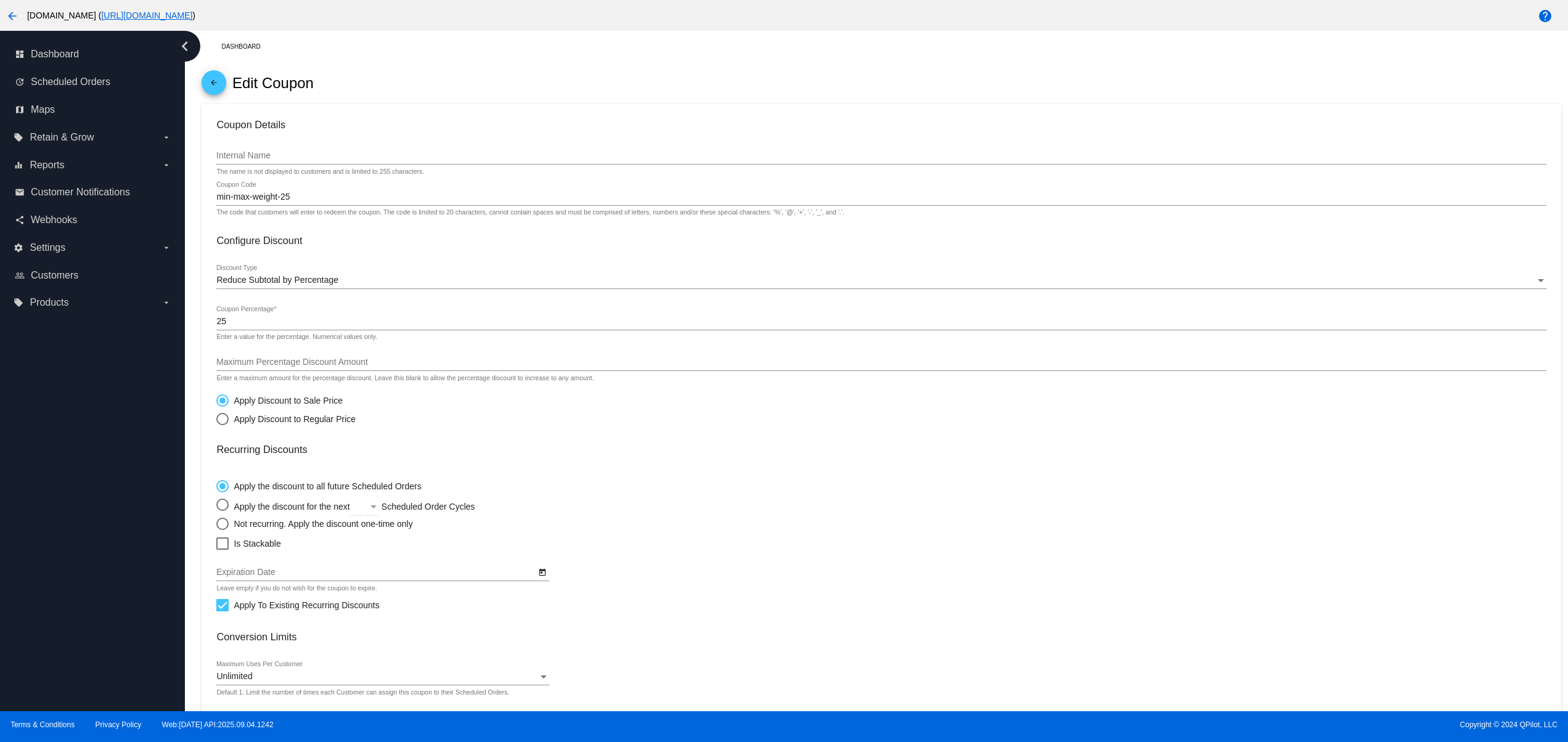
drag, startPoint x: 228, startPoint y: 245, endPoint x: 355, endPoint y: 245, distance: 127.0
click at [323, 247] on h3 "Configure Discount" at bounding box center [881, 240] width 1329 height 11
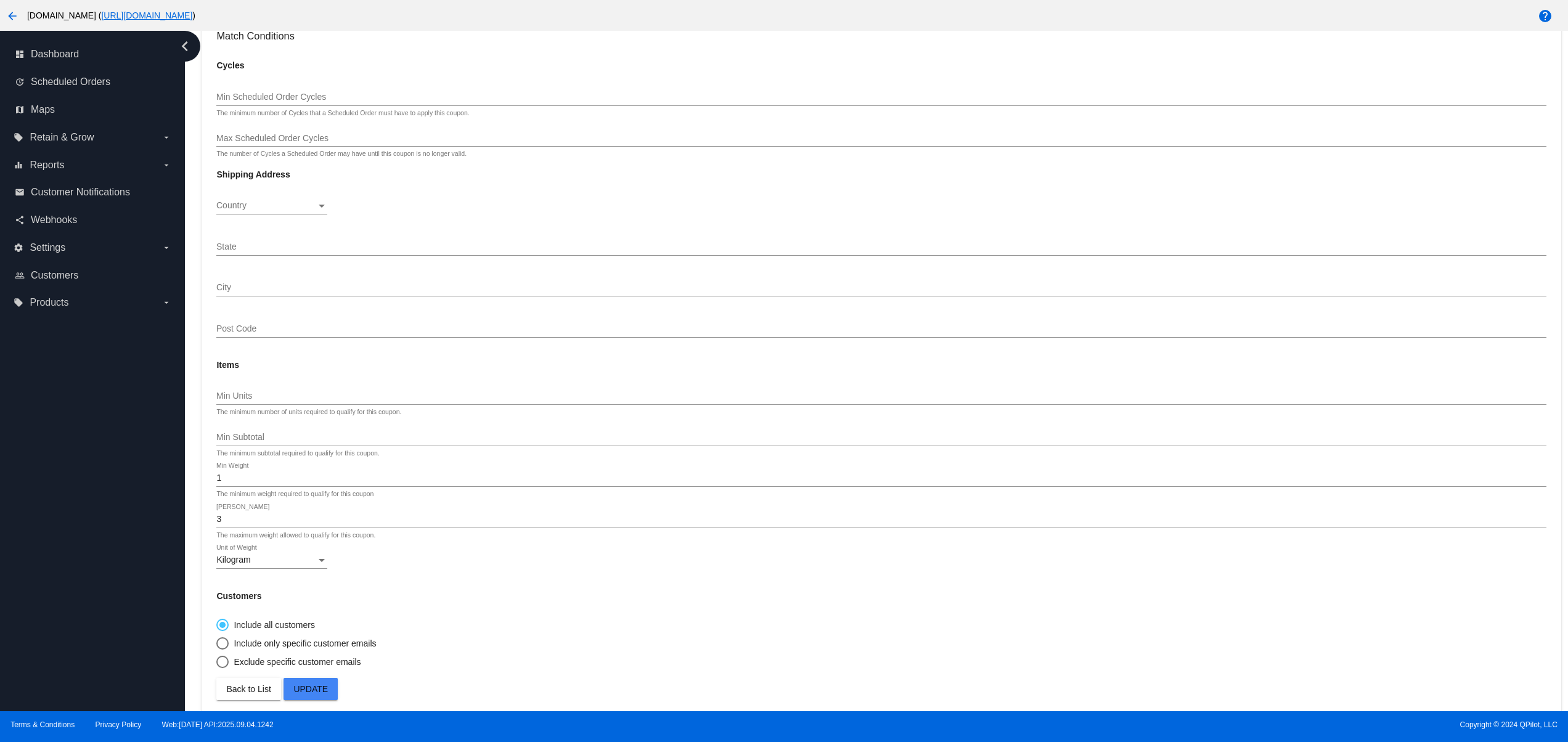
scroll to position [779, 0]
click at [156, 578] on div "dashboard Dashboard update Scheduled Orders map Maps local_offer Retain & Grow …" at bounding box center [93, 371] width 185 height 680
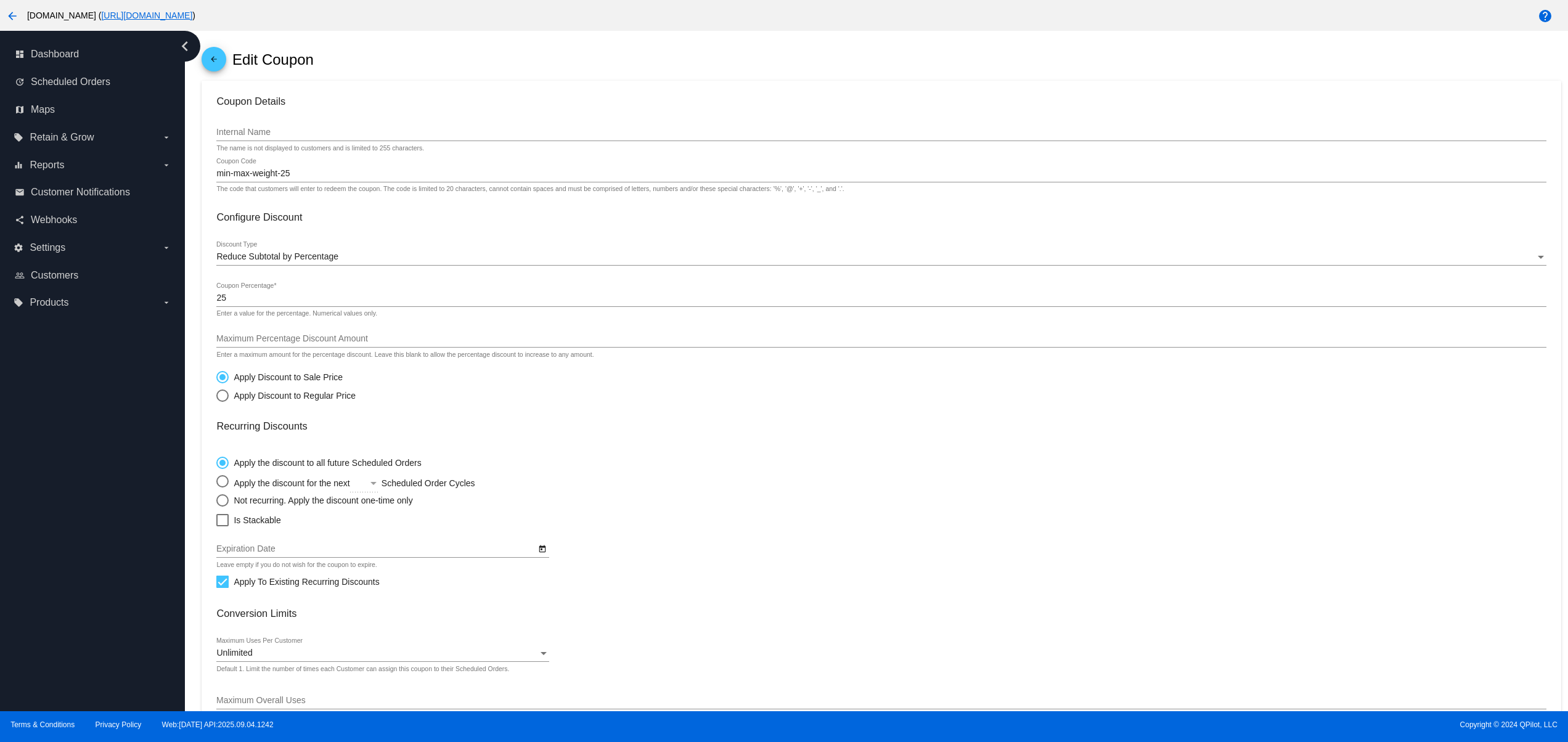
scroll to position [0, 0]
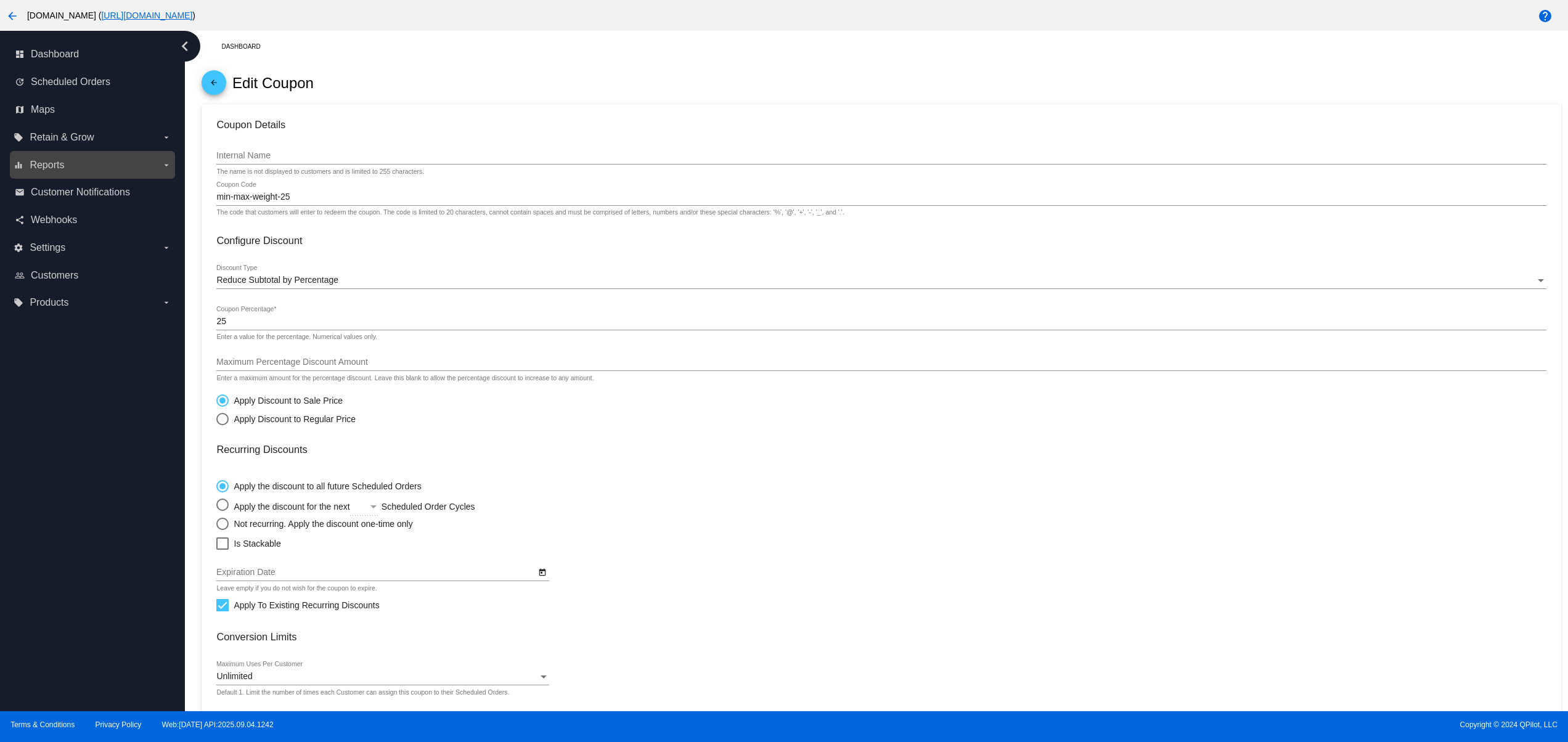
click at [55, 160] on span "Reports" at bounding box center [47, 165] width 34 height 11
click at [0, 0] on input "equalizer Reports arrow_drop_down" at bounding box center [0, 0] width 0 height 0
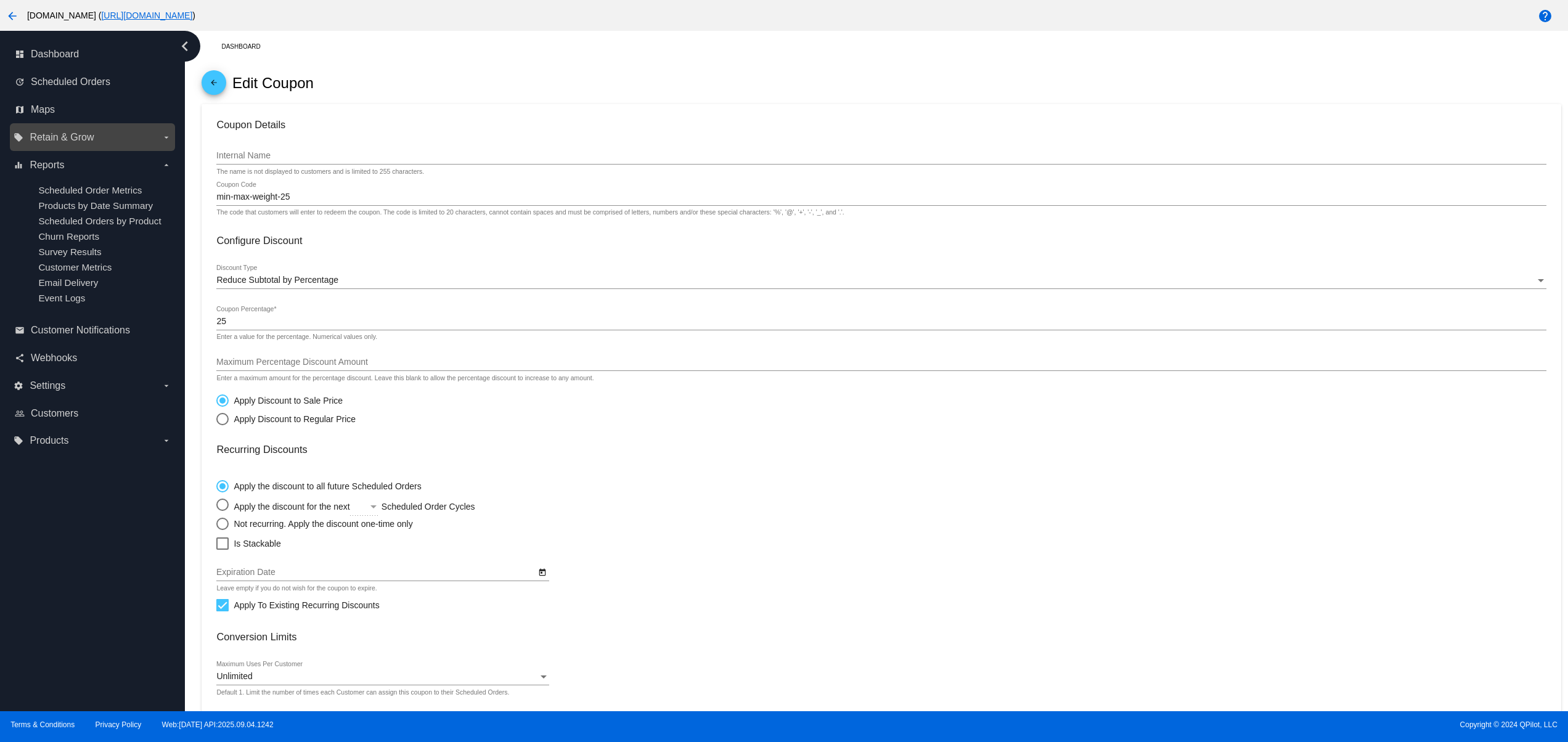
click at [55, 141] on span "Retain & Grow" at bounding box center [61, 137] width 64 height 11
click at [0, 0] on input "local_offer Retain & Grow arrow_drop_down" at bounding box center [0, 0] width 0 height 0
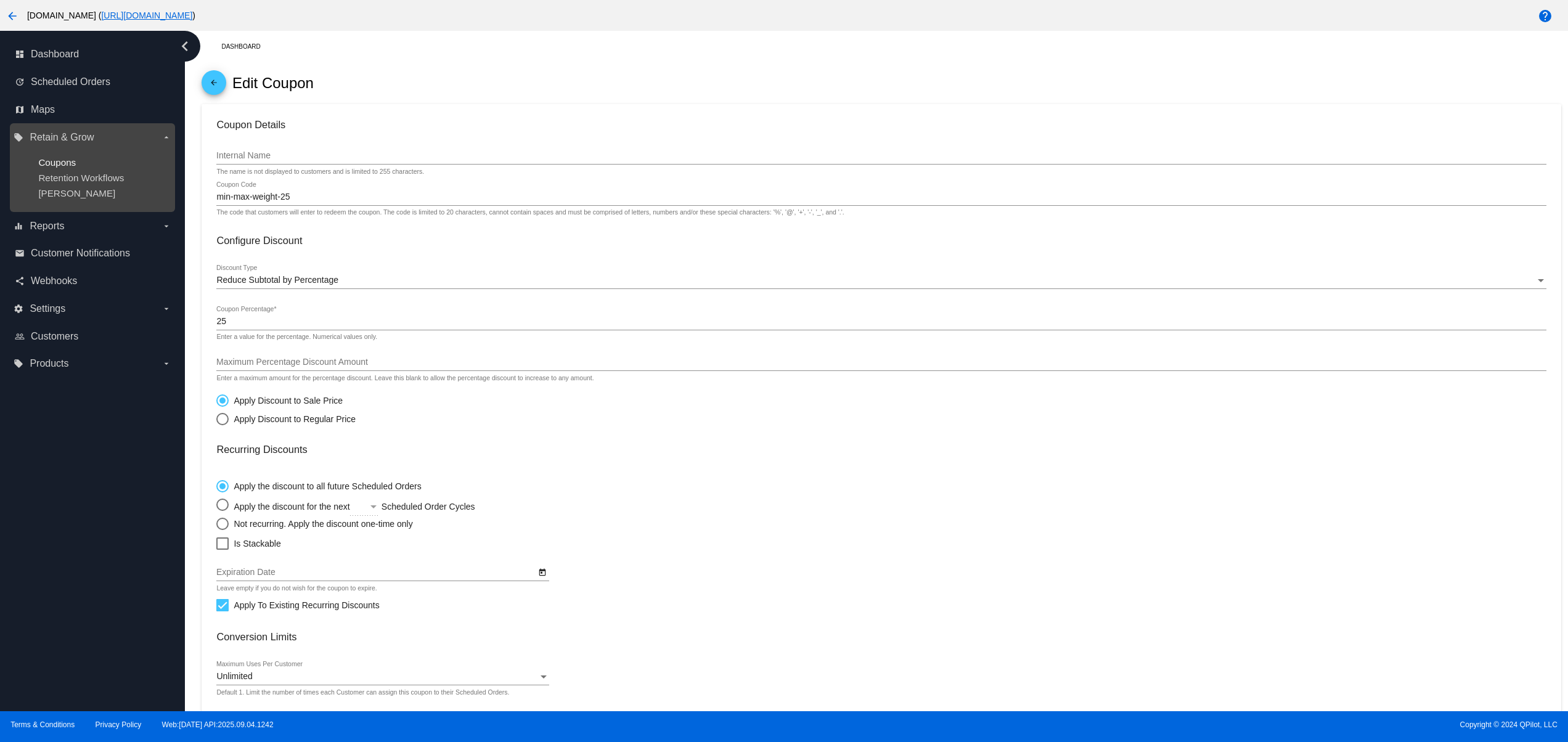
click at [65, 161] on span "Coupons" at bounding box center [57, 162] width 37 height 11
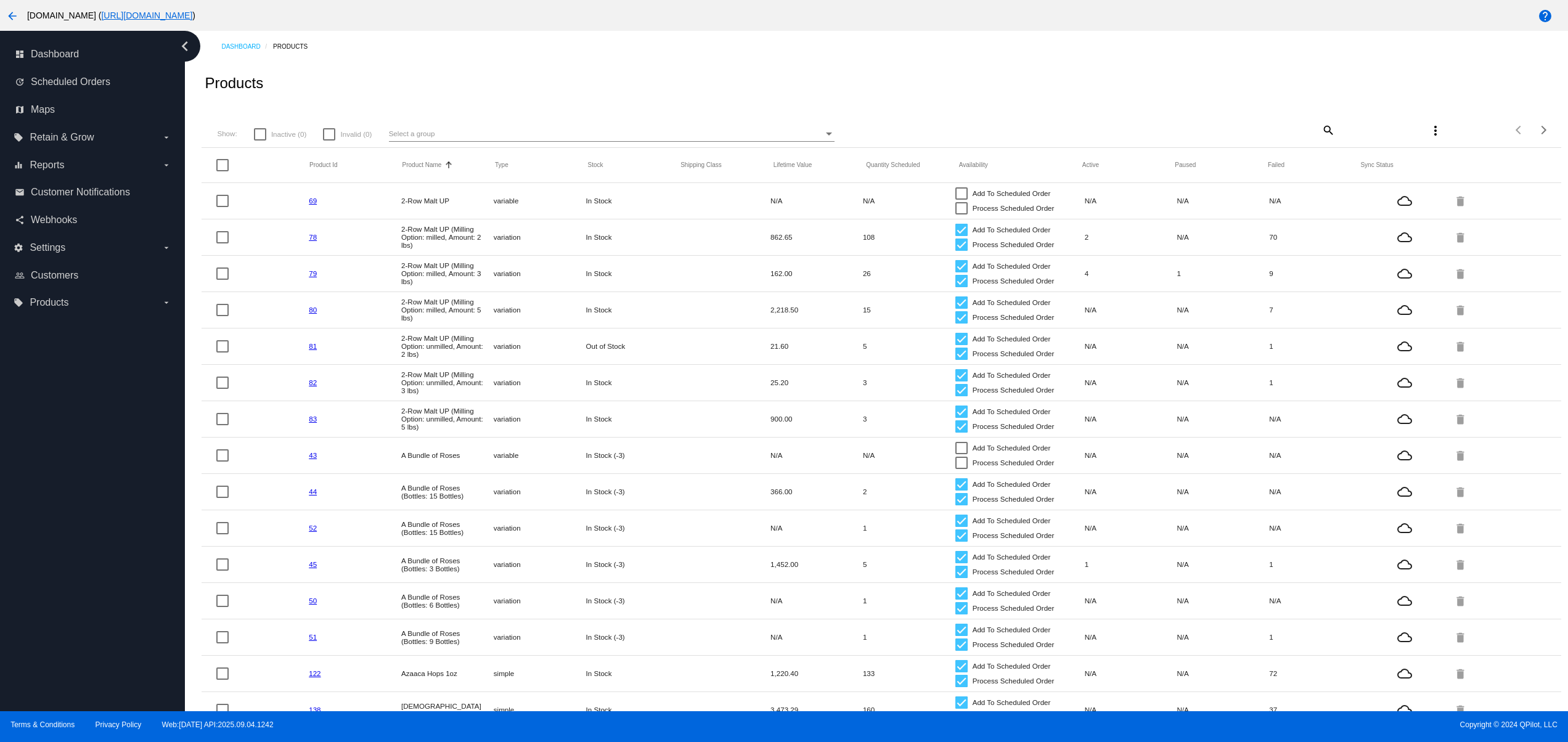
click at [1320, 128] on mat-icon "search" at bounding box center [1327, 130] width 15 height 19
click at [1110, 133] on input "Search" at bounding box center [1222, 128] width 226 height 10
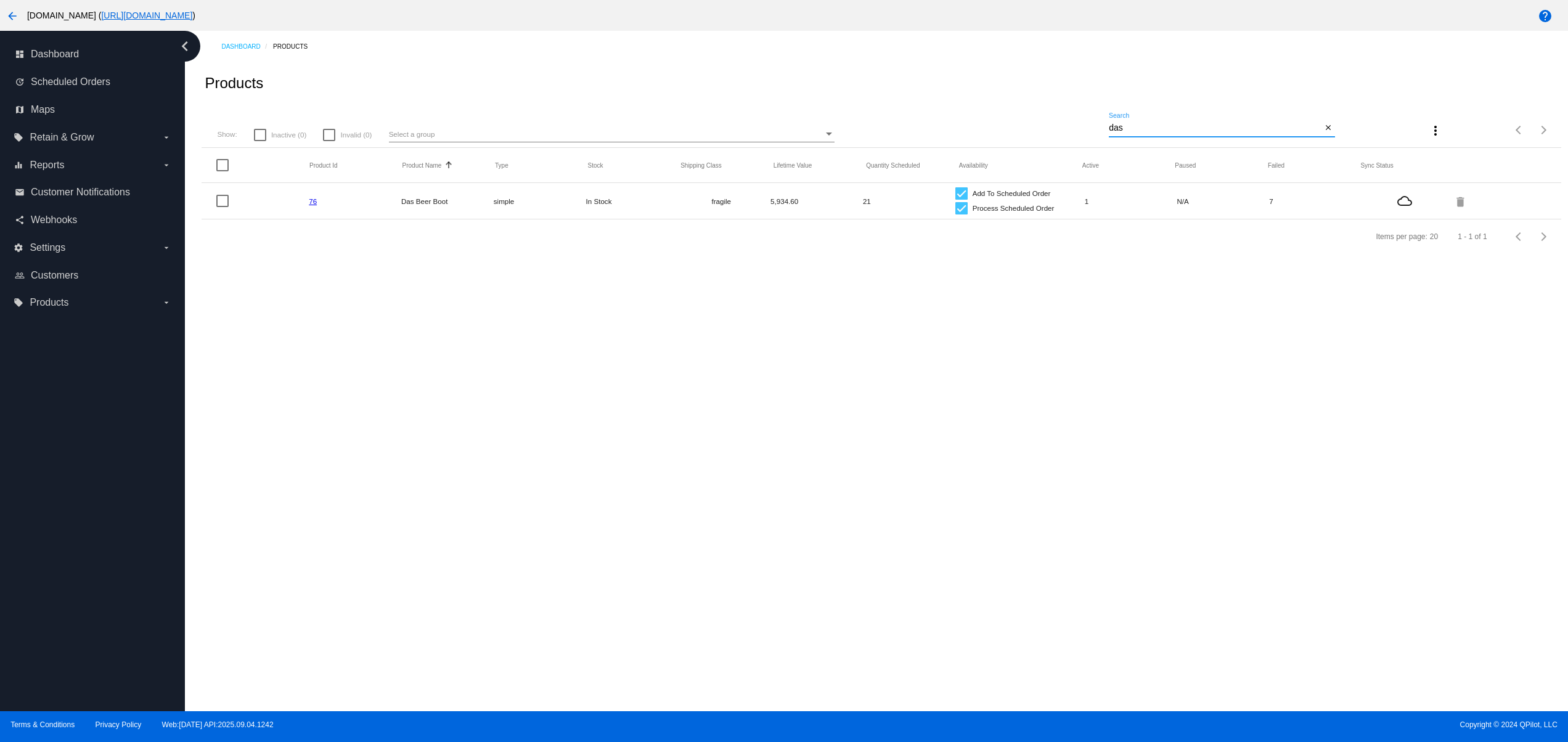
type input "das"
click at [317, 205] on mat-cell "76" at bounding box center [354, 202] width 93 height 14
click at [312, 201] on link "76" at bounding box center [312, 201] width 8 height 8
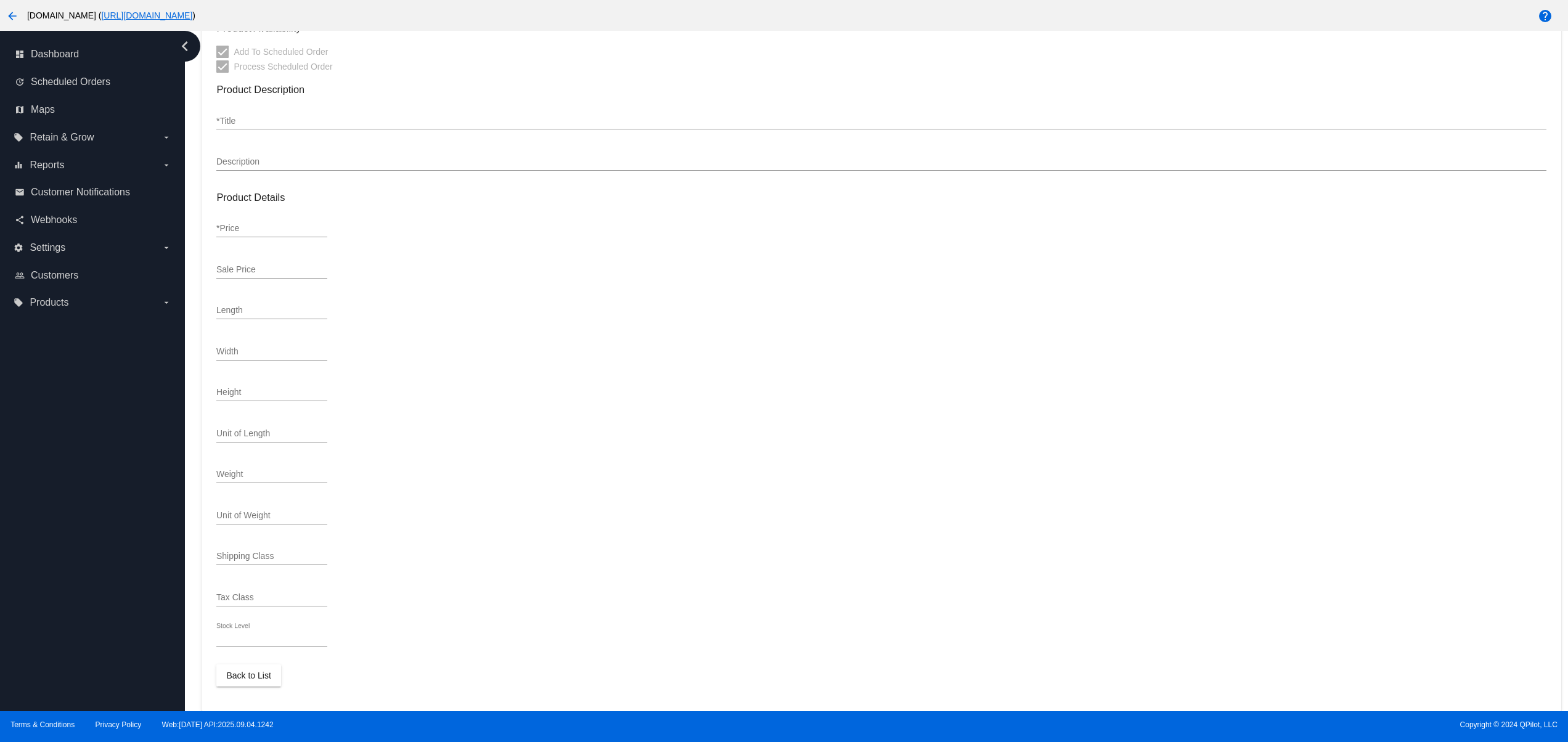
scroll to position [319, 0]
type input "simple"
type input "76"
type input "da-boot"
type input "Das Beer Boot"
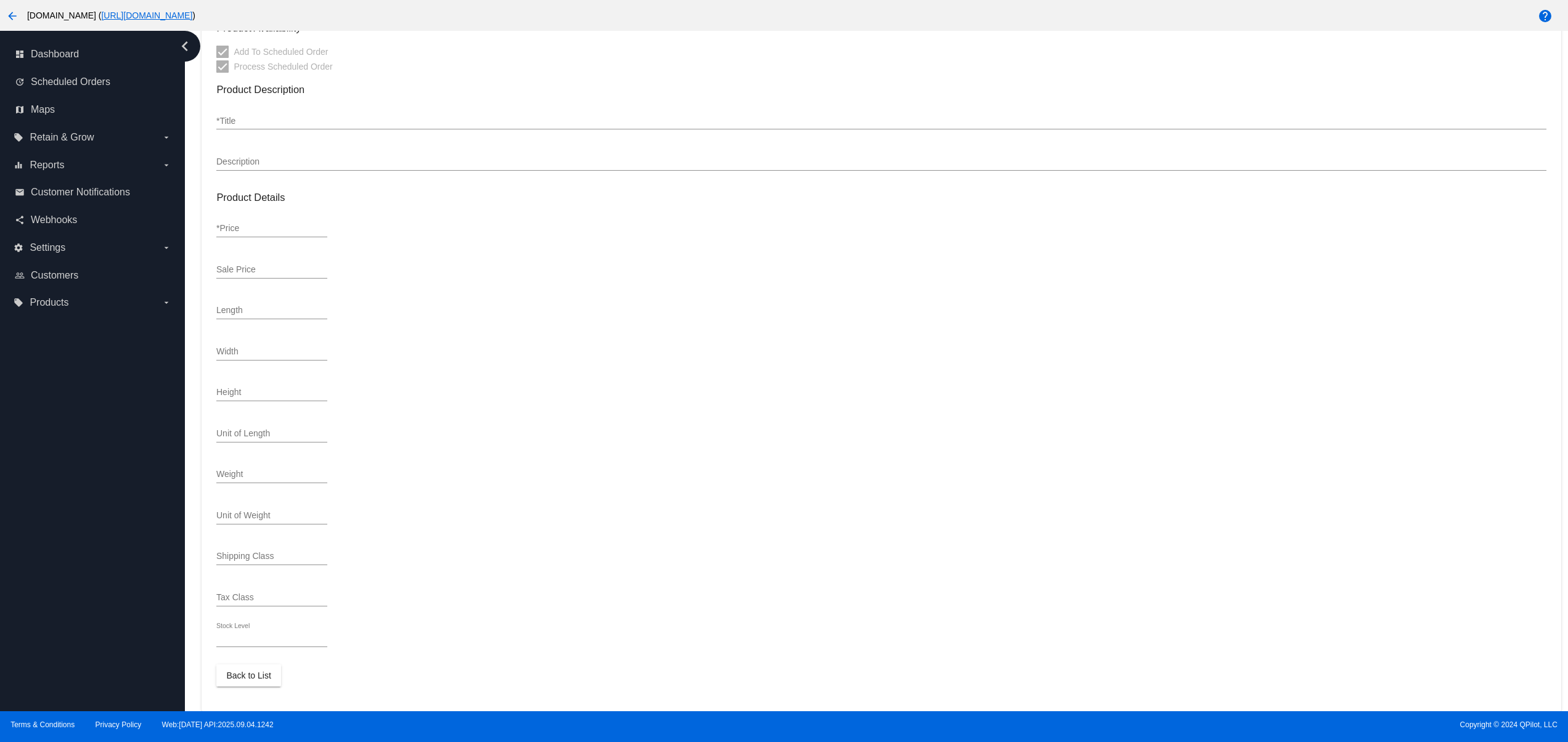
type input "<p>This ain&#8217;t no slipper Cindy. Das Beer Boot can hold enough brew for ha…"
type input "21"
type input "18.9"
type input "Inch"
type input "Pound"
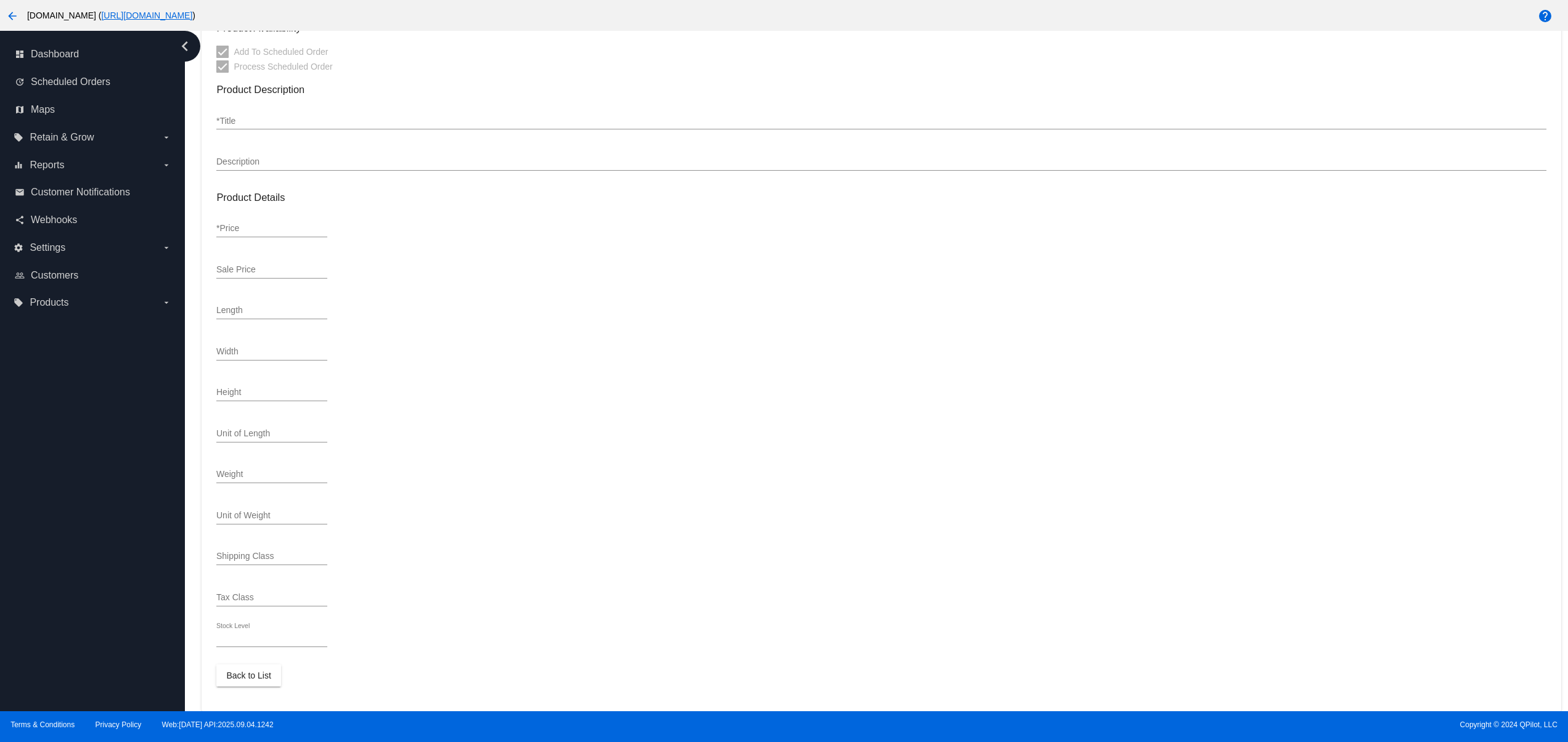
type input "fragile"
type input "reduced-rate"
type input "In Stock"
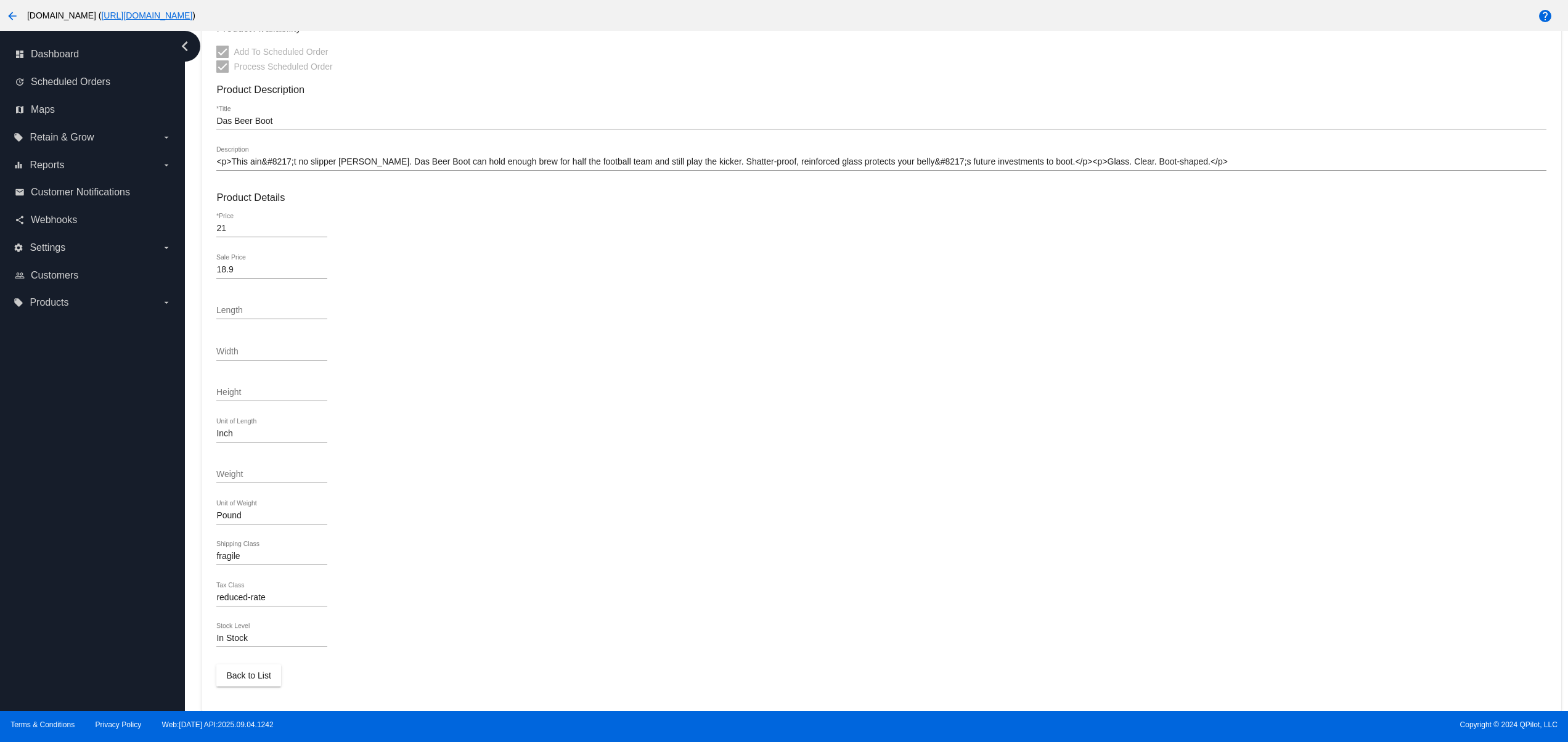
click at [280, 474] on input "Weight" at bounding box center [272, 475] width 111 height 10
click at [252, 476] on input "Weight" at bounding box center [272, 475] width 111 height 10
click at [250, 465] on div "Weight" at bounding box center [272, 471] width 111 height 24
click at [235, 474] on input "Weight" at bounding box center [272, 475] width 111 height 10
click at [234, 479] on input "Weight" at bounding box center [272, 475] width 111 height 10
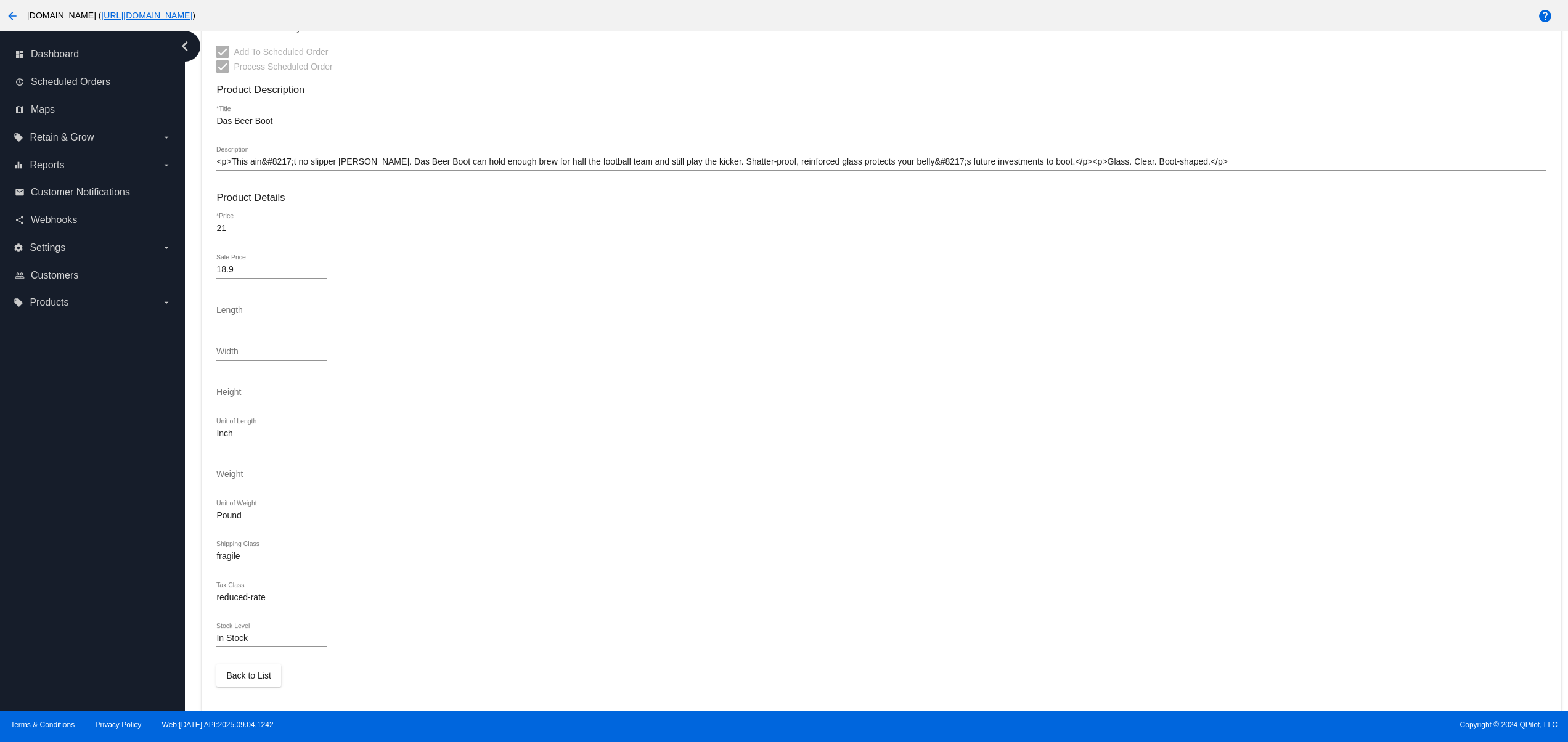
click at [230, 477] on input "Weight" at bounding box center [272, 475] width 111 height 10
click at [230, 476] on input "Weight" at bounding box center [272, 475] width 111 height 10
click at [218, 467] on div "Weight" at bounding box center [272, 471] width 111 height 24
click at [222, 474] on input "Weight" at bounding box center [272, 475] width 111 height 10
click at [223, 474] on input "Weight" at bounding box center [272, 475] width 111 height 10
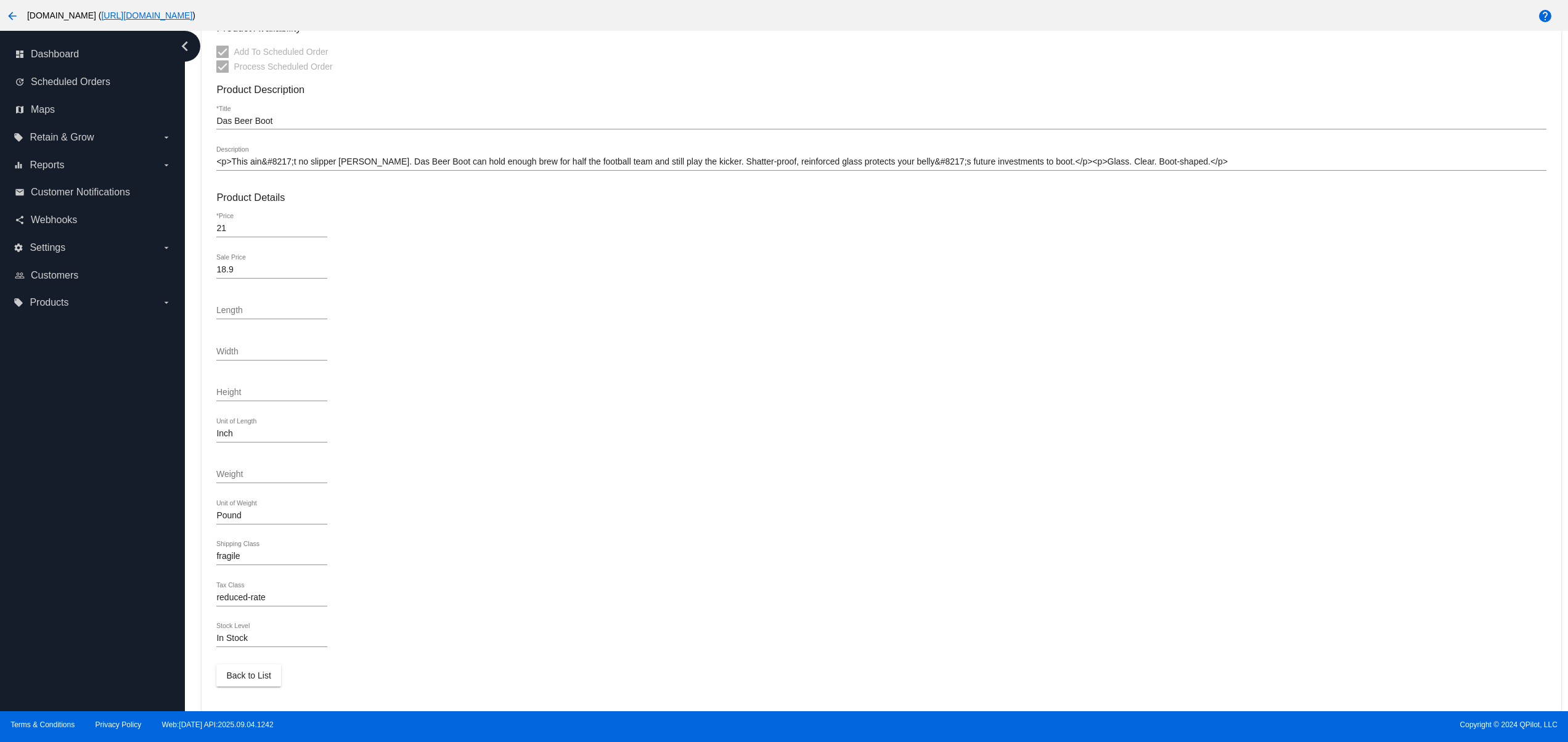
click at [223, 474] on input "Weight" at bounding box center [272, 475] width 111 height 10
click at [221, 518] on input "Pound" at bounding box center [272, 516] width 111 height 10
click at [441, 505] on div "Pound Unit of Weight" at bounding box center [881, 518] width 1329 height 35
click at [235, 479] on input "Weight" at bounding box center [272, 475] width 111 height 10
drag, startPoint x: 319, startPoint y: 474, endPoint x: 201, endPoint y: 466, distance: 118.3
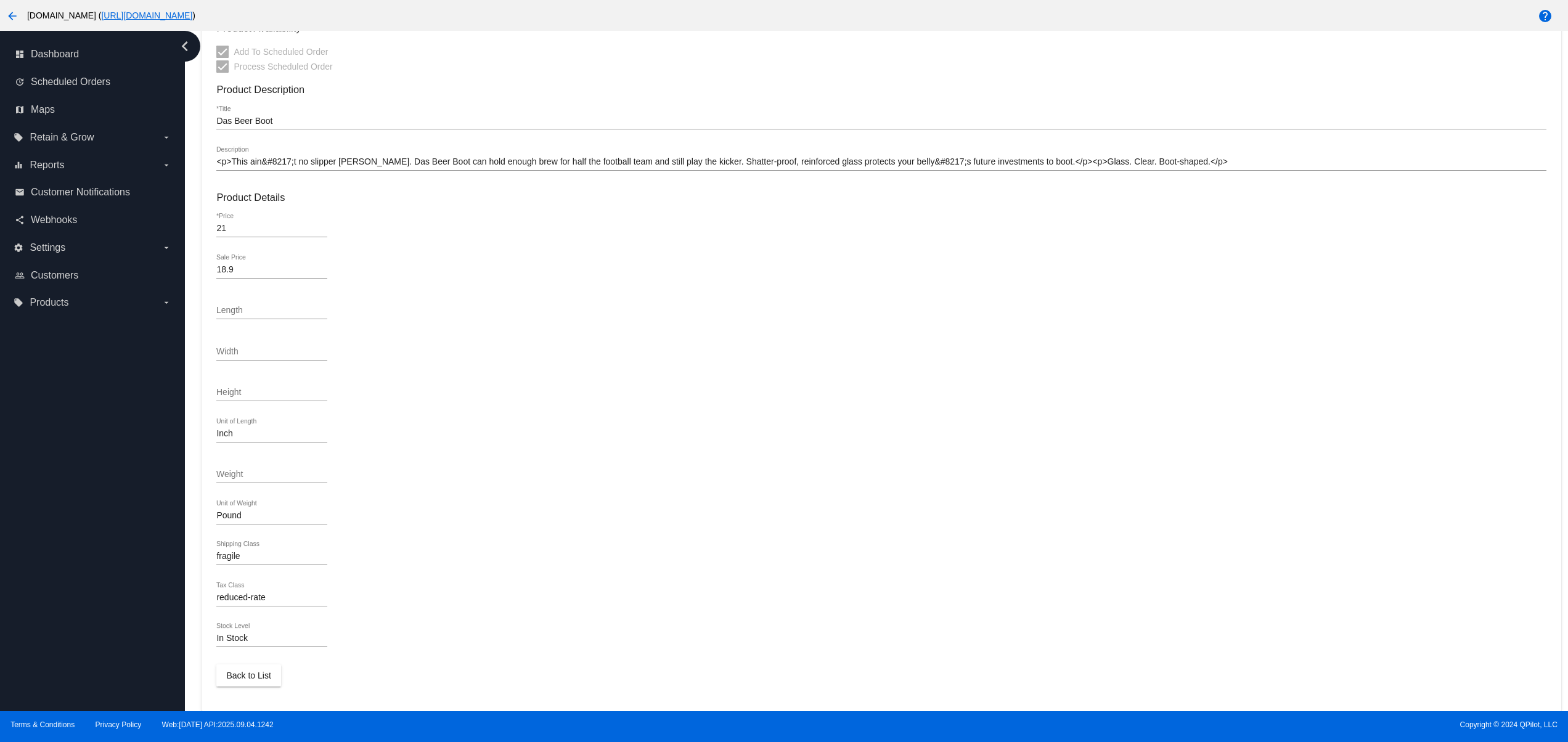
click at [202, 466] on mat-card "Product Type simple *Type Product ID Parent Product Id 76 *External Id da-boot …" at bounding box center [881, 251] width 1359 height 919
click at [544, 519] on div "Pound Unit of Weight" at bounding box center [881, 518] width 1329 height 35
click at [278, 631] on div "In Stock Stock Level" at bounding box center [272, 636] width 111 height 24
click at [245, 593] on input "reduced-rate" at bounding box center [272, 598] width 111 height 10
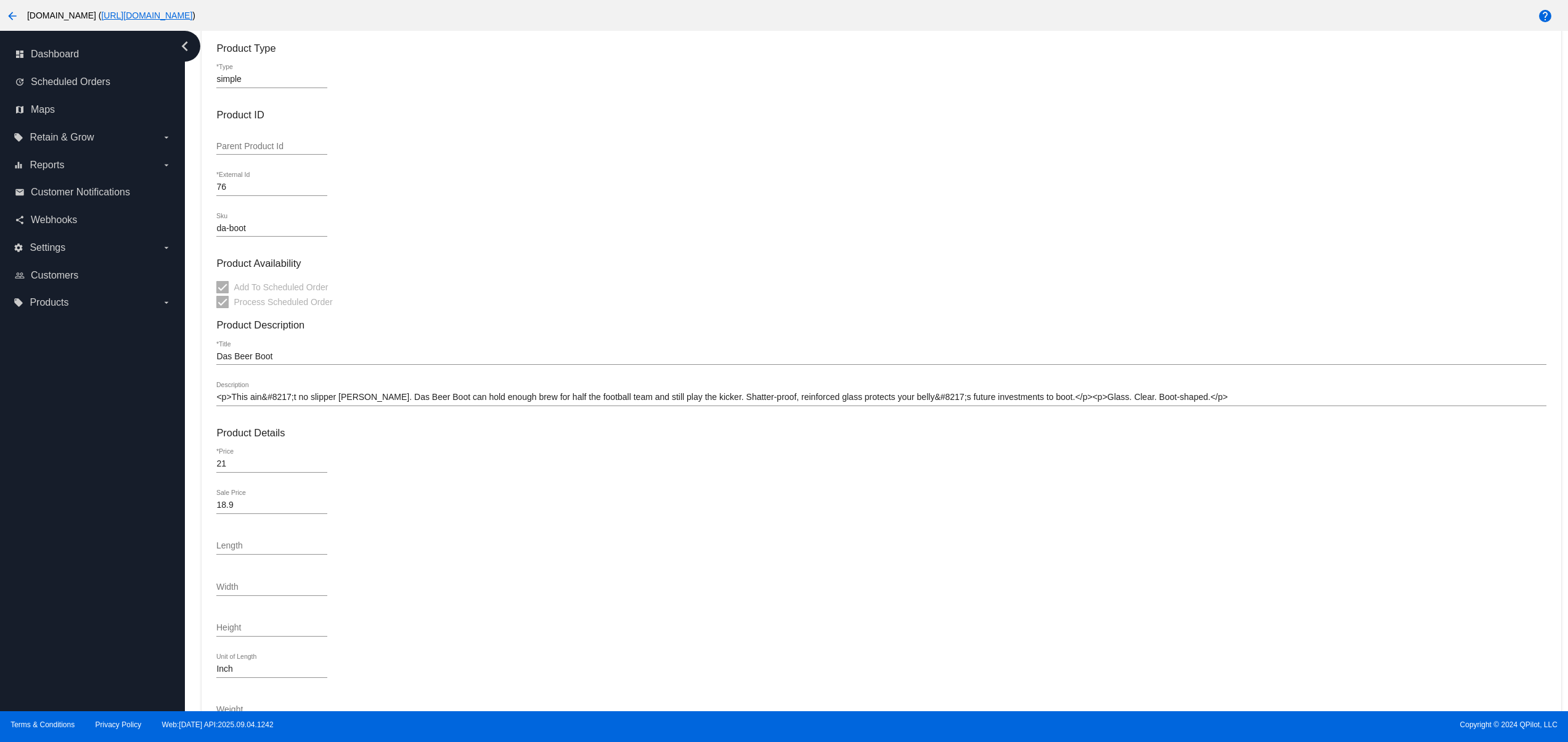
scroll to position [0, 0]
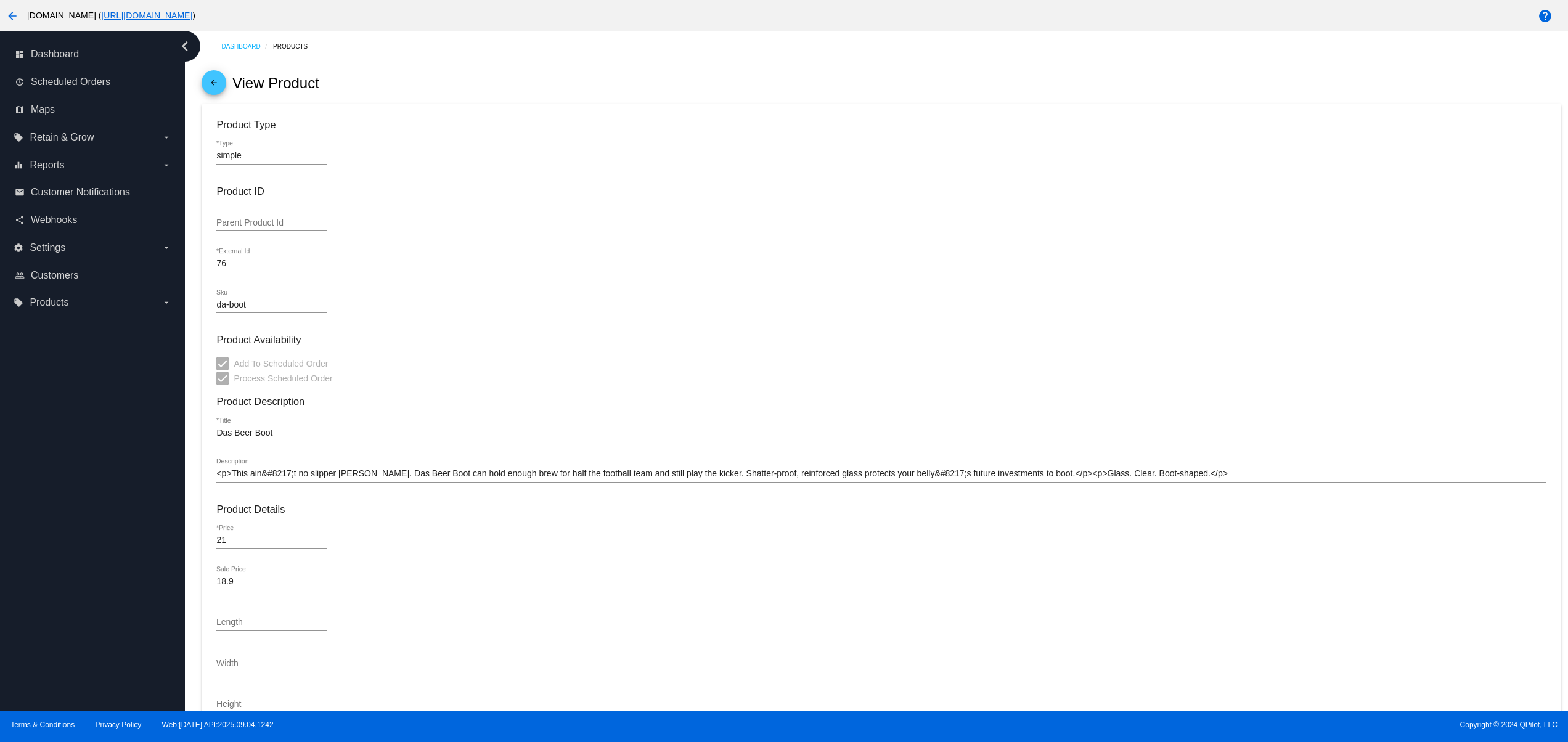
drag, startPoint x: 269, startPoint y: 587, endPoint x: 461, endPoint y: 583, distance: 192.0
click at [314, 586] on mat-card "Product Type simple *Type Product ID Parent Product Id 76 *External Id da-boot …" at bounding box center [881, 563] width 1359 height 919
click at [501, 583] on div "18.9 Sale Price" at bounding box center [881, 584] width 1329 height 35
drag, startPoint x: 351, startPoint y: 583, endPoint x: 144, endPoint y: 584, distance: 207.0
click at [146, 583] on div "dashboard Dashboard update Scheduled Orders map Maps local_offer Retain & Grow …" at bounding box center [784, 371] width 1568 height 680
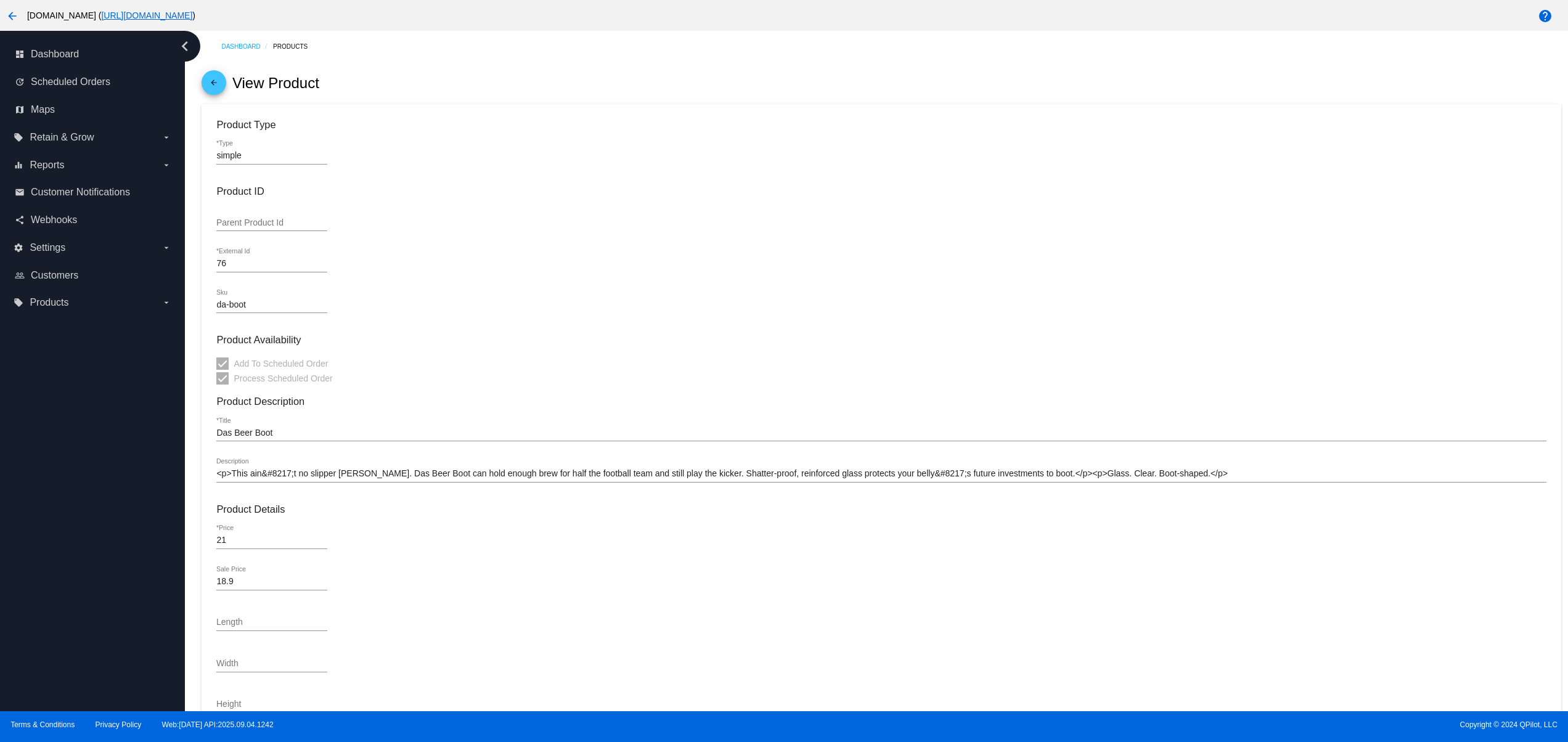
click at [285, 612] on mat-card-content "Product Type simple *Type Product ID Parent Product Id 76 *External Id da-boot …" at bounding box center [881, 559] width 1329 height 880
click at [237, 259] on div "76 *External Id" at bounding box center [272, 260] width 111 height 24
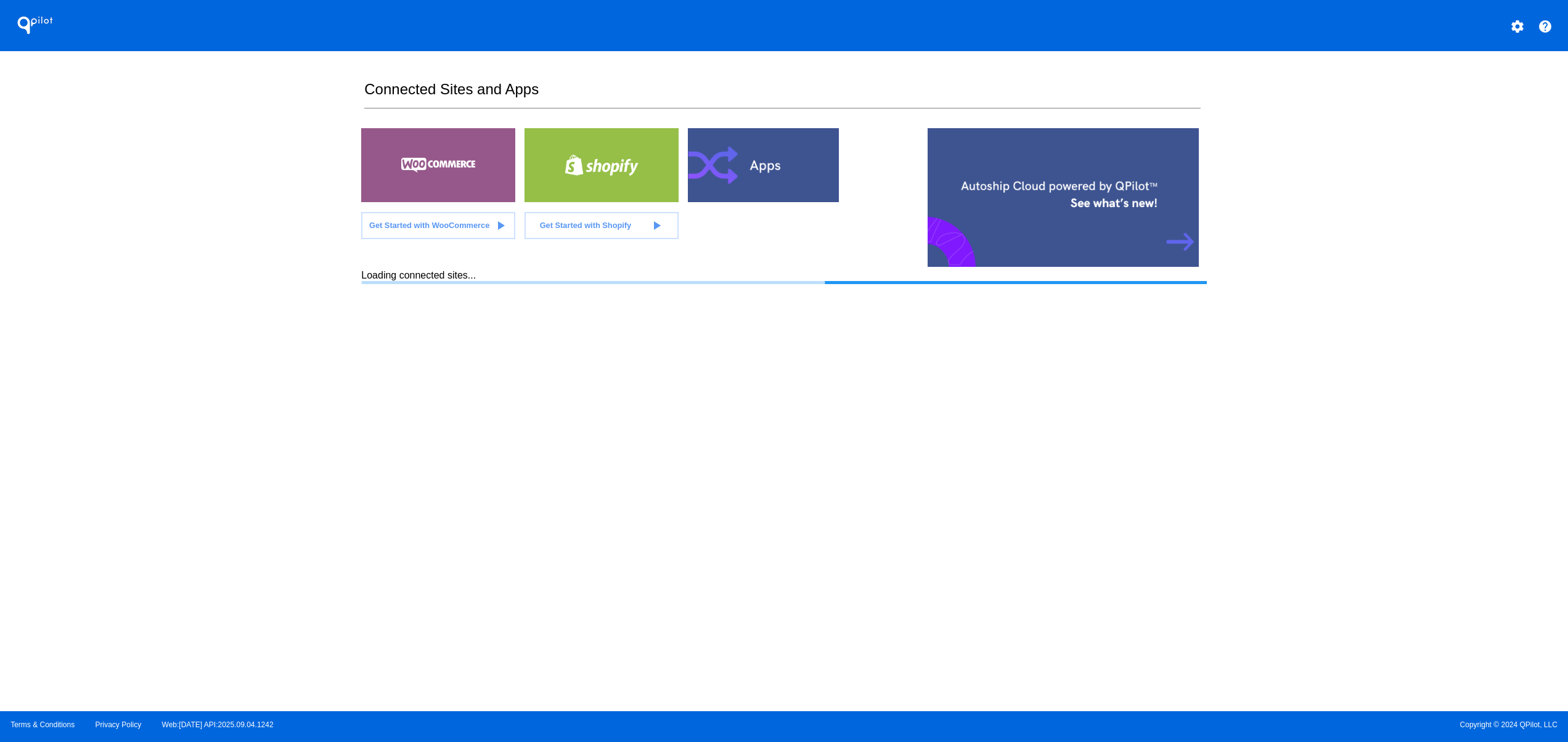
click at [1510, 30] on mat-icon "settings" at bounding box center [1517, 27] width 15 height 15
click at [1458, 101] on button "person Log out" at bounding box center [1470, 91] width 118 height 29
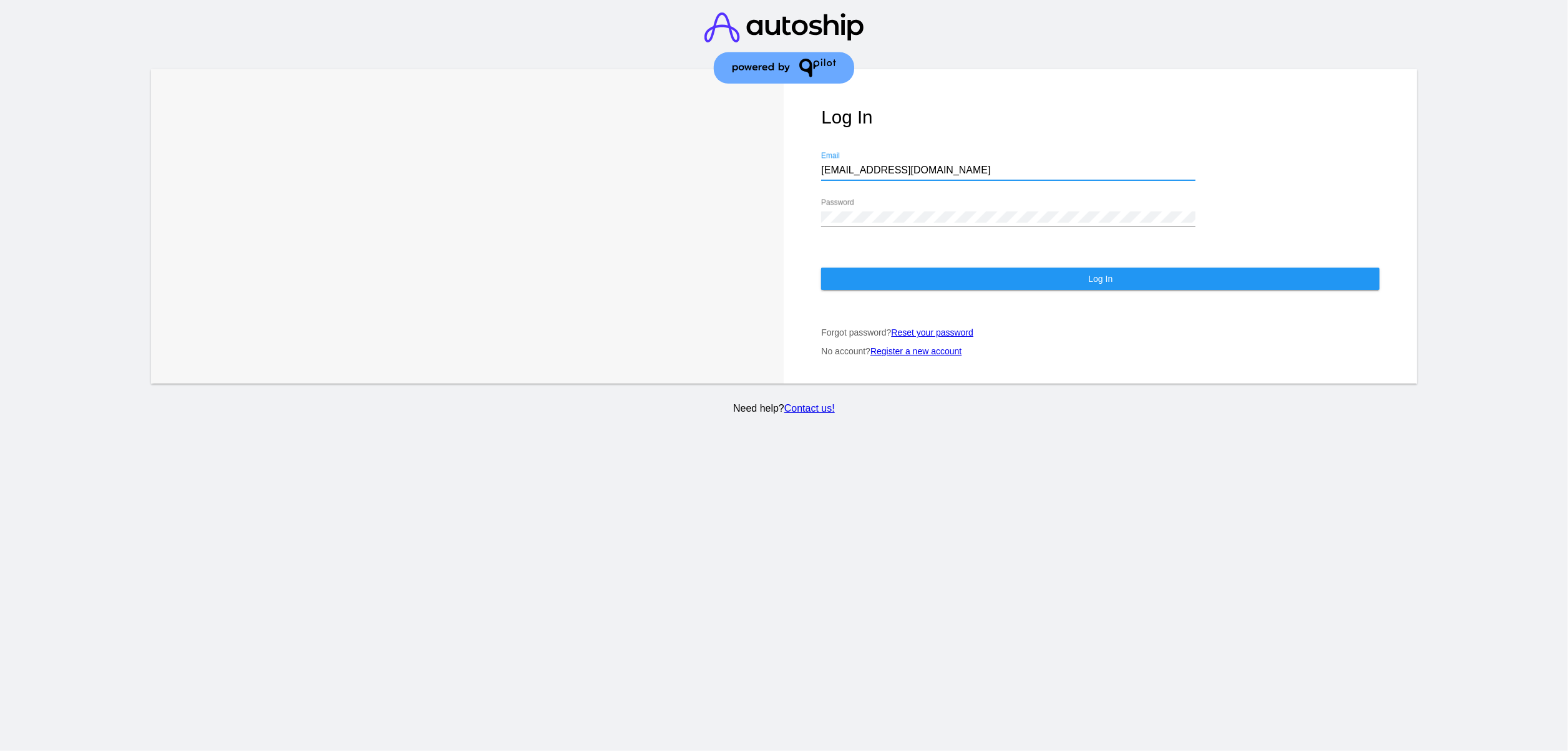
click at [956, 174] on input "[EMAIL_ADDRESS][DOMAIN_NAME]" at bounding box center [1008, 170] width 374 height 11
type input "[EMAIL_ADDRESS][DOMAIN_NAME]"
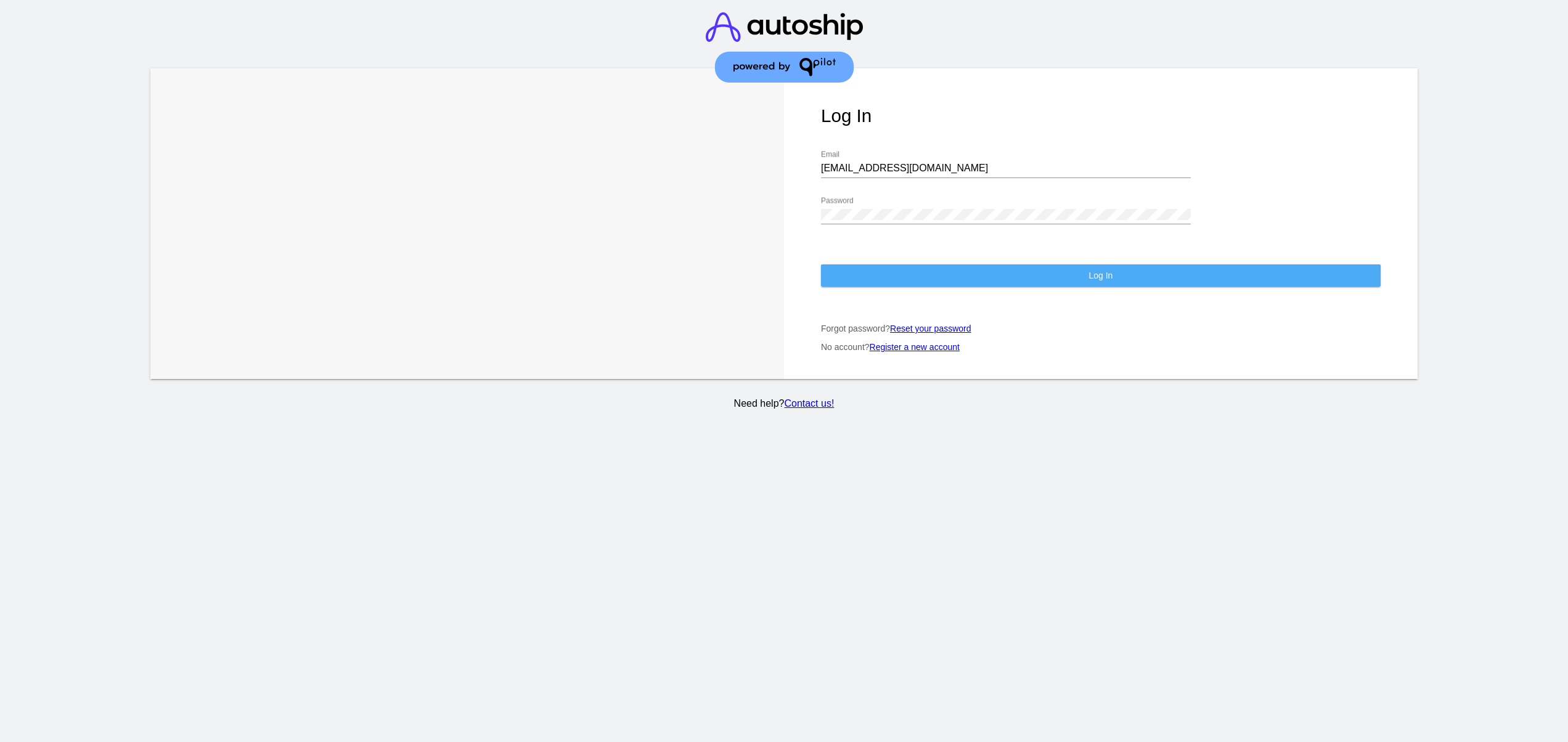
click at [905, 279] on button "Log In" at bounding box center [1100, 276] width 559 height 22
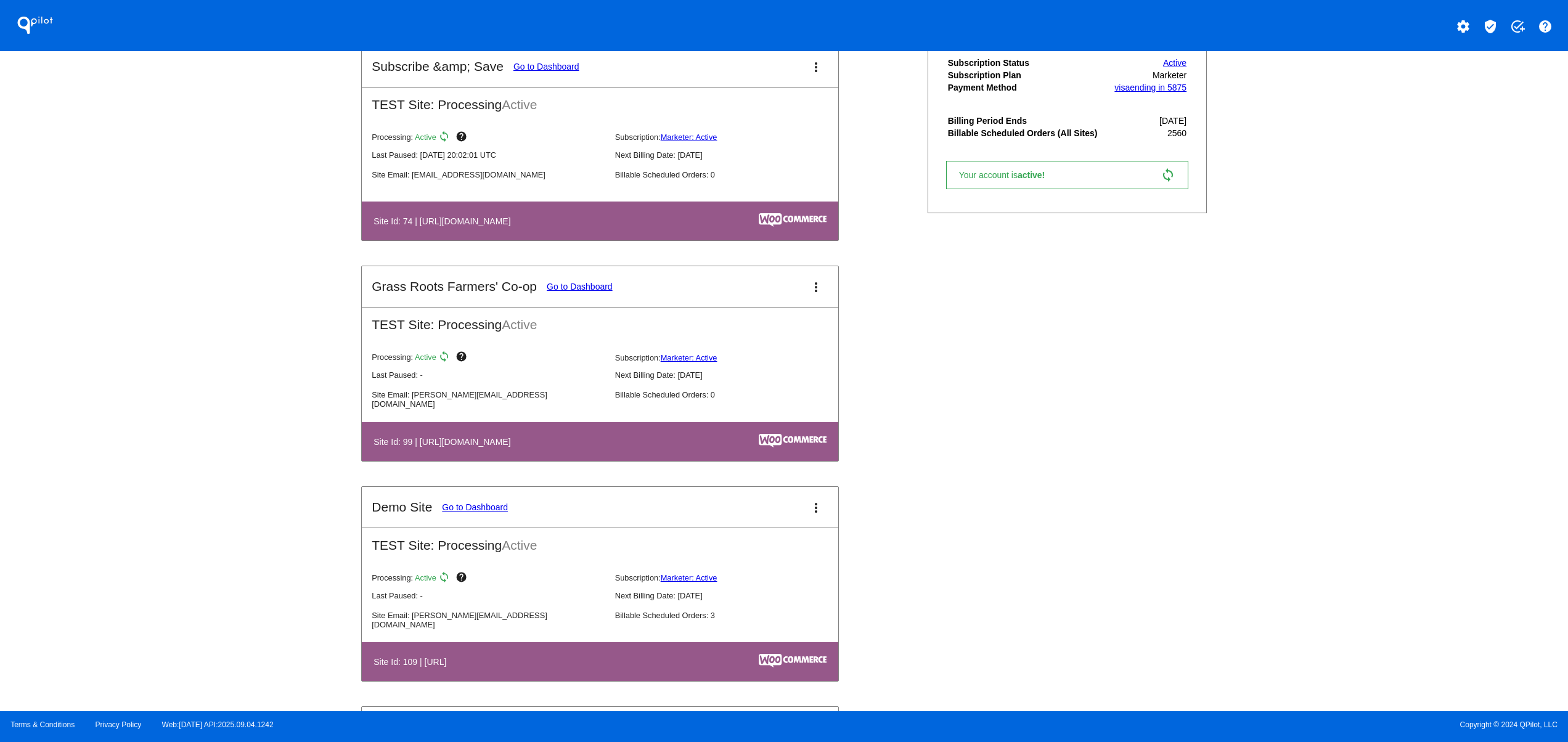
scroll to position [1480, 0]
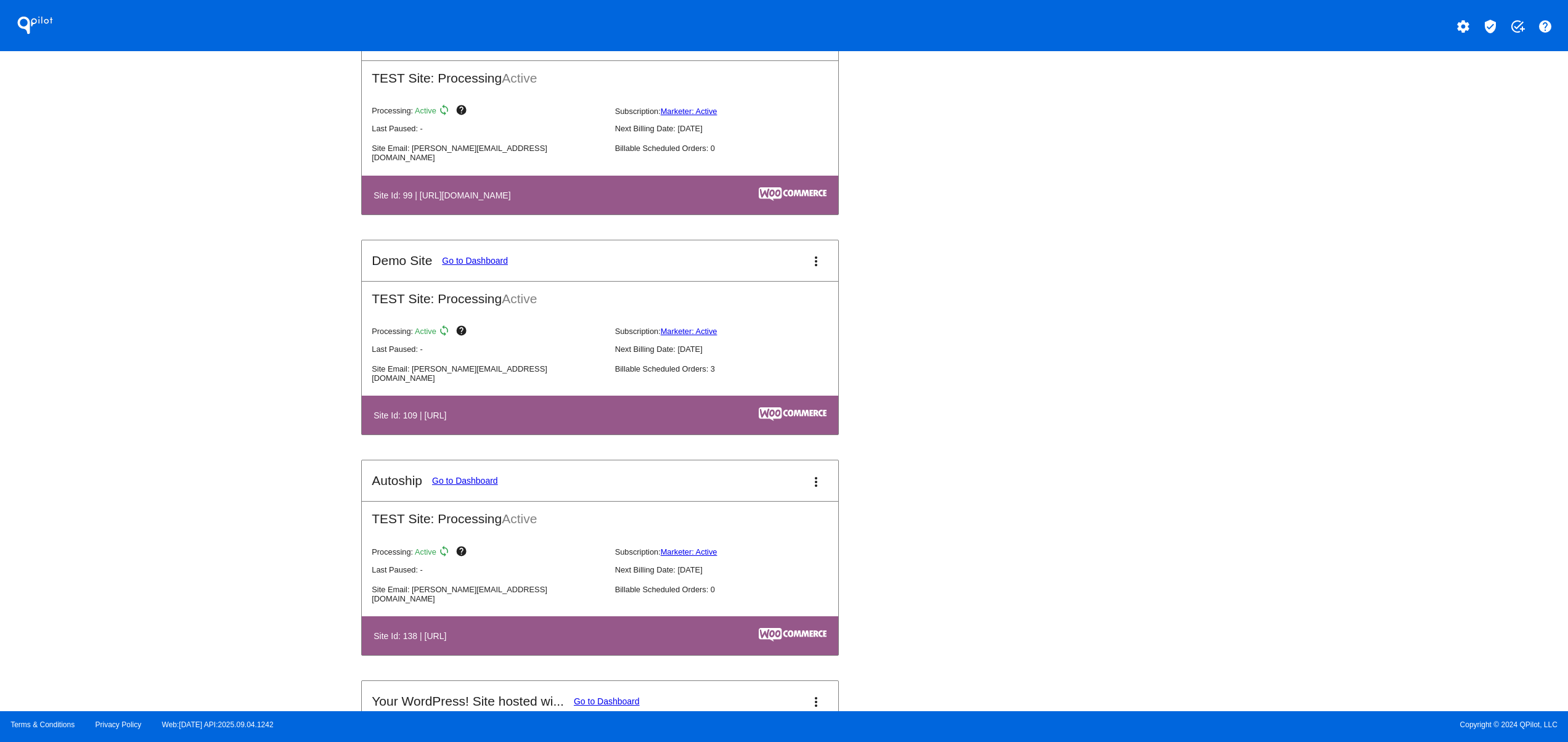
drag, startPoint x: 540, startPoint y: 409, endPoint x: 392, endPoint y: 422, distance: 148.6
click at [397, 422] on table "Site Id: 109 | [URL]" at bounding box center [600, 415] width 476 height 39
drag, startPoint x: 424, startPoint y: 630, endPoint x: 628, endPoint y: 644, distance: 204.5
click at [557, 644] on table "Site Id: 138 | [URL]" at bounding box center [600, 636] width 476 height 39
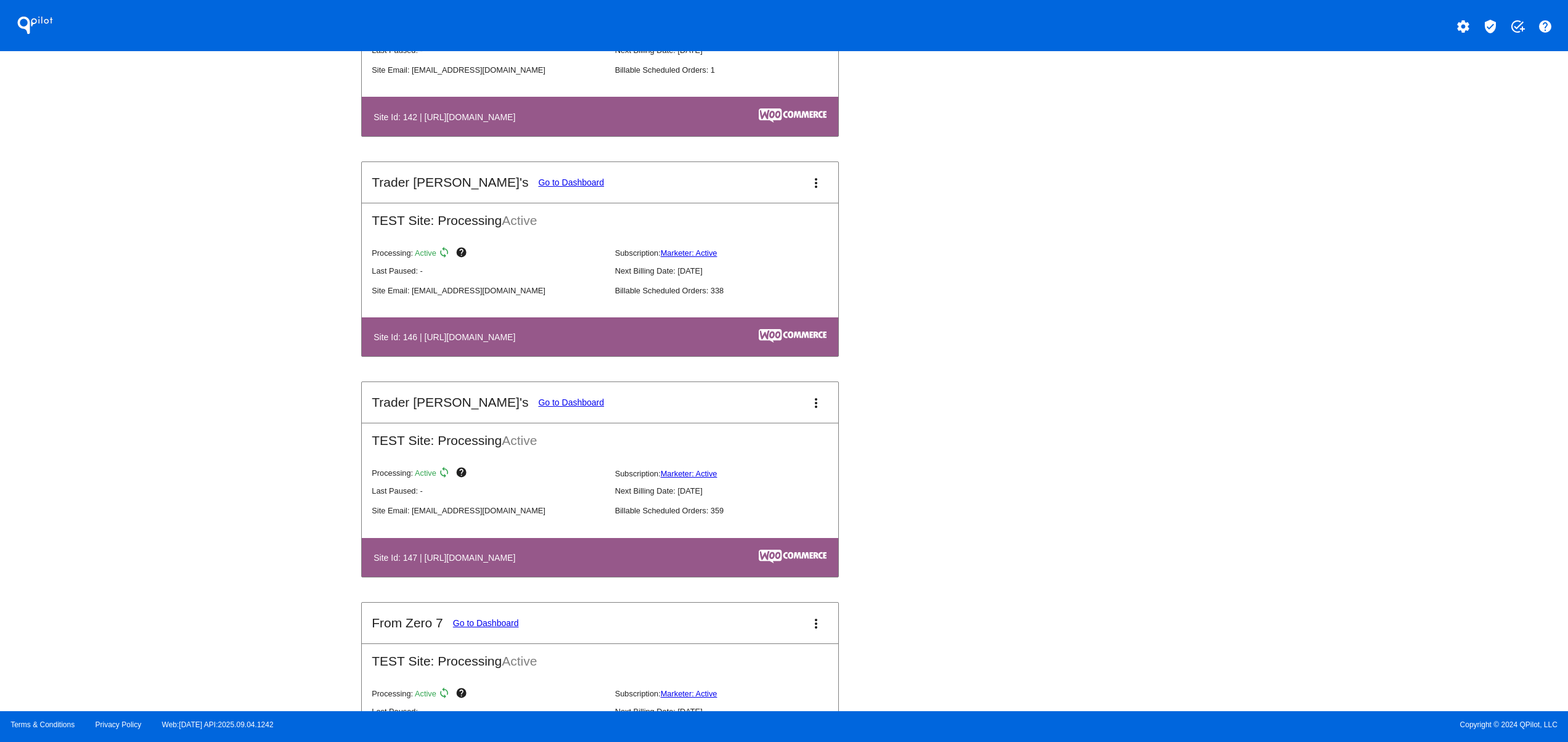
scroll to position [2713, 0]
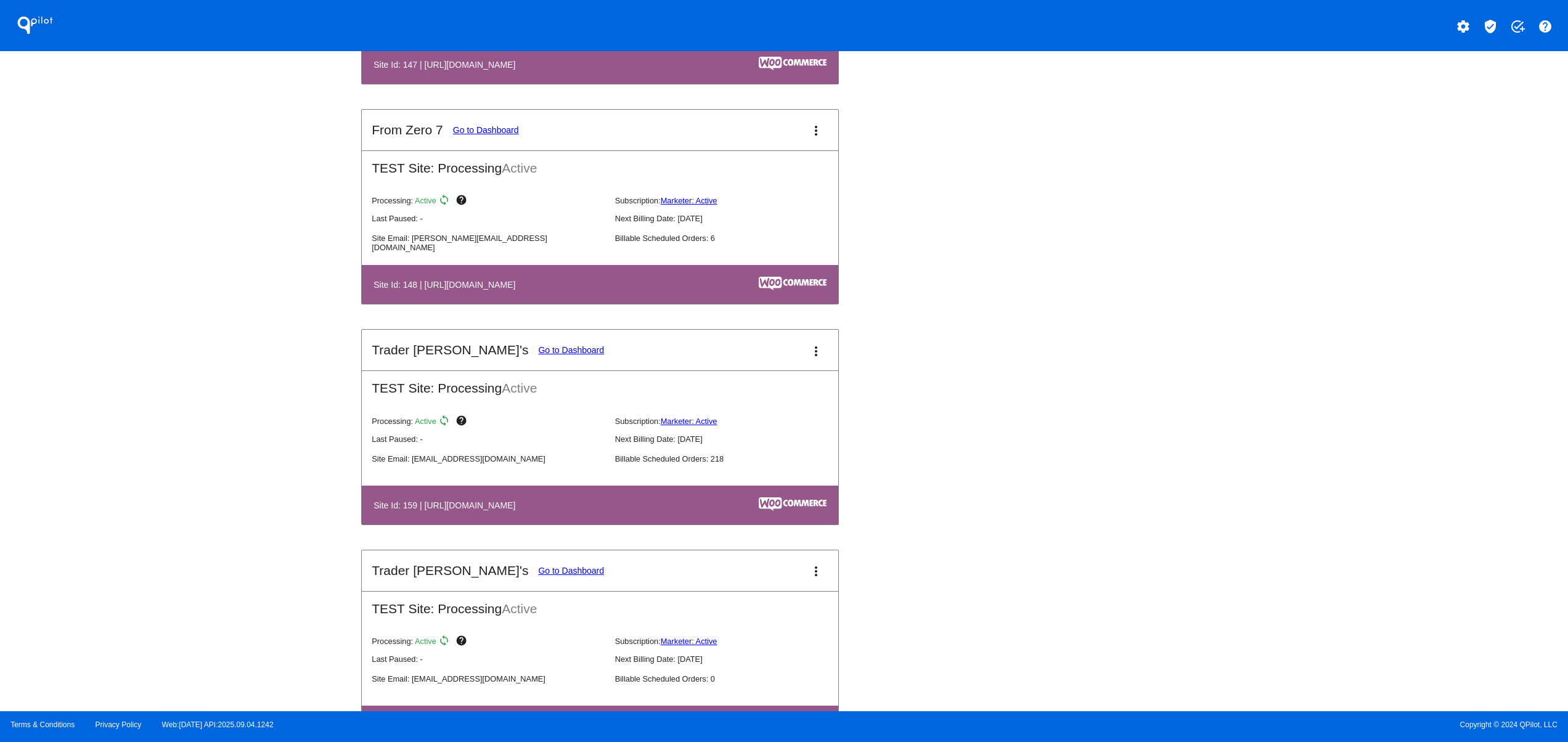
drag, startPoint x: 463, startPoint y: 525, endPoint x: 562, endPoint y: 528, distance: 99.0
click at [521, 510] on h4 "Site Id: 159 | https://traderupgrades.wpengine.com" at bounding box center [448, 506] width 148 height 10
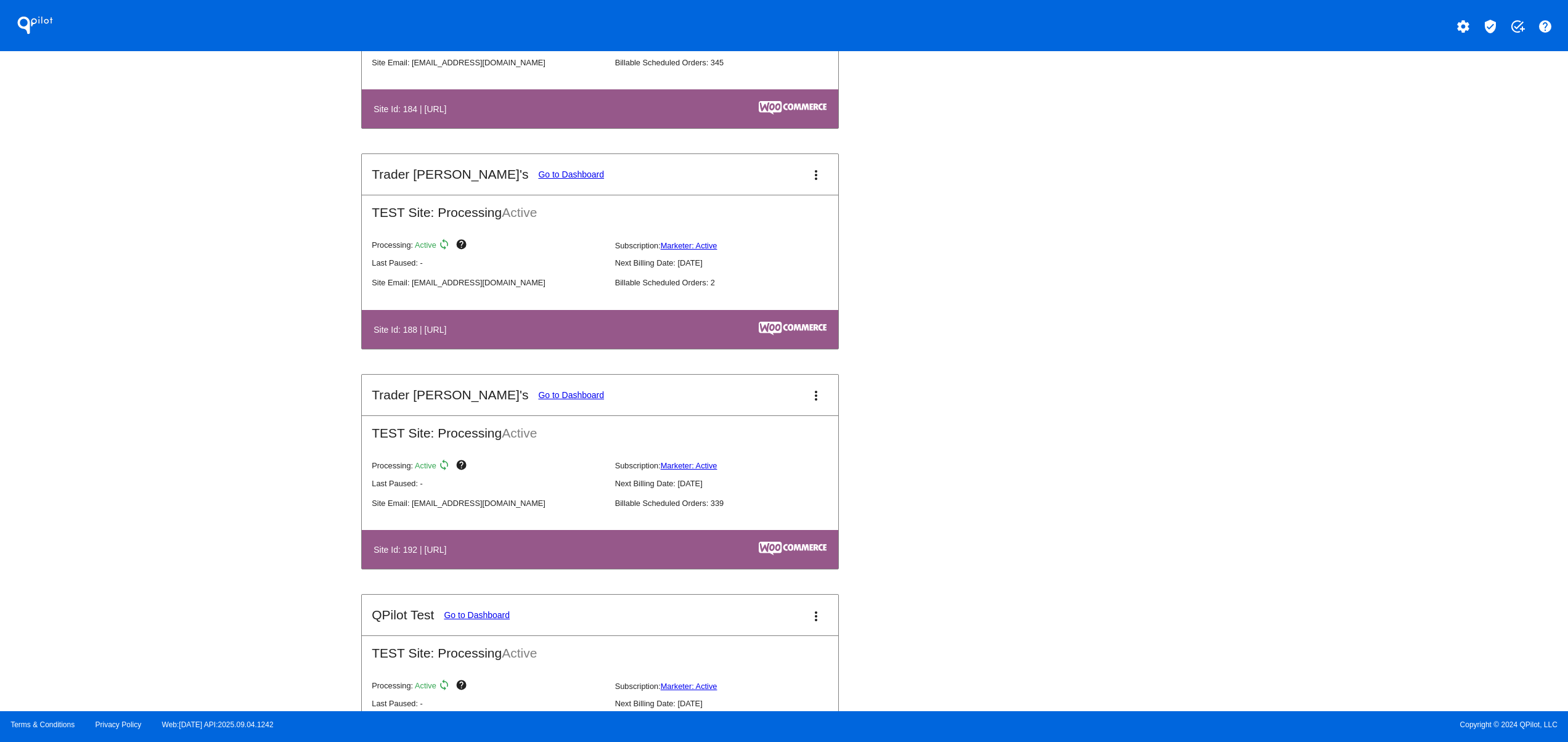
scroll to position [3699, 0]
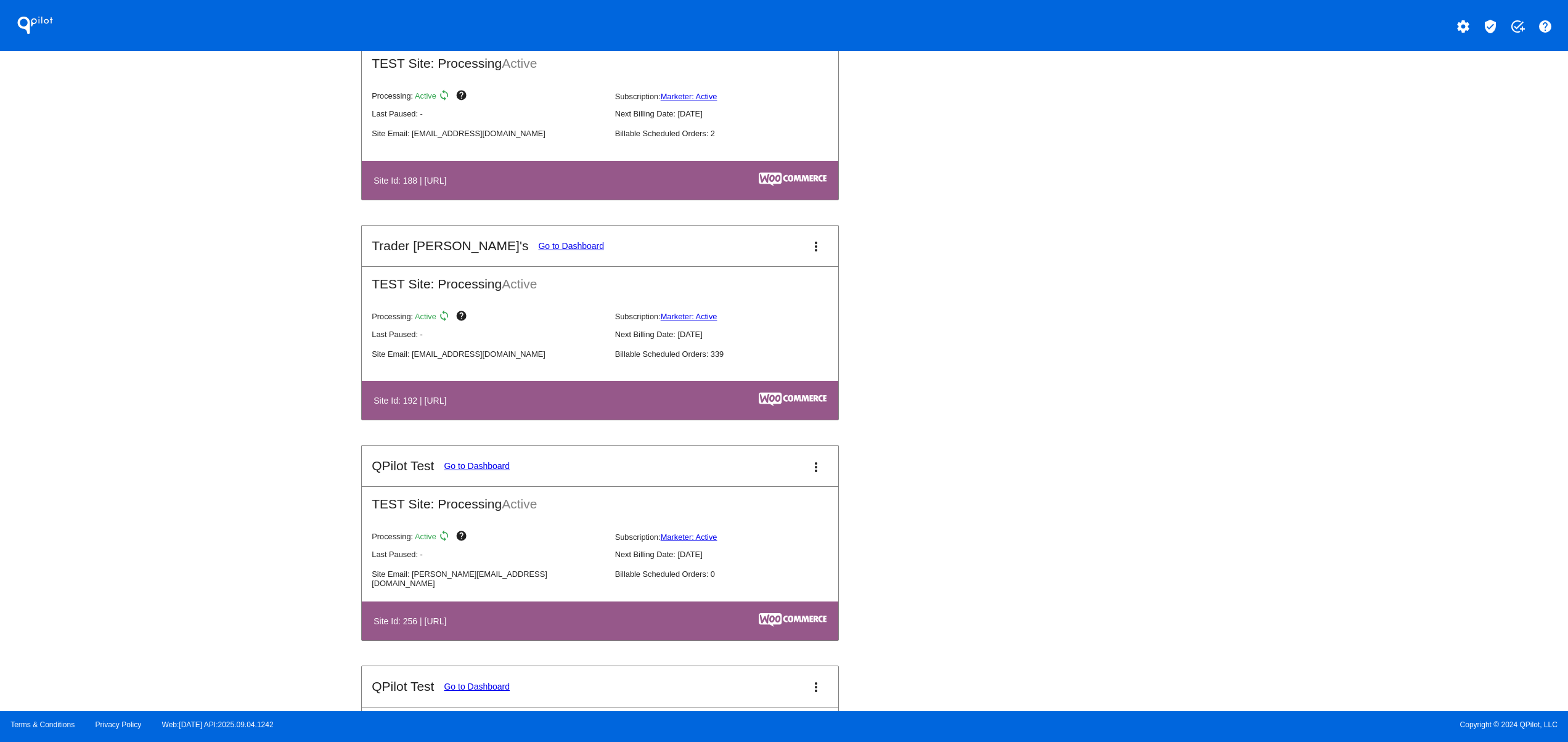
drag, startPoint x: 415, startPoint y: 646, endPoint x: 546, endPoint y: 646, distance: 131.0
click at [545, 629] on th "Site Id: 256 | http://localhost/qpilottest" at bounding box center [494, 621] width 243 height 17
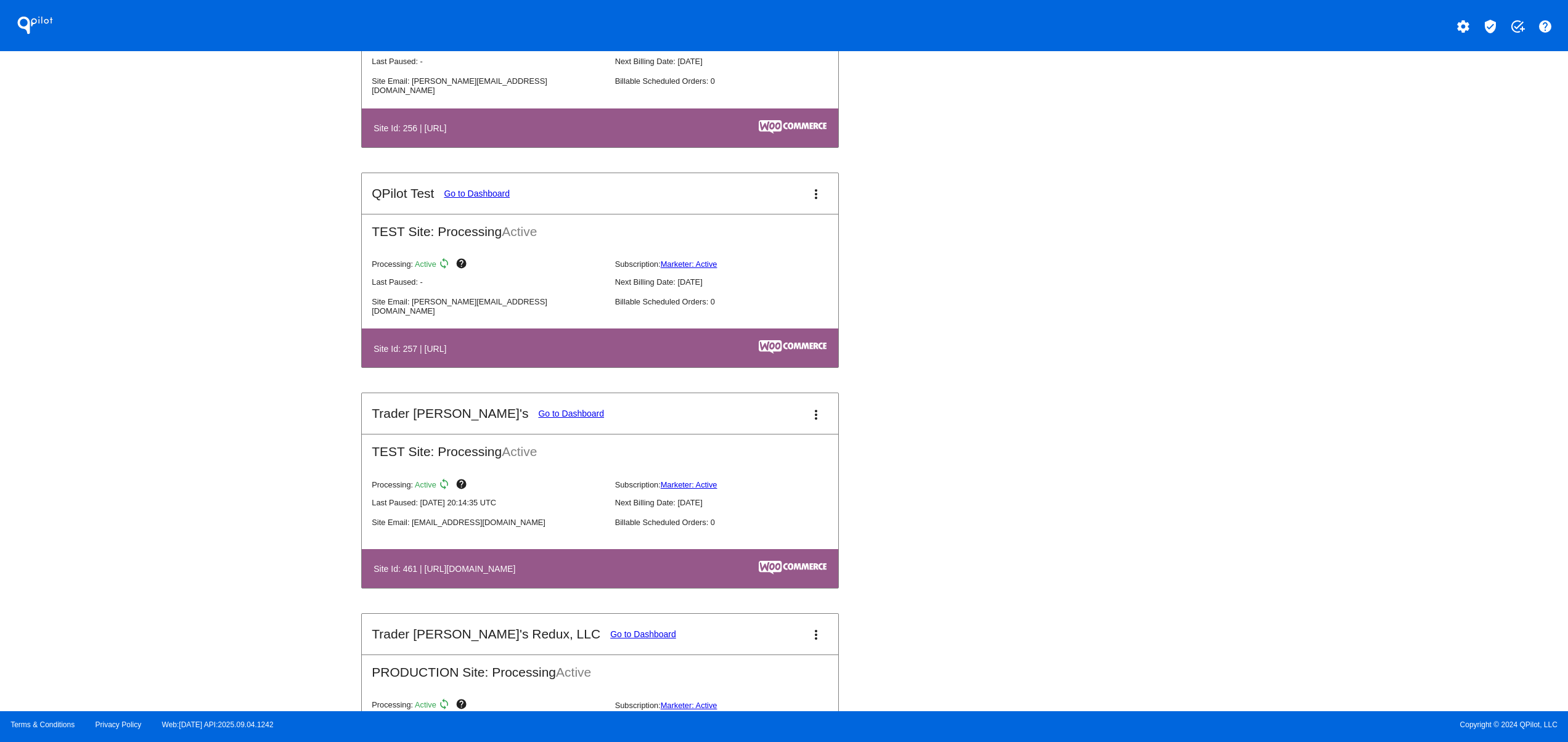
drag, startPoint x: 395, startPoint y: 600, endPoint x: 519, endPoint y: 602, distance: 124.0
click at [516, 577] on th "Site Id: 461 | https://tjclonestaging.wpengine.com" at bounding box center [527, 568] width 309 height 17
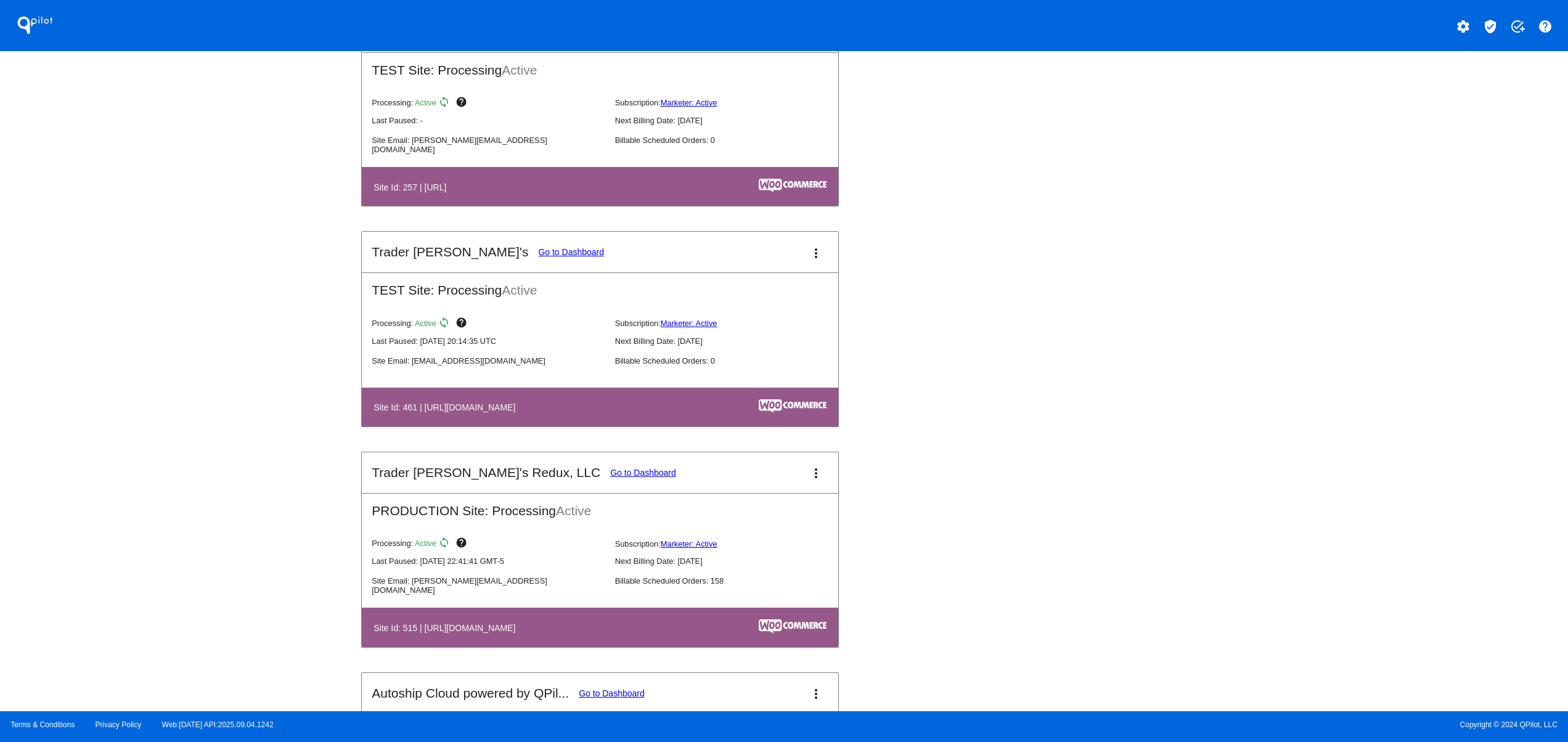
scroll to position [4439, 0]
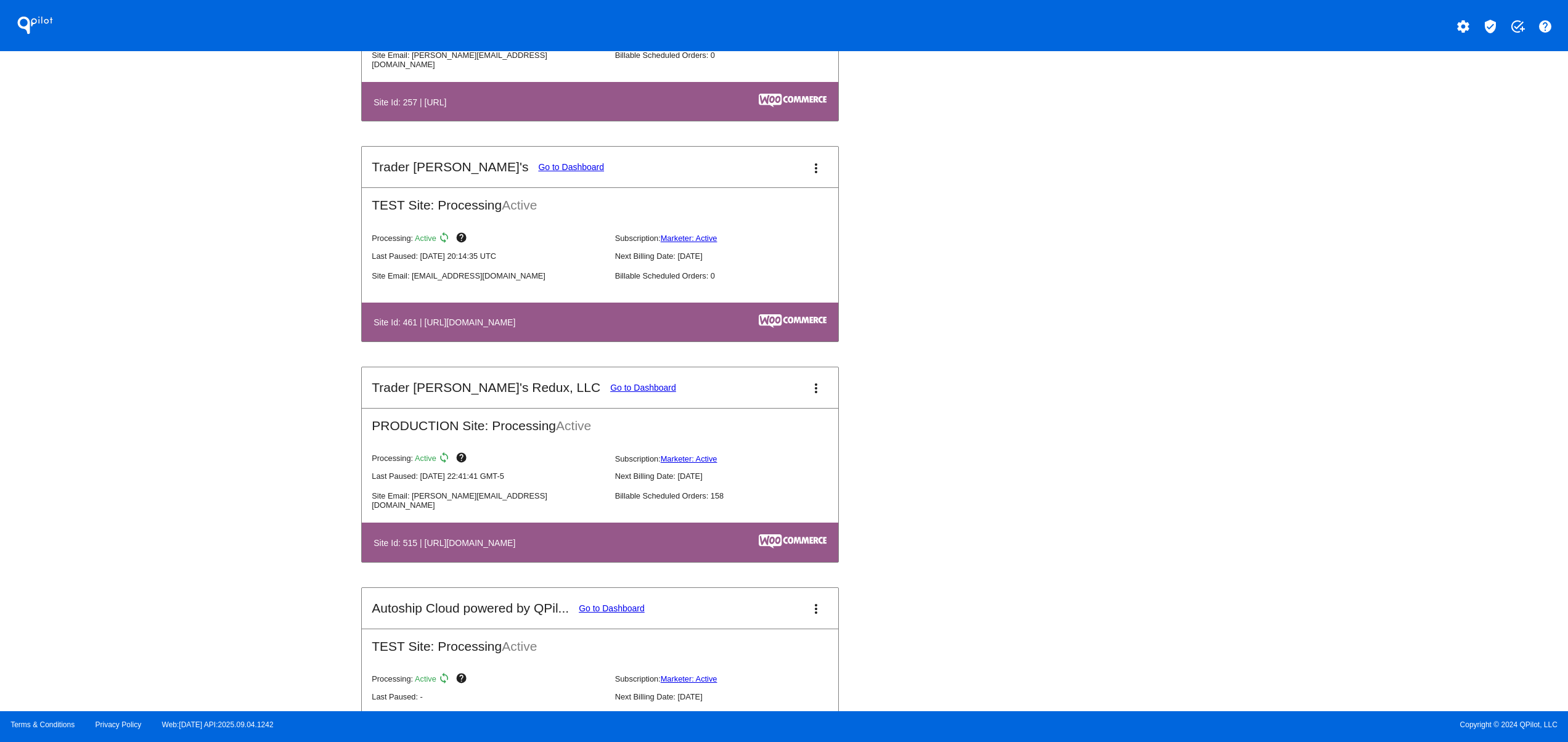
click at [610, 393] on link "Go to Dashboard" at bounding box center [643, 388] width 66 height 10
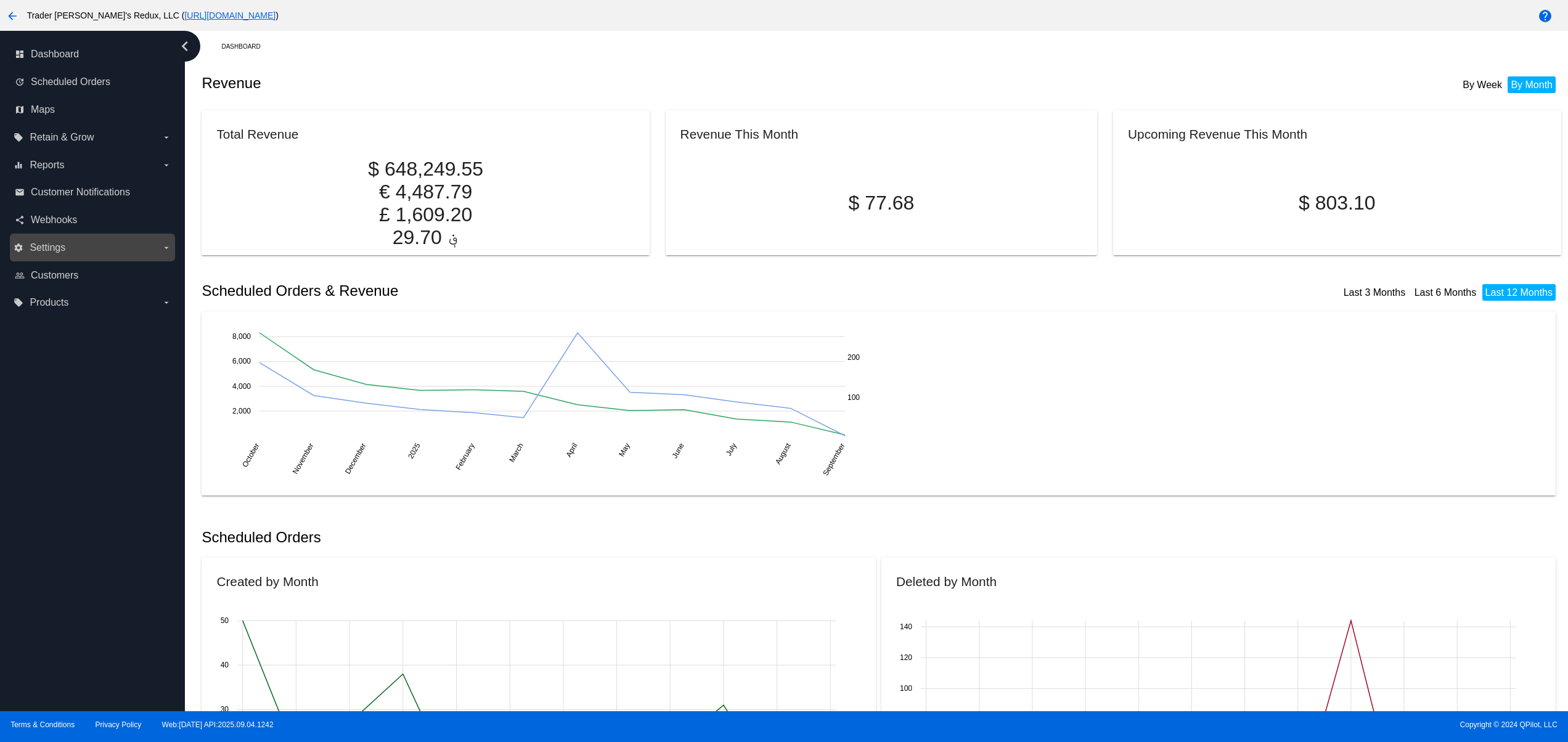
click at [62, 243] on span "Settings" at bounding box center [47, 248] width 36 height 11
click at [0, 0] on input "settings Settings arrow_drop_down" at bounding box center [0, 0] width 0 height 0
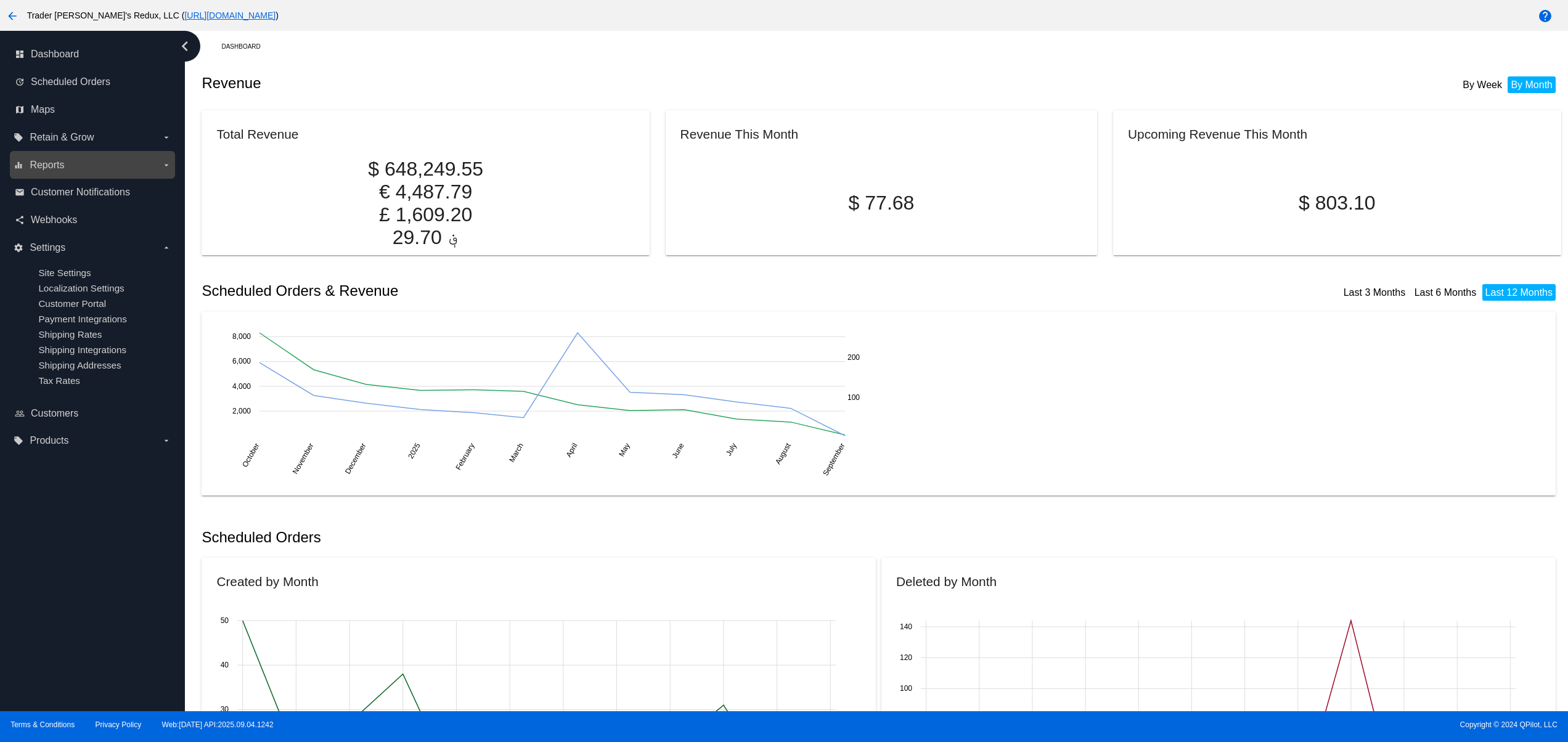
click at [70, 174] on label "equalizer Reports arrow_drop_down" at bounding box center [92, 164] width 157 height 19
click at [0, 0] on input "equalizer Reports arrow_drop_down" at bounding box center [0, 0] width 0 height 0
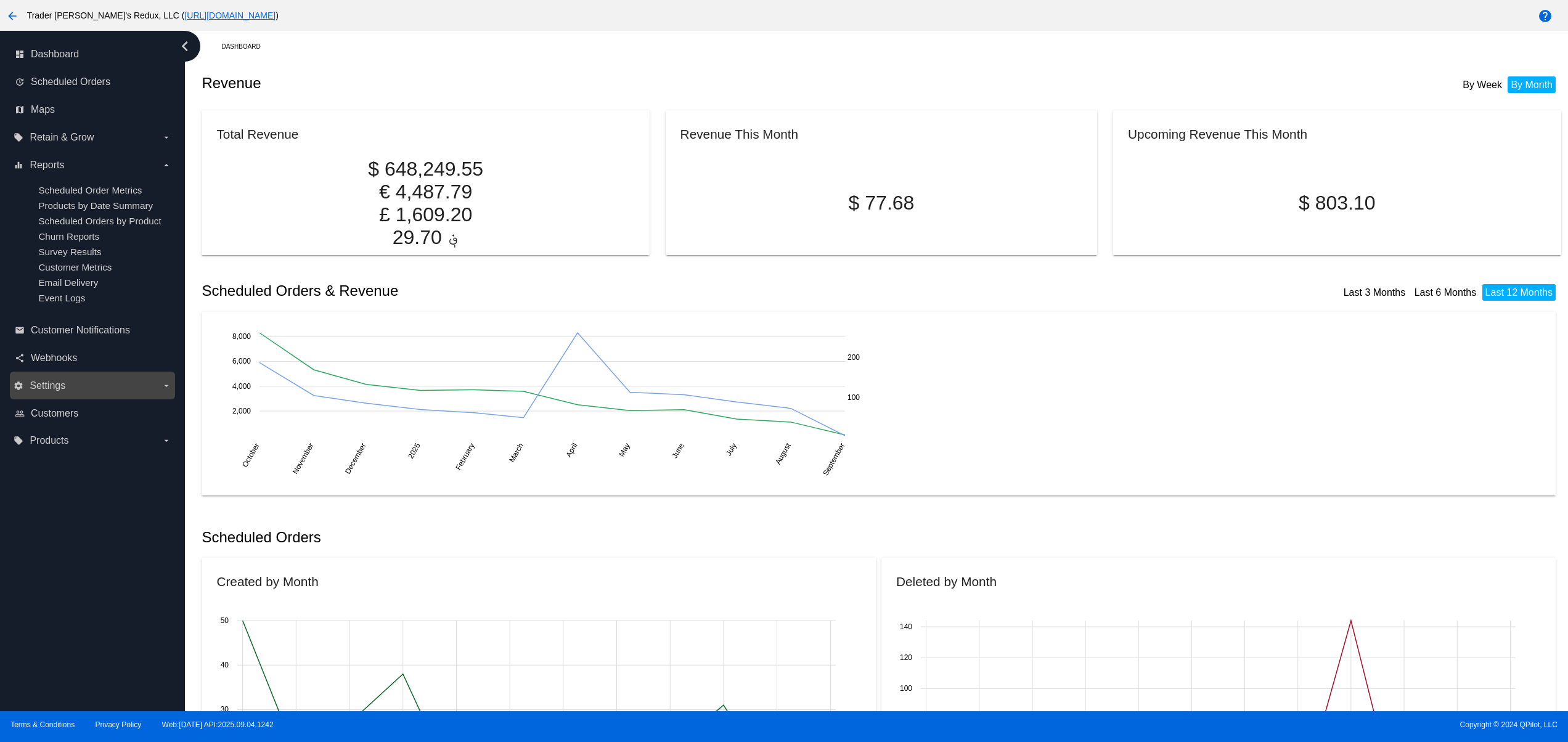
click at [60, 392] on span "Settings" at bounding box center [47, 385] width 36 height 11
click at [0, 0] on input "settings Settings arrow_drop_down" at bounding box center [0, 0] width 0 height 0
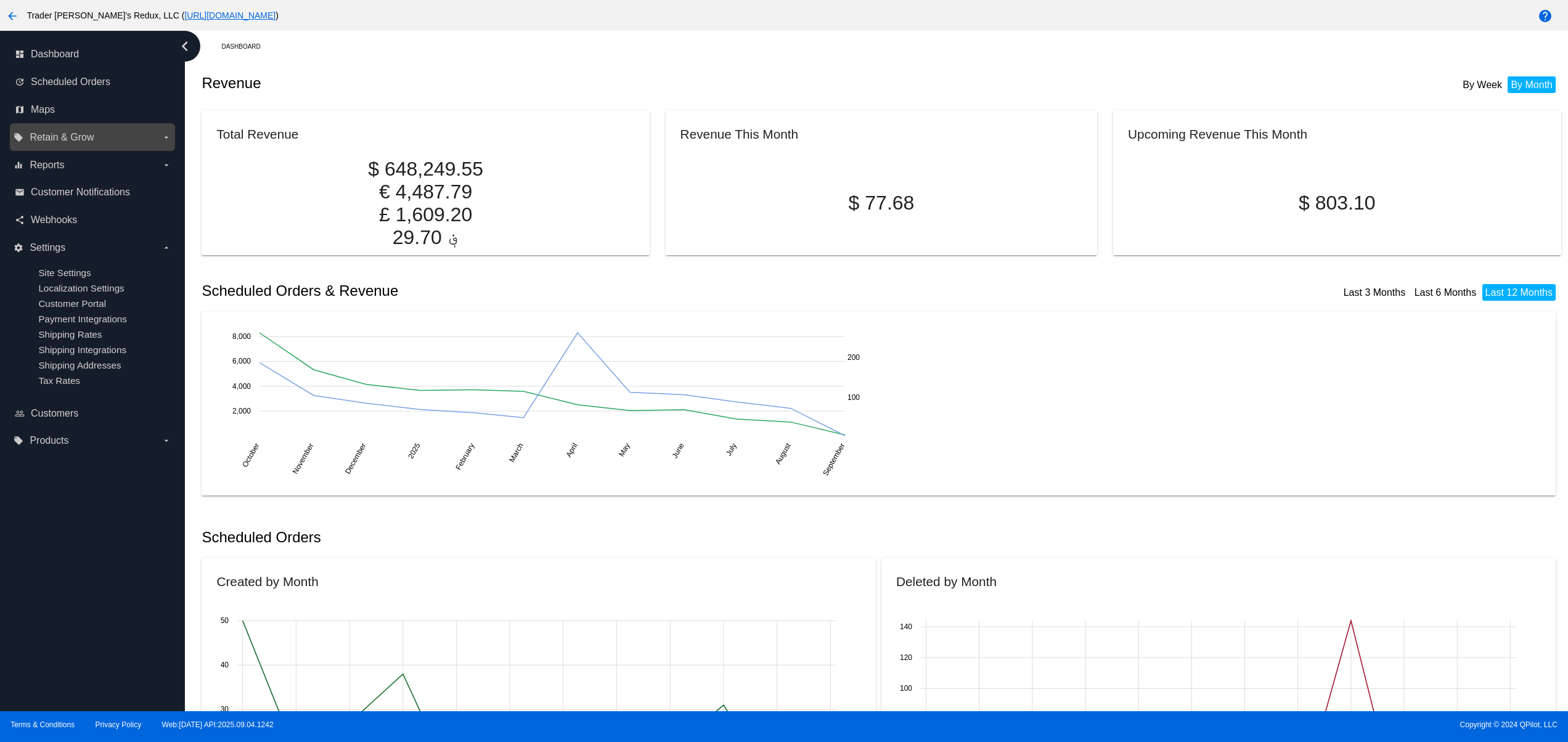
click at [85, 138] on span "Retain & Grow" at bounding box center [61, 137] width 64 height 11
click at [0, 0] on input "local_offer Retain & Grow arrow_drop_down" at bounding box center [0, 0] width 0 height 0
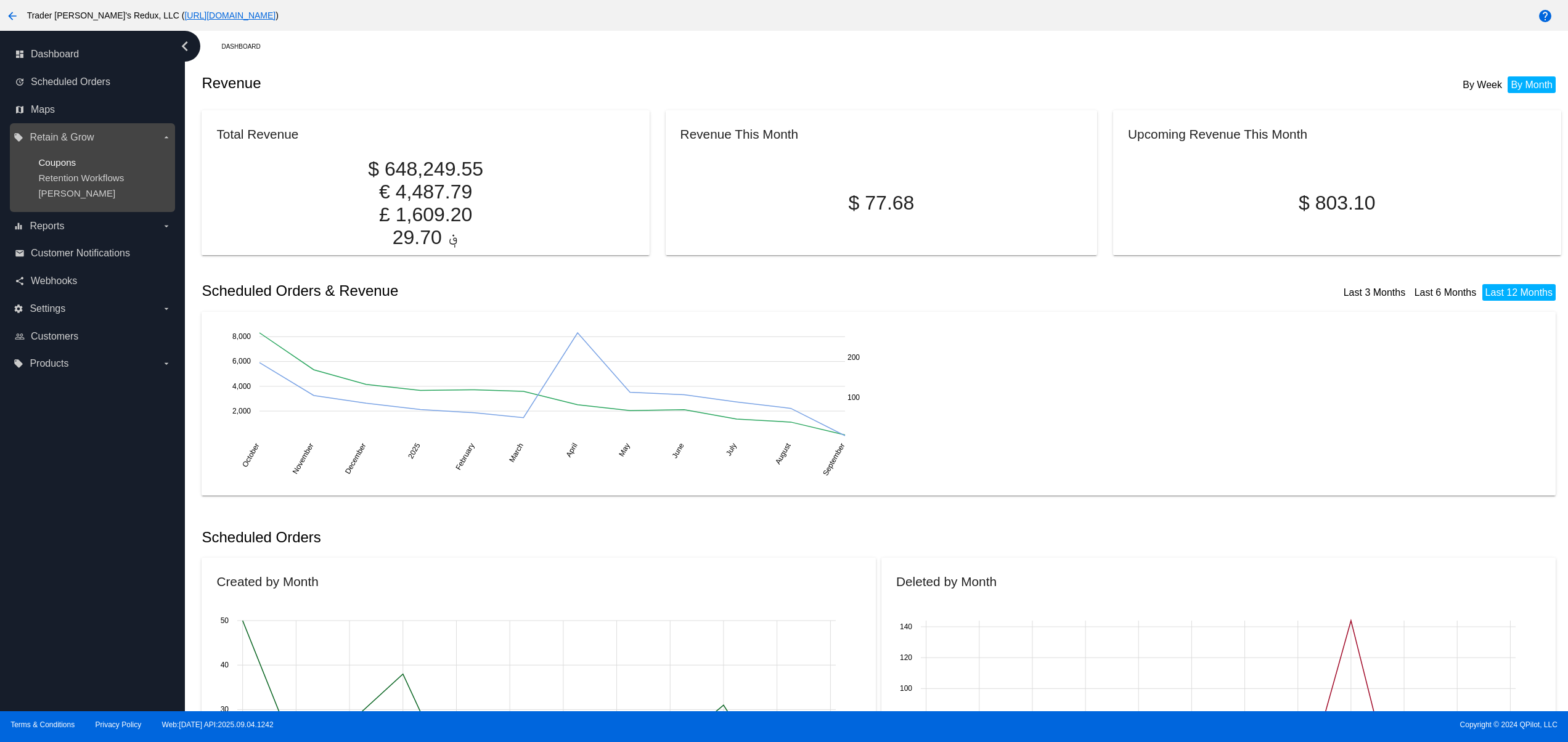
click at [72, 165] on span "Coupons" at bounding box center [57, 162] width 37 height 11
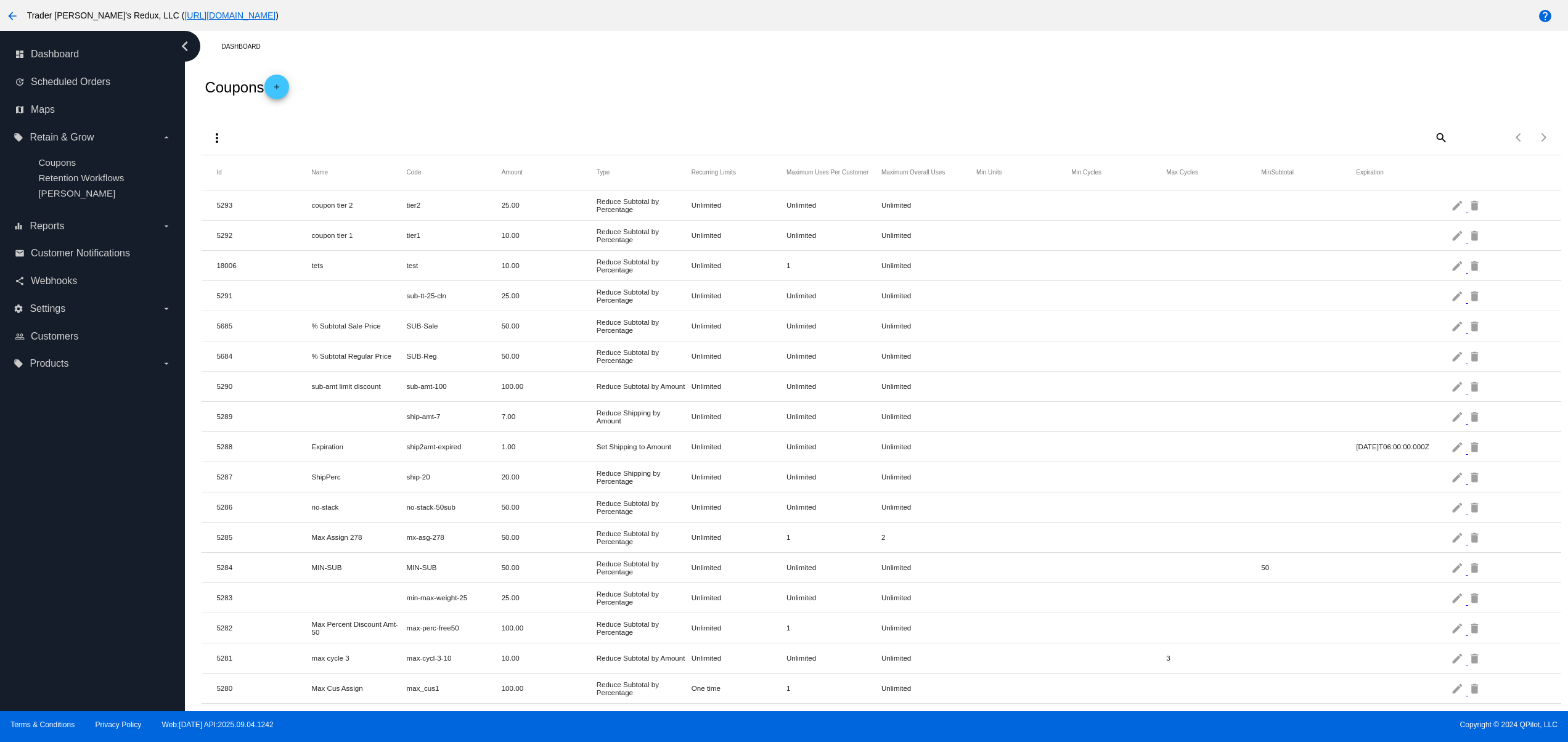
click at [279, 100] on span "add" at bounding box center [276, 90] width 15 height 30
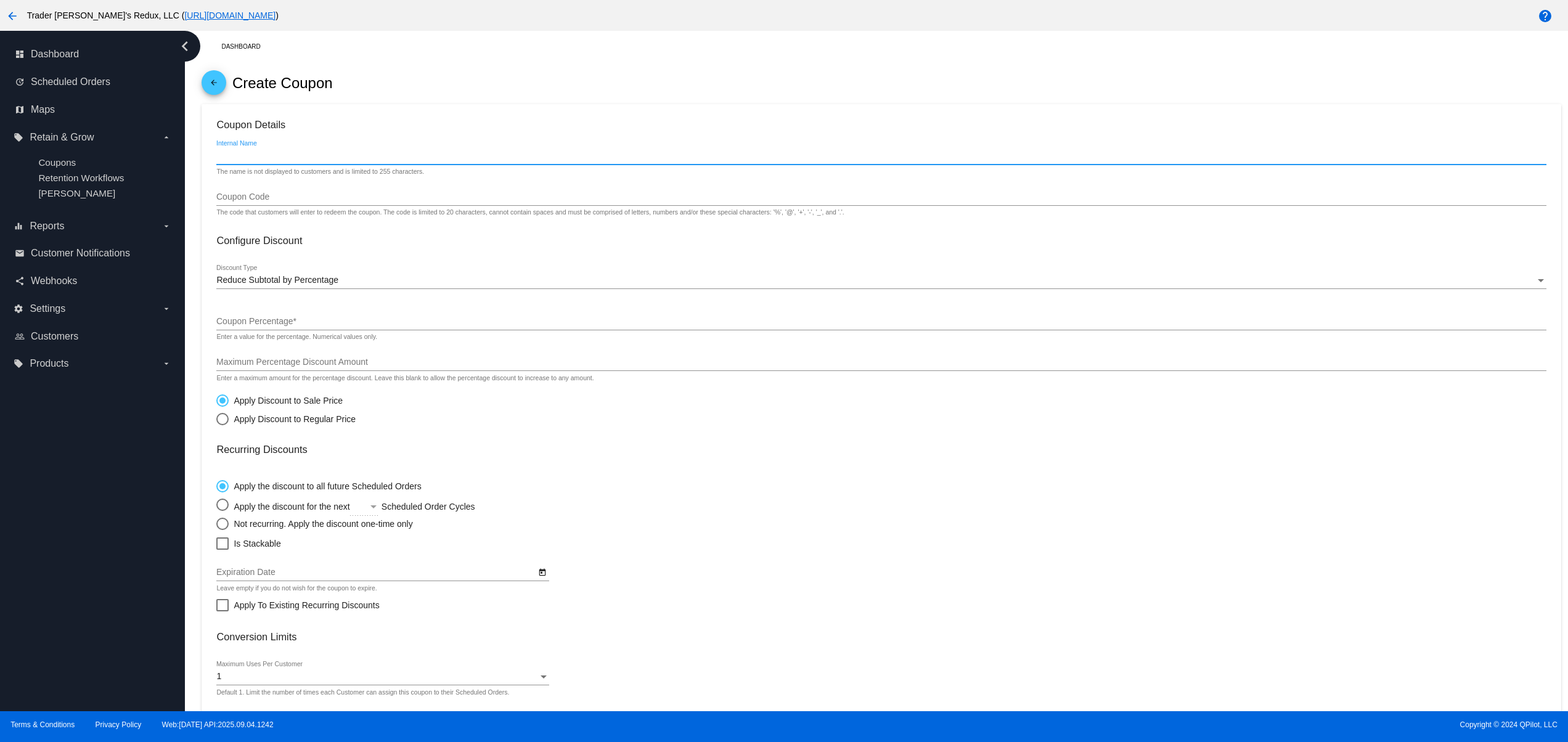
click at [266, 155] on input "Internal Name" at bounding box center [881, 156] width 1329 height 10
click at [402, 148] on div "GFPRI Internal Name" at bounding box center [881, 153] width 1329 height 24
drag, startPoint x: 258, startPoint y: 153, endPoint x: 180, endPoint y: 160, distance: 78.3
click at [180, 160] on div "dashboard Dashboard update Scheduled Orders map Maps local_offer Retain & Grow …" at bounding box center [784, 371] width 1568 height 680
type input "GFPRICE"
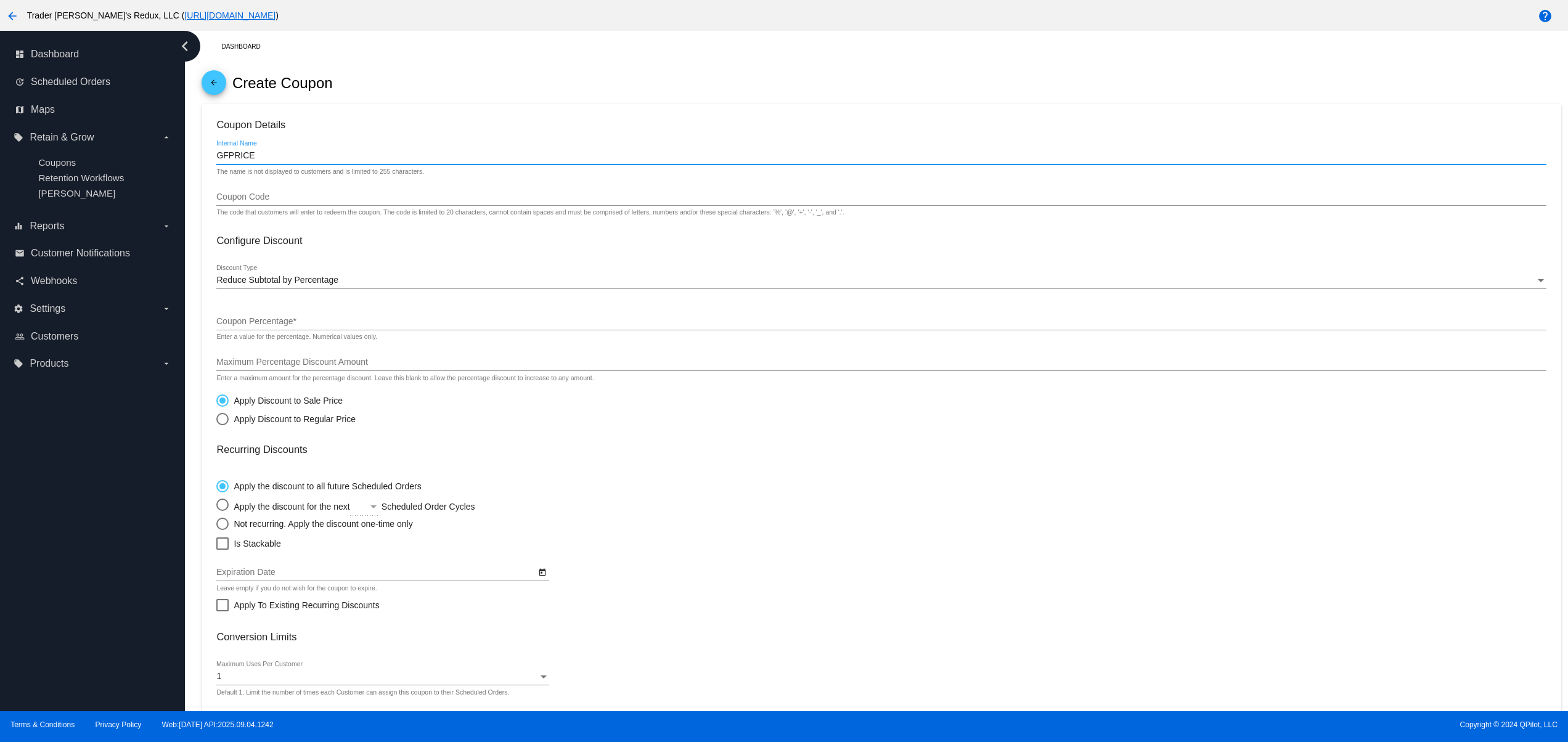
click at [278, 194] on input "Coupon Code" at bounding box center [881, 197] width 1329 height 10
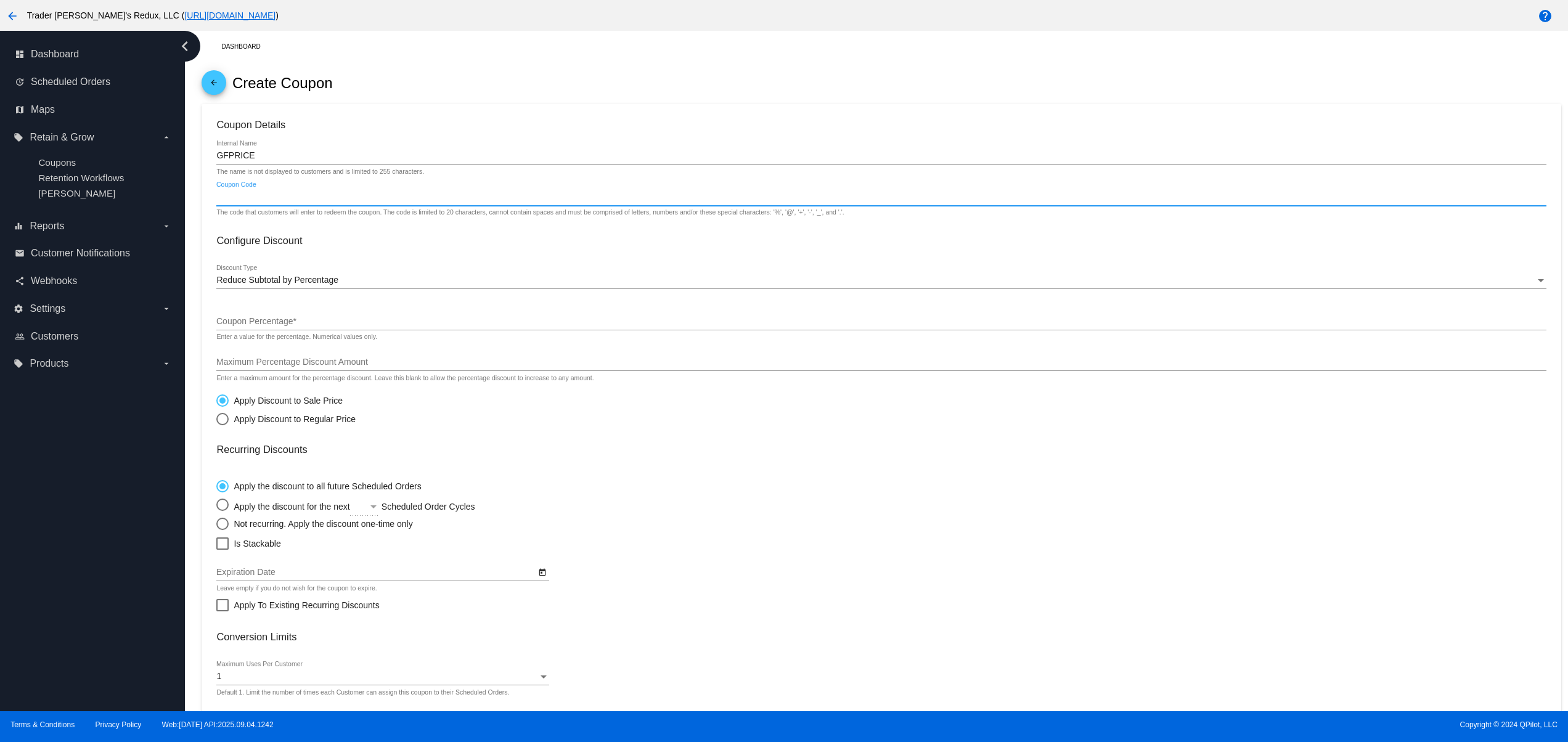
paste input "GFPRICE"
click at [237, 201] on input "GFPRICE" at bounding box center [881, 197] width 1329 height 10
type input "GFPRICE"
click at [112, 474] on div "dashboard Dashboard update Scheduled Orders map Maps local_offer Retain & Grow …" at bounding box center [93, 371] width 185 height 680
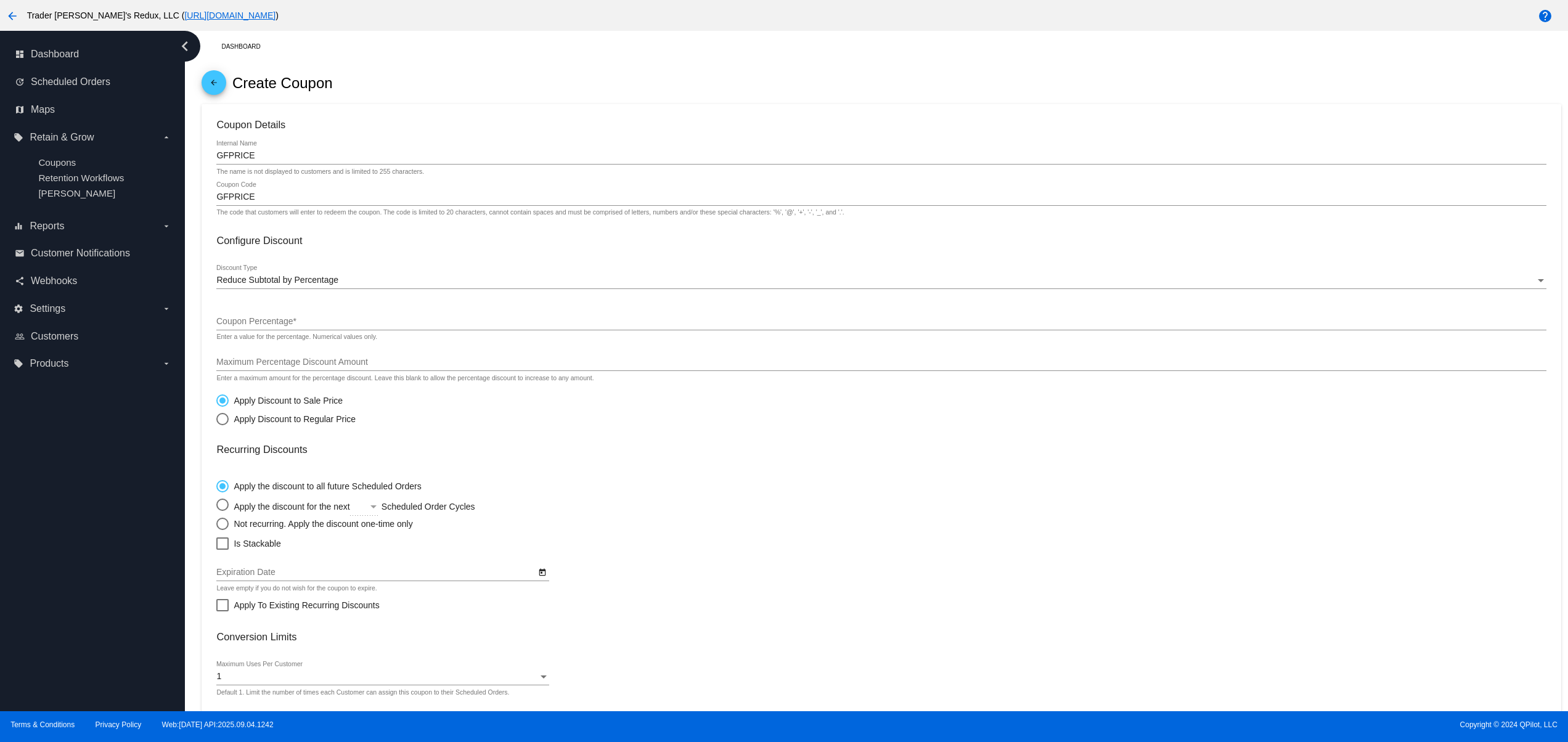
click at [270, 330] on div at bounding box center [881, 330] width 1329 height 1
click at [270, 327] on input "Coupon Percentage *" at bounding box center [881, 322] width 1329 height 10
type input "18"
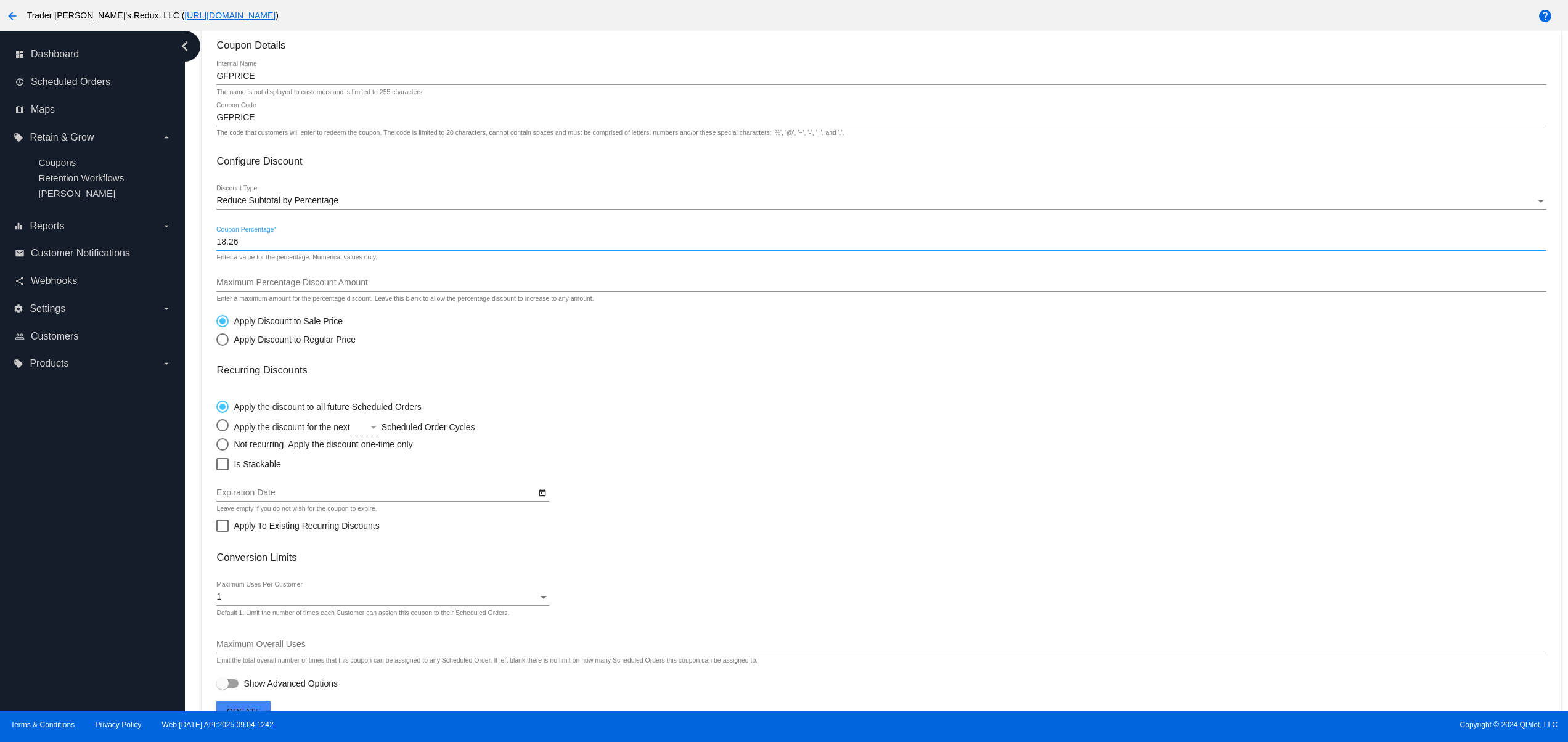
scroll to position [111, 0]
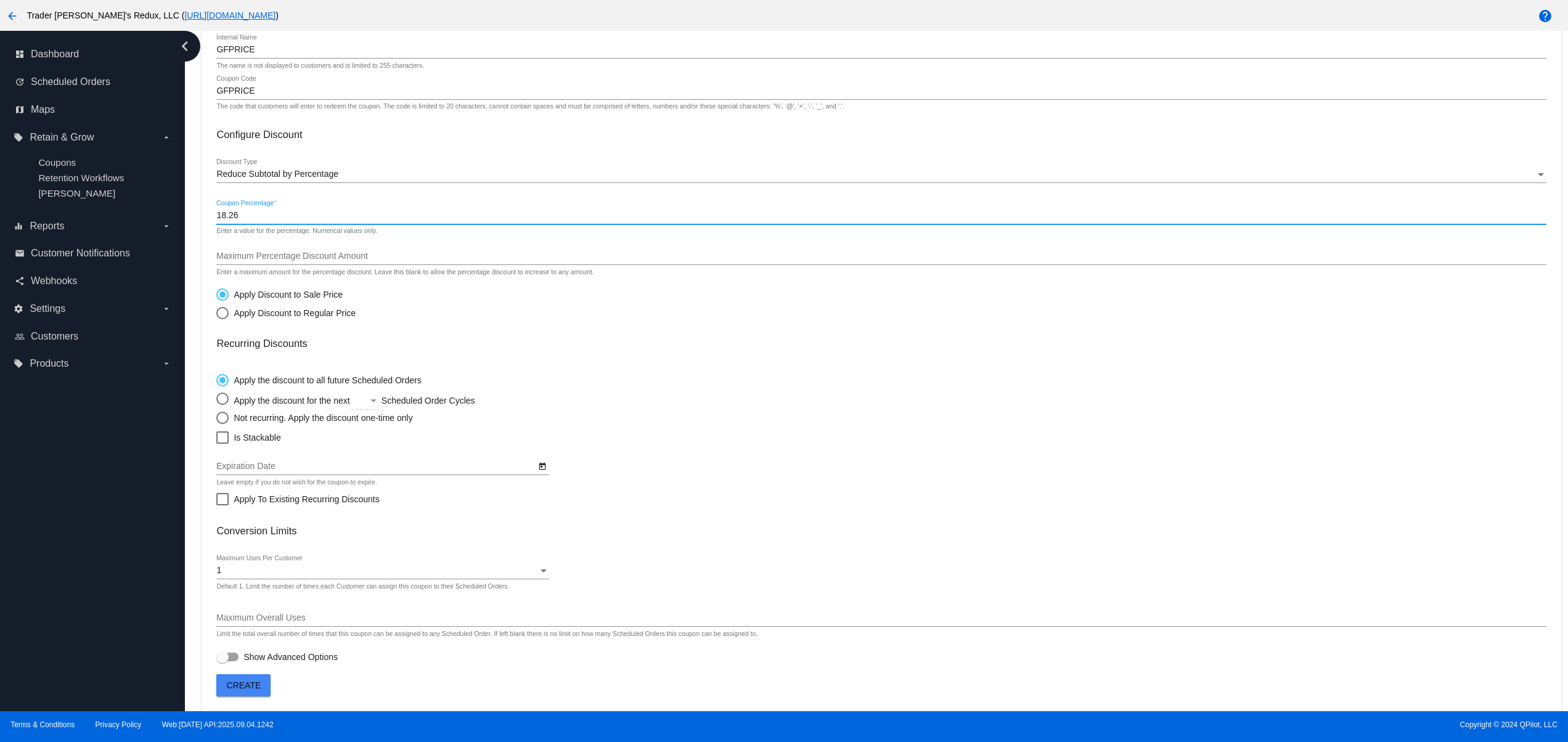
type input "18.26"
click at [298, 313] on div "Apply Discount to Regular Price" at bounding box center [292, 314] width 127 height 10
click at [217, 313] on input "Apply Discount to Regular Price" at bounding box center [216, 313] width 1 height 1
radio input "true"
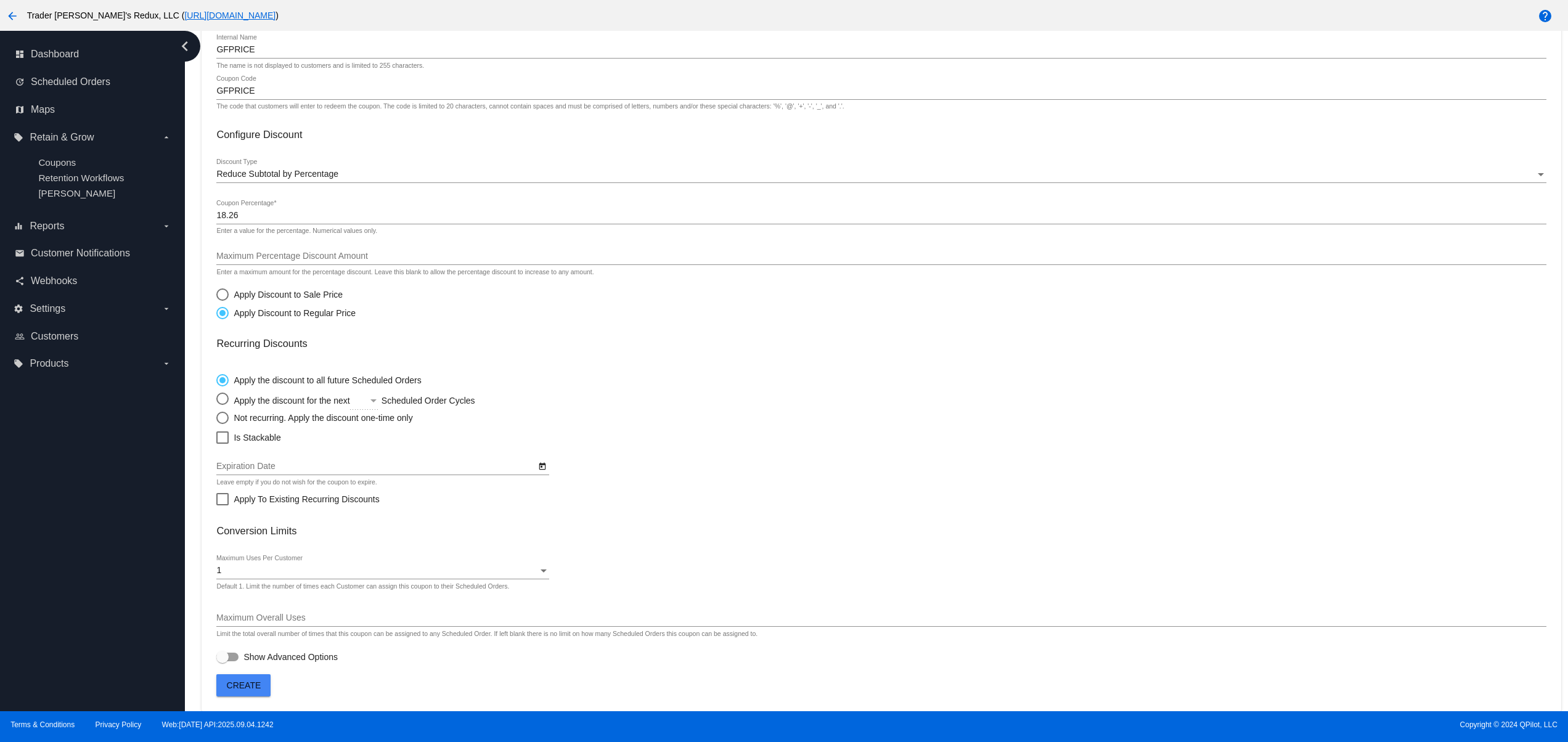
click at [230, 676] on button "Create" at bounding box center [244, 685] width 55 height 22
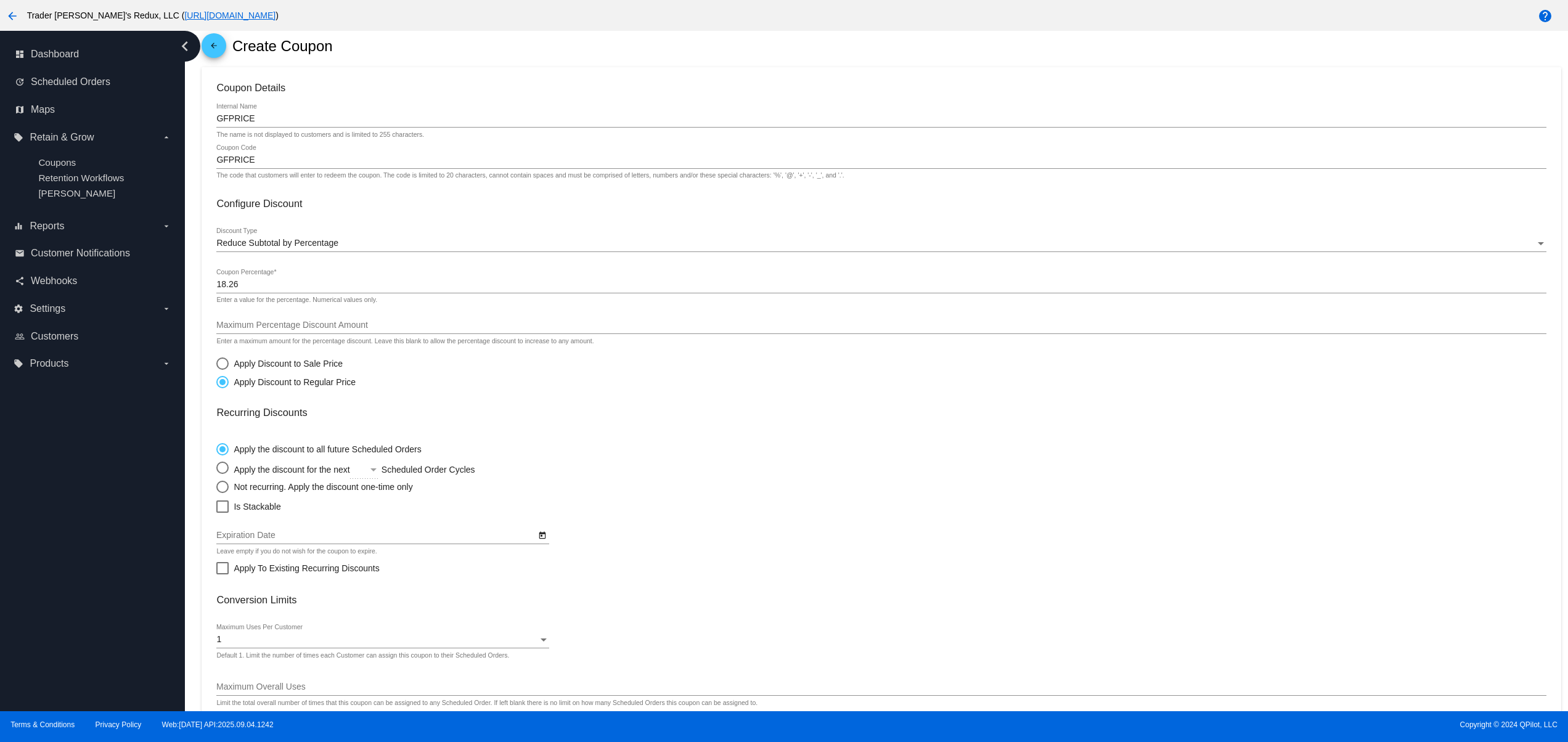
scroll to position [0, 0]
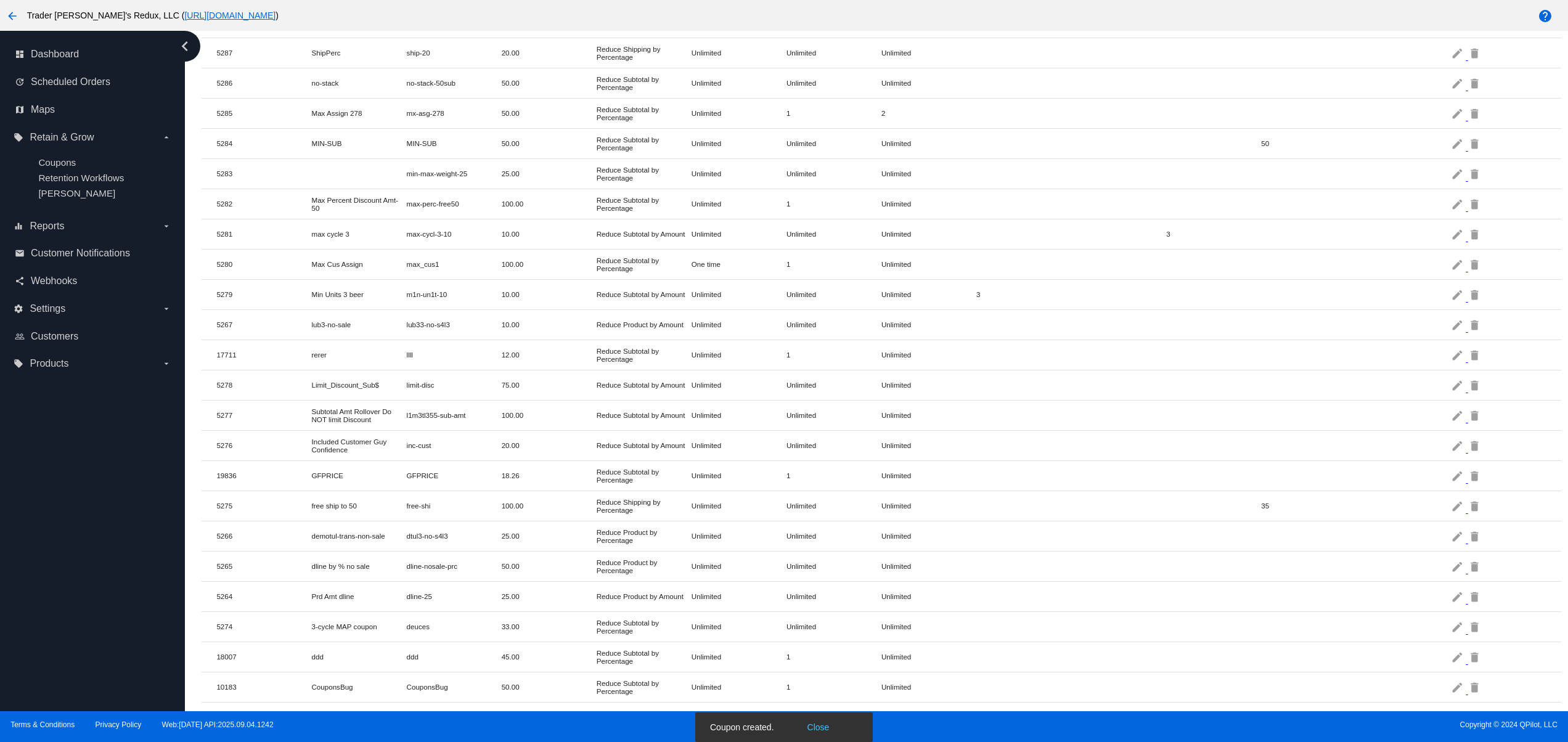
scroll to position [740, 0]
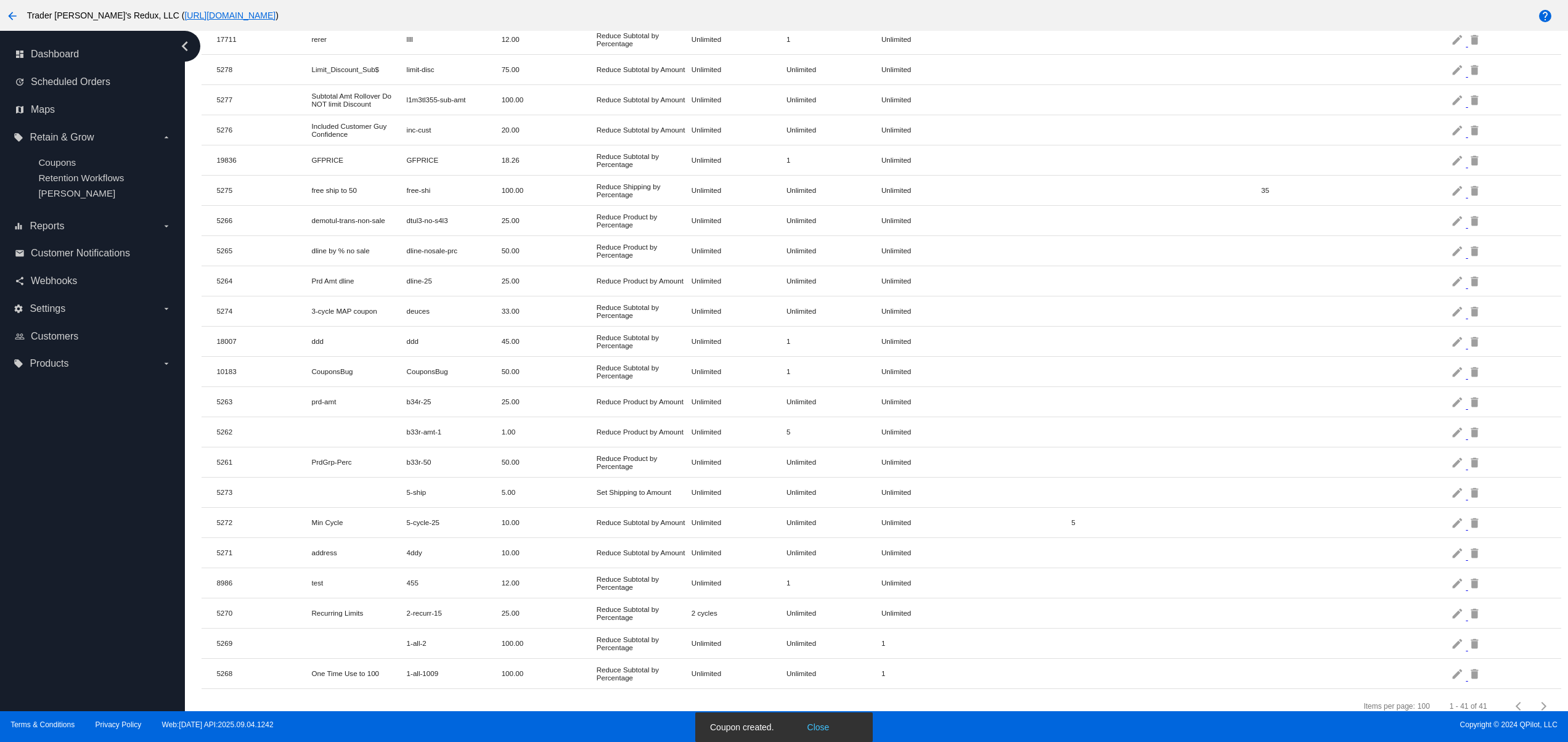
click at [821, 721] on button "Close" at bounding box center [818, 727] width 29 height 12
click at [85, 90] on link "update Scheduled Orders" at bounding box center [93, 82] width 156 height 19
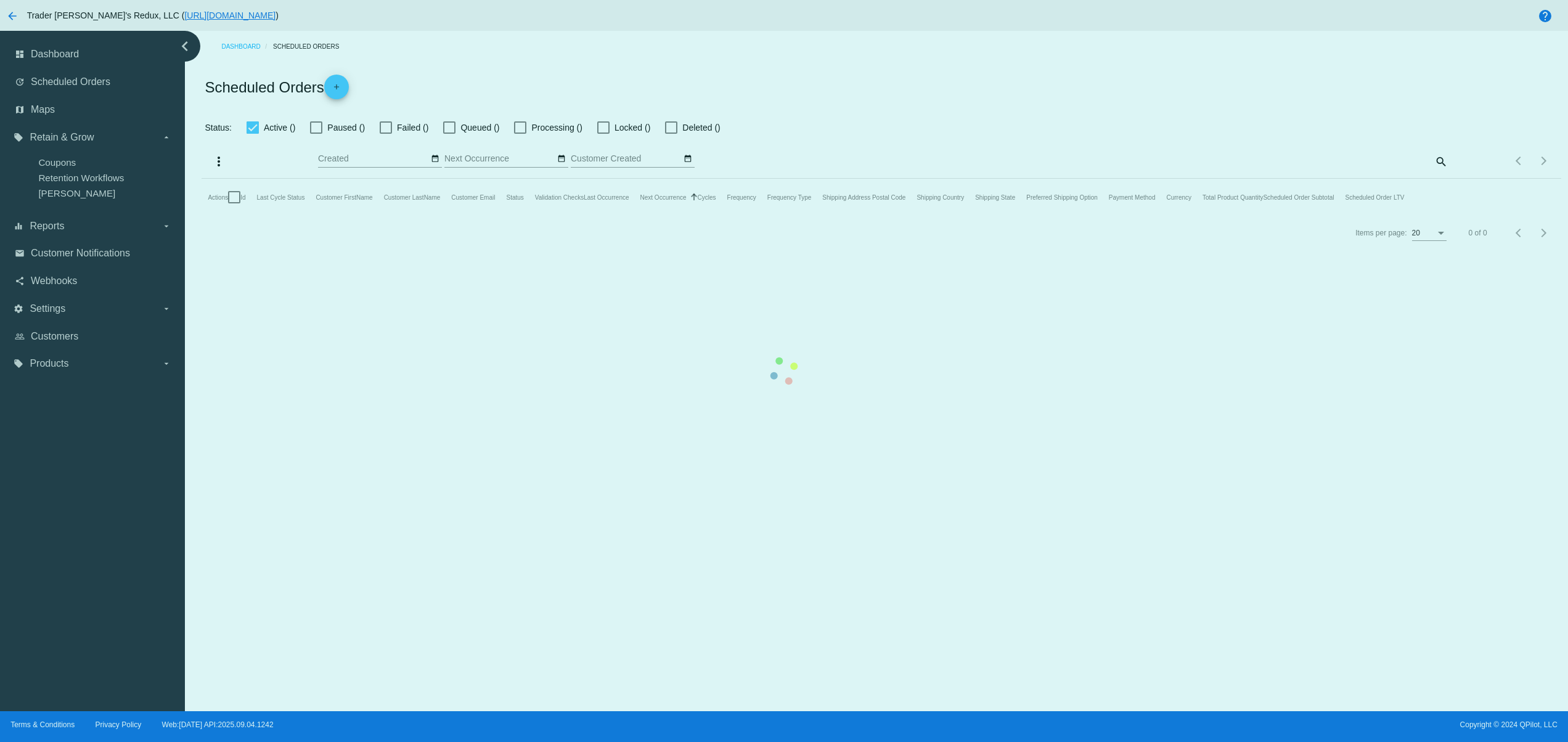
checkbox input "true"
type input "09/04/2025 - 09/04/2025"
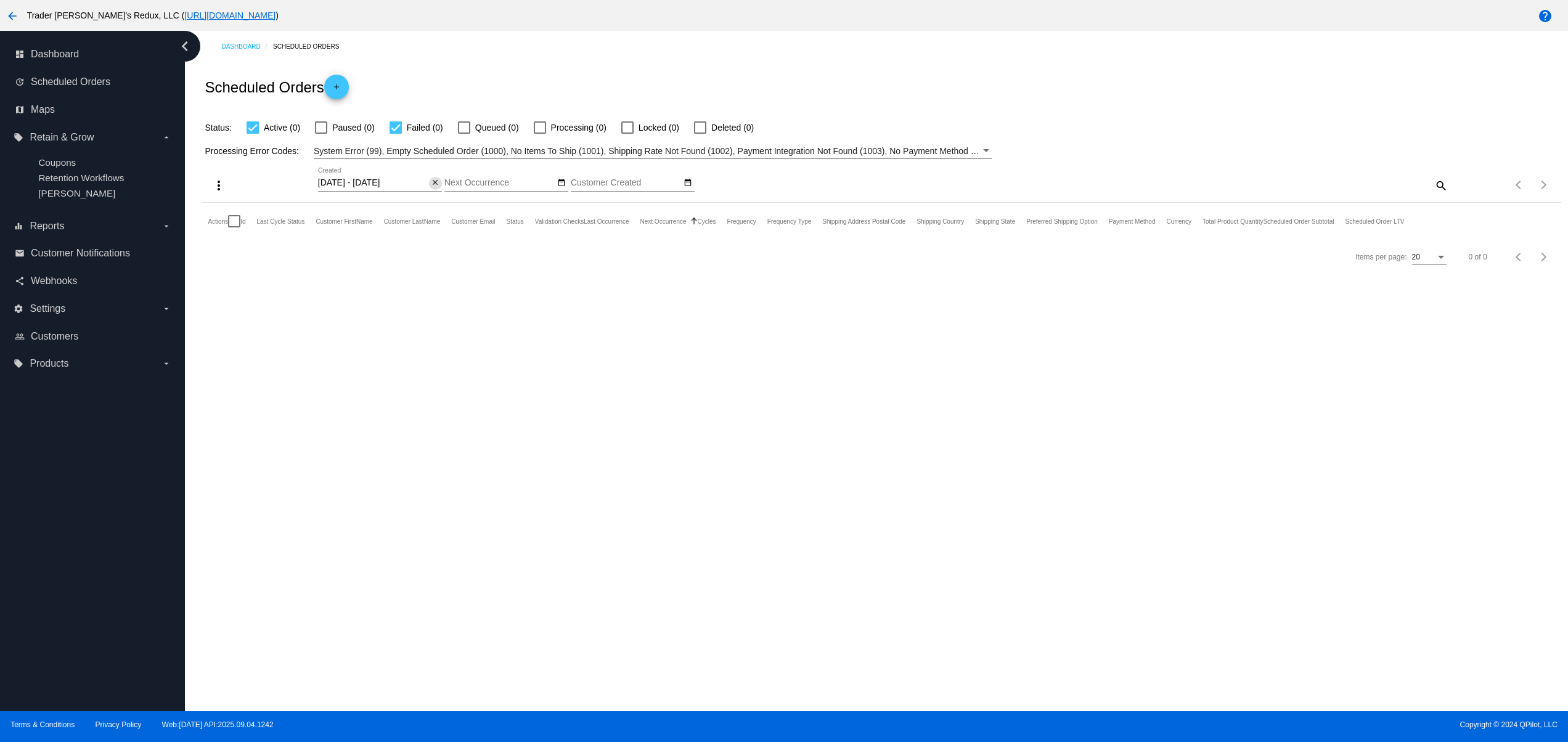
click at [437, 181] on mat-icon "close" at bounding box center [435, 183] width 9 height 10
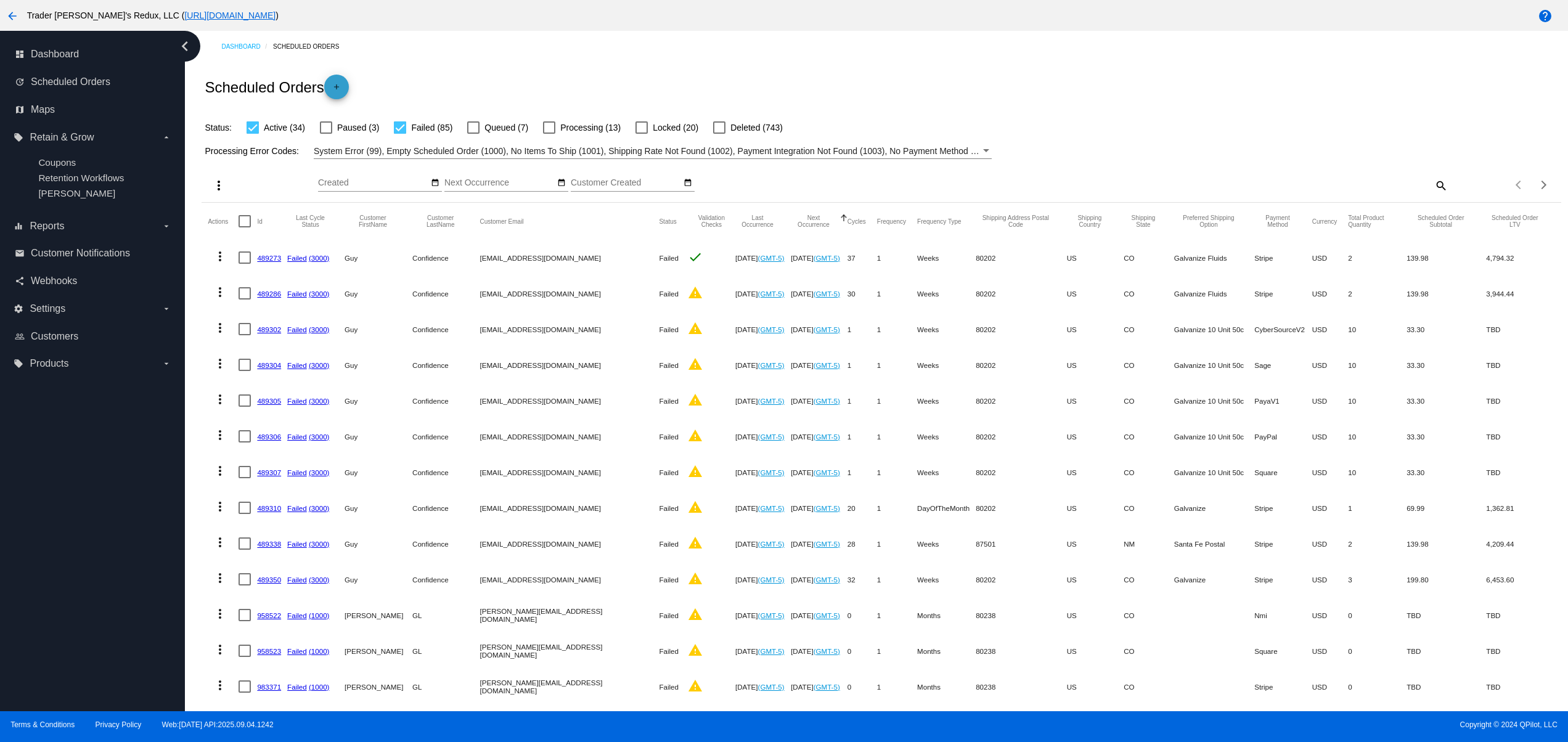
click at [339, 87] on mat-icon "add" at bounding box center [336, 90] width 15 height 15
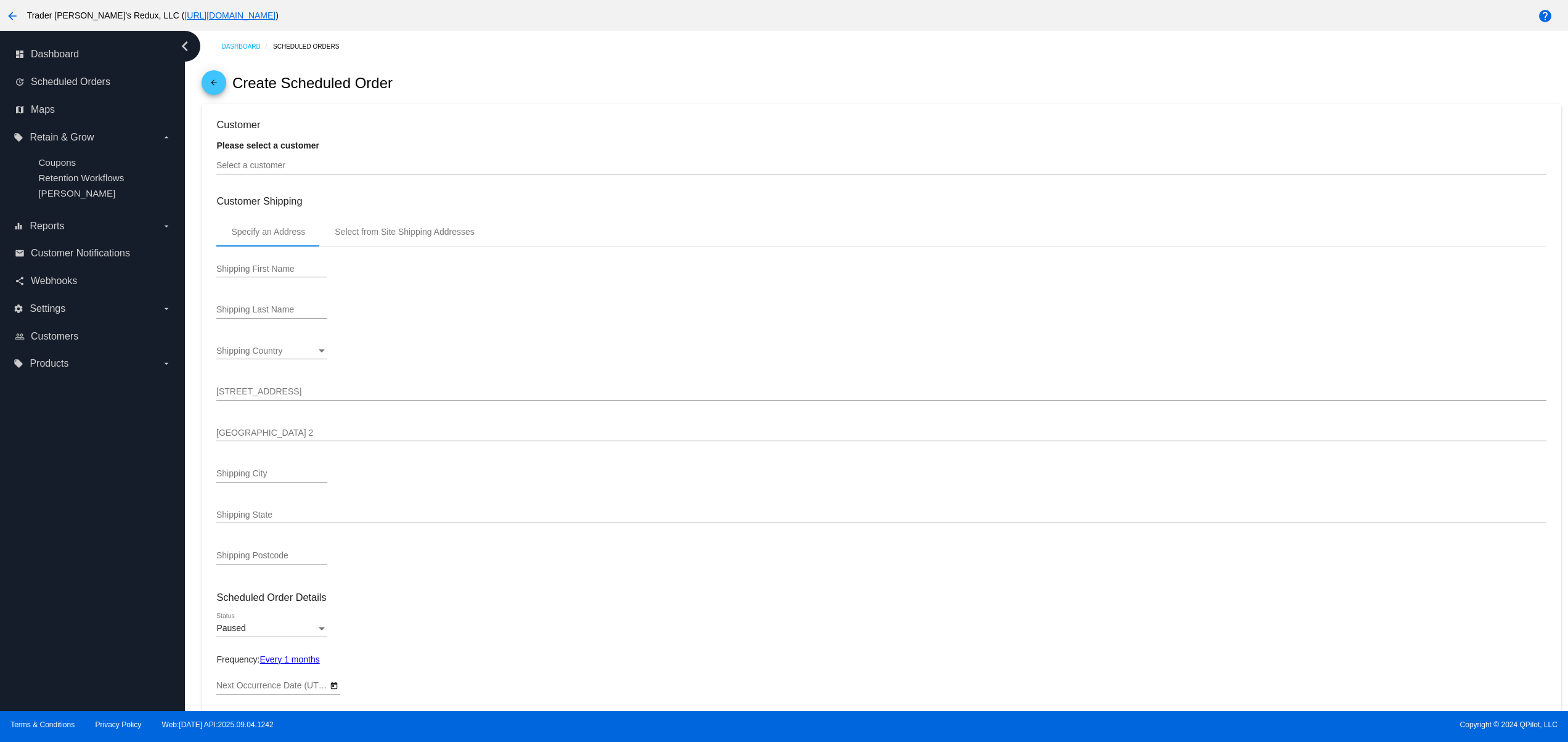
click at [277, 154] on div "Select a customer" at bounding box center [881, 163] width 1329 height 24
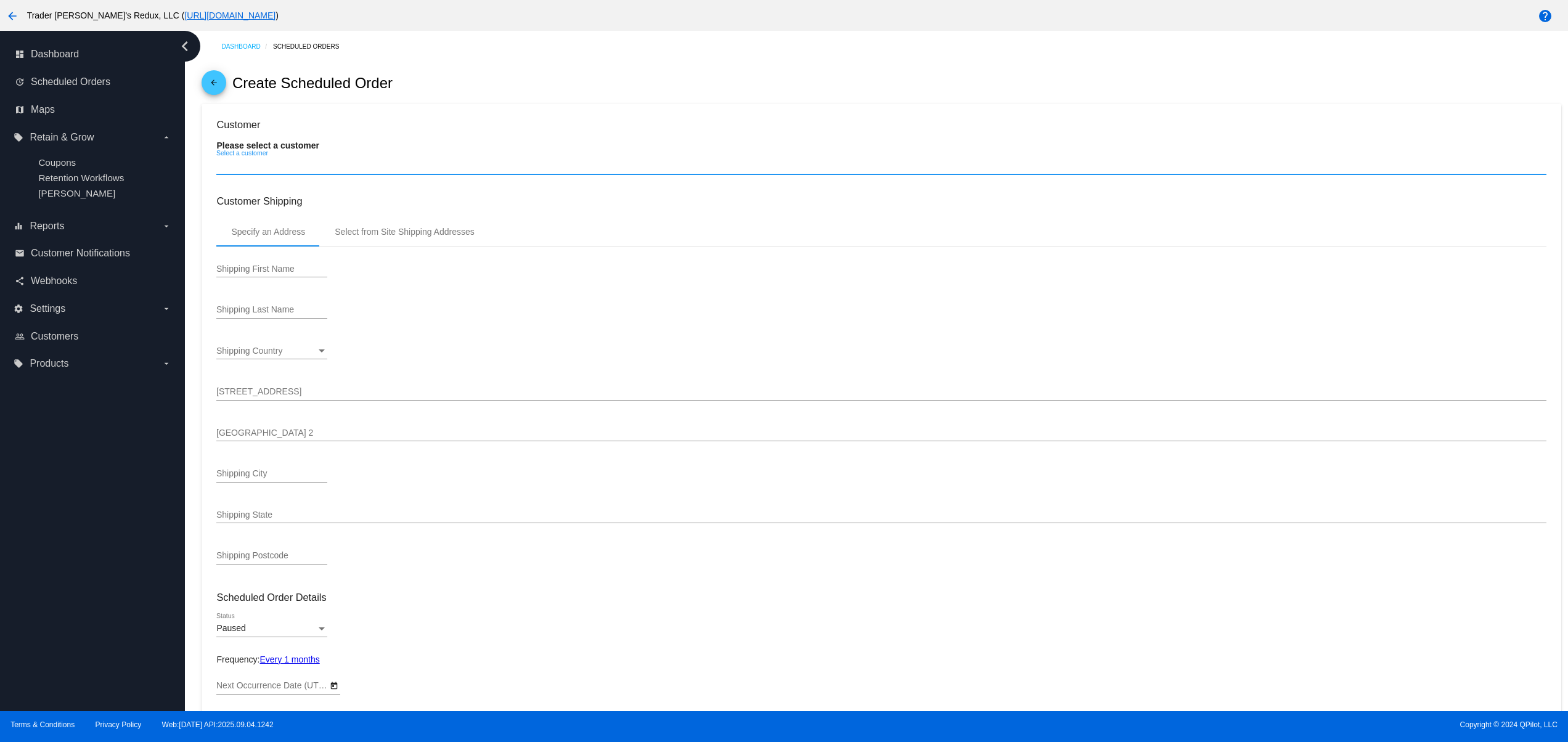
type input "10/4/2025"
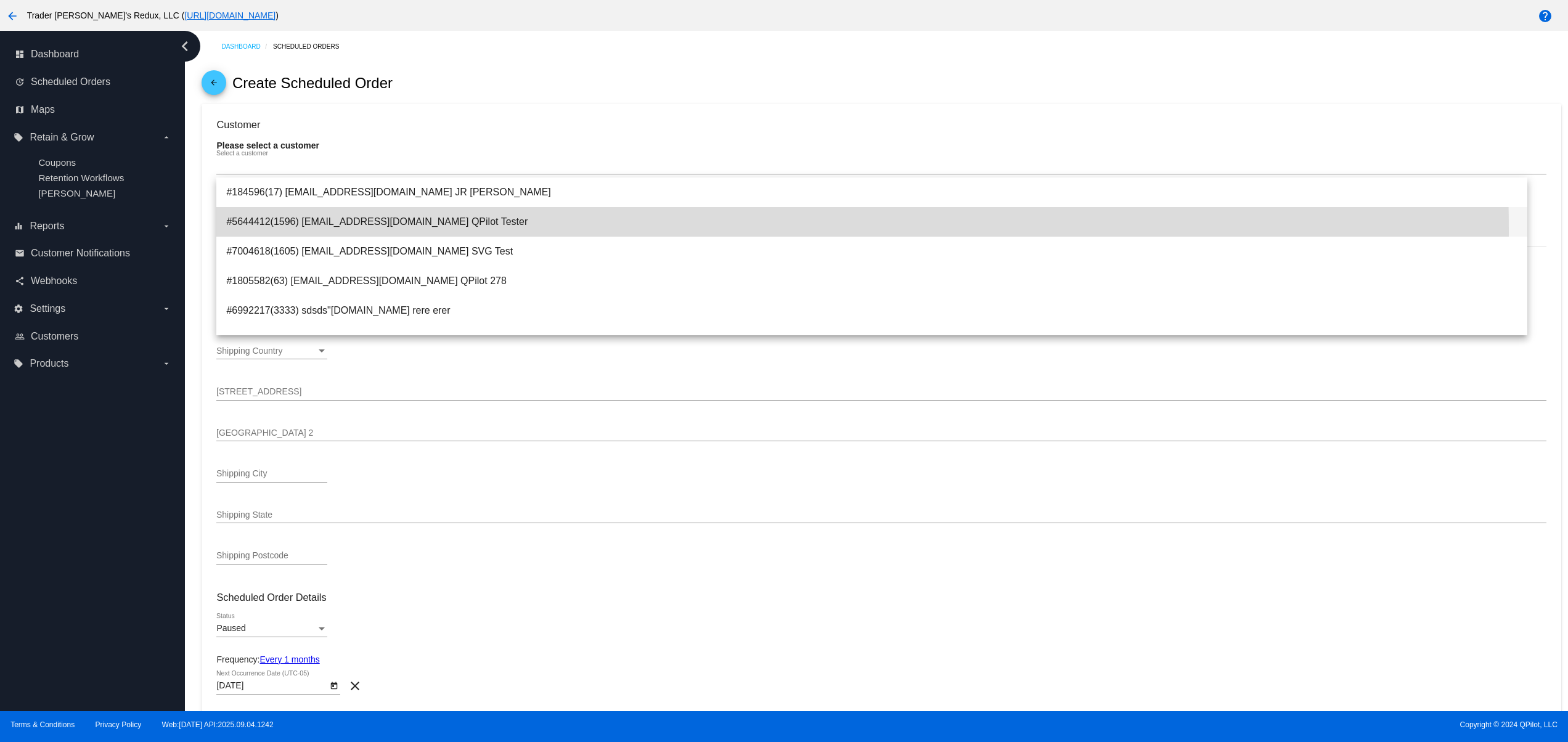
click at [457, 230] on span "#5644412(1596) svitglus+61@gmail.com QPilot Tester" at bounding box center [872, 222] width 1291 height 29
type input "QPilot"
type input "Tester"
type input "6789 Green Ave."
type input "Nowhere"
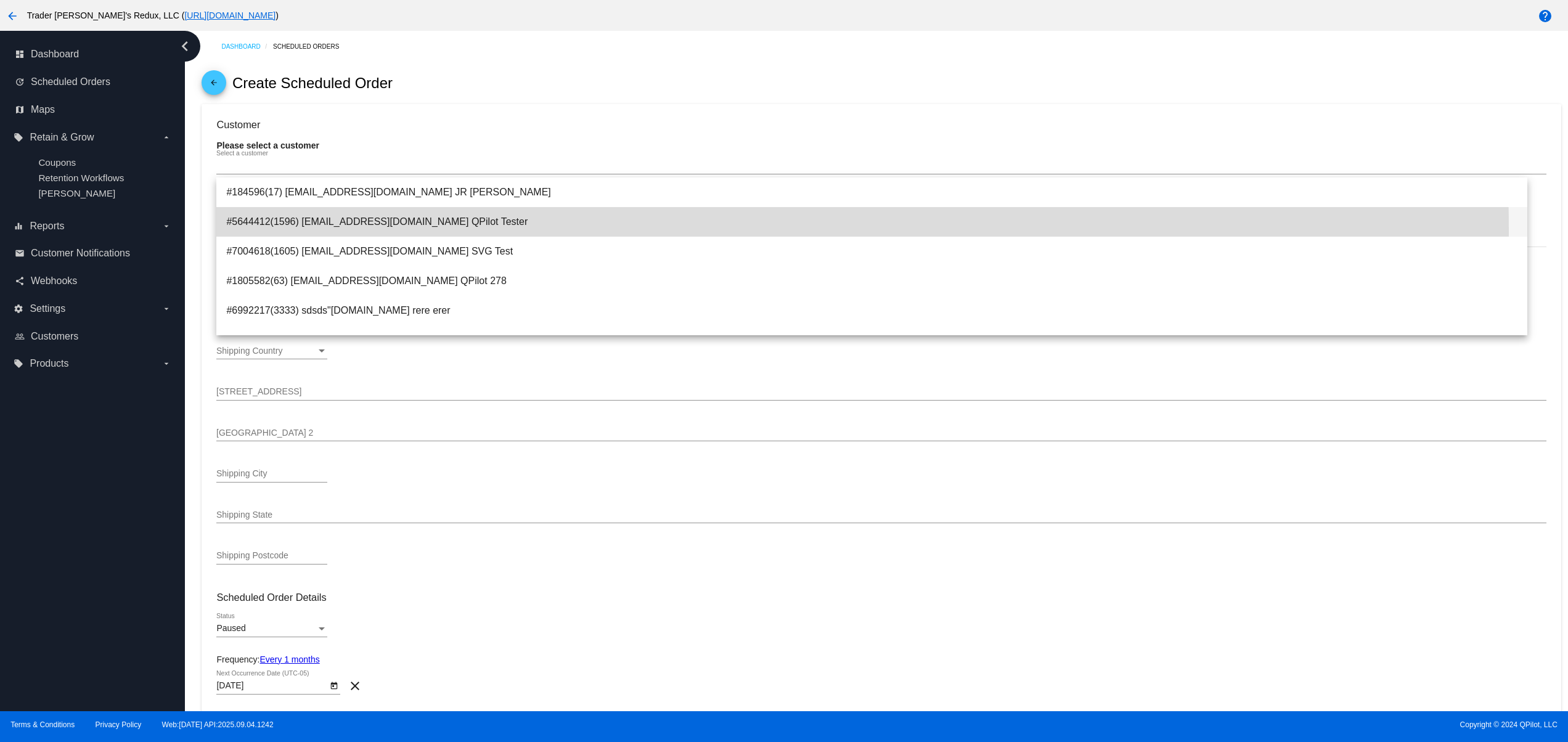
type input "12345"
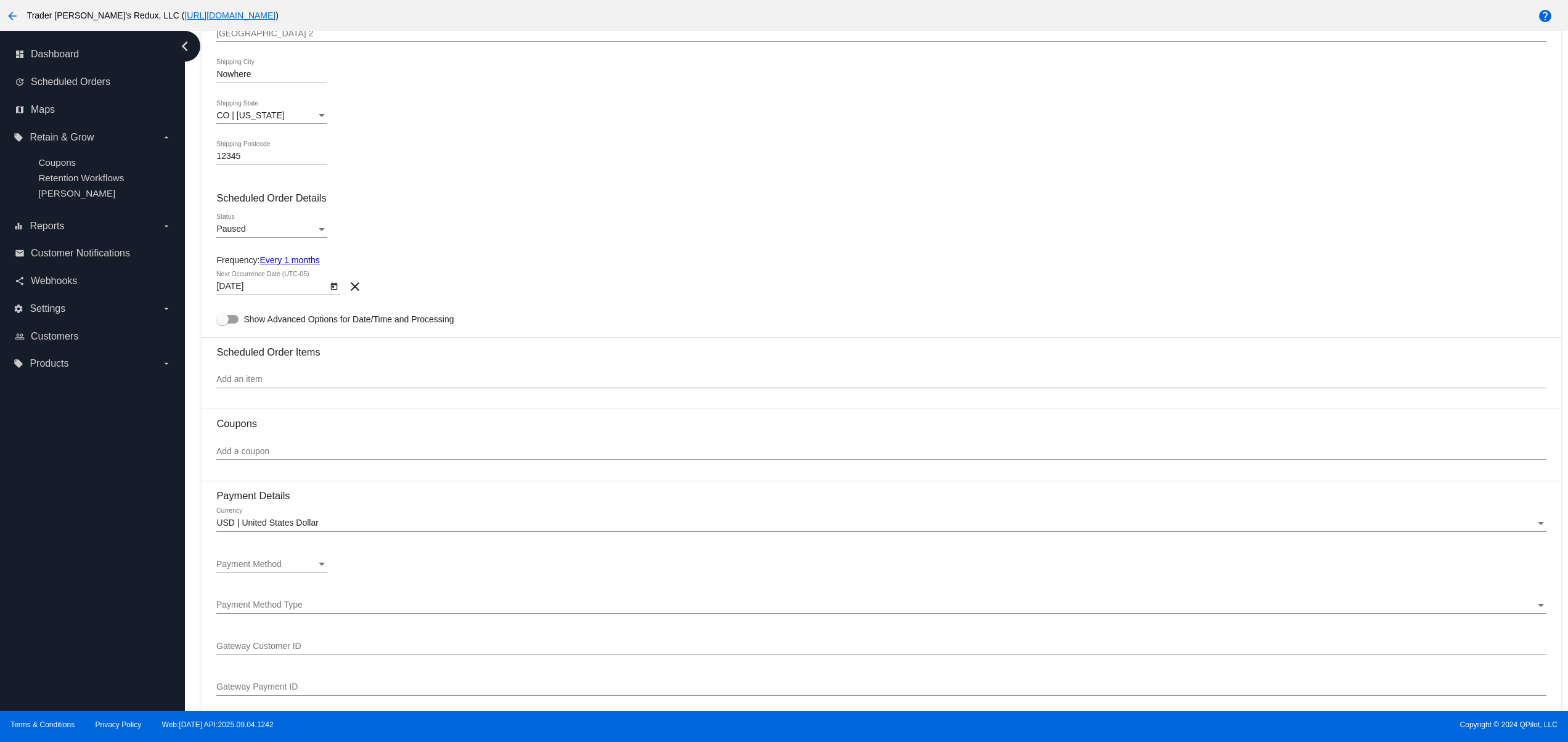
scroll to position [493, 0]
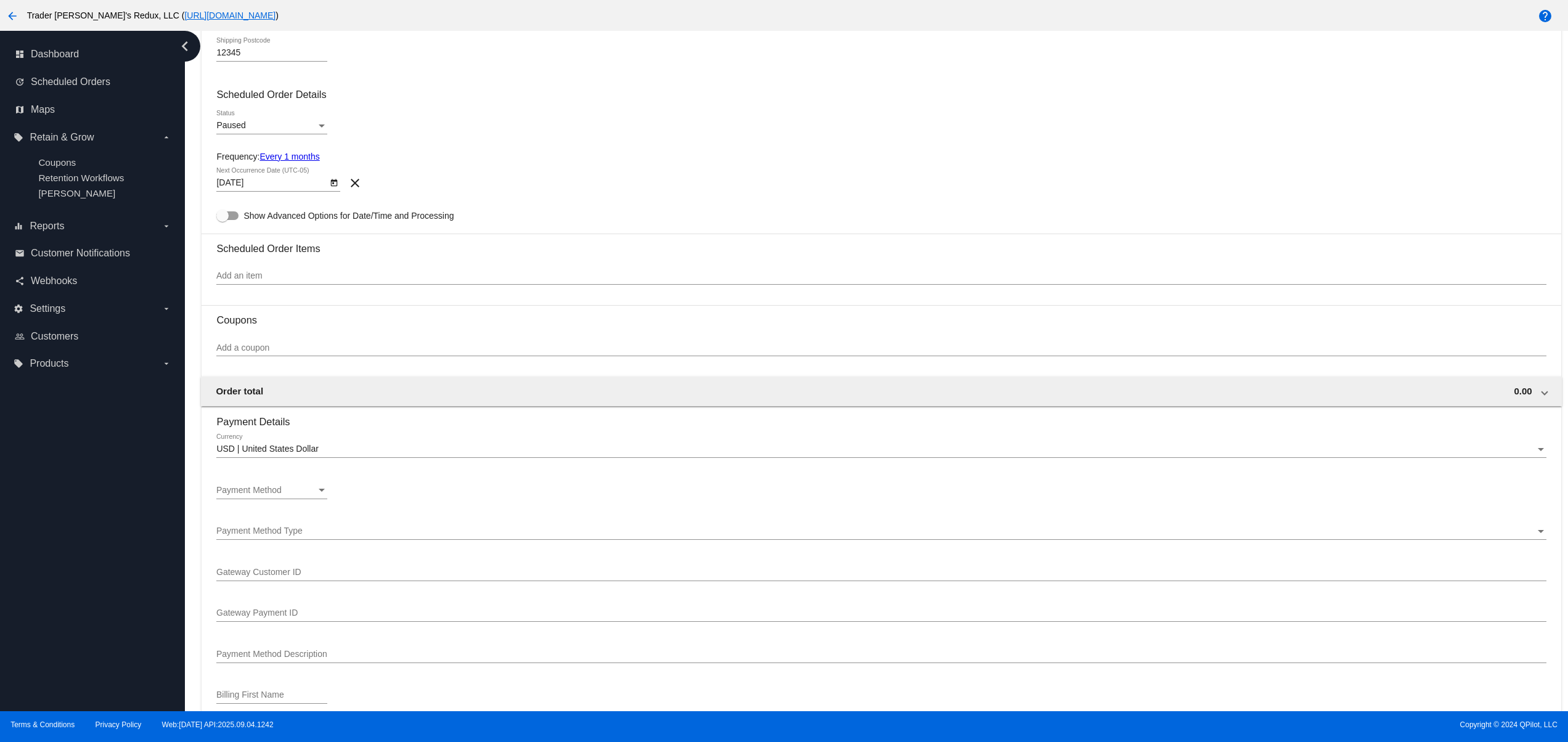
click at [269, 489] on div "Payment Method Payment Method" at bounding box center [272, 487] width 111 height 24
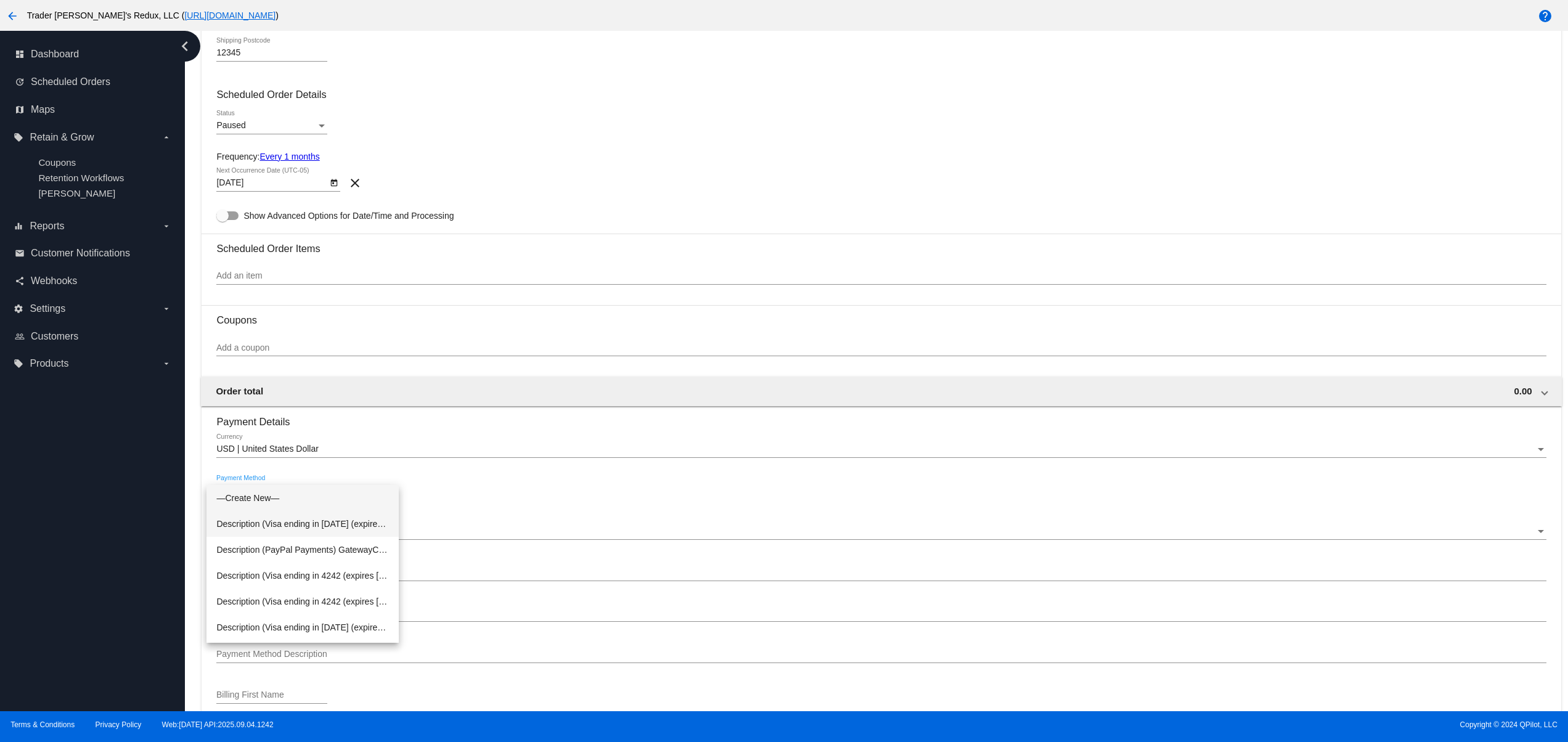
click at [306, 525] on span "Description (Visa ending in 1111 (expires 02/28)) GatewayCustomerId (1864705926…" at bounding box center [303, 524] width 173 height 26
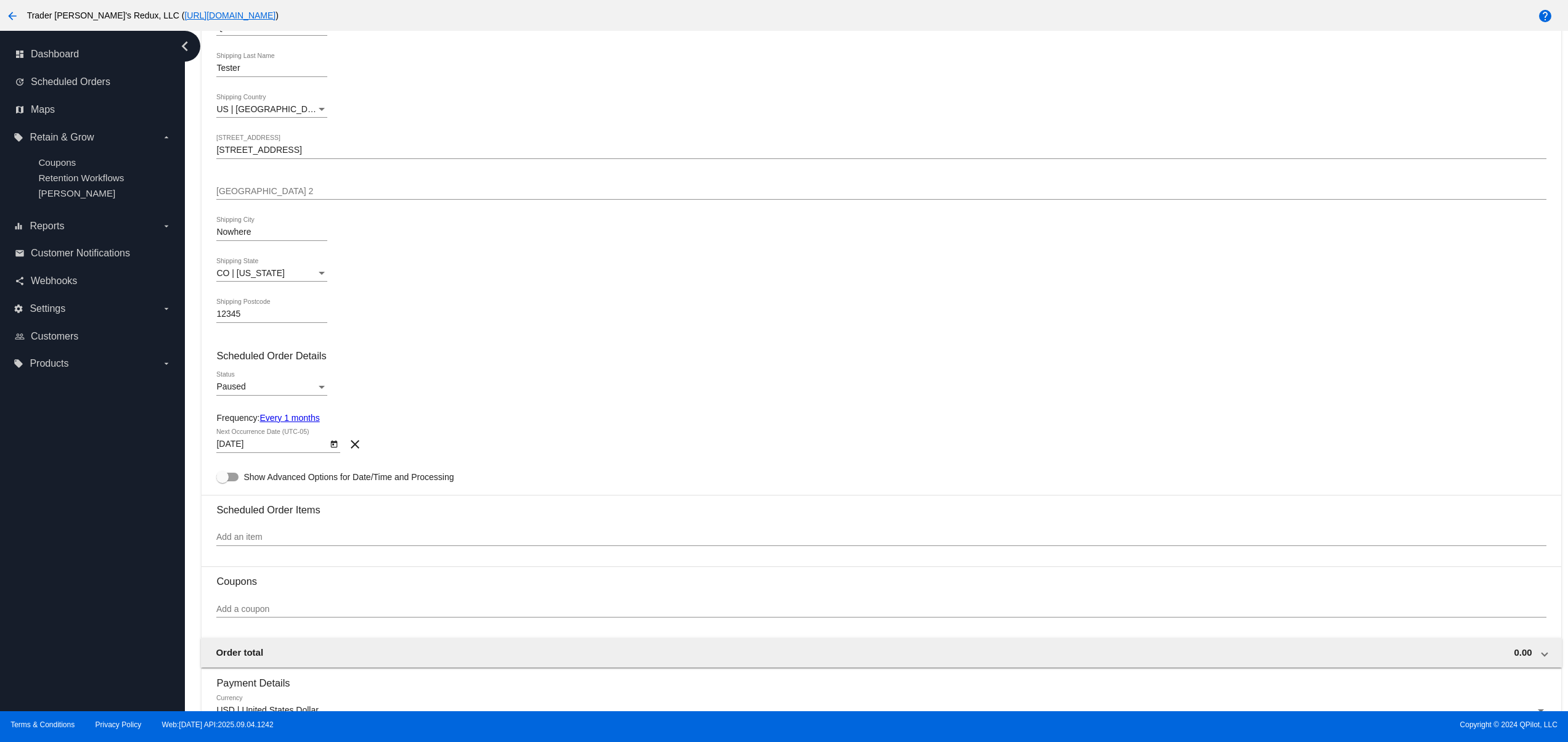
scroll to position [212, 0]
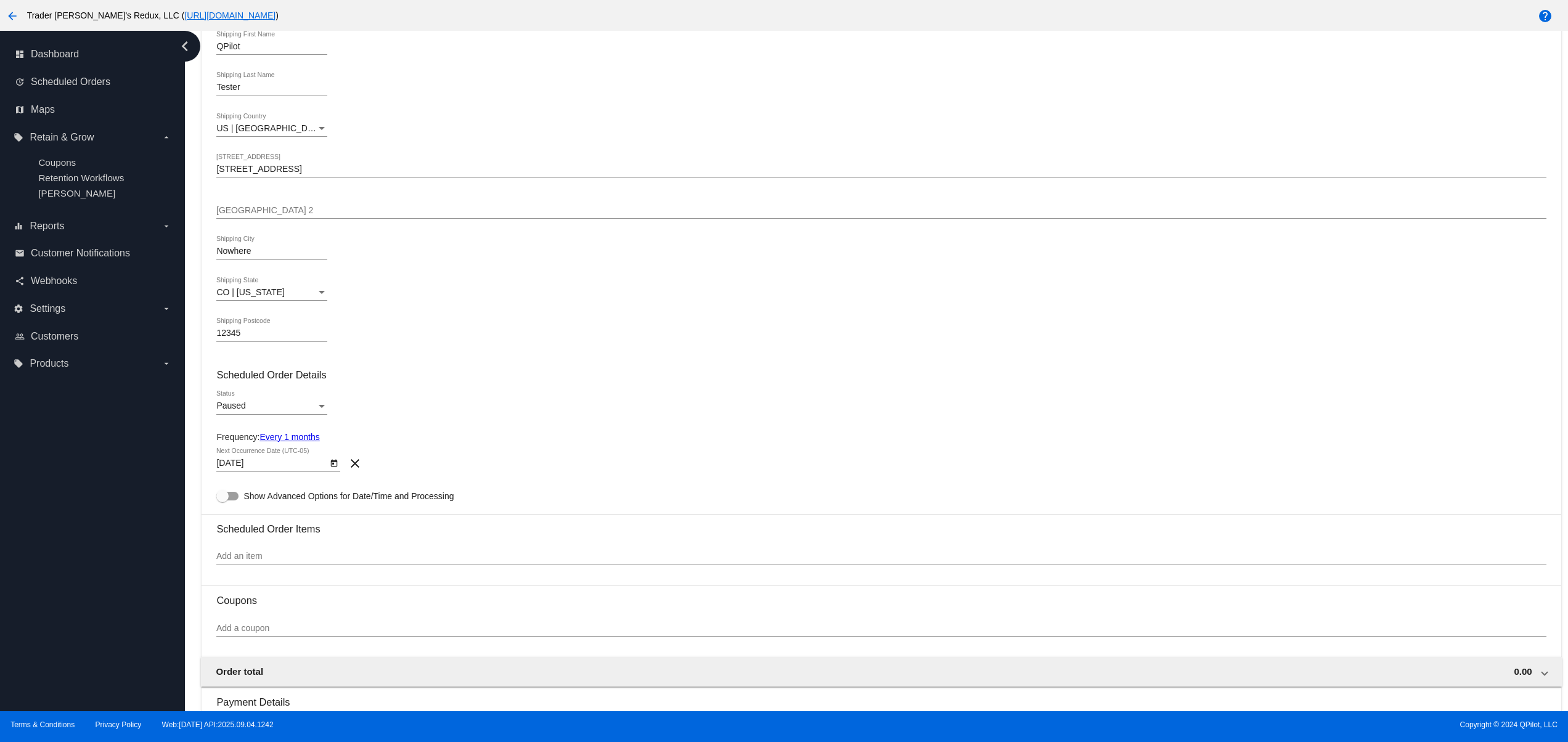
click at [250, 411] on div "Paused" at bounding box center [266, 406] width 100 height 10
click at [247, 385] on span "Active" at bounding box center [272, 385] width 111 height 26
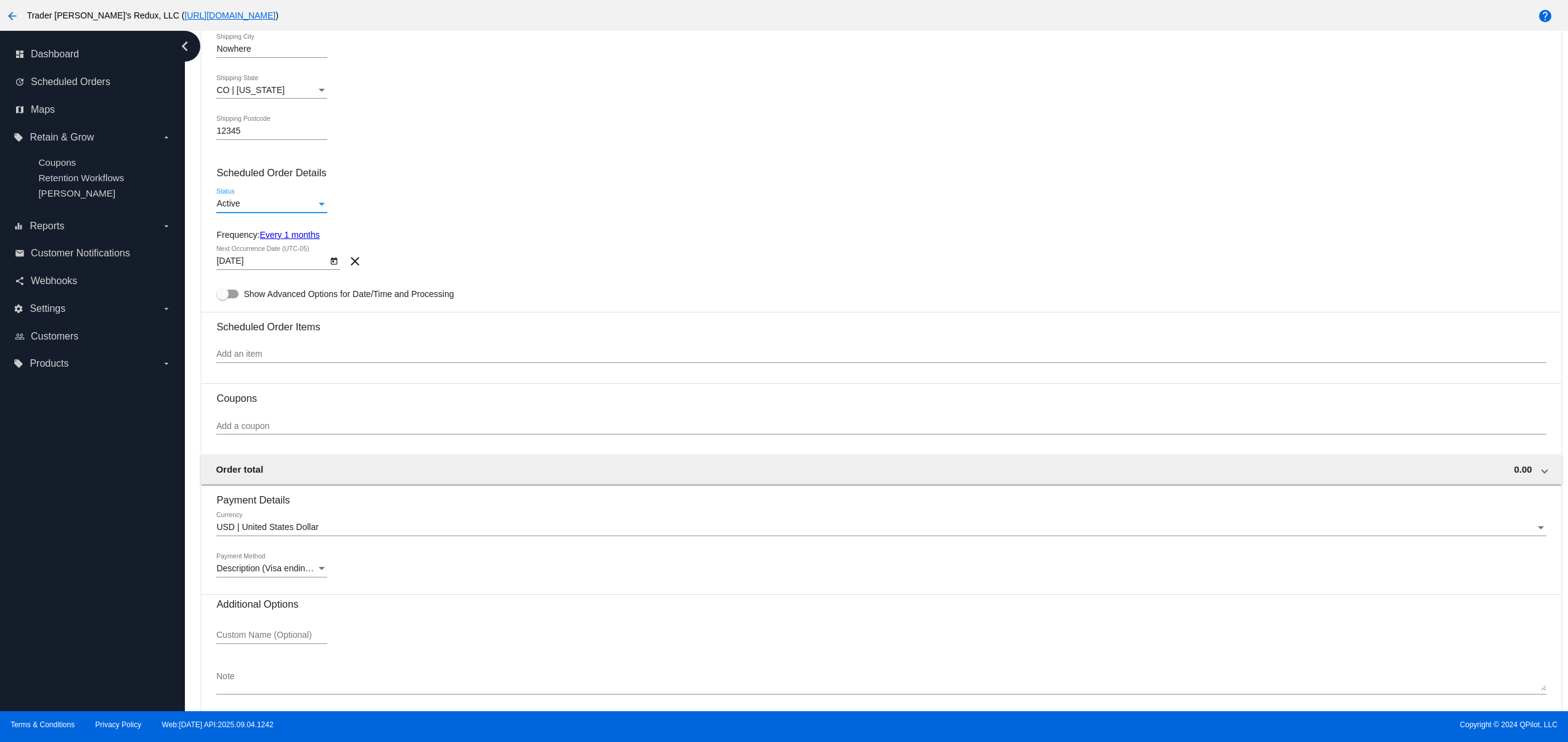
scroll to position [459, 0]
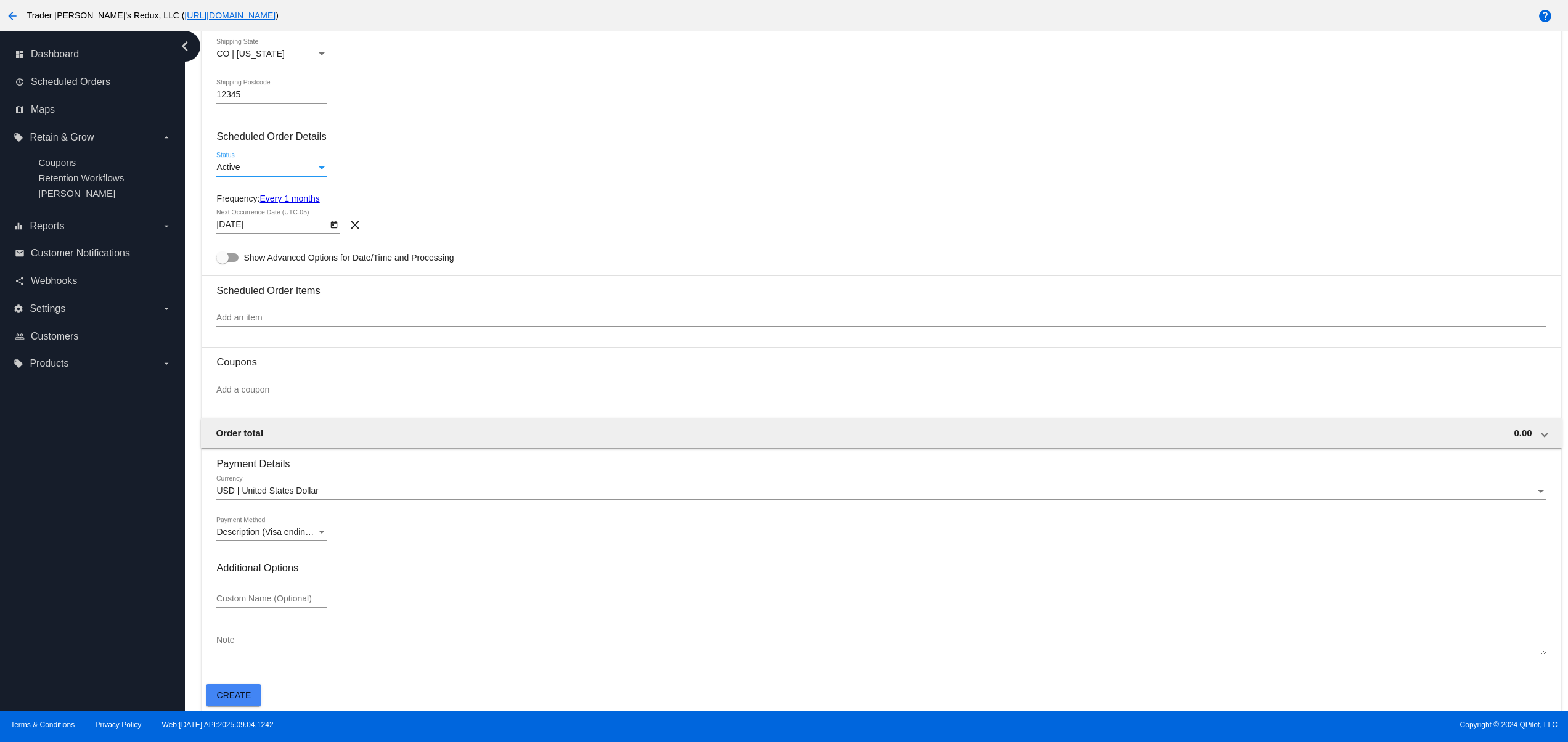
click at [278, 318] on input "Add an item" at bounding box center [881, 318] width 1329 height 10
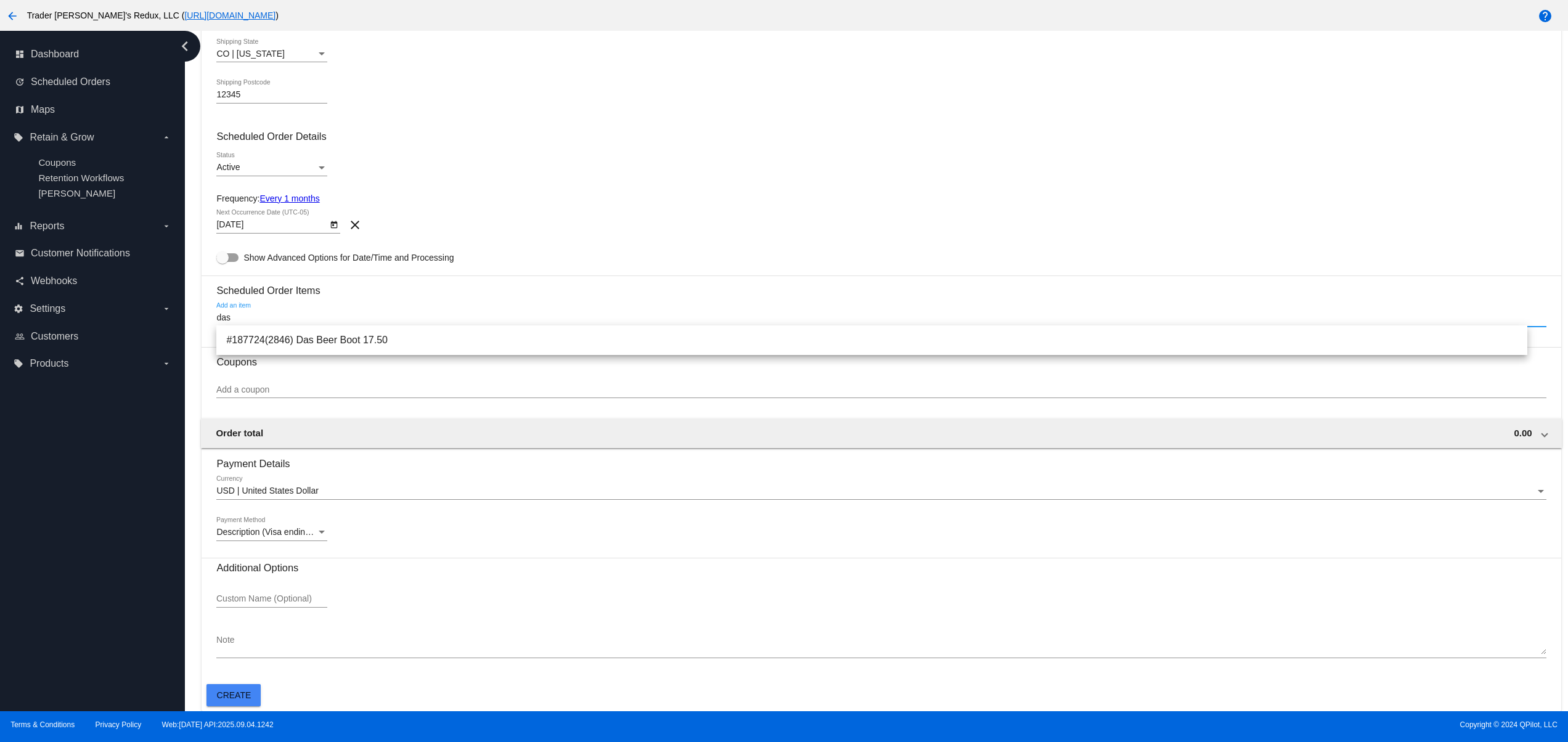
type input "das"
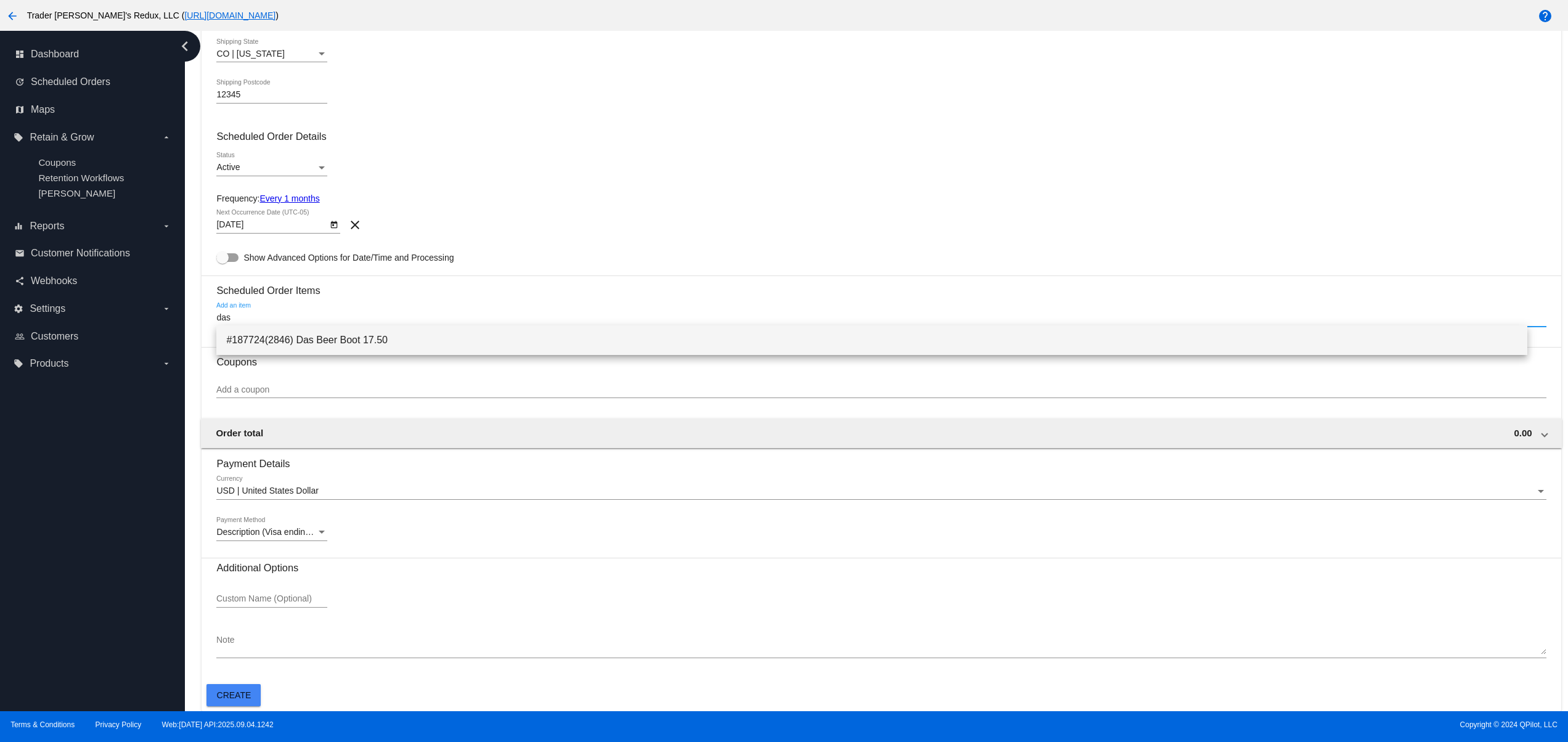
click at [300, 336] on span "#187724(2846) Das Beer Boot 17.50" at bounding box center [872, 340] width 1291 height 29
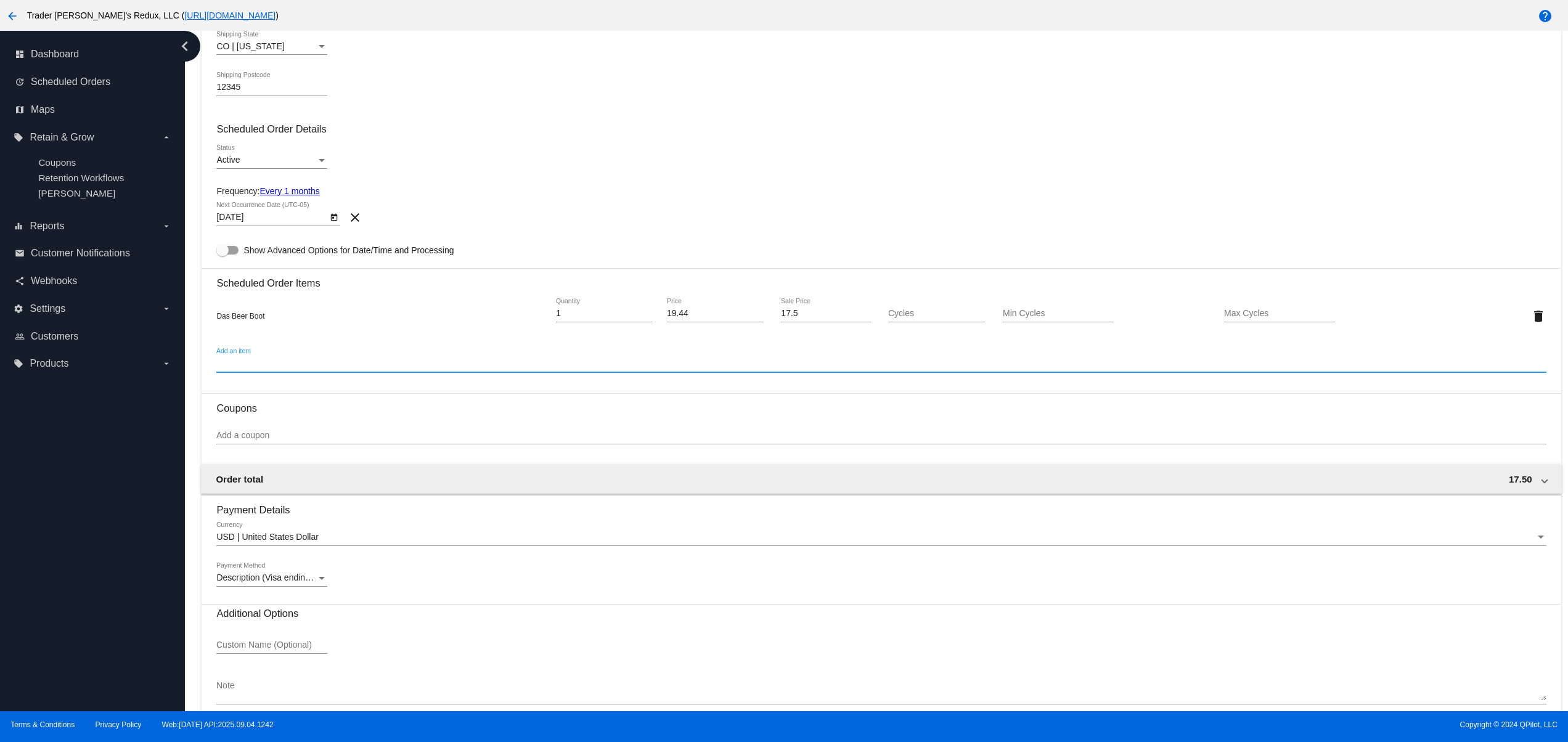
click at [254, 367] on input "Add an item" at bounding box center [881, 364] width 1329 height 10
click at [263, 435] on div "Add a coupon" at bounding box center [881, 433] width 1329 height 24
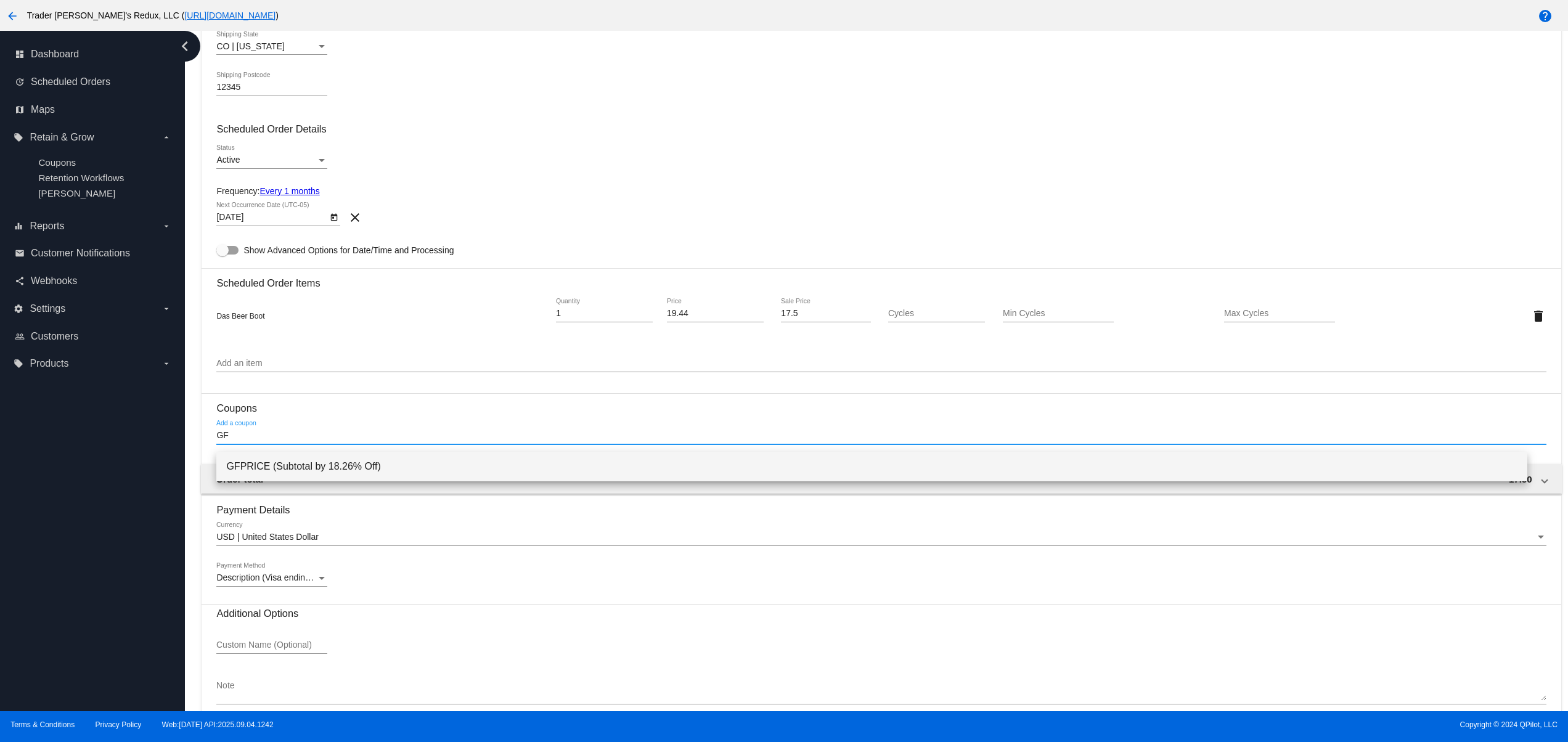
type input "GF"
click at [317, 464] on span "GFPRICE (Subtotal by 18.26% Off)" at bounding box center [872, 466] width 1291 height 29
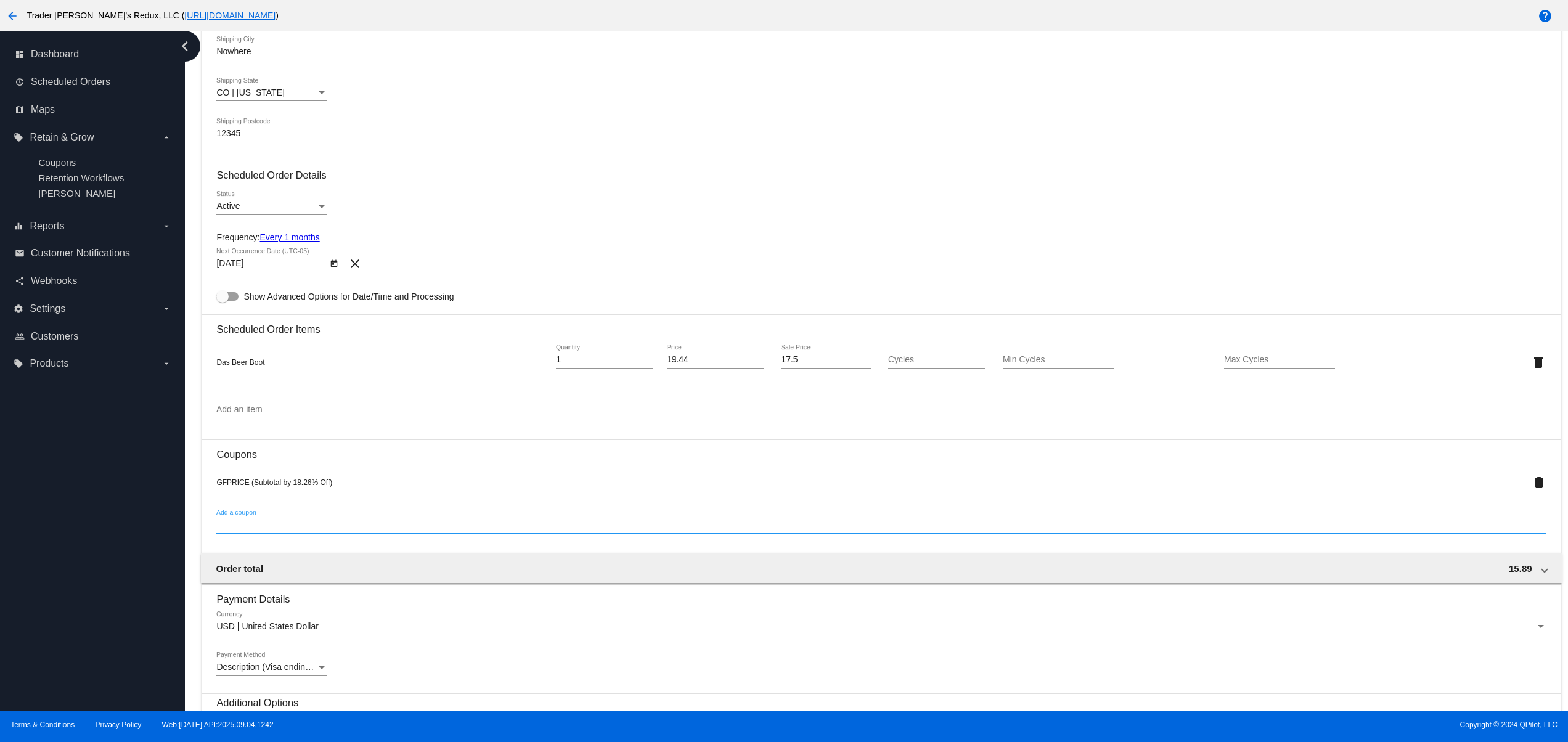
scroll to position [555, 0]
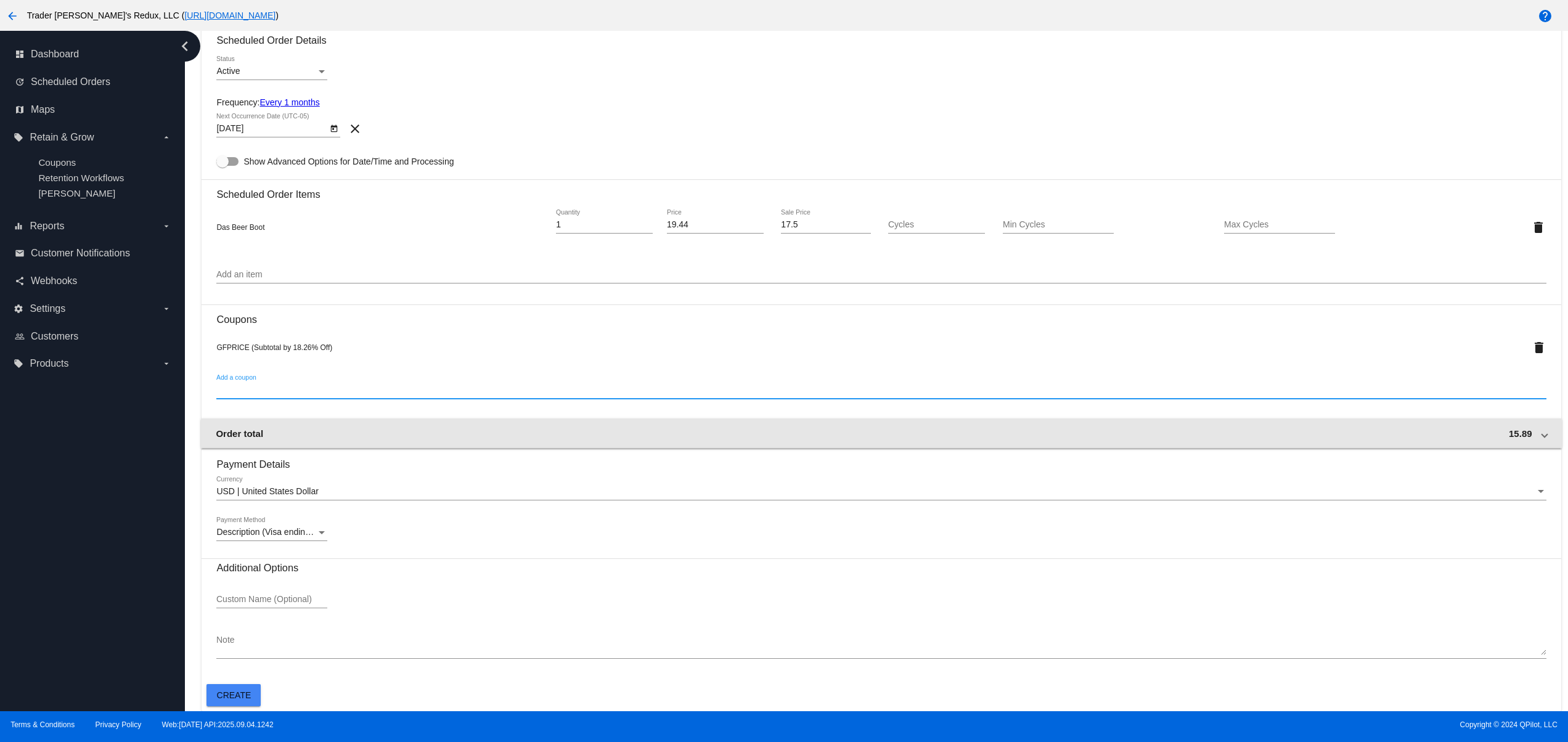
click at [1307, 425] on mat-expansion-panel-header "Order total 15.89" at bounding box center [881, 433] width 1360 height 29
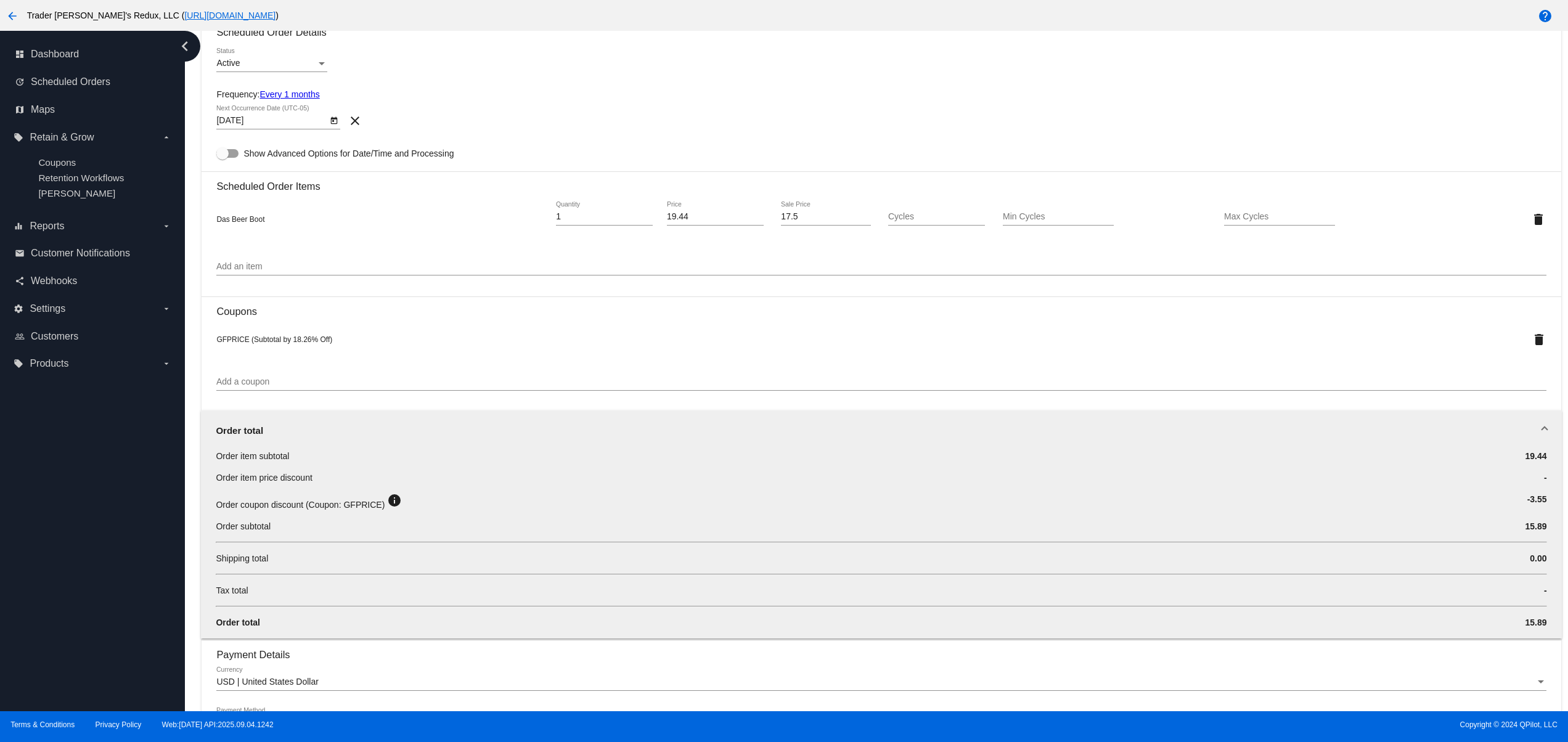
click at [684, 222] on input "19.44" at bounding box center [715, 217] width 97 height 10
drag, startPoint x: 648, startPoint y: 222, endPoint x: 604, endPoint y: 222, distance: 44.0
click at [605, 222] on div "Das Beer Boot 1 Quantity 19.44 Price 17.5 Sale Price Cycles Min Cycles Max Cycl…" at bounding box center [881, 219] width 1329 height 35
type input "21"
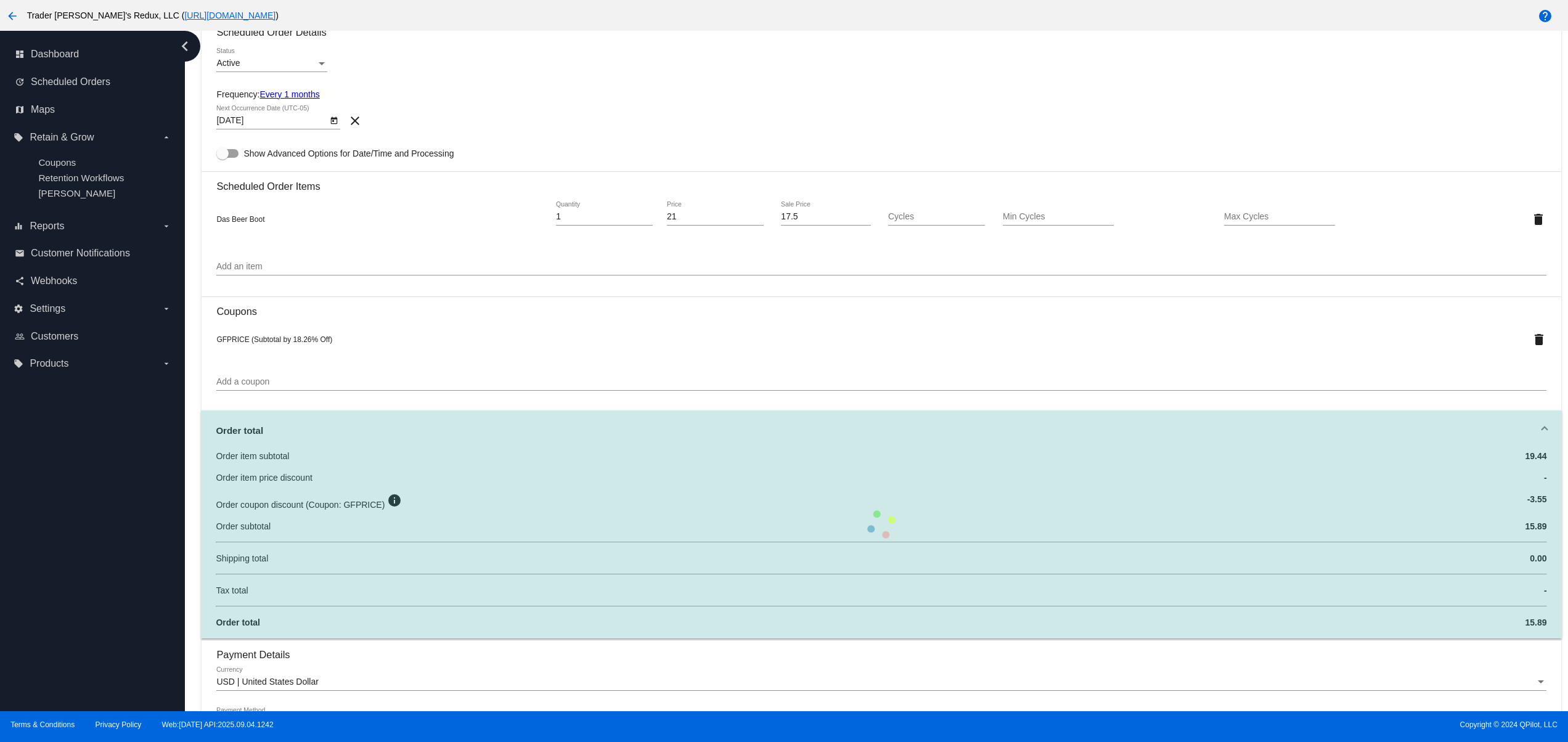
click at [811, 263] on div "Add an item" at bounding box center [881, 264] width 1329 height 24
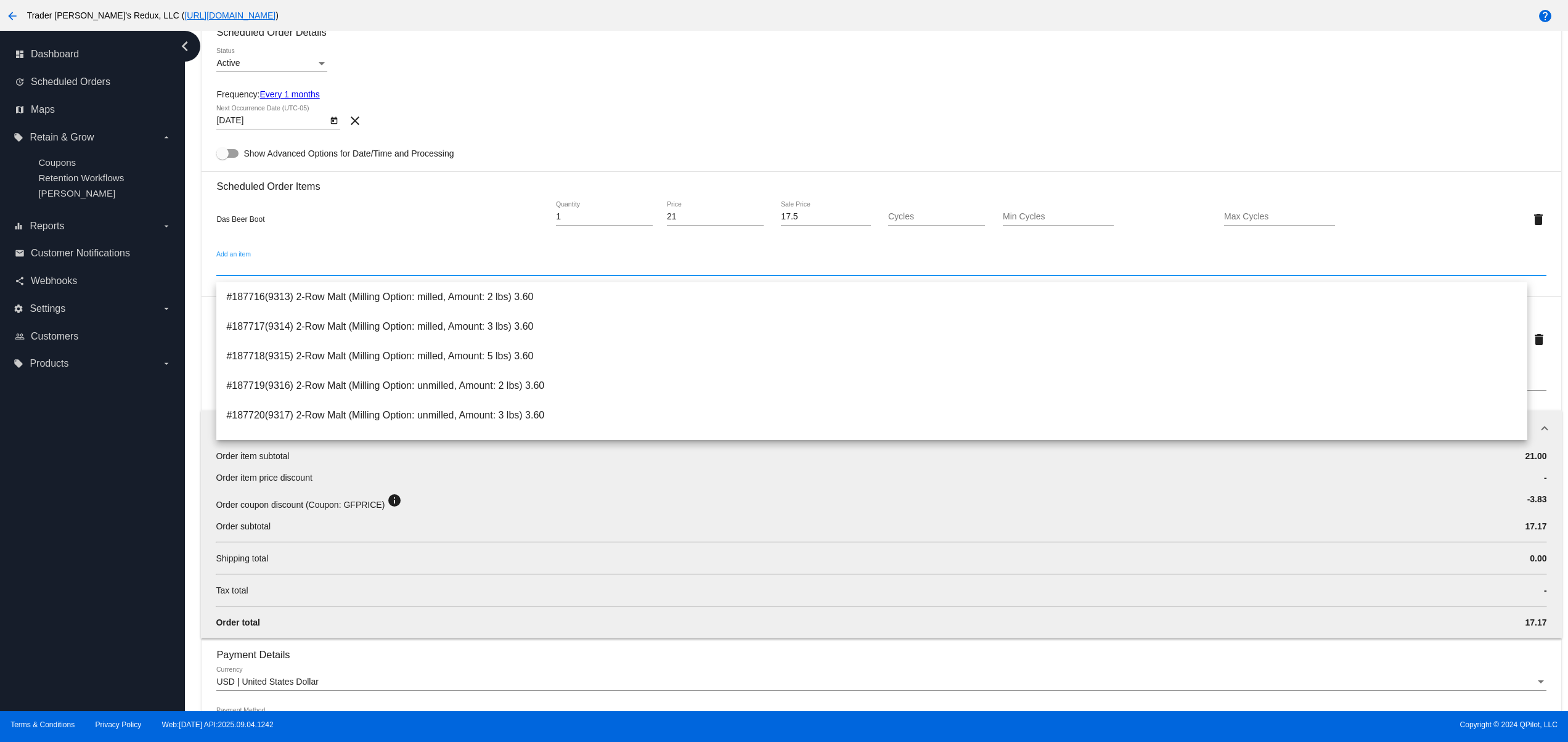
click at [795, 180] on h3 "Scheduled Order Items" at bounding box center [881, 182] width 1329 height 21
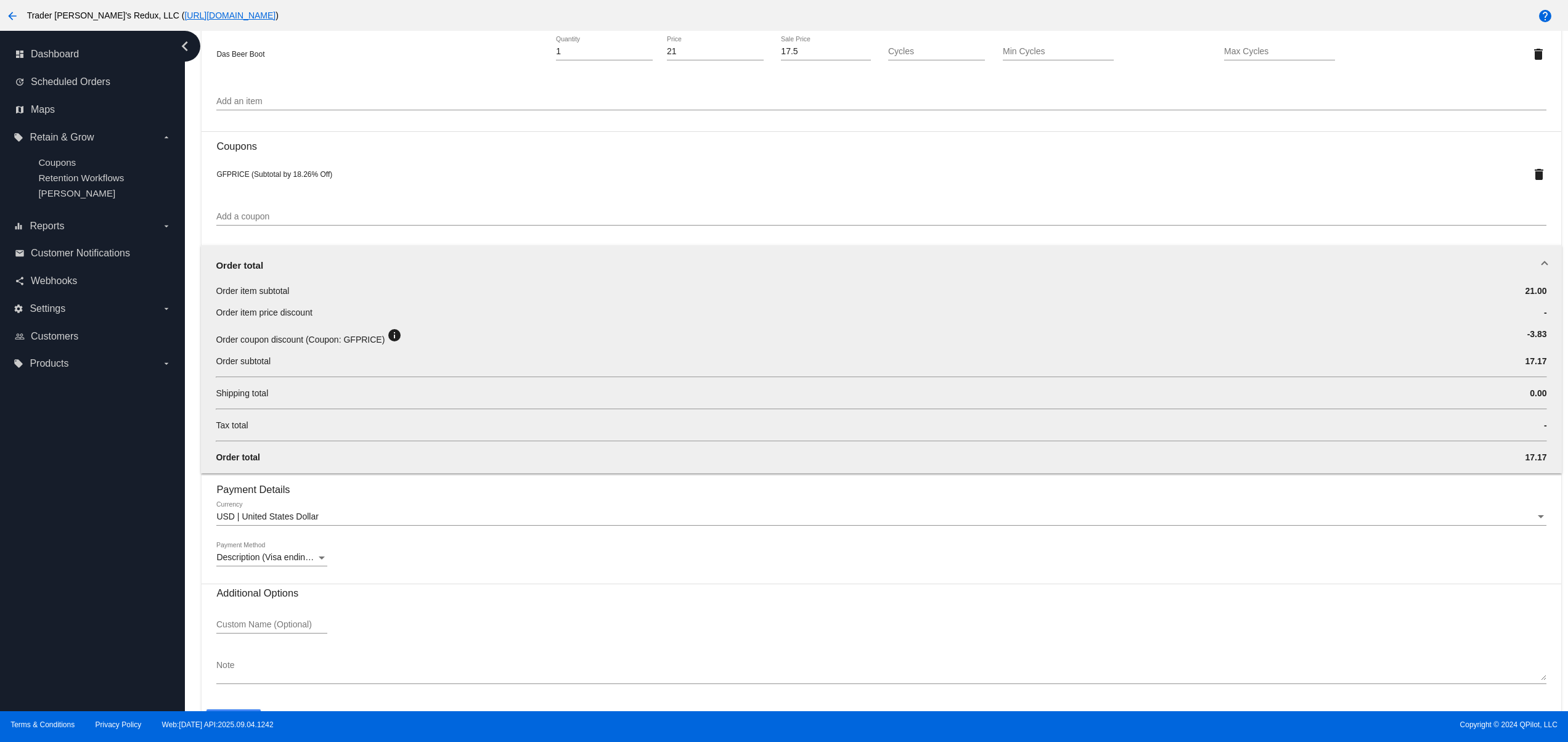
scroll to position [755, 0]
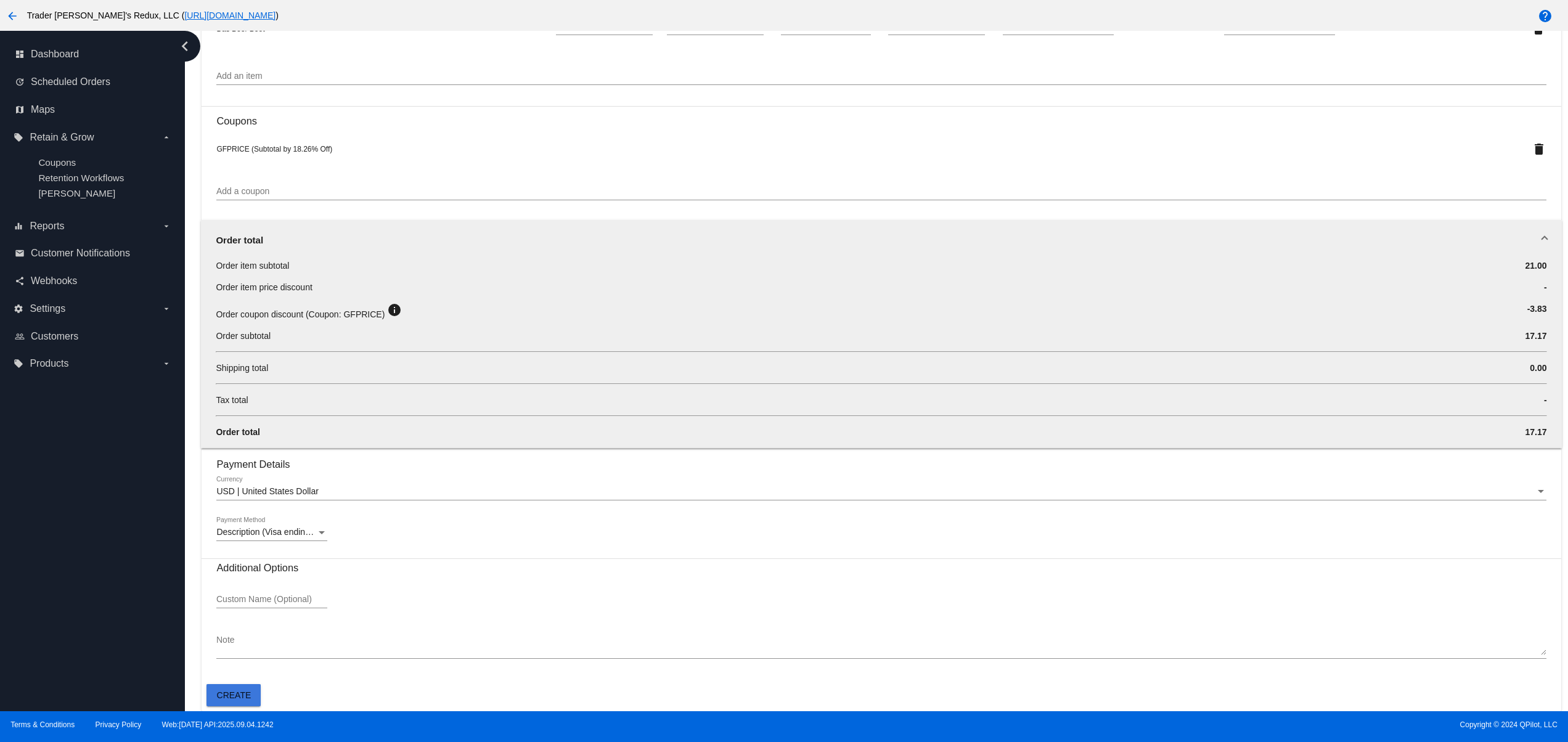
click at [223, 694] on span "Create" at bounding box center [234, 695] width 34 height 10
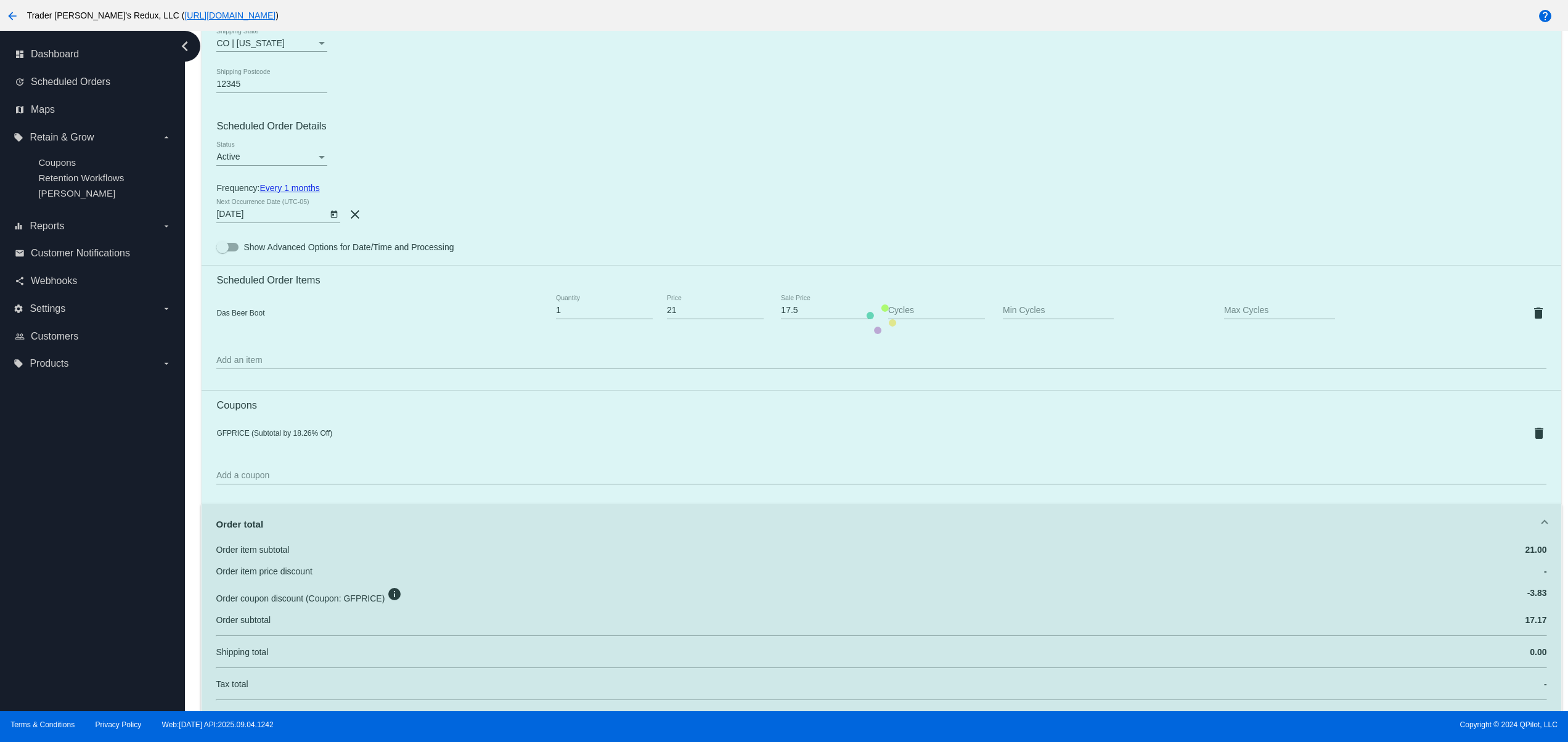
scroll to position [740, 0]
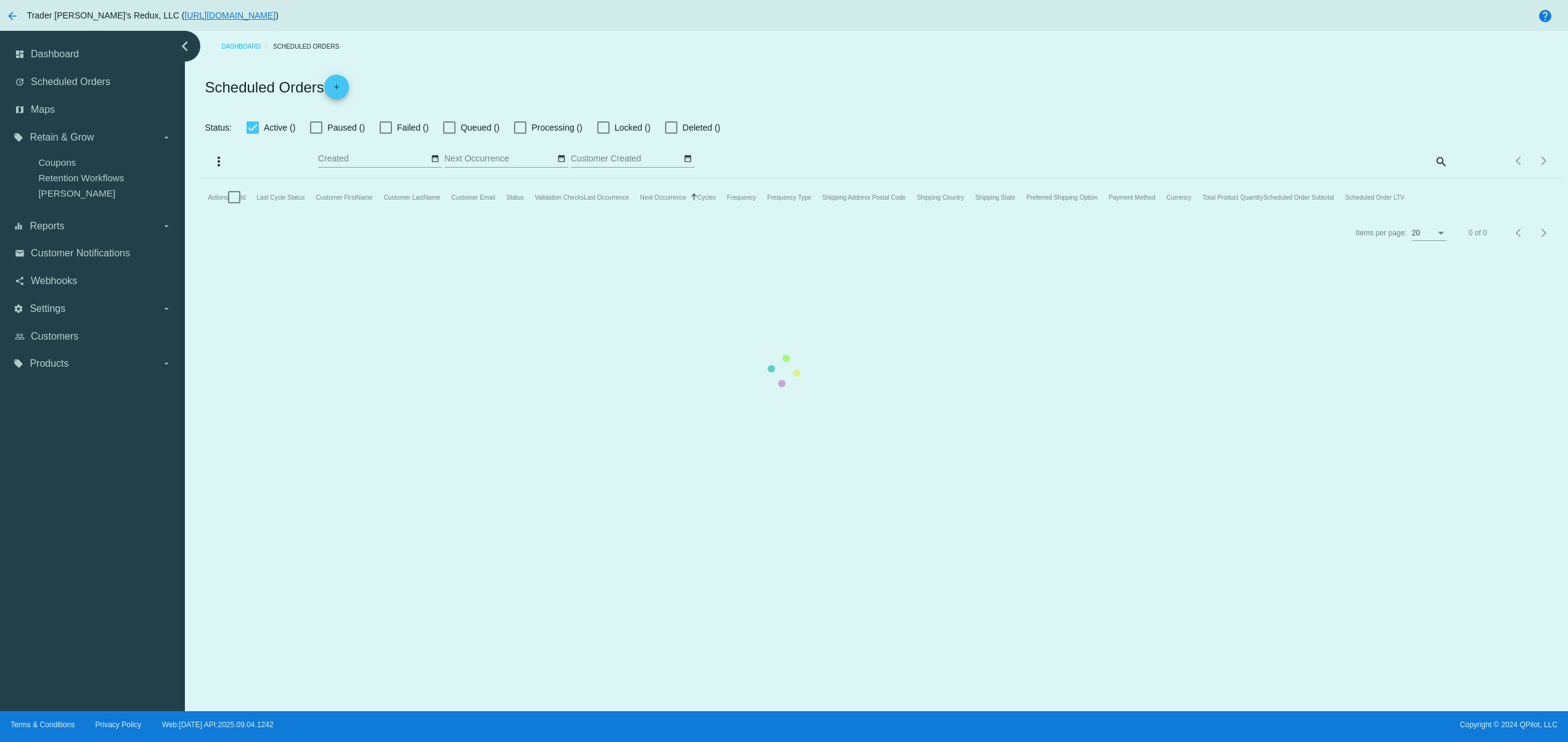
checkbox input "true"
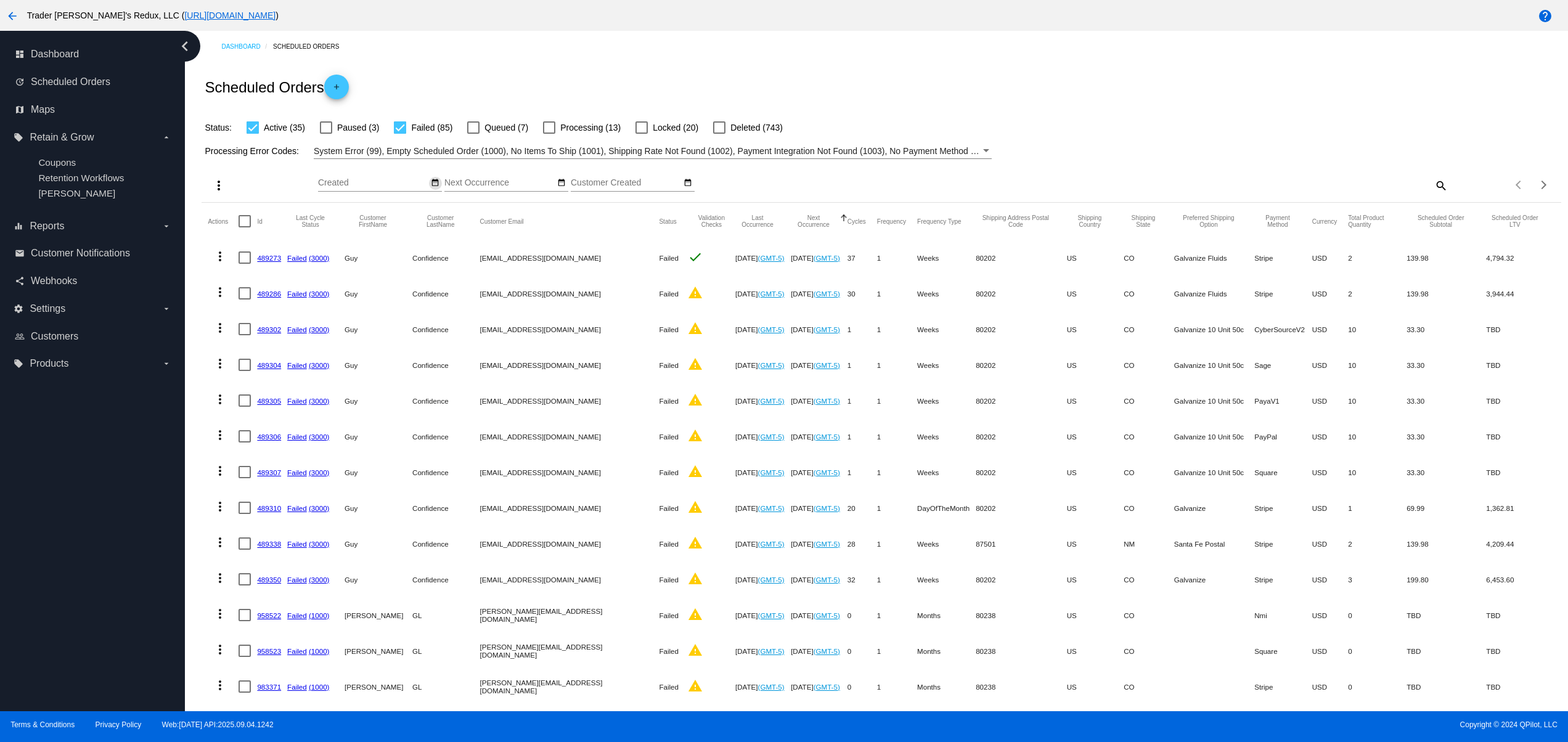
click at [437, 180] on mat-icon "date_range" at bounding box center [435, 183] width 9 height 10
click at [425, 242] on td "4" at bounding box center [426, 240] width 21 height 19
type input "09/04/2025 - 09/04/2025"
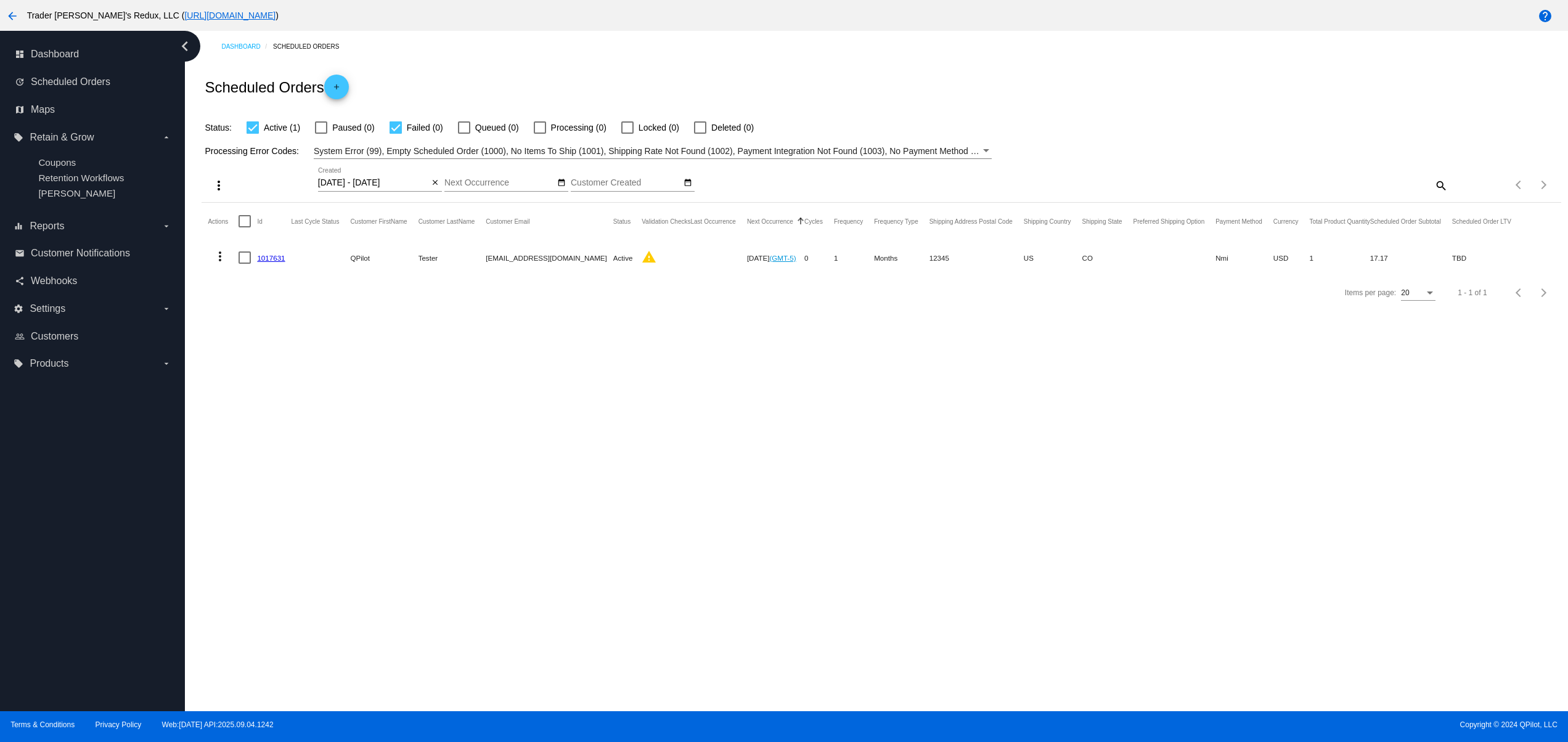
drag, startPoint x: 390, startPoint y: 261, endPoint x: 509, endPoint y: 261, distance: 119.0
click at [506, 261] on mat-row "more_vert 1017631 QPilot Tester svitglus+61@gmail.com Active warning Oct 4 2025…" at bounding box center [865, 258] width 1314 height 36
click at [271, 262] on link "1017631" at bounding box center [270, 258] width 28 height 8
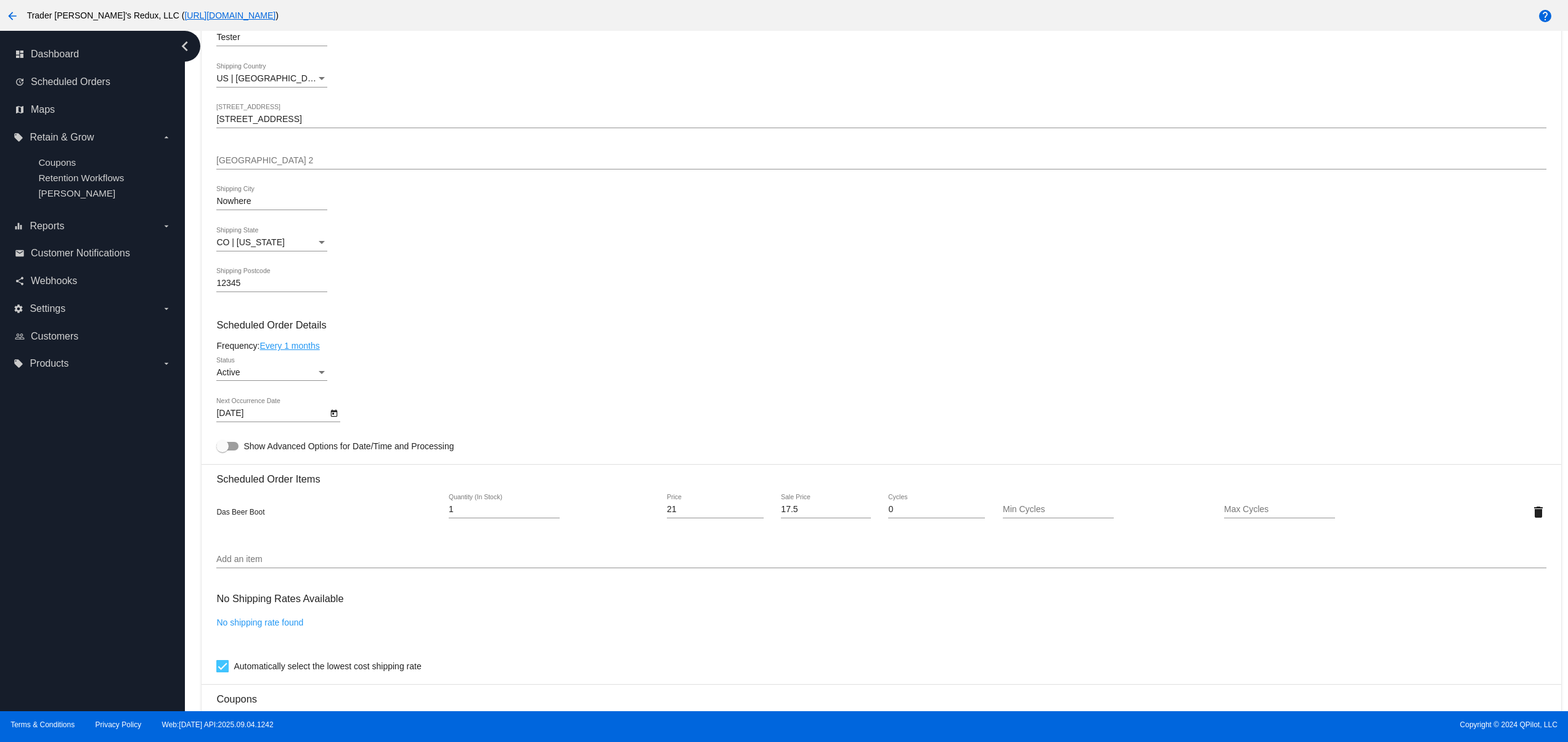
scroll to position [294, 0]
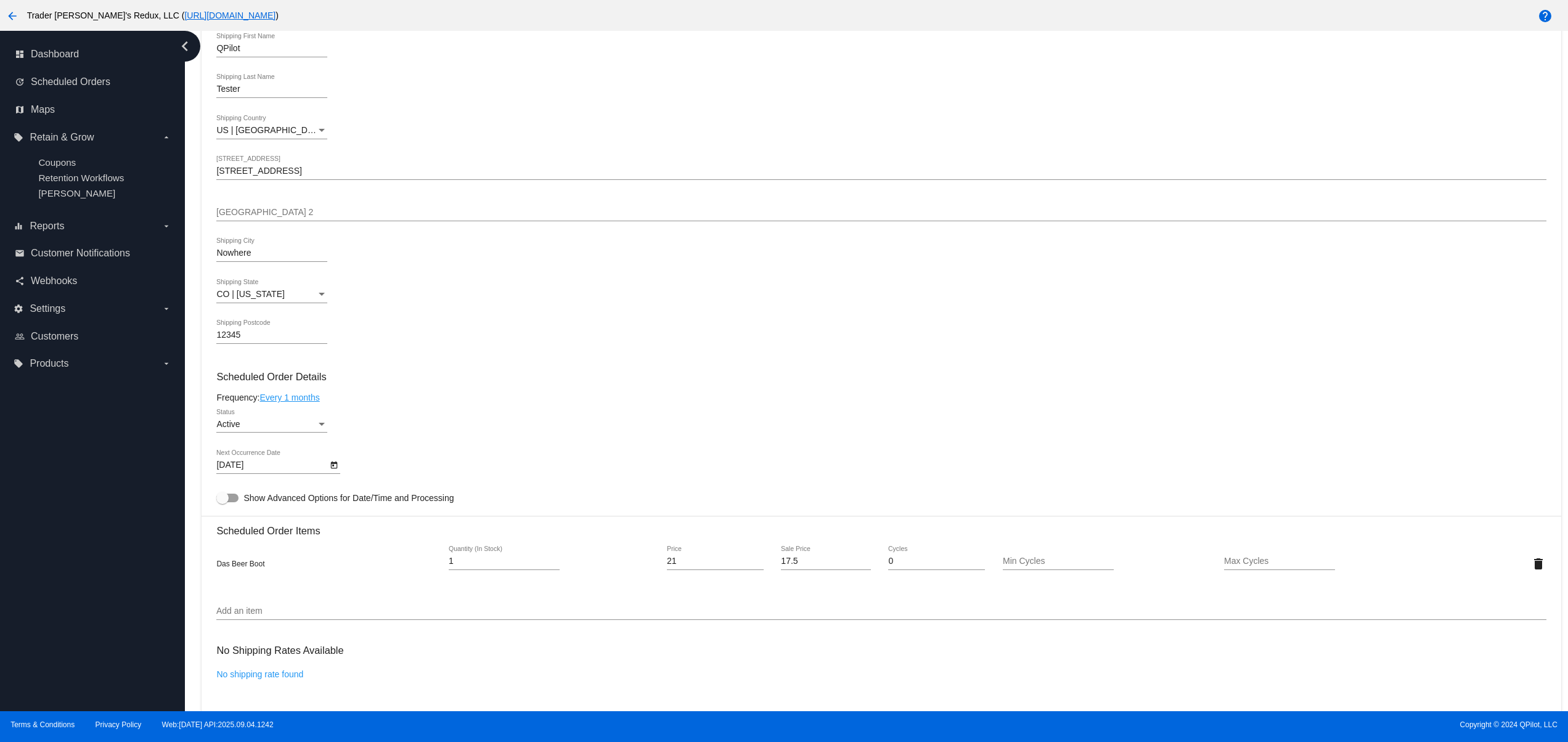
click at [244, 337] on input "12345" at bounding box center [272, 335] width 111 height 10
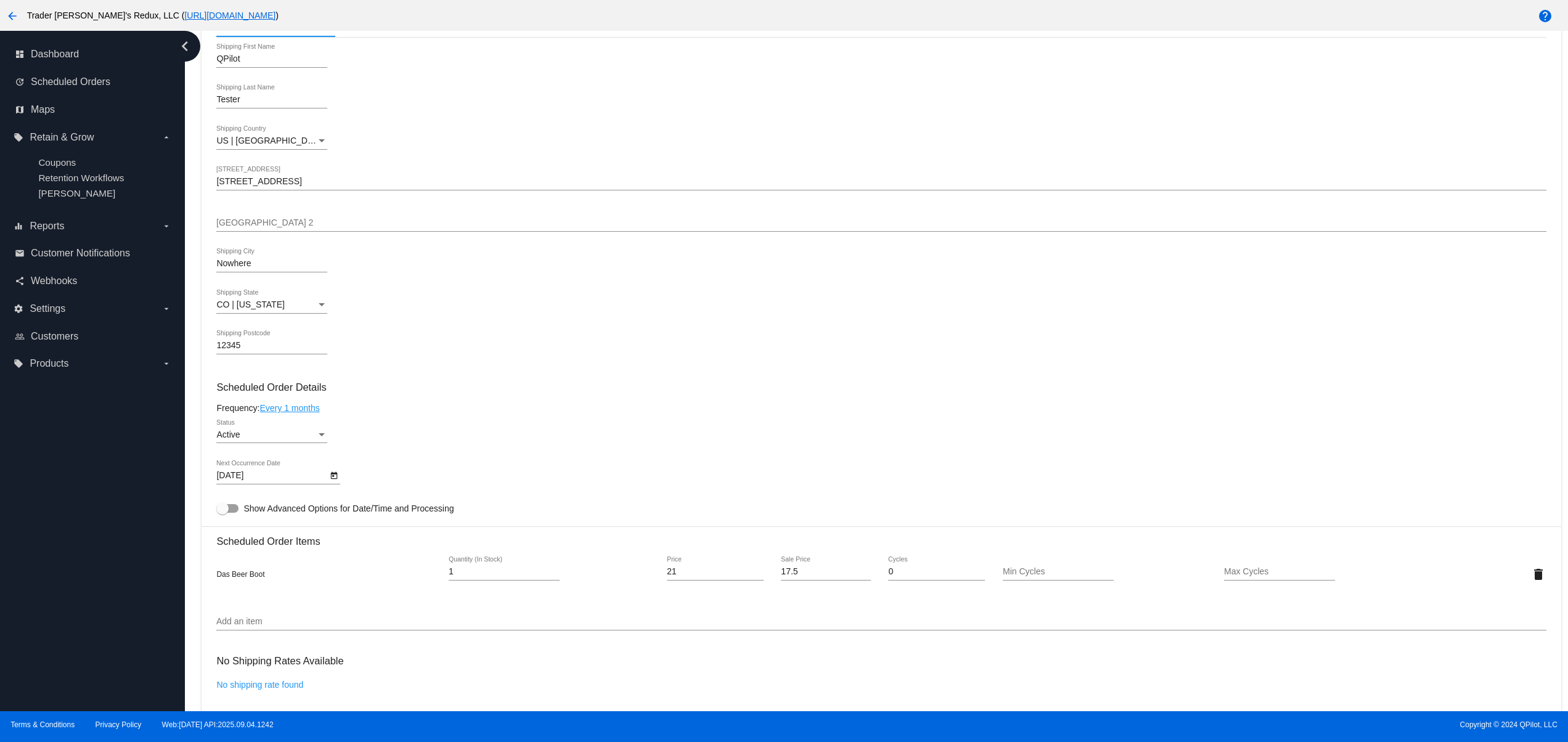
scroll to position [493, 0]
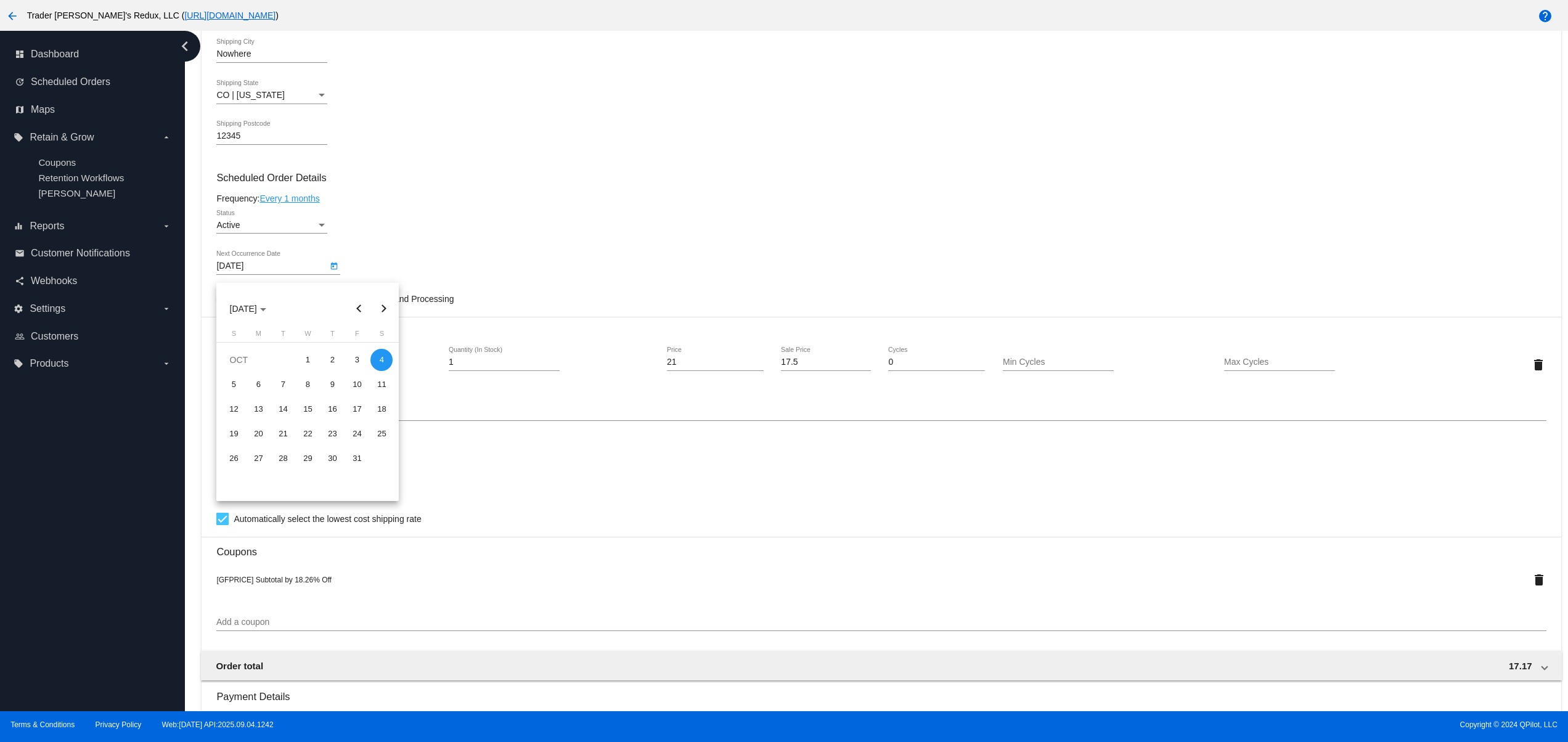
click at [244, 269] on body "arrow_back Trader Joey's Redux, LLC ( https://tjclonenew.wpengine.com ) help da…" at bounding box center [784, 371] width 1568 height 742
click at [704, 243] on div at bounding box center [784, 371] width 1568 height 742
click at [222, 145] on div "12345 Shipping Postcode" at bounding box center [272, 133] width 111 height 24
click at [227, 138] on input "12345" at bounding box center [272, 136] width 111 height 10
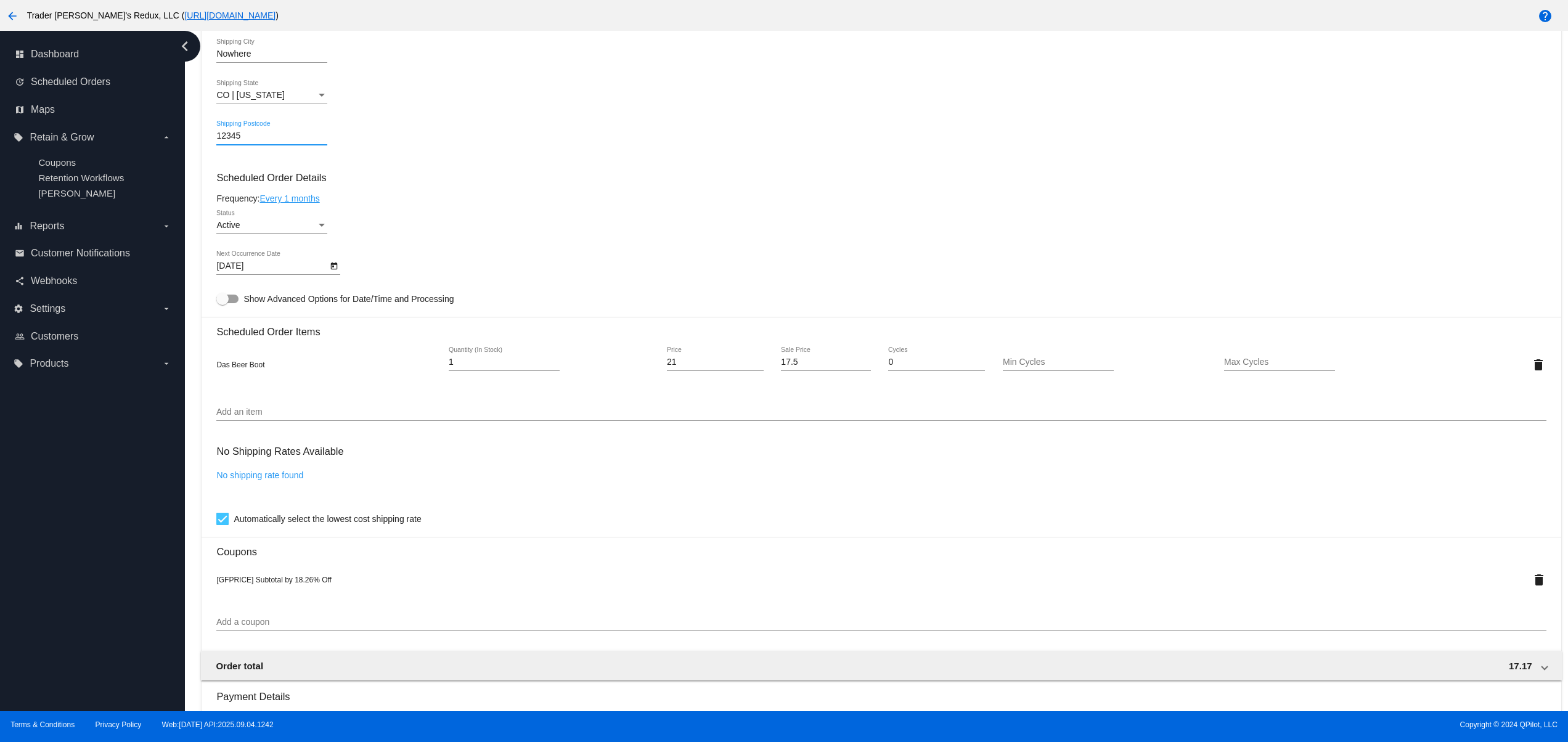
paste input "80001"
type input "80001"
click at [118, 501] on div "dashboard Dashboard update Scheduled Orders map Maps local_offer Retain & Grow …" at bounding box center [93, 371] width 185 height 680
click at [267, 480] on link "No shipping rate found" at bounding box center [260, 475] width 87 height 10
checkbox input "false"
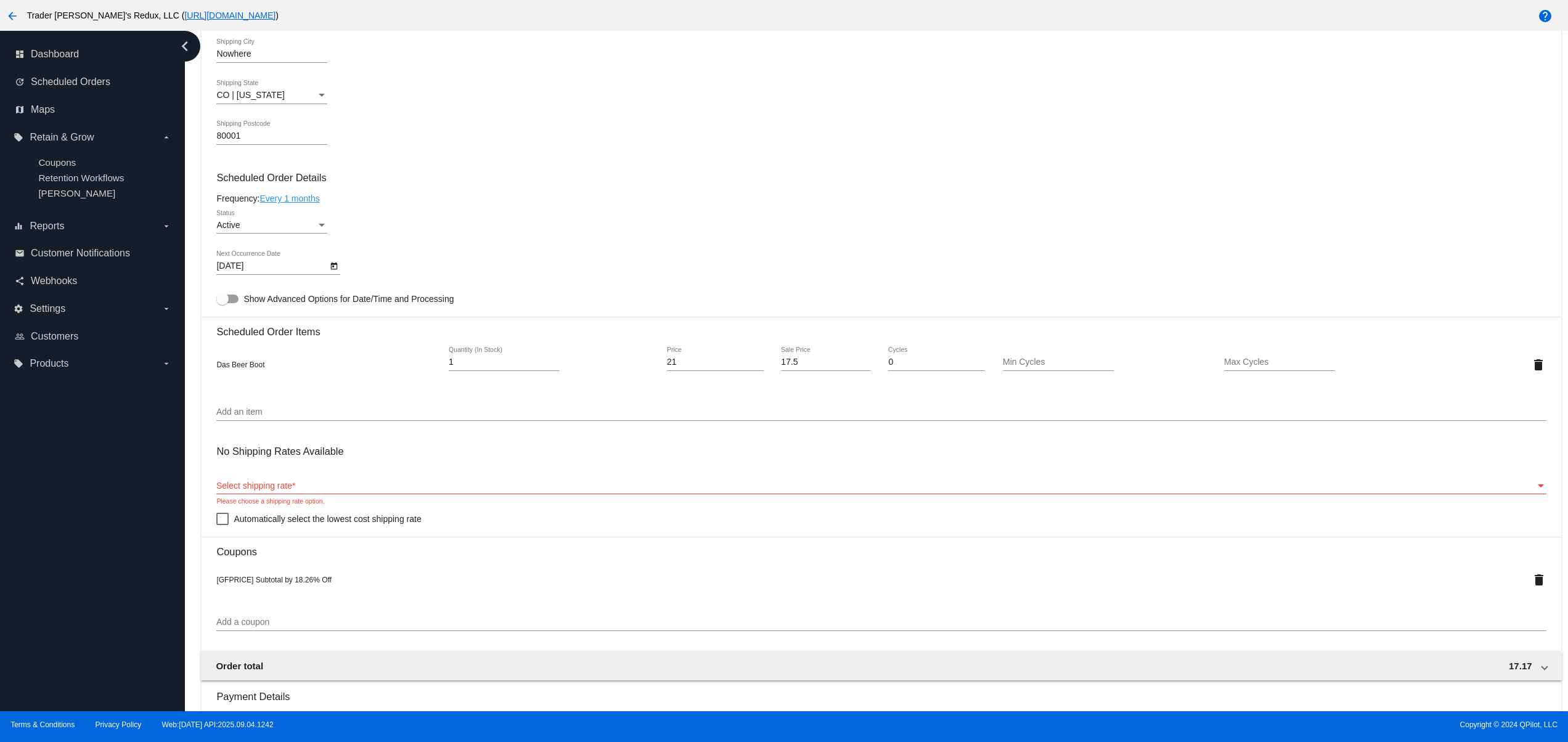
click at [350, 486] on div "Select shipping rate Select shipping rate *" at bounding box center [881, 482] width 1329 height 24
click at [281, 502] on div "Select shipping rate Select shipping rate * Please choose a shipping rate optio…" at bounding box center [881, 487] width 1329 height 35
click at [263, 491] on span "Select shipping rate" at bounding box center [255, 486] width 76 height 10
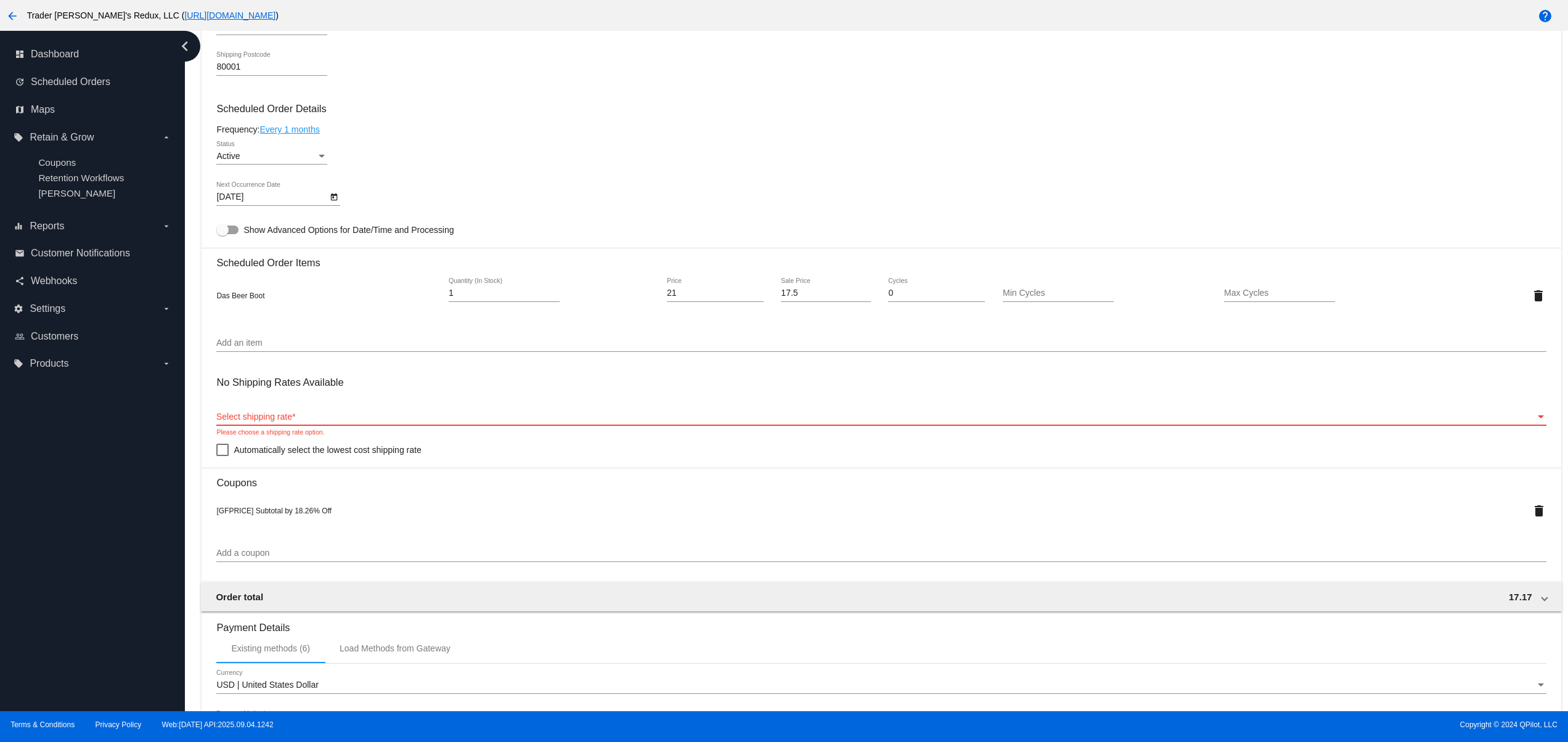
scroll to position [540, 0]
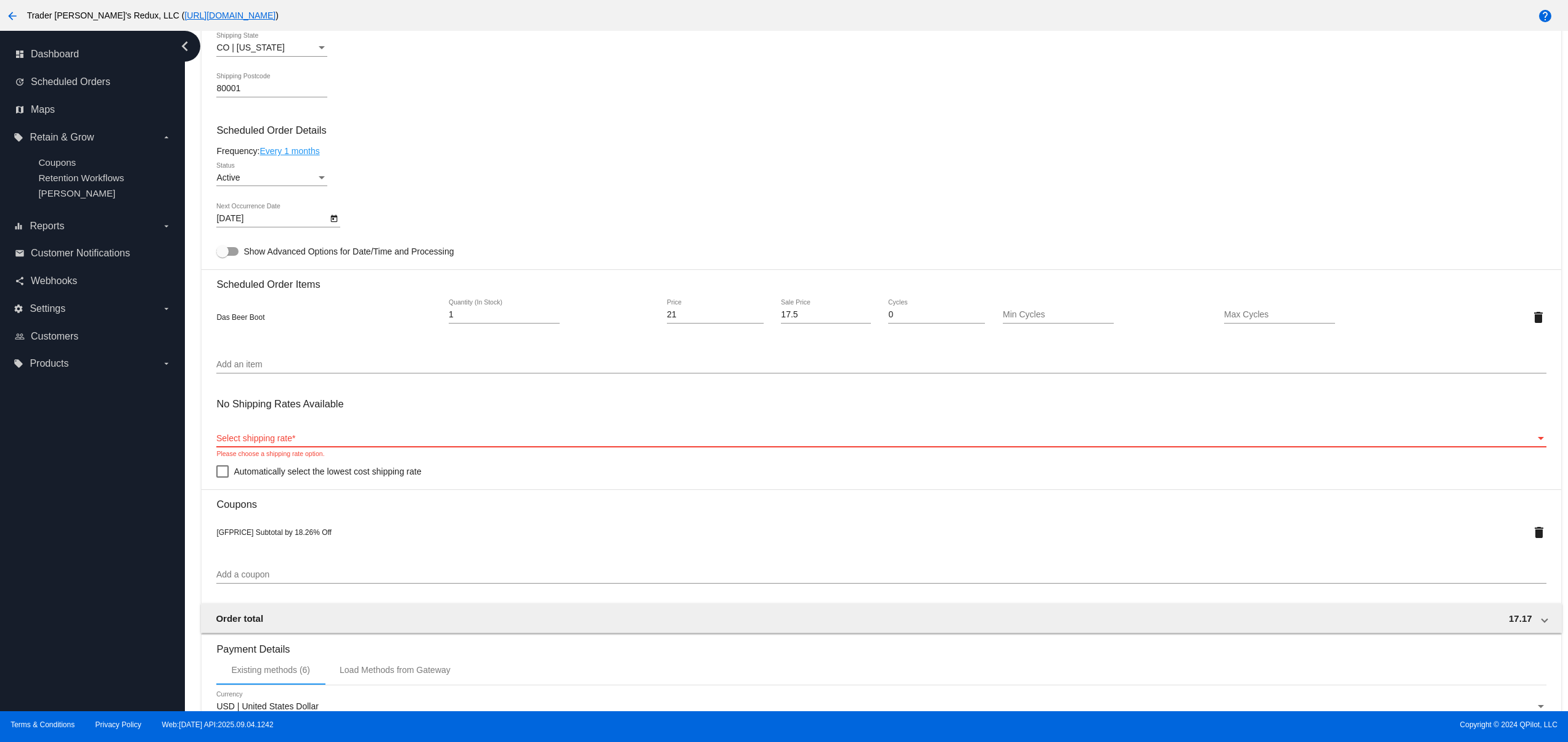
click at [275, 435] on div "Select shipping rate Select shipping rate *" at bounding box center [881, 435] width 1329 height 24
click at [261, 447] on div "Select shipping rate Select shipping rate *" at bounding box center [881, 435] width 1329 height 24
click at [259, 443] on span "Select shipping rate" at bounding box center [255, 438] width 76 height 10
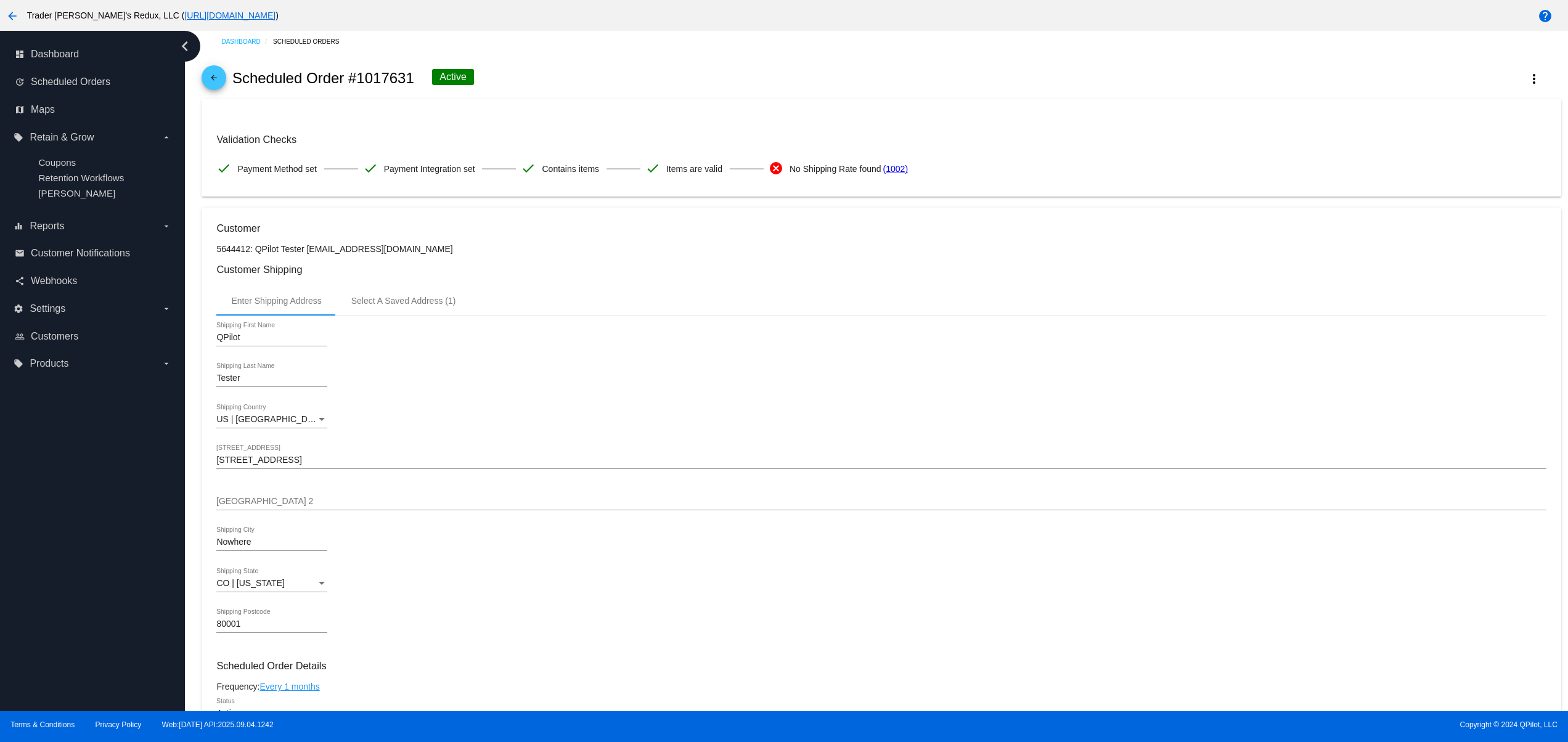
scroll to position [0, 0]
drag, startPoint x: 817, startPoint y: 181, endPoint x: 1074, endPoint y: 182, distance: 257.0
click at [1068, 182] on div "Validation Checks check Payment Method set check Payment Integration set check …" at bounding box center [881, 162] width 1329 height 47
click at [1204, 198] on mat-card "Validation Checks check Payment Method set check Payment Integration set check …" at bounding box center [881, 153] width 1359 height 98
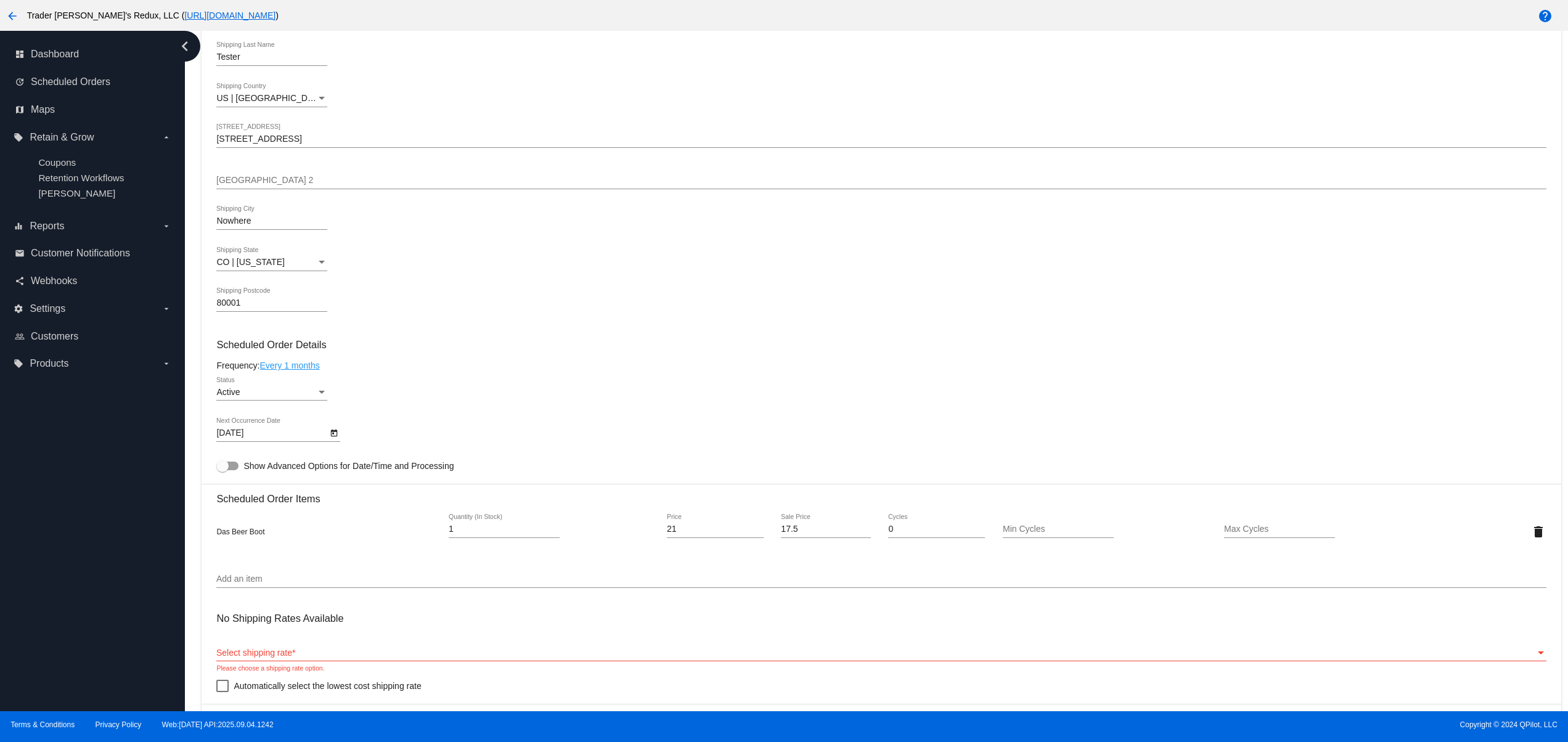
scroll to position [493, 0]
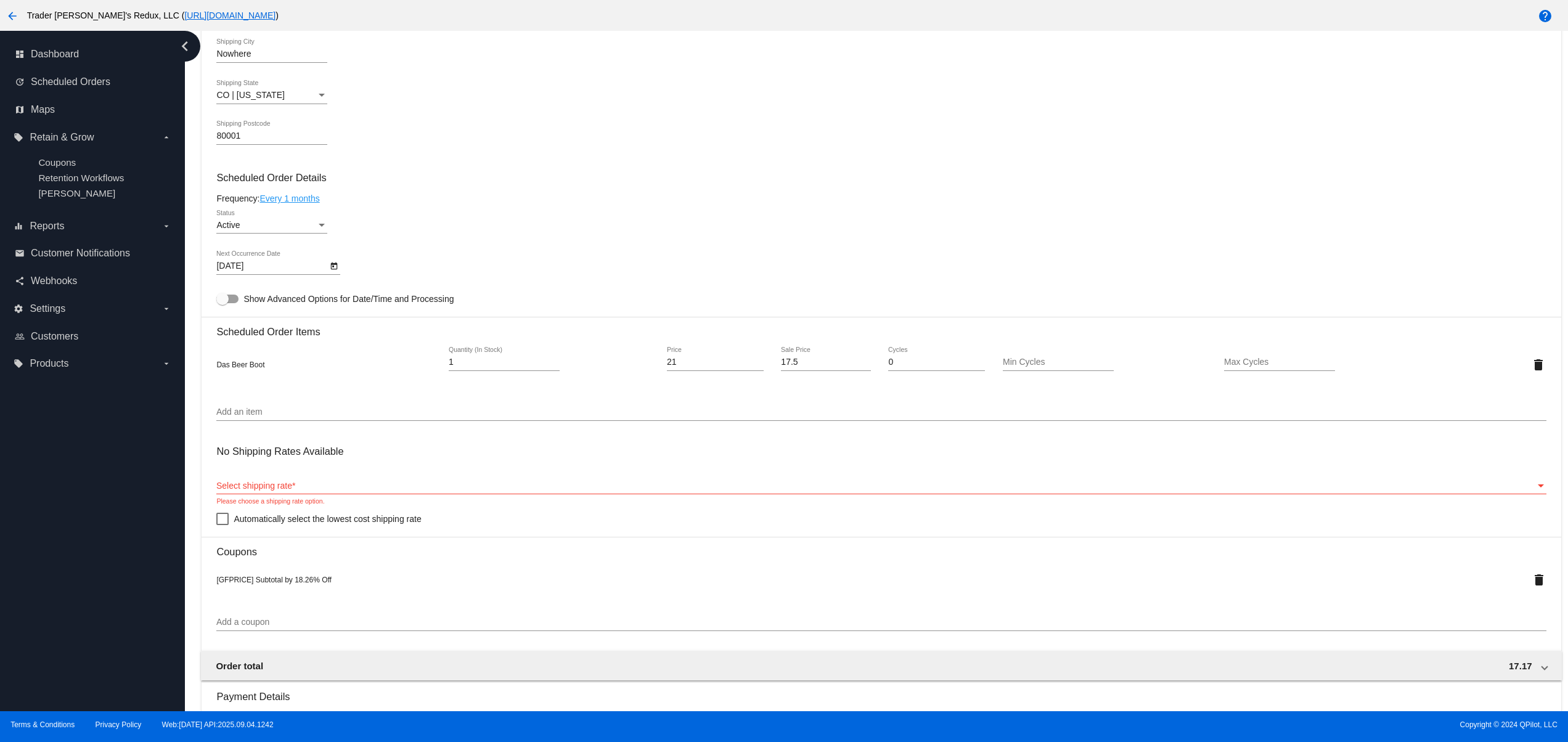
click at [265, 225] on div "Active Status" at bounding box center [272, 222] width 111 height 24
click at [455, 159] on div at bounding box center [784, 371] width 1568 height 742
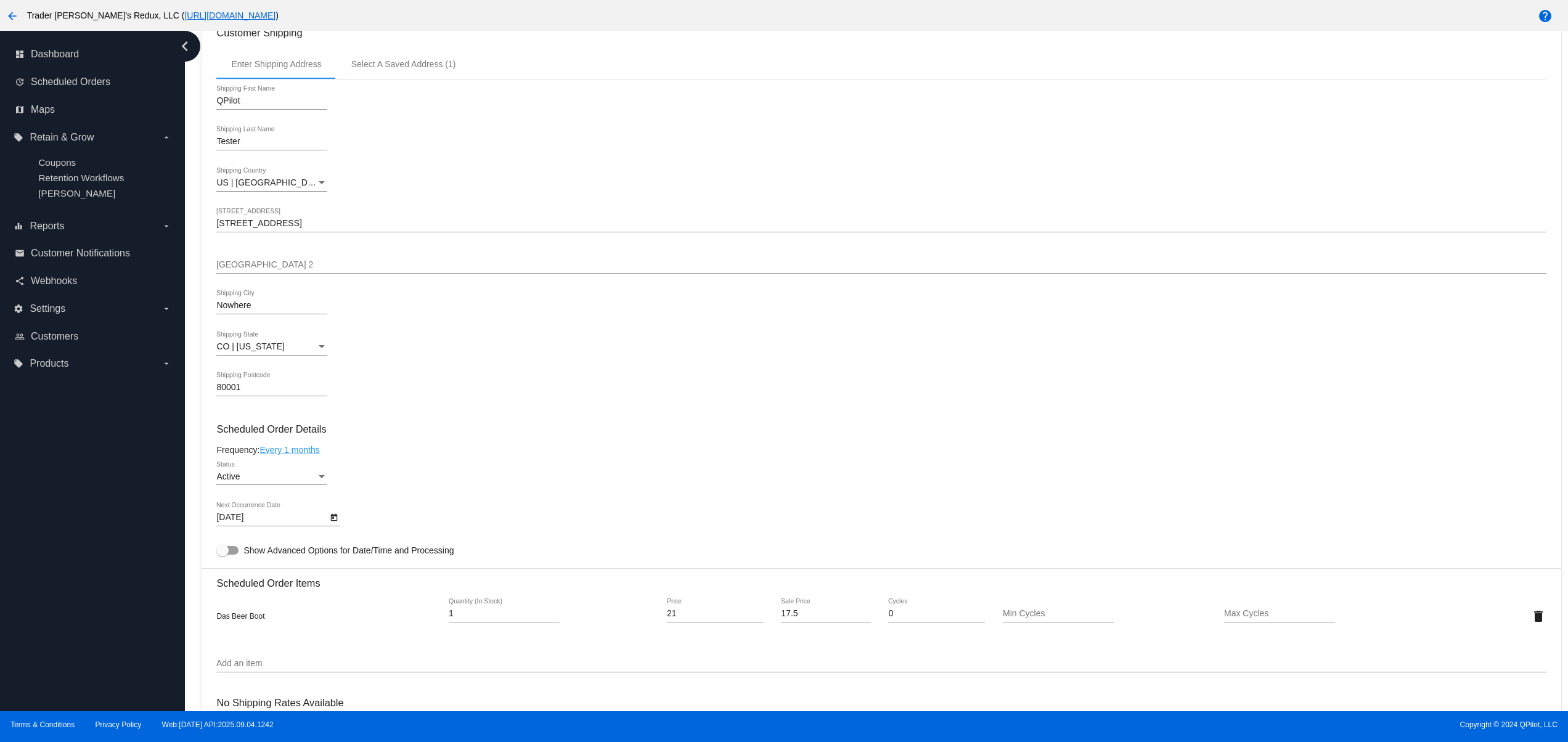
scroll to position [247, 0]
click at [228, 375] on div "80001 Shipping Postcode" at bounding box center [272, 380] width 111 height 24
click at [228, 375] on mat-card "Customer 5644412: QPilot Tester svitglus+61@gmail.com Customer Shipping Enter S…" at bounding box center [881, 604] width 1359 height 1276
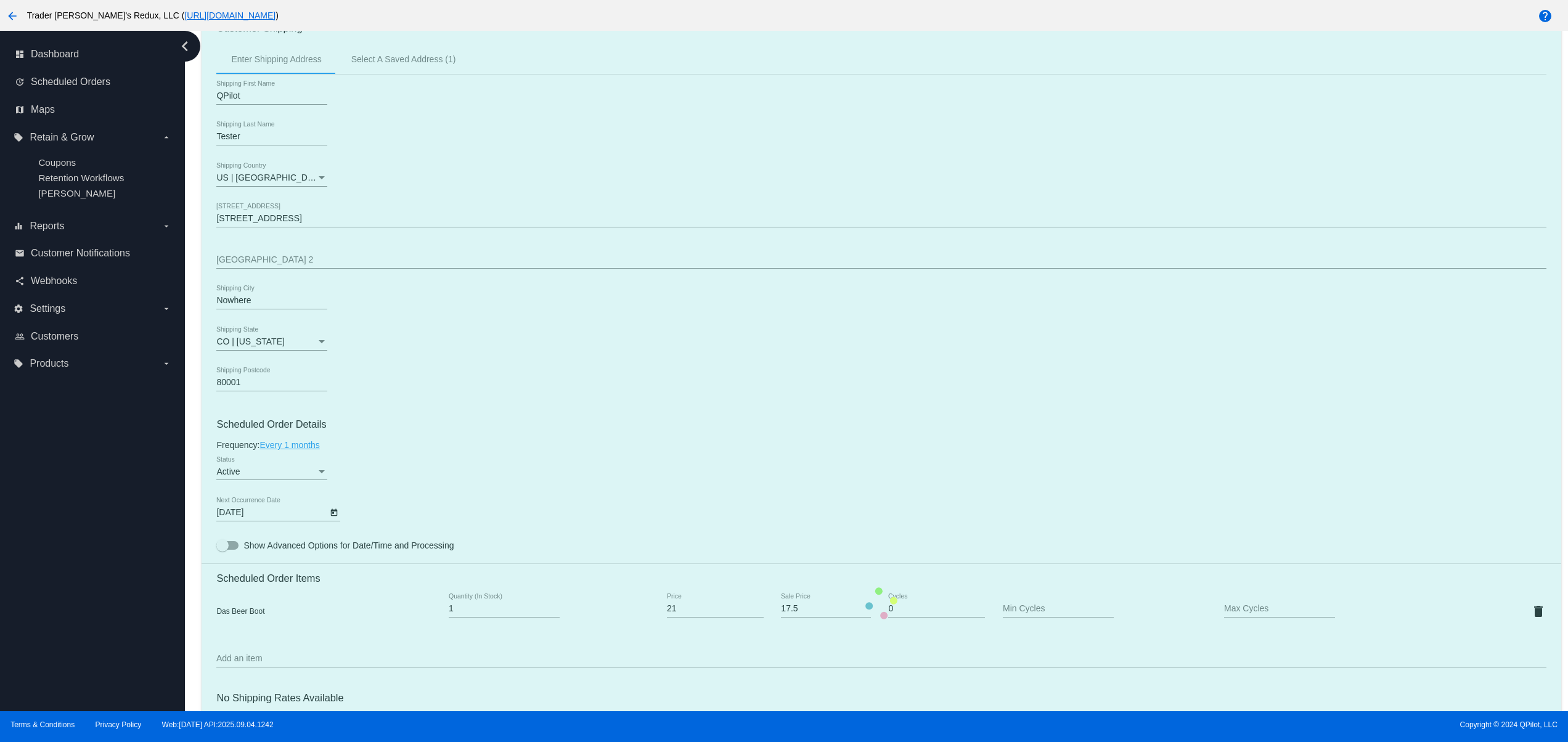
click at [227, 383] on mat-card "Customer 5644412: QPilot Tester svitglus+61@gmail.com Customer Shipping Enter S…" at bounding box center [881, 604] width 1359 height 1276
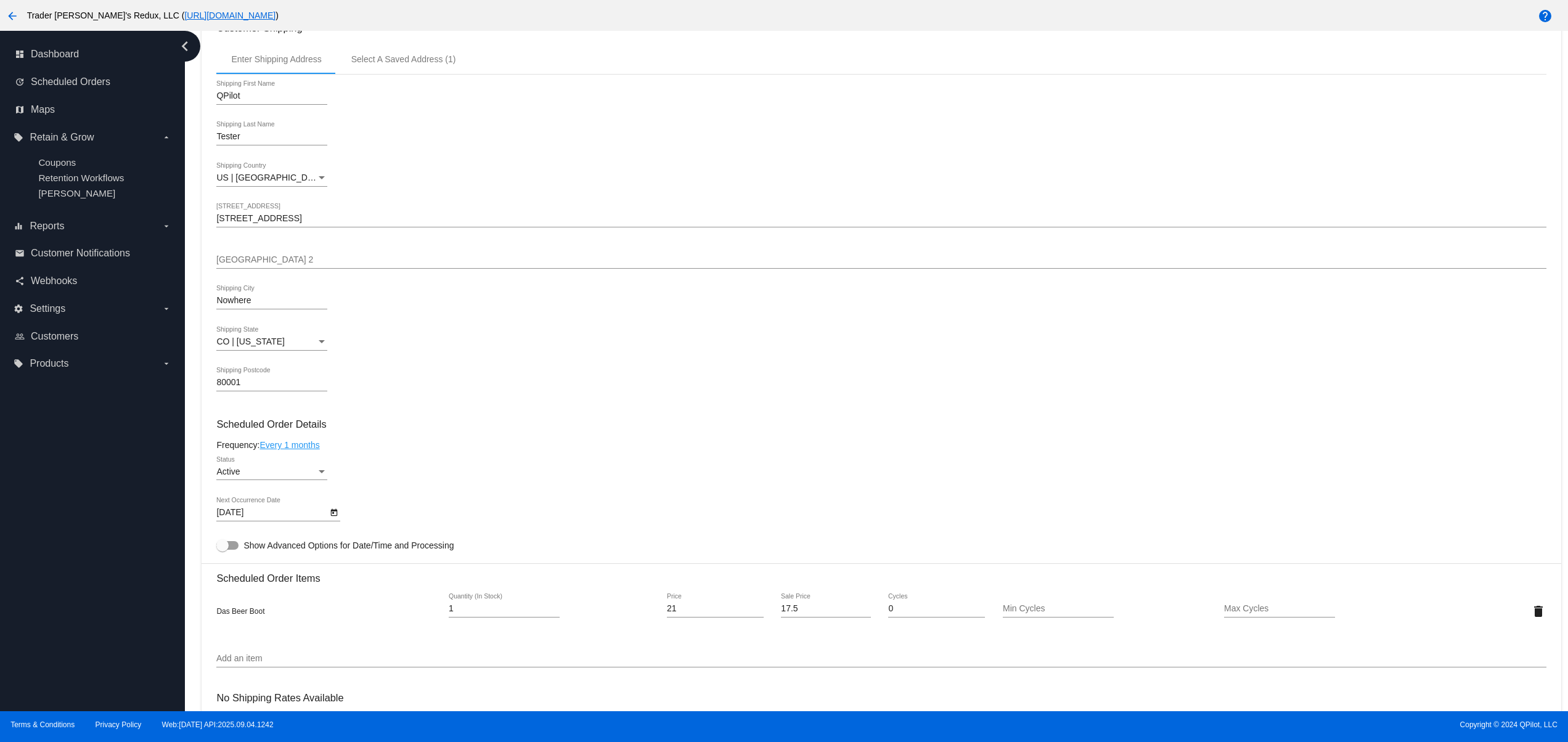
click at [220, 382] on div "80001 Shipping Postcode" at bounding box center [272, 380] width 111 height 24
click at [237, 388] on input "80001" at bounding box center [272, 383] width 111 height 10
type input "12345"
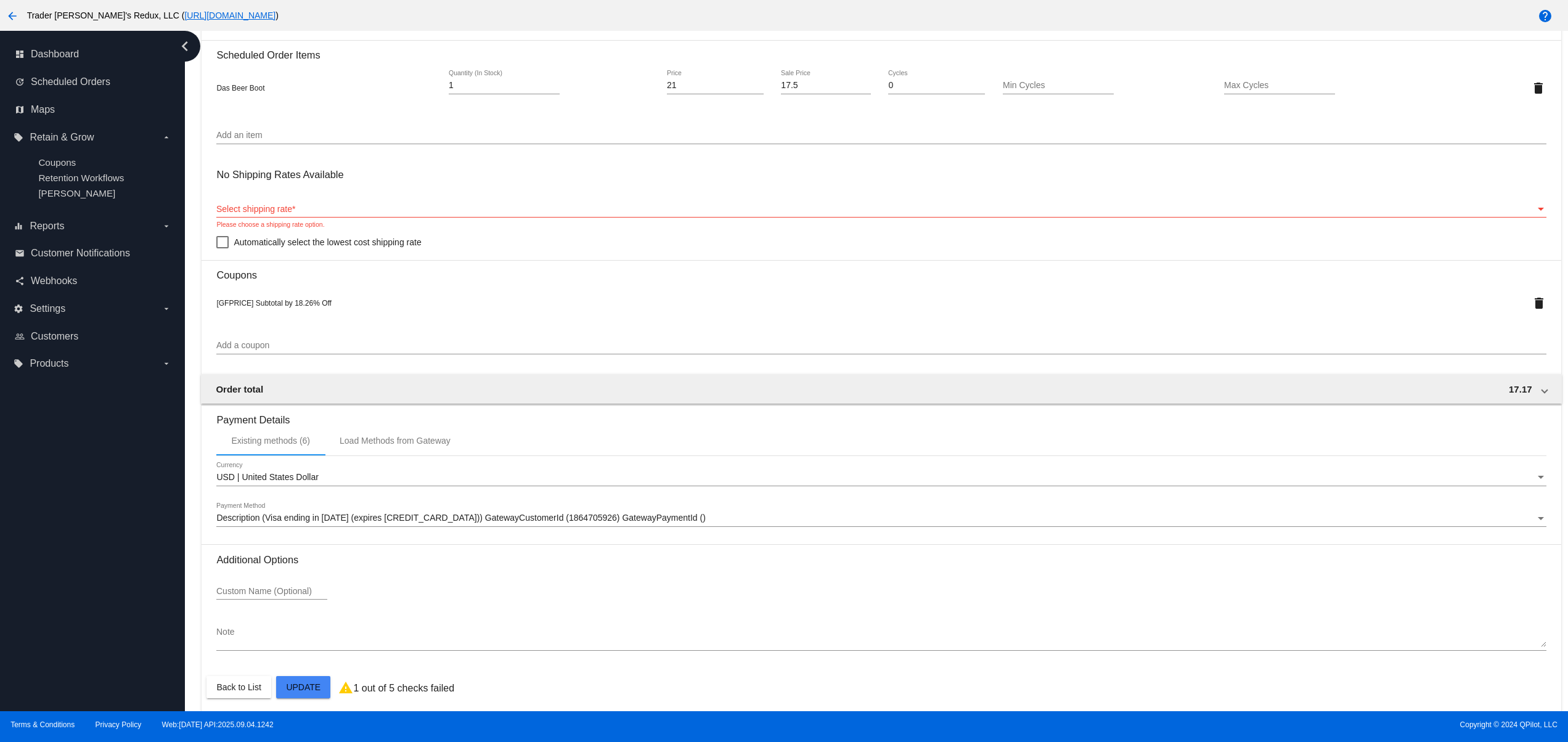
scroll to position [787, 0]
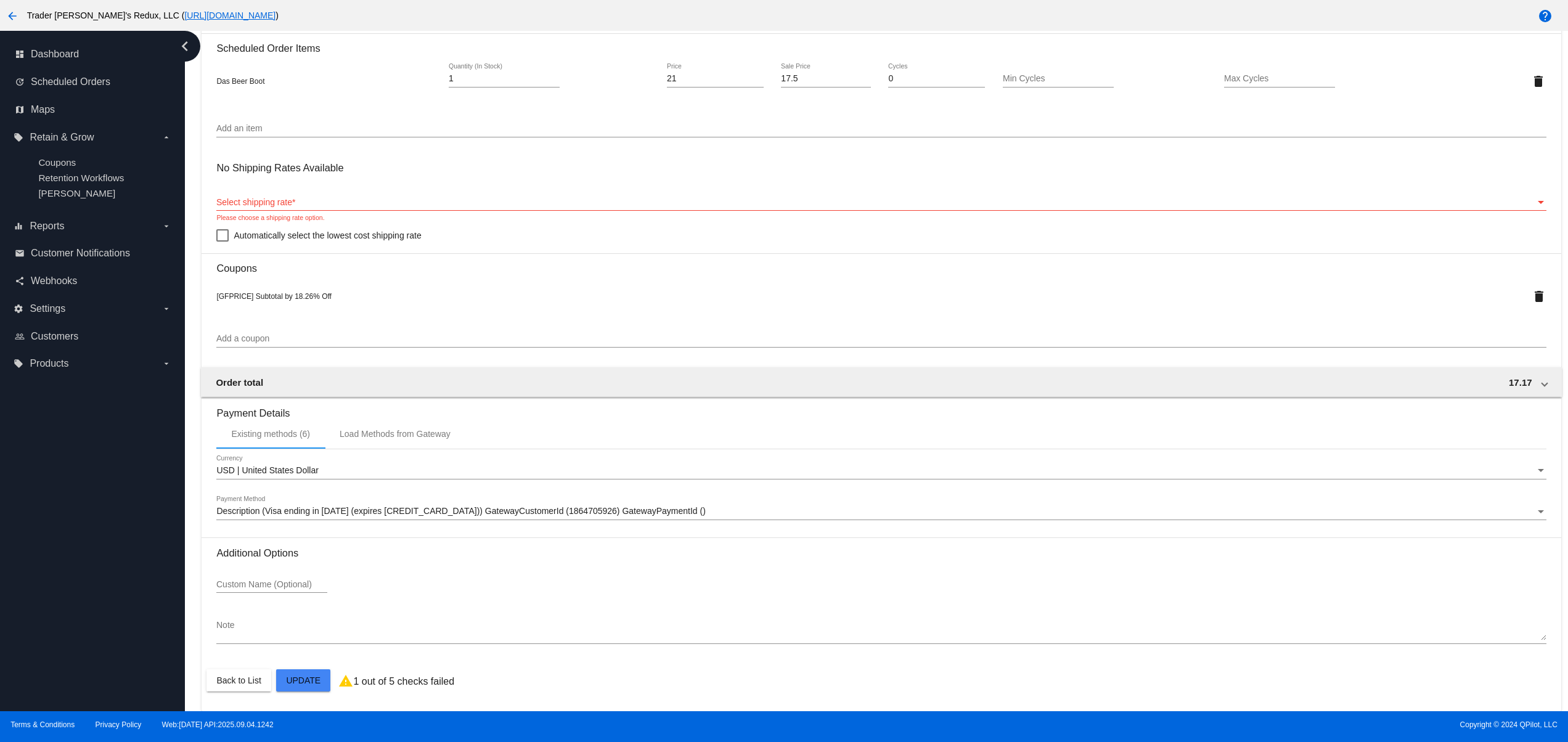
click at [306, 202] on mat-card "Customer 5644412: QPilot Tester svitglus+61@gmail.com Customer Shipping Enter S…" at bounding box center [881, 74] width 1359 height 1276
click at [292, 675] on mat-card "Customer 5644412: QPilot Tester svitglus+61@gmail.com Customer Shipping Enter S…" at bounding box center [881, 74] width 1359 height 1276
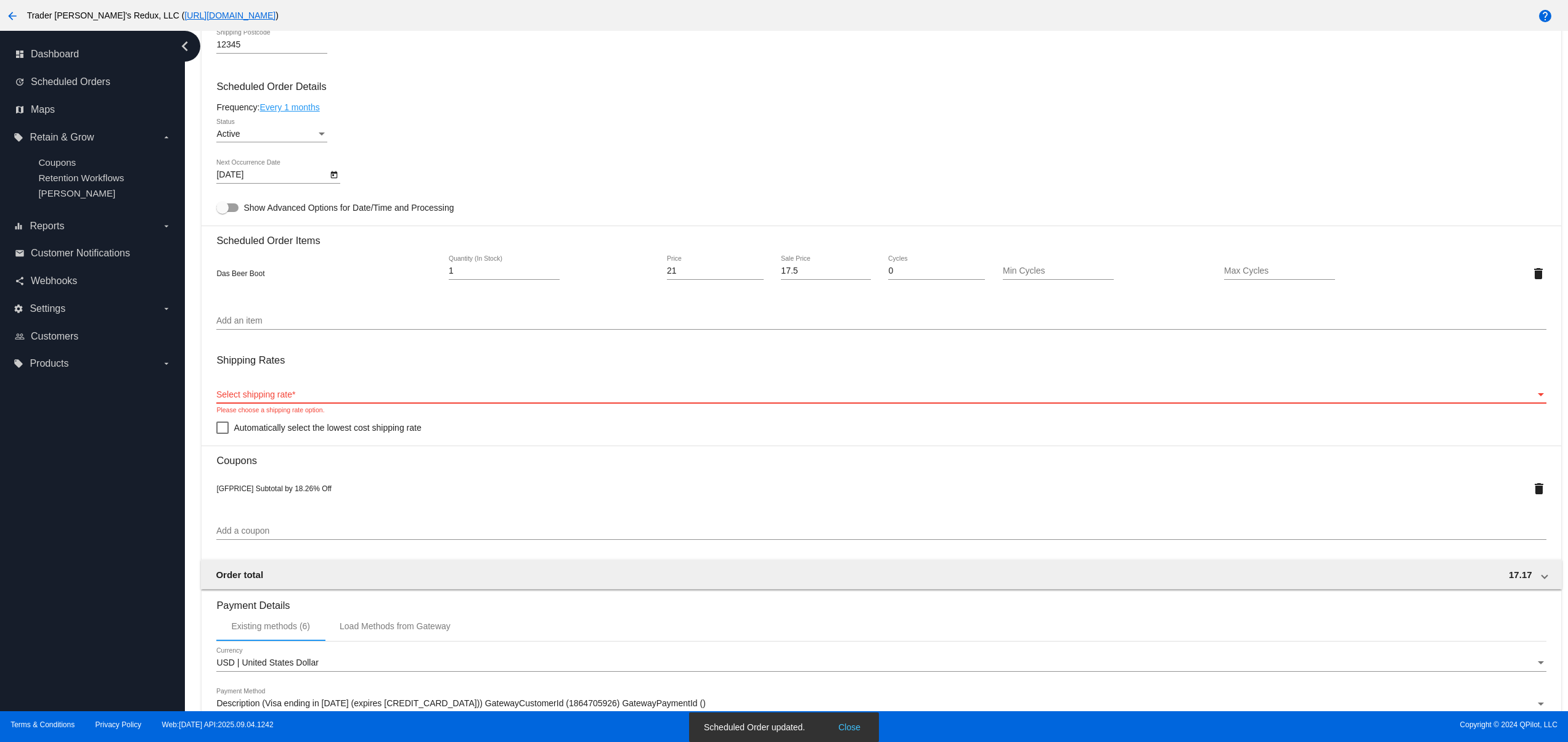
scroll to position [540, 0]
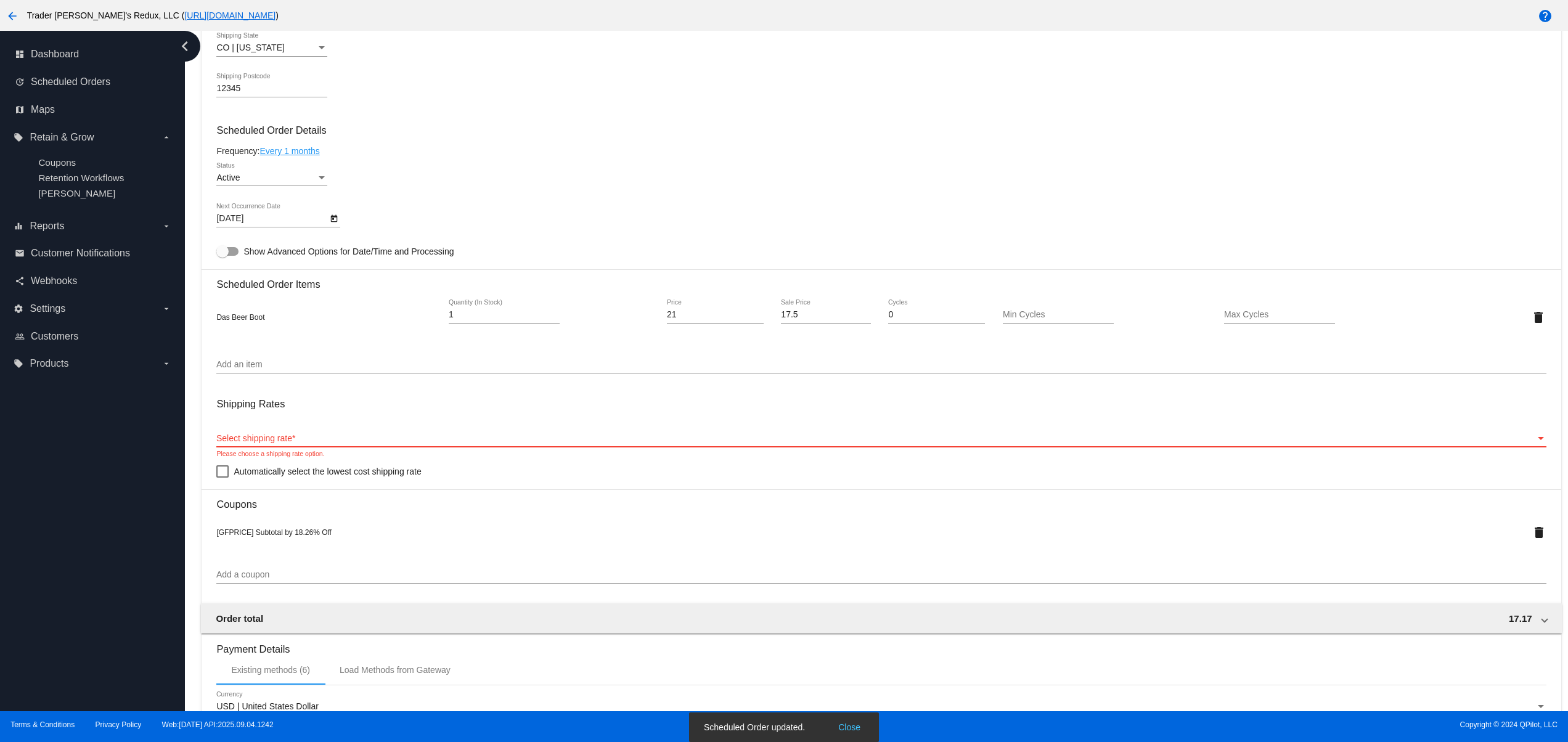
click at [228, 478] on div at bounding box center [222, 471] width 12 height 12
click at [222, 479] on input "Automatically select the lowest cost shipping rate" at bounding box center [222, 478] width 1 height 1
checkbox input "true"
click at [124, 481] on div "dashboard Dashboard update Scheduled Orders map Maps local_offer Retain & Grow …" at bounding box center [93, 371] width 185 height 680
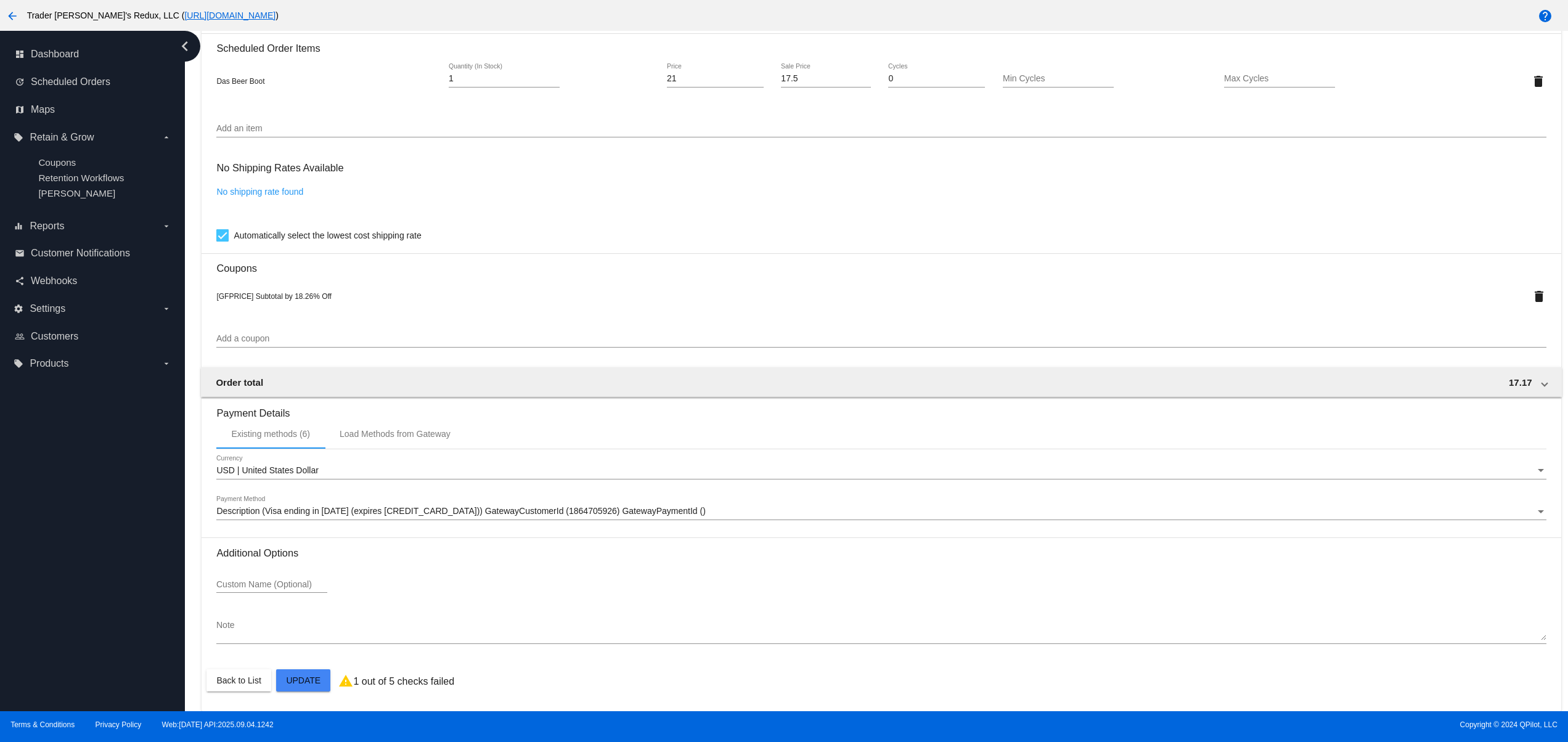
click at [302, 689] on mat-card "Customer 5644412: QPilot Tester svitglus+61@gmail.com Customer Shipping Enter S…" at bounding box center [881, 74] width 1359 height 1276
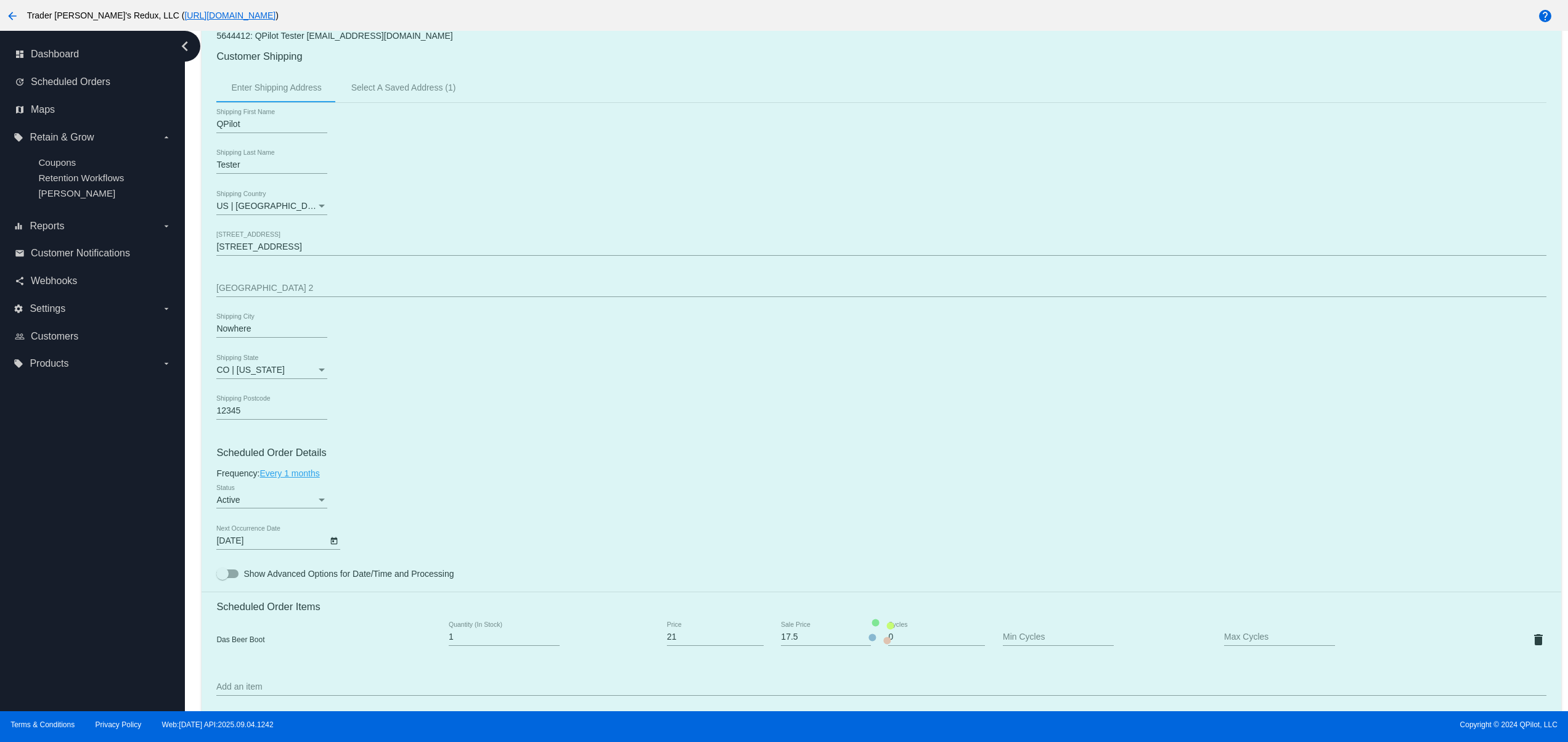
scroll to position [0, 0]
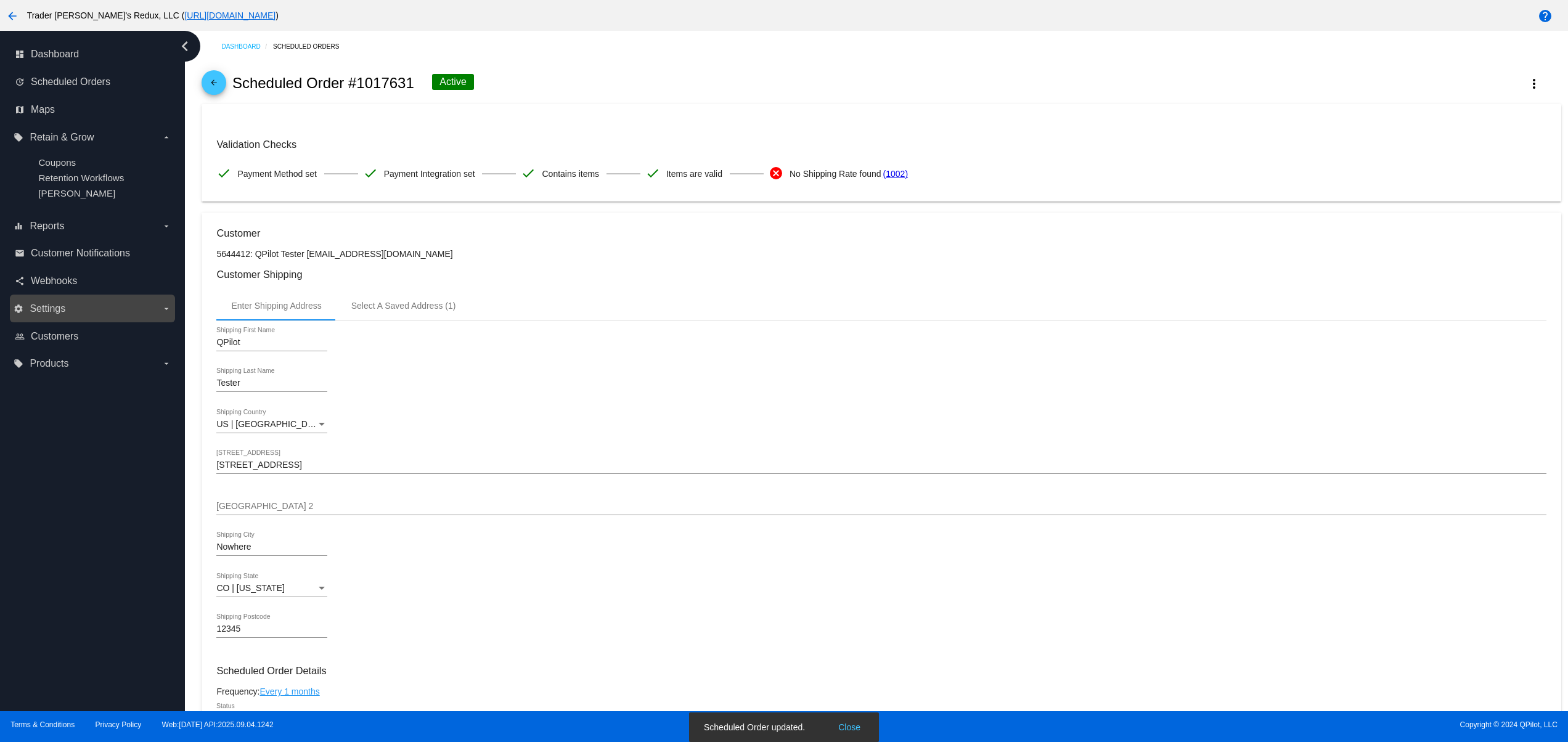
click at [70, 304] on label "settings Settings arrow_drop_down" at bounding box center [92, 309] width 157 height 19
click at [0, 0] on input "settings Settings arrow_drop_down" at bounding box center [0, 0] width 0 height 0
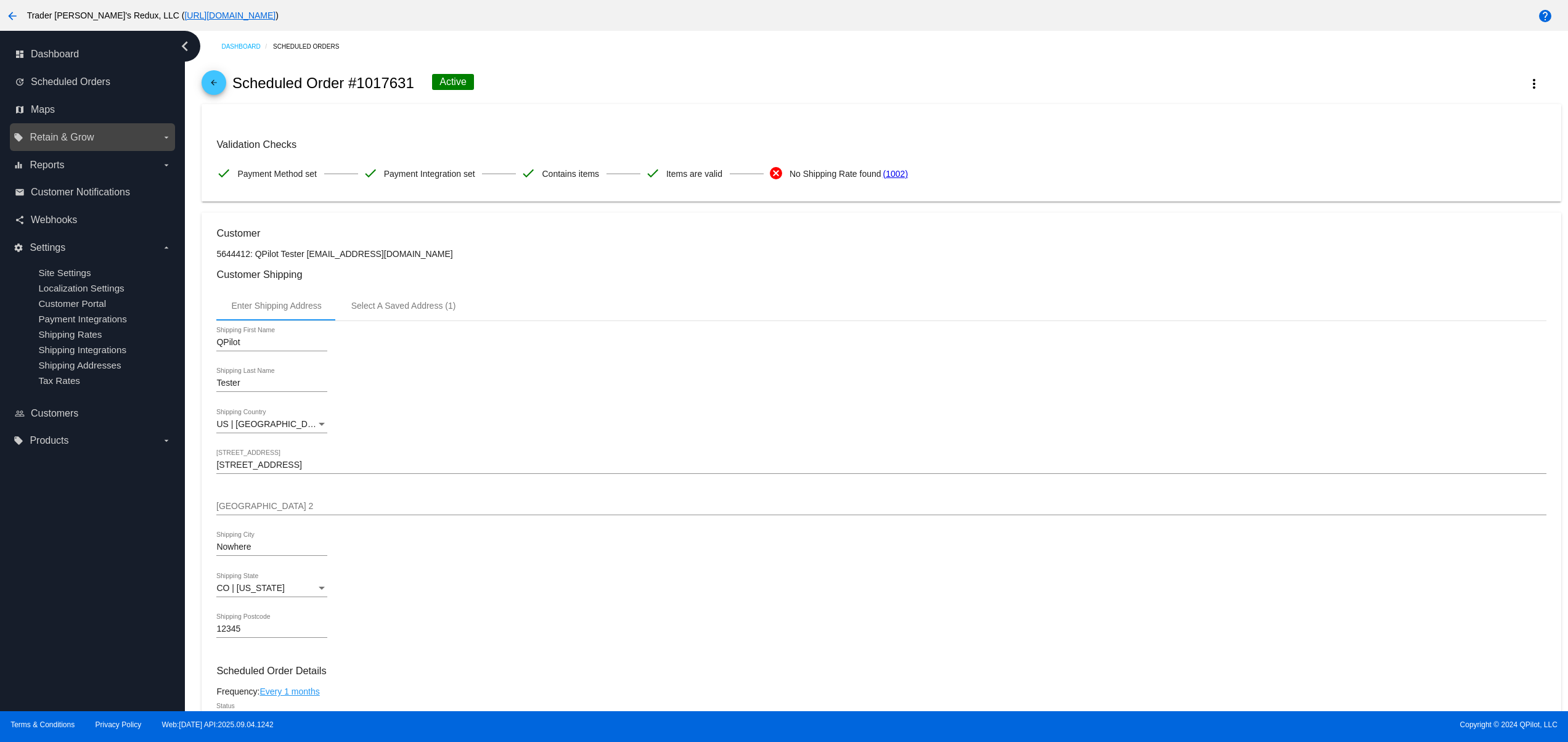
click at [72, 141] on span "Retain & Grow" at bounding box center [61, 137] width 64 height 11
click at [0, 0] on input "local_offer Retain & Grow arrow_drop_down" at bounding box center [0, 0] width 0 height 0
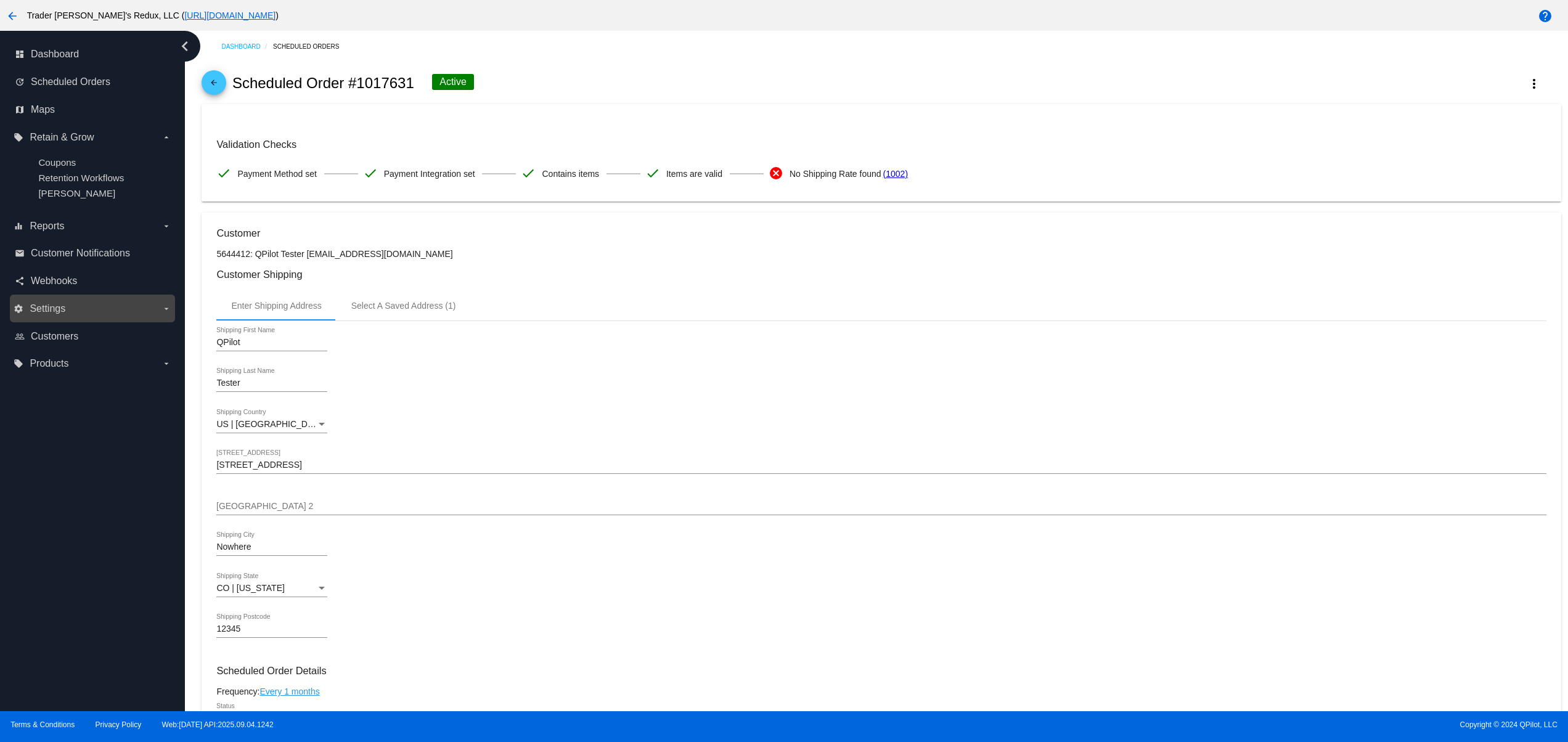
click at [62, 314] on span "Settings" at bounding box center [47, 309] width 36 height 11
click at [0, 0] on input "settings Settings arrow_drop_down" at bounding box center [0, 0] width 0 height 0
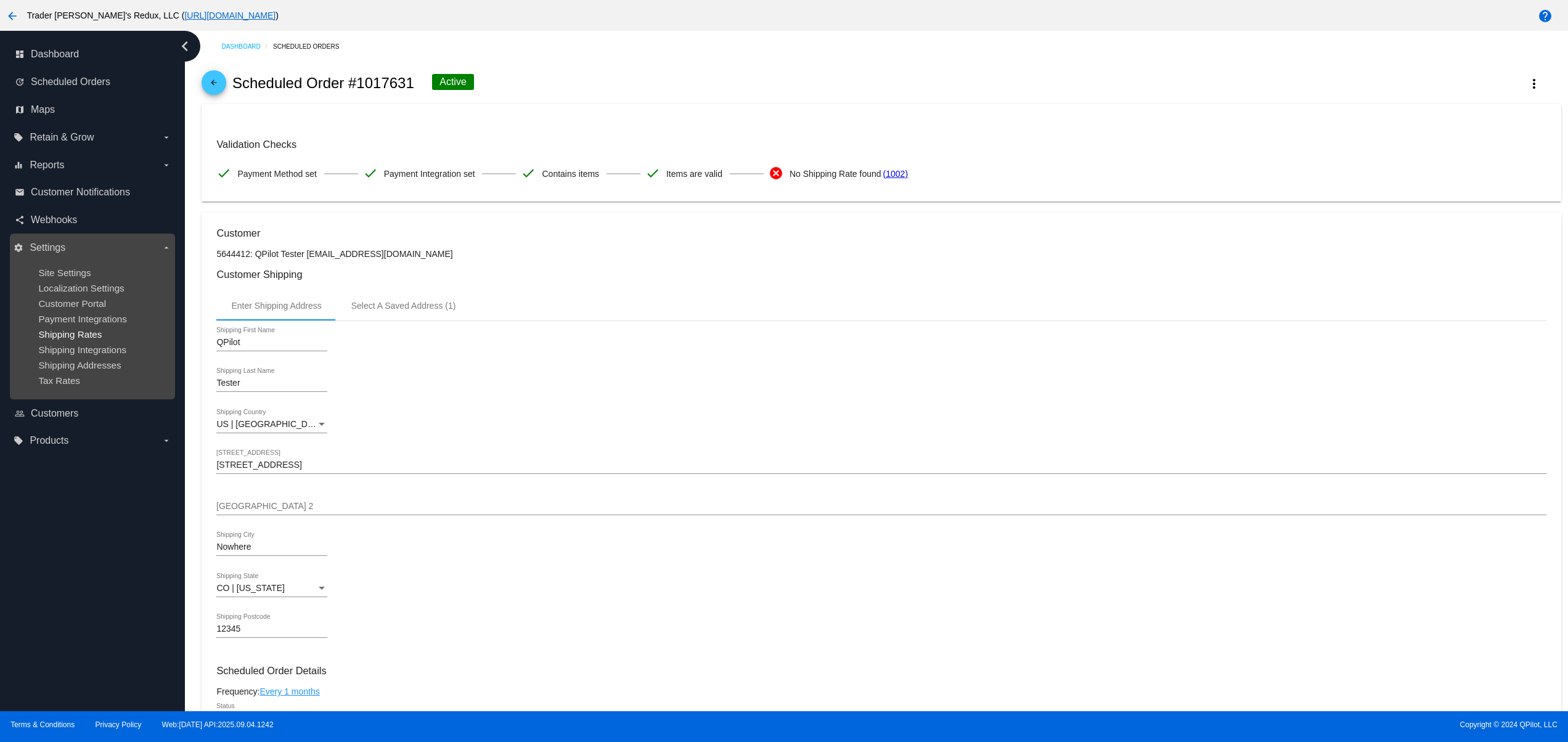
click at [80, 338] on span "Shipping Rates" at bounding box center [70, 334] width 63 height 11
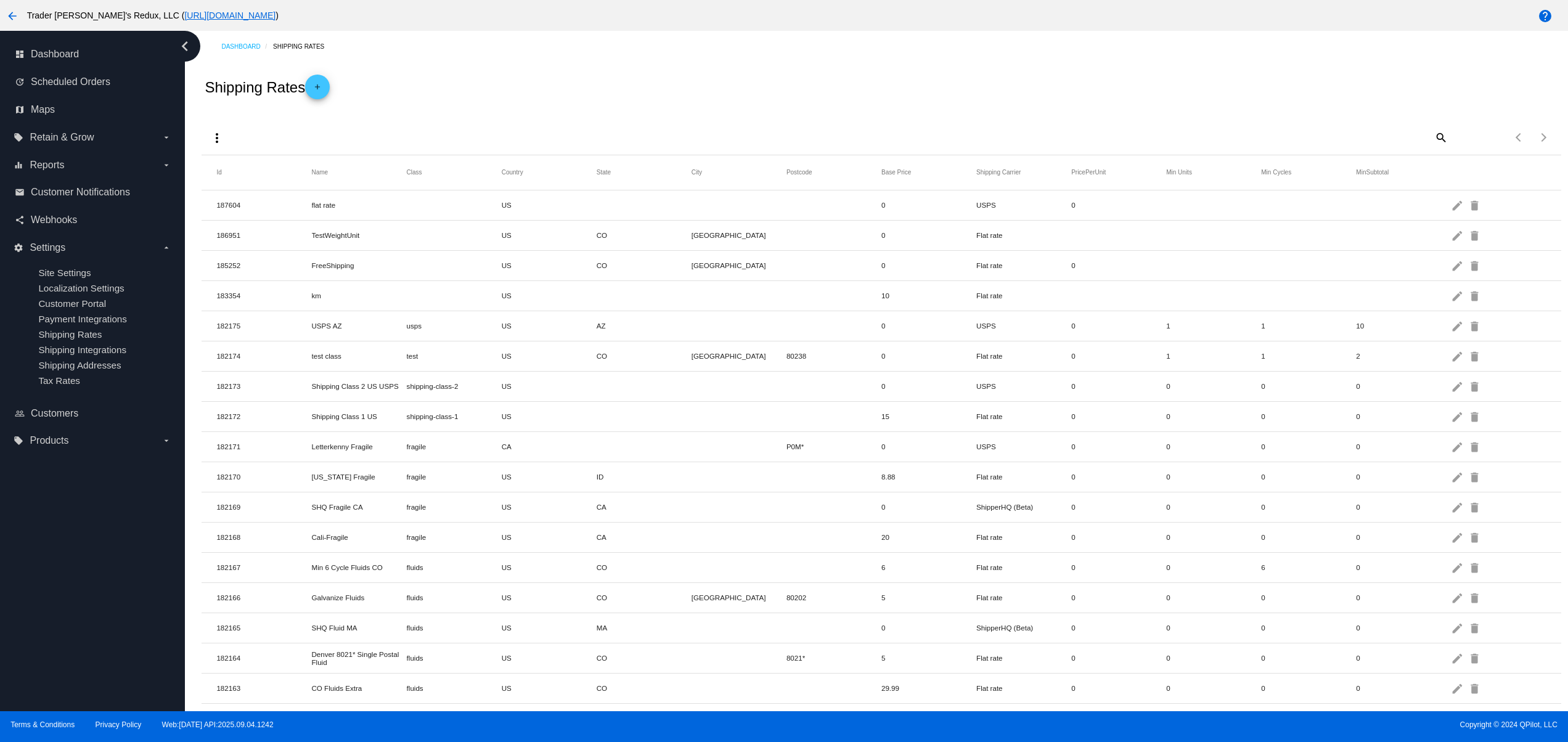
click at [321, 87] on mat-icon "add" at bounding box center [317, 90] width 15 height 15
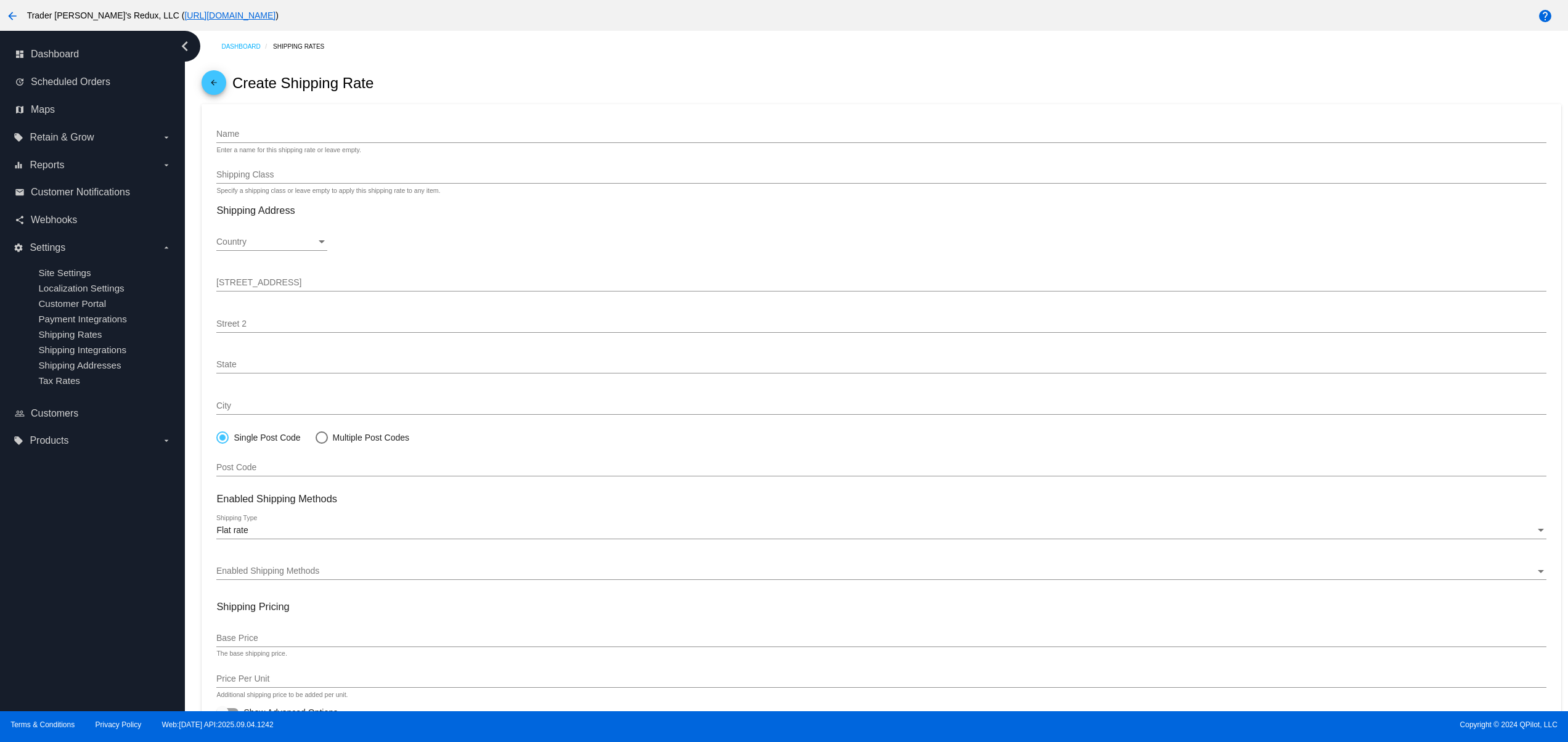
click at [218, 85] on mat-icon "arrow_back" at bounding box center [214, 85] width 15 height 15
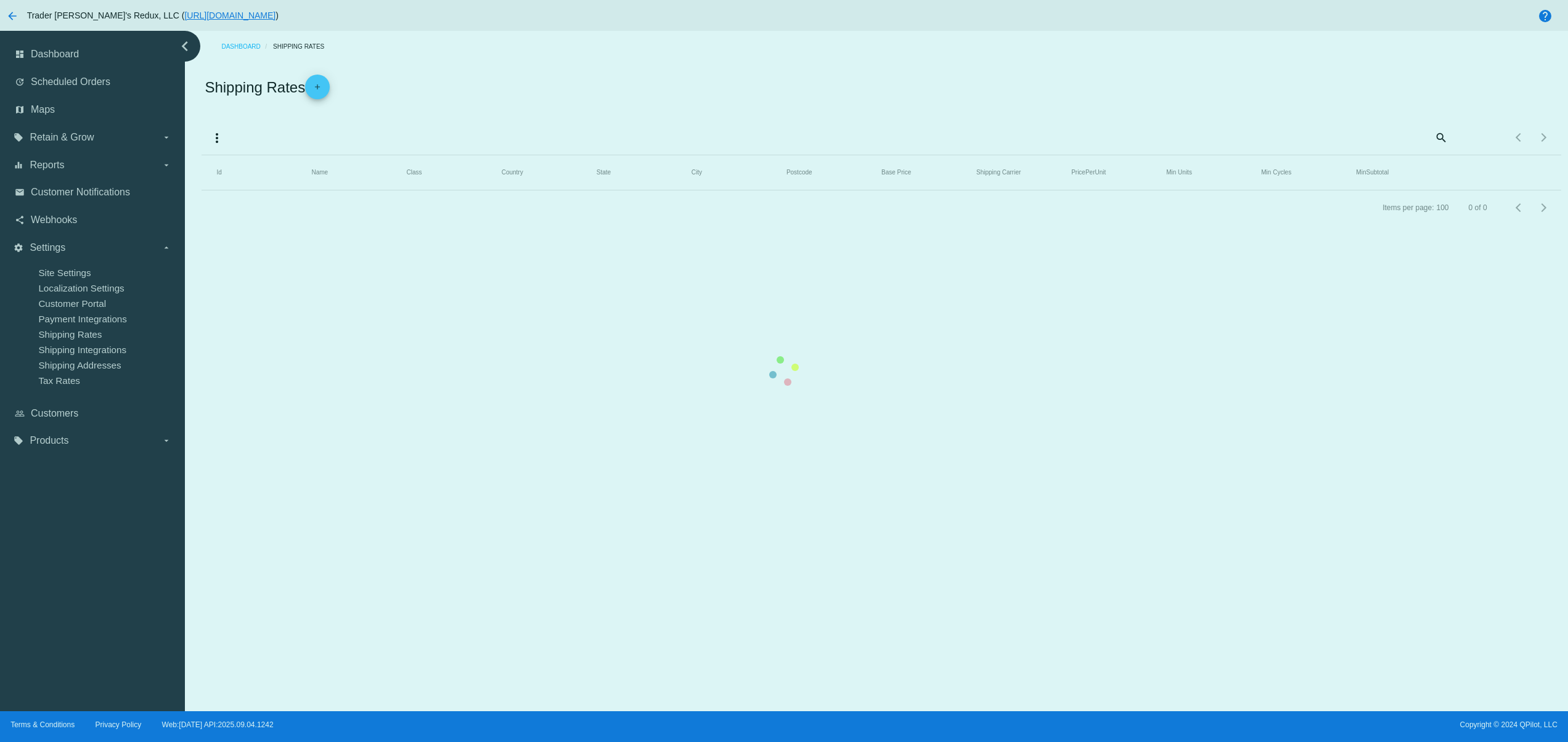
click at [218, 155] on mat-table "Id Name Class Country State City Postcode Base Price Shipping Carrier PricePerU…" at bounding box center [881, 172] width 1359 height 35
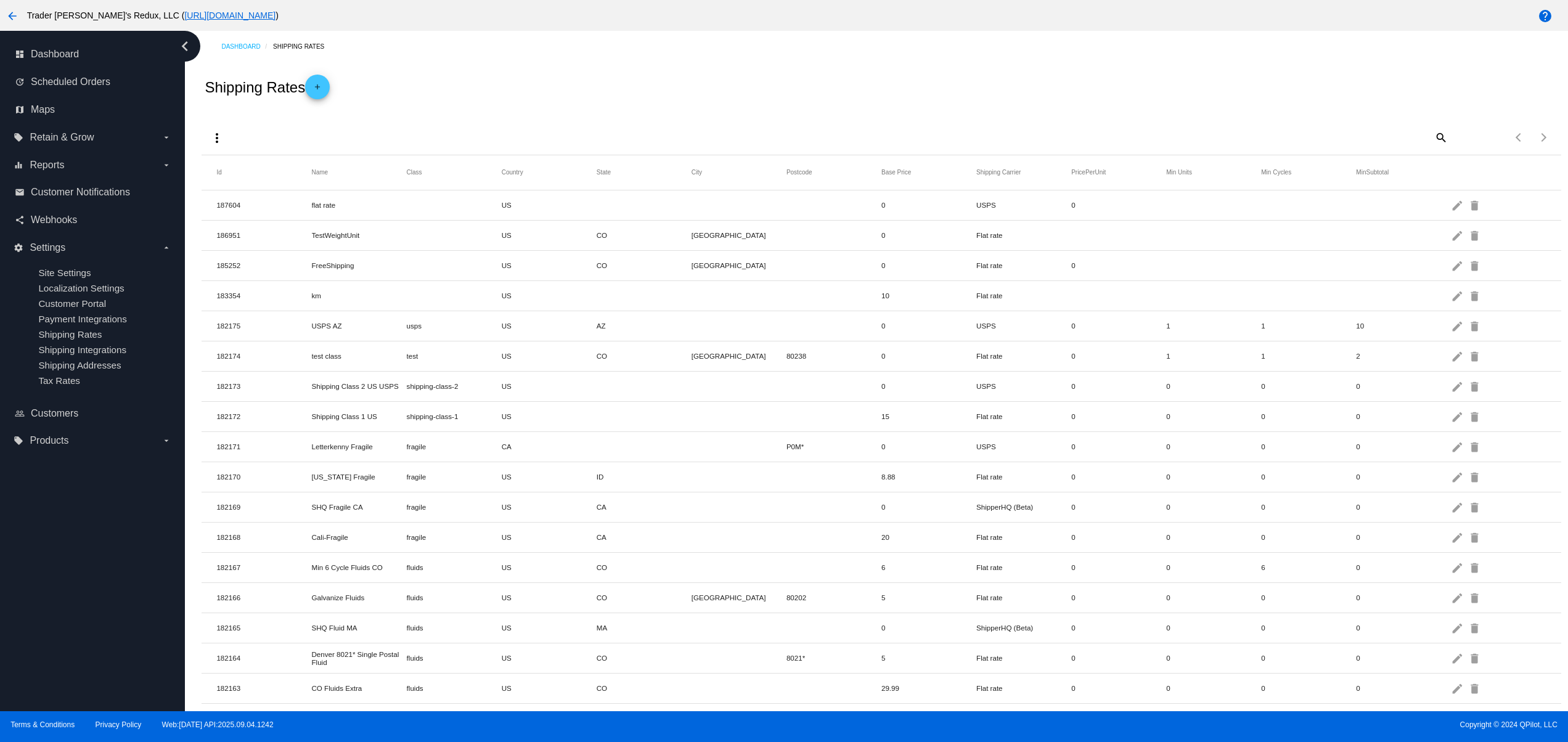
click at [215, 131] on mat-icon "more_vert" at bounding box center [217, 138] width 15 height 15
click at [260, 189] on button "file_upload Import" at bounding box center [240, 198] width 72 height 29
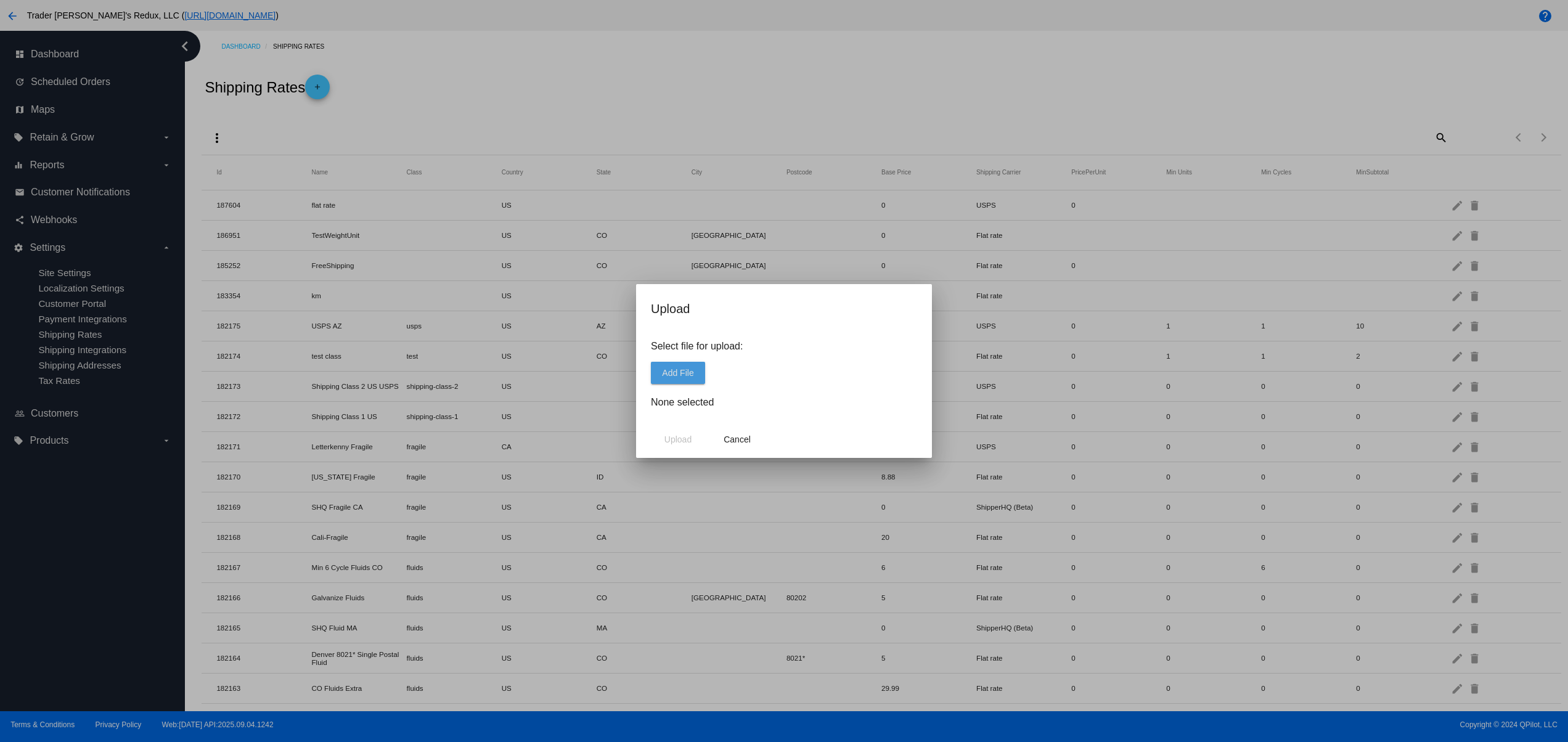
click at [674, 364] on button "Add File" at bounding box center [678, 372] width 55 height 22
click at [671, 444] on span "Upload" at bounding box center [678, 440] width 27 height 10
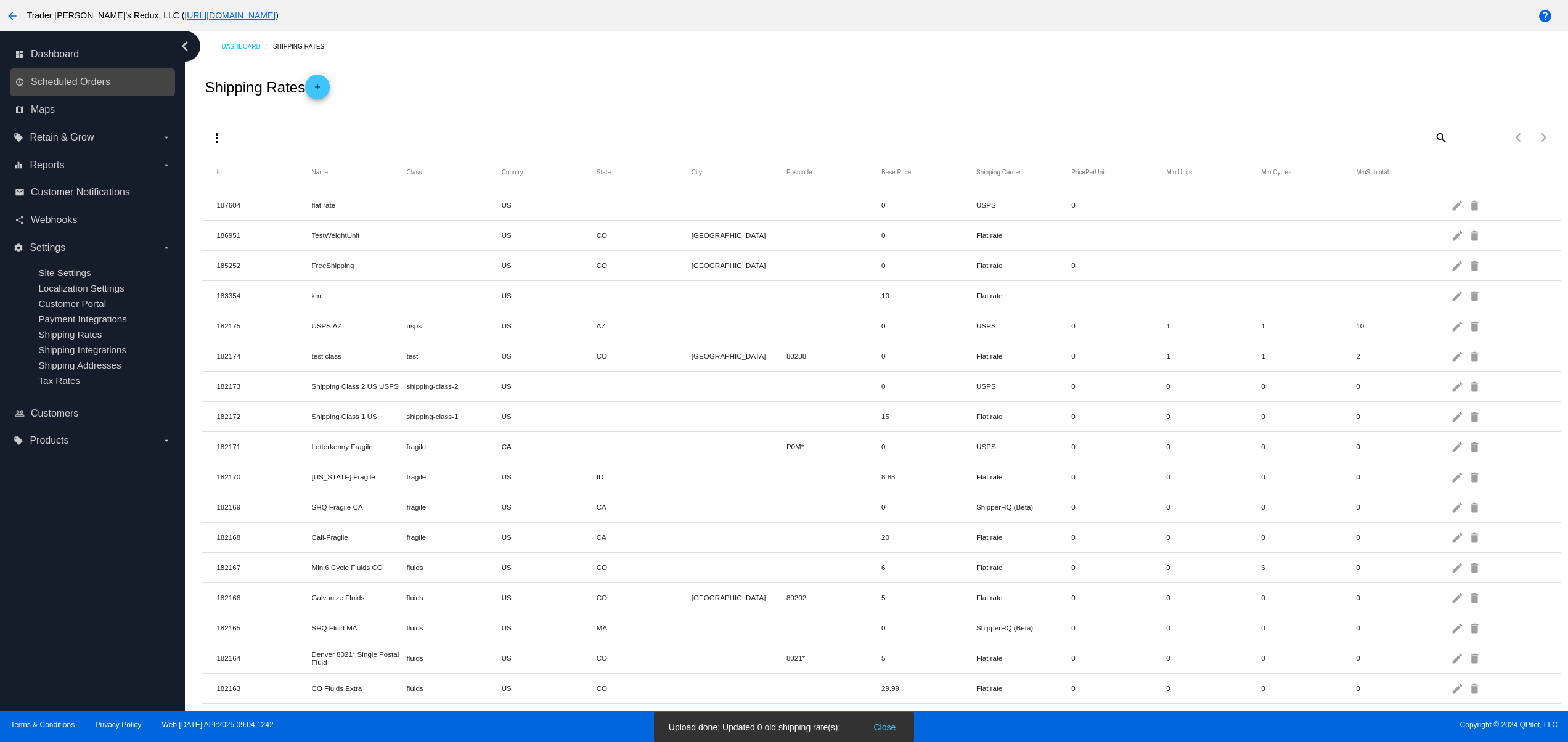
click at [107, 74] on link "update Scheduled Orders" at bounding box center [93, 82] width 156 height 19
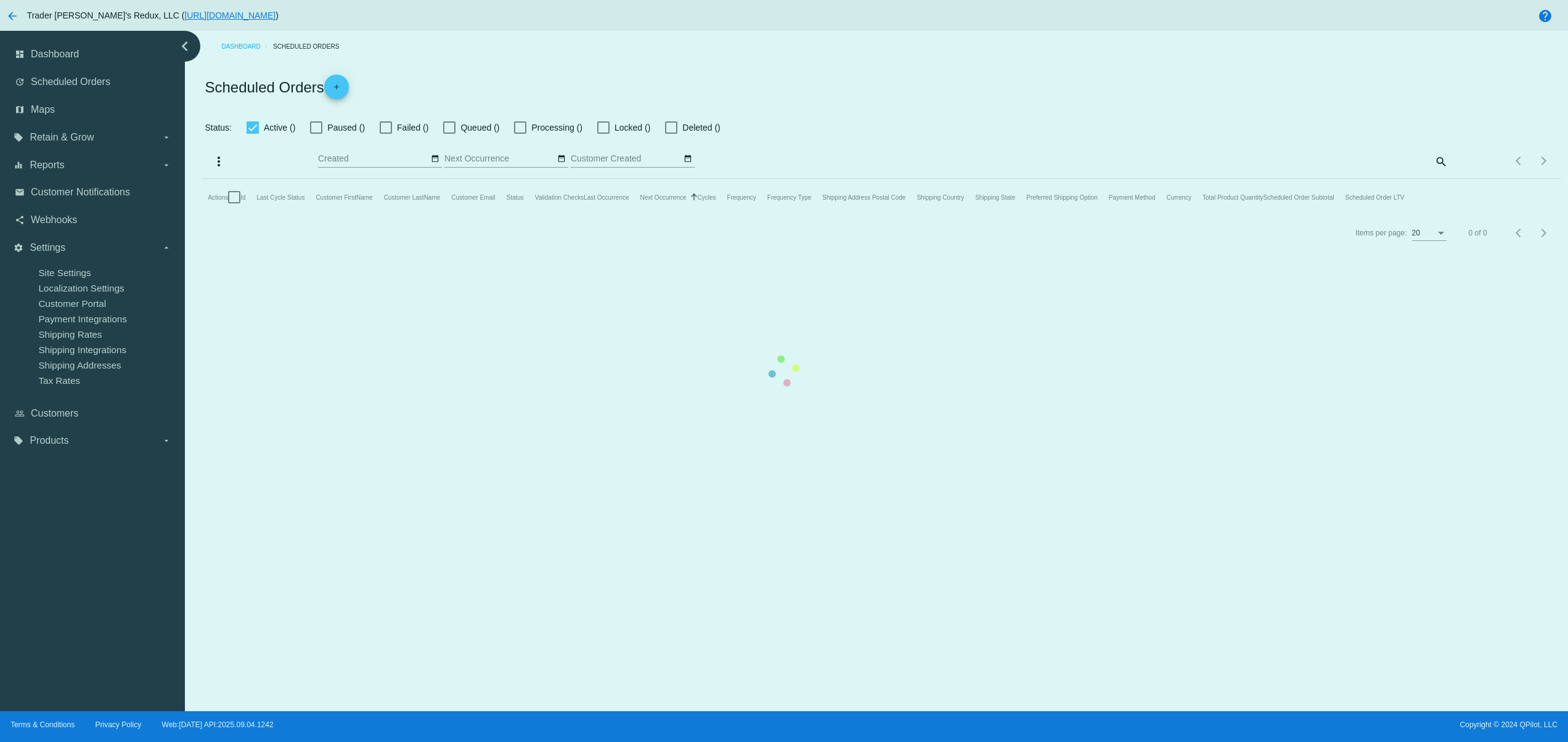
checkbox input "true"
type input "[DATE] - [DATE]"
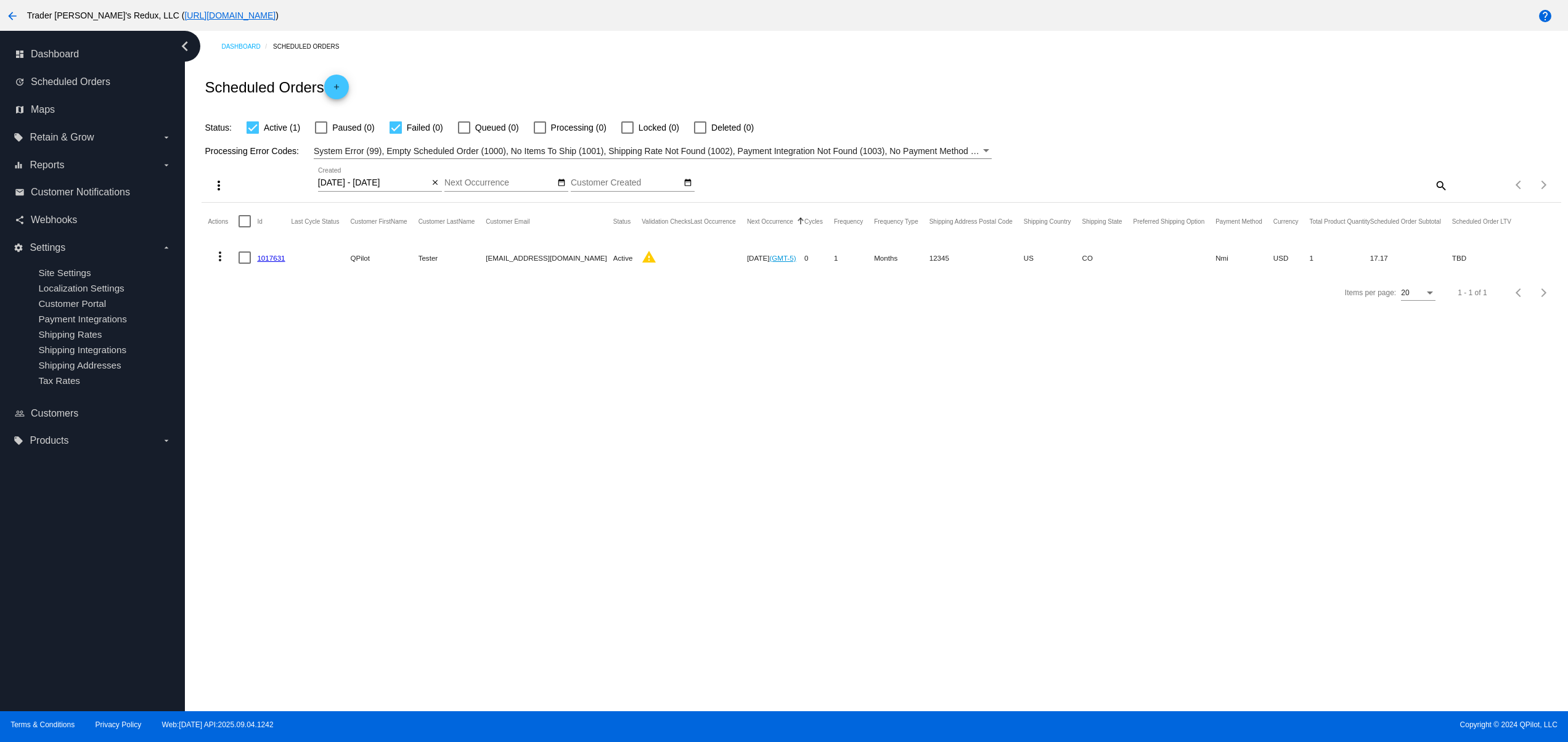
click at [279, 250] on mat-cell "1017631" at bounding box center [273, 258] width 34 height 36
click at [273, 255] on link "1017631" at bounding box center [270, 258] width 28 height 8
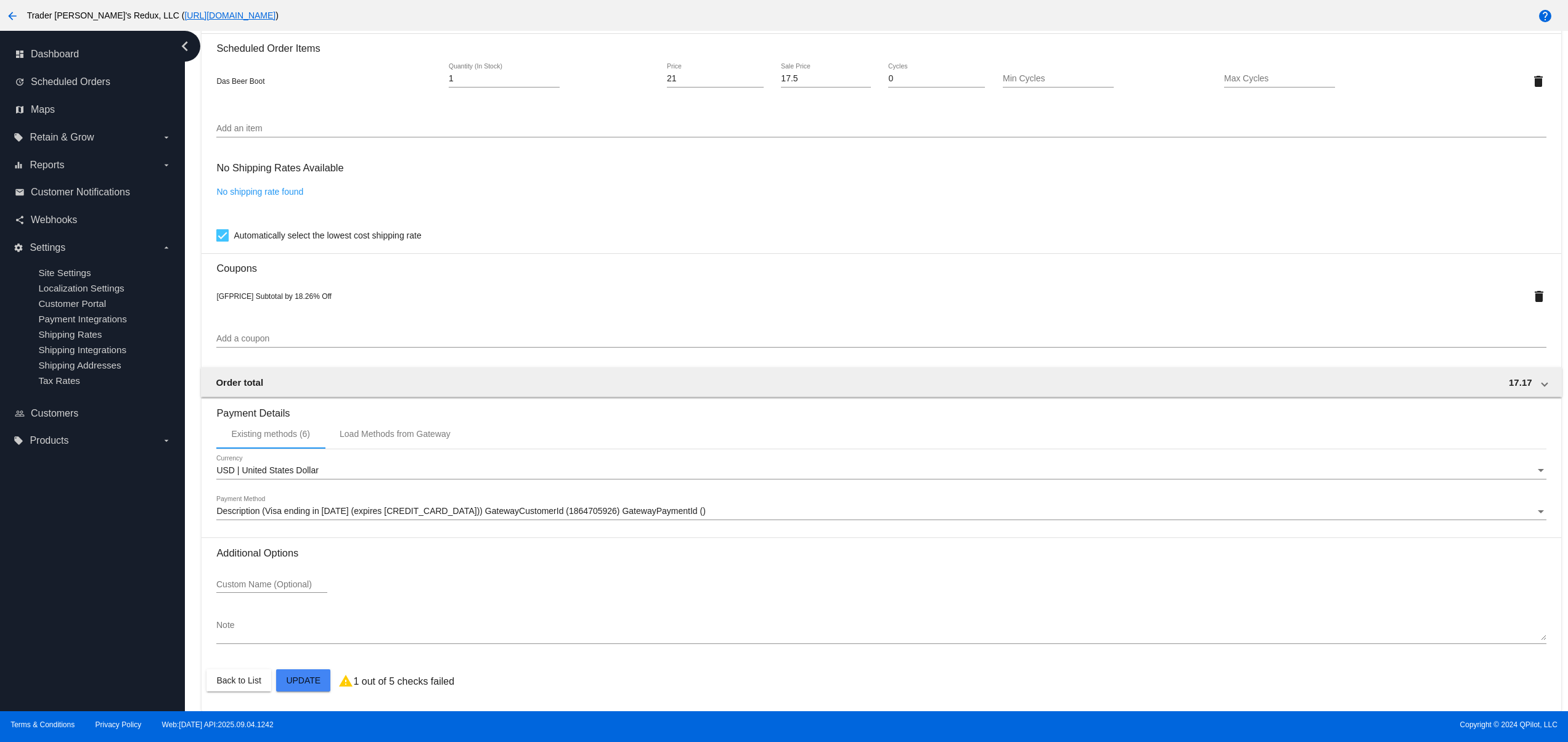
scroll to position [540, 0]
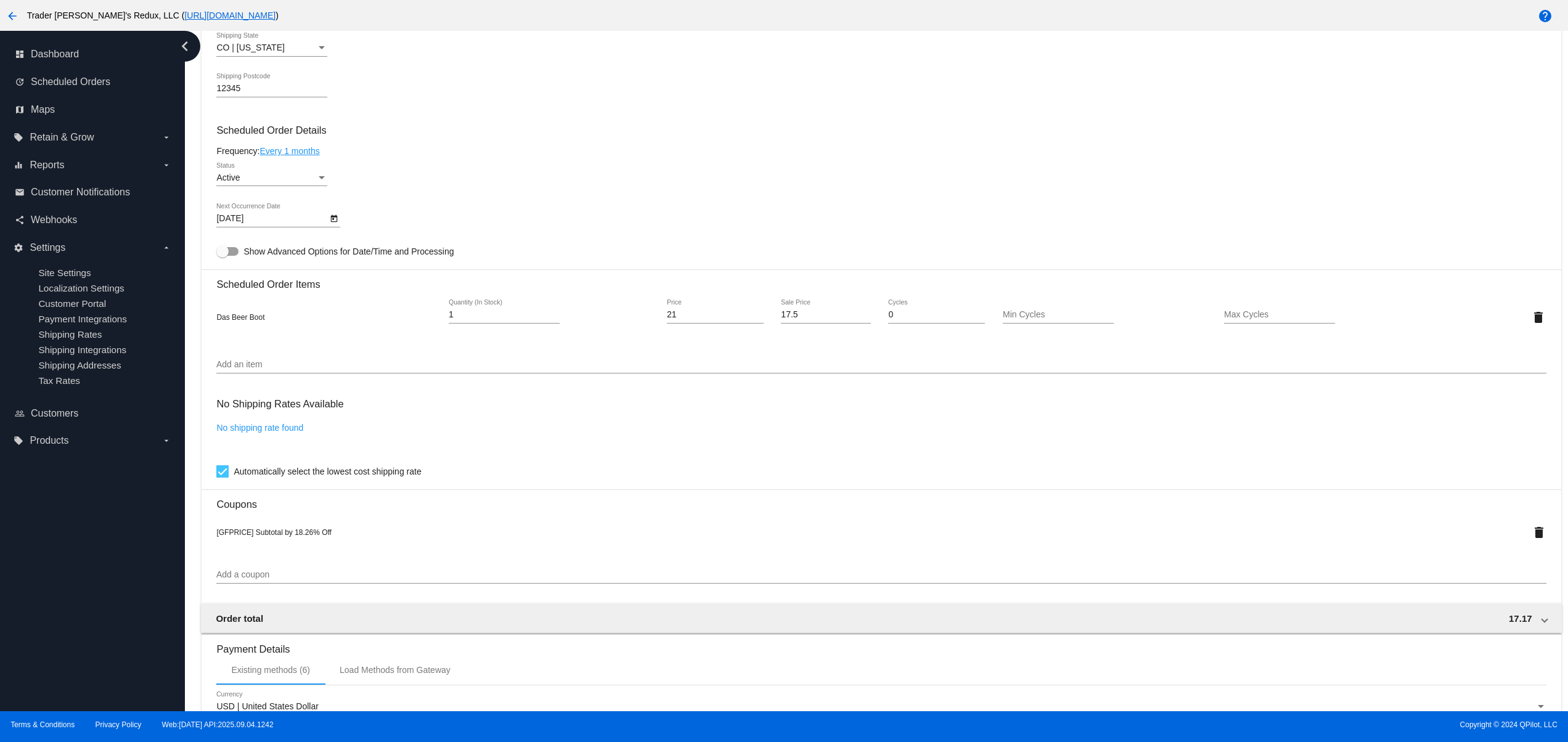
click at [250, 433] on link "No shipping rate found" at bounding box center [260, 428] width 87 height 10
click at [215, 471] on mat-card "Customer 5644412: QPilot Tester svitglus+61@gmail.com Customer Shipping Enter S…" at bounding box center [881, 310] width 1359 height 1276
click at [219, 478] on div at bounding box center [222, 471] width 12 height 12
click at [222, 479] on input "Automatically select the lowest cost shipping rate" at bounding box center [222, 478] width 1 height 1
checkbox input "true"
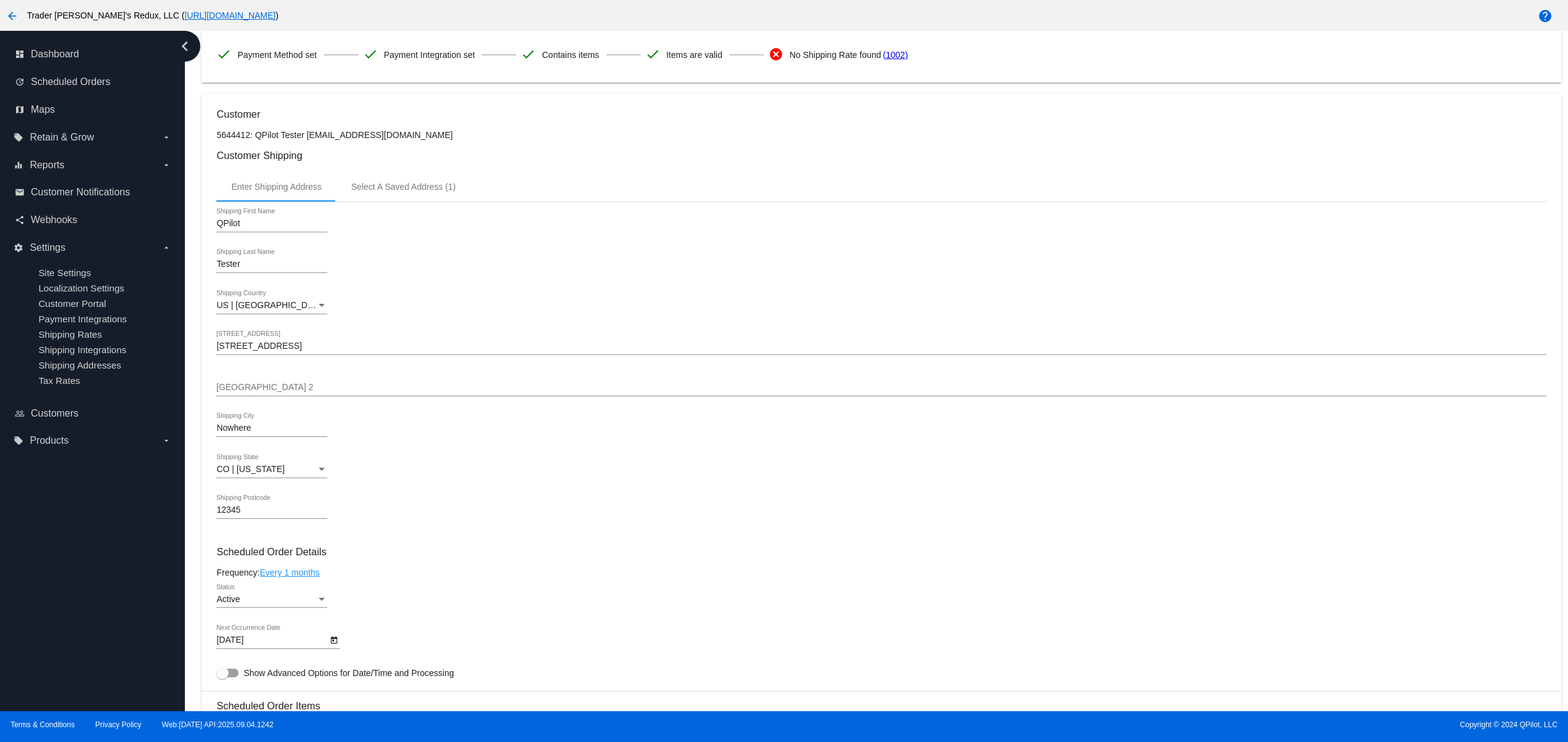
scroll to position [0, 0]
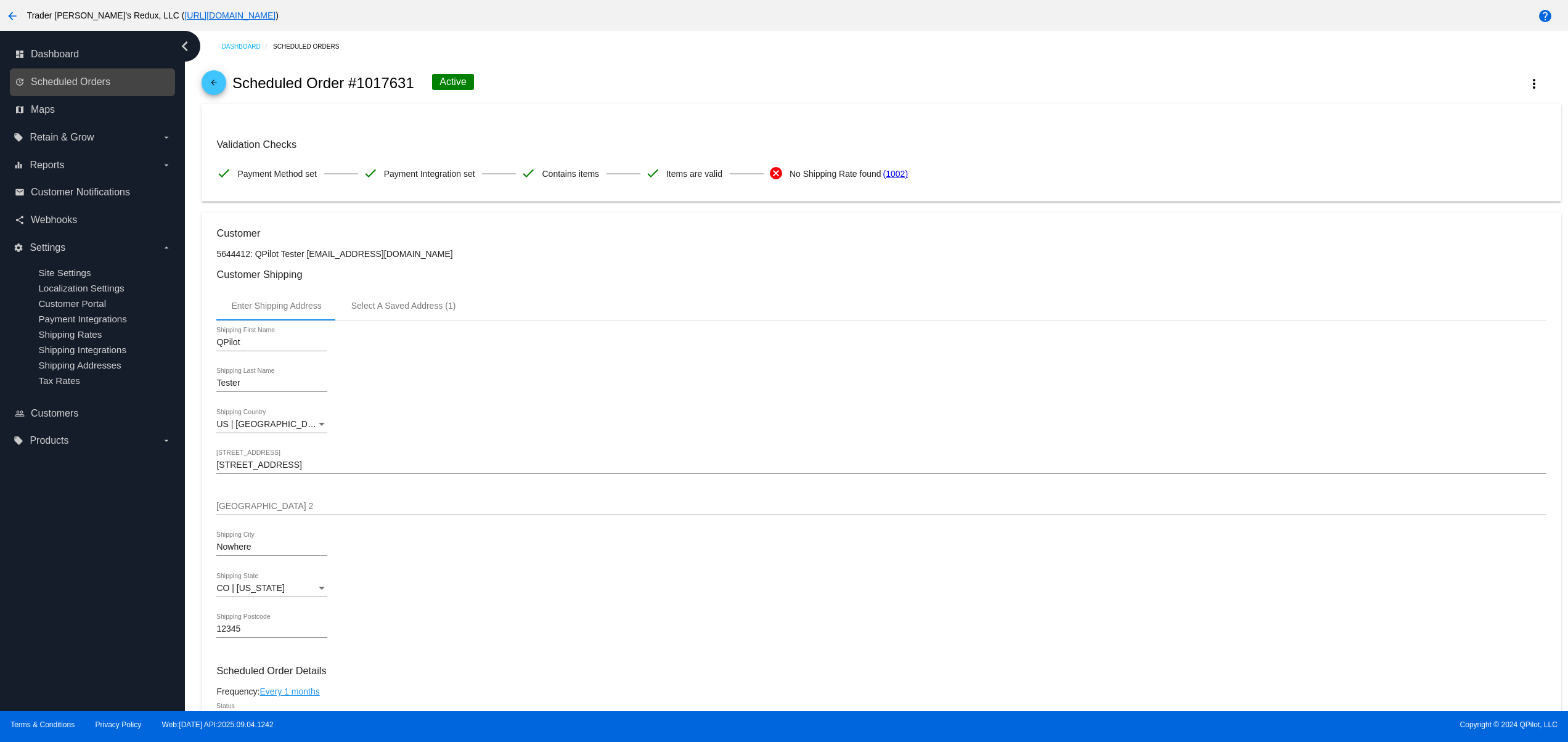
click at [125, 80] on link "update Scheduled Orders" at bounding box center [93, 82] width 156 height 19
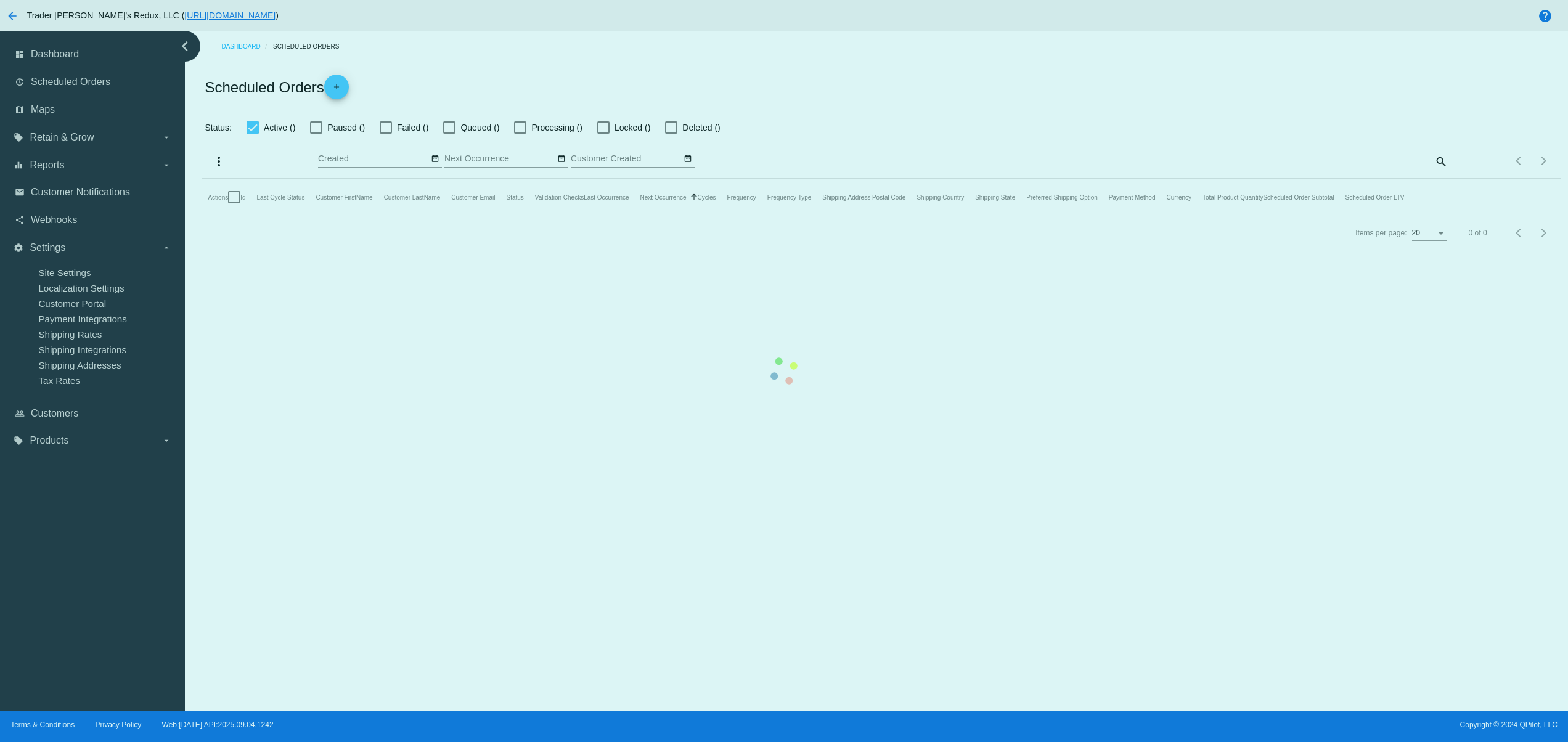
checkbox input "true"
type input "[DATE] - [DATE]"
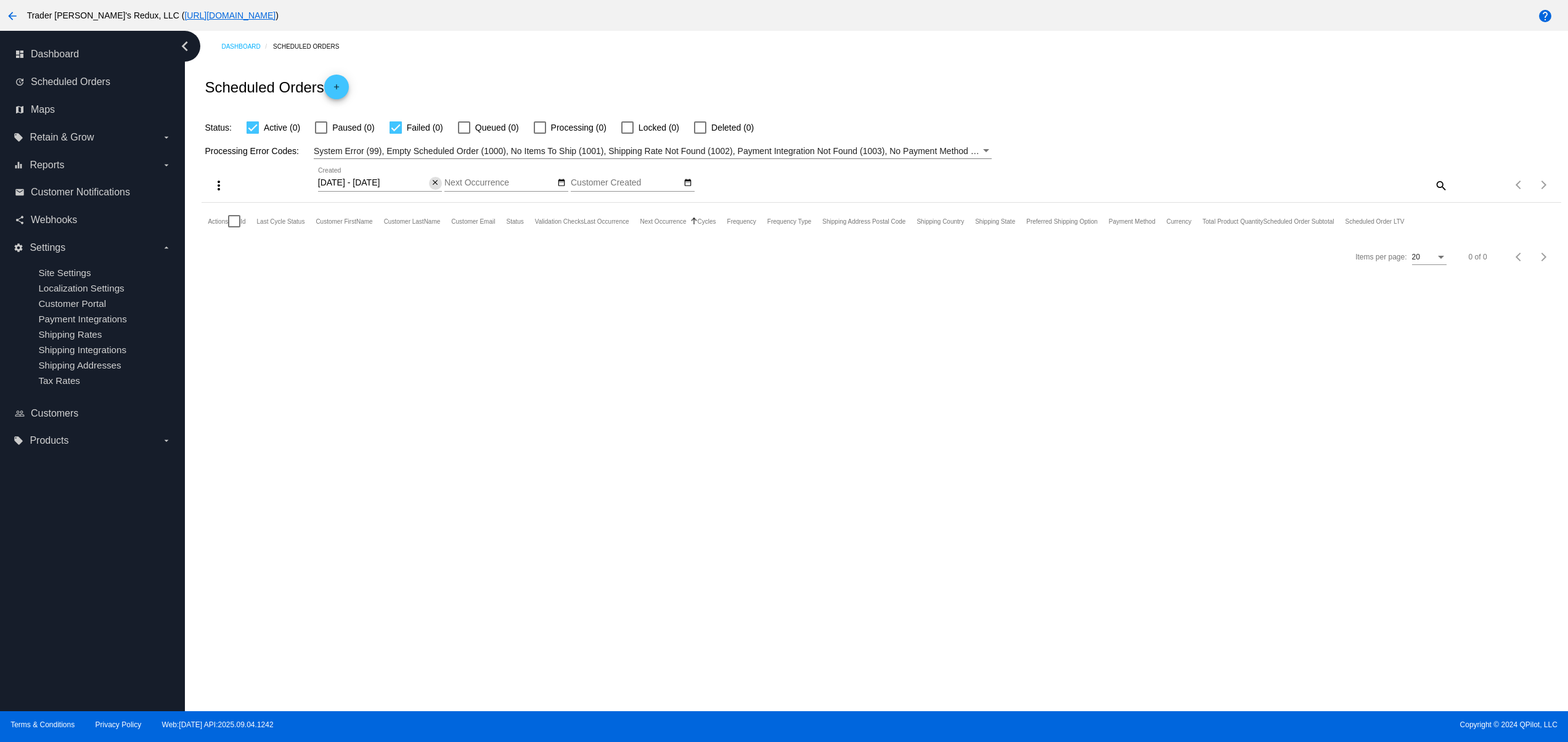
click at [441, 183] on button "close" at bounding box center [435, 184] width 13 height 13
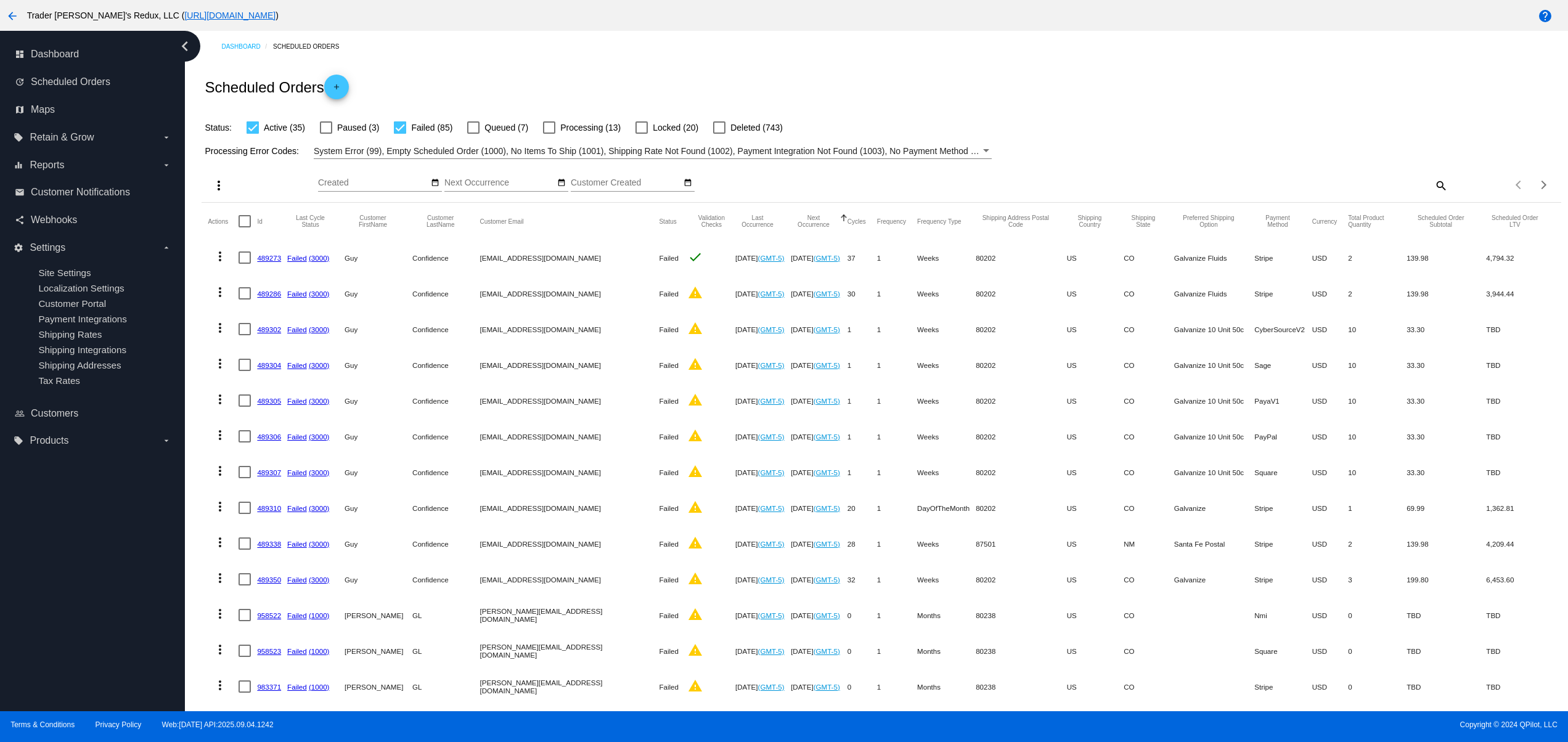
drag, startPoint x: 450, startPoint y: 267, endPoint x: 547, endPoint y: 267, distance: 97.0
click at [532, 267] on mat-row "more_vert 489273 Failed (3000) Guy Confidence guy.confidence@yahoo.com Failed c…" at bounding box center [881, 258] width 1346 height 36
click at [403, 123] on div at bounding box center [400, 127] width 12 height 12
click at [400, 133] on input "Failed (85)" at bounding box center [400, 133] width 1 height 1
checkbox input "false"
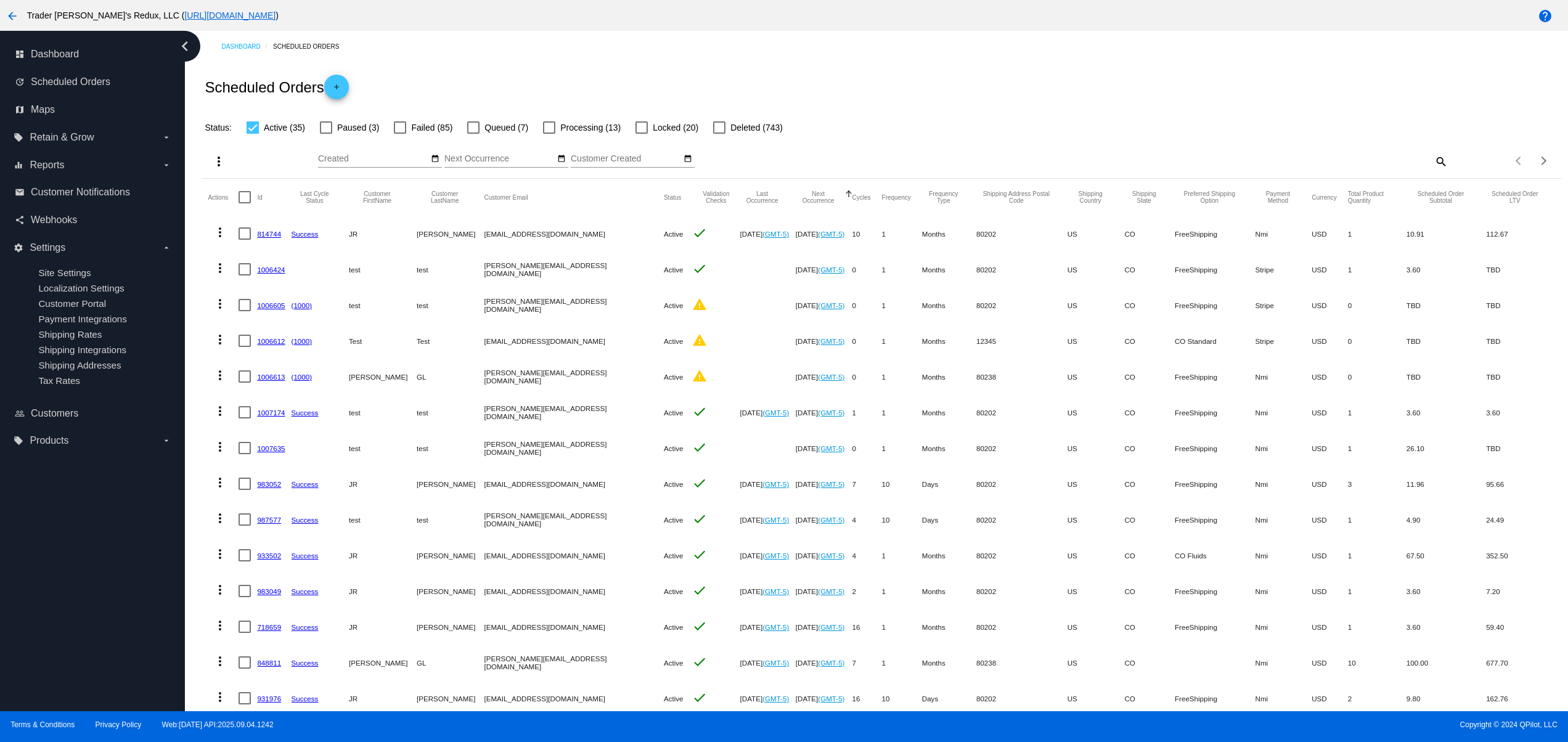
click at [267, 233] on link "814744" at bounding box center [269, 233] width 24 height 8
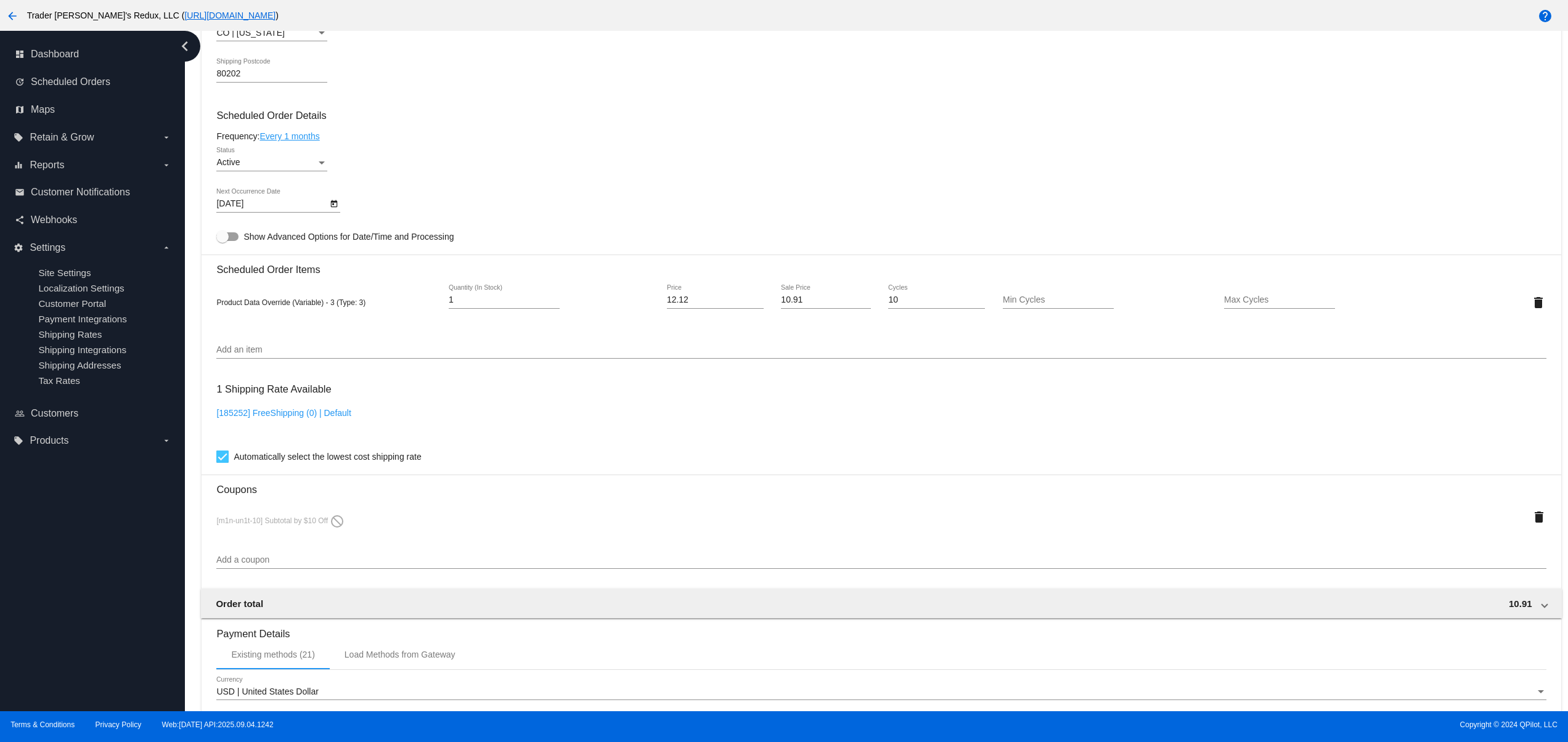
scroll to position [654, 0]
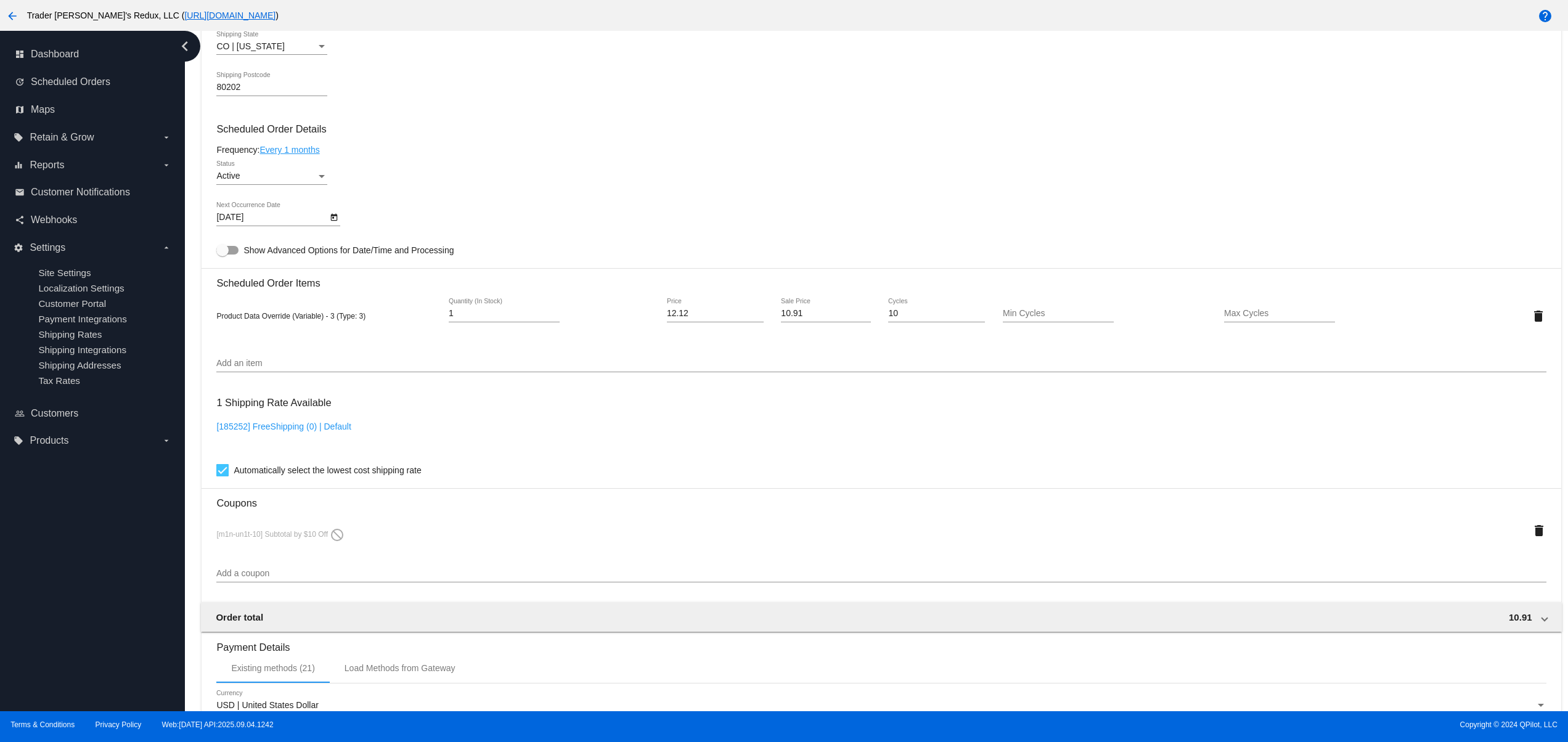
drag, startPoint x: 352, startPoint y: 540, endPoint x: 440, endPoint y: 540, distance: 88.0
click at [419, 539] on div "[m1n-un1t-10] Subtotal by $10 Off do_not_disturb" at bounding box center [826, 530] width 1218 height 17
click at [349, 573] on div "Add a coupon" at bounding box center [881, 570] width 1329 height 24
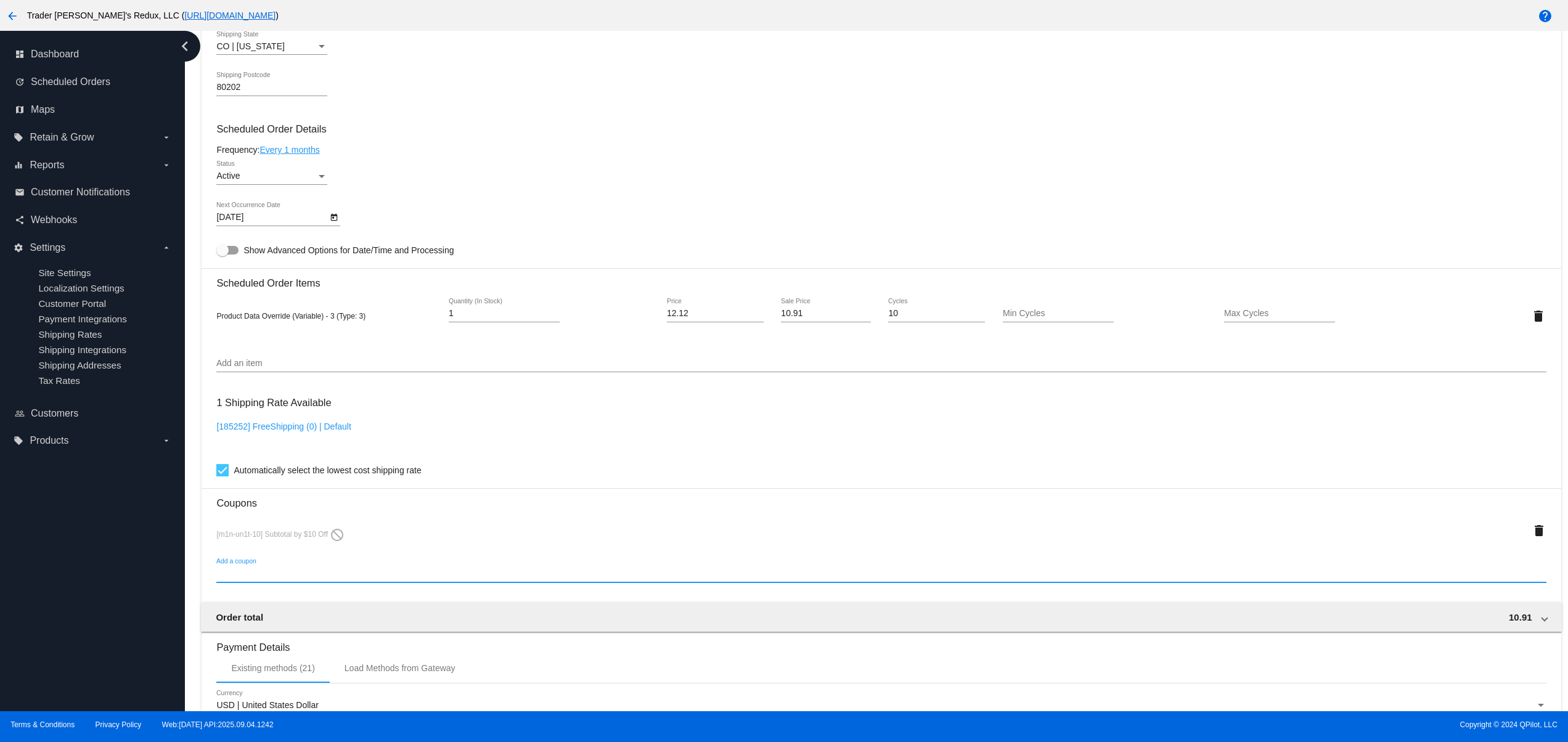
click at [334, 576] on div "Add a coupon" at bounding box center [881, 570] width 1329 height 24
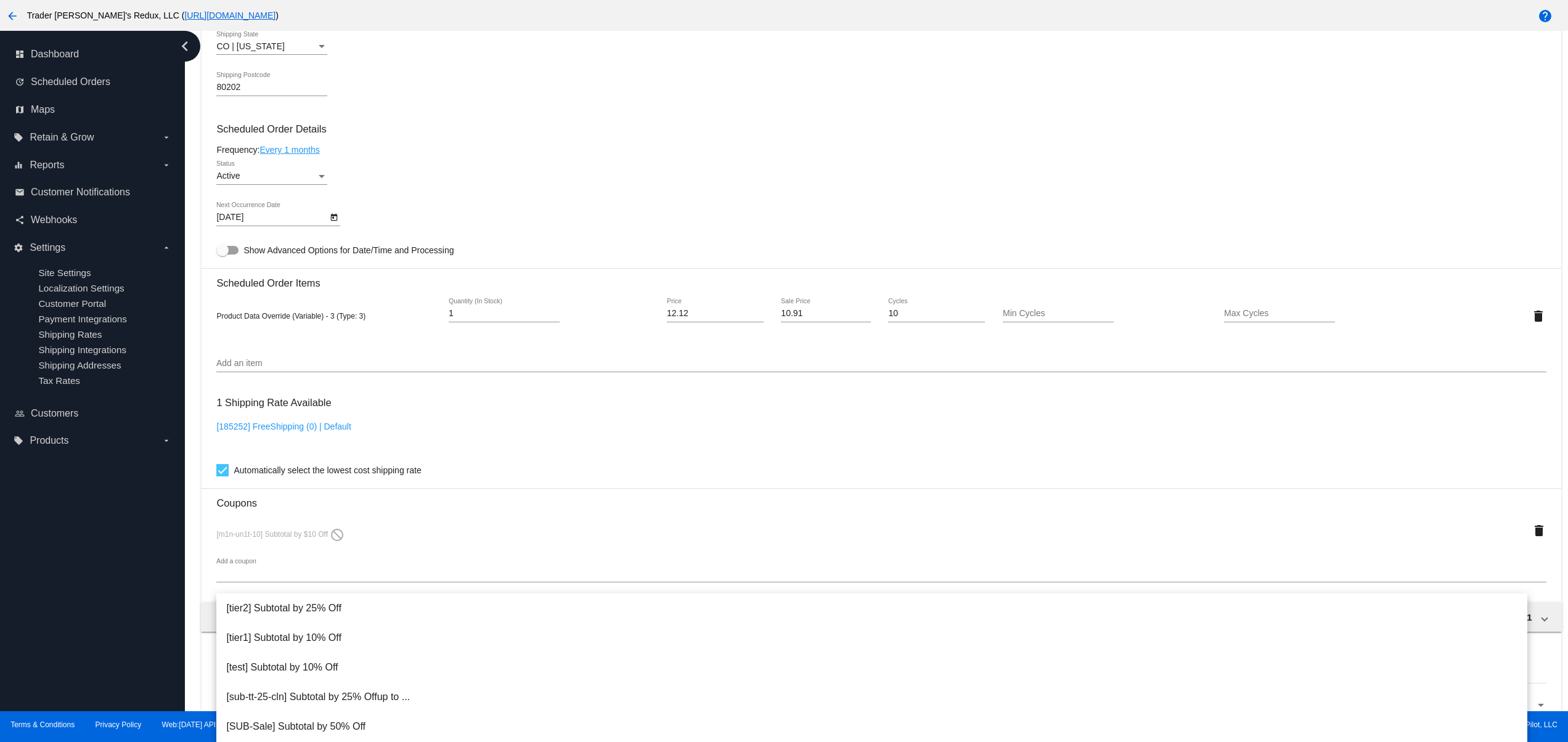
click at [274, 372] on div "Add an item" at bounding box center [881, 360] width 1329 height 24
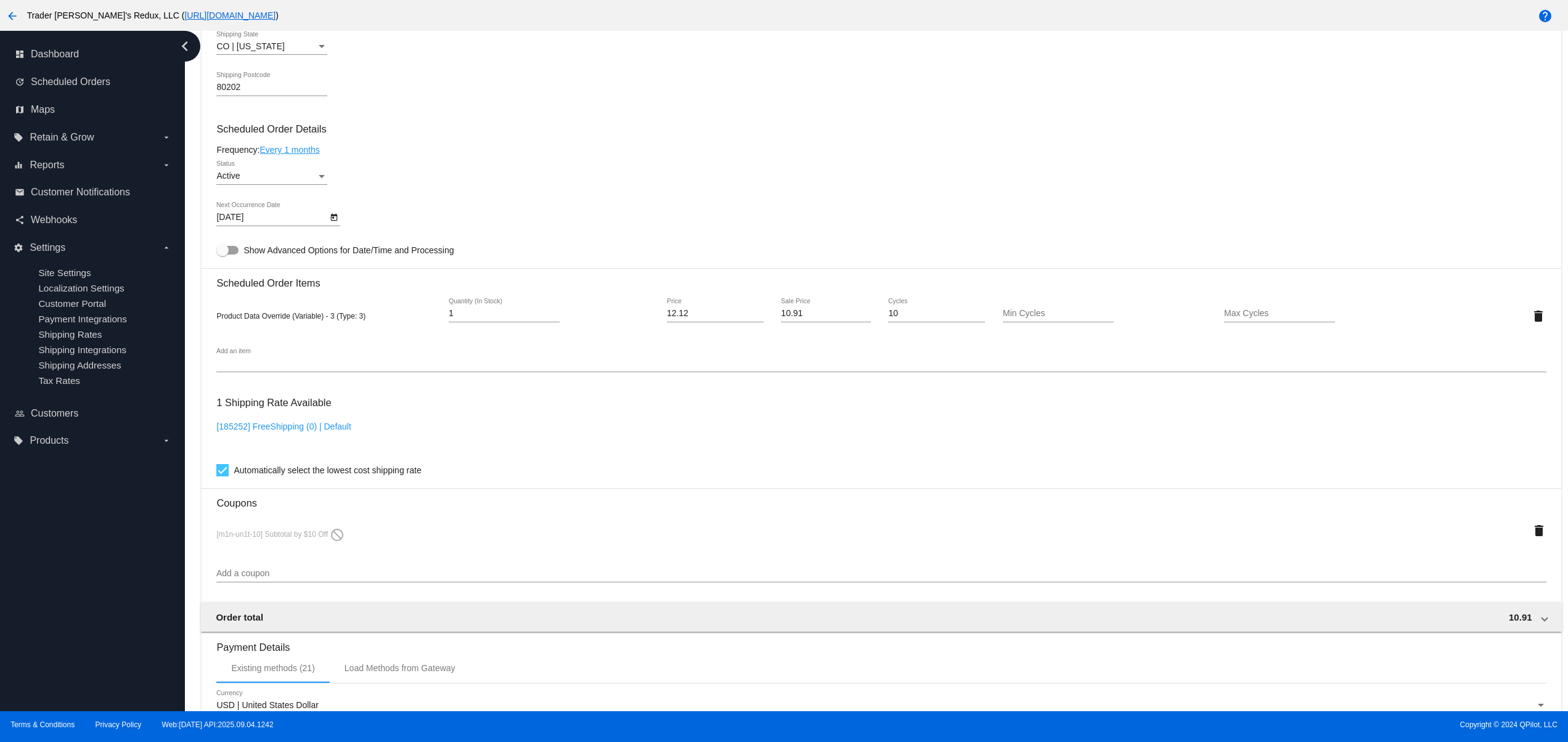
click at [260, 365] on div "Add an item" at bounding box center [881, 360] width 1329 height 24
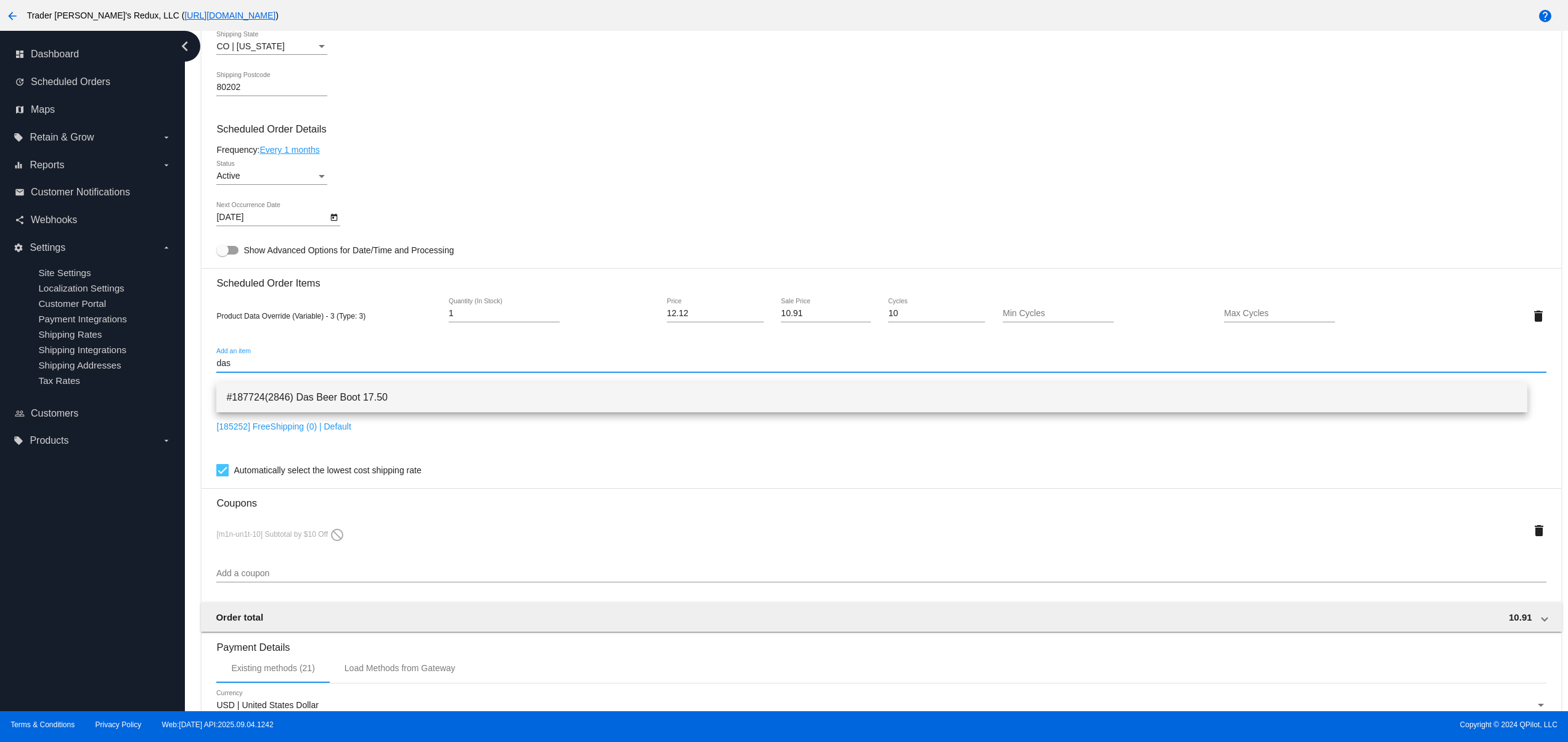
type input "das"
click at [304, 390] on span "#187724(2846) Das Beer Boot 17.50" at bounding box center [872, 398] width 1291 height 29
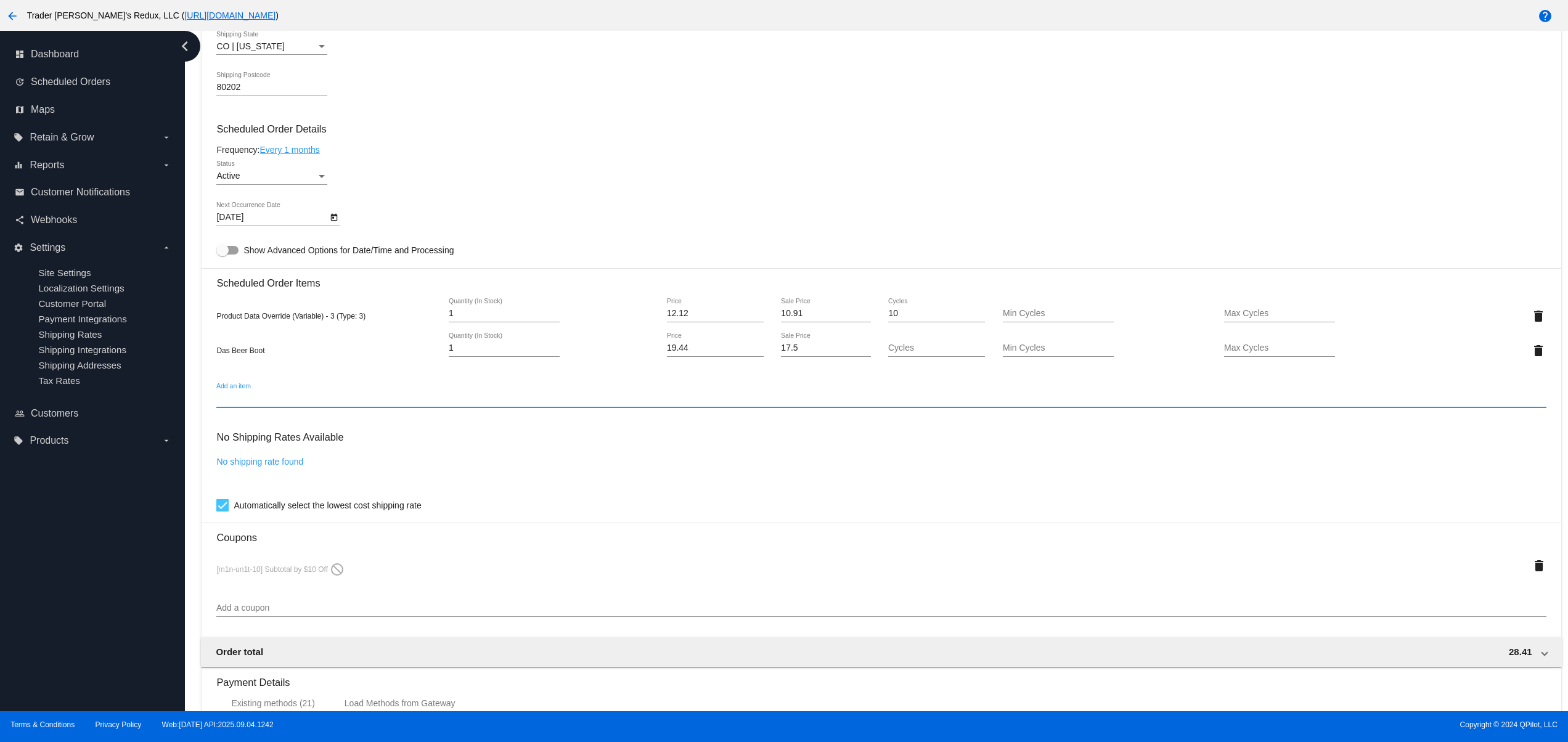
drag, startPoint x: 218, startPoint y: 356, endPoint x: 326, endPoint y: 356, distance: 108.0
click at [259, 356] on mat-card "Customer 184596: JR Ewing jr@patternsinthecloud.com Customer Shipping Enter Shi…" at bounding box center [881, 325] width 1359 height 1310
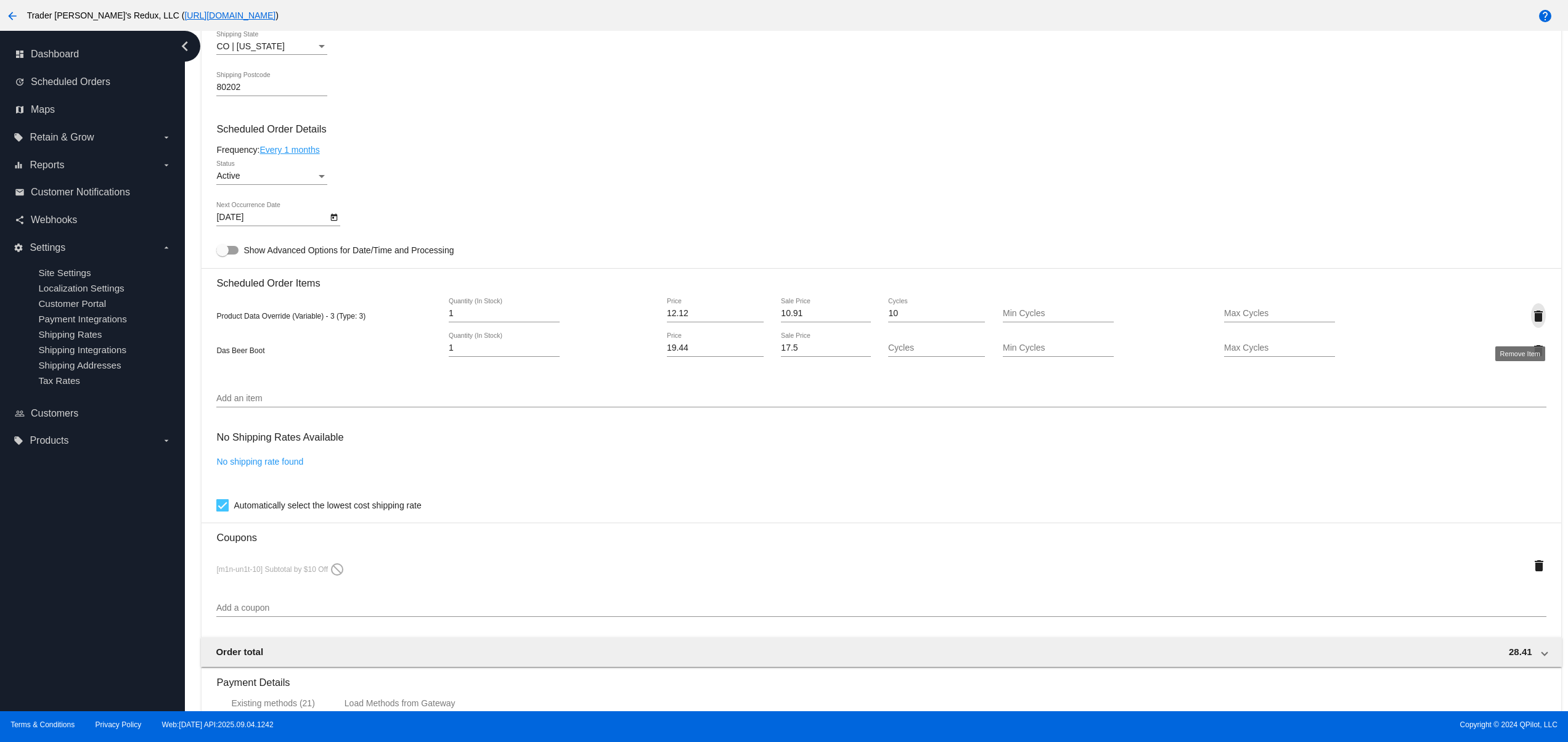
click at [1531, 321] on mat-icon "delete" at bounding box center [1538, 316] width 15 height 15
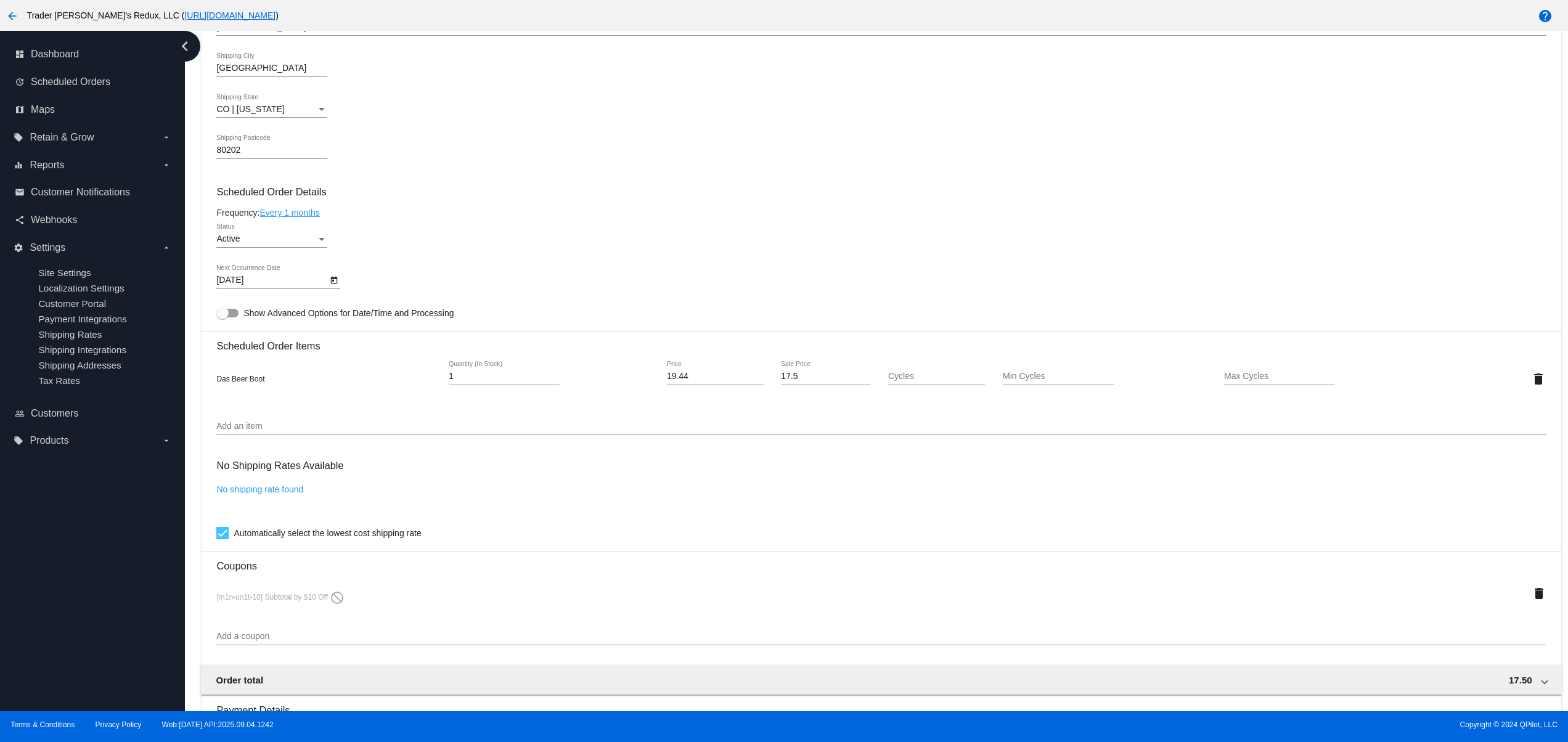
scroll to position [740, 0]
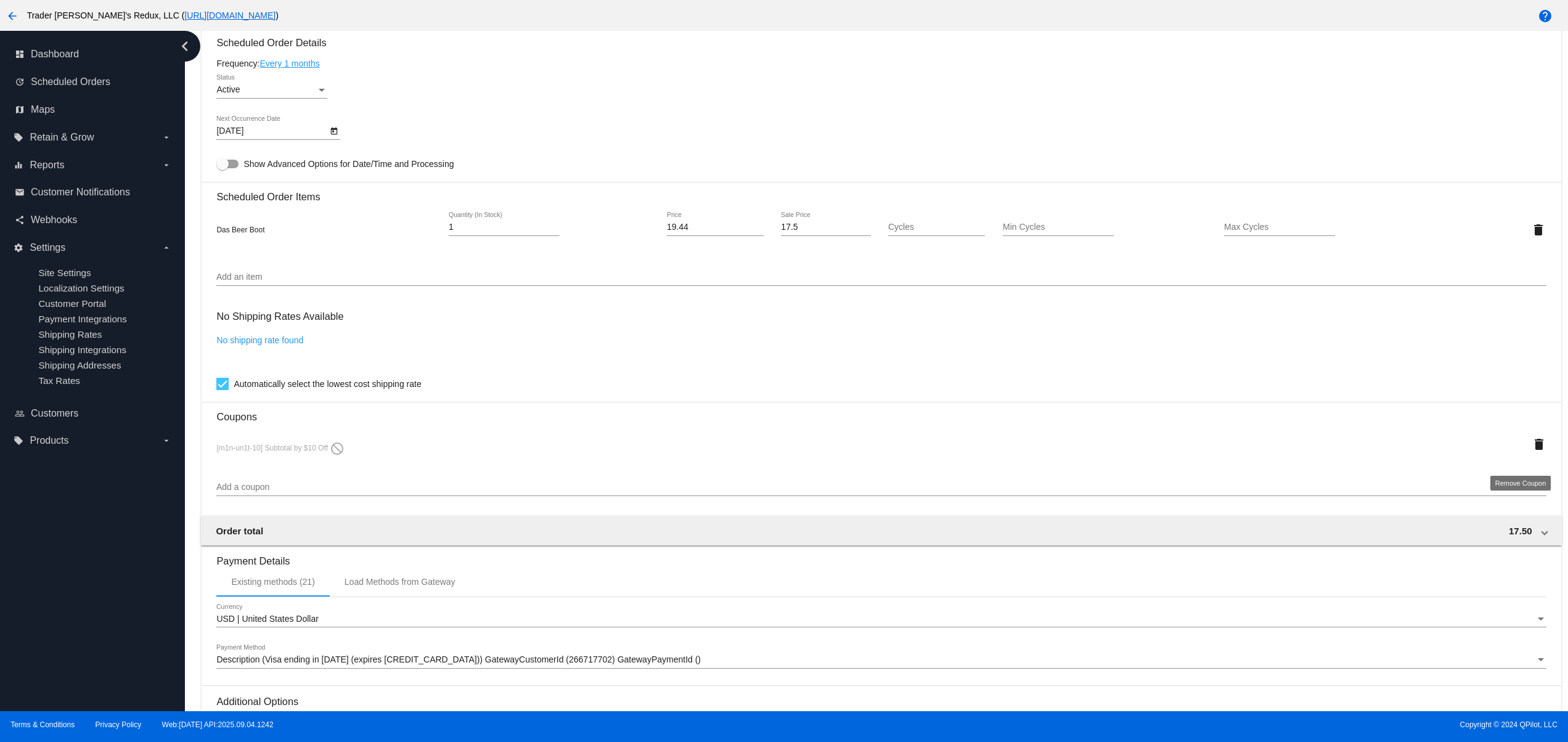
click at [1510, 457] on div "delete" at bounding box center [1491, 444] width 111 height 24
click at [1531, 452] on mat-icon "delete" at bounding box center [1539, 444] width 15 height 15
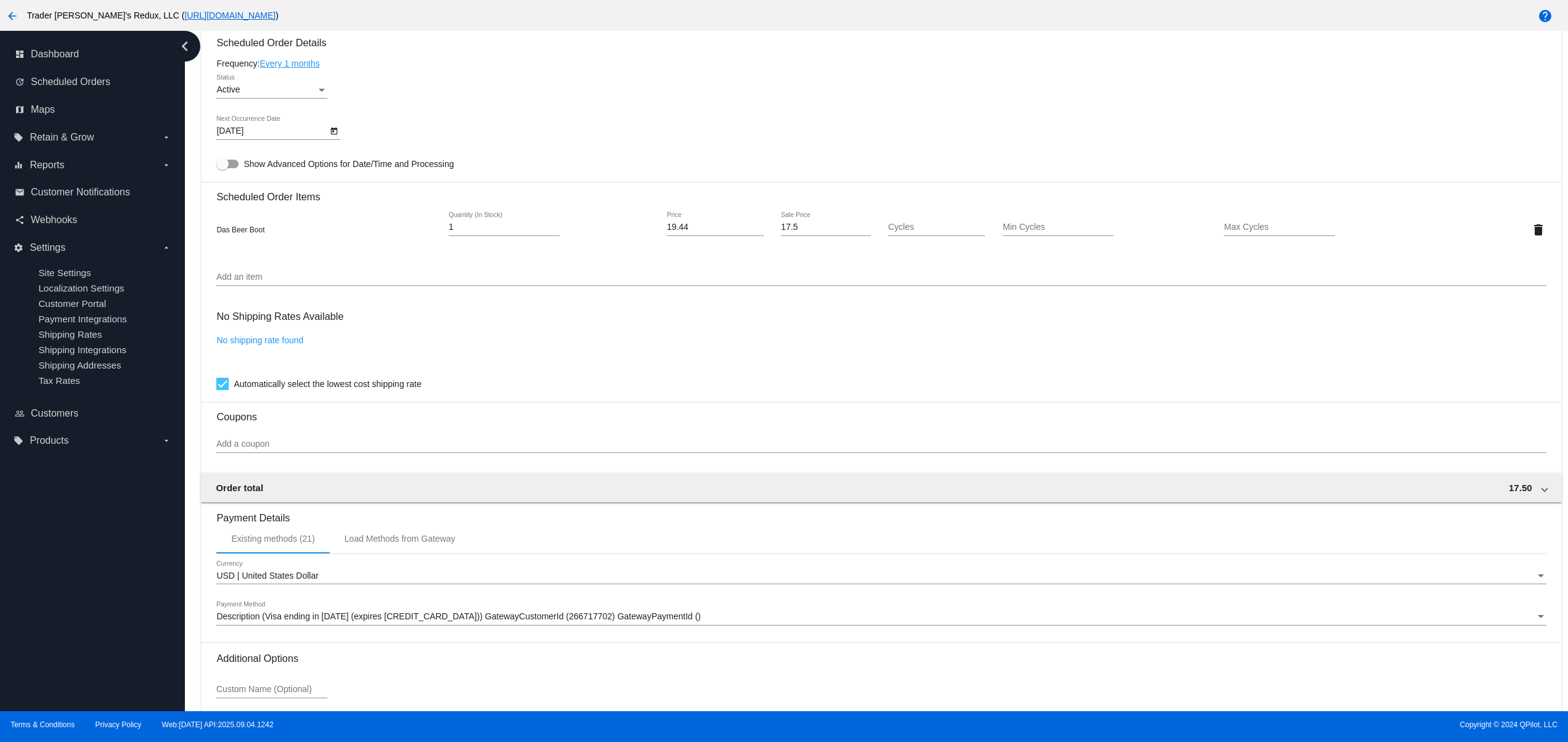
click at [341, 282] on input "Add an item" at bounding box center [881, 278] width 1329 height 10
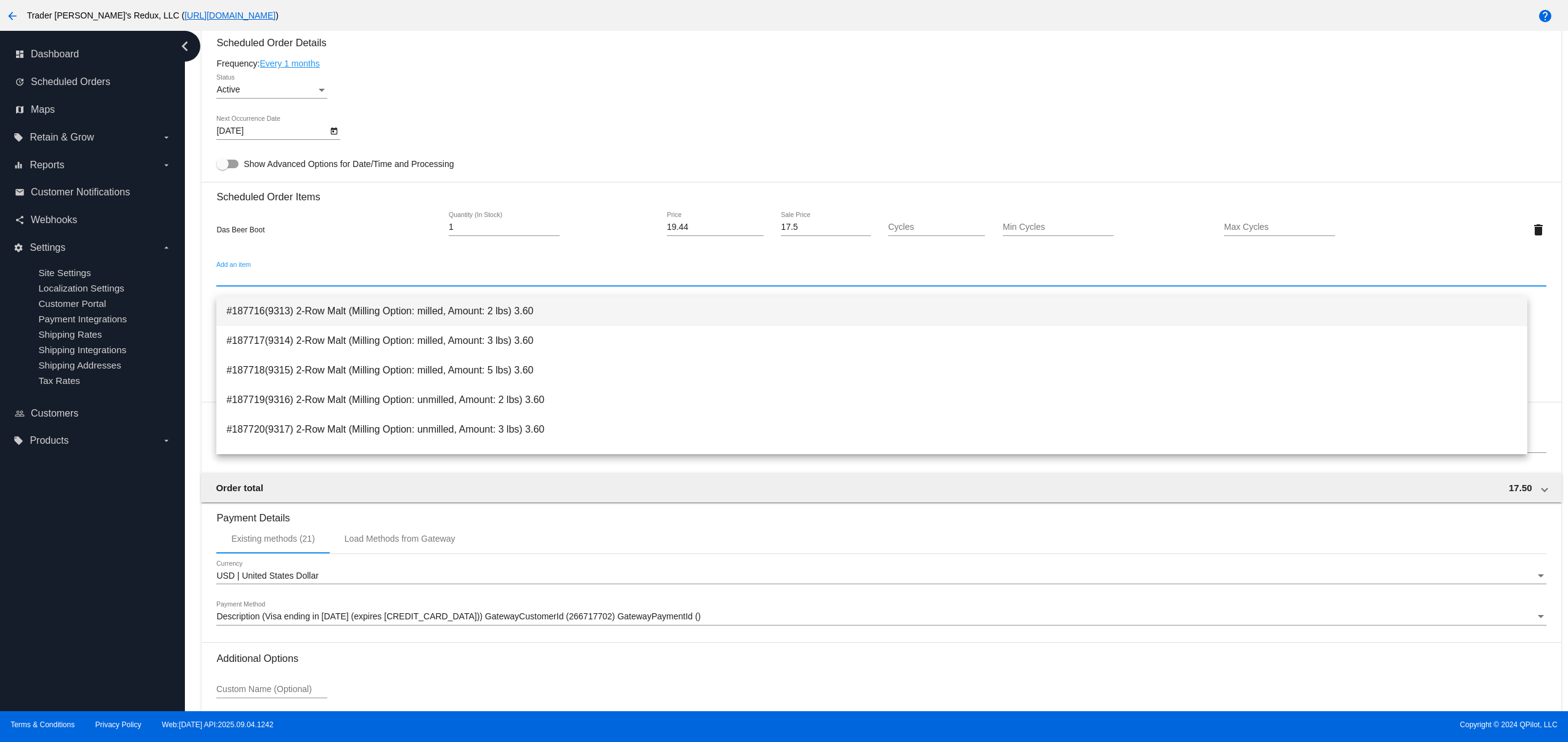
click at [329, 301] on span "#187716(9313) 2-Row Malt (Milling Option: milled, Amount: 2 lbs) 3.60" at bounding box center [872, 311] width 1291 height 29
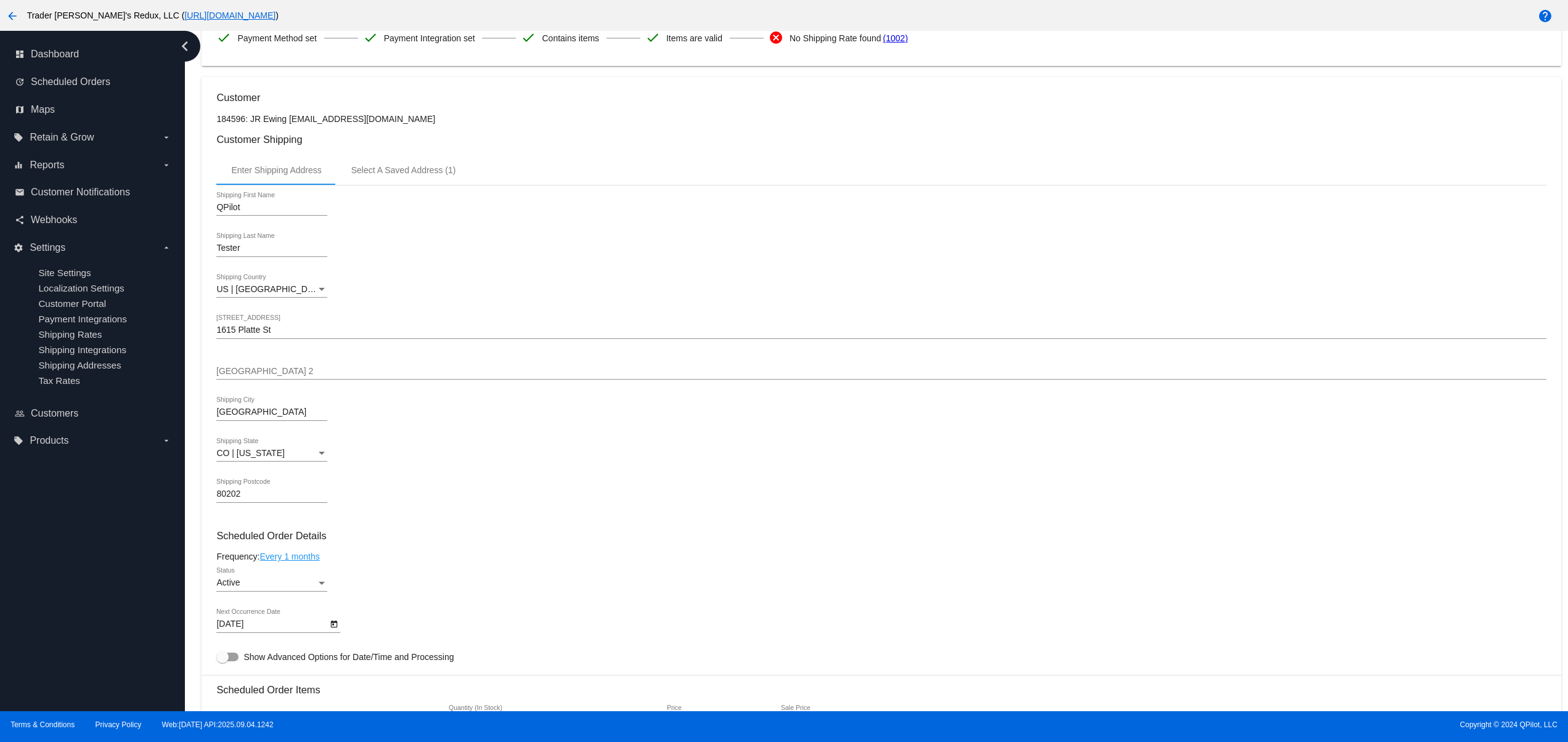
scroll to position [493, 0]
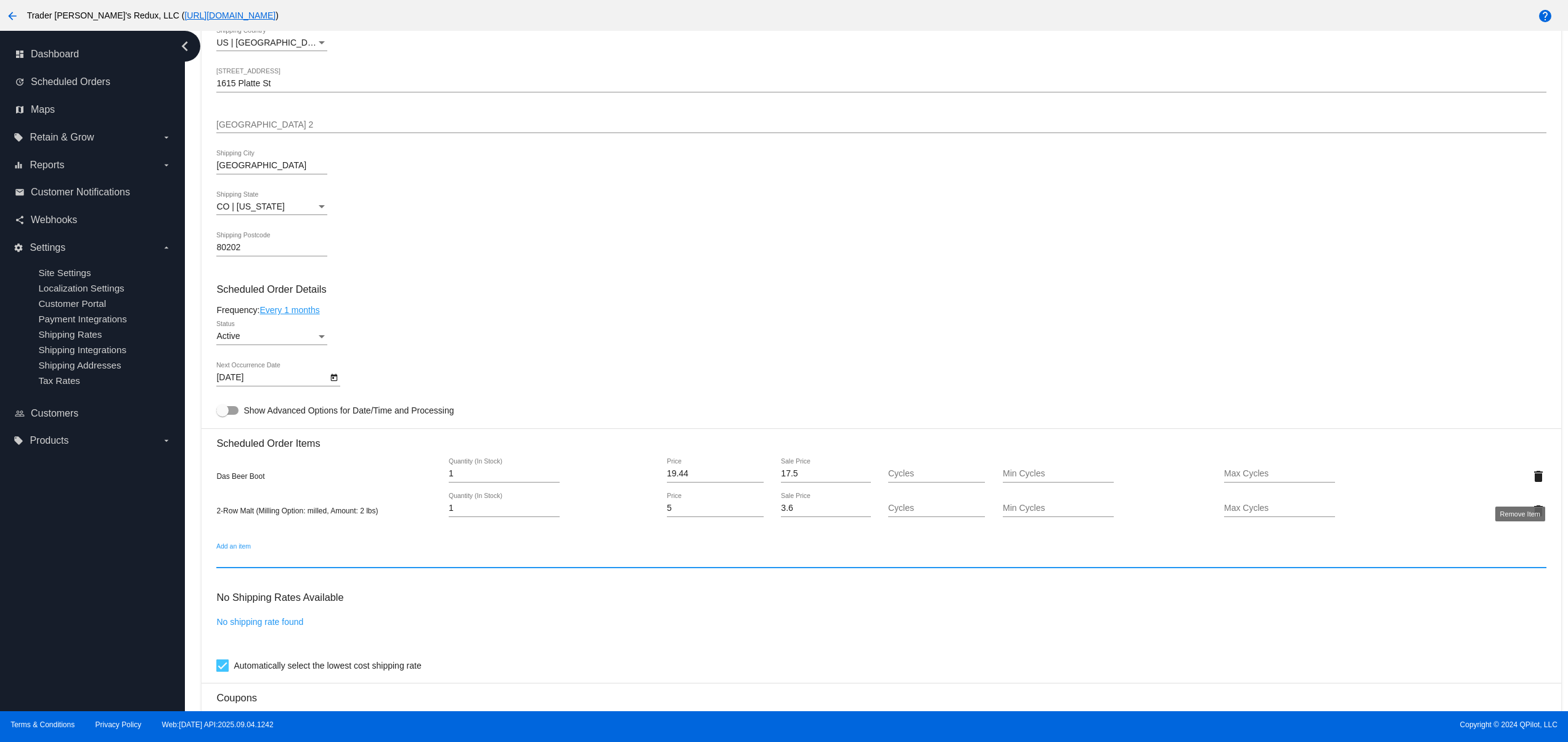
click at [1531, 484] on mat-icon "delete" at bounding box center [1538, 476] width 15 height 15
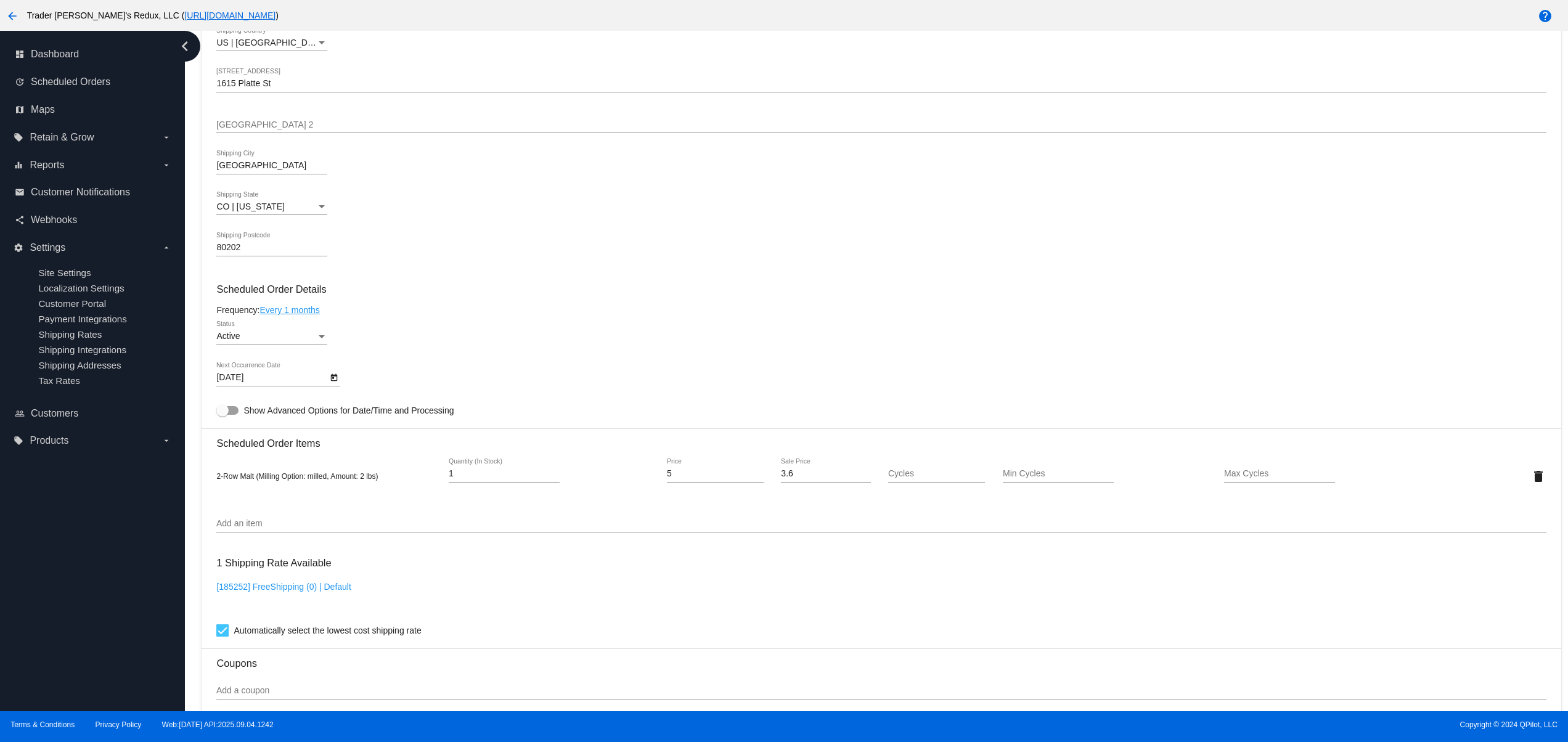
drag, startPoint x: 681, startPoint y: 477, endPoint x: 715, endPoint y: 489, distance: 36.1
click at [634, 482] on div "2-Row Malt (Milling Option: milled, Amount: 2 lbs) 1 Quantity (In Stock) 5 Pric…" at bounding box center [881, 476] width 1329 height 35
drag, startPoint x: 699, startPoint y: 484, endPoint x: 641, endPoint y: 487, distance: 58.1
click at [652, 487] on div "2-Row Malt (Milling Option: milled, Amount: 2 lbs) 1 Quantity (In Stock) 5 Pric…" at bounding box center [881, 476] width 1329 height 35
type input "21"
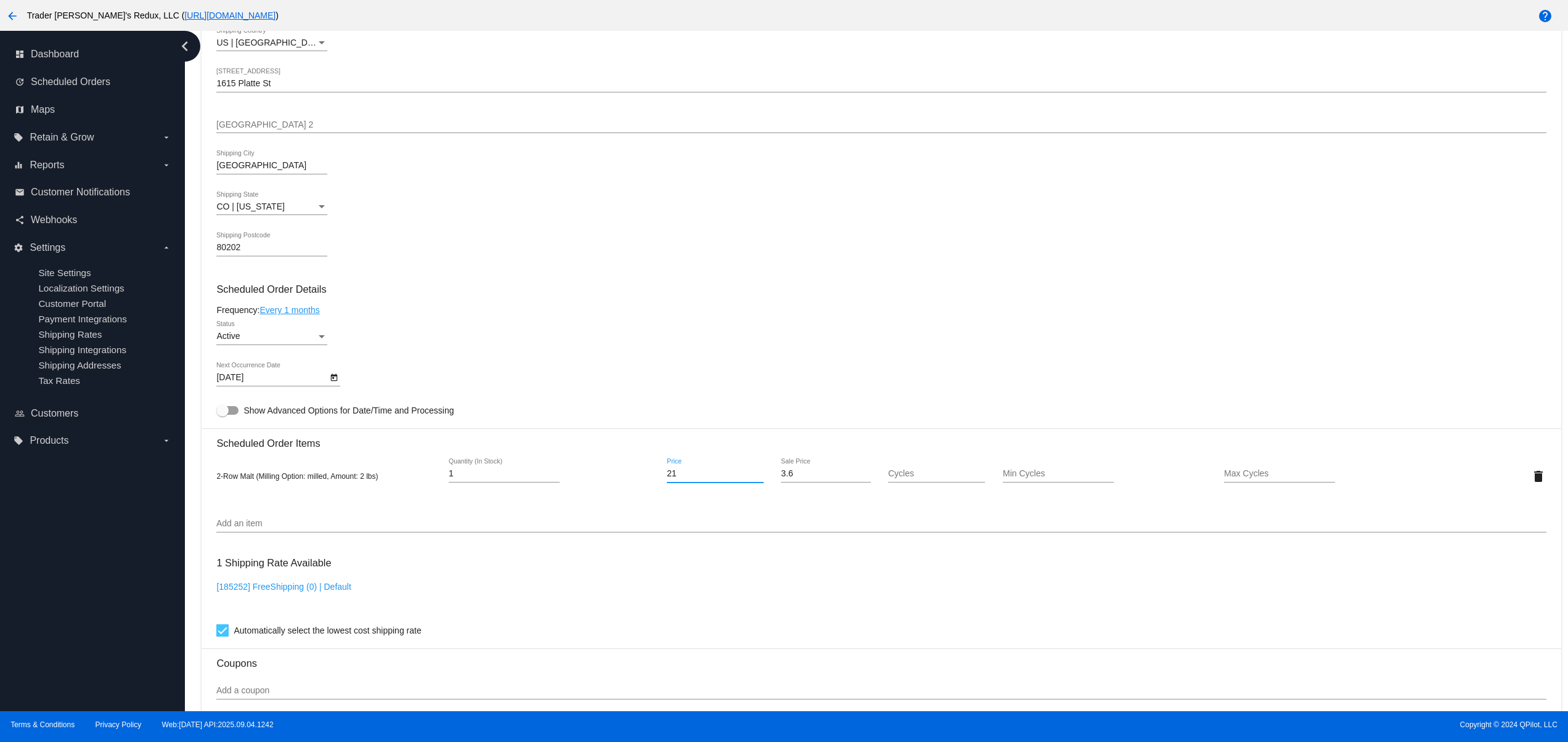
click at [642, 539] on mat-card "Customer 184596: JR Ewing jr@patternsinthecloud.com Customer Shipping Enter Shi…" at bounding box center [881, 447] width 1359 height 1233
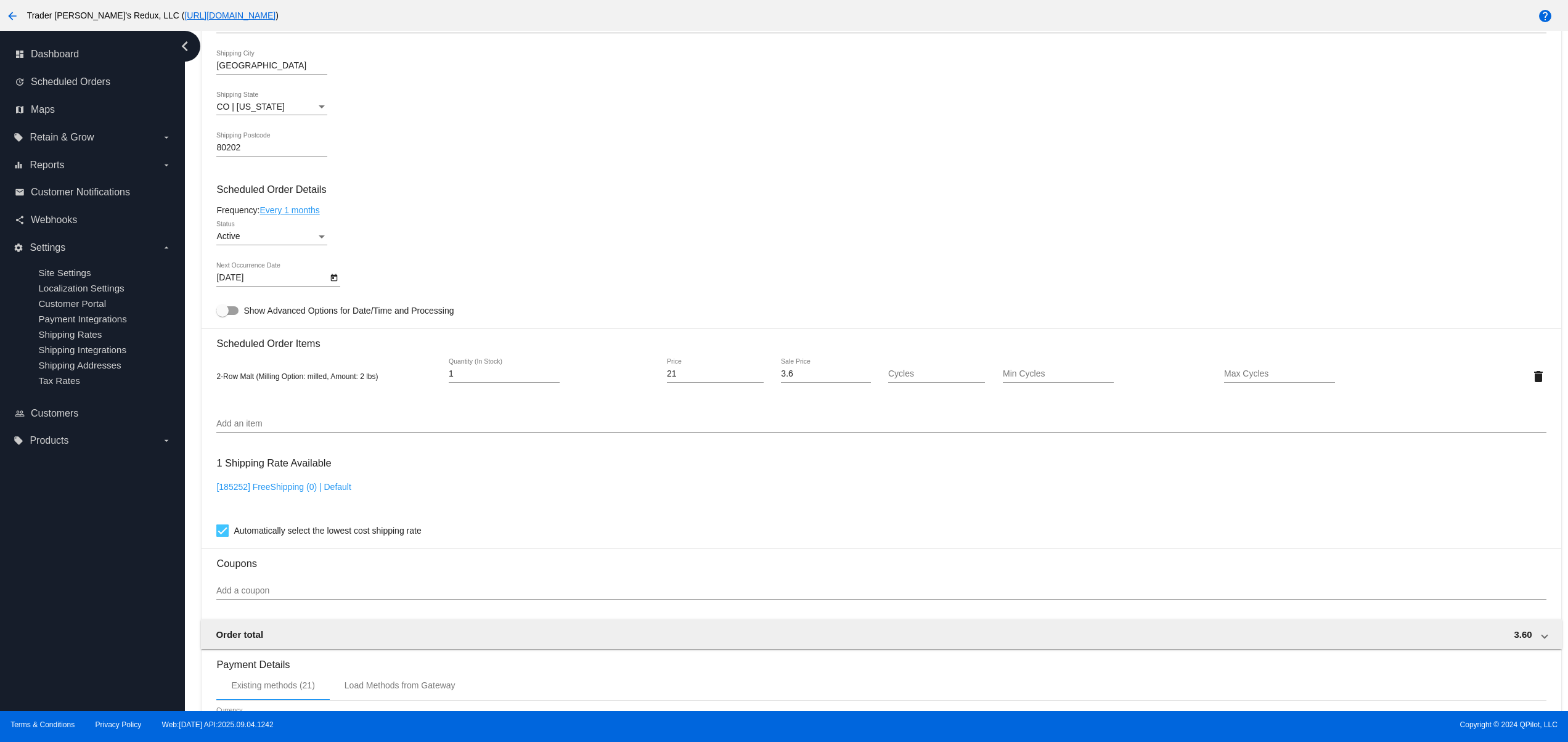
scroll to position [611, 0]
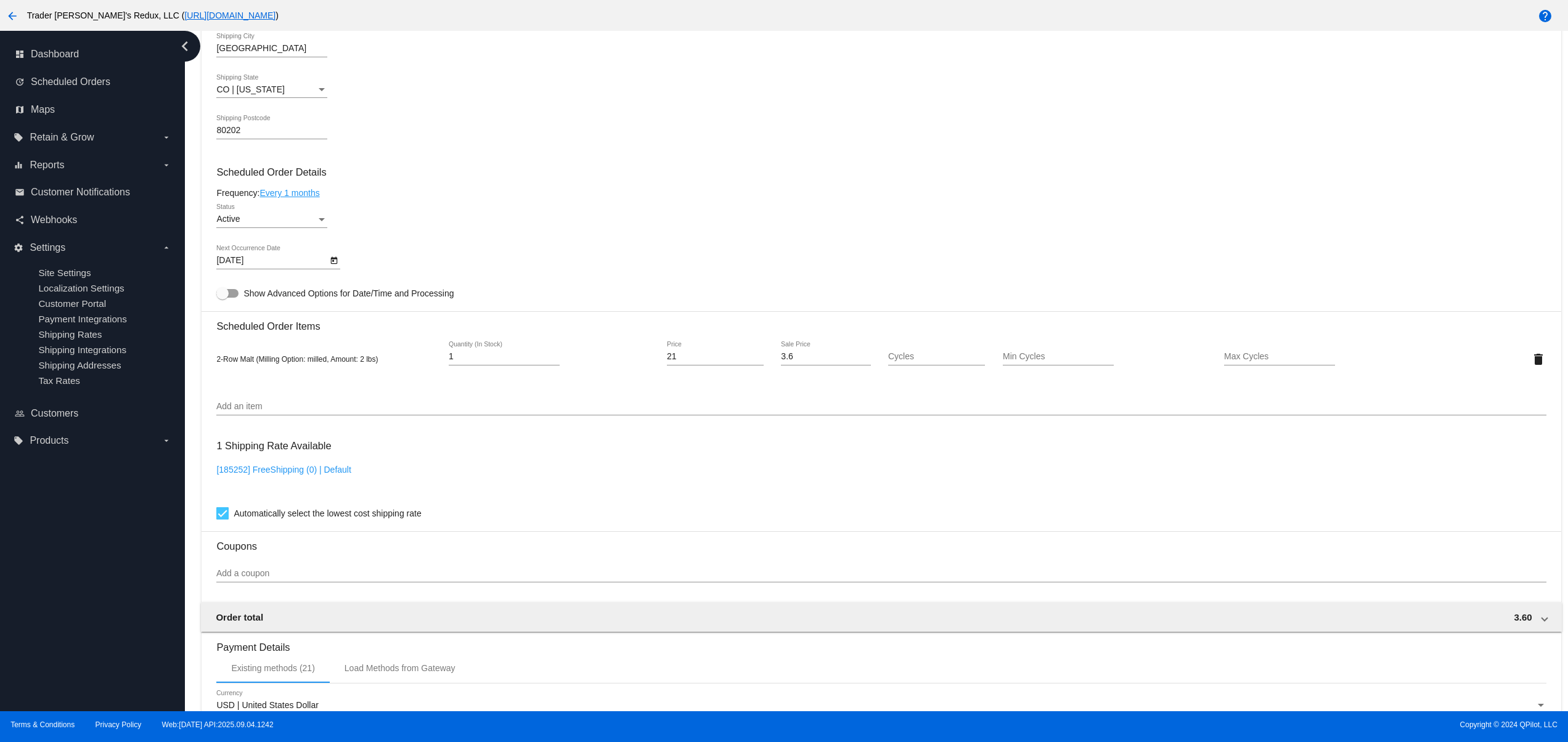
click at [252, 593] on div "Add a coupon" at bounding box center [881, 576] width 1329 height 35
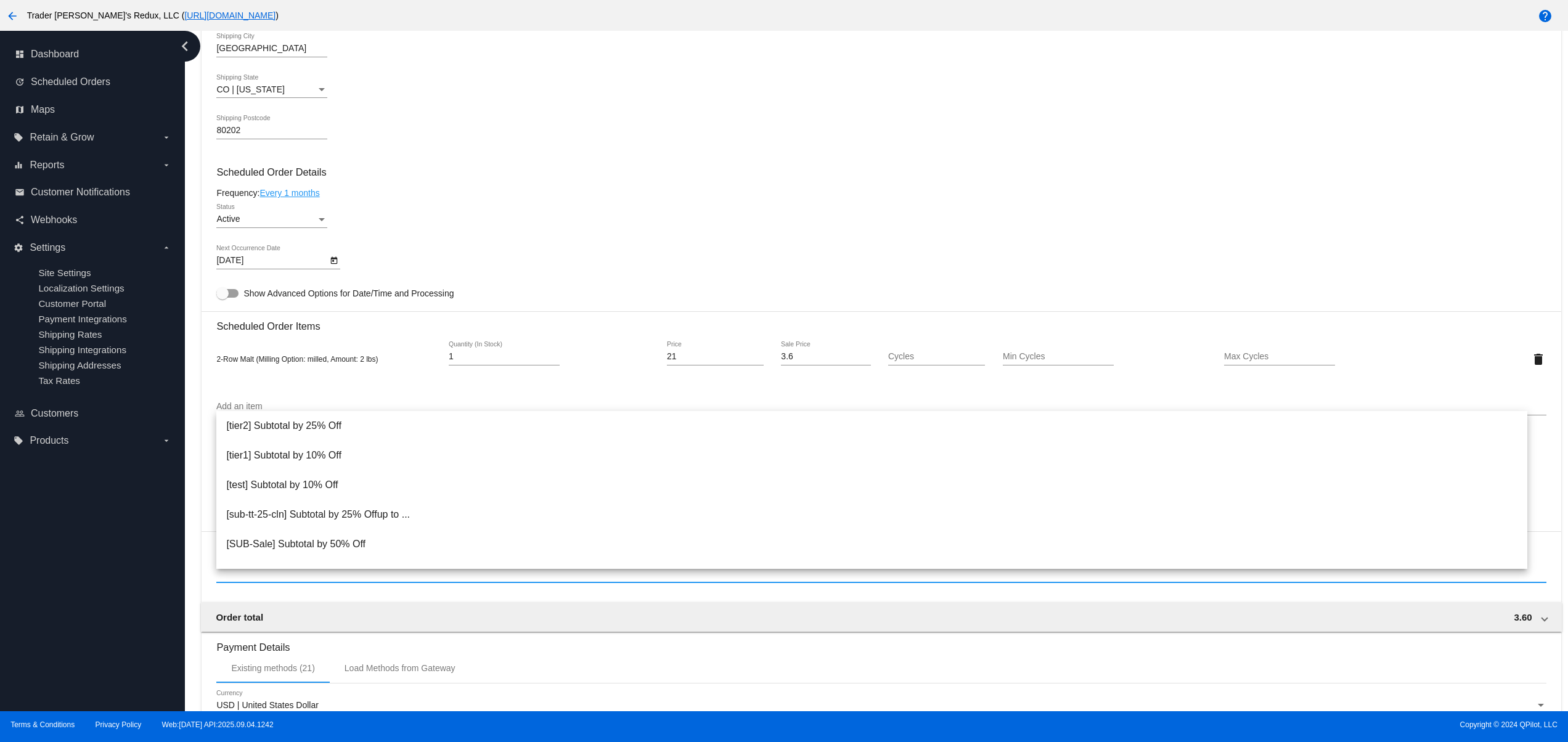
click at [247, 579] on input "Add a coupon" at bounding box center [881, 574] width 1329 height 10
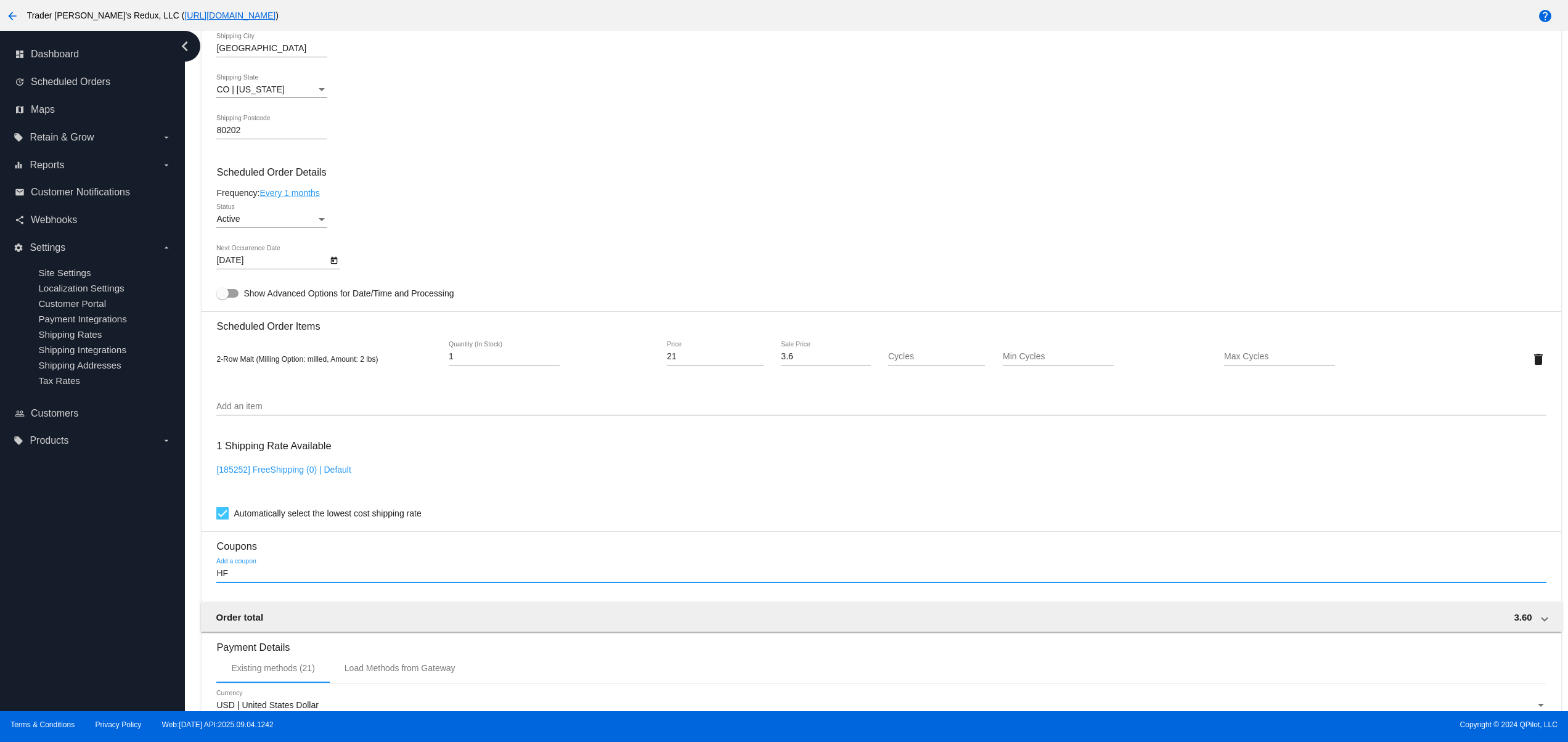
click at [260, 576] on div "HF Add a coupon" at bounding box center [881, 570] width 1329 height 24
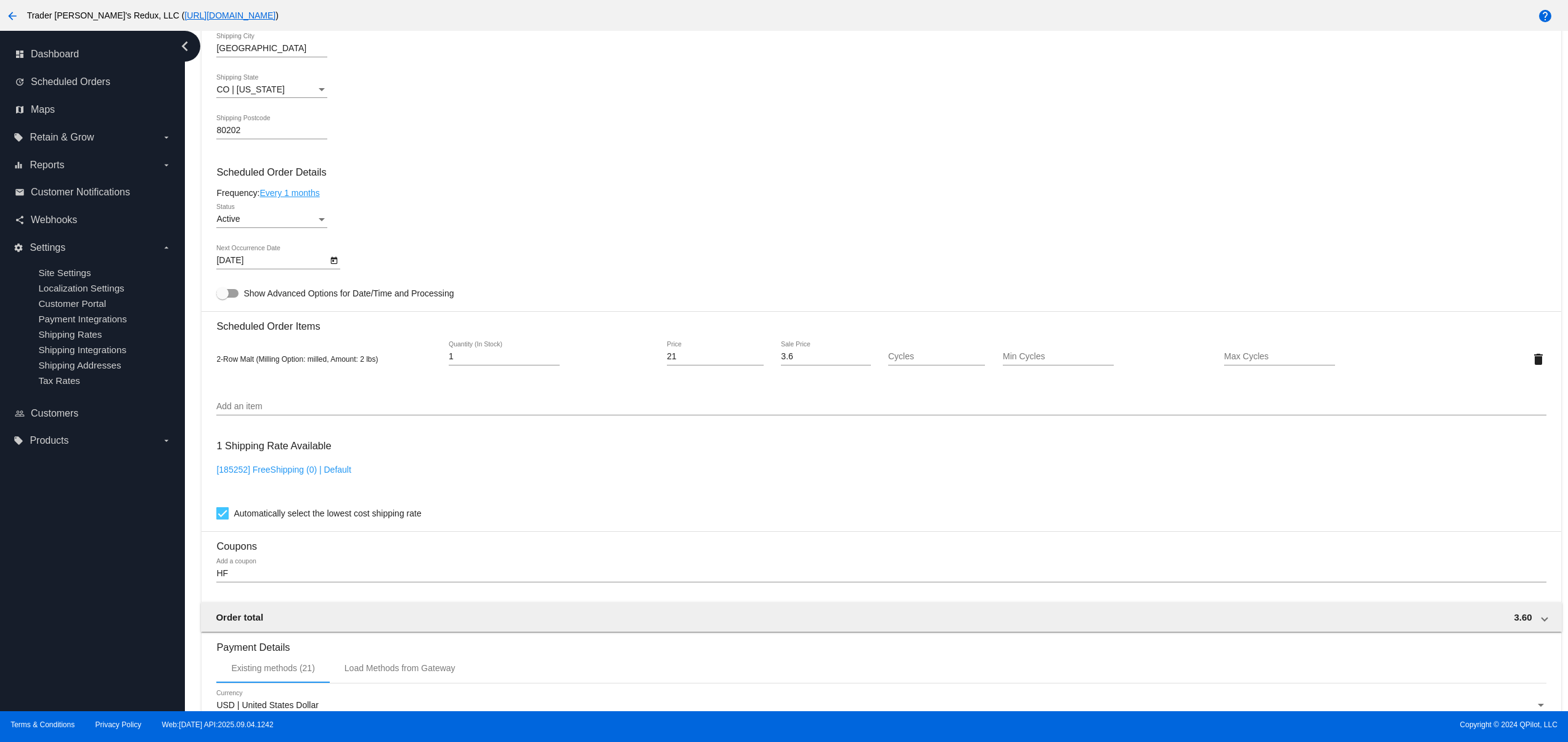
drag, startPoint x: 260, startPoint y: 576, endPoint x: 206, endPoint y: 576, distance: 54.0
click at [206, 576] on mat-card "Customer 184596: JR Ewing jr@patternsinthecloud.com Customer Shipping Enter Shi…" at bounding box center [881, 330] width 1359 height 1233
click at [240, 578] on div "HF Add a coupon" at bounding box center [881, 570] width 1329 height 24
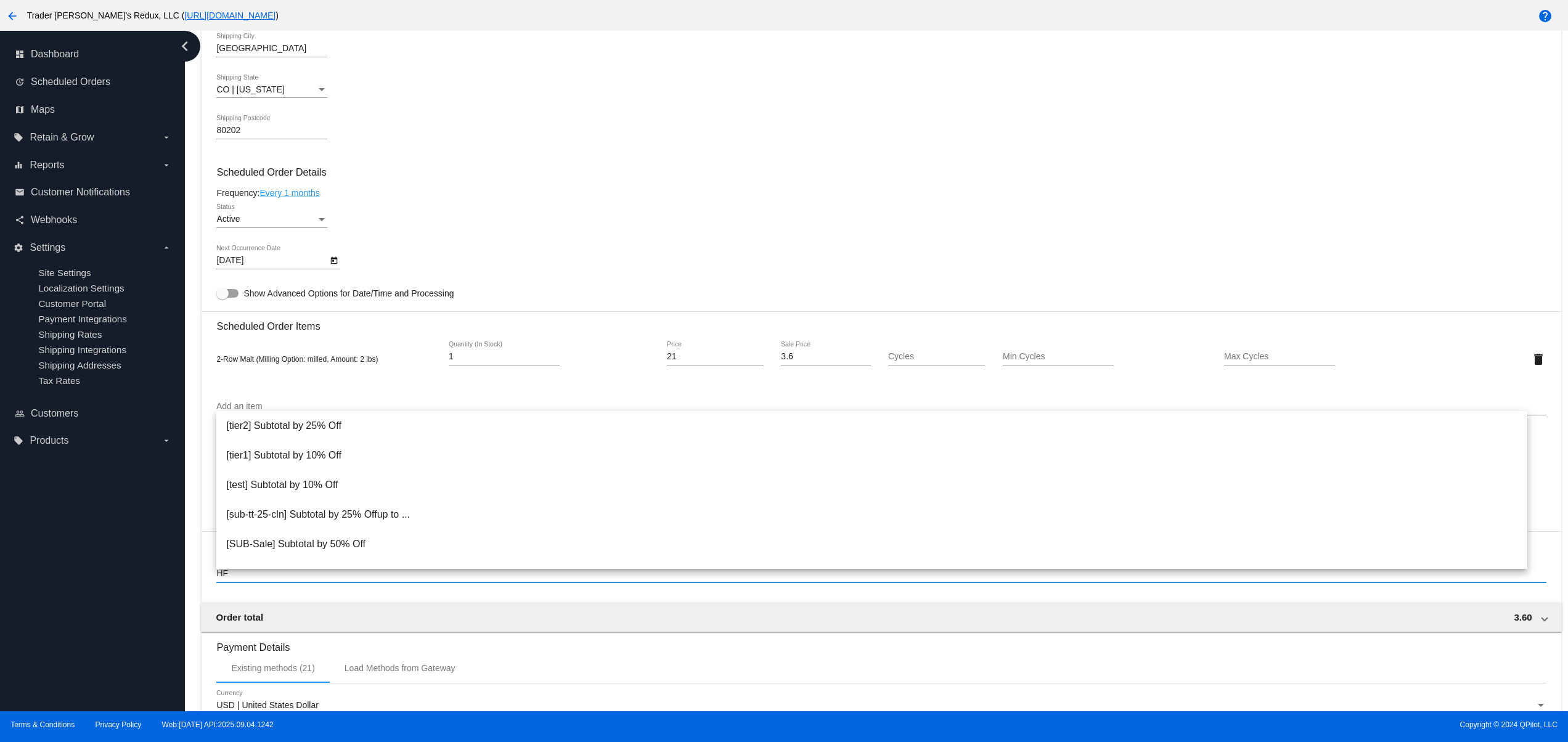
drag, startPoint x: 240, startPoint y: 586, endPoint x: 208, endPoint y: 588, distance: 32.1
click at [208, 588] on mat-card "Customer 184596: JR Ewing jr@patternsinthecloud.com Customer Shipping Enter Shi…" at bounding box center [881, 330] width 1359 height 1233
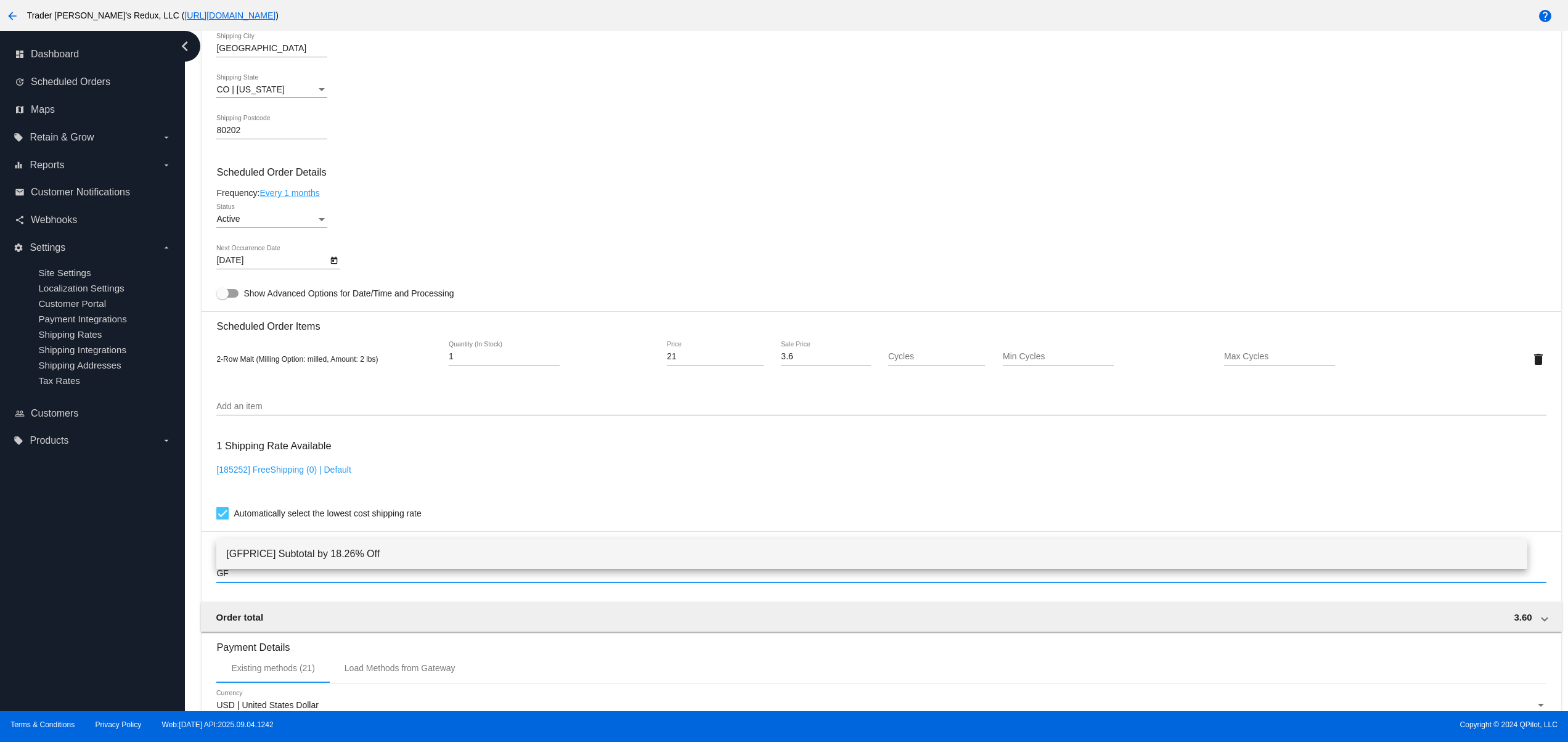
type input "GF"
click at [321, 548] on span "[GFPRICE] Subtotal by 18.26% Off" at bounding box center [872, 554] width 1291 height 29
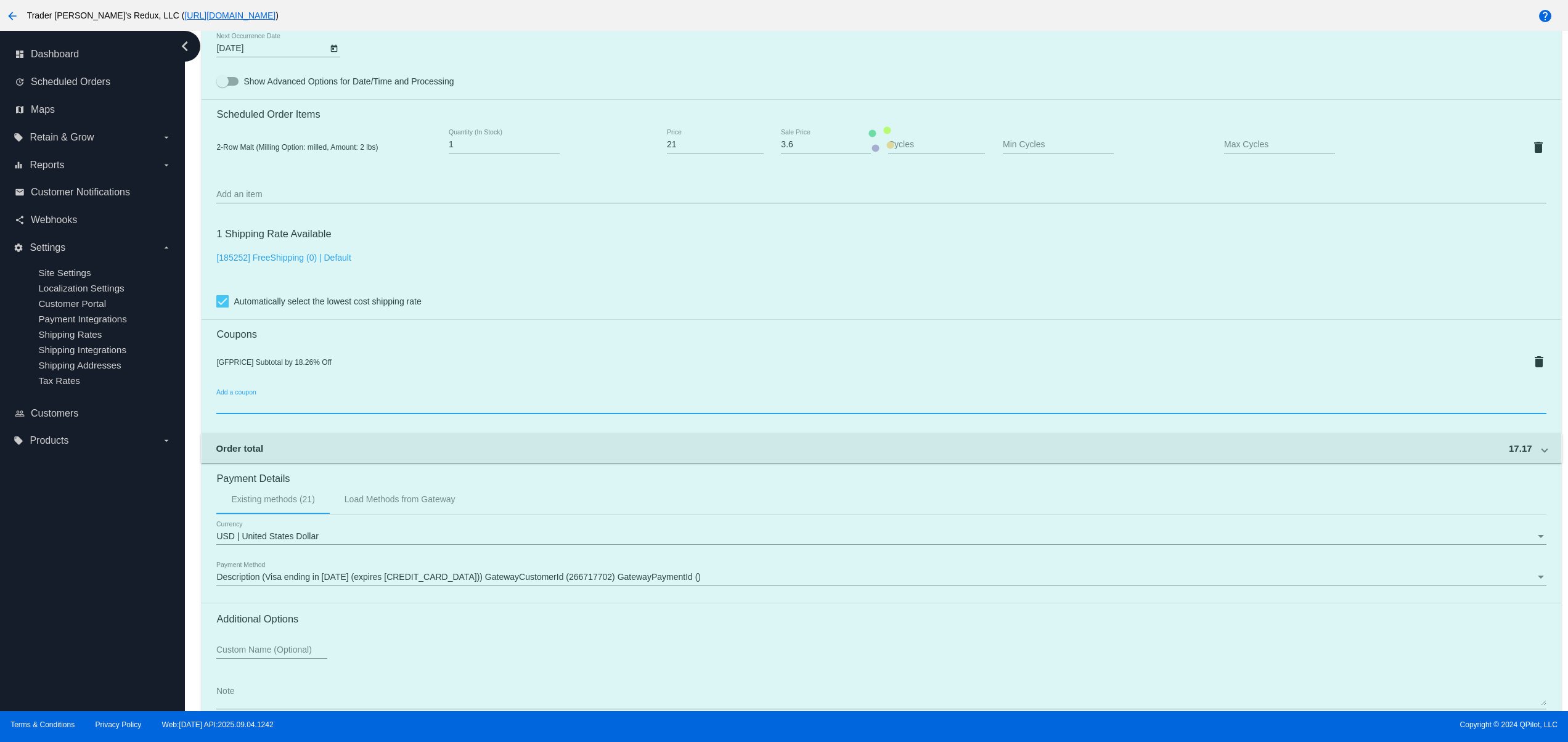
scroll to position [900, 0]
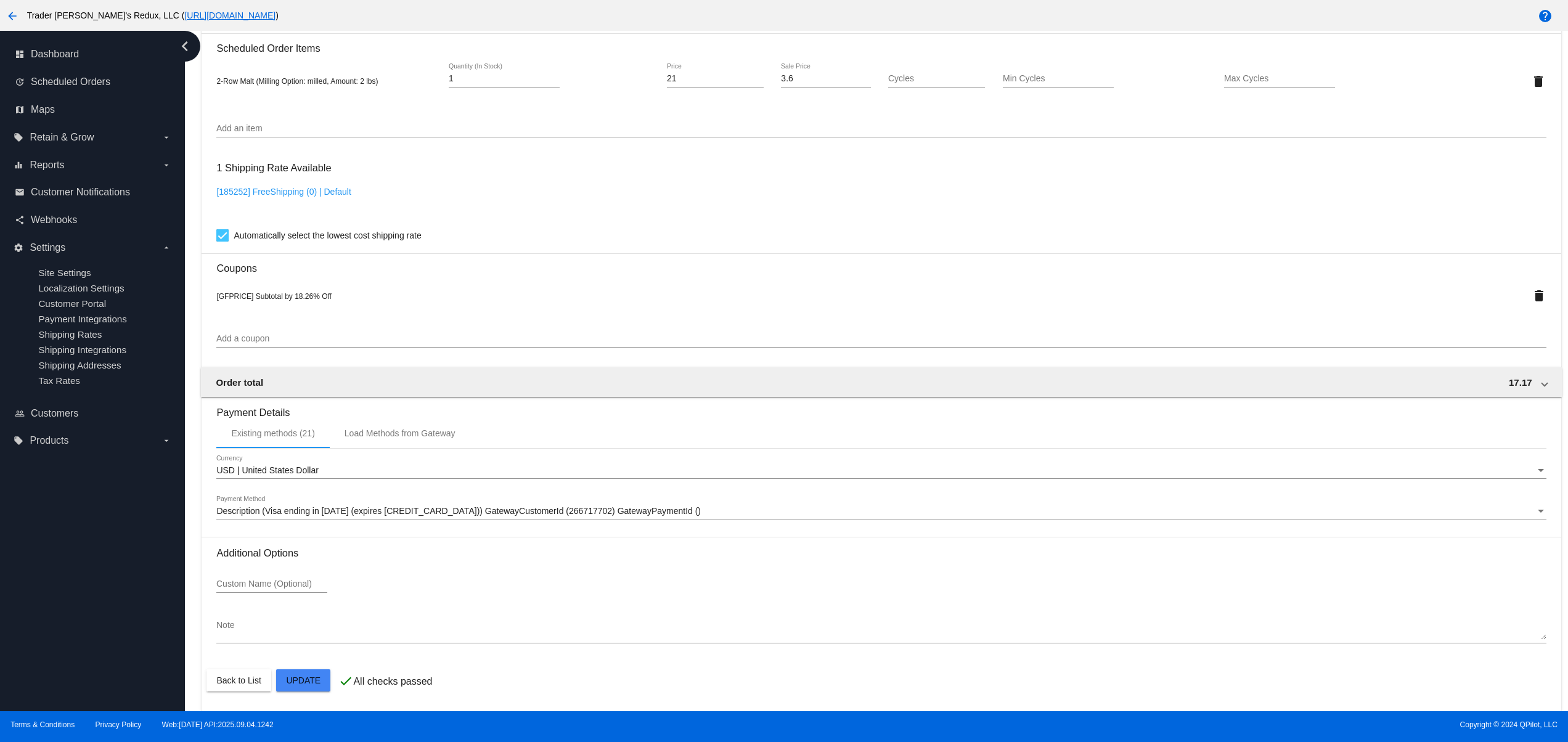
drag, startPoint x: 296, startPoint y: 299, endPoint x: 245, endPoint y: 299, distance: 51.0
click at [245, 299] on div "[GFPRICE] Subtotal by 18.26% Off" at bounding box center [826, 296] width 1218 height 10
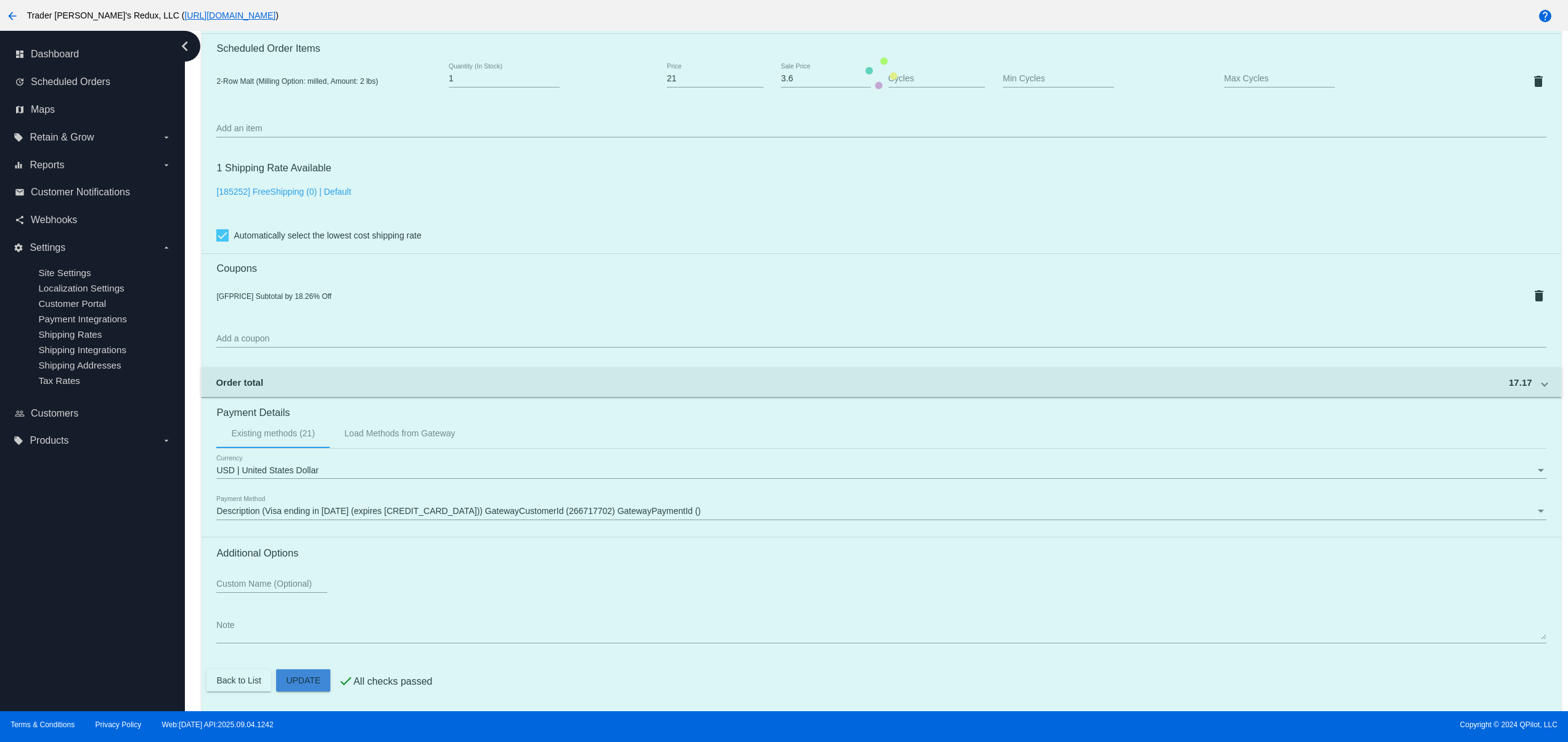
click at [304, 670] on mat-card "Customer 184596: JR Ewing jr@patternsinthecloud.com Customer Shipping Enter Shi…" at bounding box center [881, 73] width 1359 height 1276
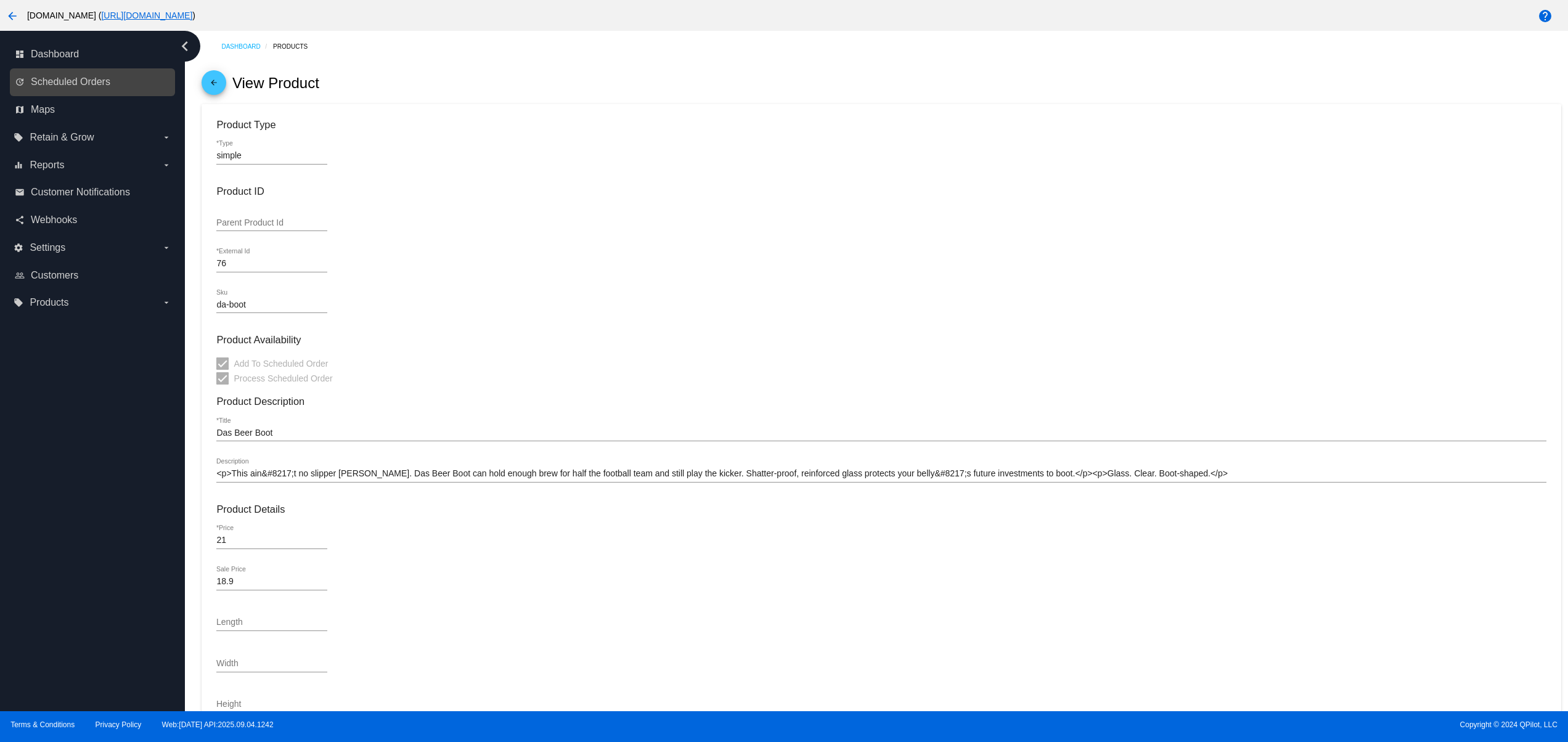
click at [126, 82] on link "update Scheduled Orders" at bounding box center [93, 82] width 156 height 19
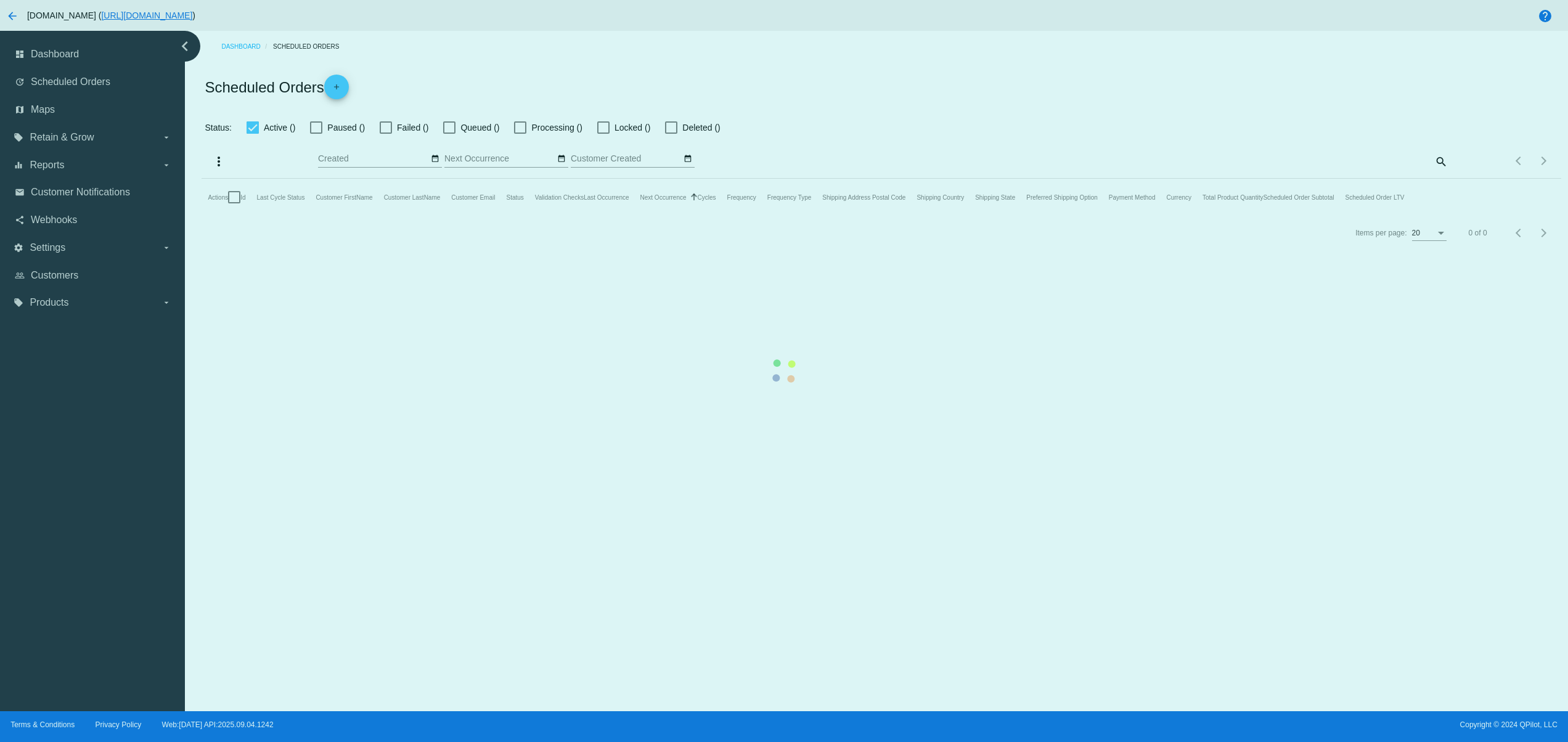
checkbox input "true"
type input "[DATE] - [DATE]"
